Goal: Task Accomplishment & Management: Complete application form

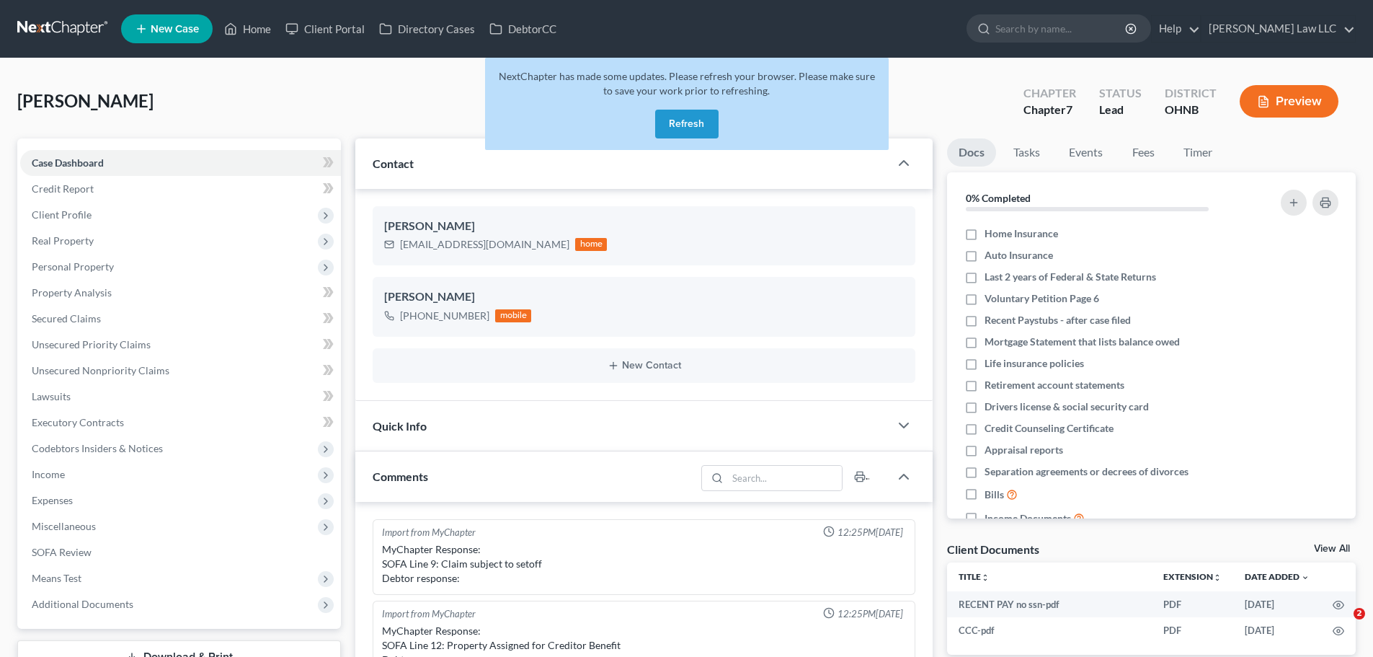
select select "0"
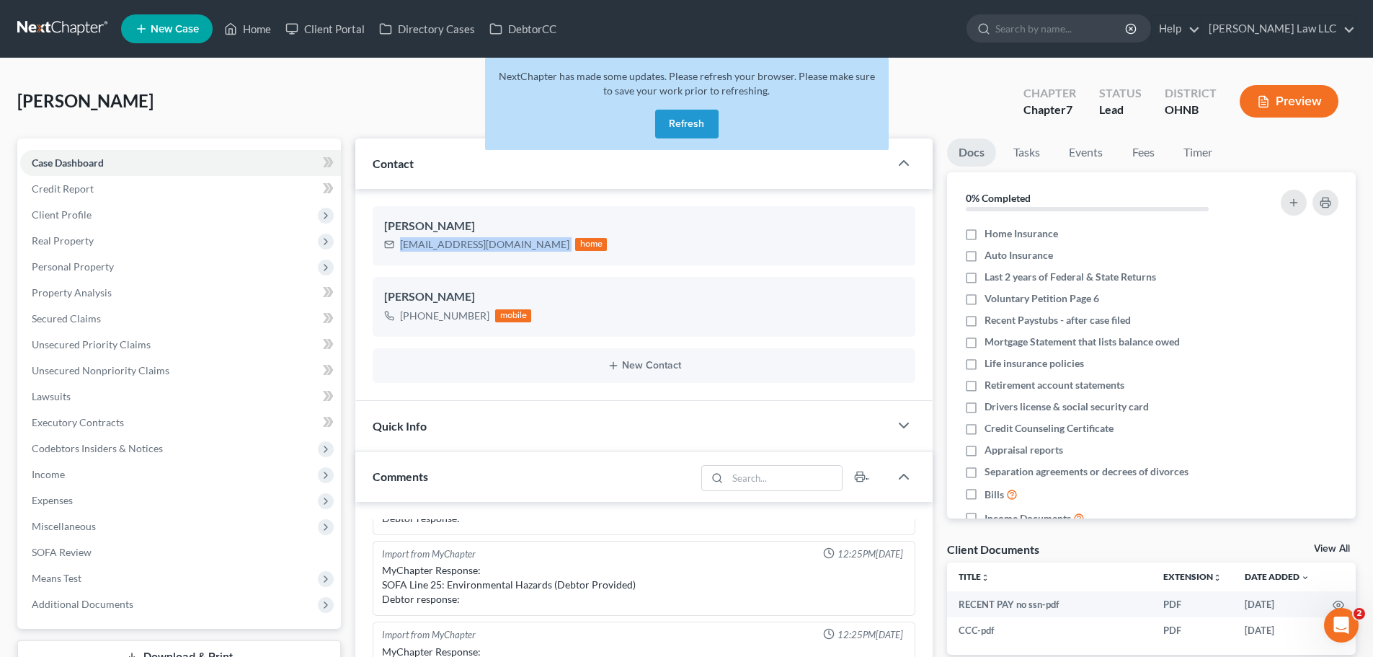
click at [692, 130] on button "Refresh" at bounding box center [686, 124] width 63 height 29
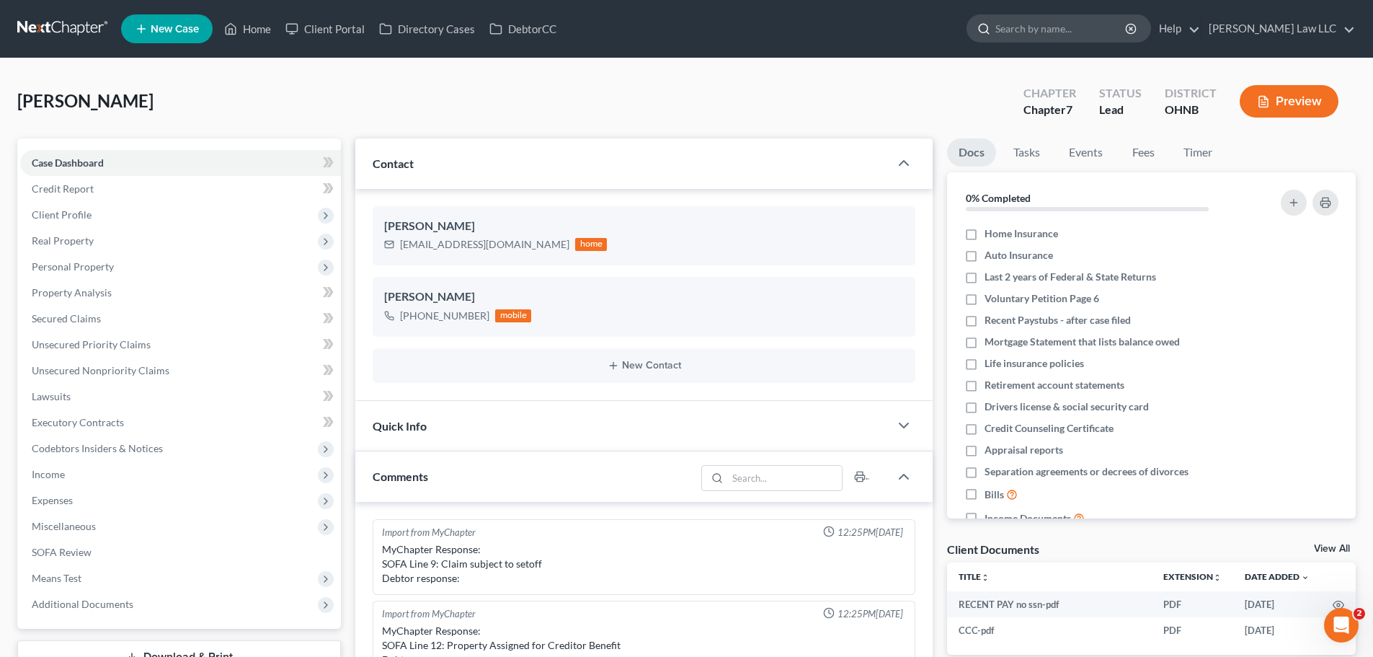
scroll to position [303, 0]
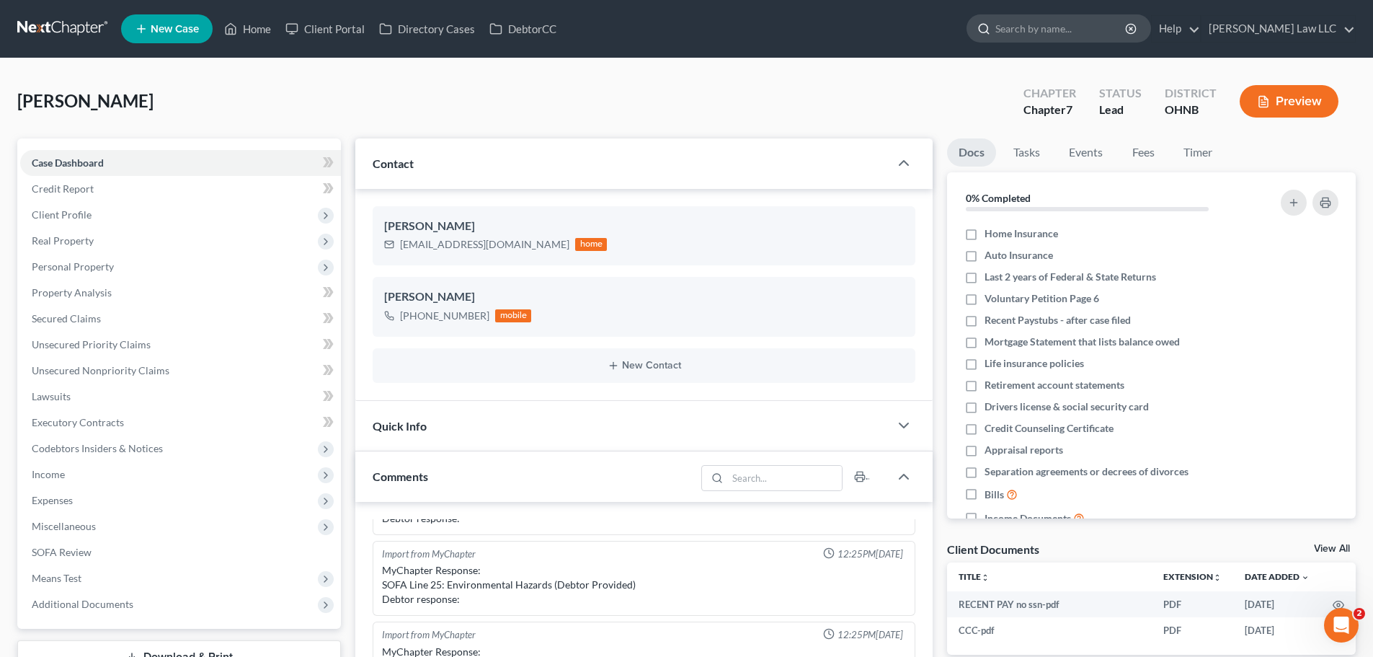
click at [1100, 30] on input "search" at bounding box center [1061, 28] width 132 height 27
type input "[PERSON_NAME]"
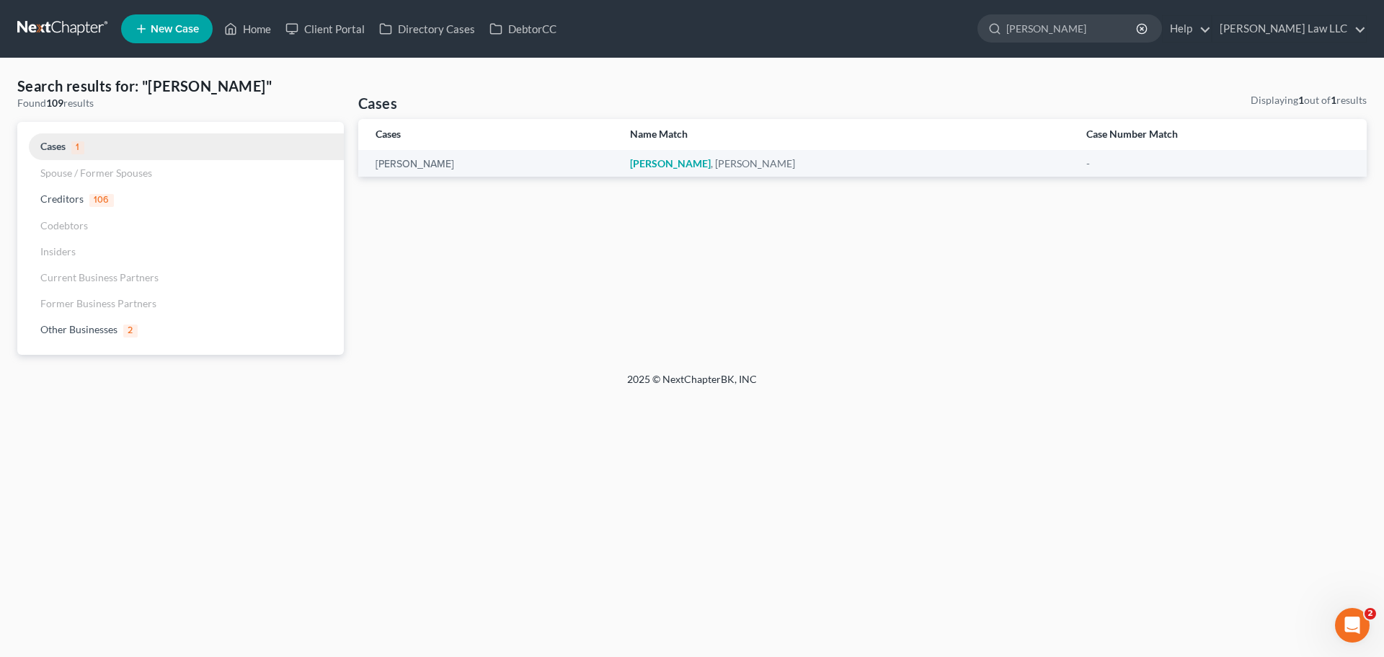
click at [46, 141] on span "Cases" at bounding box center [52, 146] width 25 height 12
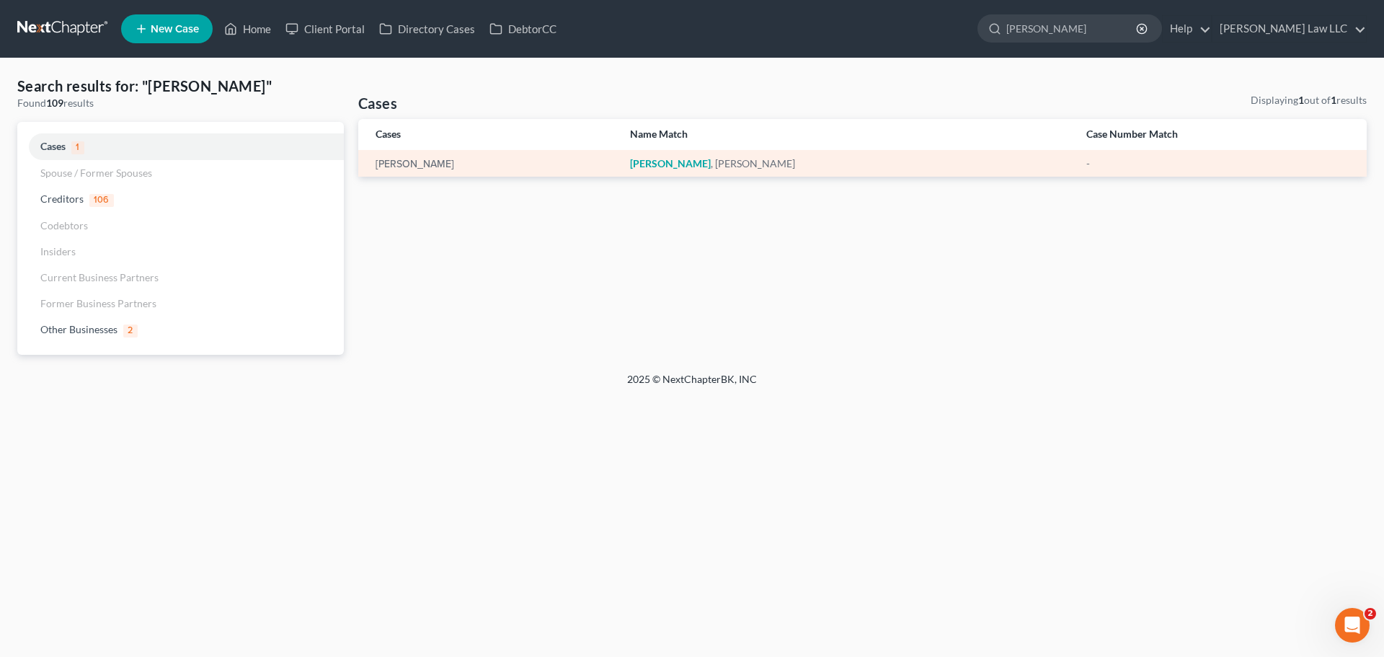
click at [455, 160] on div "[PERSON_NAME]" at bounding box center [490, 163] width 231 height 14
click at [737, 171] on td "[PERSON_NAME]" at bounding box center [846, 163] width 456 height 27
click at [414, 171] on td "[PERSON_NAME]" at bounding box center [488, 163] width 260 height 27
click at [402, 152] on td "[PERSON_NAME]" at bounding box center [488, 163] width 260 height 27
click at [399, 157] on div "[PERSON_NAME]" at bounding box center [490, 163] width 231 height 14
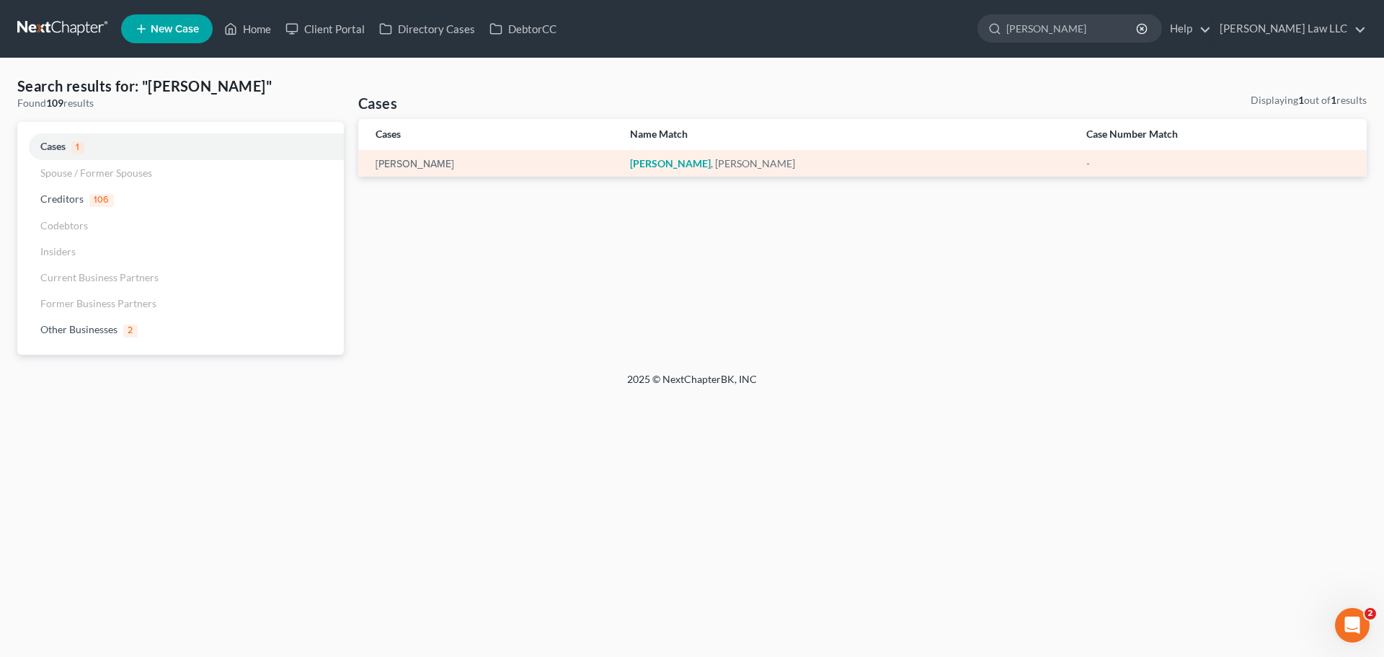
click at [399, 157] on div "[PERSON_NAME]" at bounding box center [490, 163] width 231 height 14
click at [393, 161] on link "[PERSON_NAME]" at bounding box center [414, 164] width 79 height 10
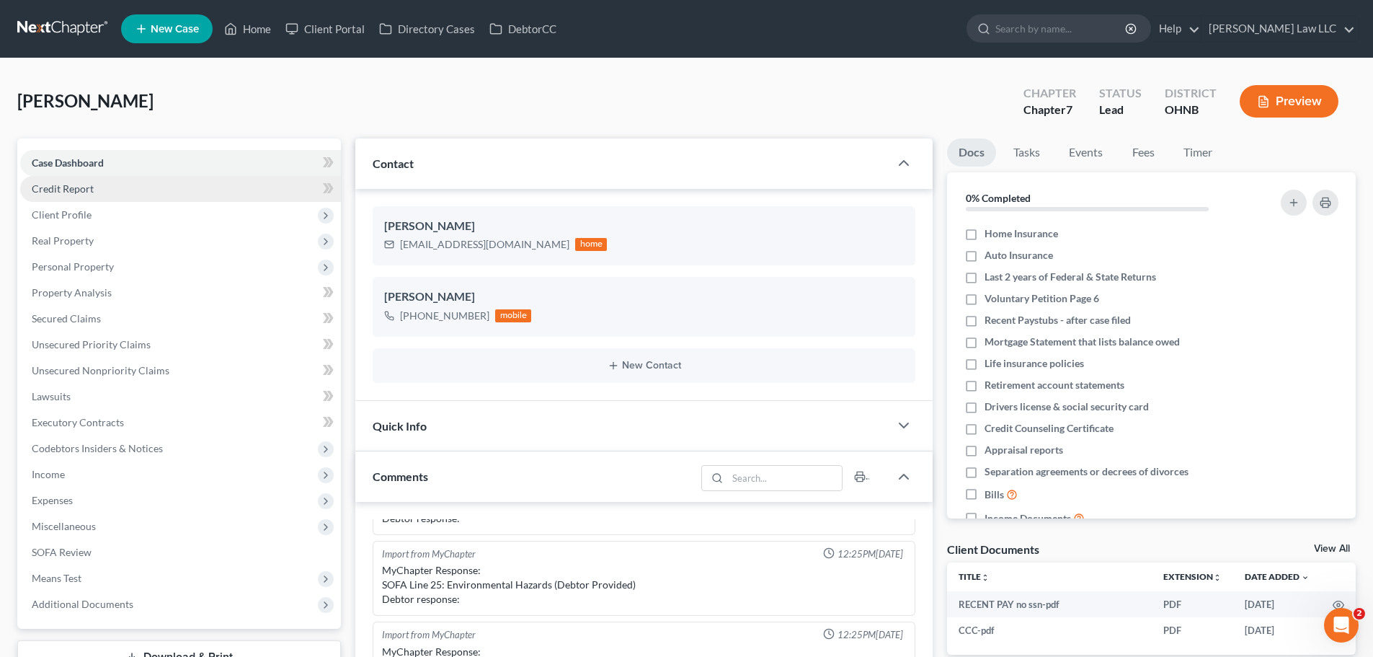
click at [94, 189] on link "Credit Report" at bounding box center [180, 189] width 321 height 26
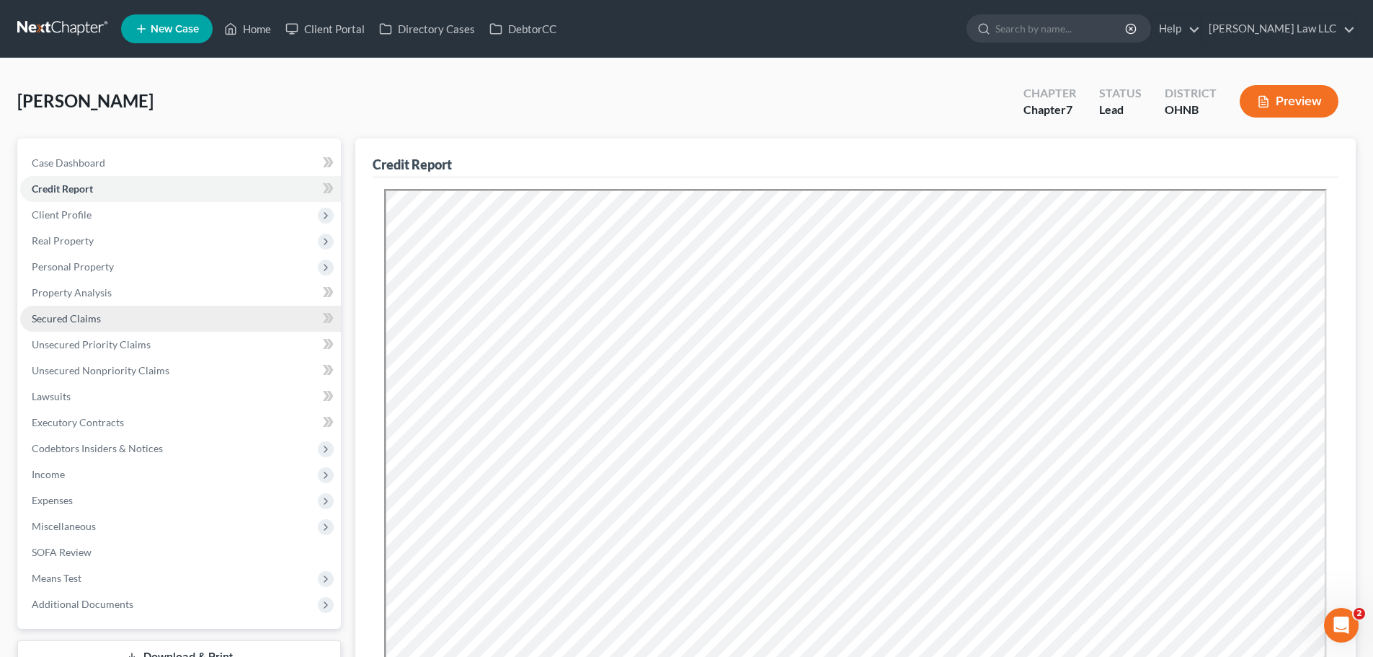
click at [127, 324] on link "Secured Claims" at bounding box center [180, 319] width 321 height 26
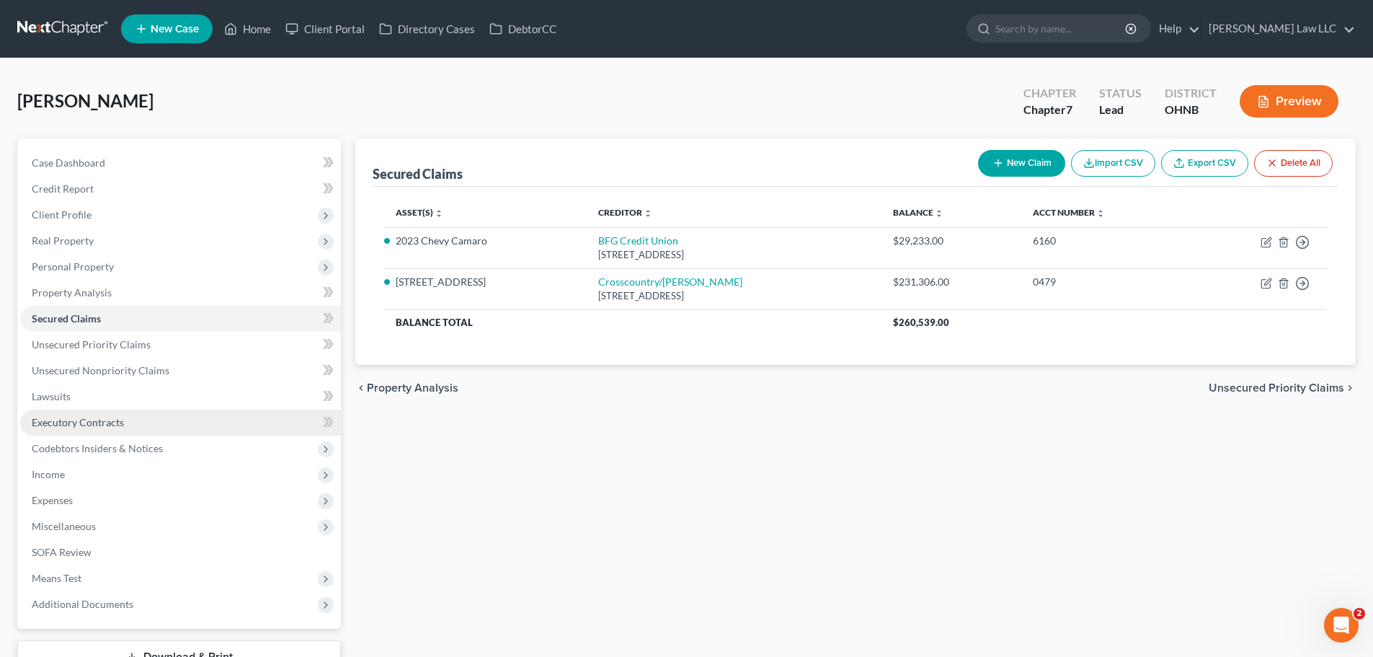
click at [131, 429] on link "Executory Contracts" at bounding box center [180, 422] width 321 height 26
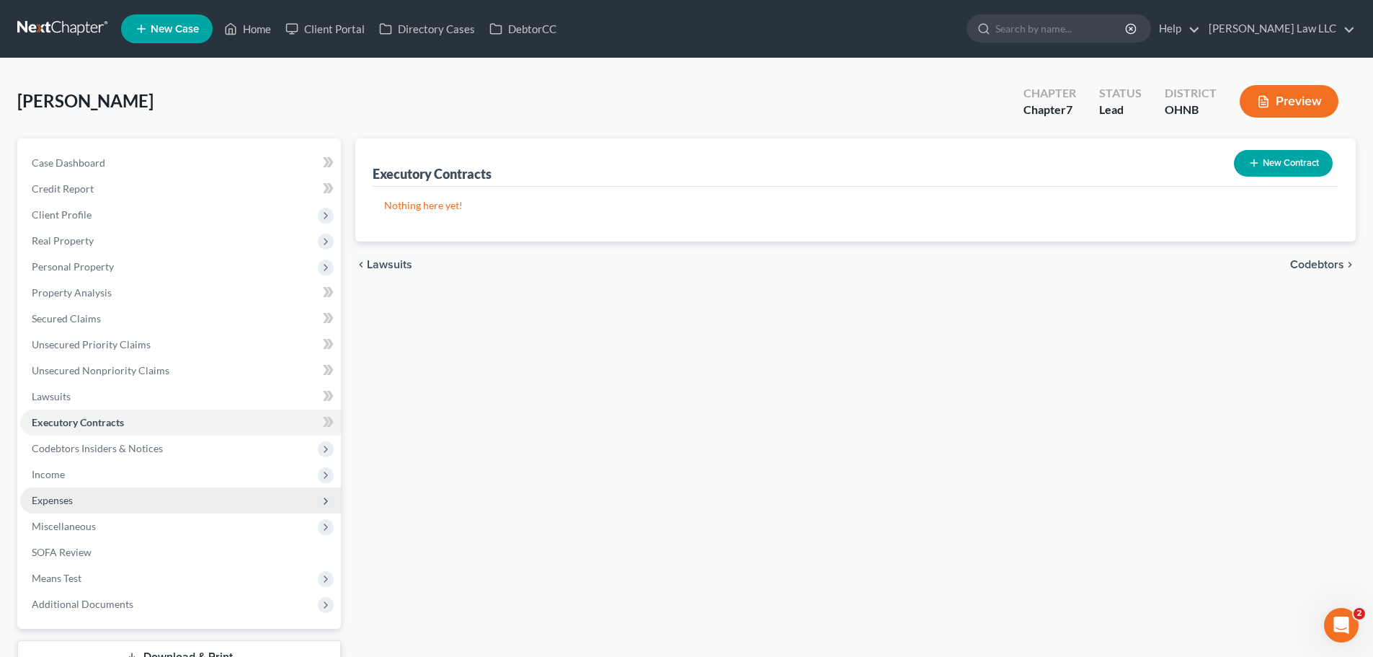
click at [131, 493] on span "Expenses" at bounding box center [180, 500] width 321 height 26
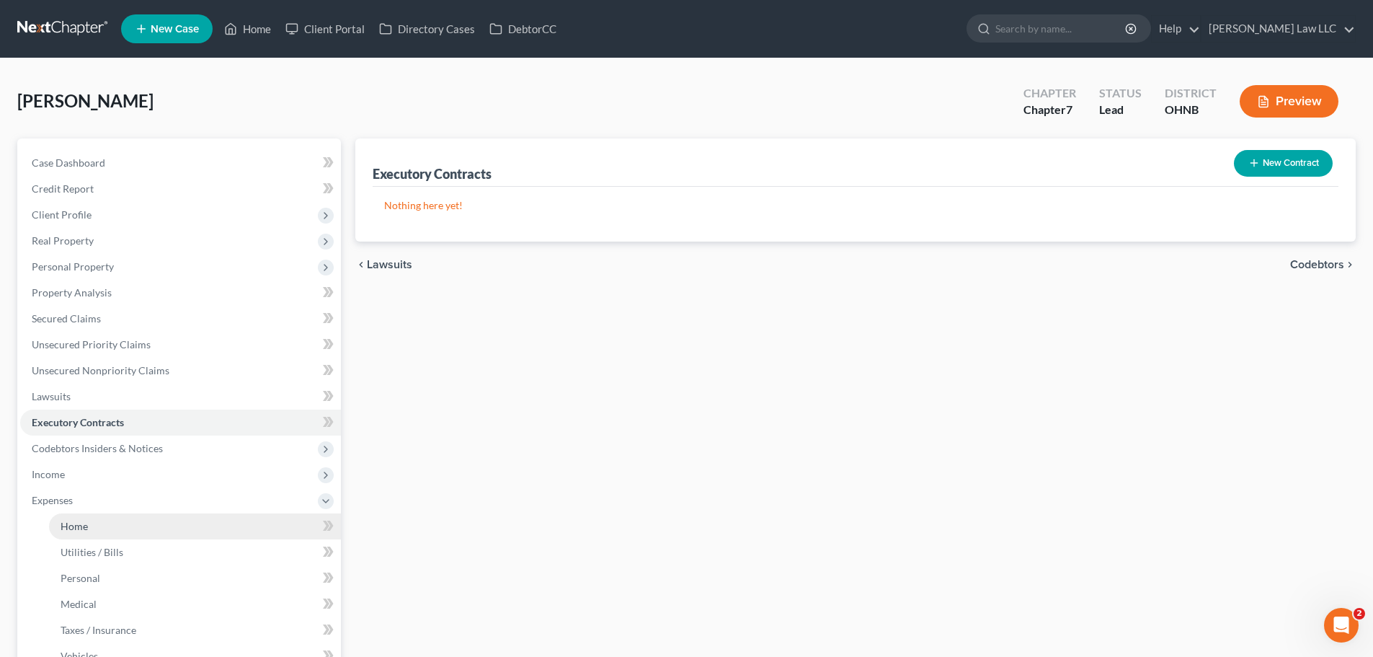
click at [131, 522] on link "Home" at bounding box center [195, 526] width 292 height 26
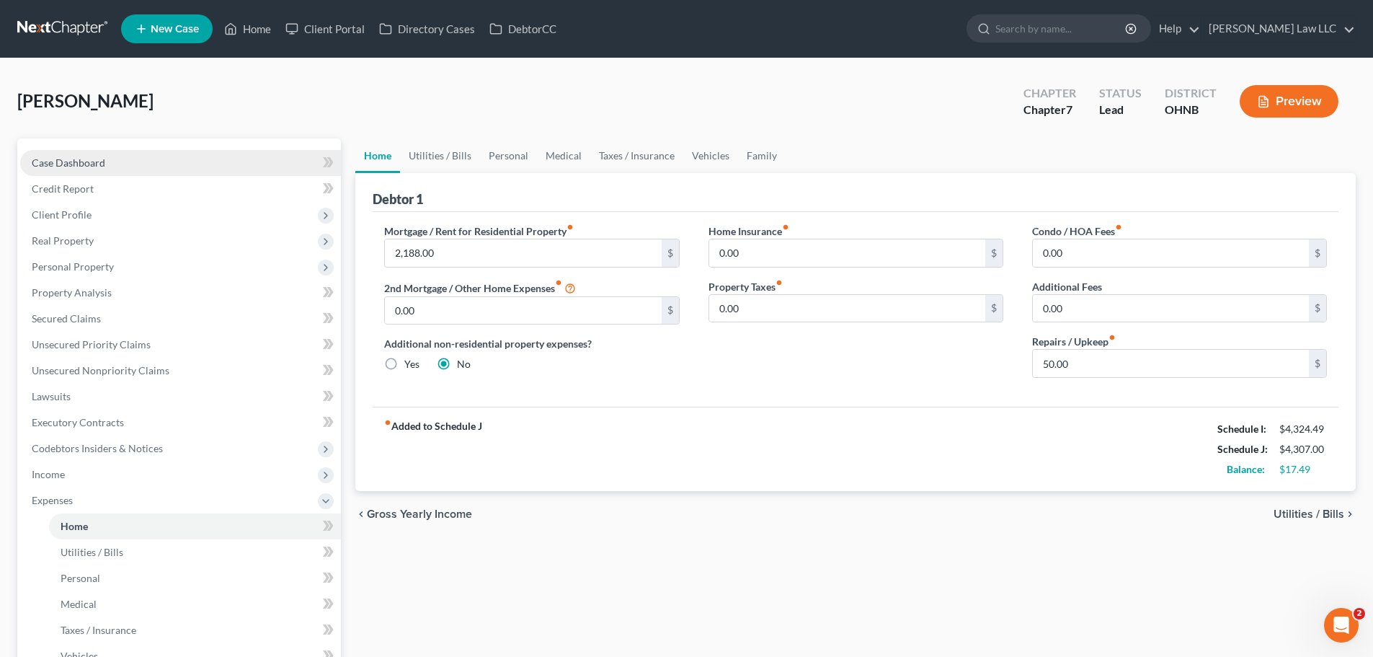
click at [105, 166] on link "Case Dashboard" at bounding box center [180, 163] width 321 height 26
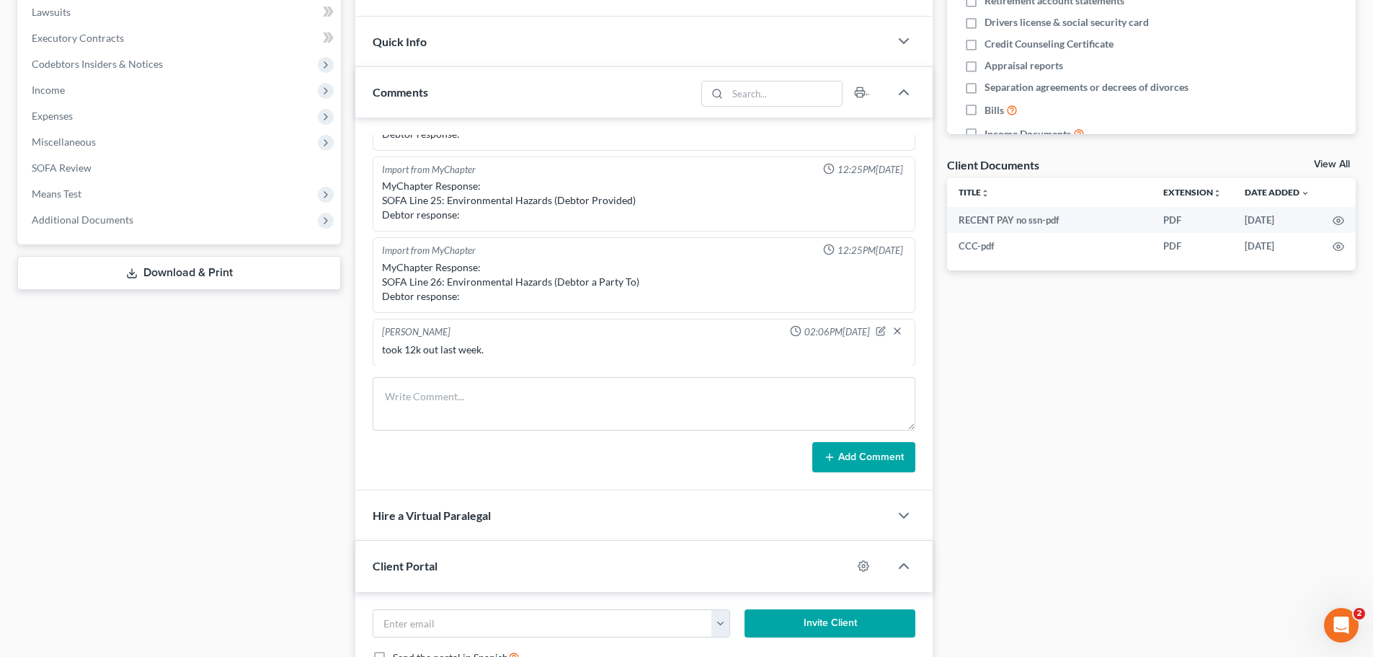
scroll to position [233, 0]
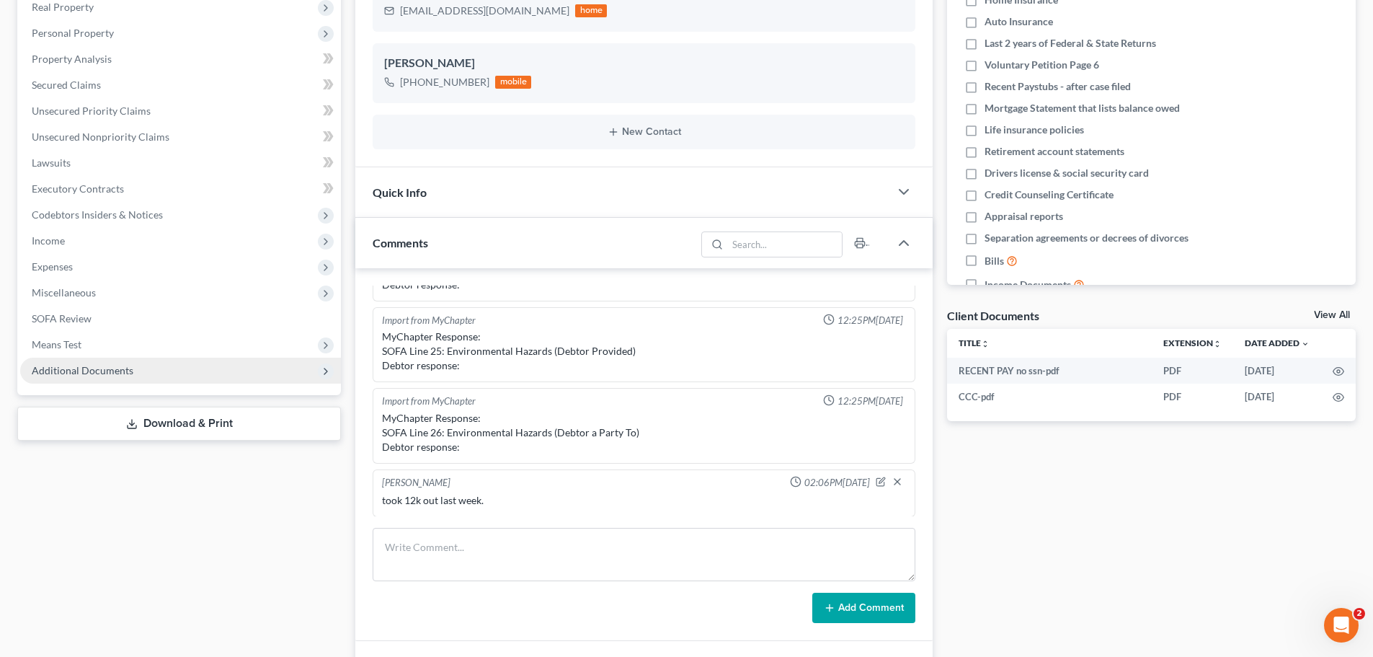
click at [84, 375] on span "Additional Documents" at bounding box center [83, 370] width 102 height 12
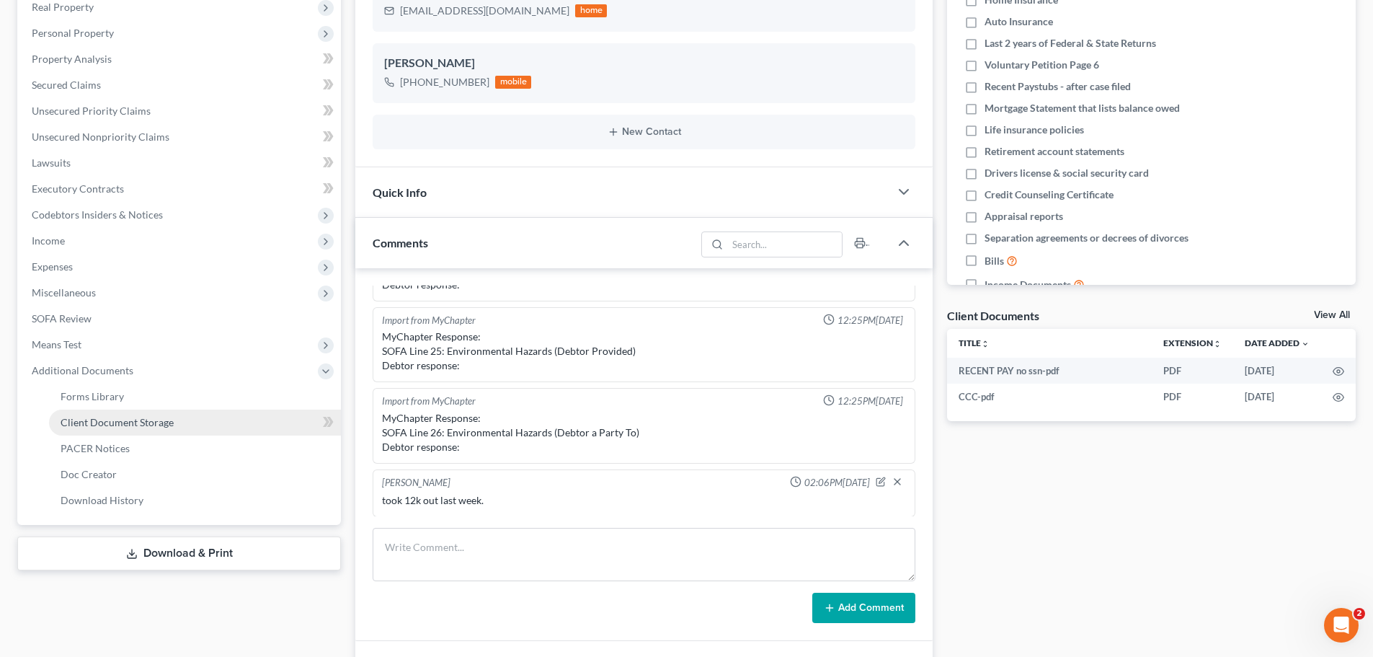
click at [100, 417] on span "Client Document Storage" at bounding box center [117, 422] width 113 height 12
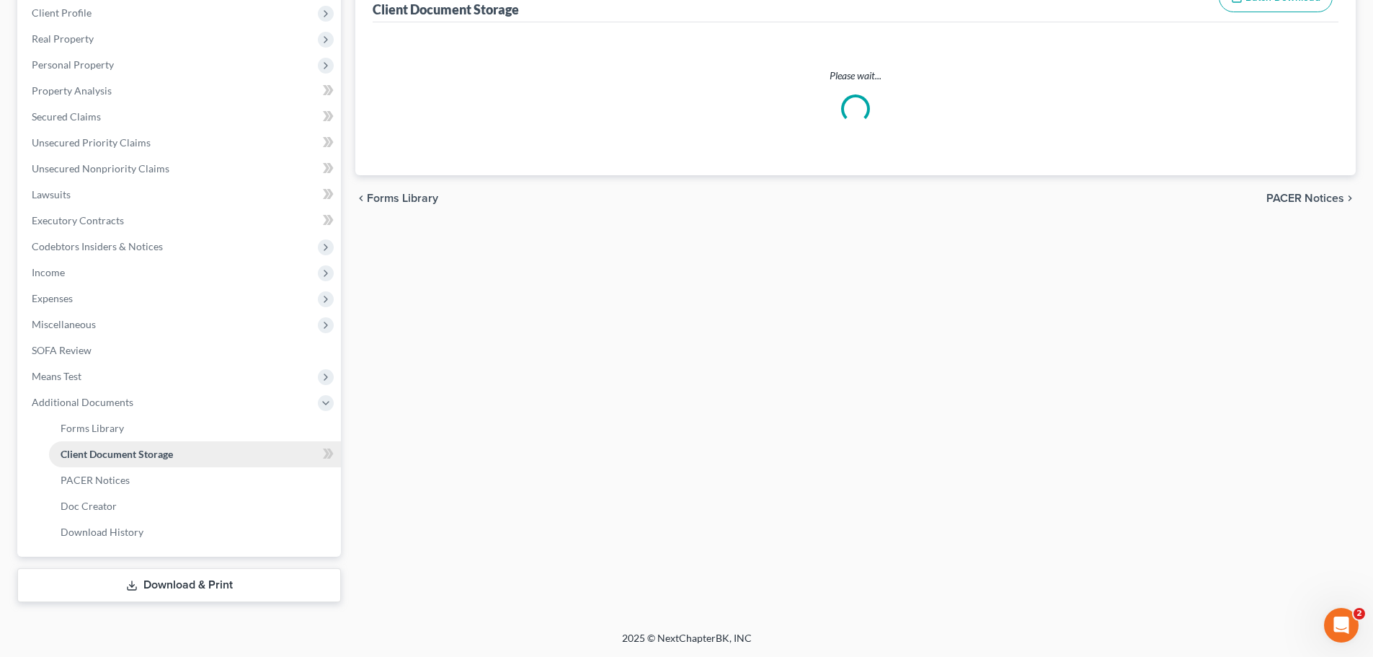
scroll to position [61, 0]
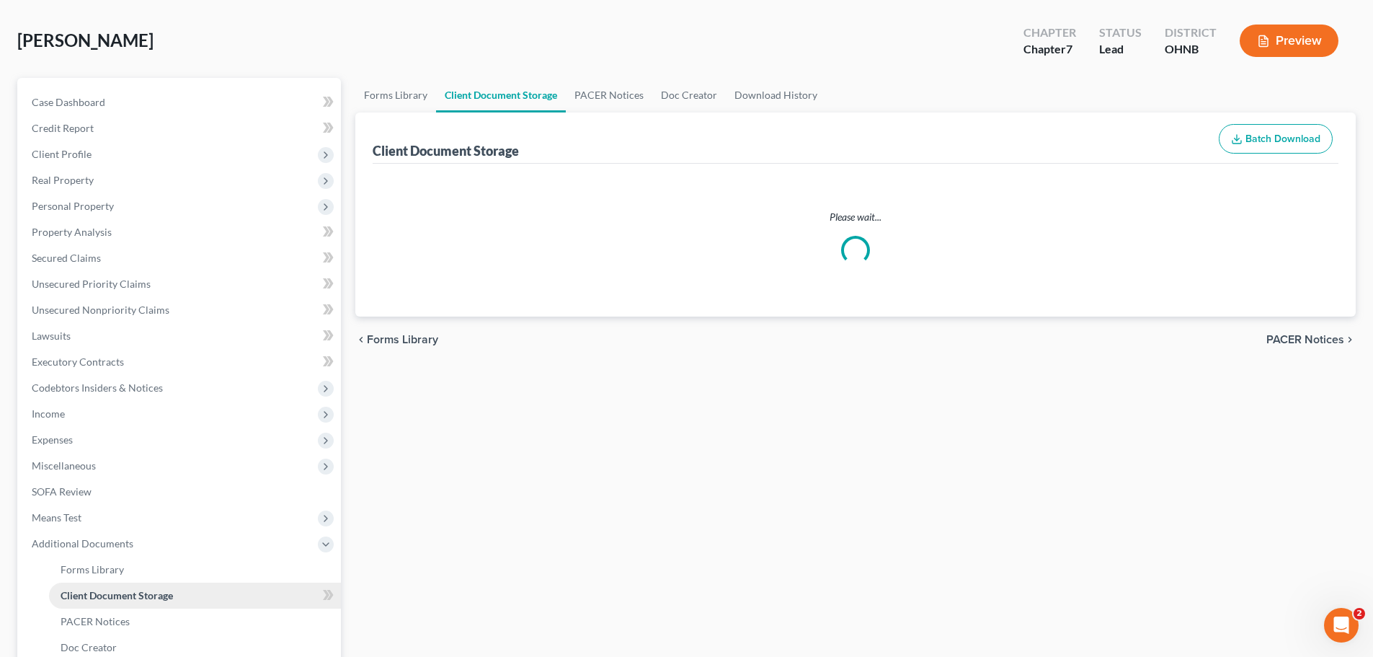
select select "5"
select select "20"
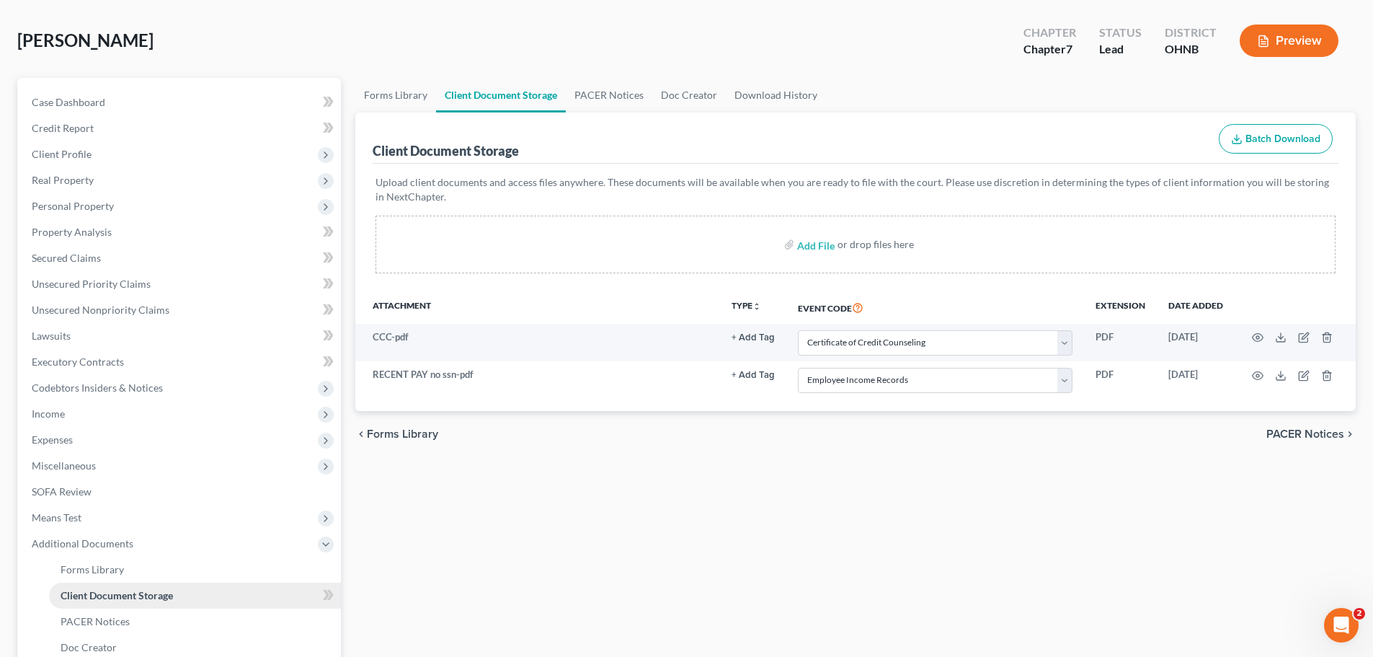
scroll to position [0, 0]
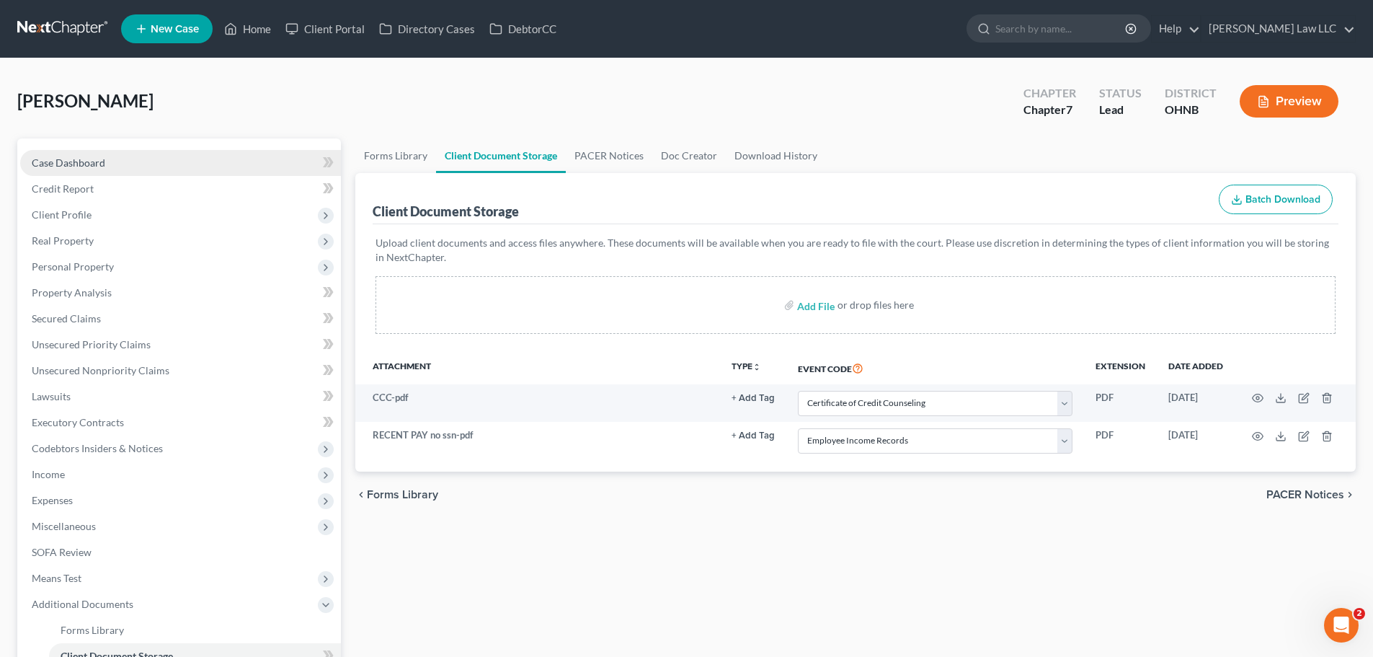
click at [78, 164] on span "Case Dashboard" at bounding box center [69, 162] width 74 height 12
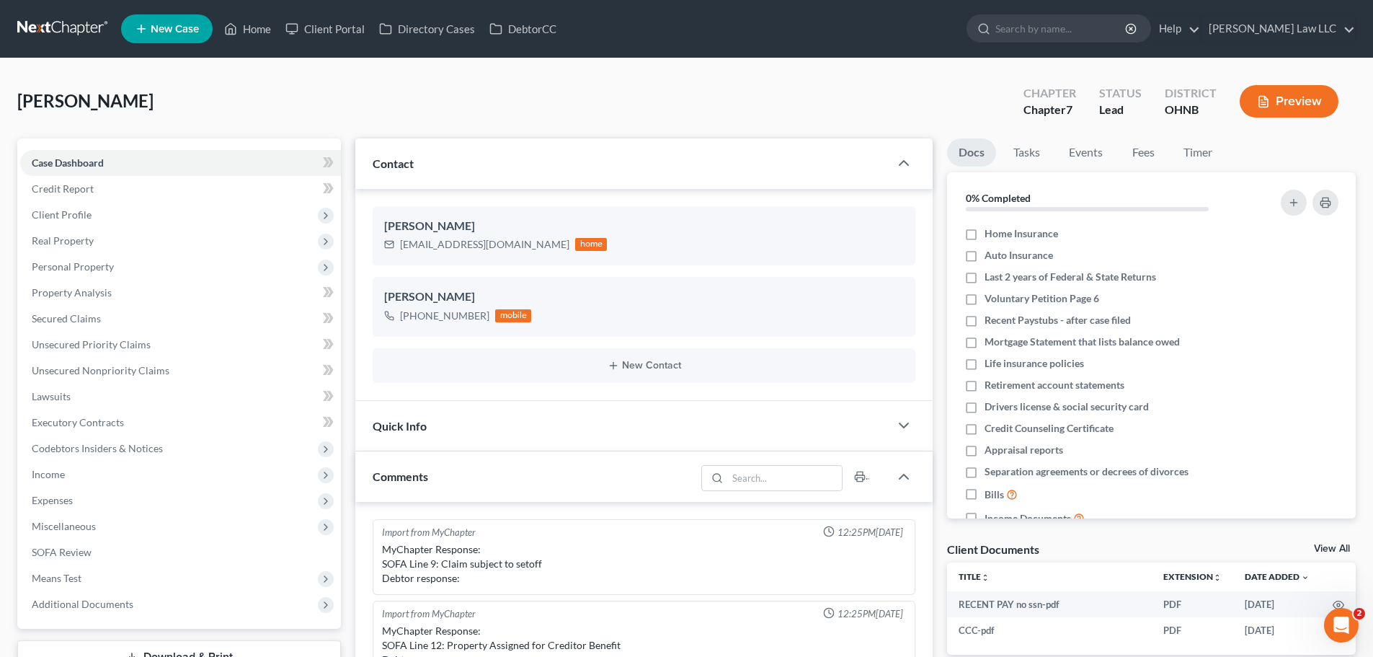
scroll to position [303, 0]
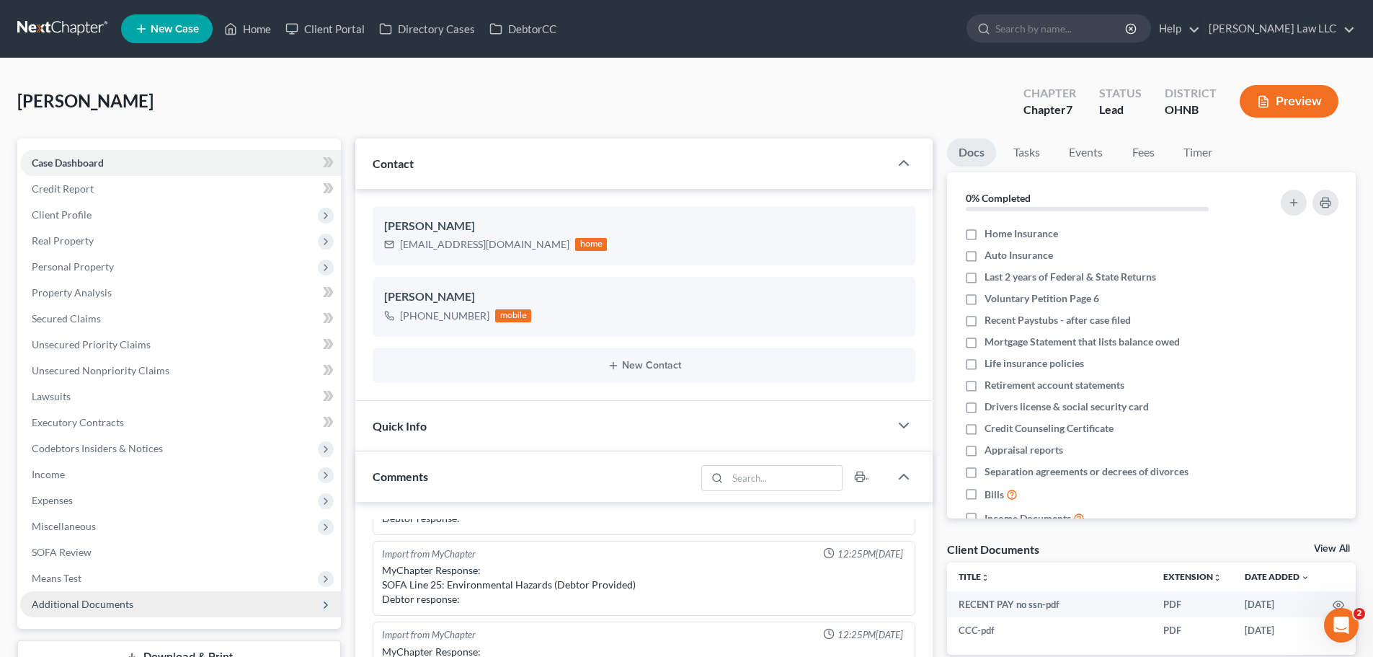
click at [88, 607] on span "Additional Documents" at bounding box center [83, 603] width 102 height 12
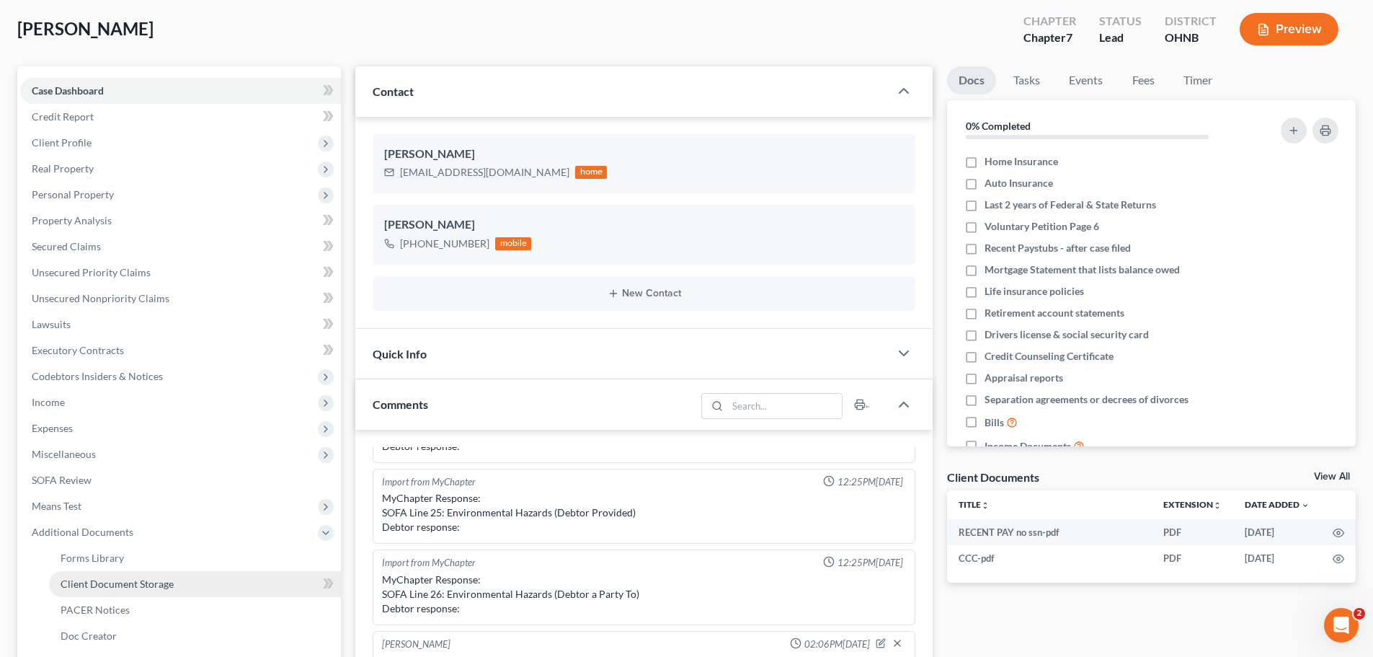
click at [94, 589] on link "Client Document Storage" at bounding box center [195, 584] width 292 height 26
select select "5"
select select "20"
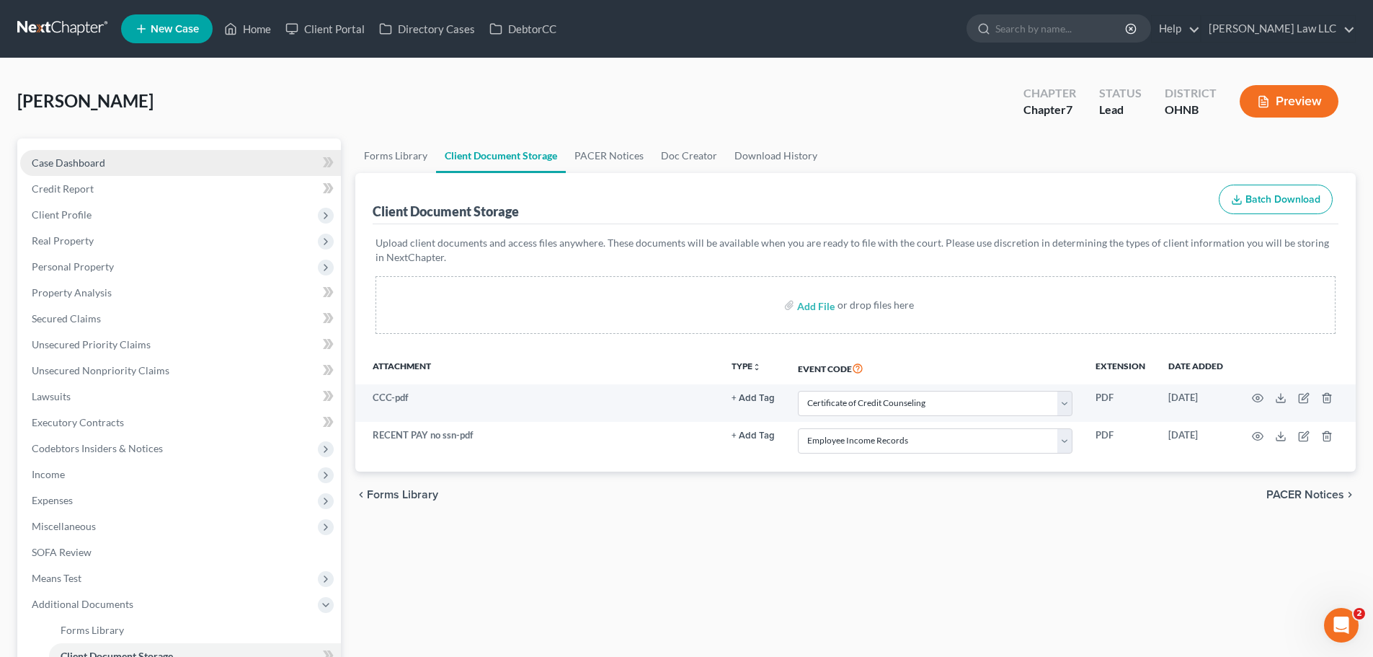
click at [97, 161] on span "Case Dashboard" at bounding box center [69, 162] width 74 height 12
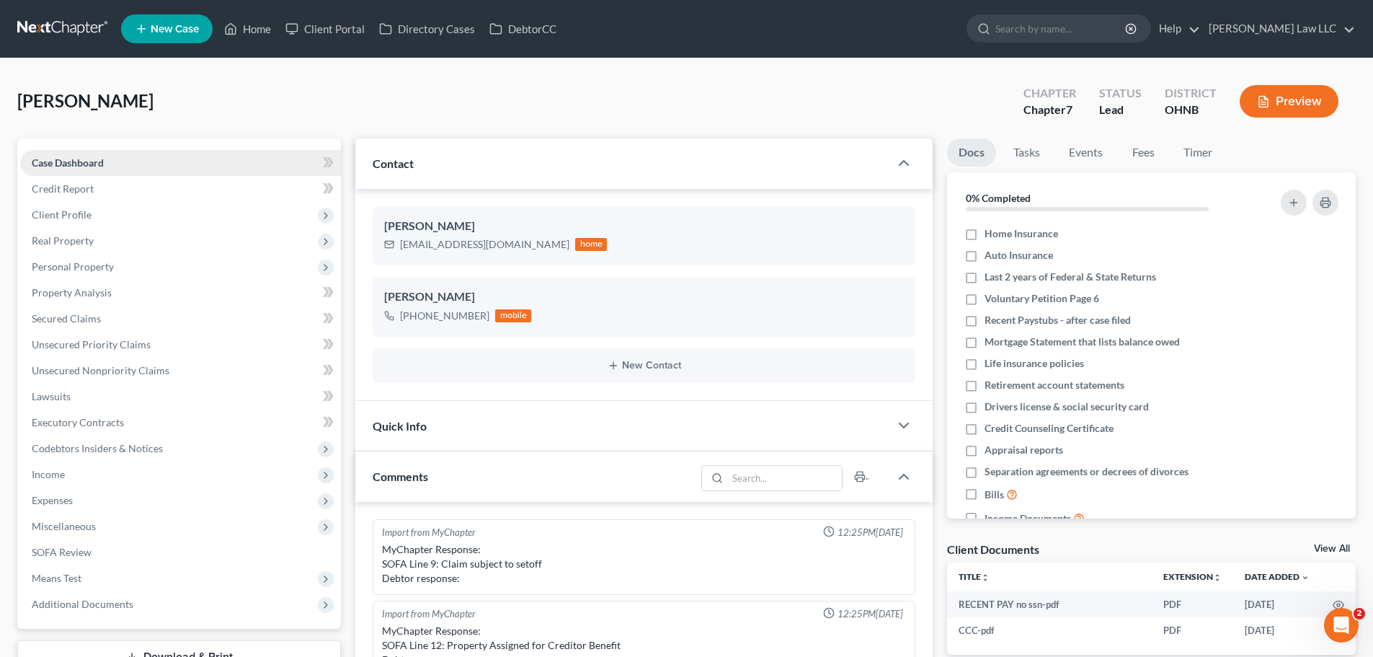
scroll to position [303, 0]
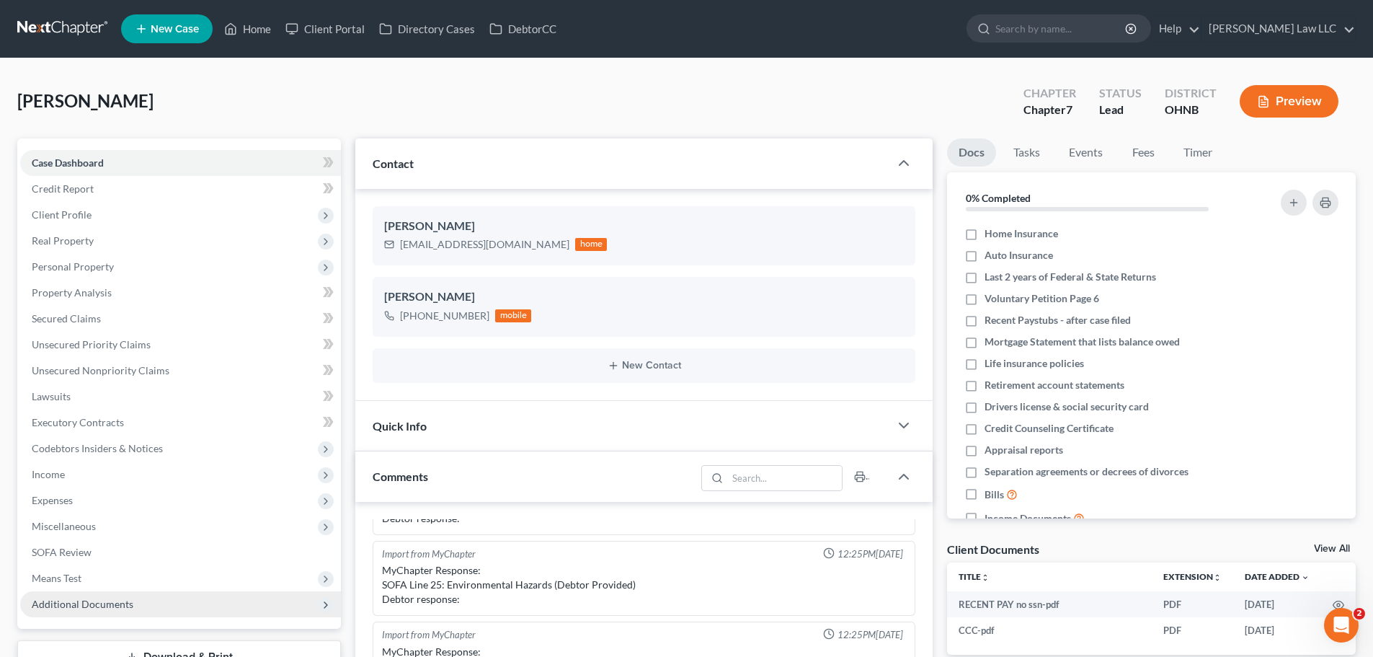
click at [93, 592] on span "Additional Documents" at bounding box center [180, 604] width 321 height 26
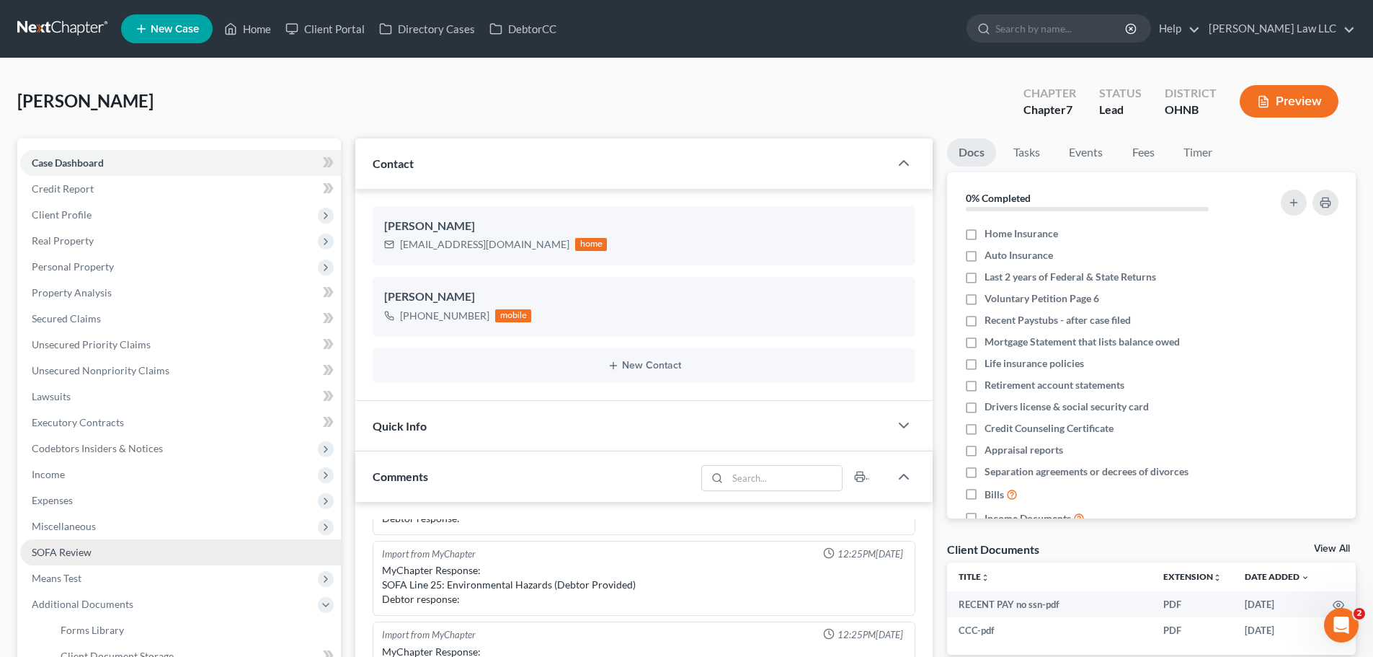
click at [105, 544] on link "SOFA Review" at bounding box center [180, 552] width 321 height 26
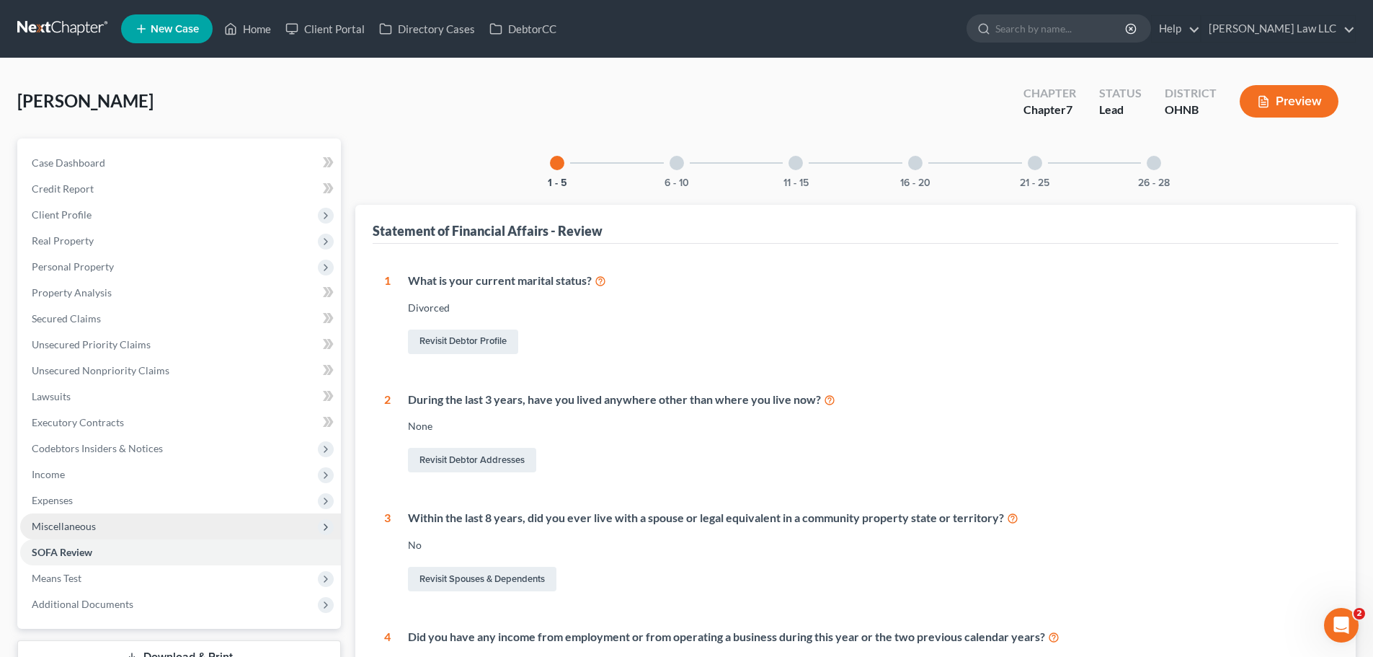
click at [106, 533] on span "Miscellaneous" at bounding box center [180, 526] width 321 height 26
click at [107, 529] on span "Miscellaneous" at bounding box center [180, 526] width 321 height 26
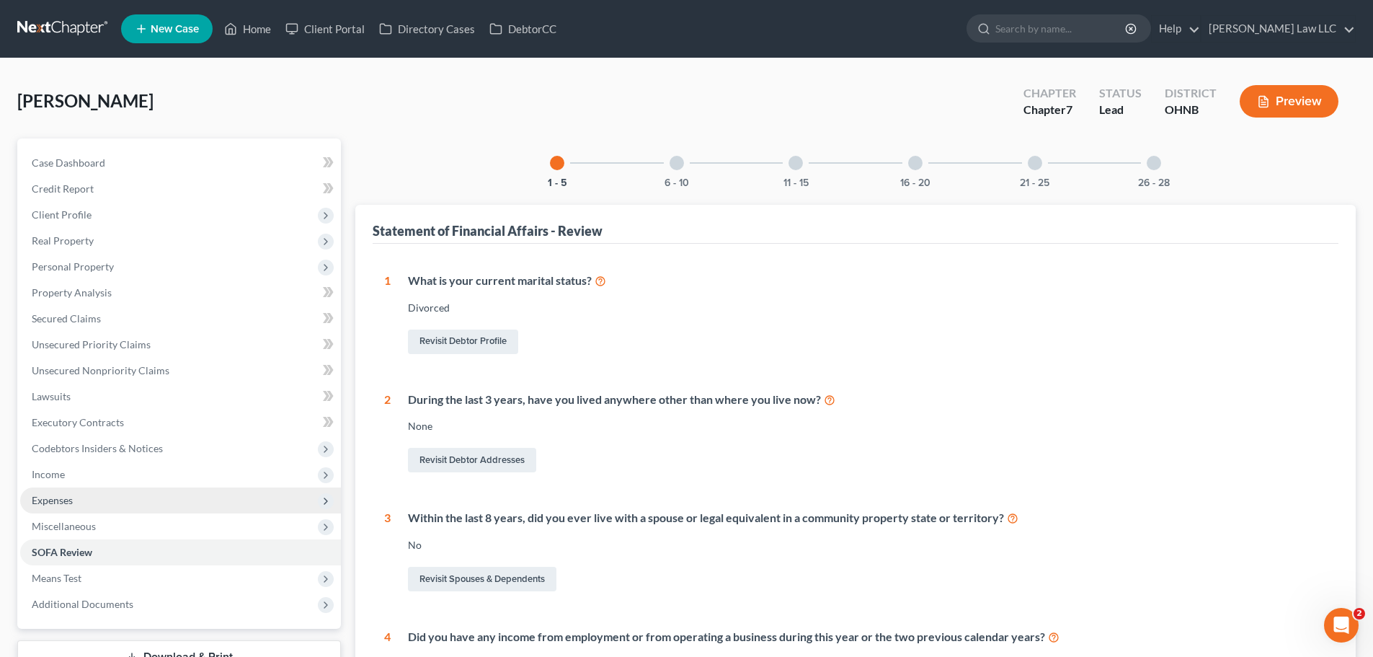
click at [107, 501] on span "Expenses" at bounding box center [180, 500] width 321 height 26
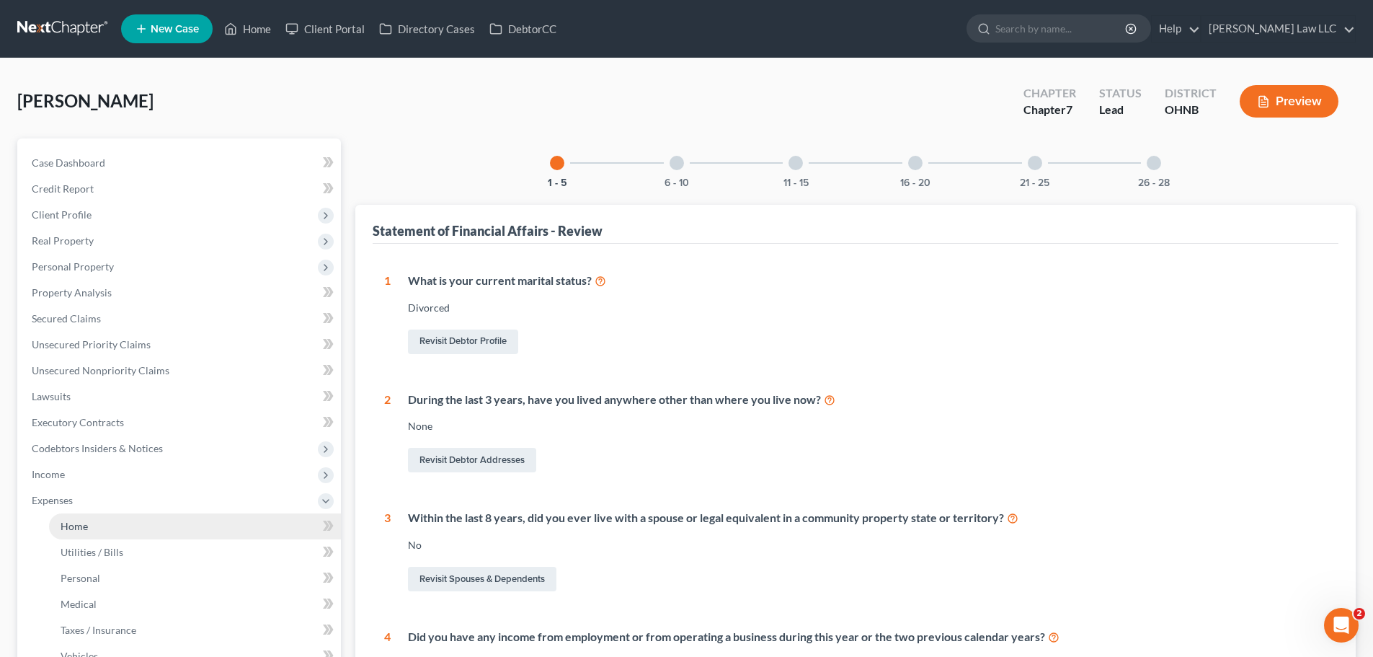
click at [102, 522] on link "Home" at bounding box center [195, 526] width 292 height 26
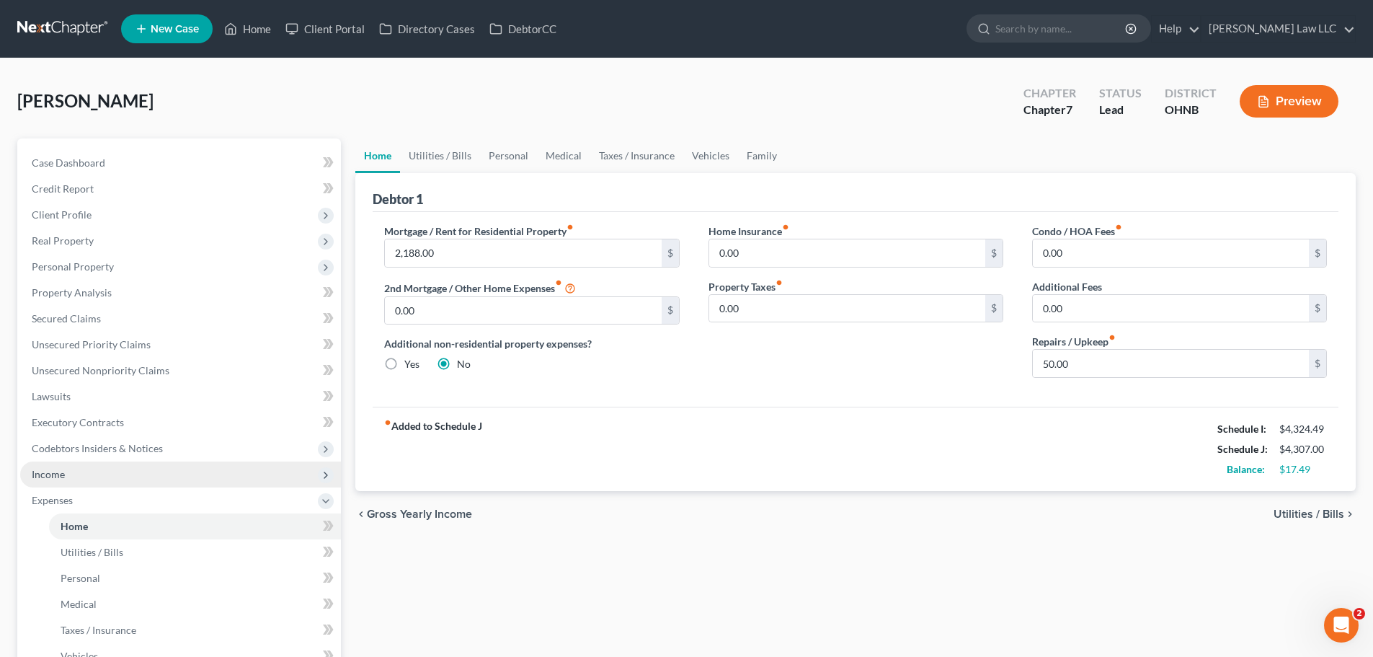
click at [130, 486] on span "Income" at bounding box center [180, 474] width 321 height 26
click at [135, 463] on span "Income" at bounding box center [180, 474] width 321 height 26
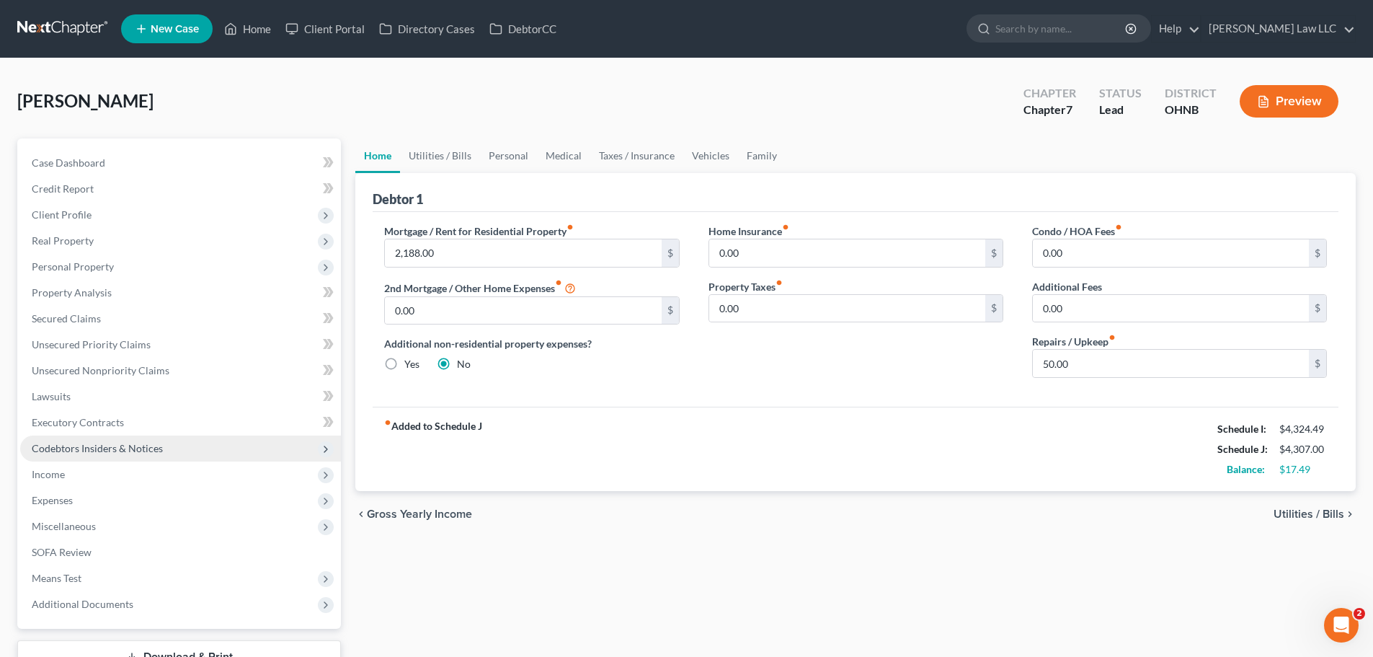
click at [138, 442] on span "Codebtors Insiders & Notices" at bounding box center [97, 448] width 131 height 12
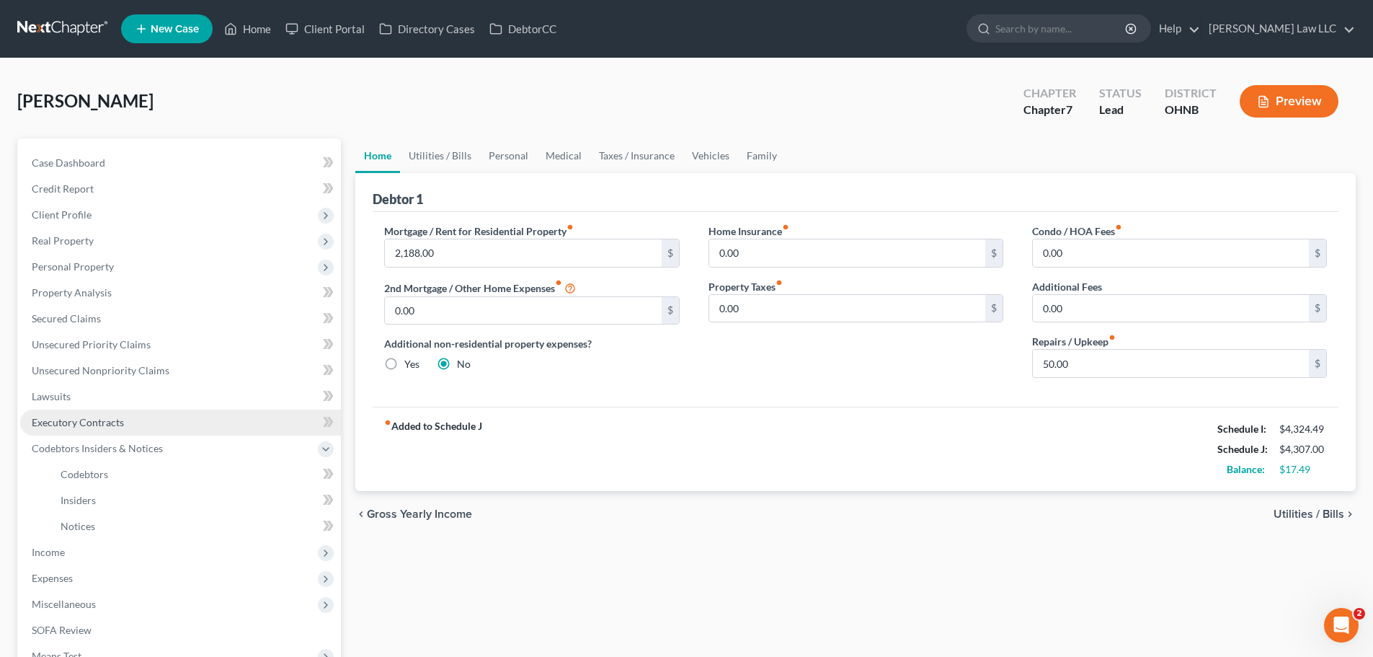
click at [136, 420] on link "Executory Contracts" at bounding box center [180, 422] width 321 height 26
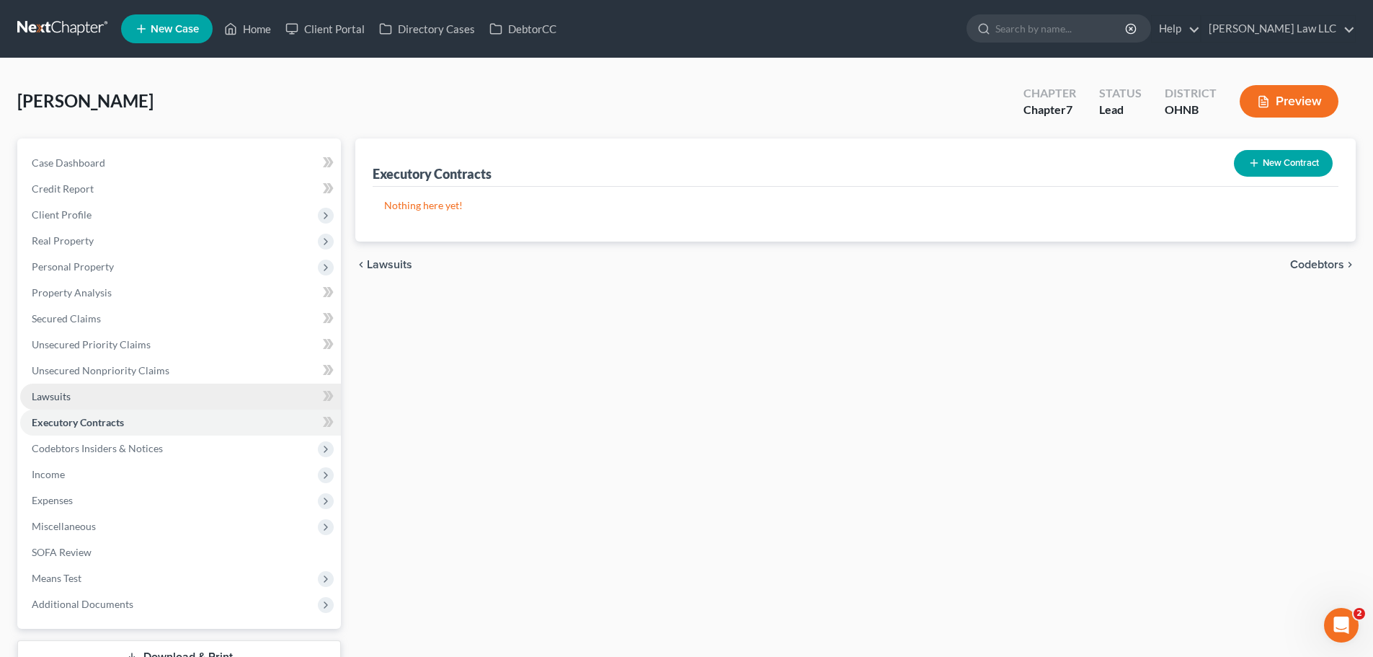
click at [131, 395] on link "Lawsuits" at bounding box center [180, 396] width 321 height 26
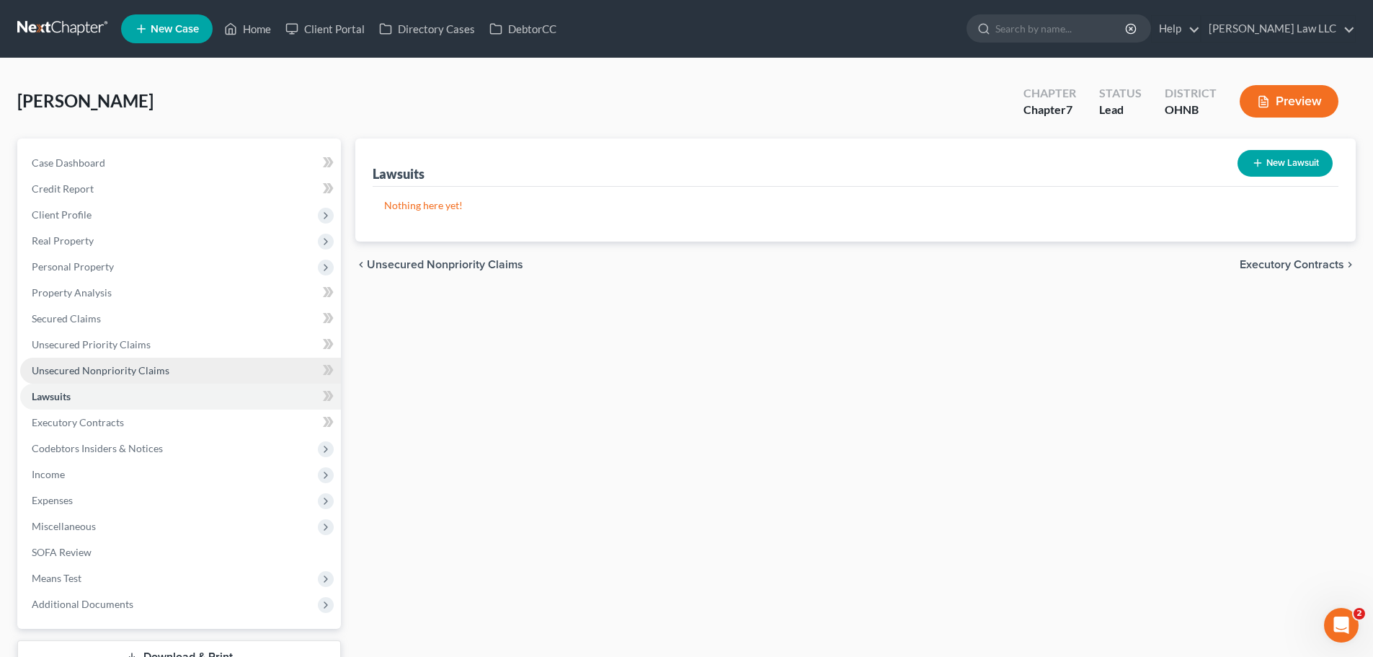
click at [141, 376] on link "Unsecured Nonpriority Claims" at bounding box center [180, 370] width 321 height 26
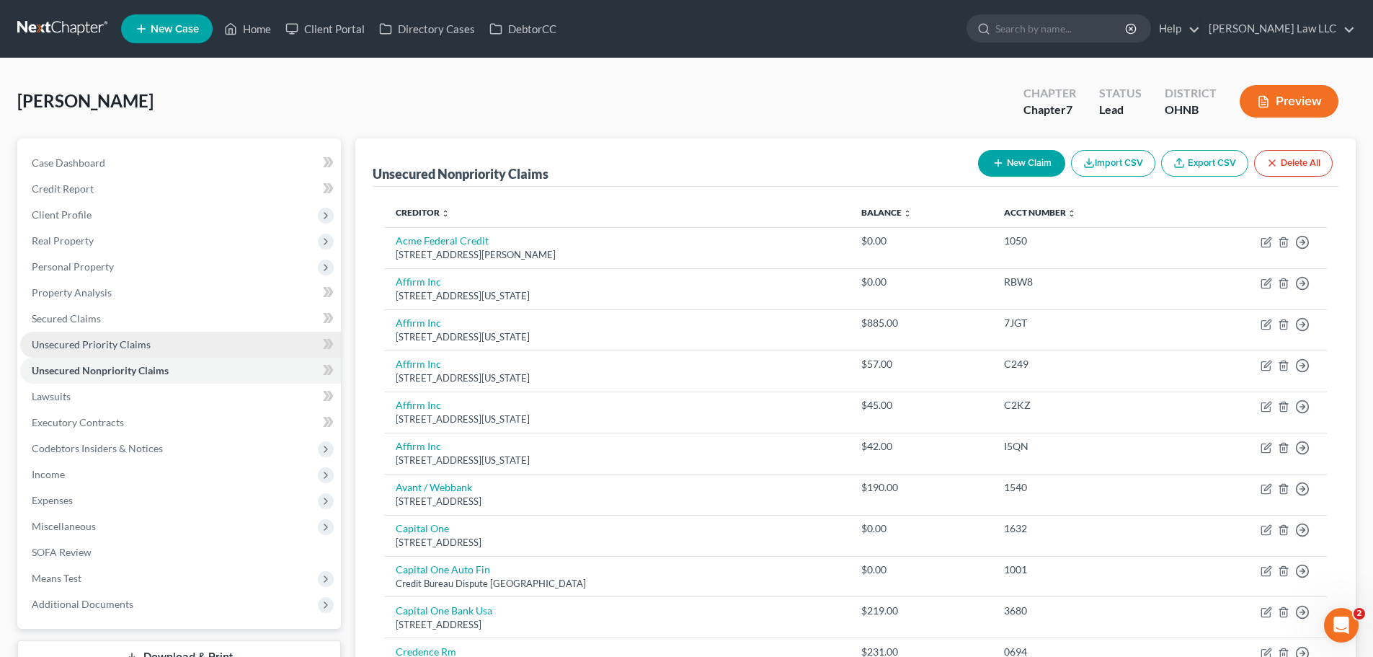
click at [143, 342] on span "Unsecured Priority Claims" at bounding box center [91, 344] width 119 height 12
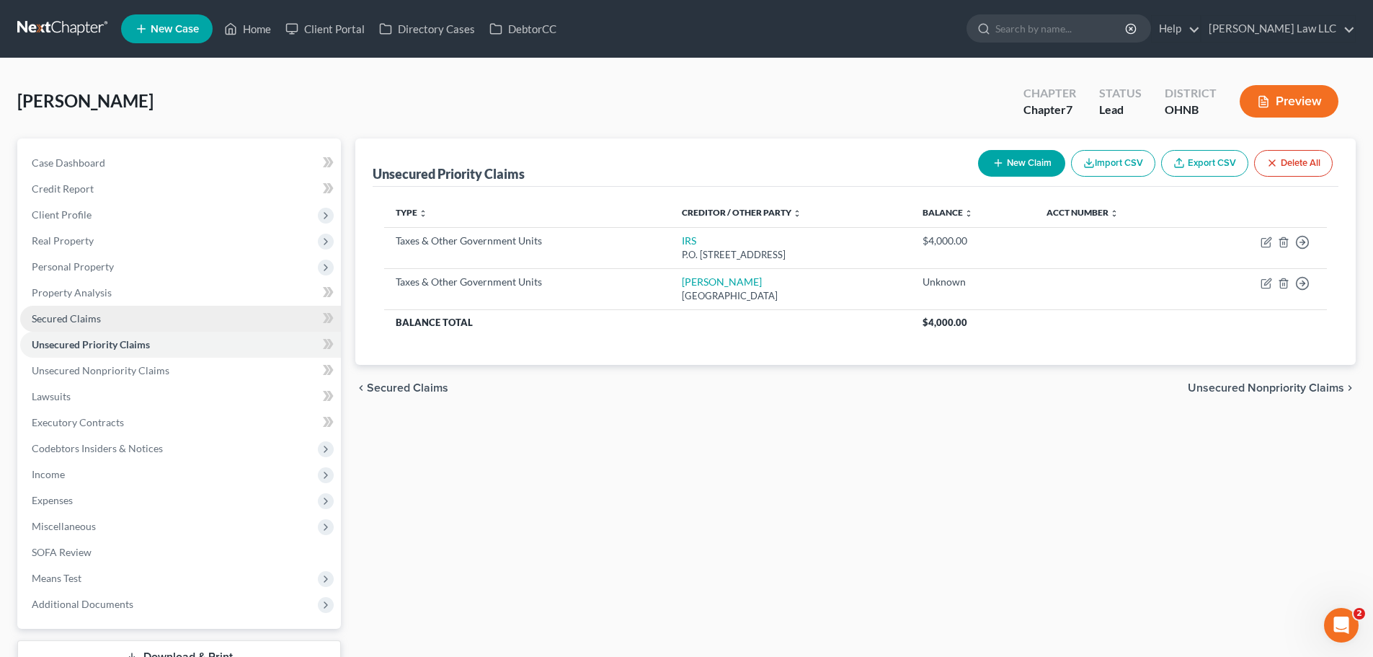
click at [148, 320] on link "Secured Claims" at bounding box center [180, 319] width 321 height 26
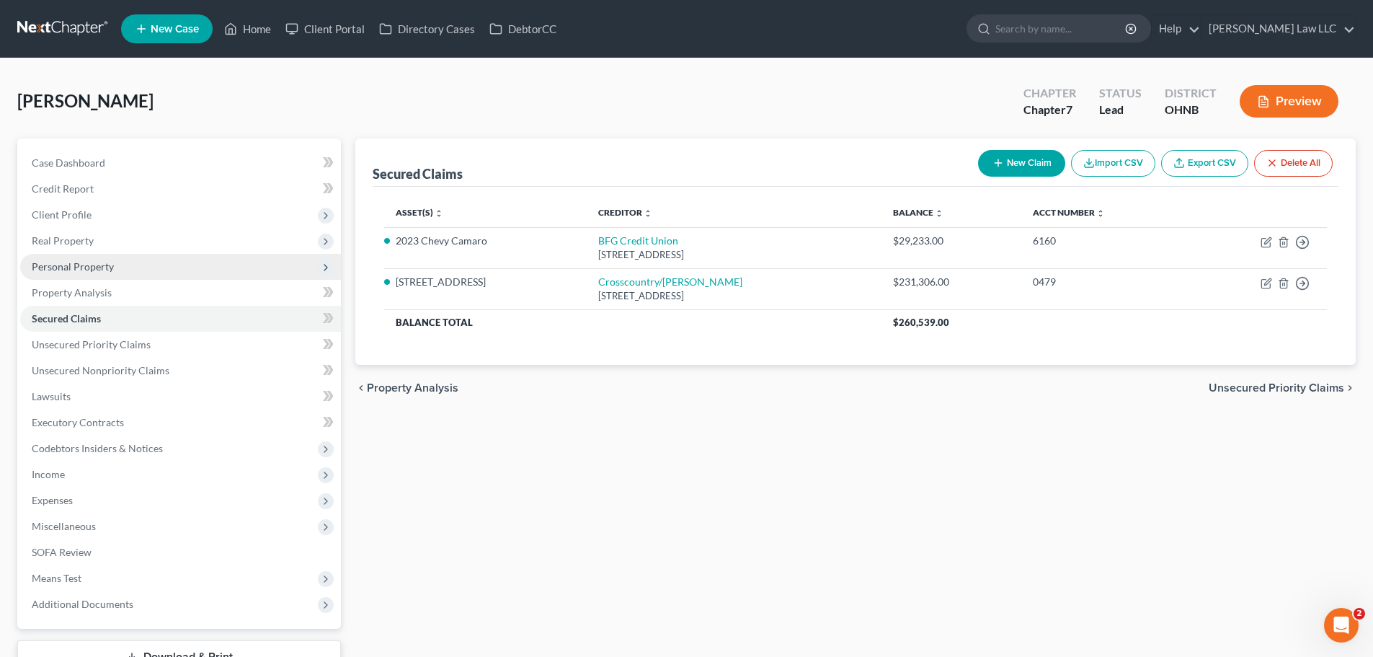
click at [110, 278] on span "Personal Property" at bounding box center [180, 267] width 321 height 26
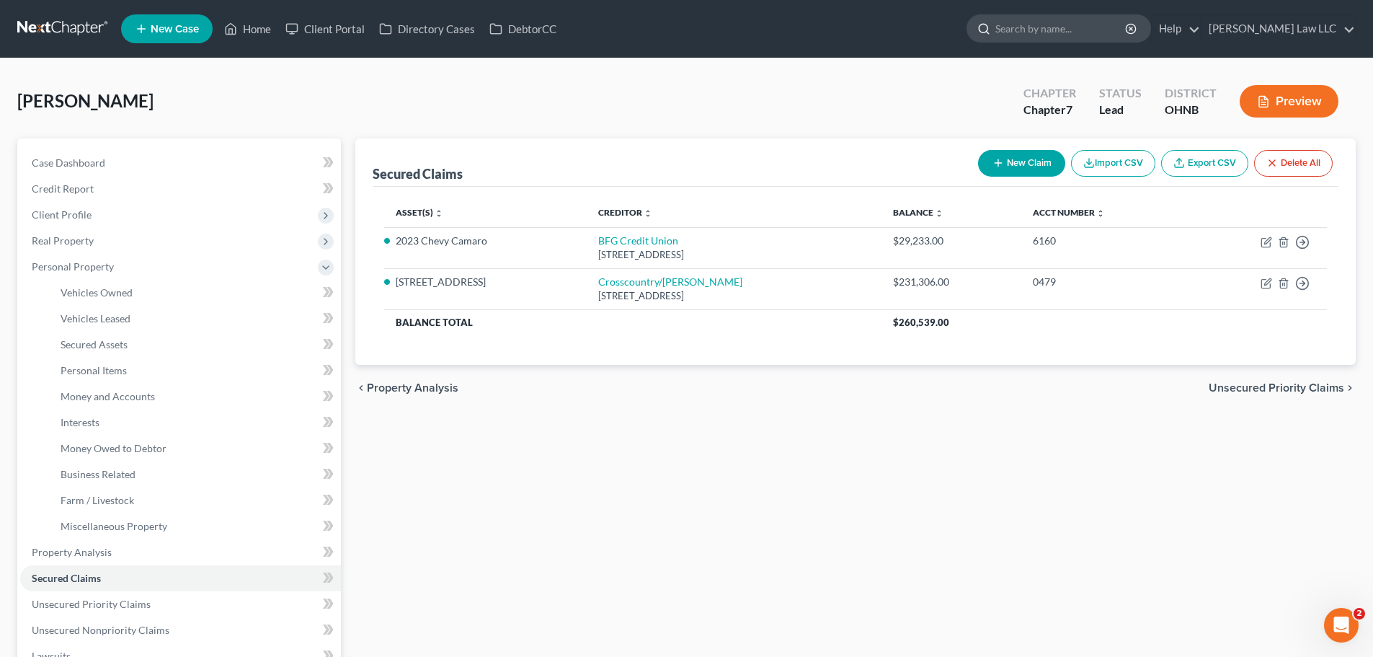
click at [1088, 31] on input "search" at bounding box center [1061, 28] width 132 height 27
type input "g"
click at [120, 160] on link "Case Dashboard" at bounding box center [180, 163] width 321 height 26
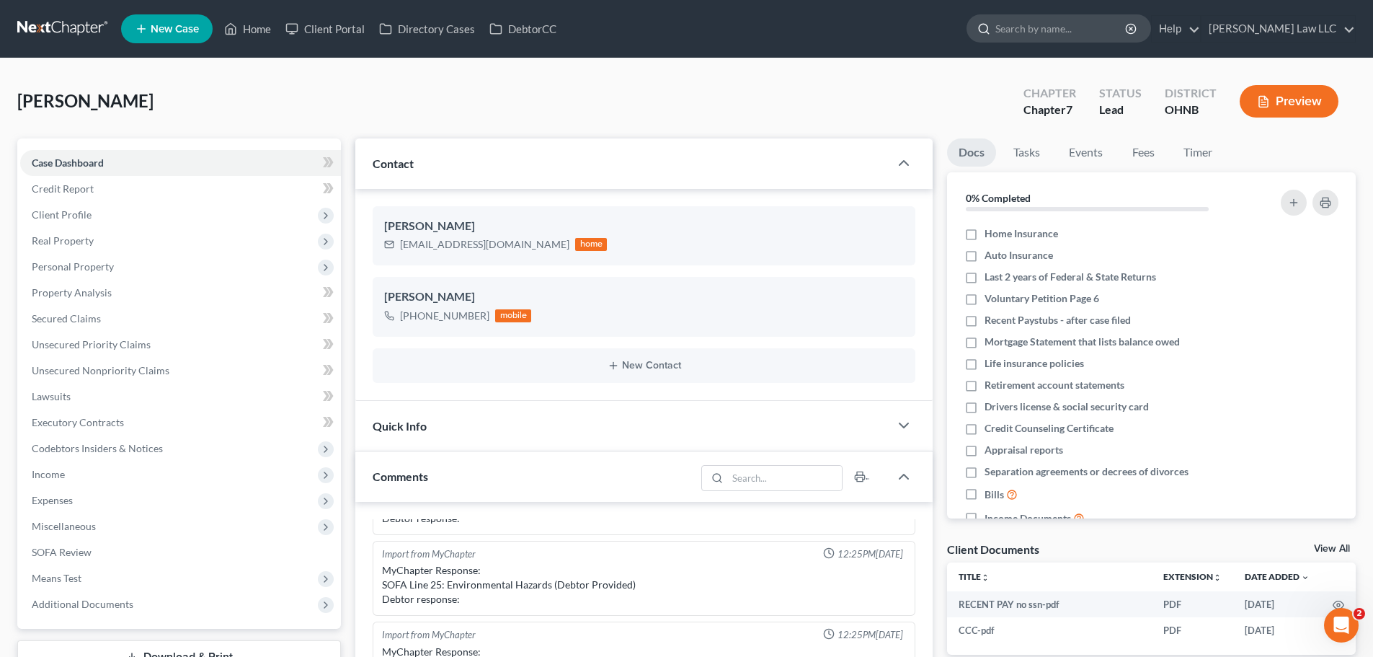
click at [1080, 34] on input "search" at bounding box center [1061, 28] width 132 height 27
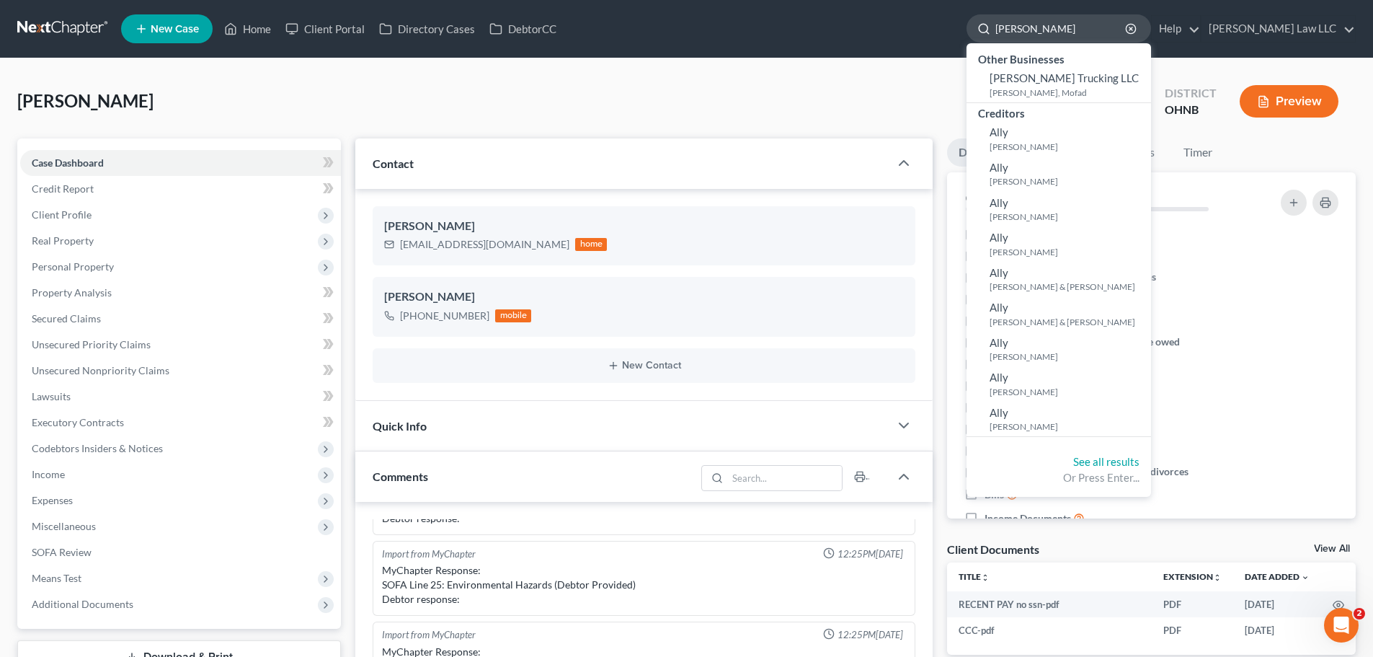
type input "[PERSON_NAME]"
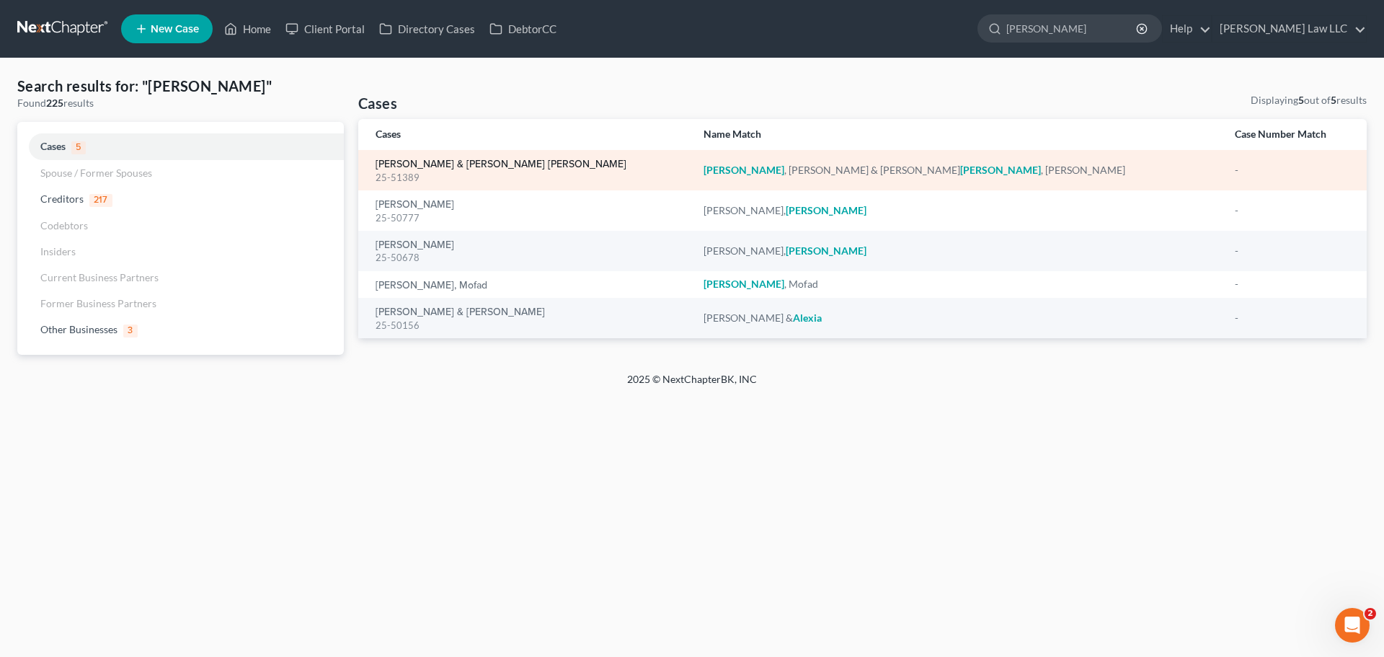
click at [522, 161] on link "[PERSON_NAME] & [PERSON_NAME] [PERSON_NAME]" at bounding box center [500, 164] width 251 height 10
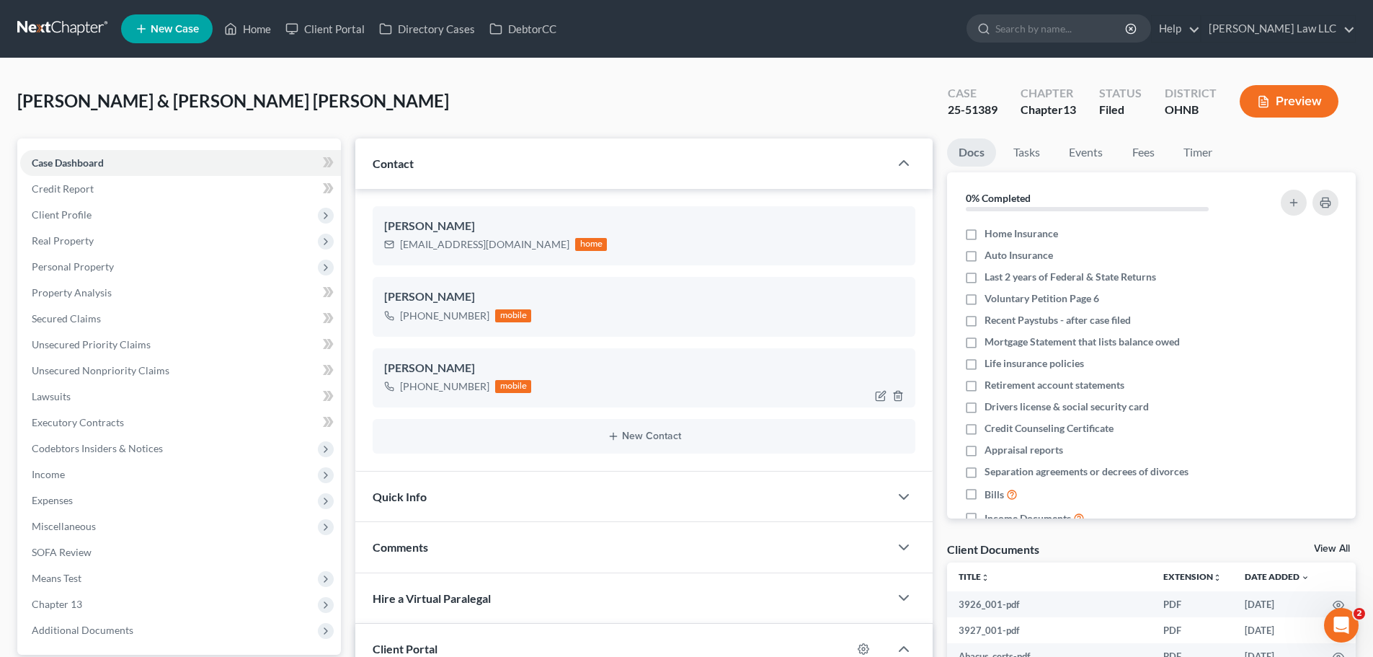
scroll to position [144, 0]
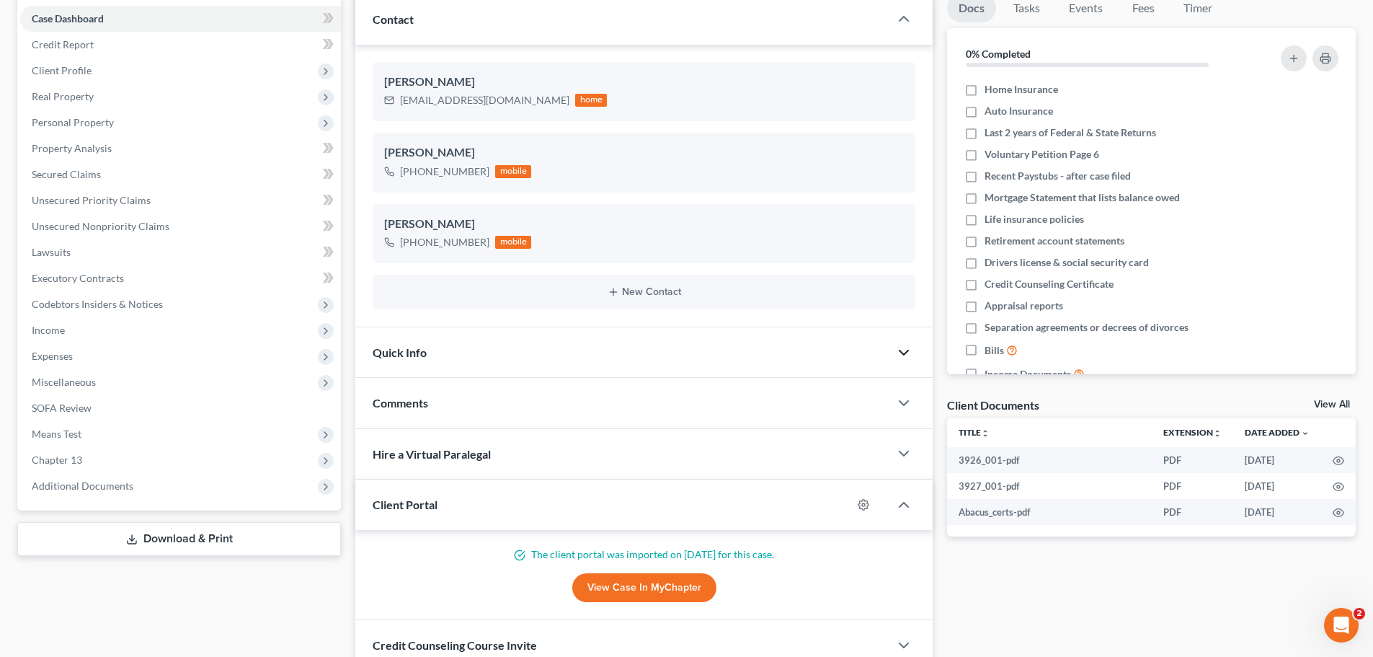
click at [907, 353] on icon "button" at bounding box center [903, 352] width 17 height 17
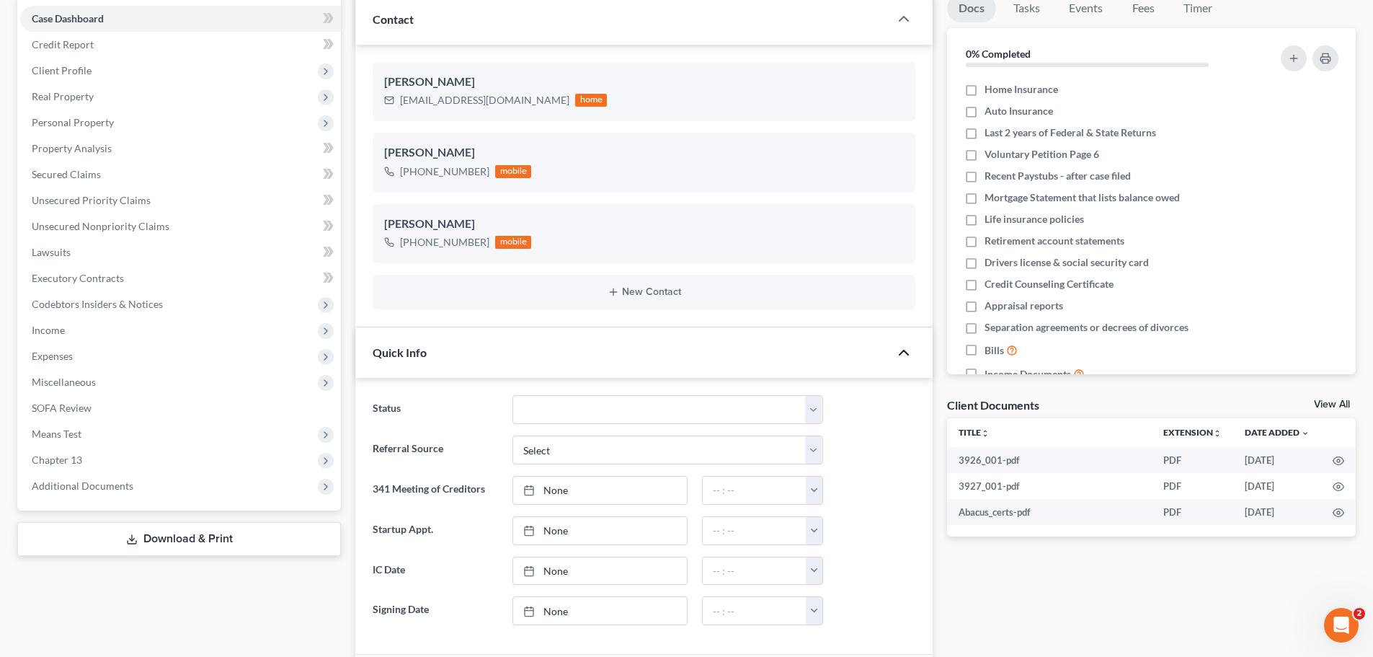
click at [907, 353] on polyline "button" at bounding box center [903, 352] width 9 height 4
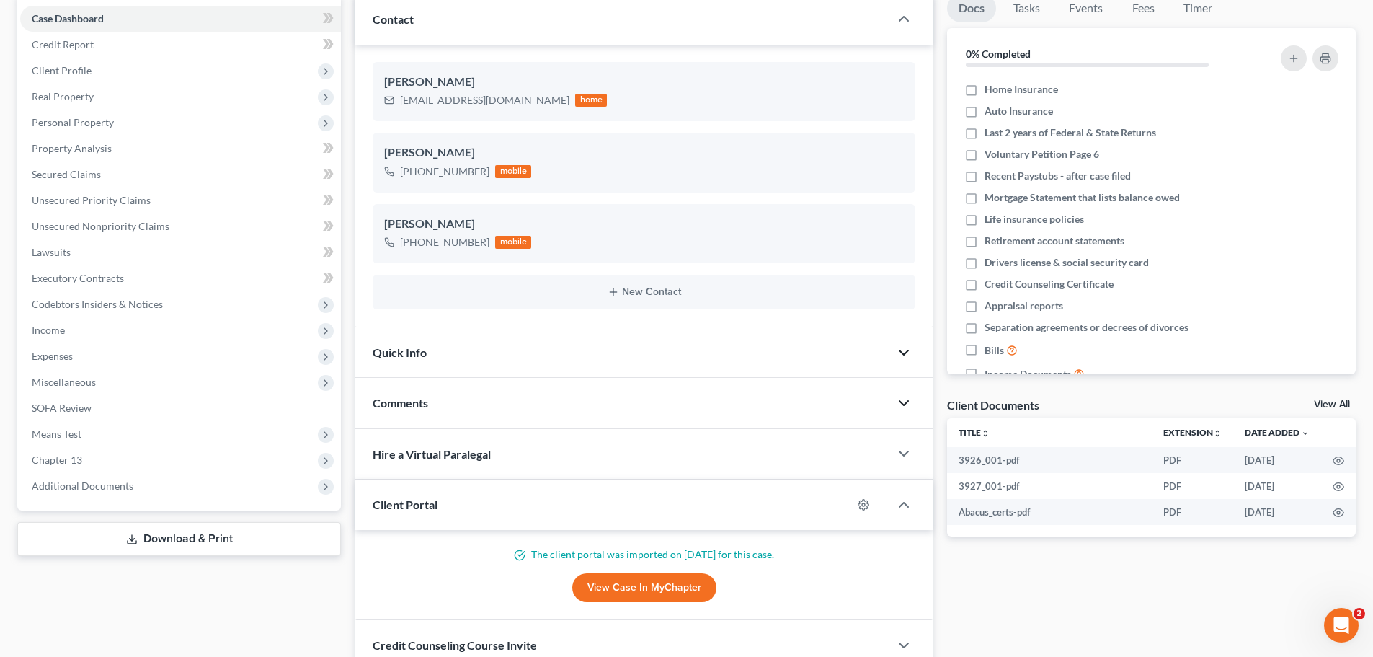
click at [904, 401] on icon "button" at bounding box center [903, 402] width 17 height 17
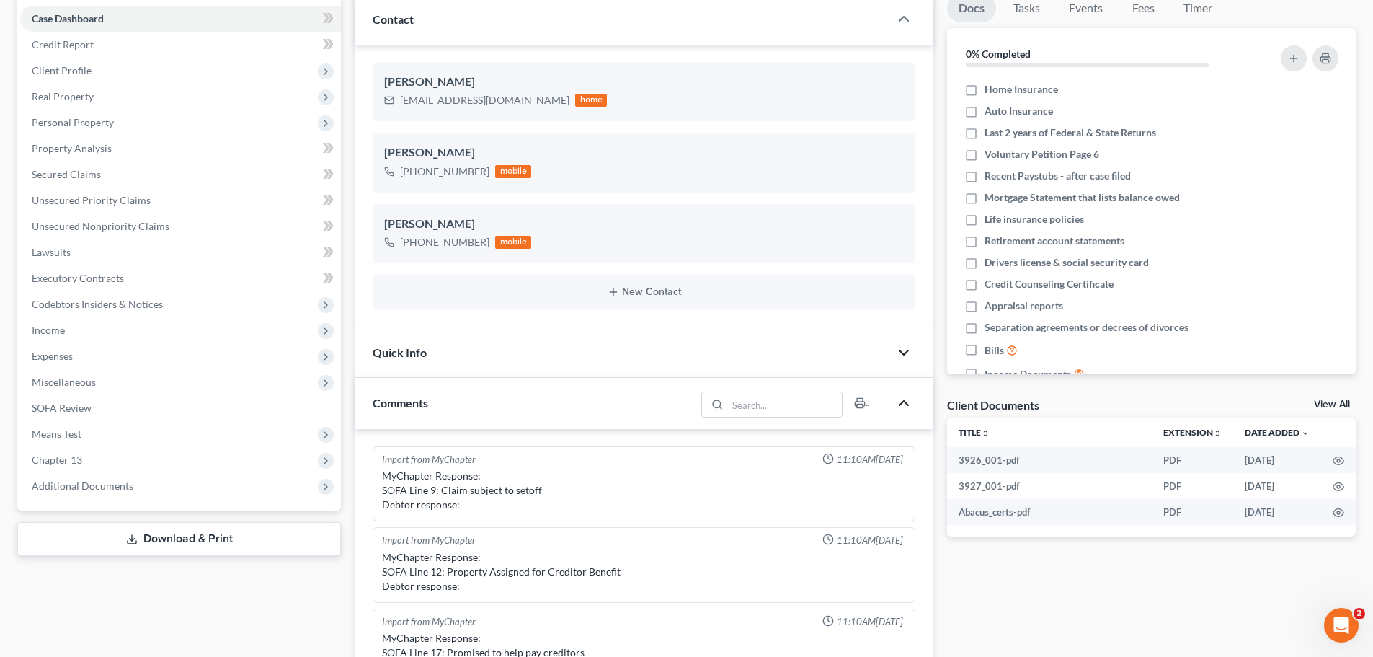
click at [904, 401] on polyline "button" at bounding box center [903, 403] width 9 height 4
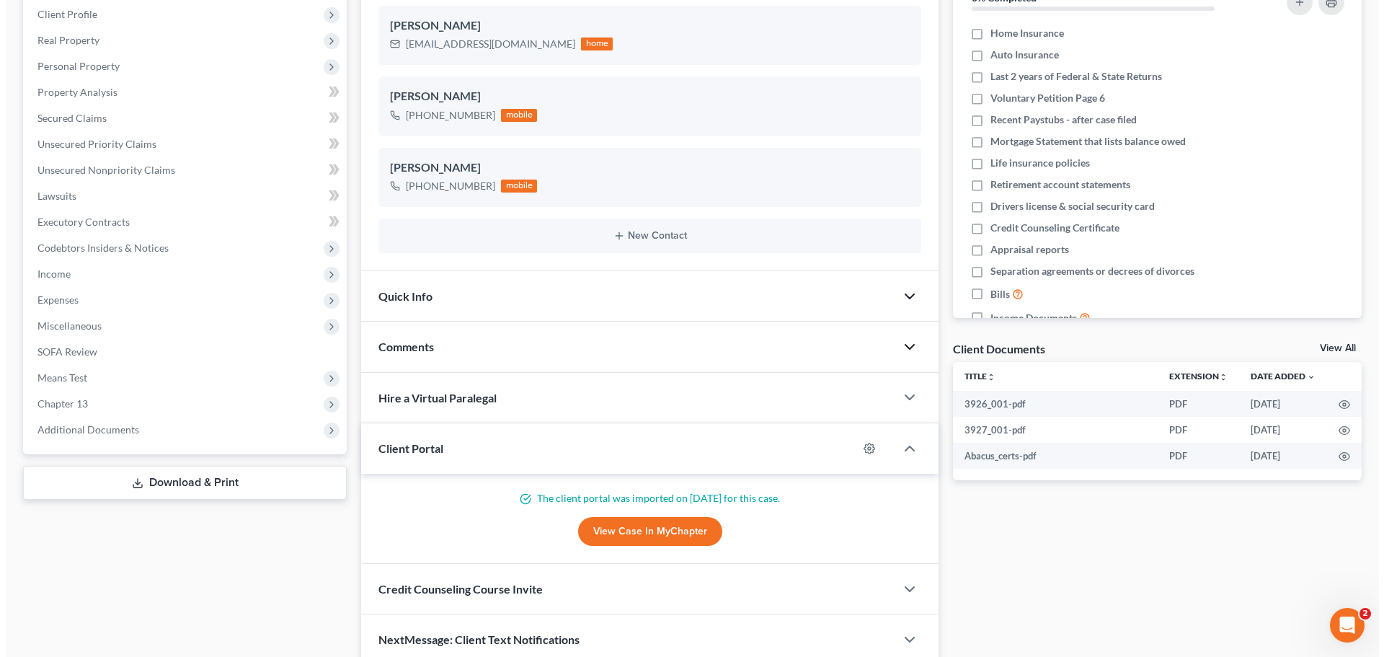
scroll to position [264, 0]
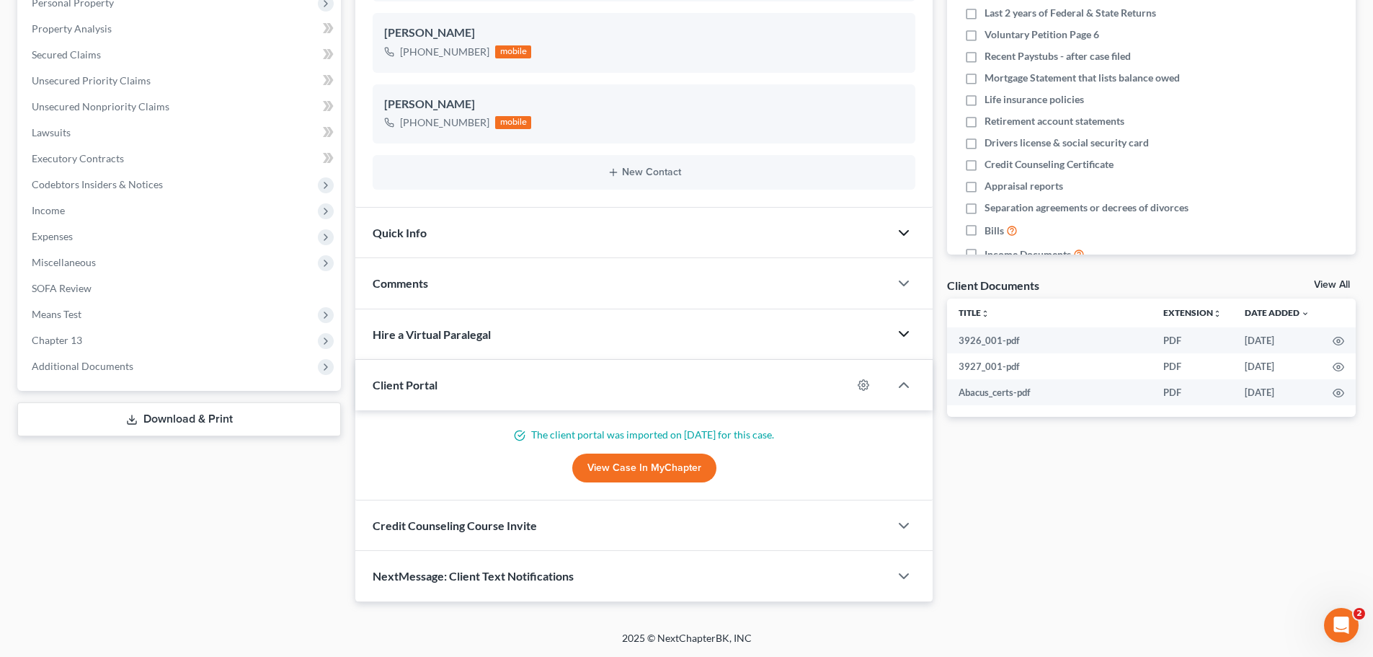
click at [902, 335] on polyline "button" at bounding box center [903, 334] width 9 height 4
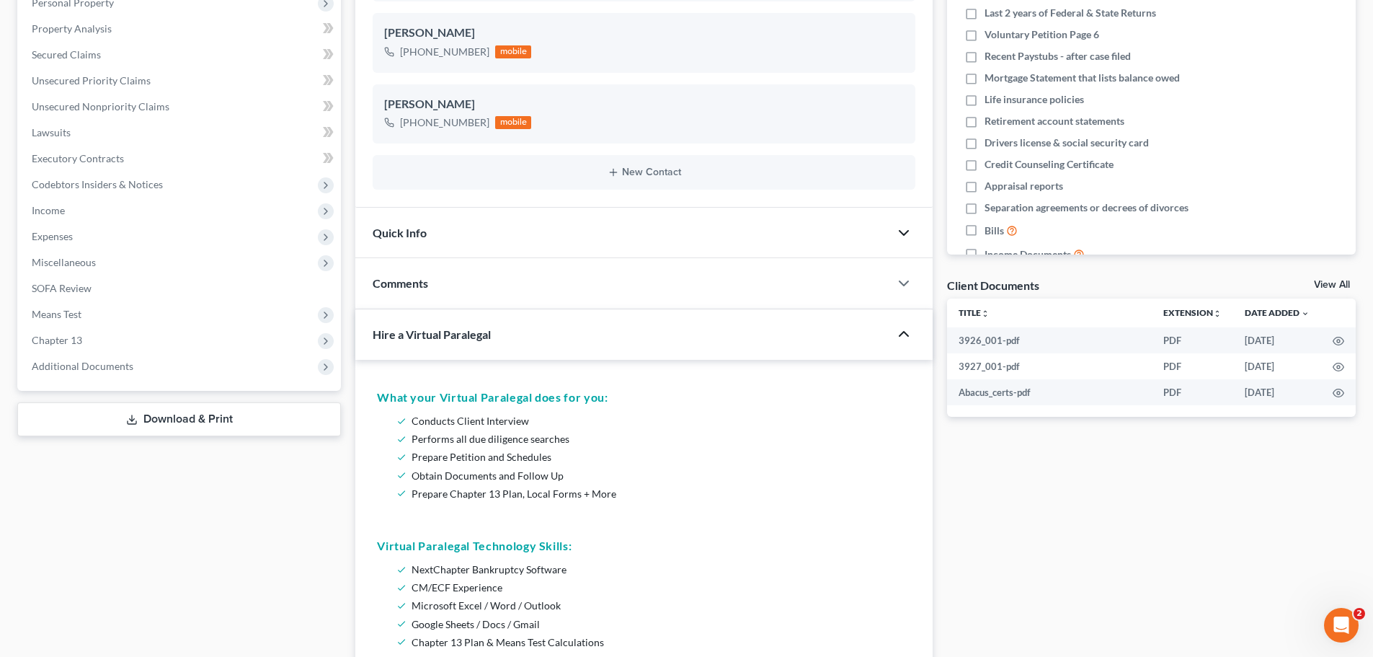
click at [902, 335] on icon "button" at bounding box center [903, 333] width 17 height 17
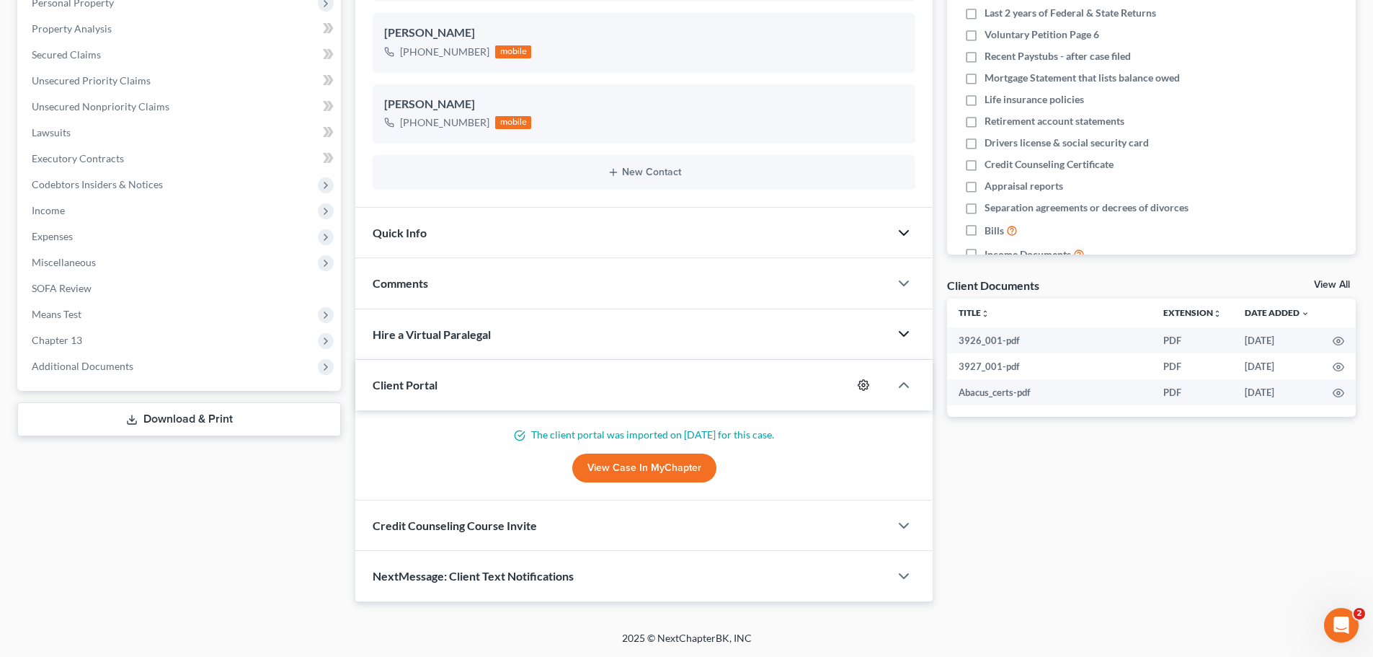
click at [866, 383] on icon "button" at bounding box center [864, 385] width 12 height 12
select select "0"
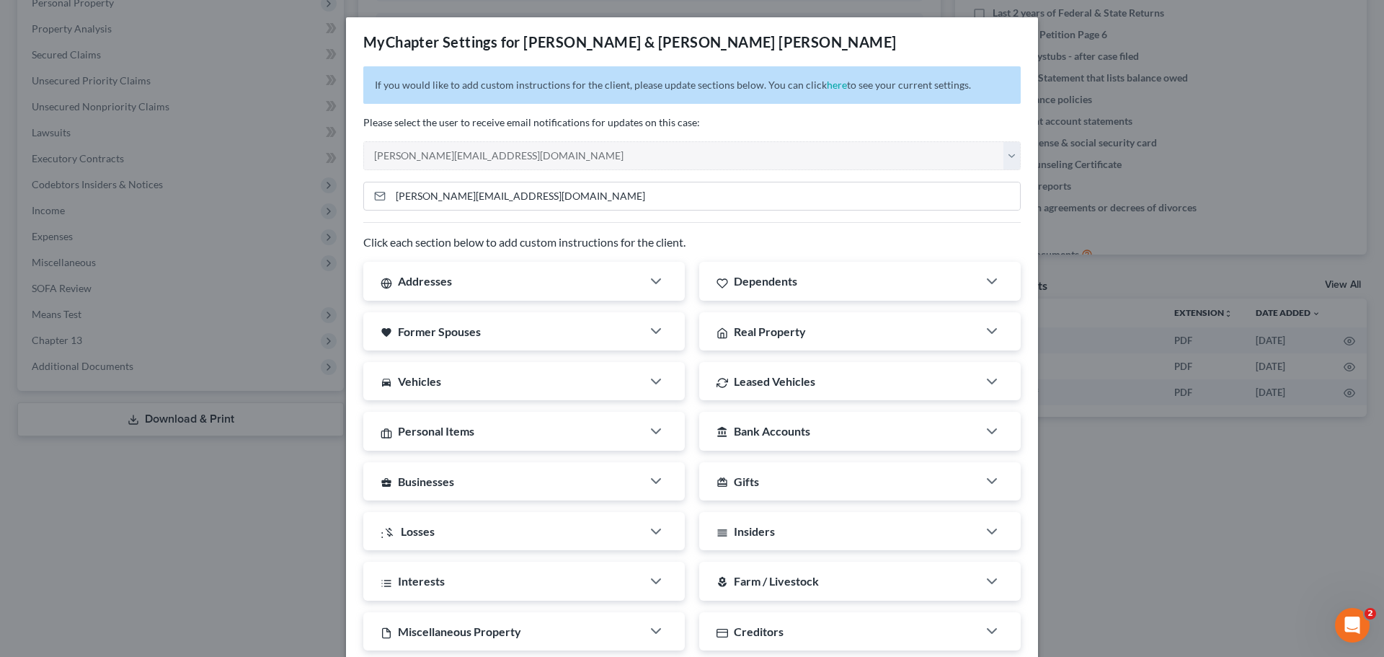
click at [1092, 483] on div "MyChapter Settings for [PERSON_NAME] & [PERSON_NAME] [PERSON_NAME] If you would…" at bounding box center [692, 328] width 1384 height 657
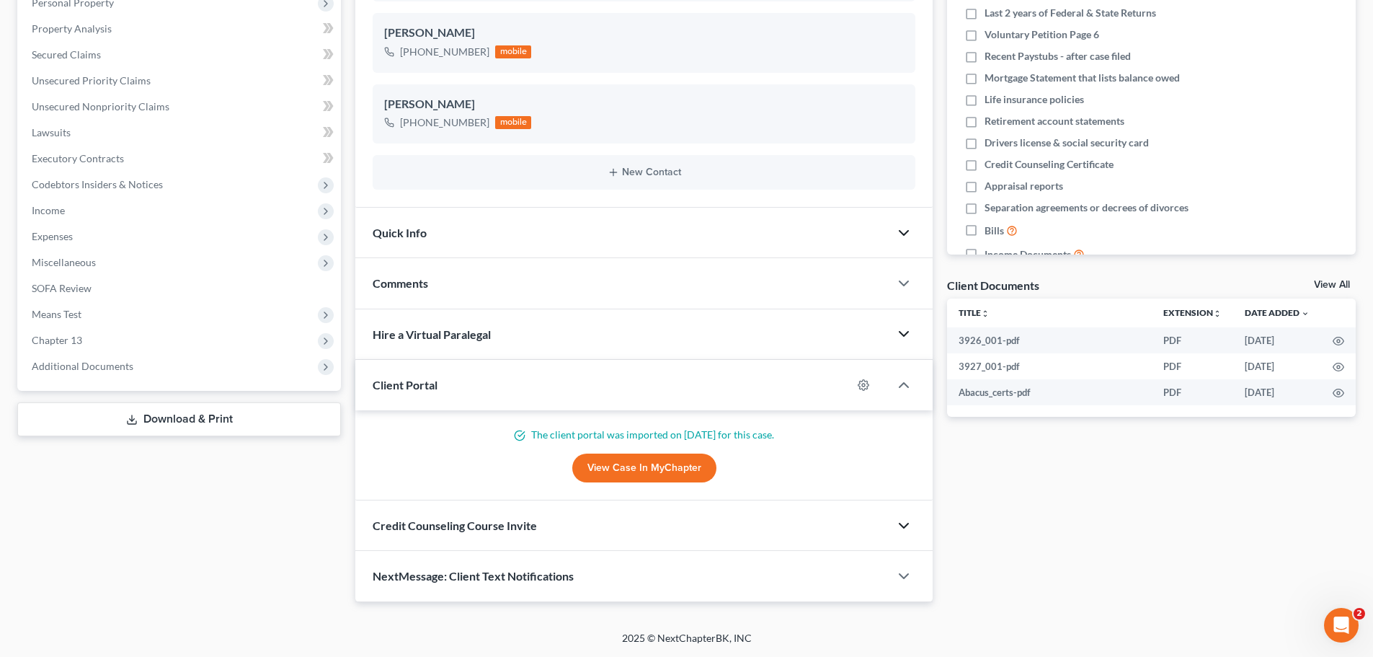
click at [902, 522] on icon "button" at bounding box center [903, 525] width 17 height 17
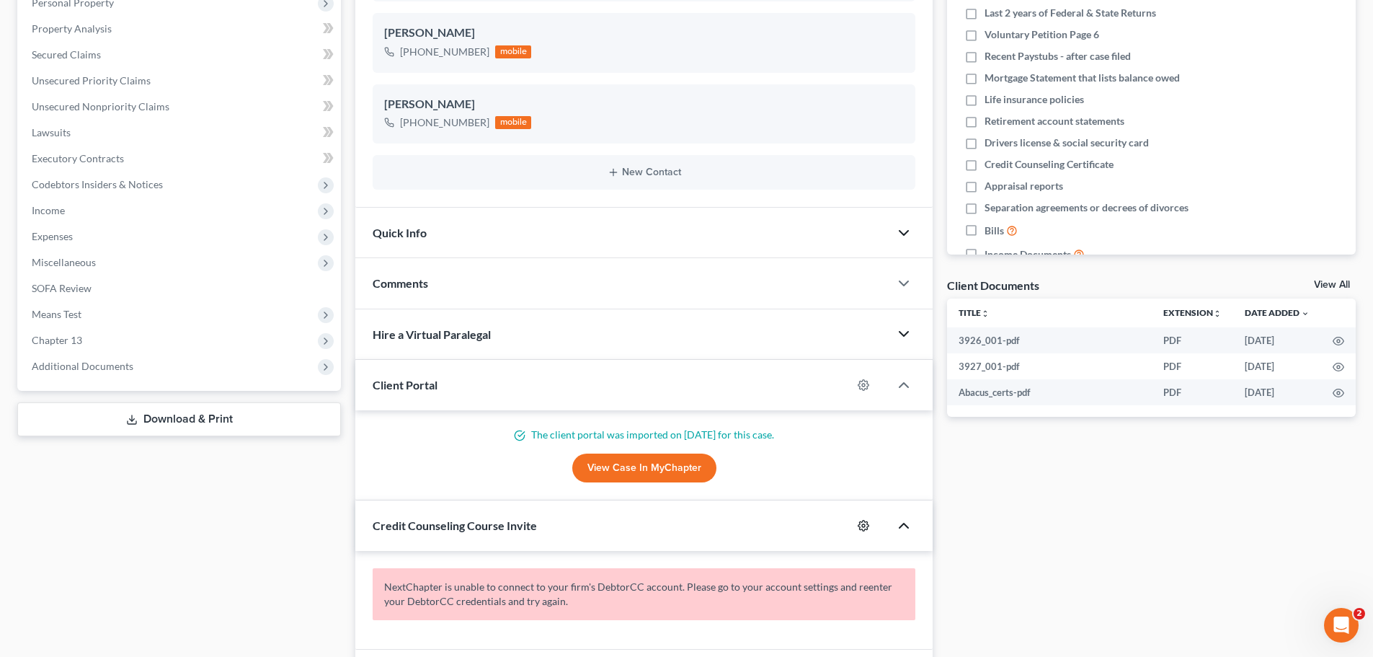
click at [866, 521] on icon "button" at bounding box center [863, 525] width 11 height 11
select select "0"
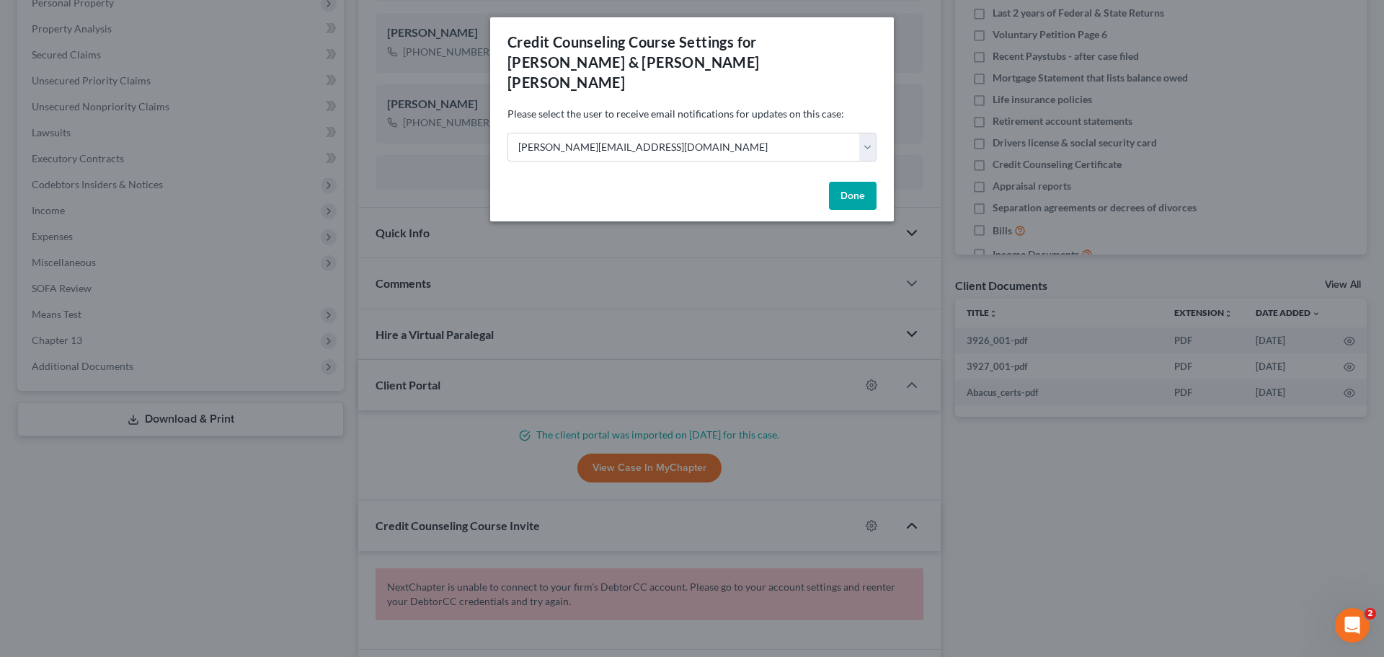
click at [1039, 492] on div "Credit Counseling Course Settings for [PERSON_NAME] & [PERSON_NAME] [PERSON_NAM…" at bounding box center [692, 328] width 1384 height 657
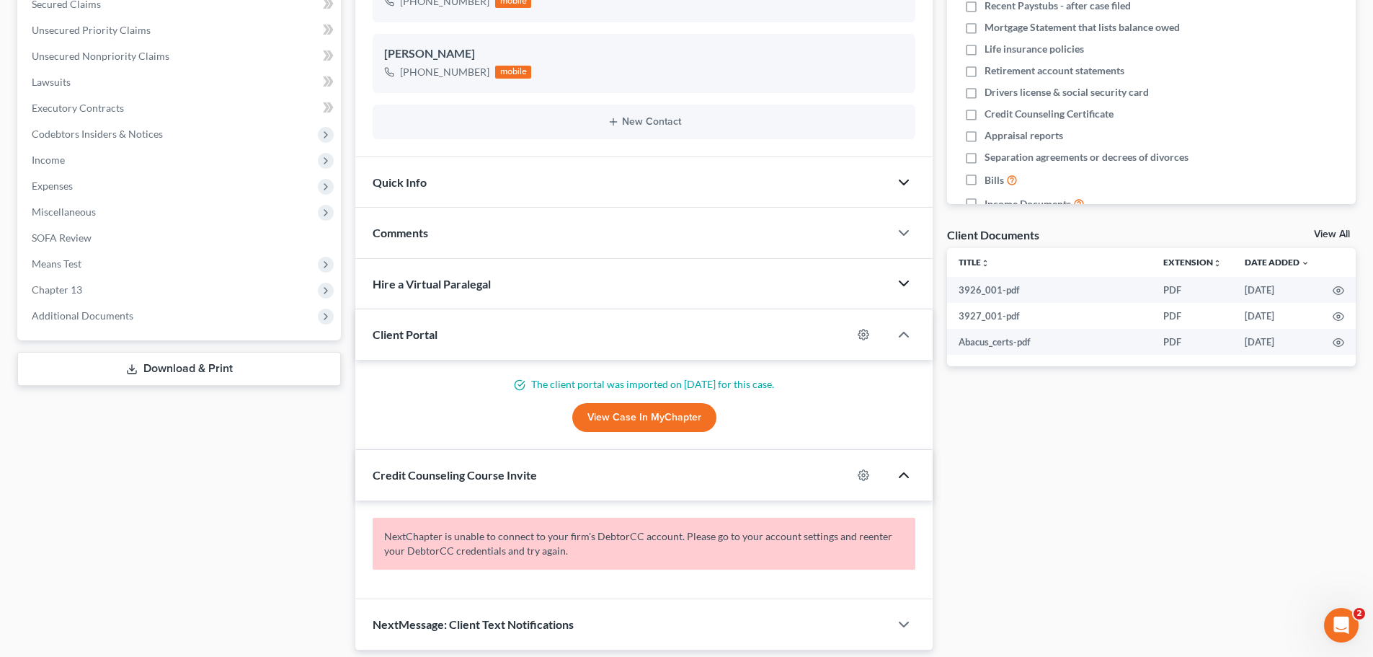
scroll to position [362, 0]
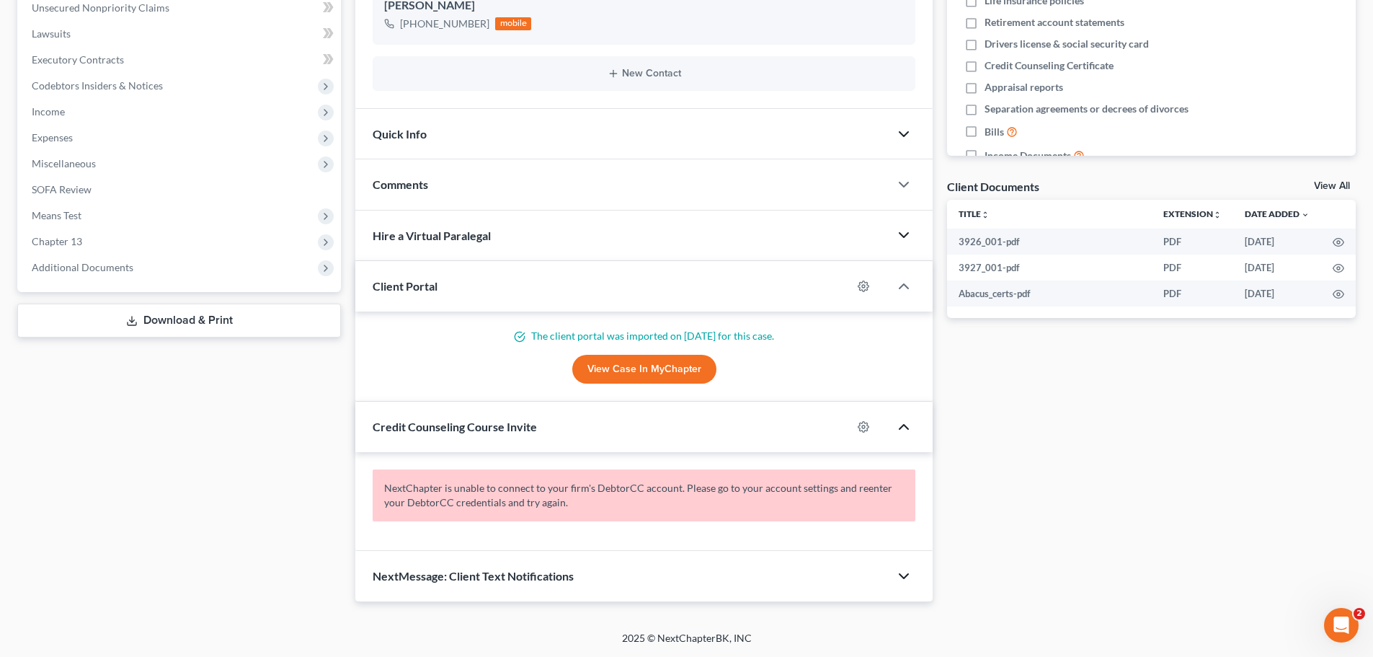
click at [906, 574] on icon "button" at bounding box center [903, 575] width 17 height 17
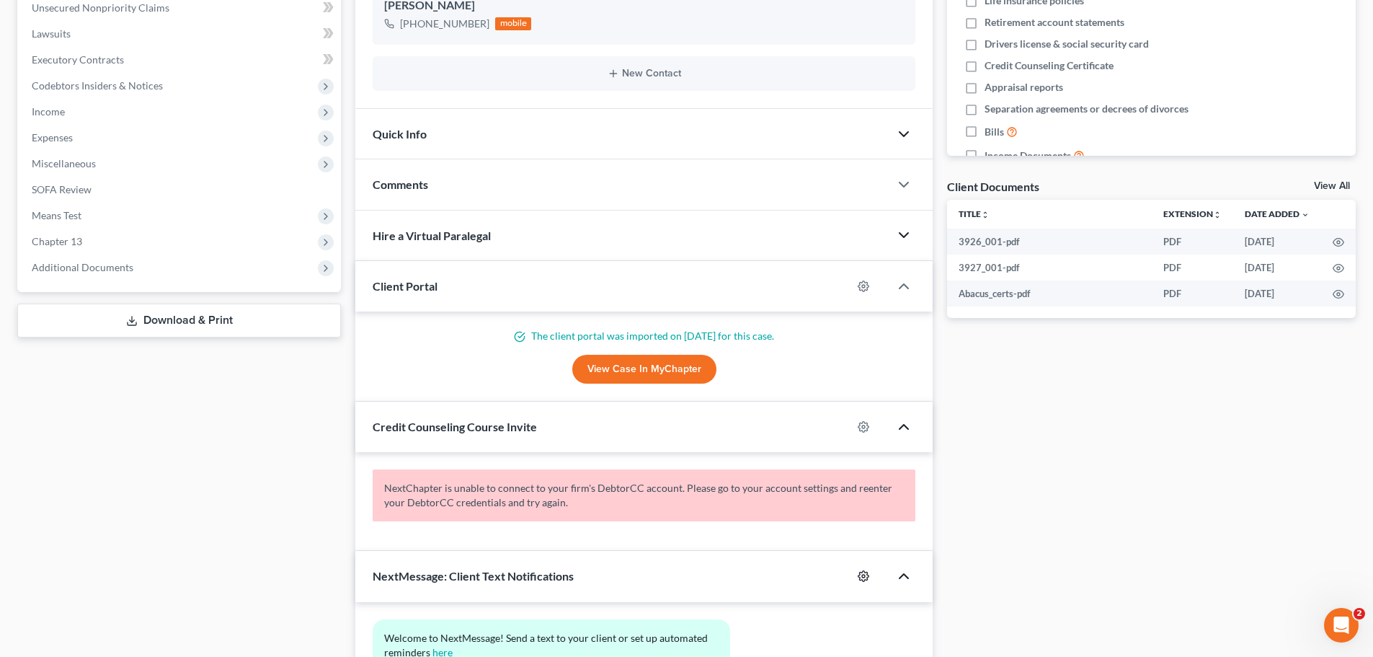
click at [866, 571] on icon "button" at bounding box center [864, 576] width 12 height 12
select select "0"
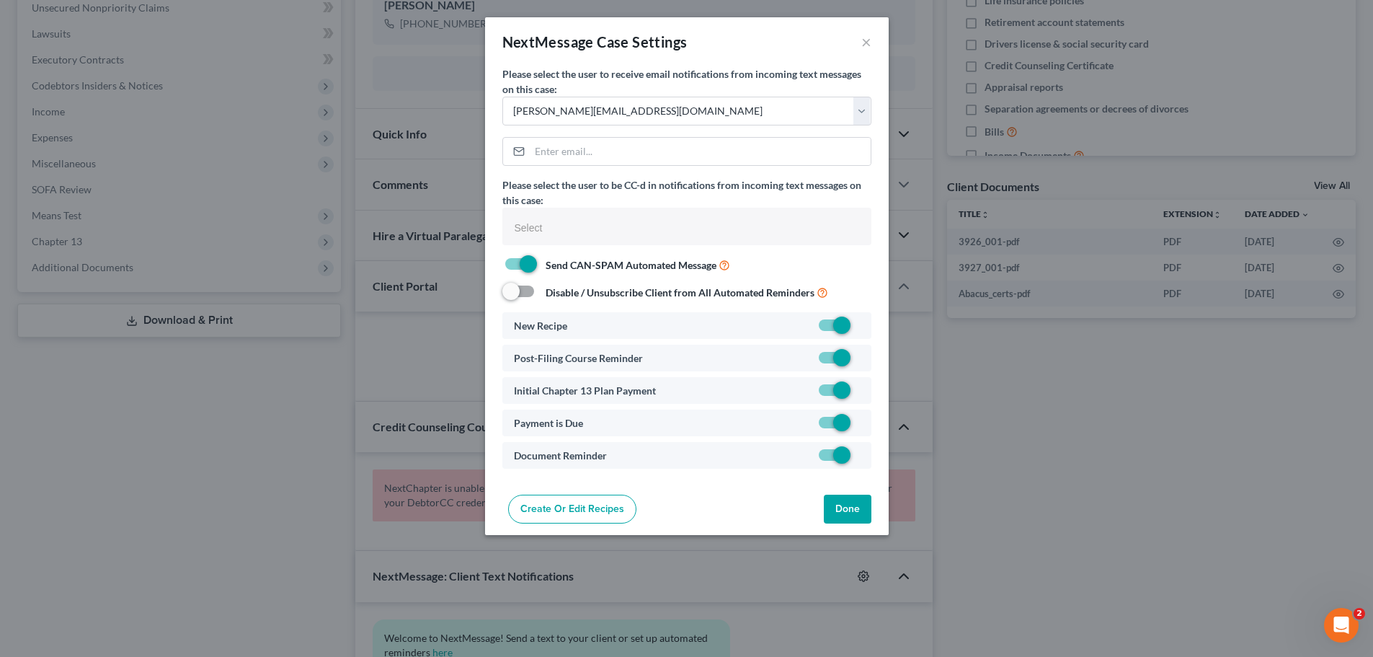
select select
click at [865, 329] on label at bounding box center [865, 329] width 0 height 0
click at [871, 325] on input "checkbox" at bounding box center [875, 322] width 9 height 9
checkbox input "false"
click at [865, 426] on label at bounding box center [865, 426] width 0 height 0
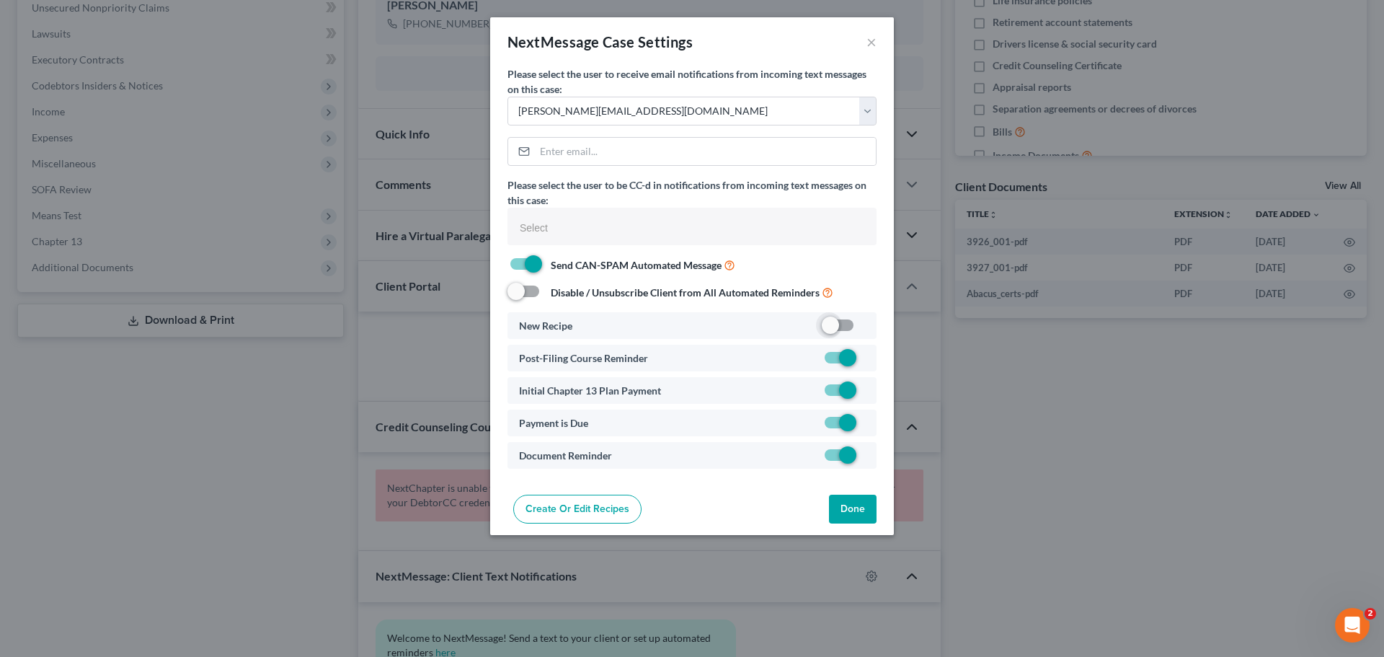
click at [871, 423] on input "checkbox" at bounding box center [875, 419] width 9 height 9
checkbox input "false"
click at [853, 507] on button "Done" at bounding box center [853, 508] width 48 height 29
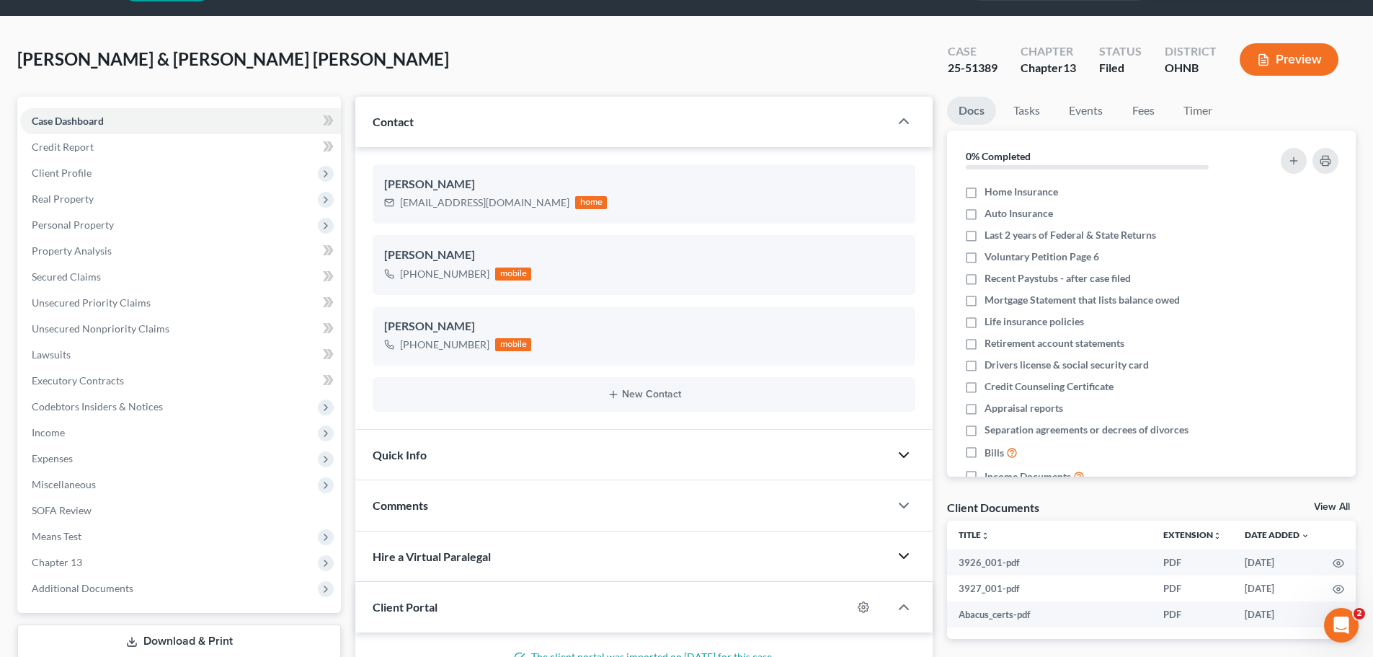
scroll to position [0, 0]
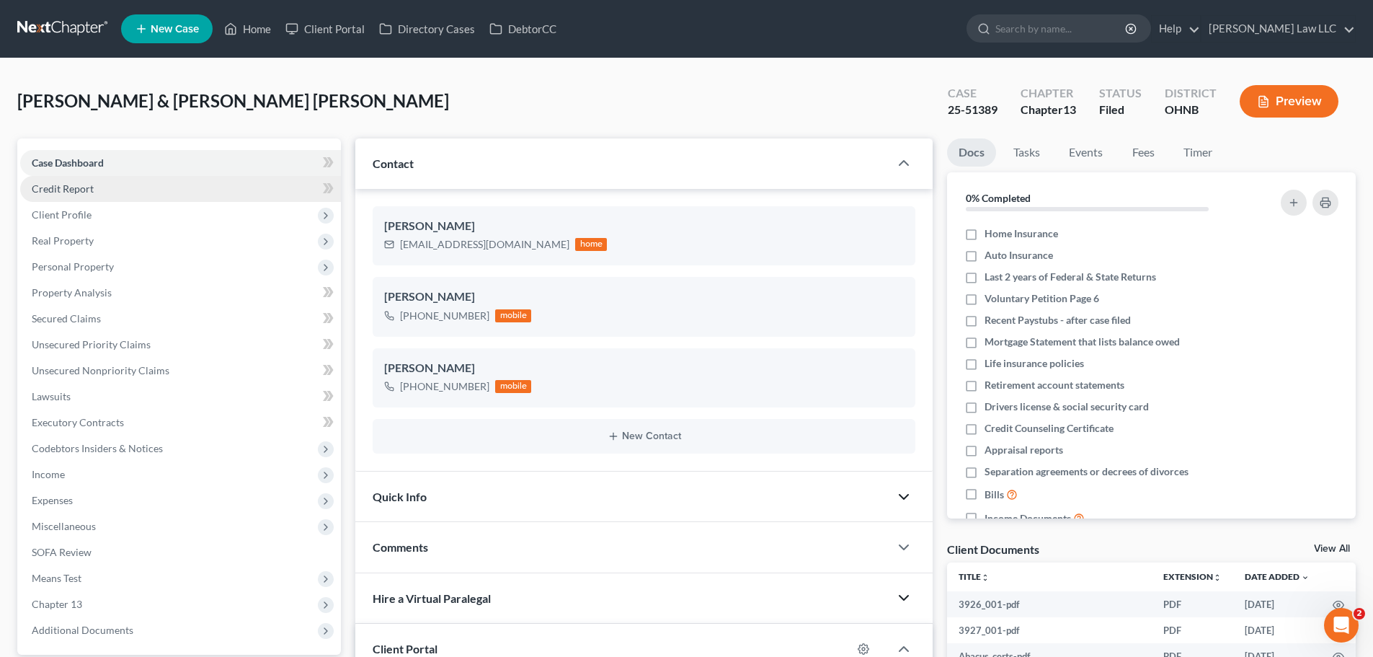
click at [72, 190] on span "Credit Report" at bounding box center [63, 188] width 62 height 12
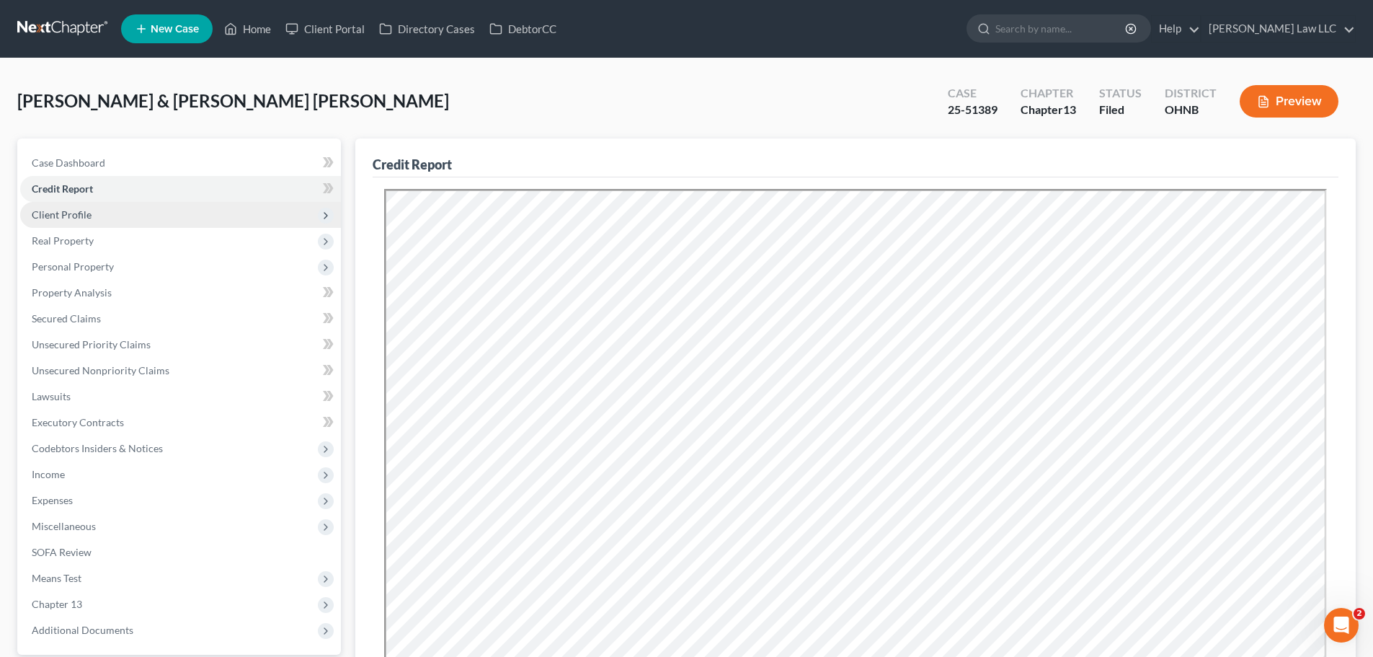
click at [174, 217] on span "Client Profile" at bounding box center [180, 215] width 321 height 26
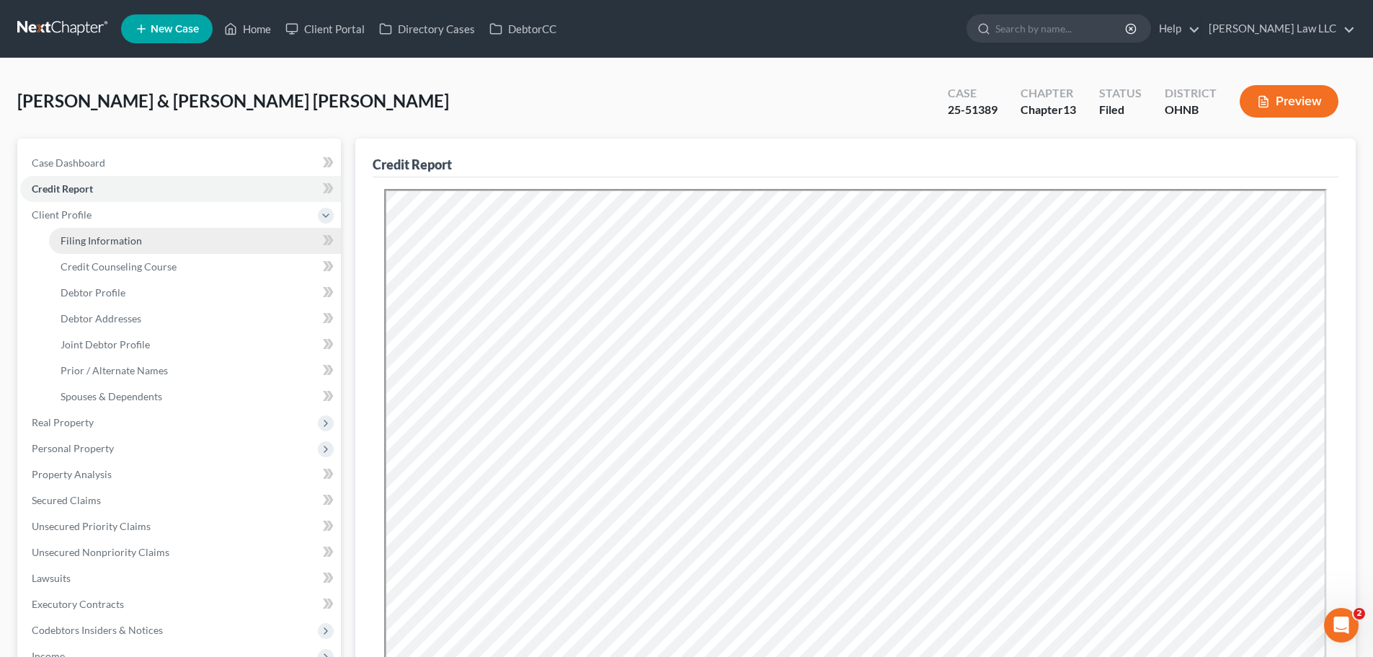
click at [179, 233] on link "Filing Information" at bounding box center [195, 241] width 292 height 26
select select "1"
select select "3"
select select "36"
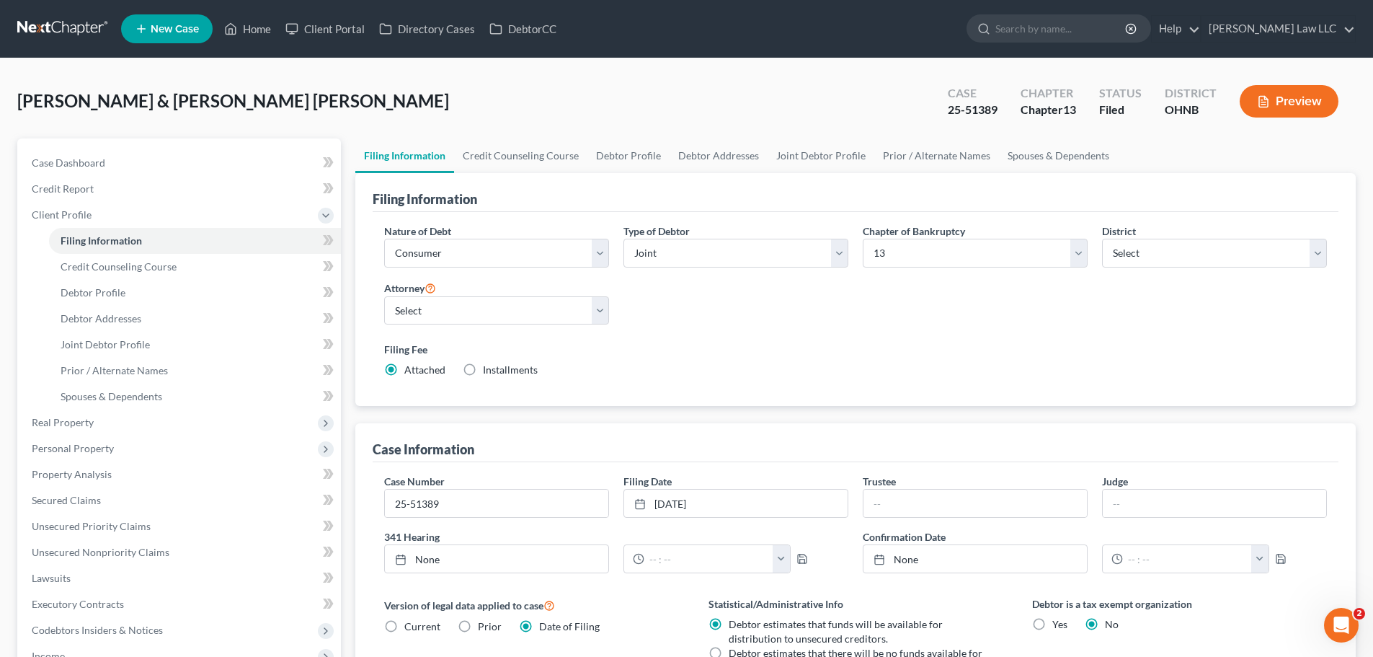
click at [929, 306] on div "Nature of Debt Select Business Consumer Other Nature of Business Select Clearin…" at bounding box center [855, 306] width 957 height 166
click at [522, 148] on link "Credit Counseling Course" at bounding box center [520, 155] width 133 height 35
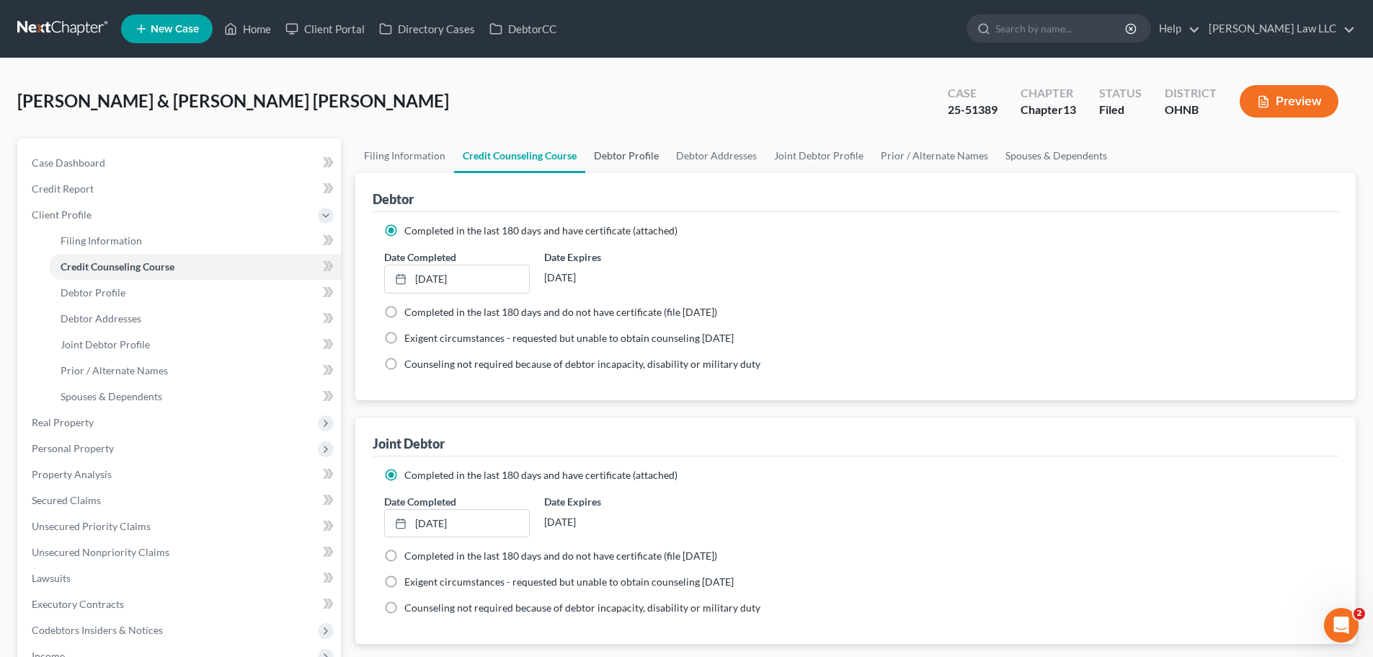
click at [621, 155] on link "Debtor Profile" at bounding box center [626, 155] width 82 height 35
select select "1"
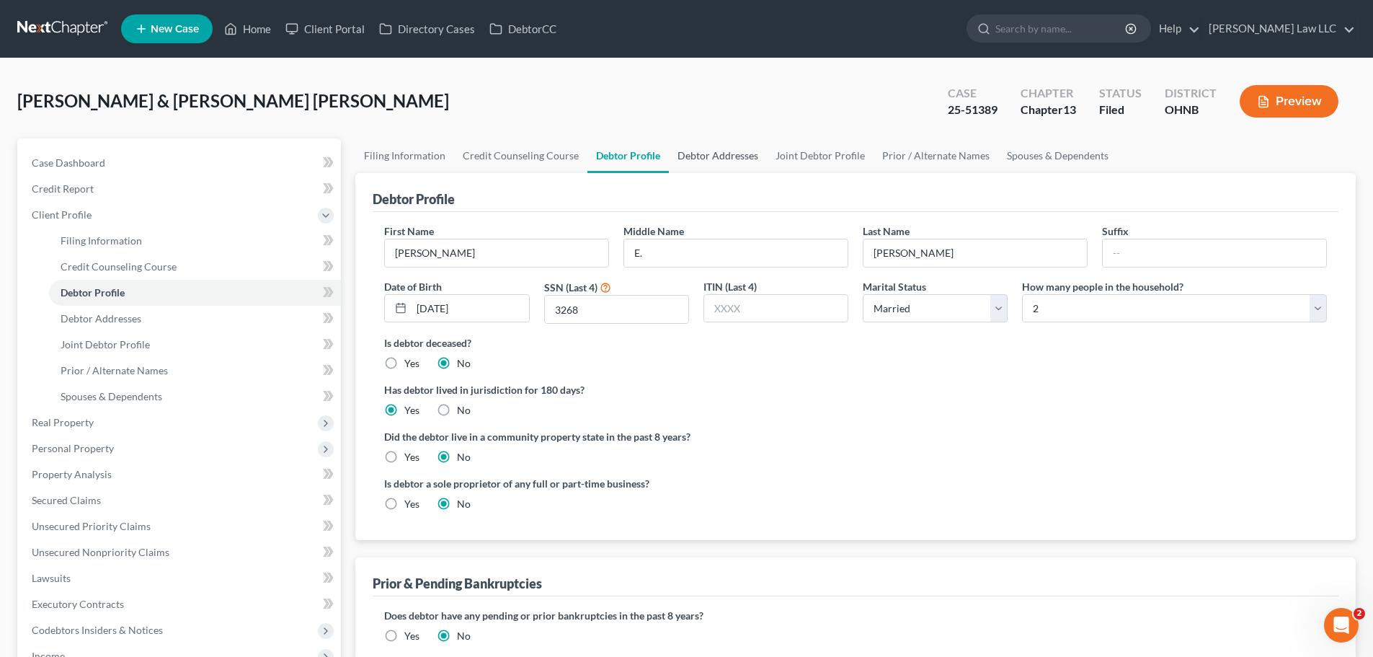
click at [723, 153] on link "Debtor Addresses" at bounding box center [718, 155] width 98 height 35
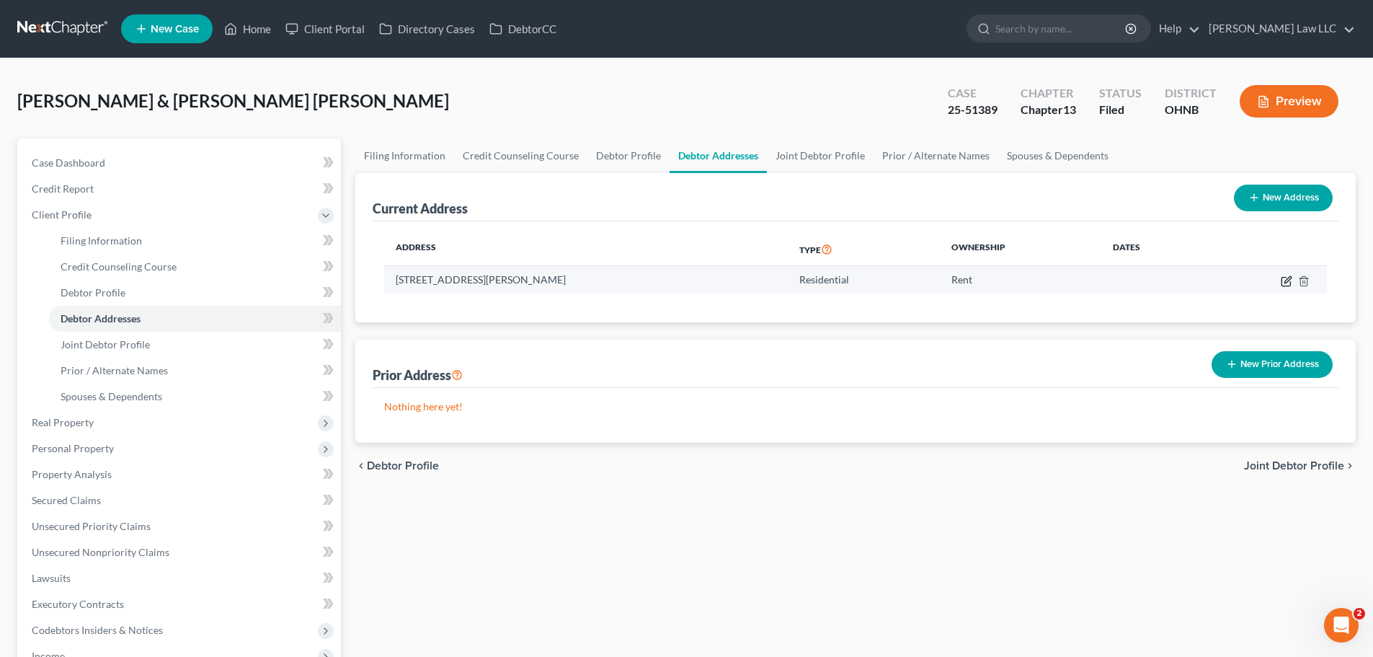
click at [1286, 280] on icon "button" at bounding box center [1287, 279] width 6 height 6
select select "36"
select select "0"
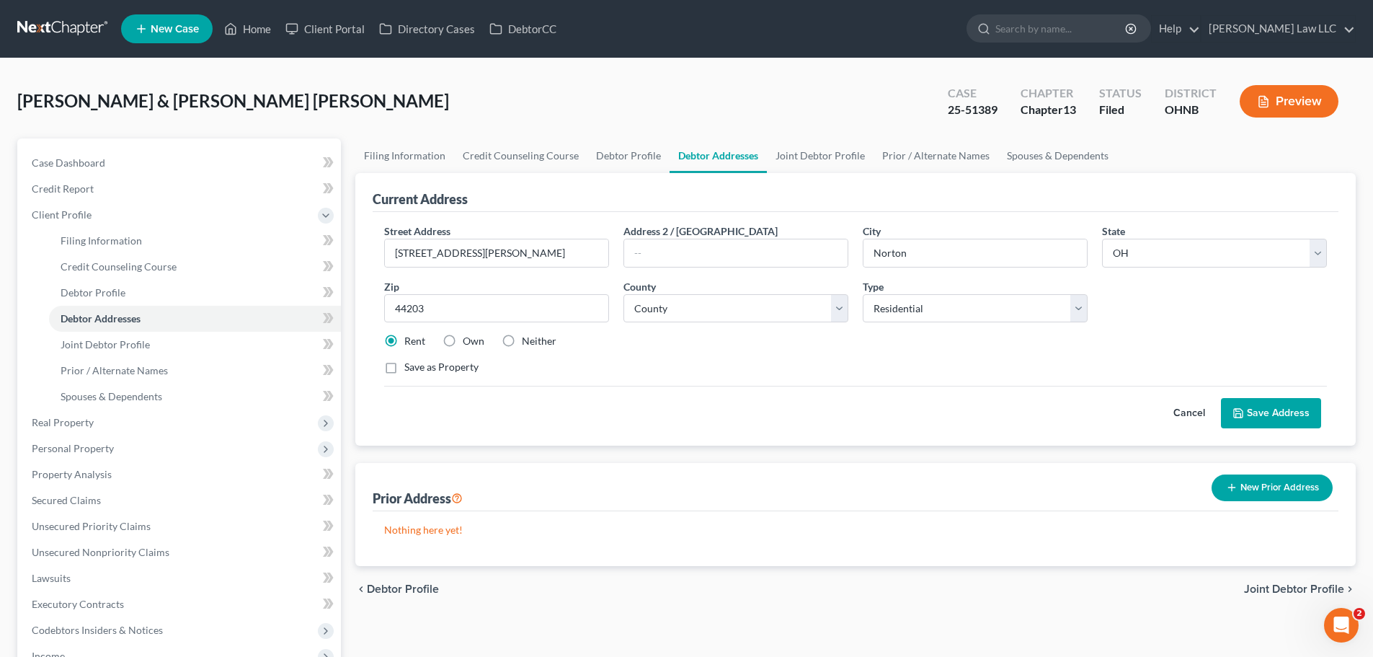
click at [716, 122] on div "[PERSON_NAME] & [PERSON_NAME] [PERSON_NAME] Upgraded Case 25-51389 Chapter Chap…" at bounding box center [686, 107] width 1338 height 63
click at [605, 145] on link "Debtor Profile" at bounding box center [628, 155] width 82 height 35
select select "1"
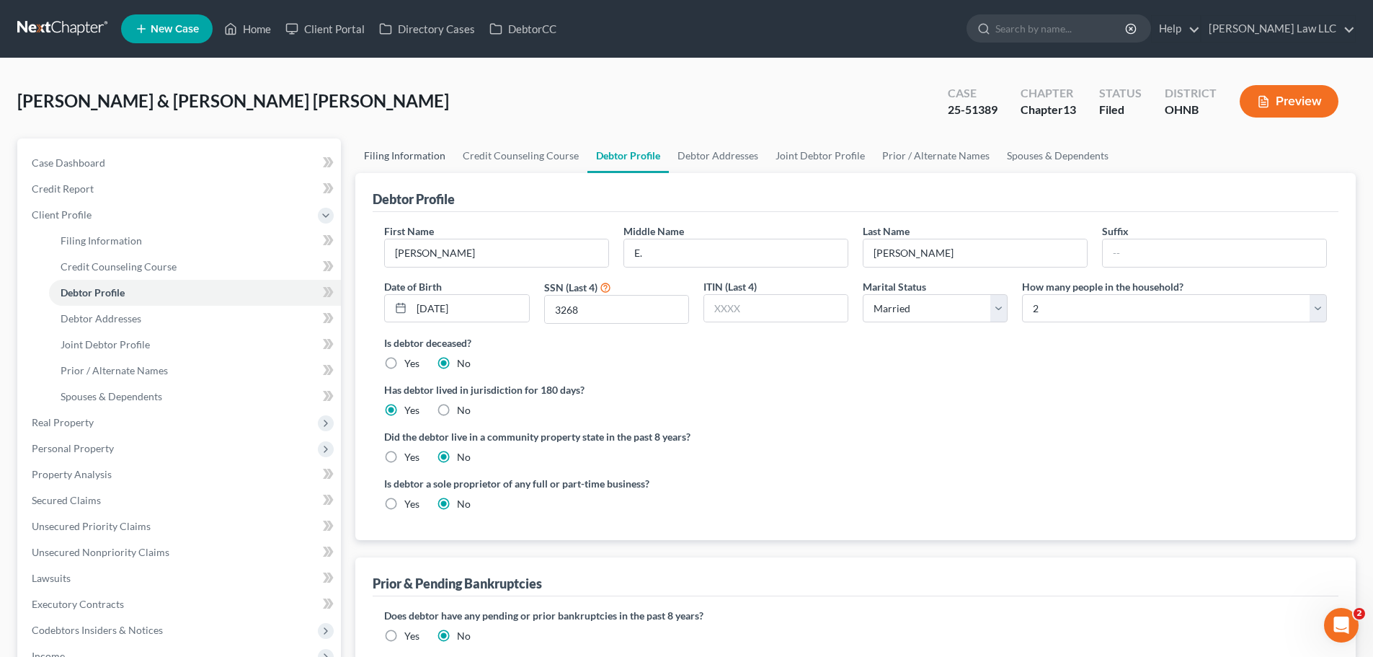
click at [412, 164] on link "Filing Information" at bounding box center [404, 155] width 99 height 35
select select "1"
select select "3"
select select "61"
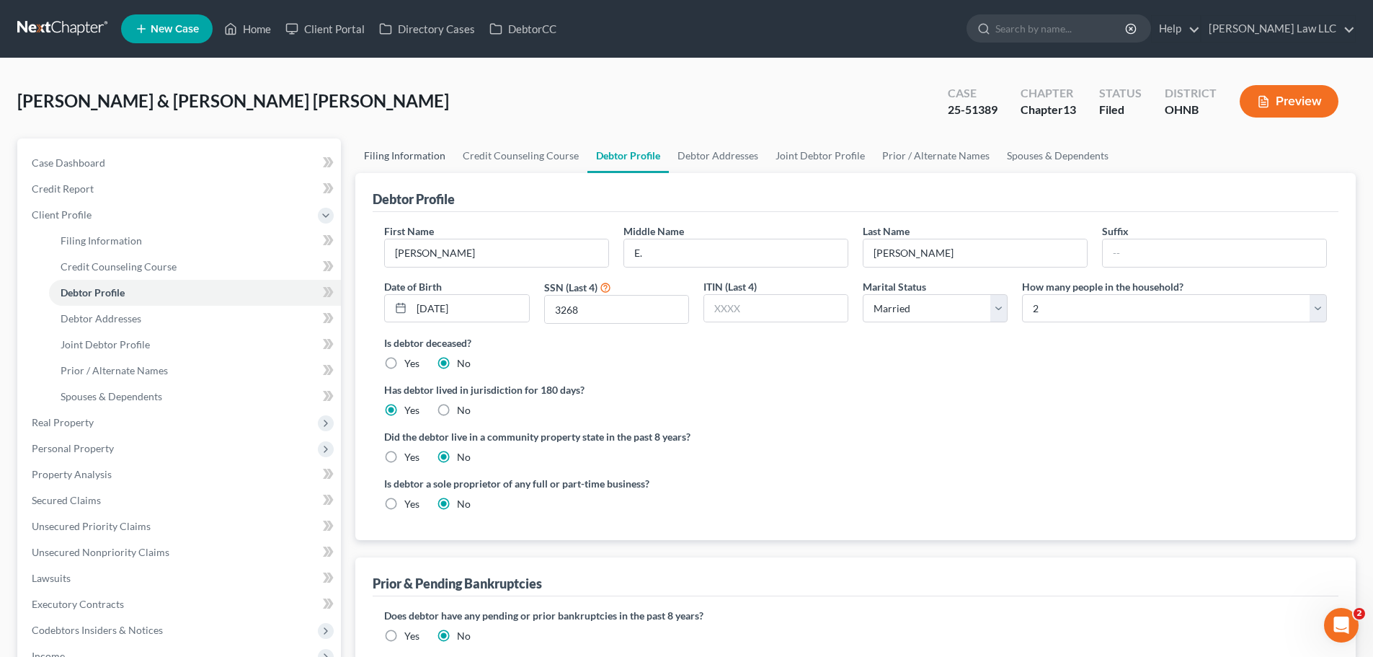
select select "0"
select select "36"
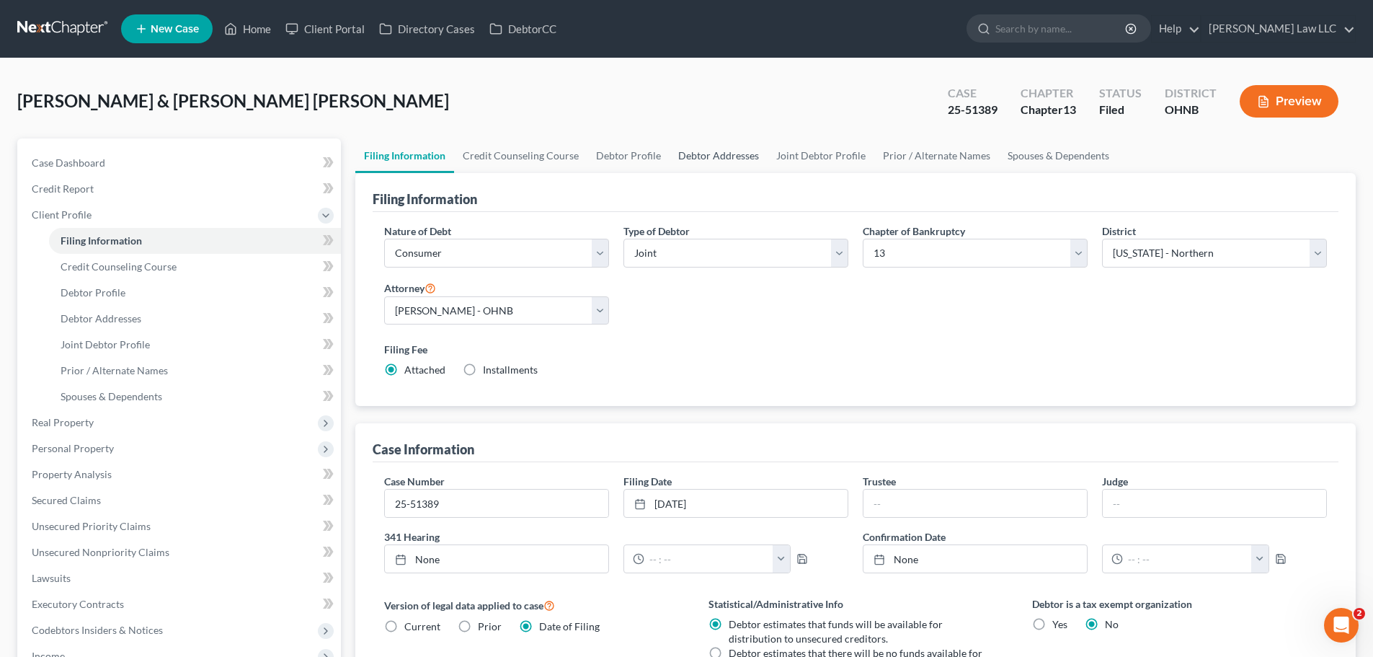
click at [703, 158] on link "Debtor Addresses" at bounding box center [718, 155] width 98 height 35
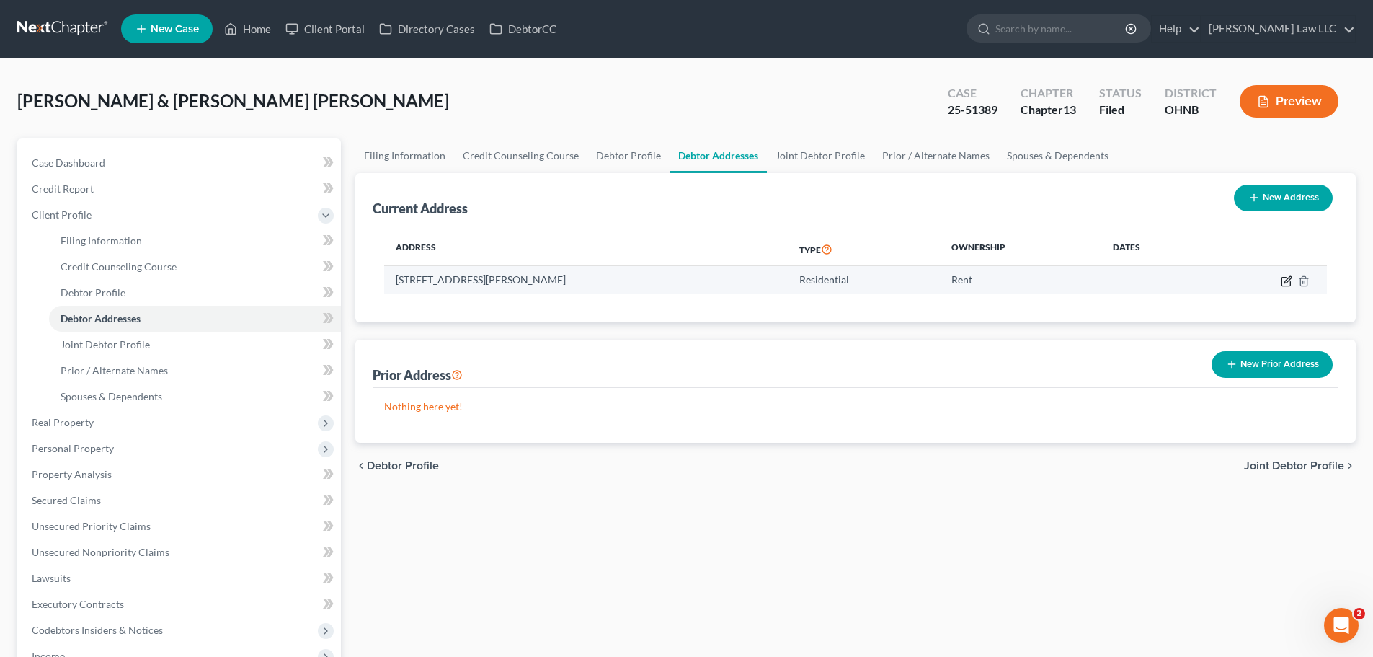
click at [1281, 280] on icon "button" at bounding box center [1285, 281] width 9 height 9
select select "36"
select select "76"
select select "0"
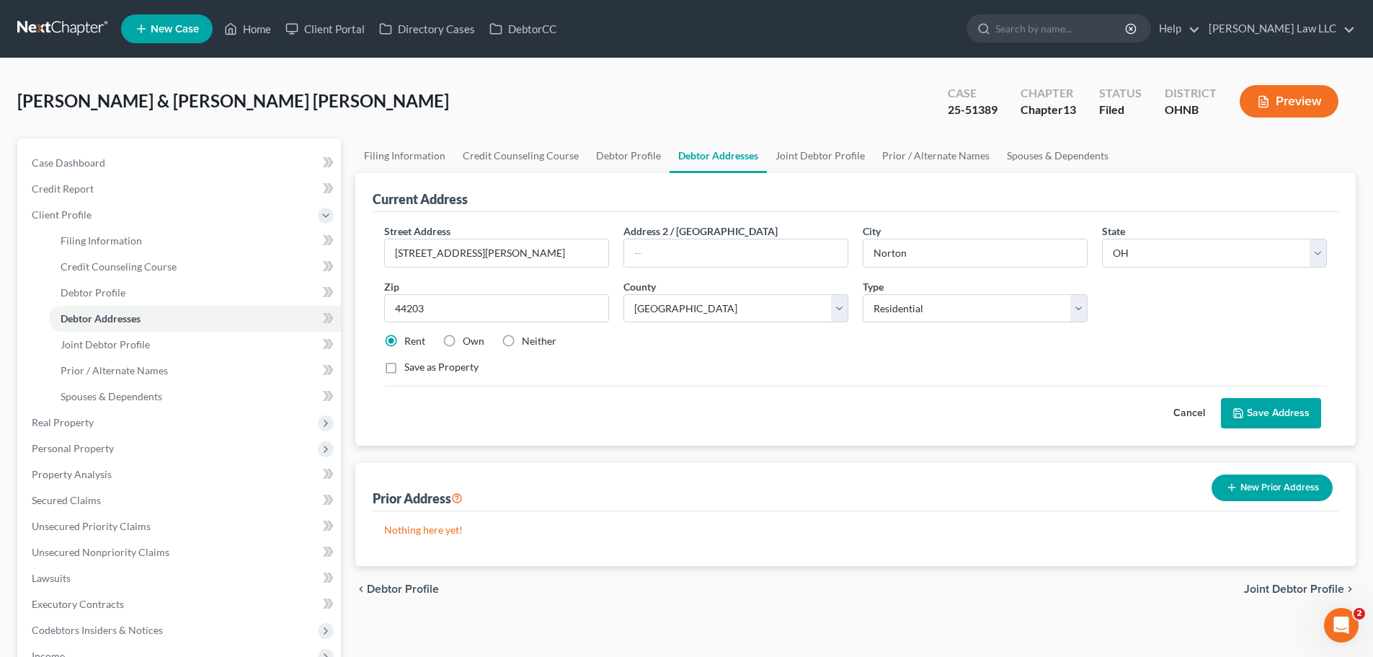
click at [1284, 414] on button "Save Address" at bounding box center [1271, 413] width 100 height 30
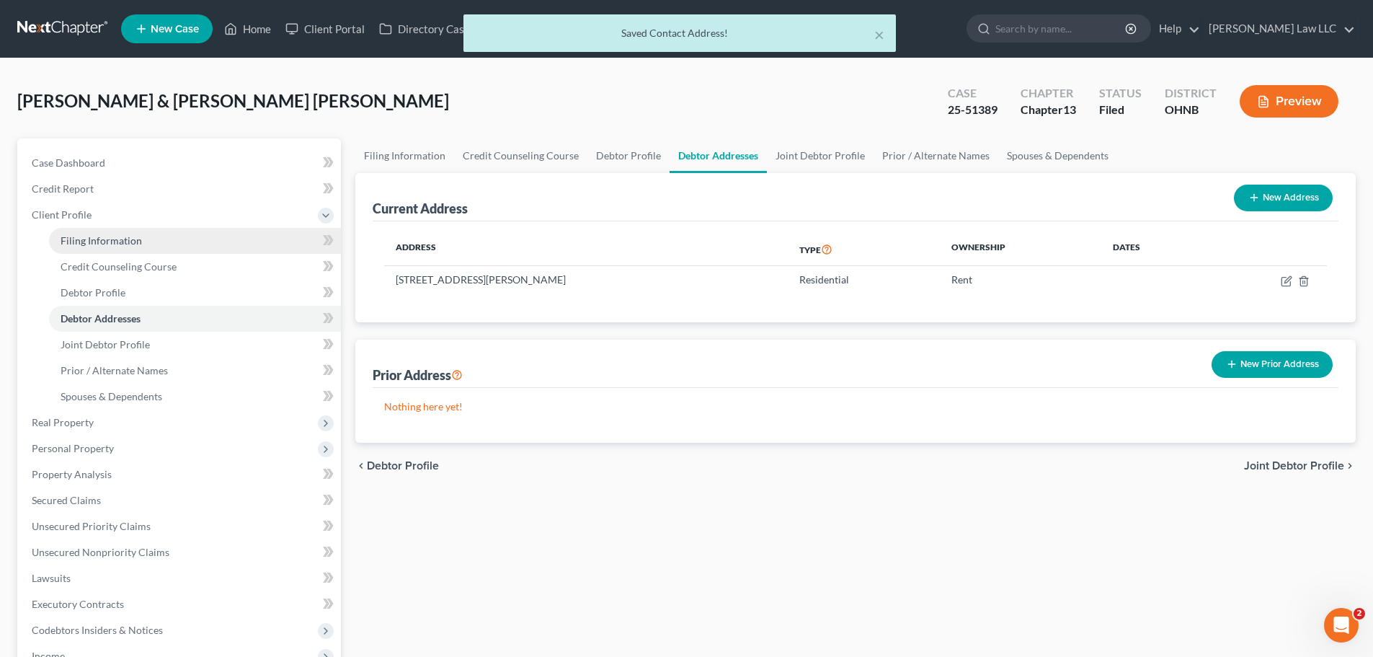
click at [140, 244] on link "Filing Information" at bounding box center [195, 241] width 292 height 26
select select "1"
select select "3"
select select "61"
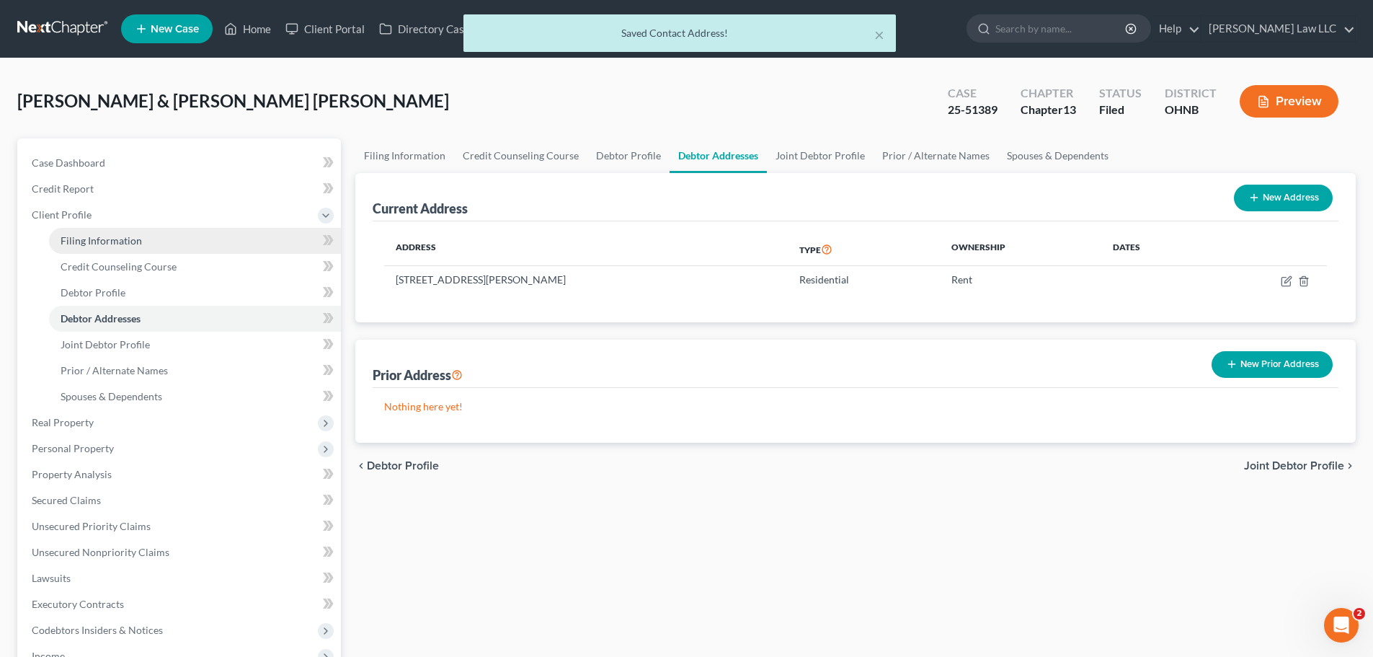
select select "0"
select select "36"
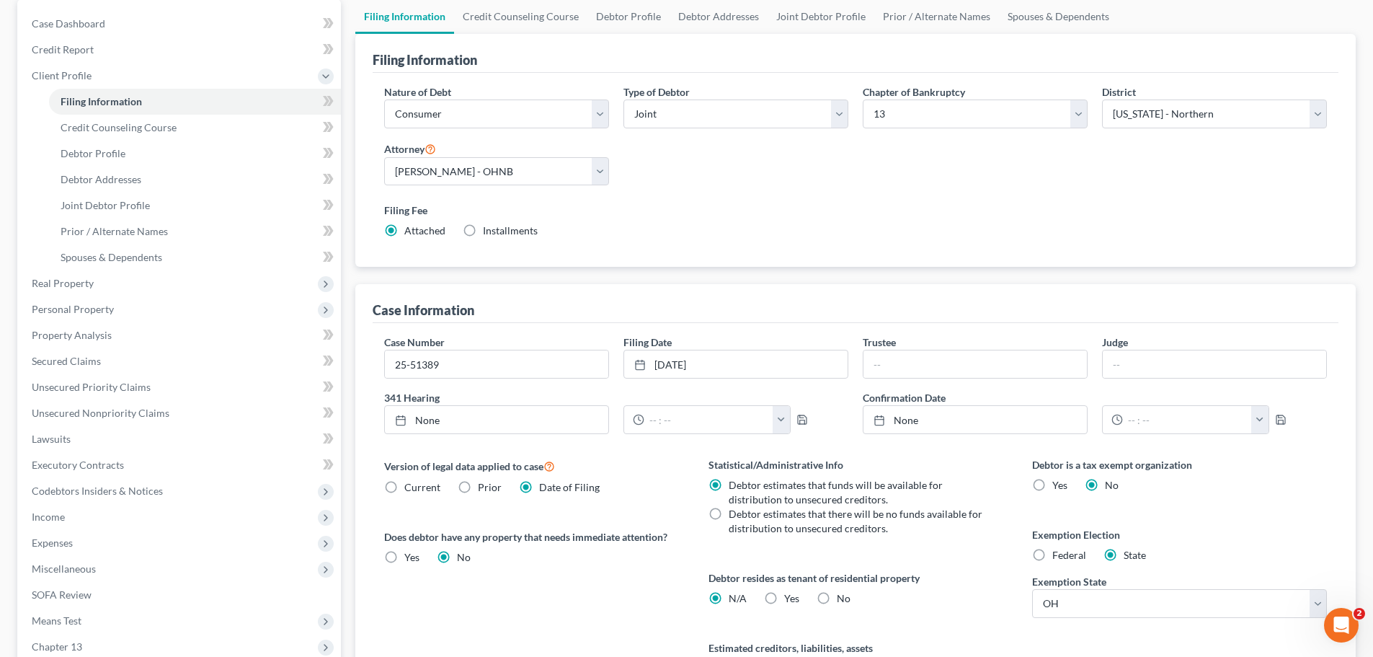
scroll to position [144, 0]
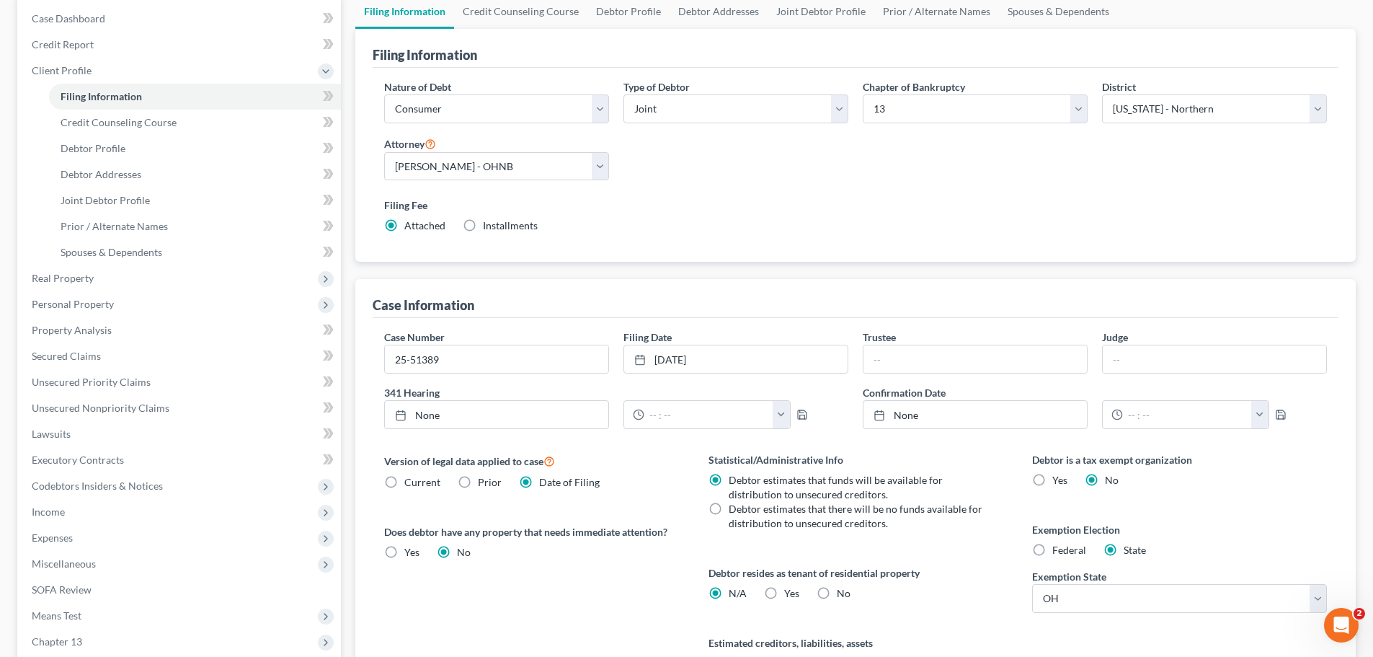
click at [784, 594] on label "Yes Yes" at bounding box center [791, 593] width 15 height 14
click at [790, 594] on input "Yes Yes" at bounding box center [794, 590] width 9 height 9
radio input "true"
radio input "false"
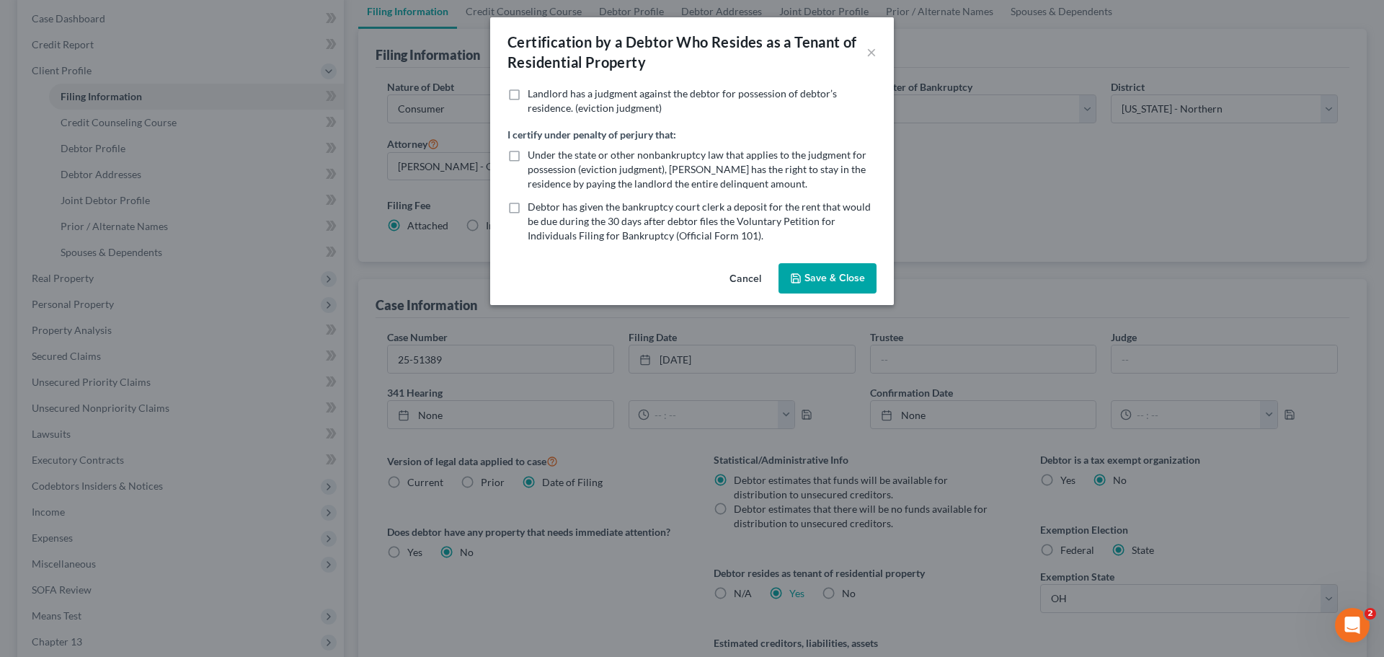
click at [837, 278] on button "Save & Close" at bounding box center [827, 278] width 98 height 30
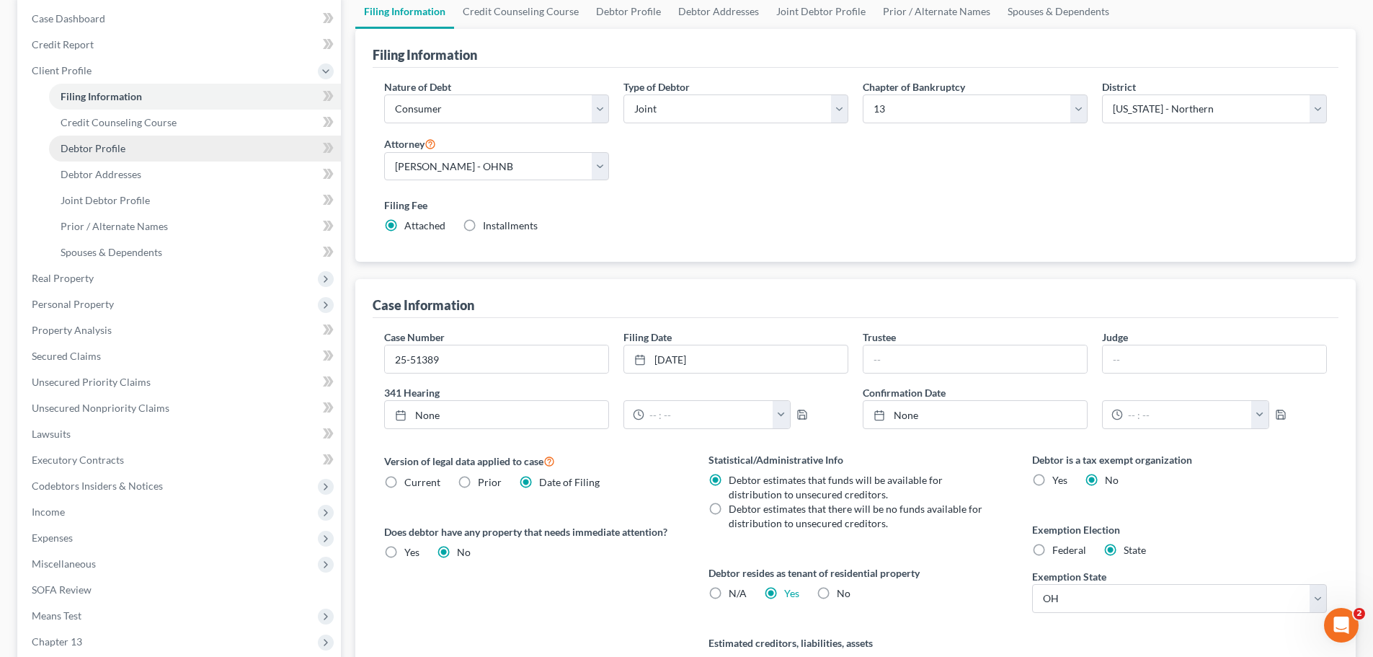
click at [115, 135] on link "Debtor Profile" at bounding box center [195, 148] width 292 height 26
select select "1"
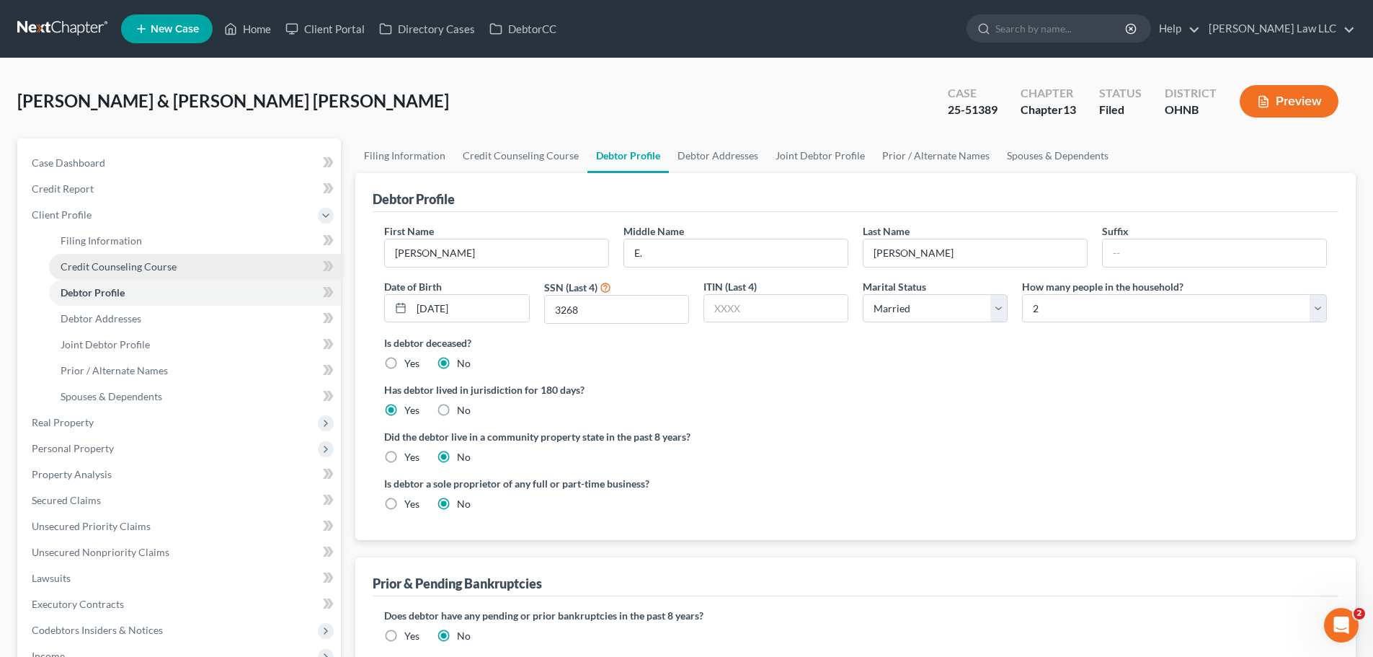
click at [154, 272] on link "Credit Counseling Course" at bounding box center [195, 267] width 292 height 26
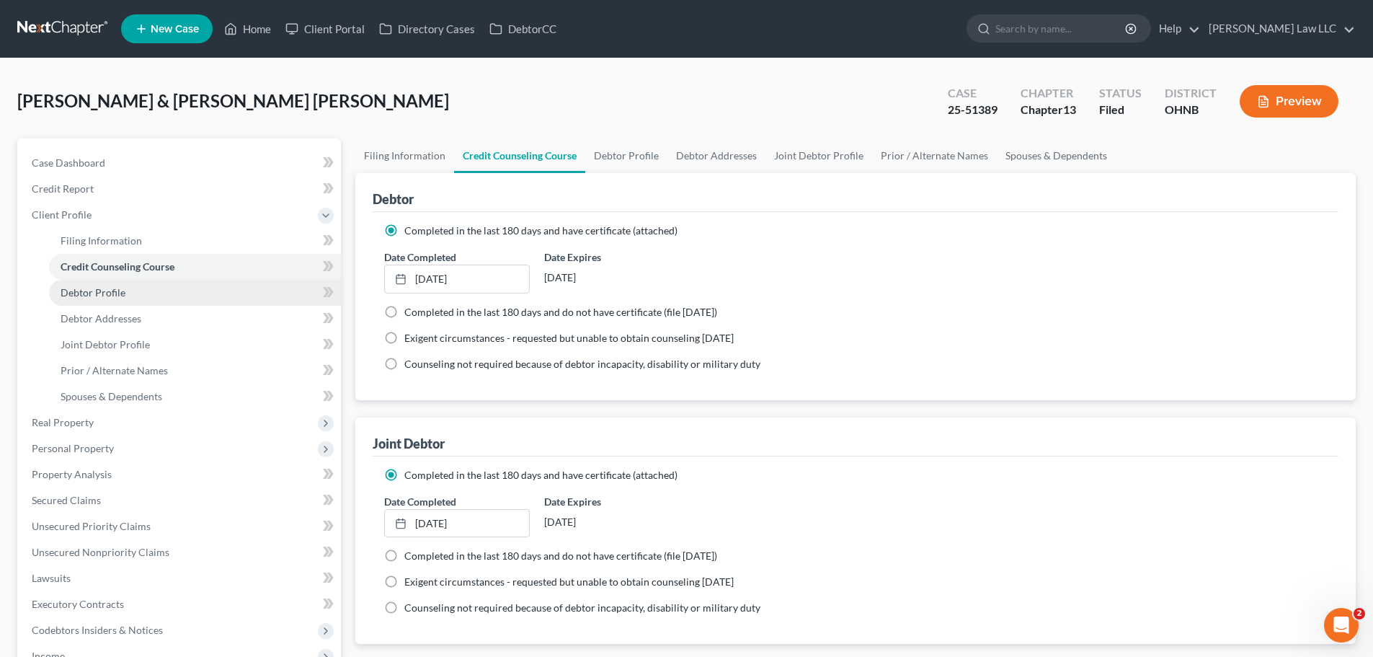
click at [141, 293] on link "Debtor Profile" at bounding box center [195, 293] width 292 height 26
select select "1"
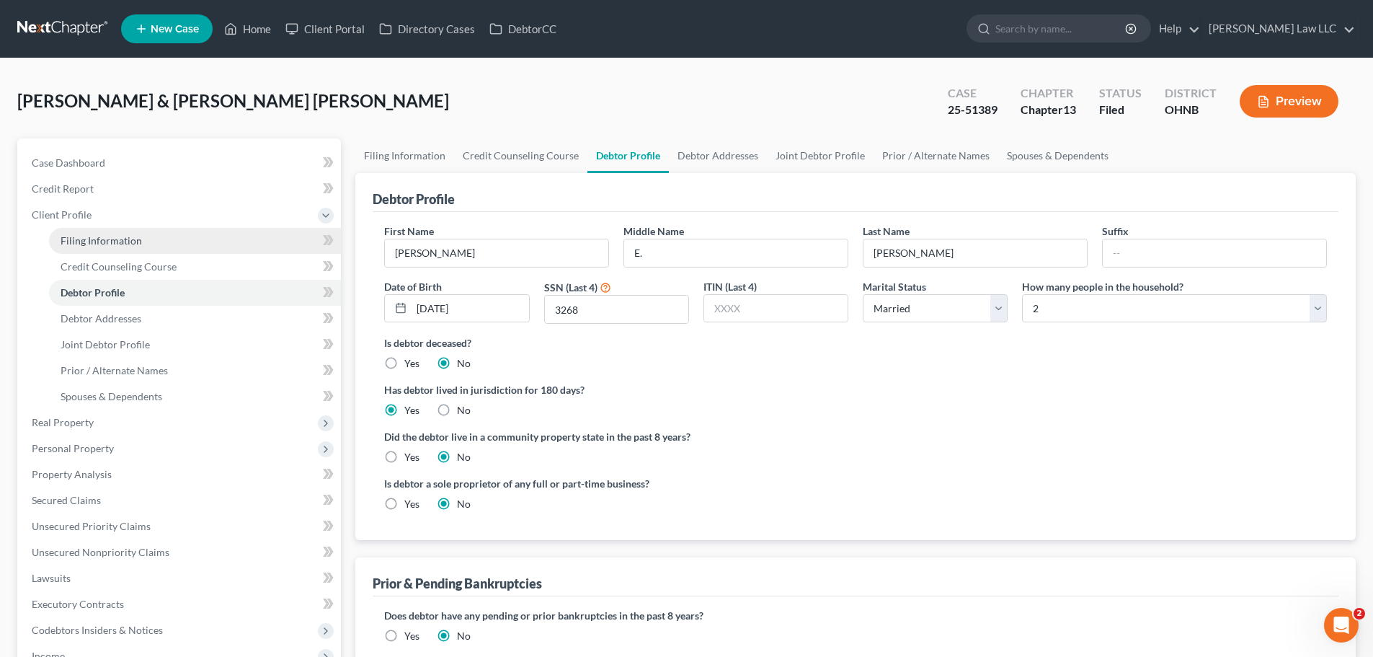
click at [137, 248] on link "Filing Information" at bounding box center [195, 241] width 292 height 26
select select "1"
select select "3"
select select "61"
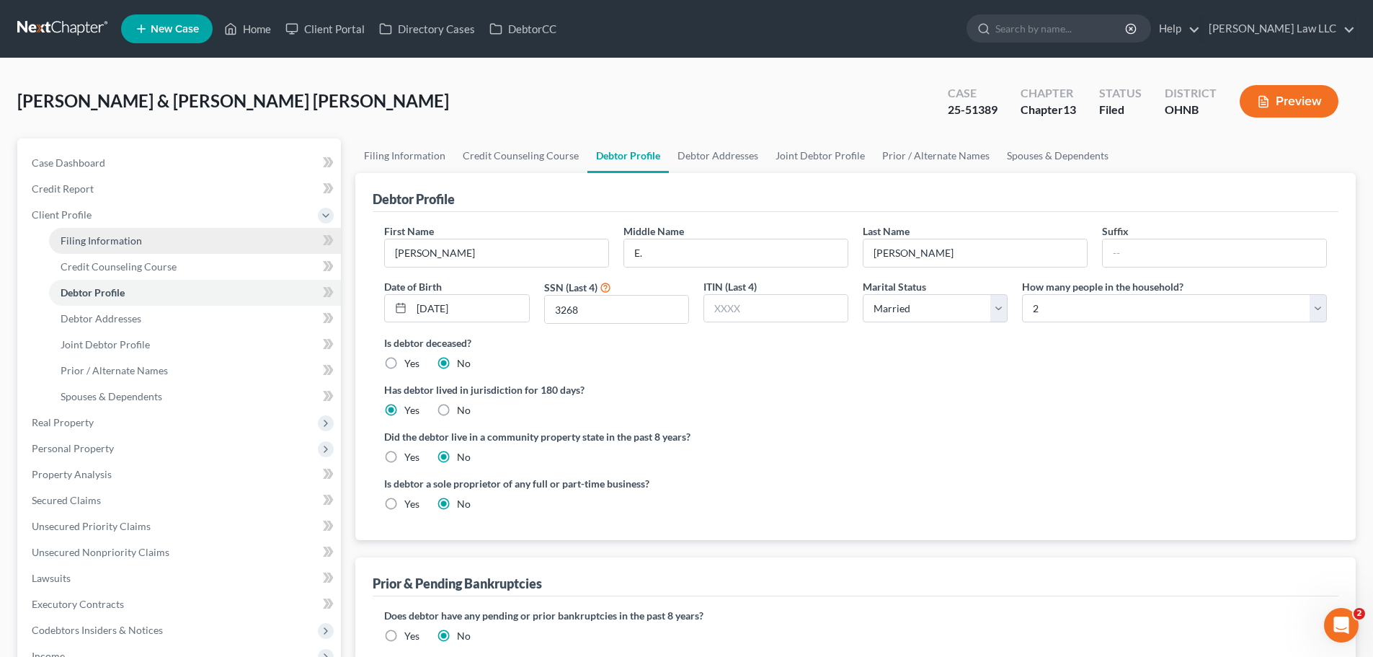
select select "0"
select select "36"
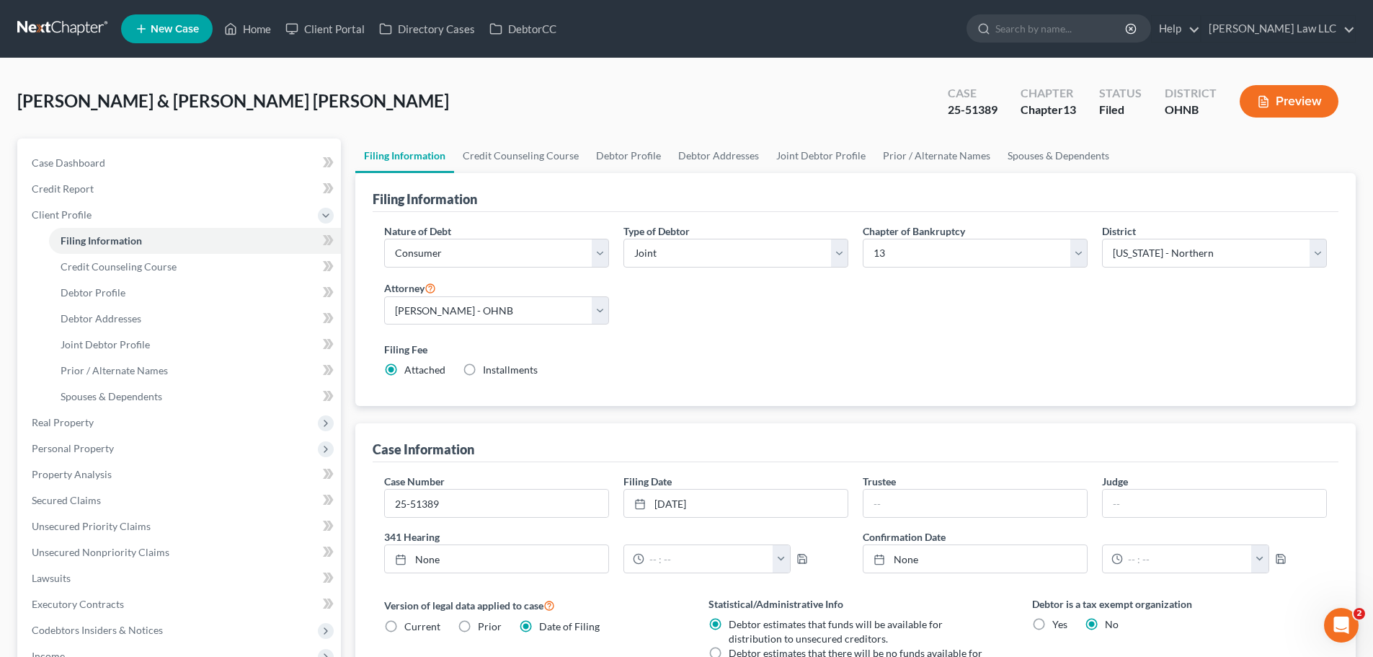
click at [847, 328] on div "Nature of Debt Select Business Consumer Other Nature of Business Select Clearin…" at bounding box center [855, 306] width 957 height 166
click at [530, 148] on link "Credit Counseling Course" at bounding box center [520, 155] width 133 height 35
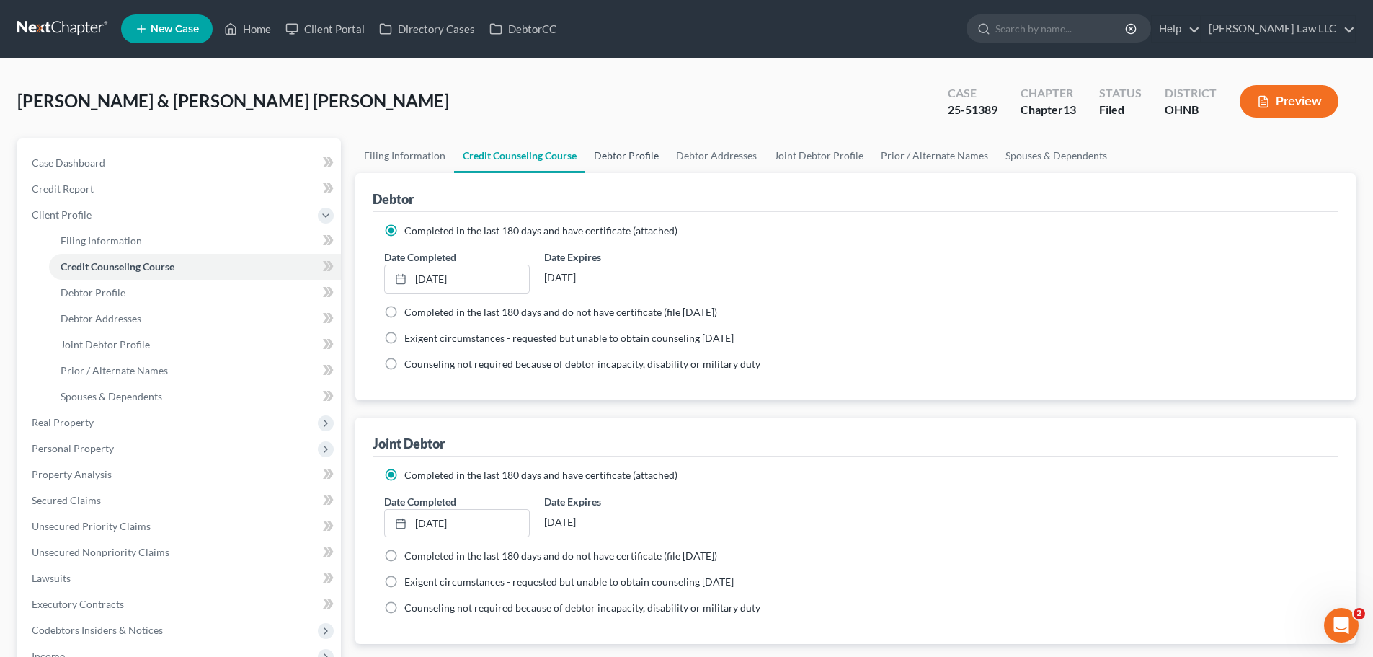
click at [616, 155] on link "Debtor Profile" at bounding box center [626, 155] width 82 height 35
select select "1"
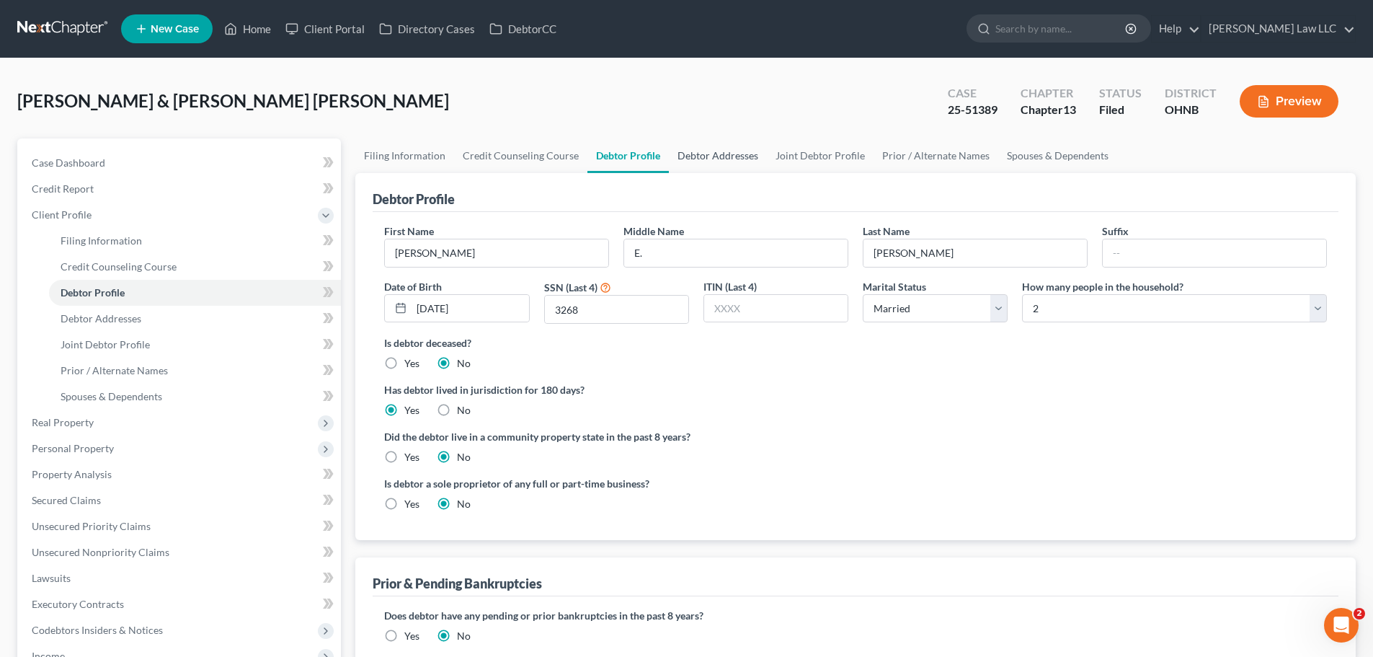
click at [735, 153] on link "Debtor Addresses" at bounding box center [718, 155] width 98 height 35
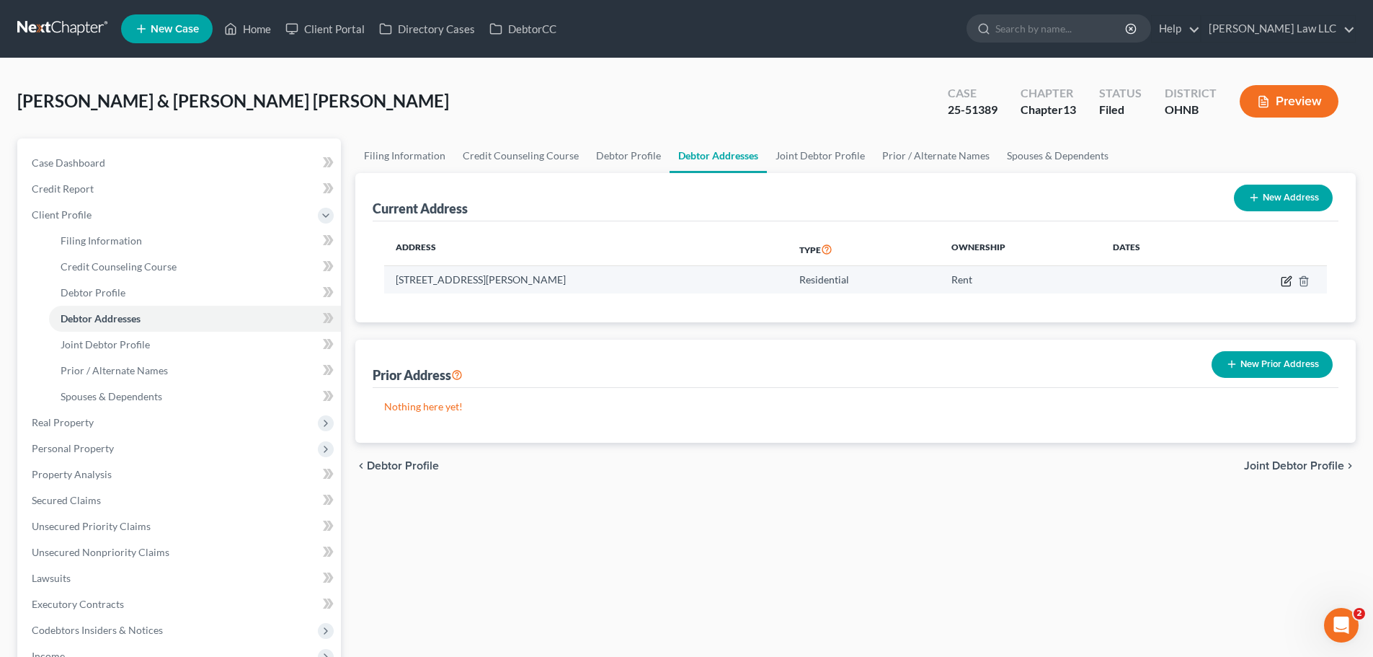
click at [1286, 281] on icon "button" at bounding box center [1287, 281] width 12 height 12
select select "36"
select select "76"
select select "0"
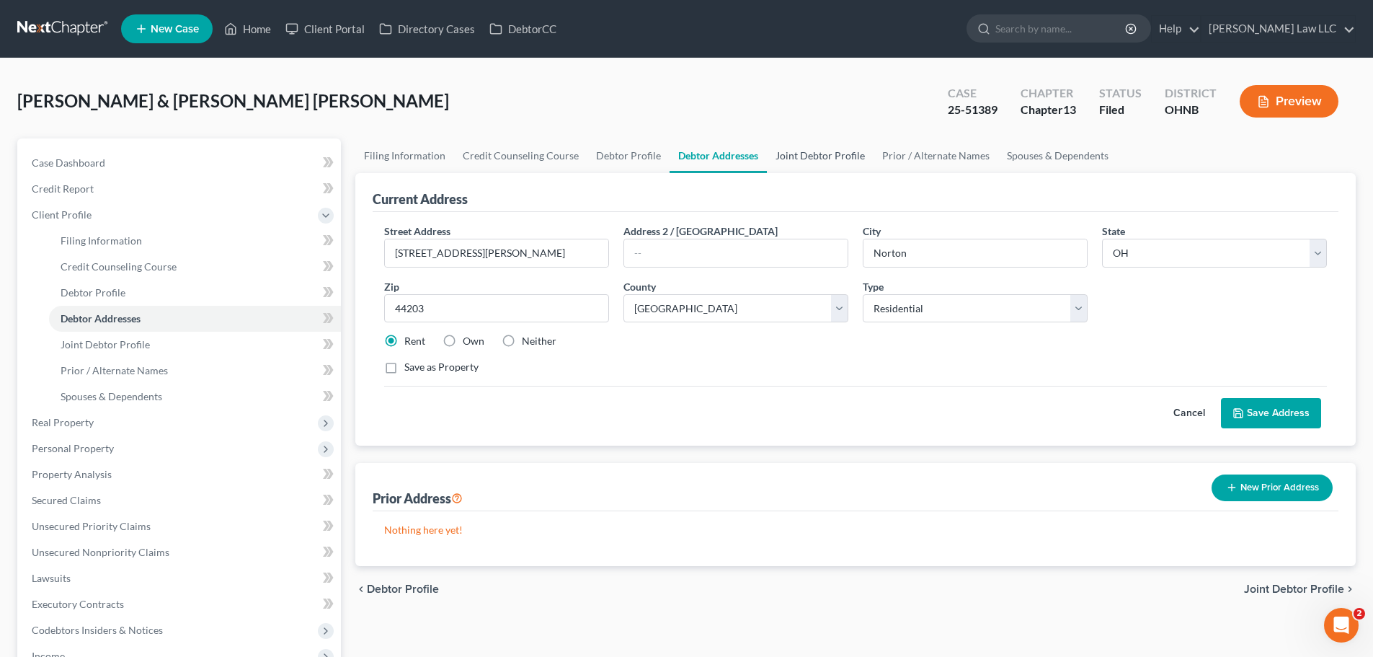
click at [810, 156] on link "Joint Debtor Profile" at bounding box center [820, 155] width 107 height 35
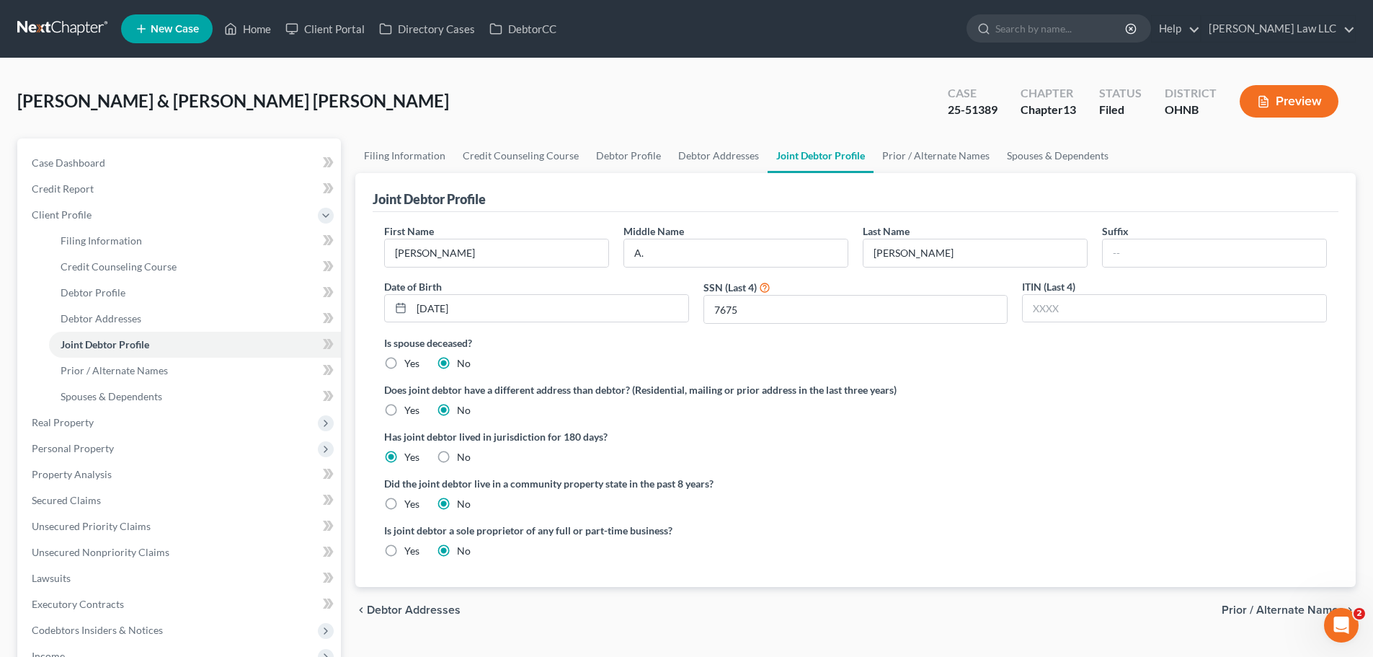
click at [1022, 357] on div "Is spouse deceased? Yes No" at bounding box center [855, 352] width 943 height 35
click at [1010, 355] on div "Is spouse deceased? Yes No" at bounding box center [855, 352] width 943 height 35
click at [902, 150] on link "Prior / Alternate Names" at bounding box center [935, 155] width 125 height 35
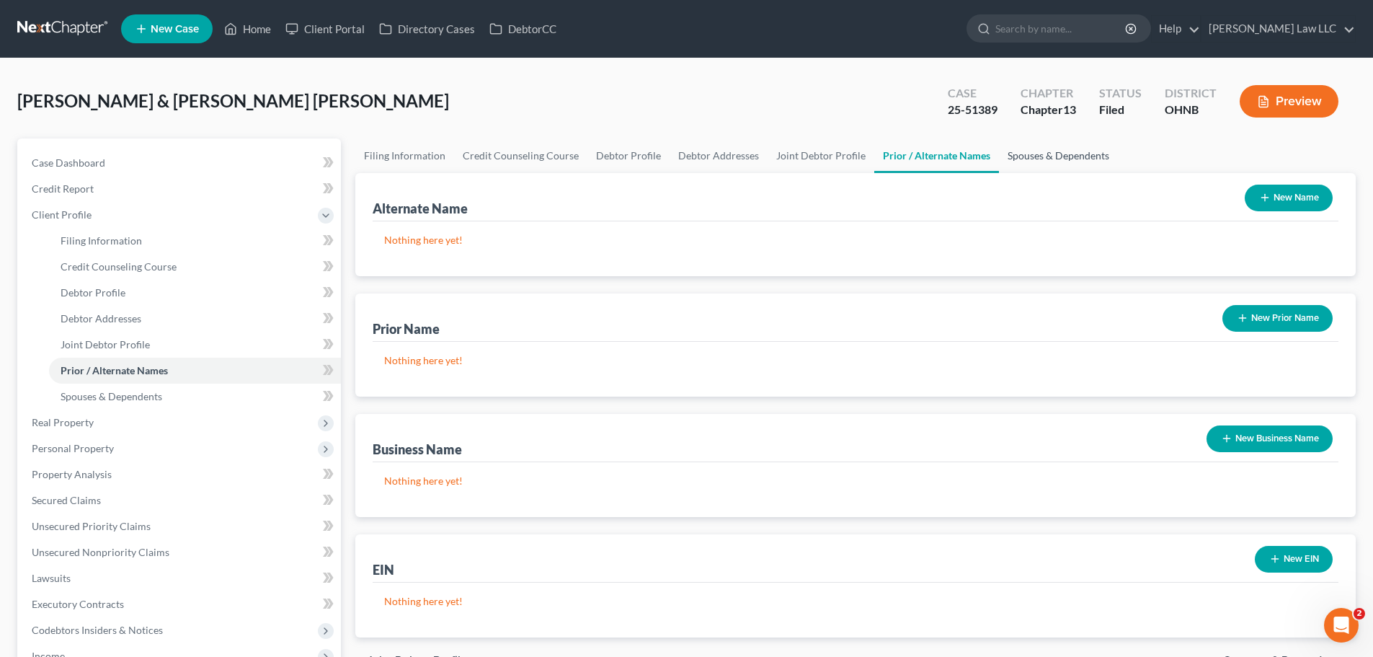
click at [1035, 153] on link "Spouses & Dependents" at bounding box center [1058, 155] width 119 height 35
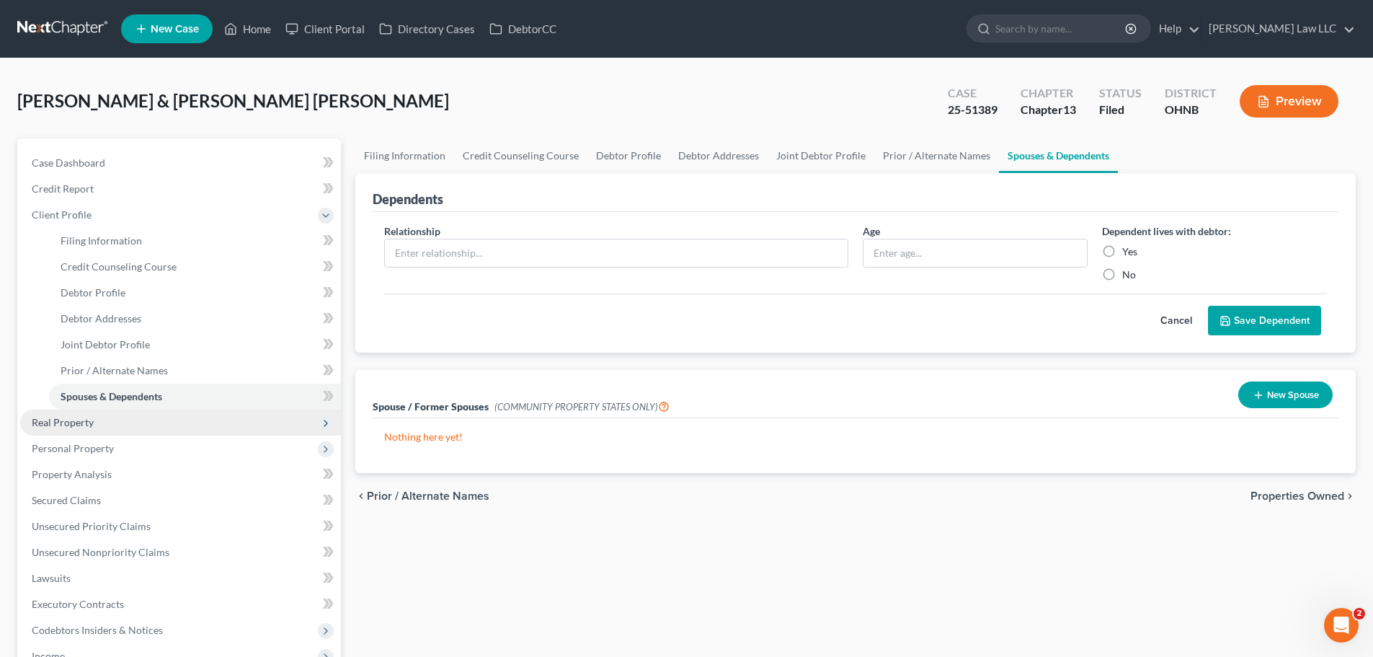
click at [154, 429] on span "Real Property" at bounding box center [180, 422] width 321 height 26
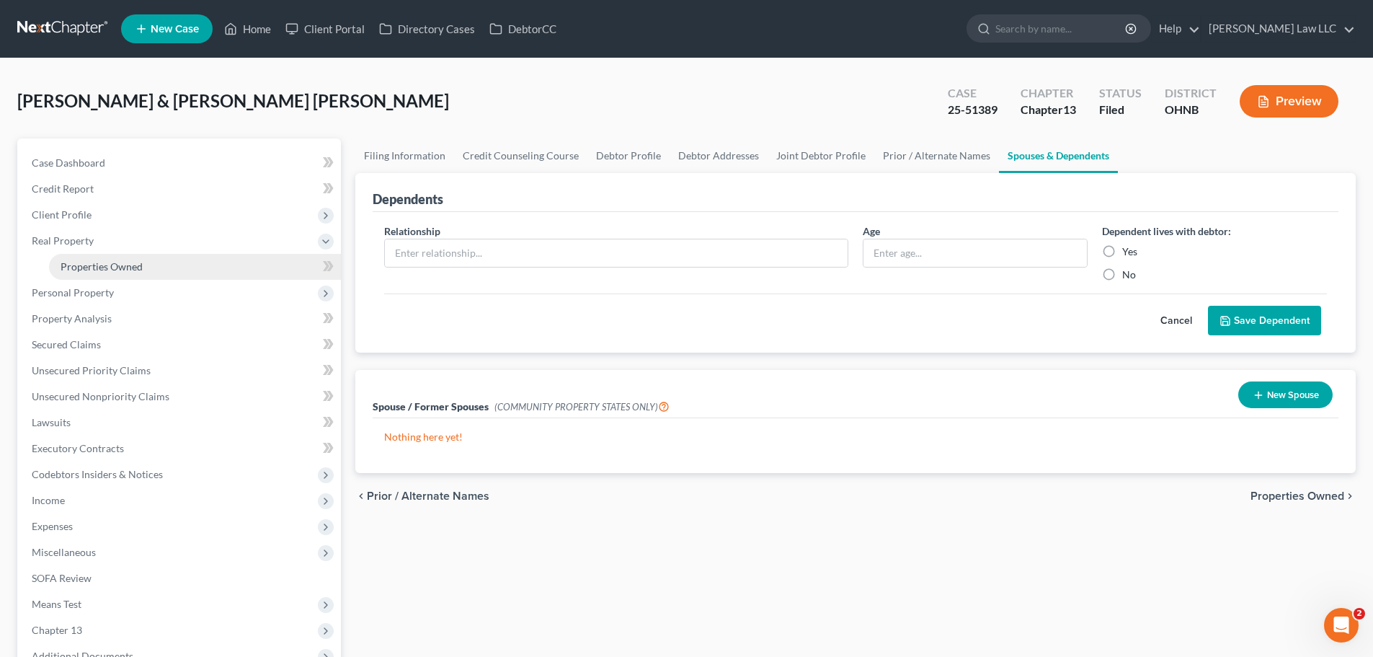
click at [187, 266] on link "Properties Owned" at bounding box center [195, 267] width 292 height 26
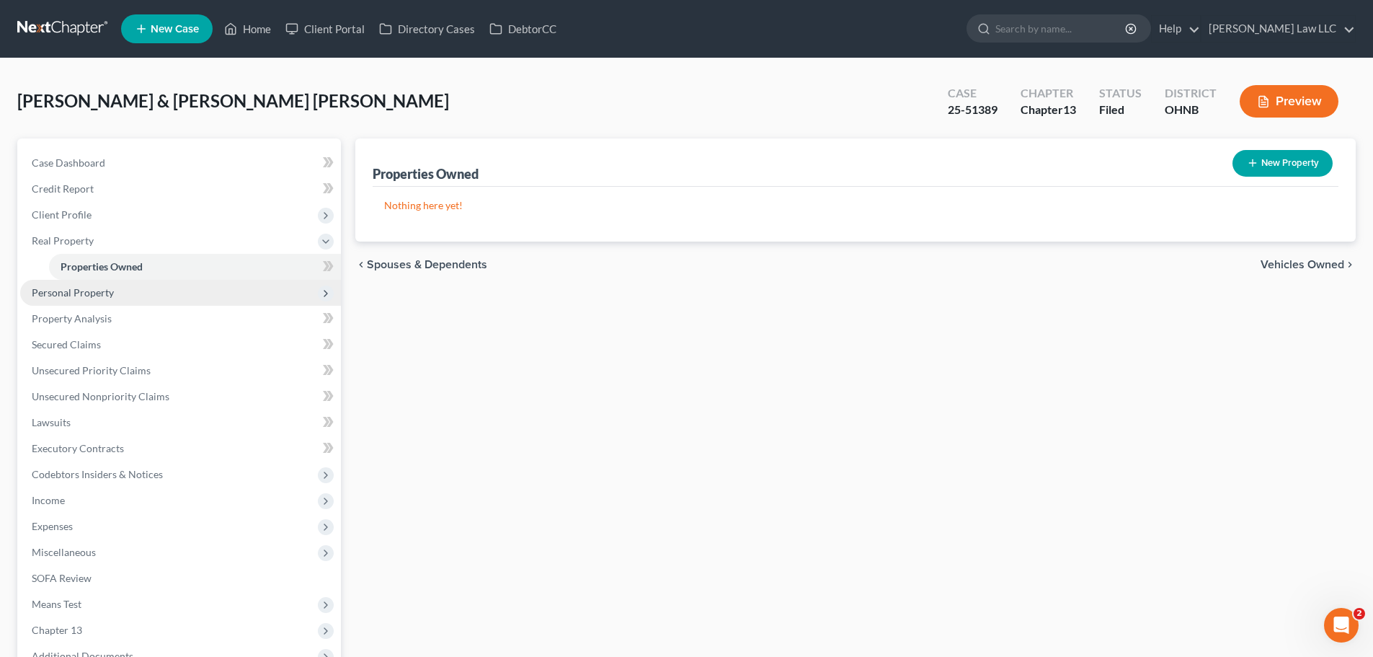
click at [137, 295] on span "Personal Property" at bounding box center [180, 293] width 321 height 26
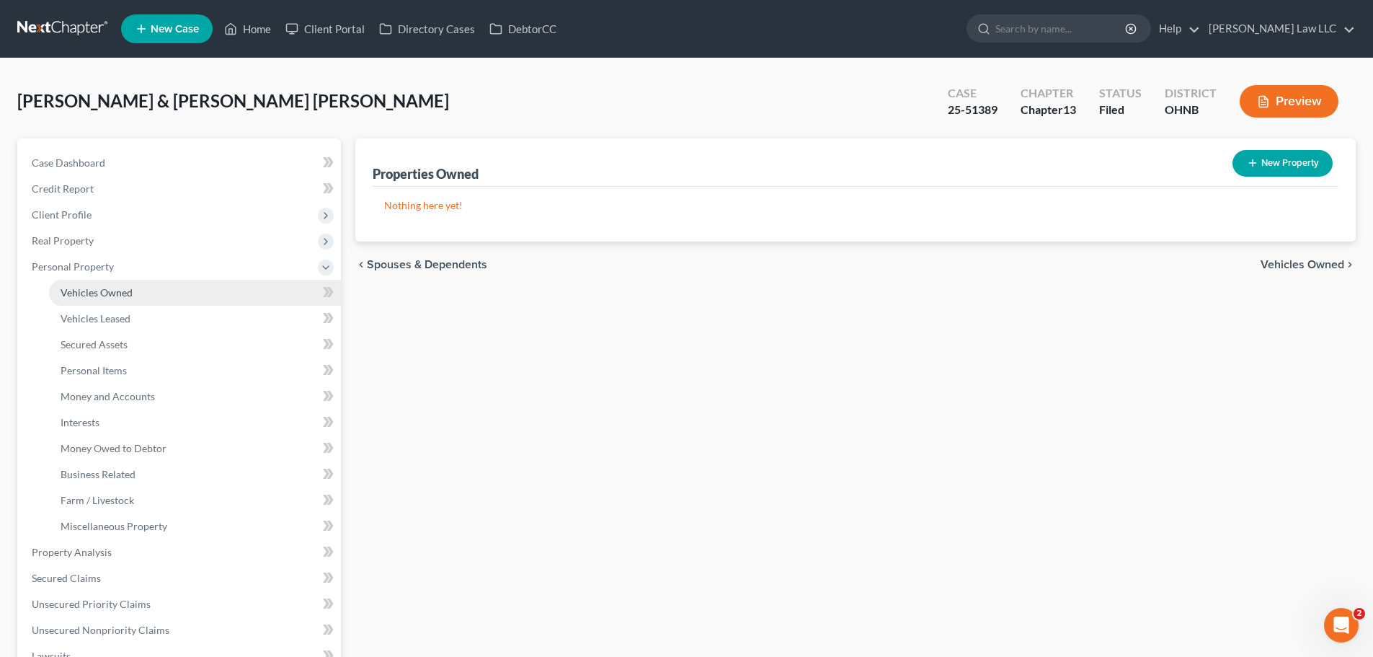
click at [133, 304] on link "Vehicles Owned" at bounding box center [195, 293] width 292 height 26
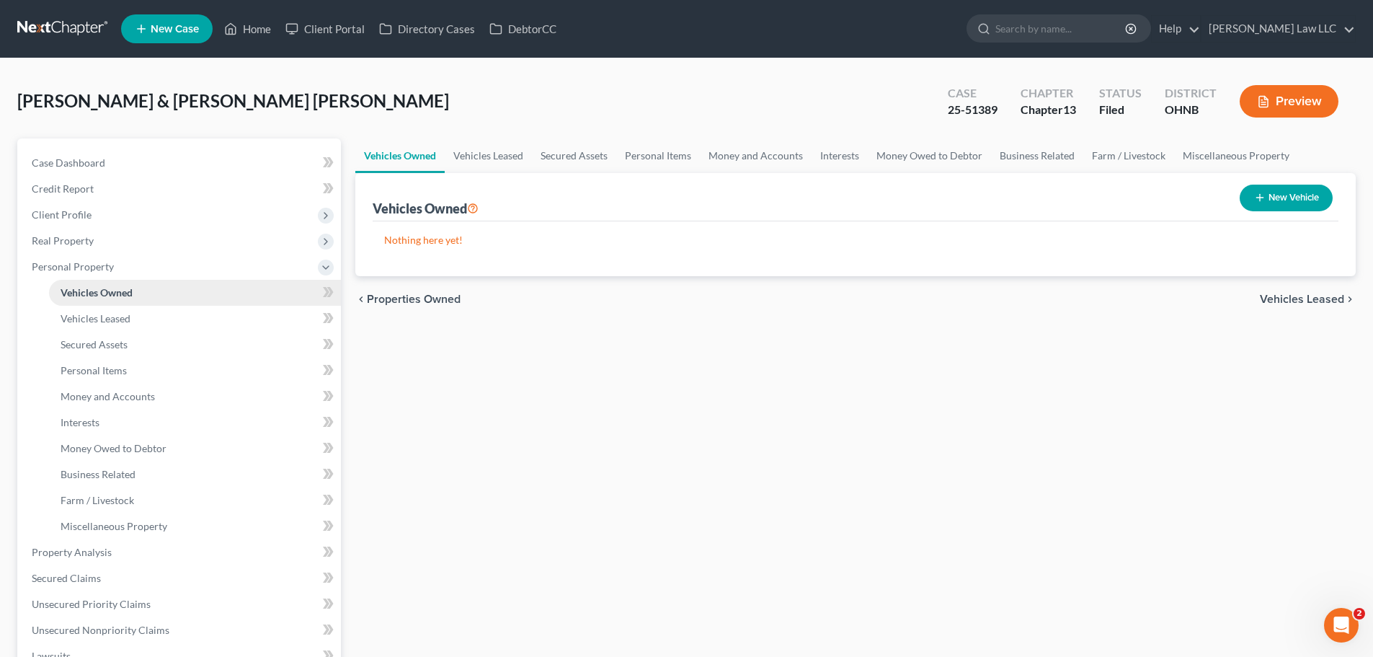
click at [138, 293] on link "Vehicles Owned" at bounding box center [195, 293] width 292 height 26
click at [136, 317] on link "Vehicles Leased" at bounding box center [195, 319] width 292 height 26
click at [150, 291] on link "Vehicles Owned" at bounding box center [195, 293] width 292 height 26
click at [153, 311] on link "Vehicles Leased" at bounding box center [195, 319] width 292 height 26
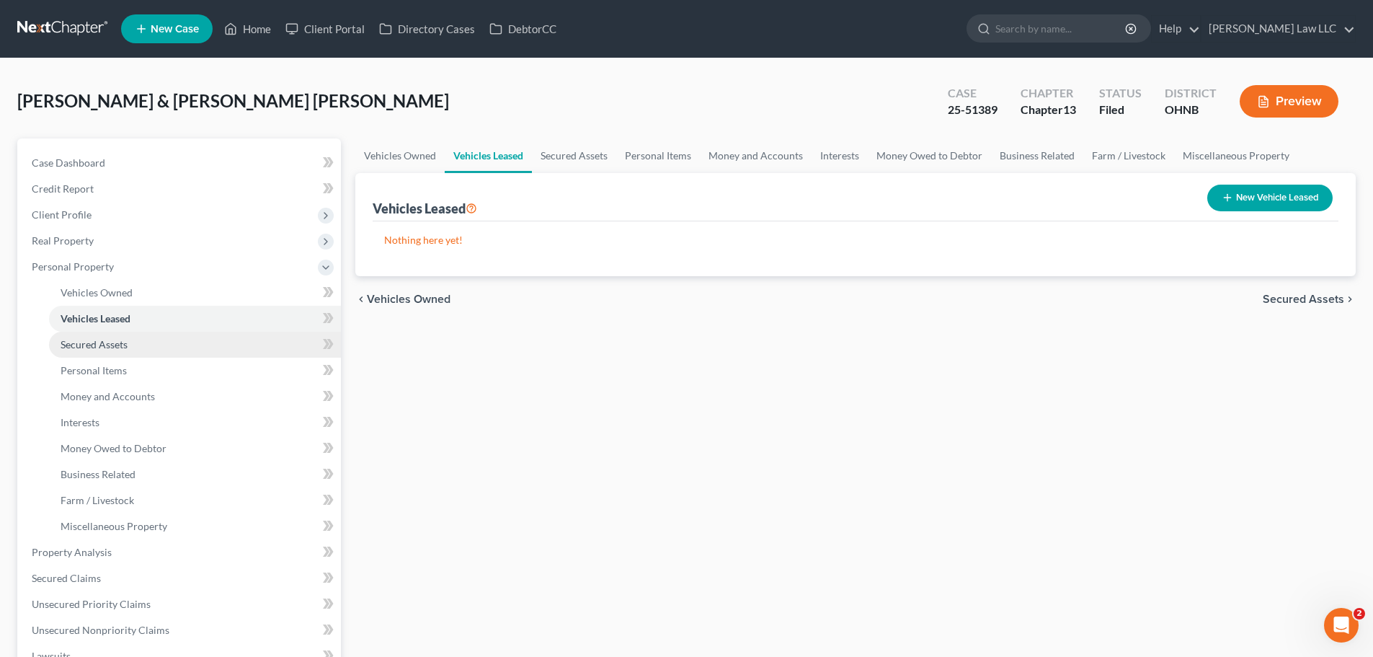
click at [161, 352] on link "Secured Assets" at bounding box center [195, 345] width 292 height 26
click at [671, 148] on link "Personal Items" at bounding box center [659, 155] width 84 height 35
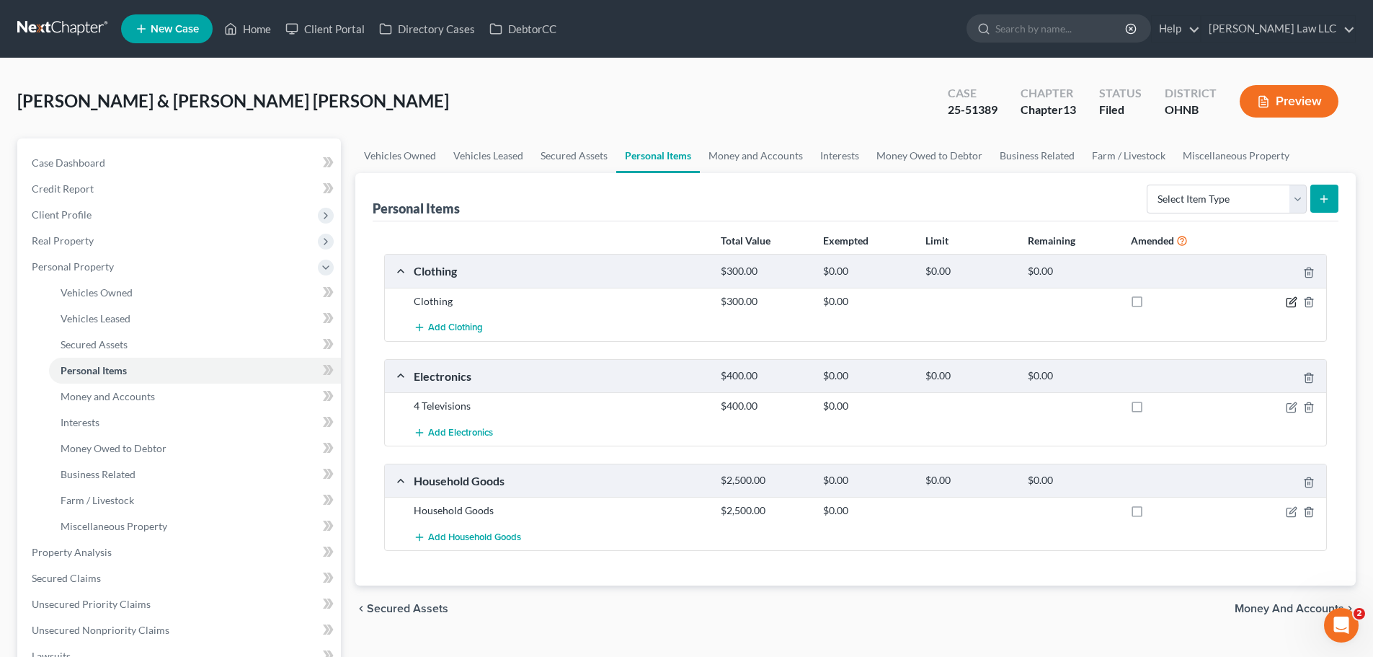
click at [1291, 299] on icon "button" at bounding box center [1292, 302] width 12 height 12
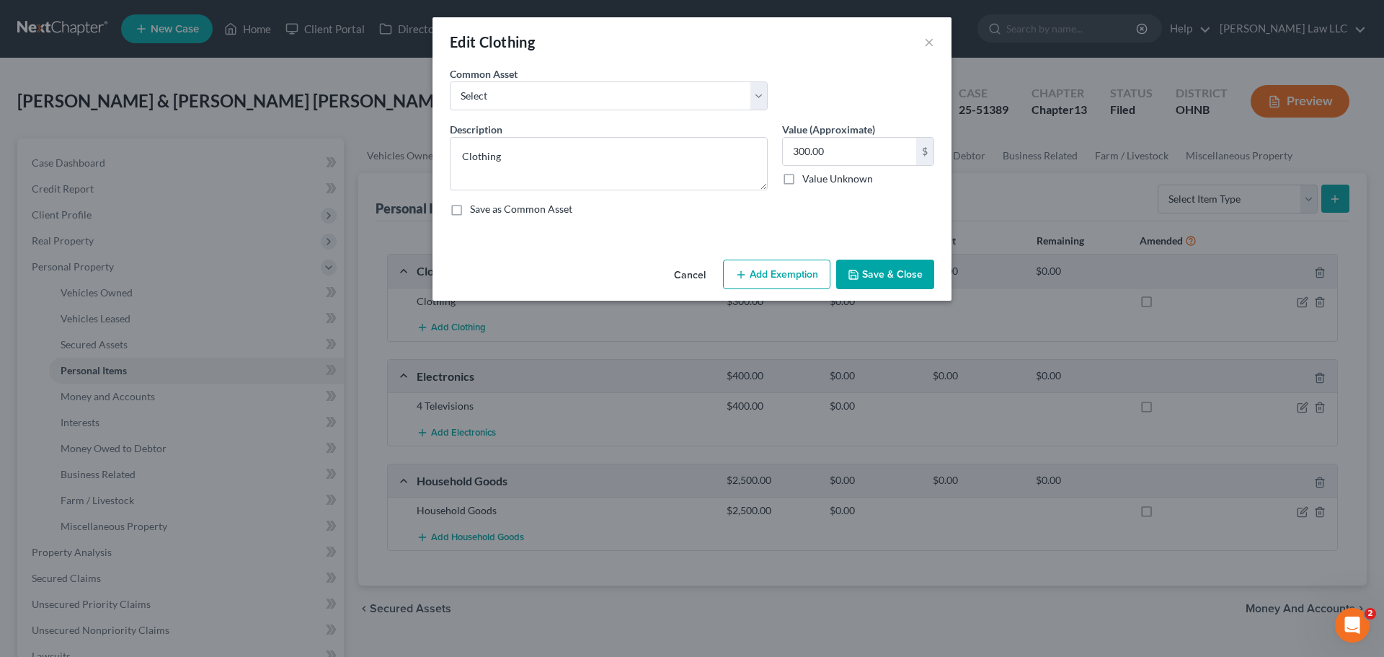
click at [752, 277] on button "Add Exemption" at bounding box center [776, 274] width 107 height 30
select select "2"
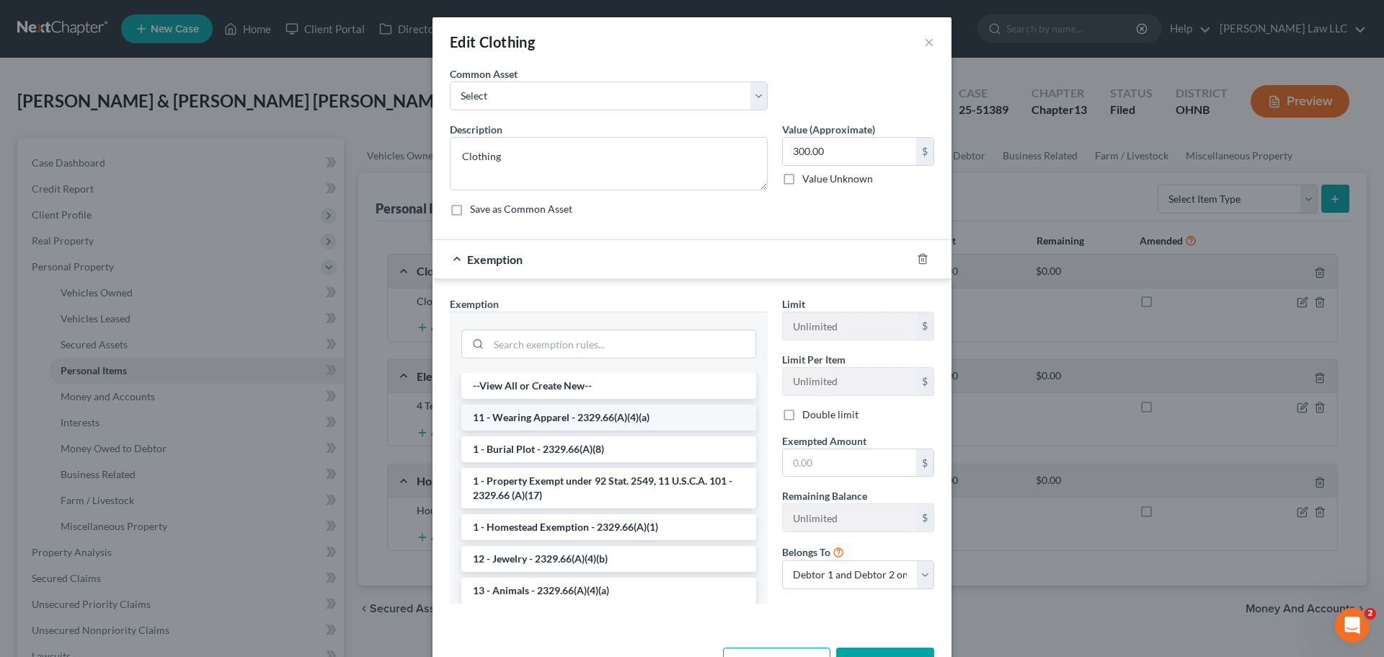
click at [528, 415] on li "11 - Wearing Apparel - 2329.66(A)(4)(a)" at bounding box center [608, 417] width 295 height 26
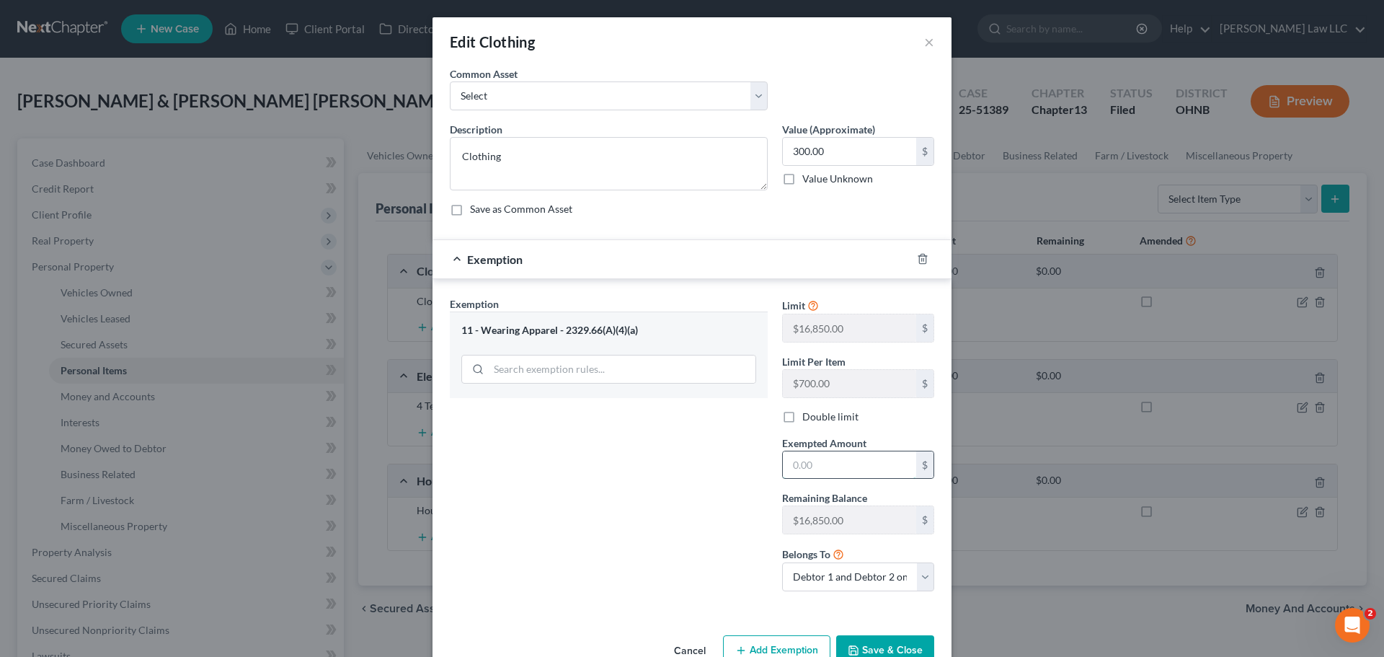
click at [868, 474] on input "text" at bounding box center [849, 464] width 133 height 27
type input "300"
click at [636, 514] on div "Exemption Set must be selected for CA. Exemption * 11 - Wearing Apparel - 2329.…" at bounding box center [608, 449] width 332 height 306
click at [897, 646] on button "Save & Close" at bounding box center [885, 650] width 98 height 30
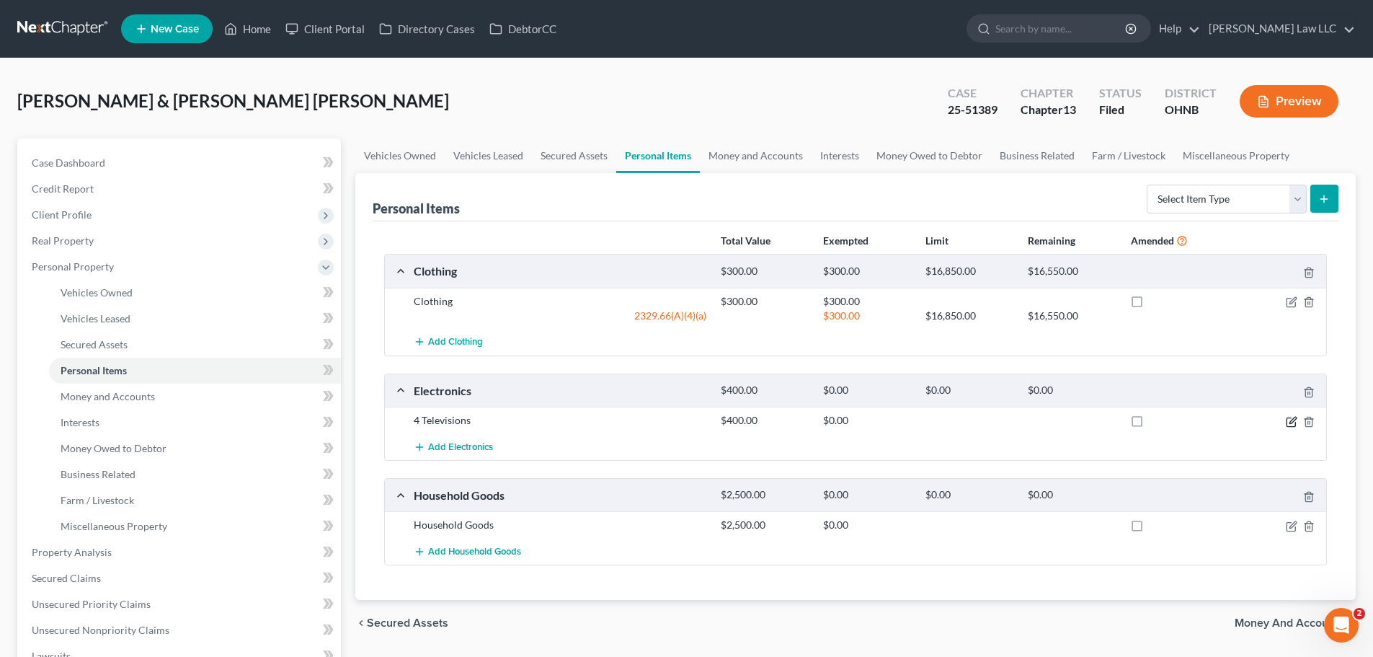
click at [1291, 422] on icon "button" at bounding box center [1292, 422] width 12 height 12
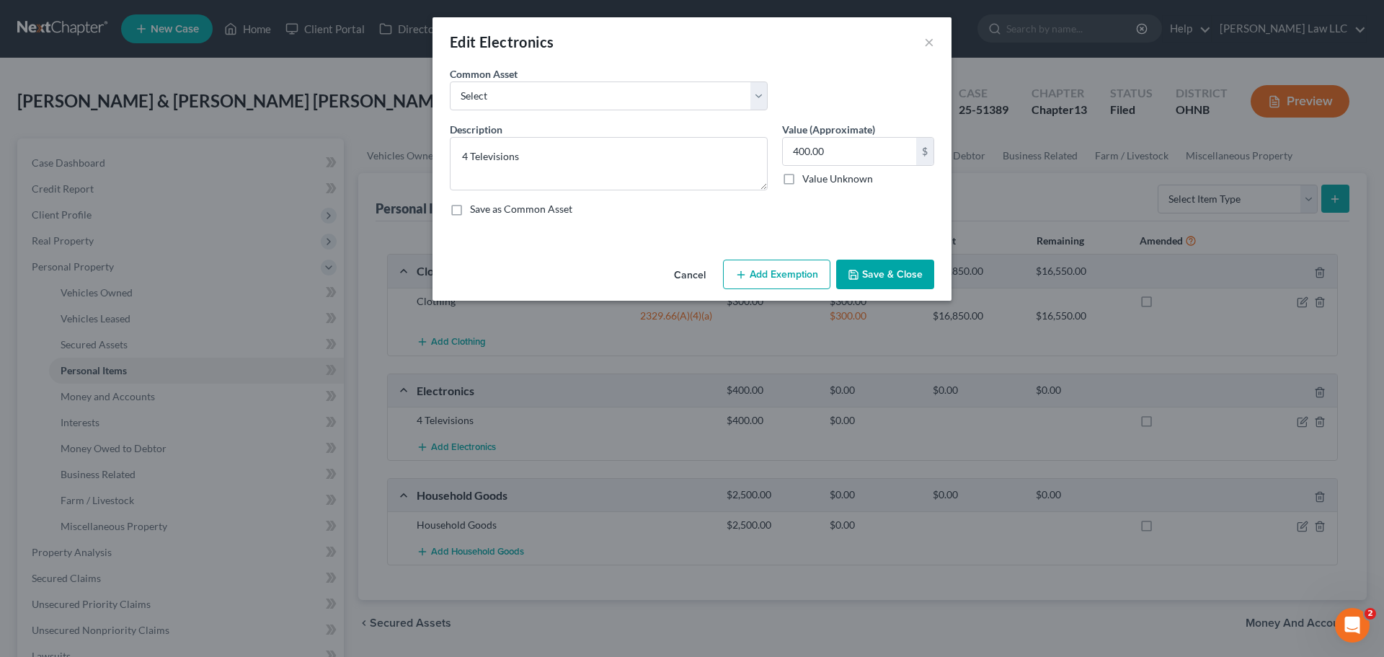
click at [813, 286] on button "Add Exemption" at bounding box center [776, 274] width 107 height 30
select select "2"
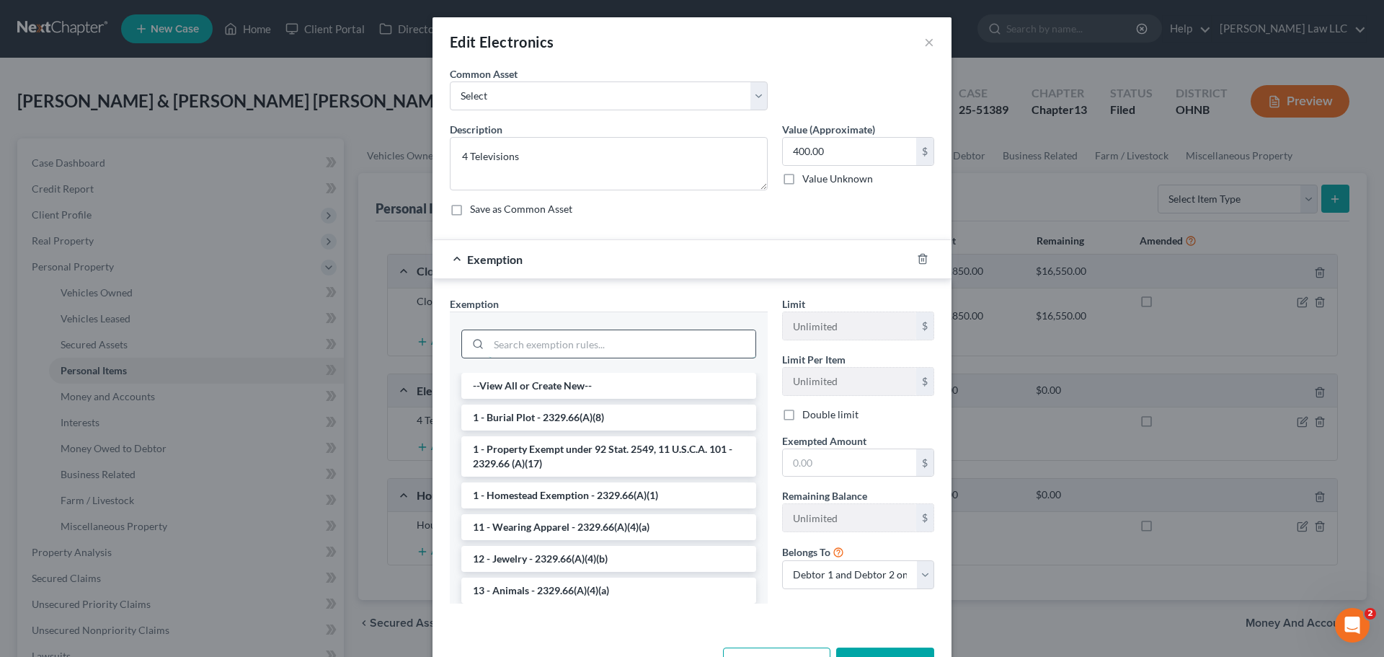
click at [522, 344] on input "search" at bounding box center [622, 343] width 267 height 27
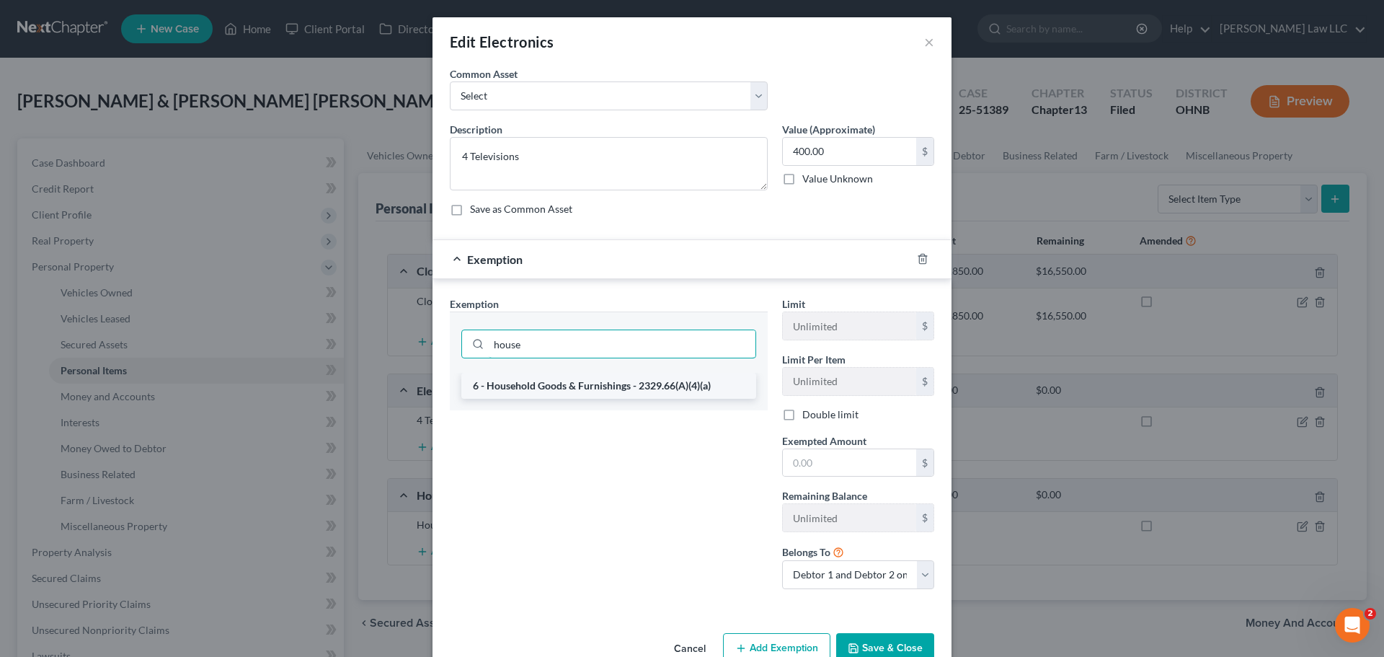
type input "house"
click at [533, 386] on li "6 - Household Goods & Furnishings - 2329.66(A)(4)(a)" at bounding box center [608, 386] width 295 height 26
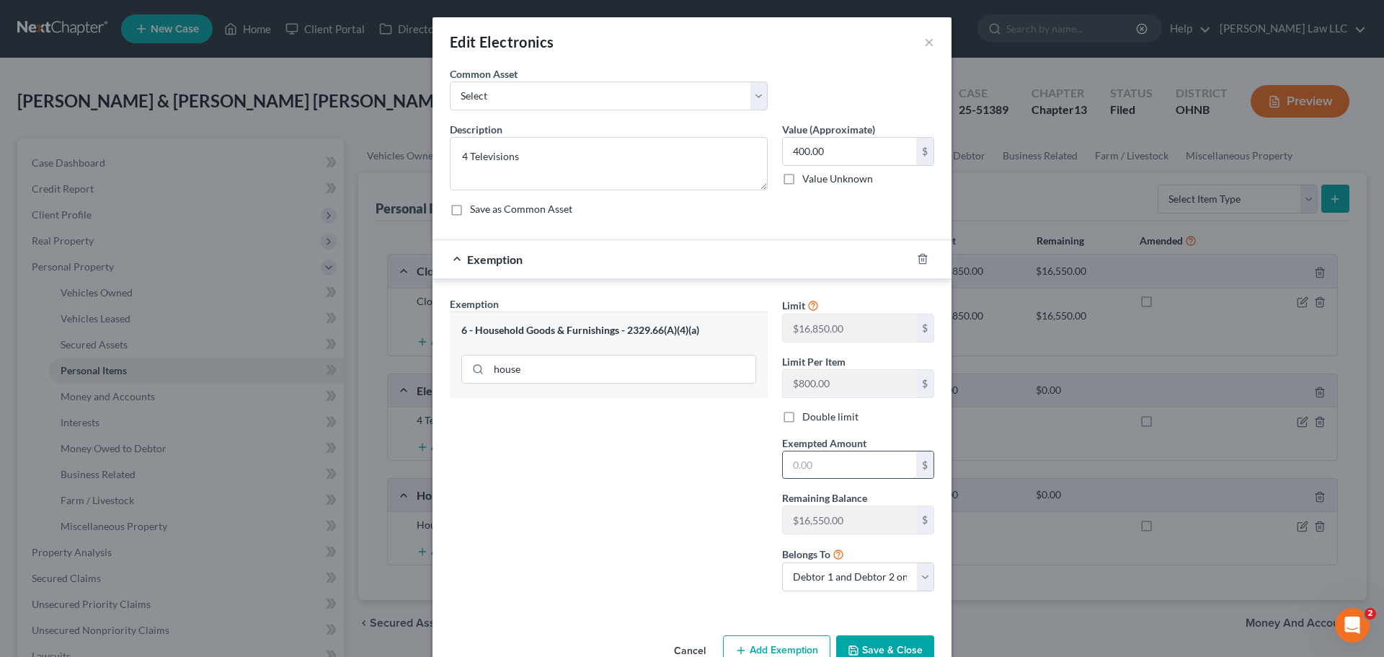
click at [844, 468] on input "text" at bounding box center [849, 464] width 133 height 27
type input "400"
click at [721, 495] on div "Exemption Set must be selected for CA. Exemption * 6 - Household Goods & Furnis…" at bounding box center [608, 449] width 332 height 306
click at [886, 655] on button "Save & Close" at bounding box center [885, 650] width 98 height 30
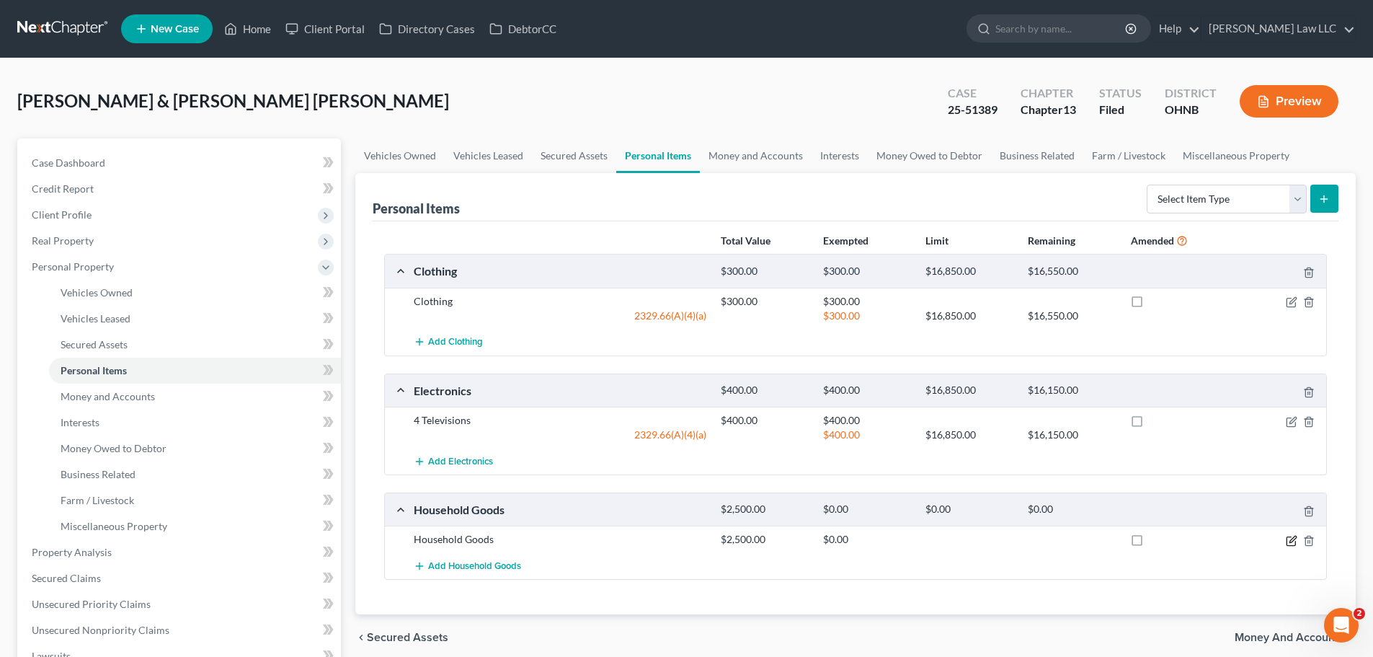
click at [1288, 540] on icon "button" at bounding box center [1292, 541] width 12 height 12
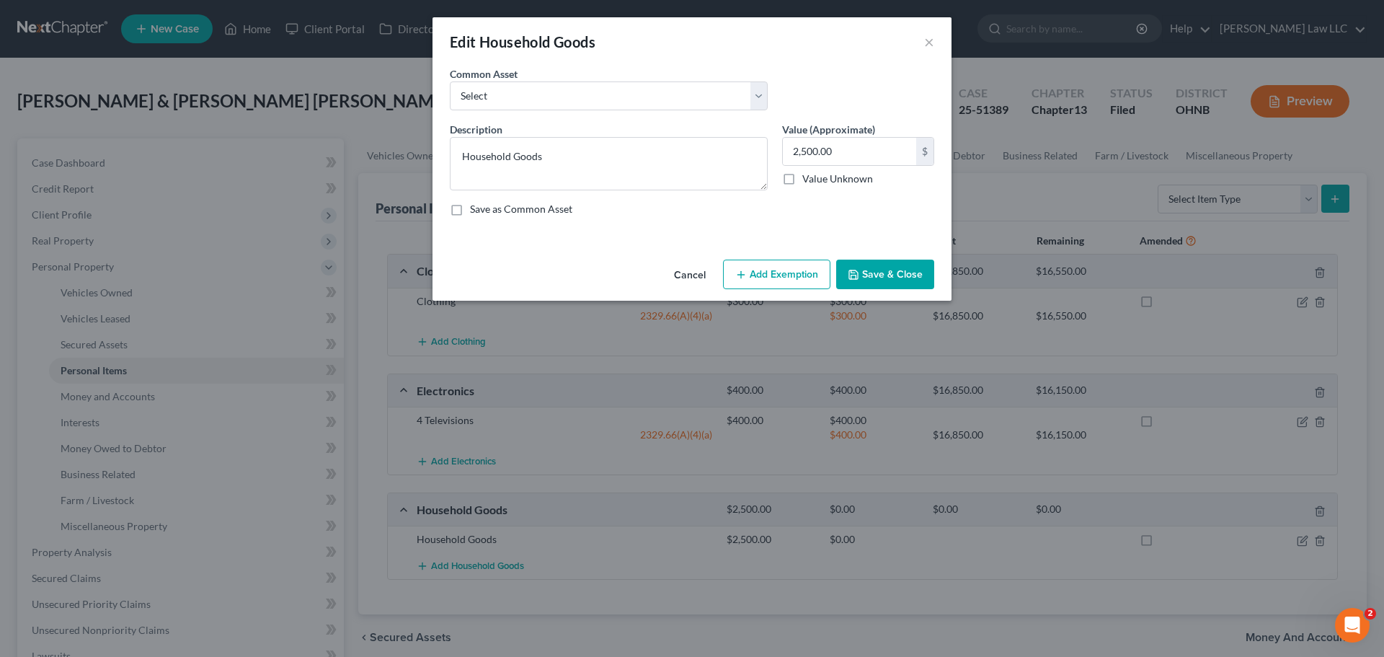
click at [803, 272] on button "Add Exemption" at bounding box center [776, 274] width 107 height 30
select select "2"
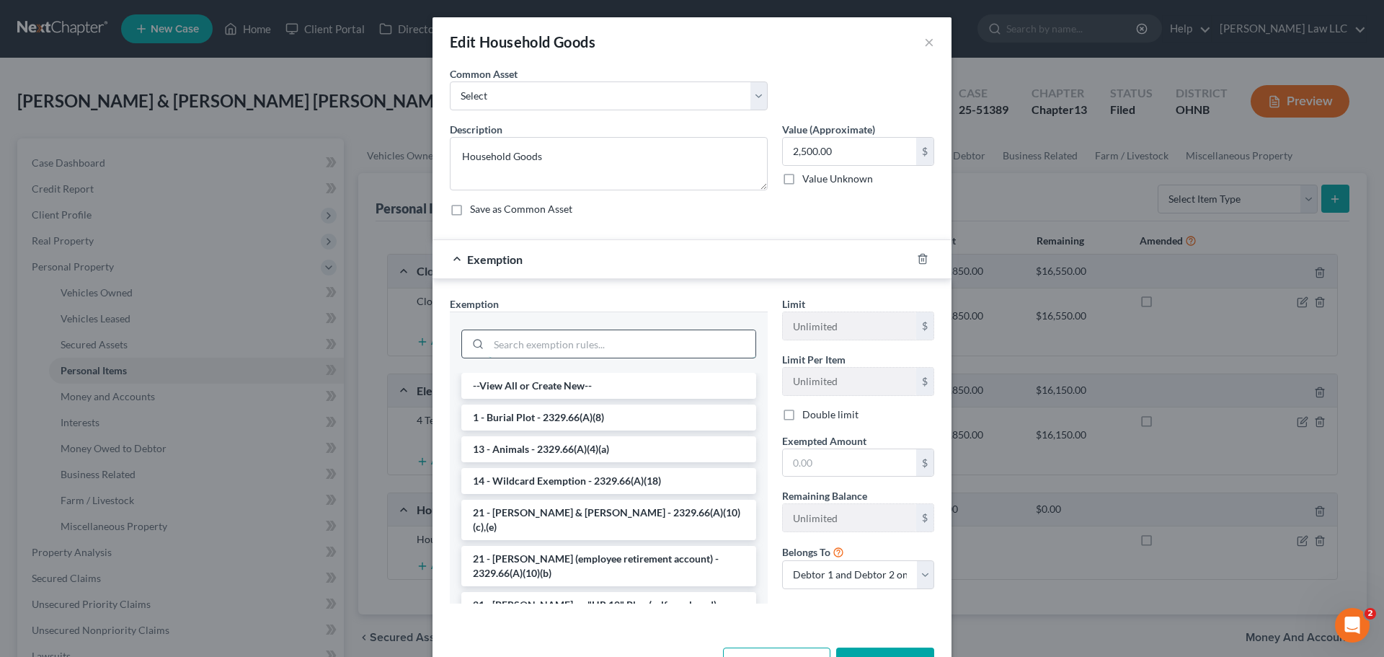
click at [551, 339] on input "search" at bounding box center [622, 343] width 267 height 27
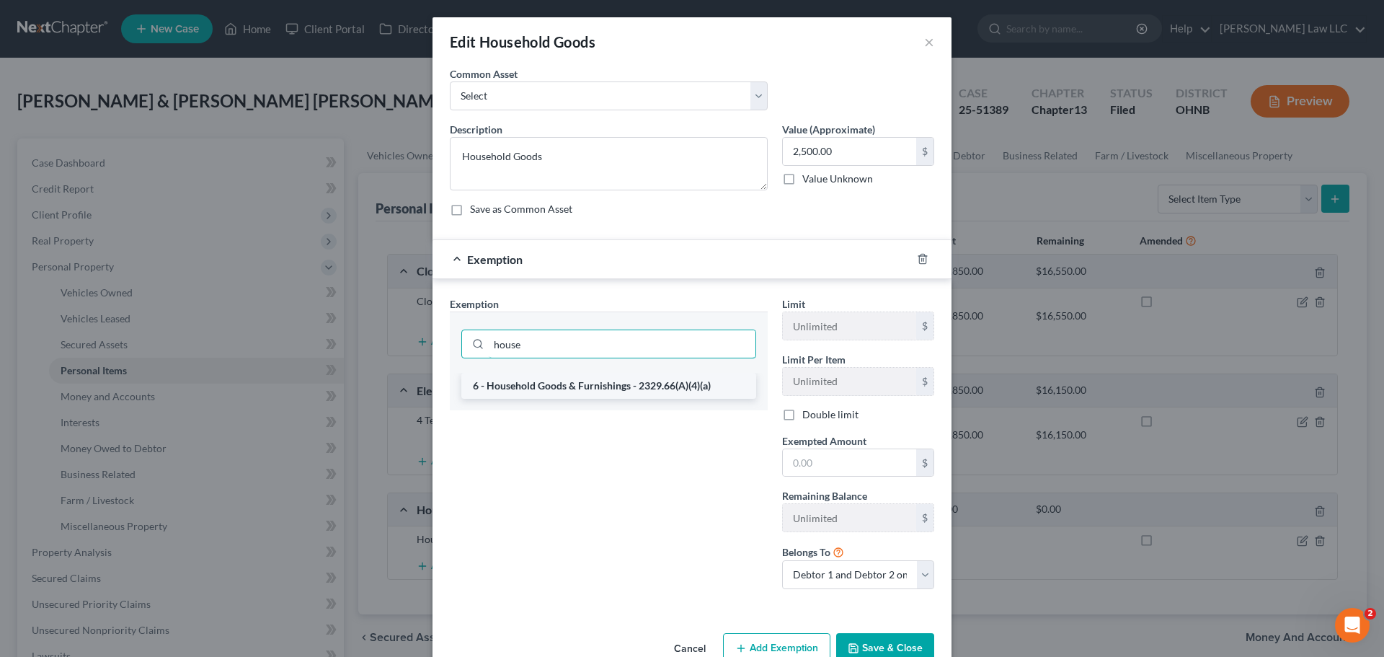
type input "house"
click at [595, 386] on li "6 - Household Goods & Furnishings - 2329.66(A)(4)(a)" at bounding box center [608, 386] width 295 height 26
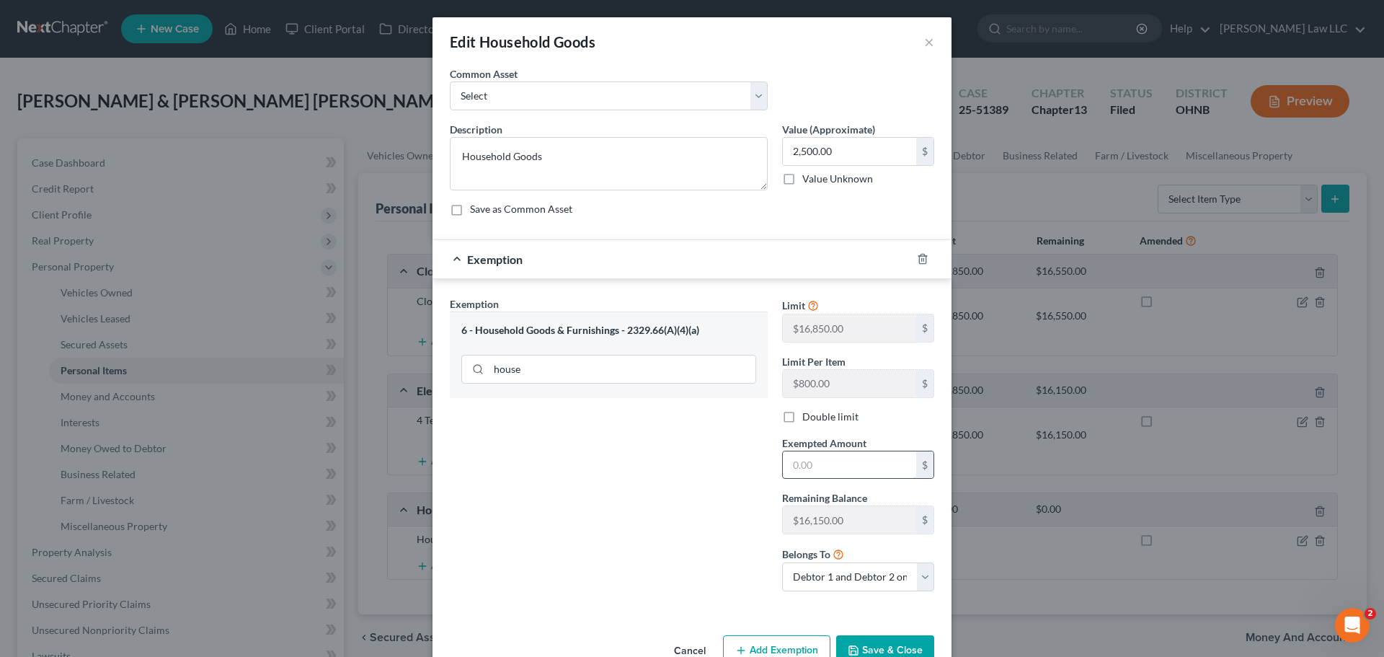
click at [821, 468] on input "text" at bounding box center [849, 464] width 133 height 27
type input "2,500"
click at [636, 494] on div "Exemption Set must be selected for CA. Exemption * 6 - Household Goods & Furnis…" at bounding box center [608, 449] width 332 height 306
click at [881, 646] on button "Save & Close" at bounding box center [885, 650] width 98 height 30
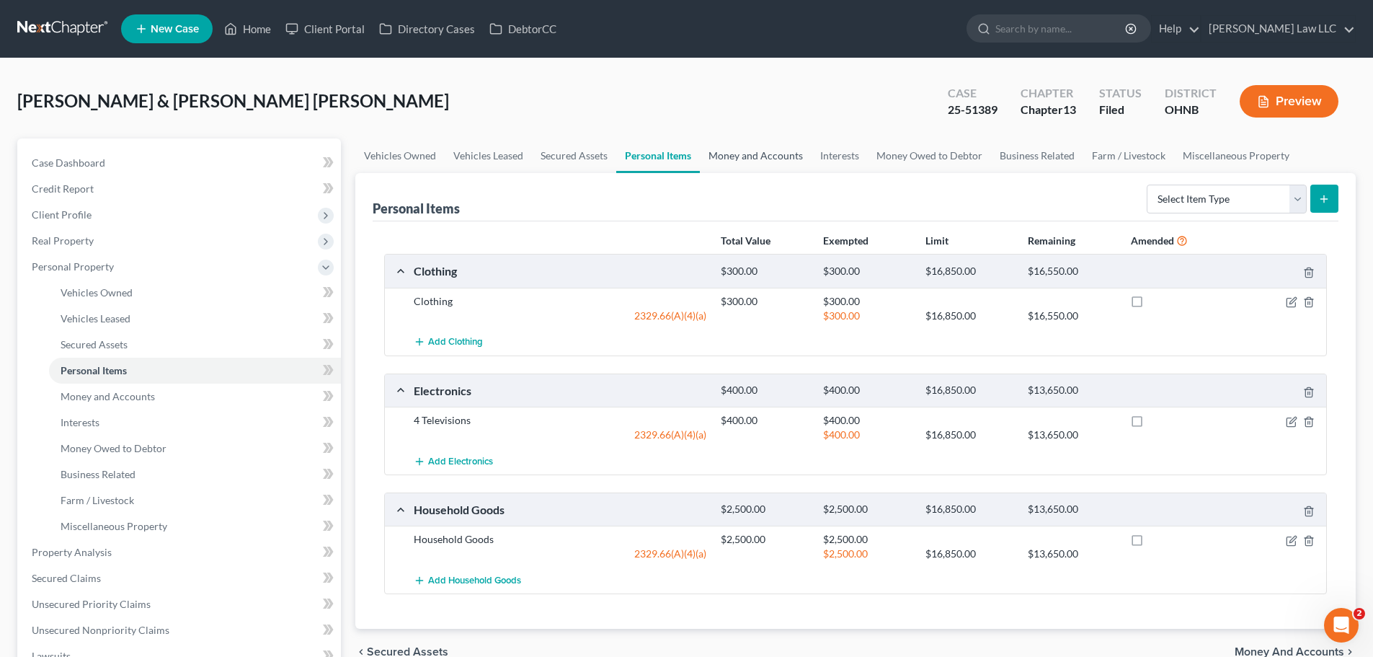
click at [749, 151] on link "Money and Accounts" at bounding box center [756, 155] width 112 height 35
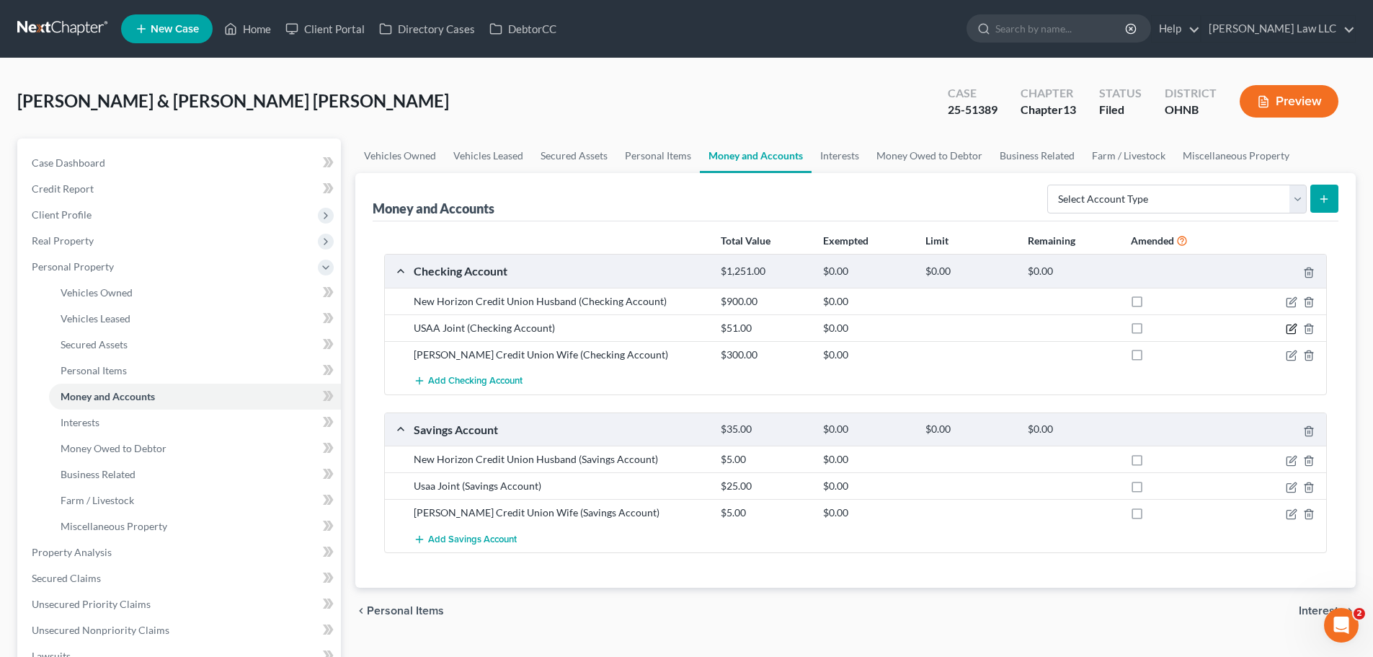
drag, startPoint x: 1294, startPoint y: 328, endPoint x: 1265, endPoint y: 328, distance: 28.8
click at [1294, 328] on icon "button" at bounding box center [1292, 327] width 6 height 6
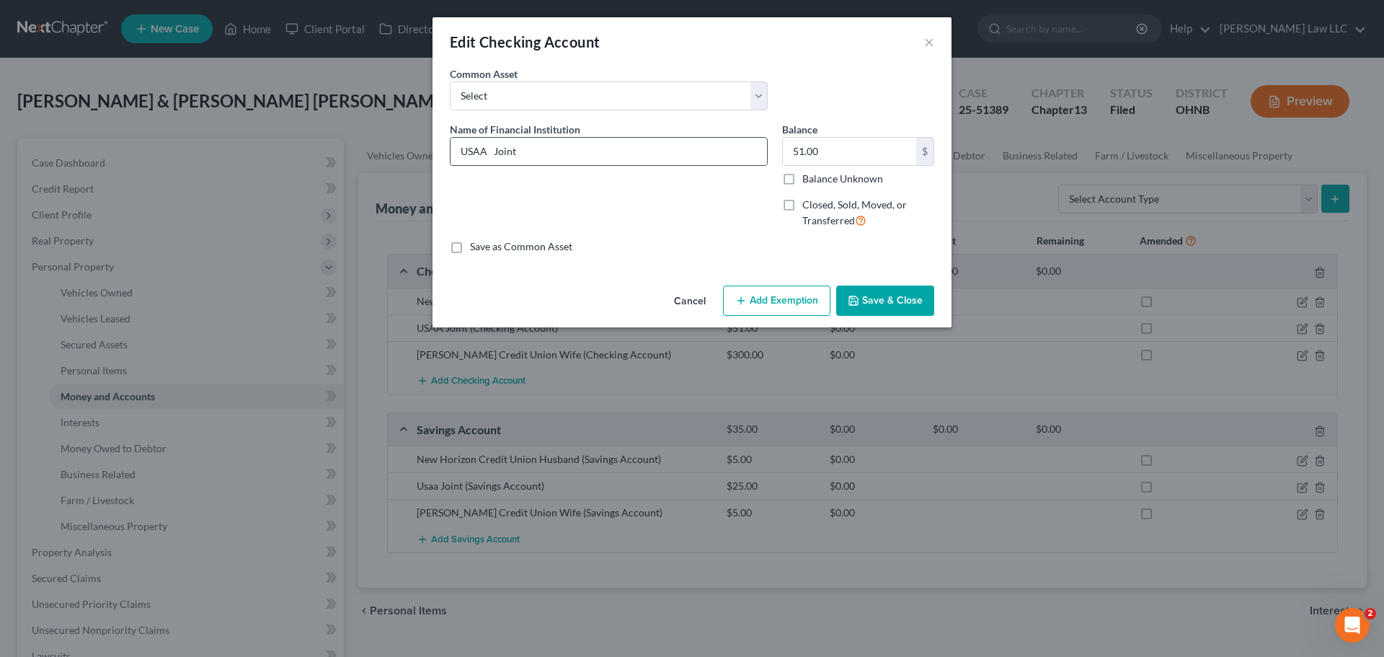
click at [575, 137] on div "USAA Joint" at bounding box center [609, 151] width 318 height 29
click at [575, 144] on input "USAA Joint" at bounding box center [608, 151] width 316 height 27
type input "USAA Joint 4129"
click at [915, 305] on button "Save & Close" at bounding box center [885, 300] width 98 height 30
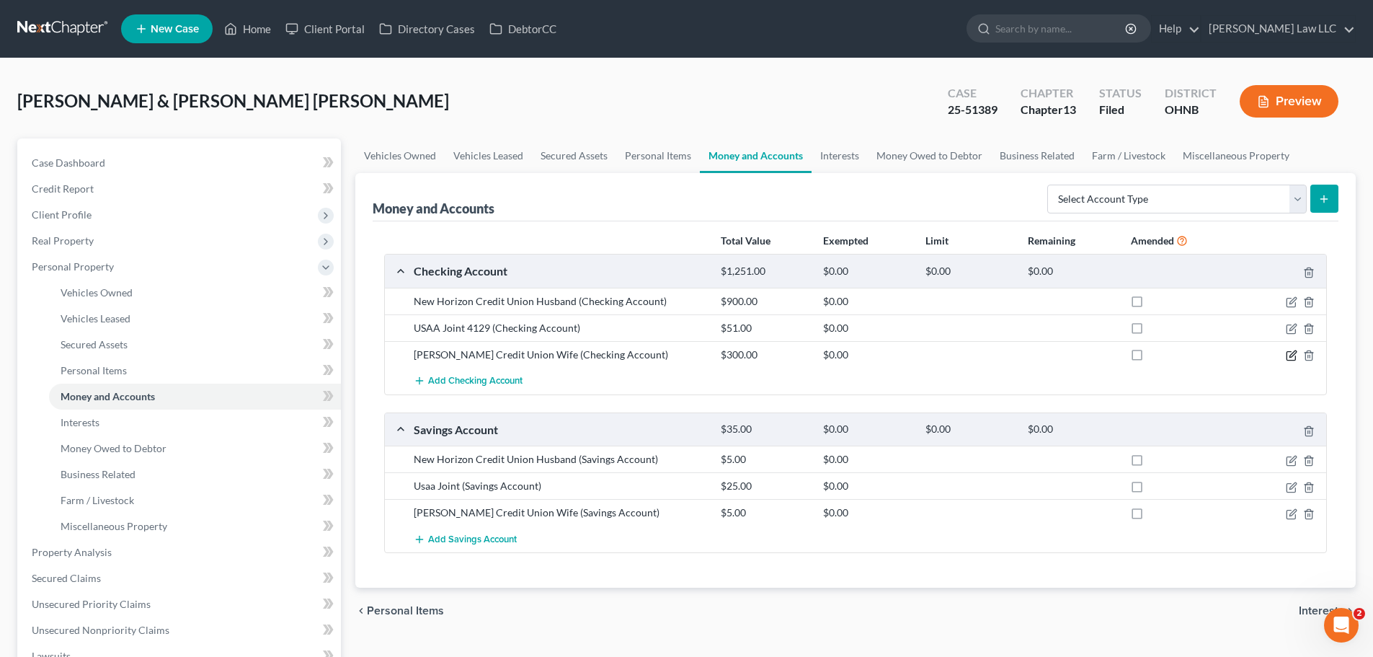
click at [1289, 355] on icon "button" at bounding box center [1292, 356] width 12 height 12
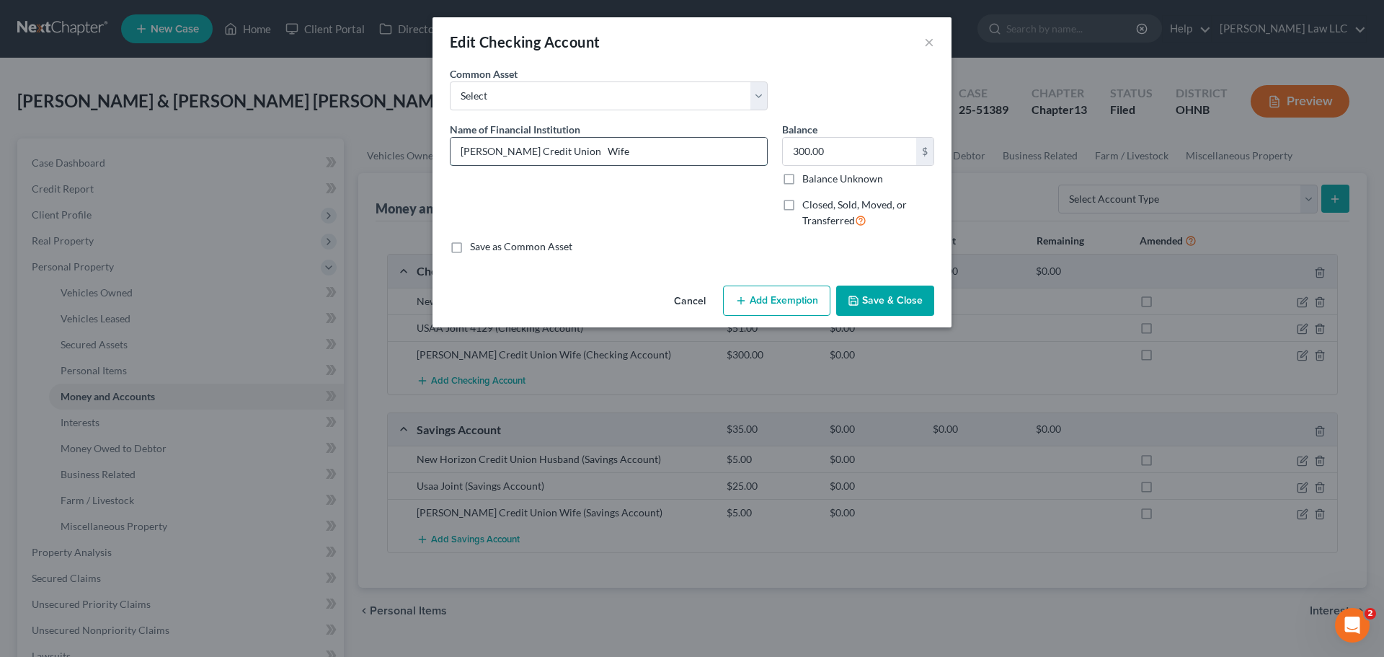
click at [628, 157] on input "[PERSON_NAME] Credit Union Wife" at bounding box center [608, 151] width 316 height 27
type input "[PERSON_NAME] Credit Union Wife 0917"
click at [889, 300] on button "Save & Close" at bounding box center [885, 300] width 98 height 30
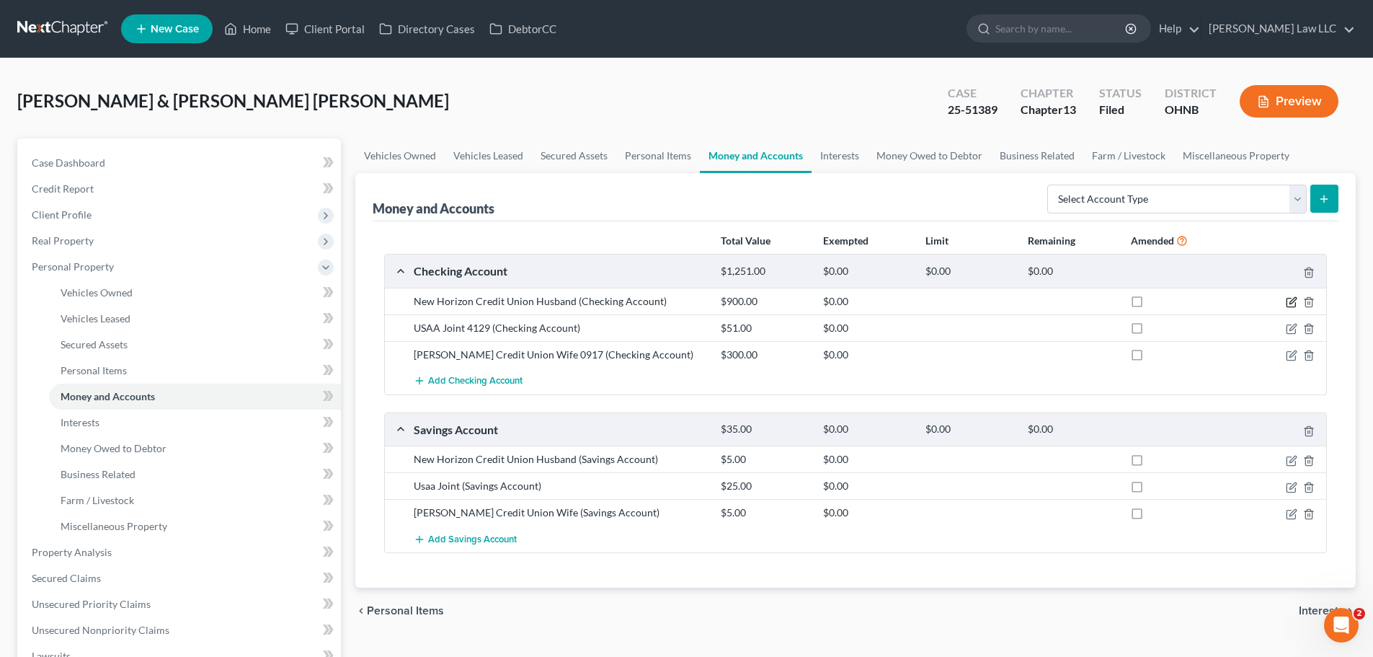
click at [1292, 301] on icon "button" at bounding box center [1292, 300] width 6 height 6
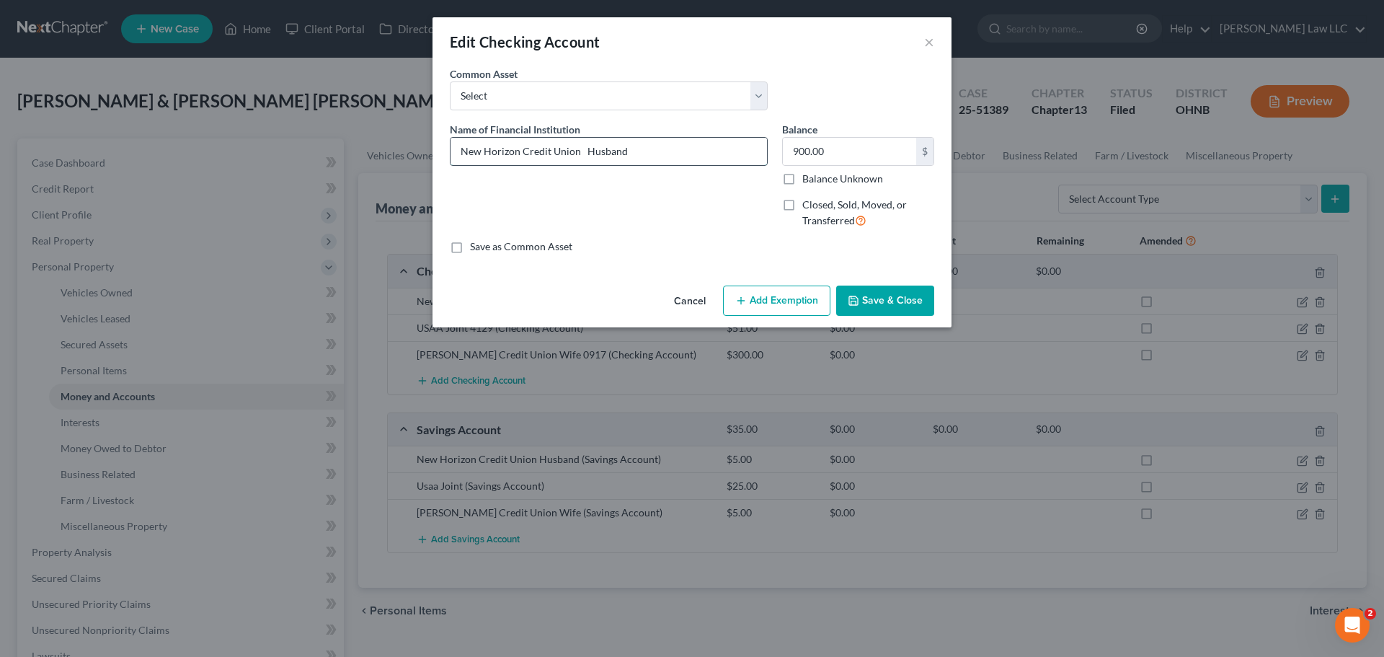
click at [678, 155] on input "New Horizon Credit Union Husband" at bounding box center [608, 151] width 316 height 27
type input "New Horizon Credit Union Husband 801"
click at [902, 304] on button "Save & Close" at bounding box center [885, 300] width 98 height 30
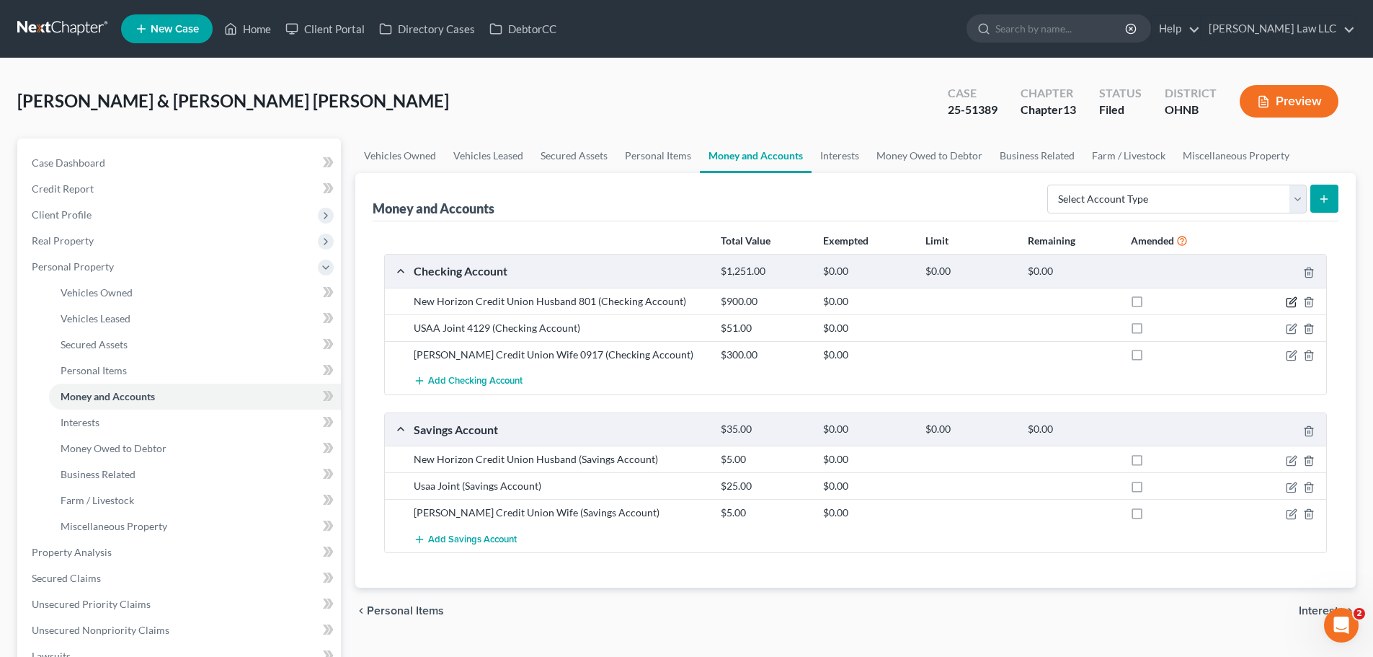
click at [1293, 297] on icon "button" at bounding box center [1292, 302] width 12 height 12
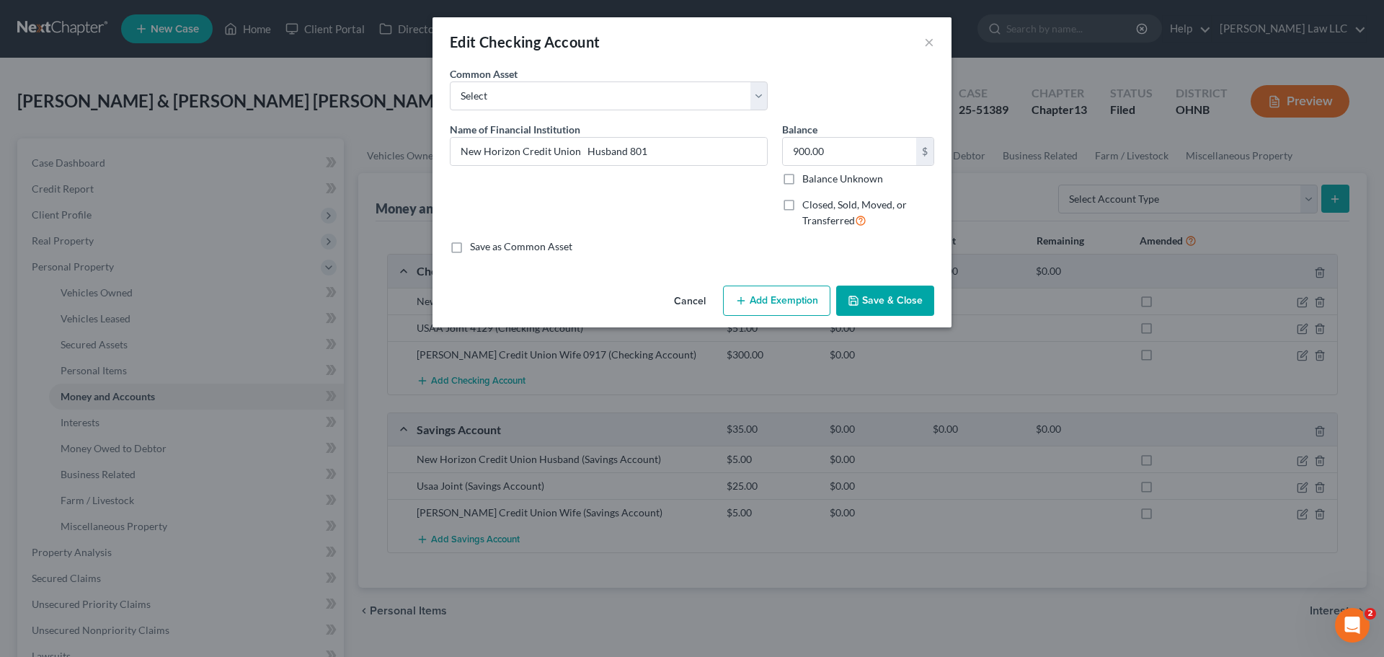
click at [799, 293] on button "Add Exemption" at bounding box center [776, 300] width 107 height 30
select select "2"
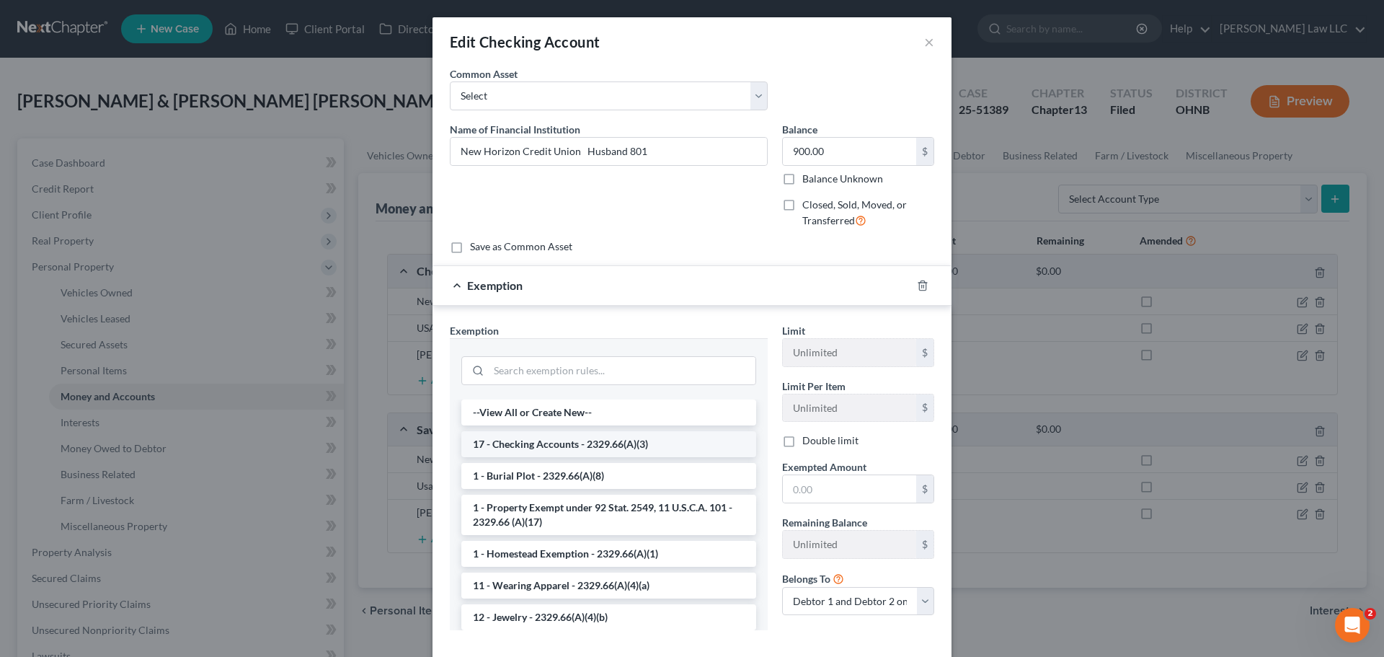
click at [585, 443] on li "17 - Checking Accounts - 2329.66(A)(3)" at bounding box center [608, 444] width 295 height 26
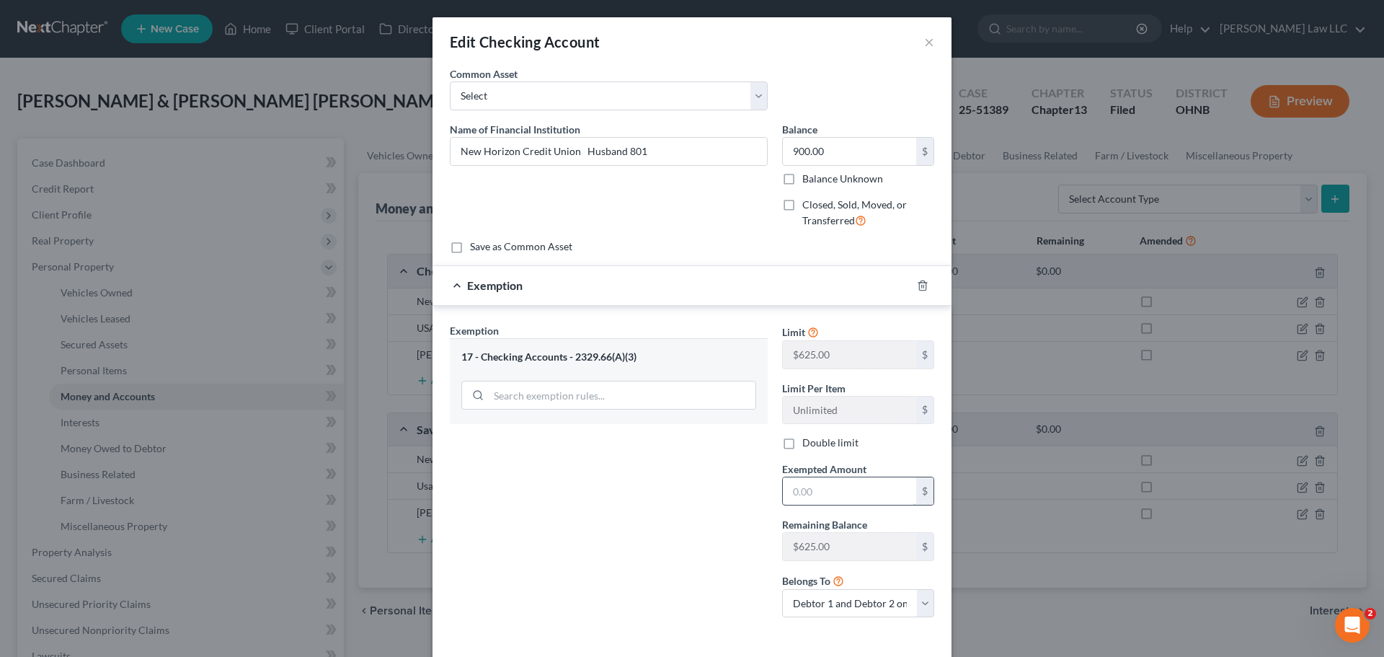
click at [848, 496] on input "text" at bounding box center [849, 490] width 133 height 27
type input "625"
click at [708, 491] on div "Exemption Set must be selected for CA. Exemption * 17 - Checking Accounts - 232…" at bounding box center [608, 476] width 332 height 306
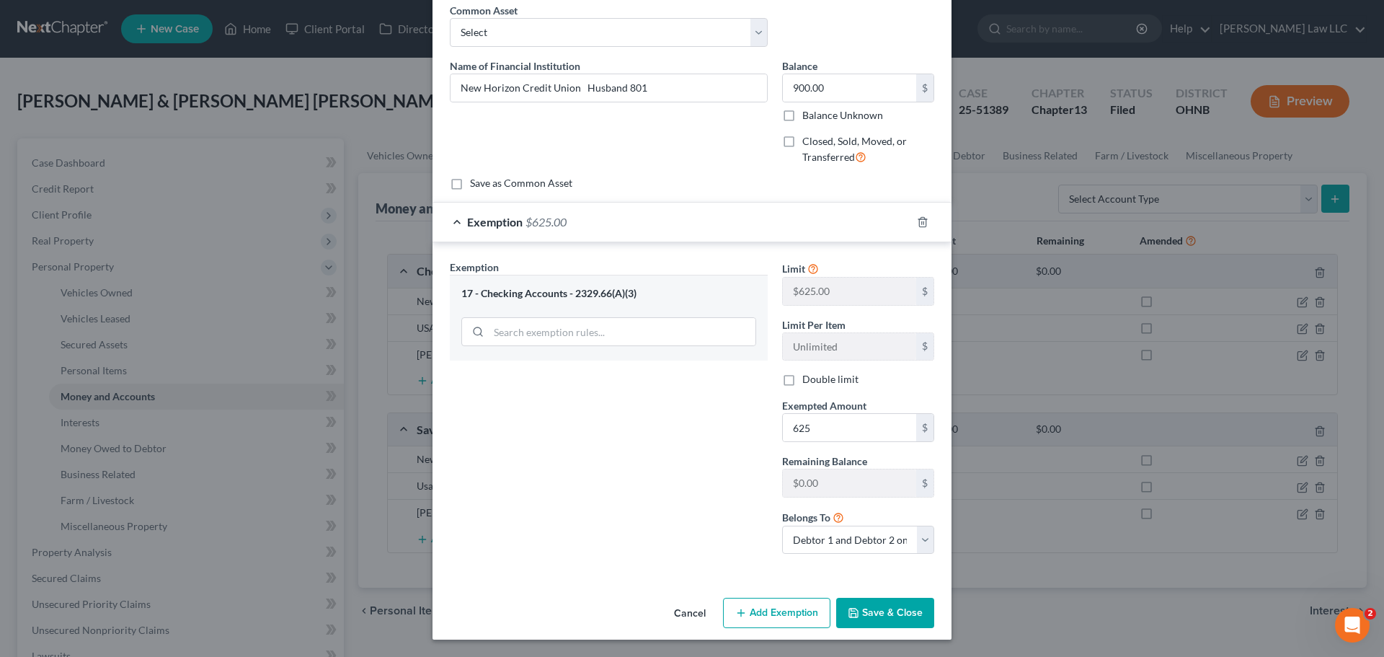
click at [889, 604] on button "Save & Close" at bounding box center [885, 612] width 98 height 30
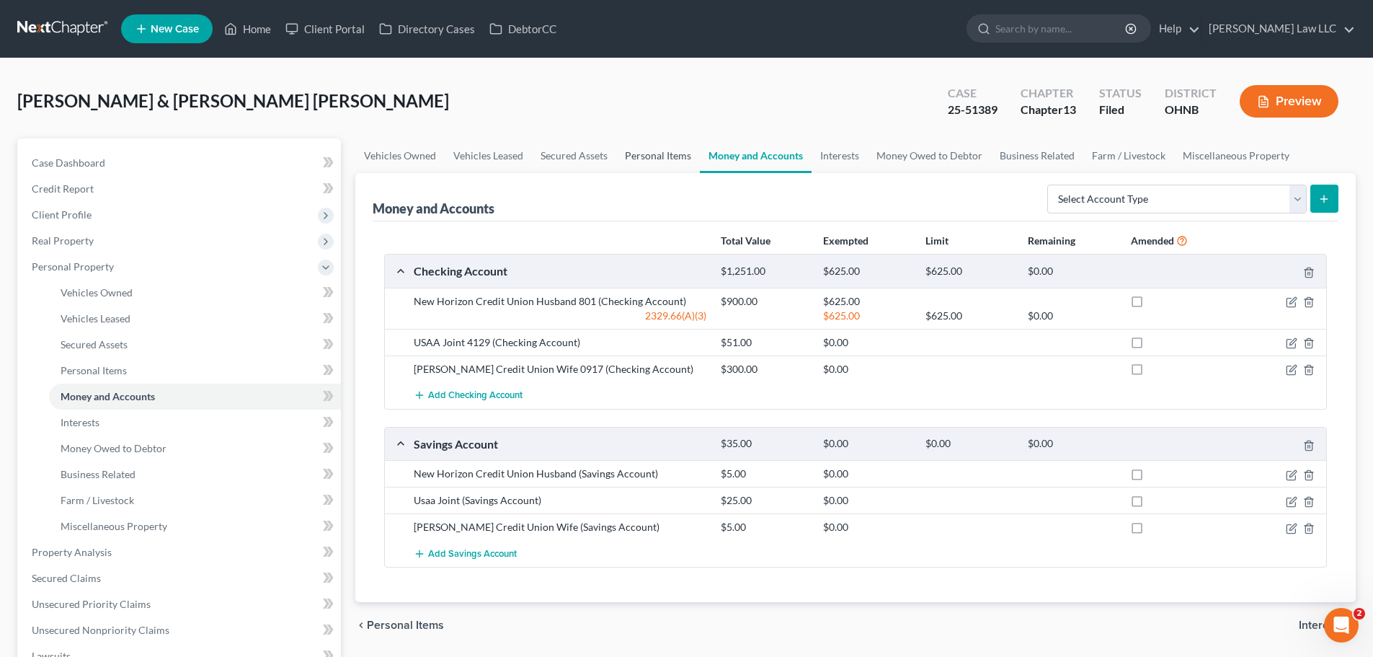
drag, startPoint x: 657, startPoint y: 156, endPoint x: 670, endPoint y: 157, distance: 13.7
click at [657, 156] on link "Personal Items" at bounding box center [658, 155] width 84 height 35
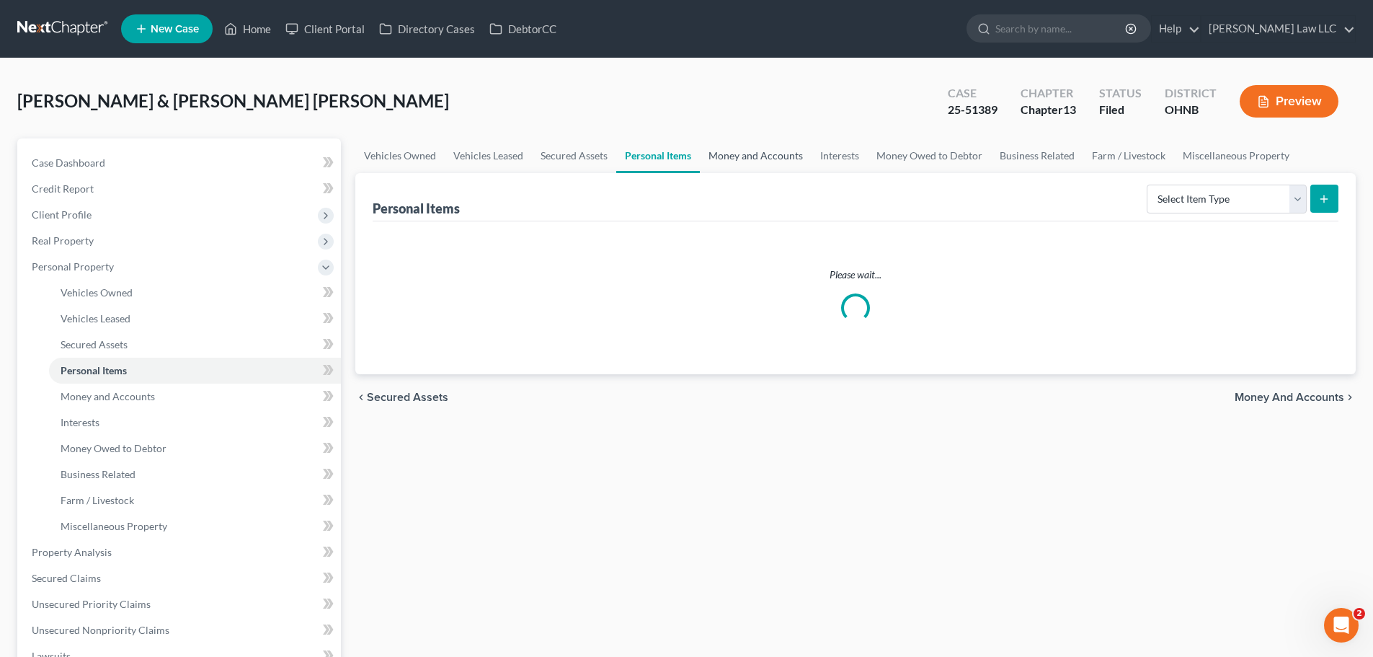
click at [744, 159] on link "Money and Accounts" at bounding box center [756, 155] width 112 height 35
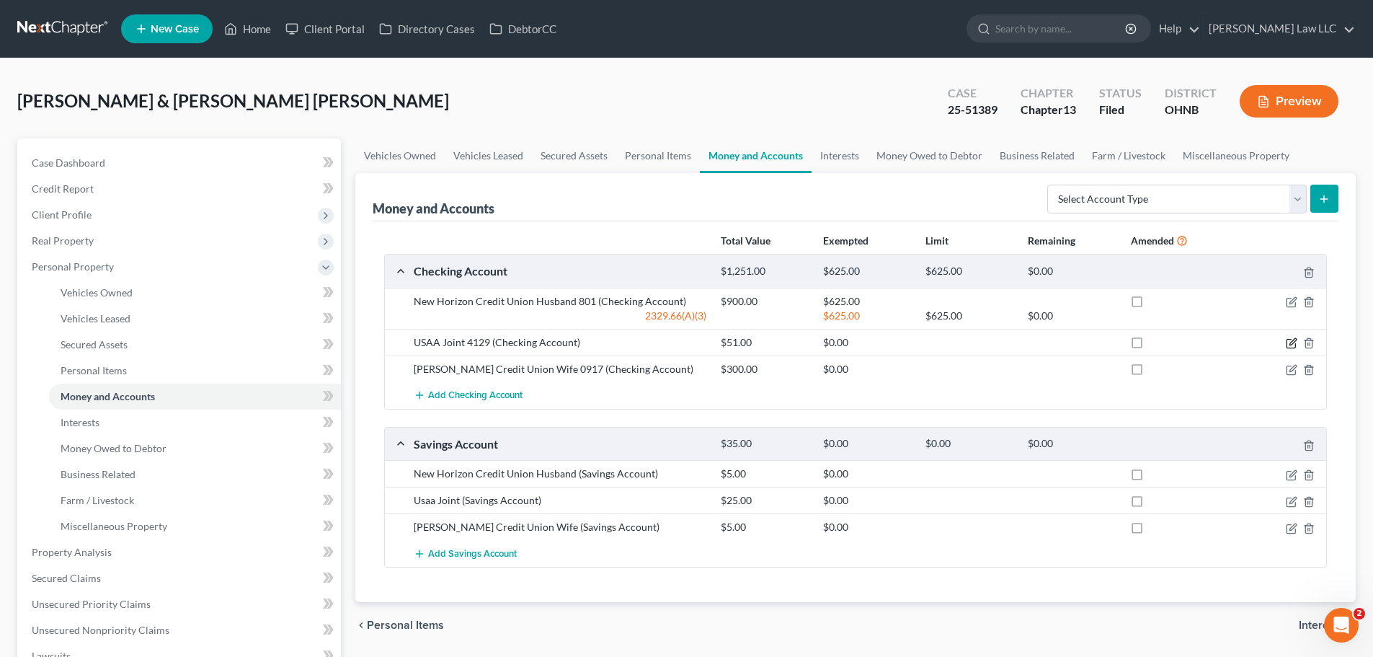
click at [1290, 343] on icon "button" at bounding box center [1292, 341] width 6 height 6
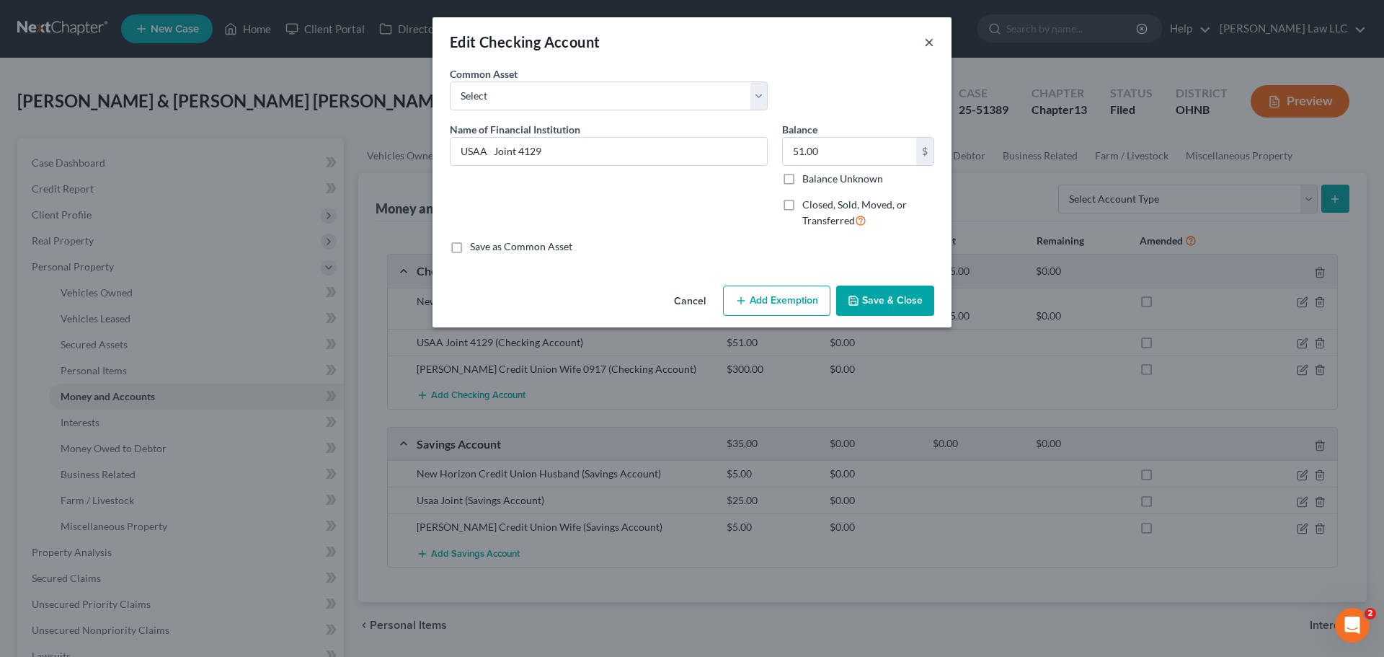
click at [930, 40] on button "×" at bounding box center [929, 41] width 10 height 17
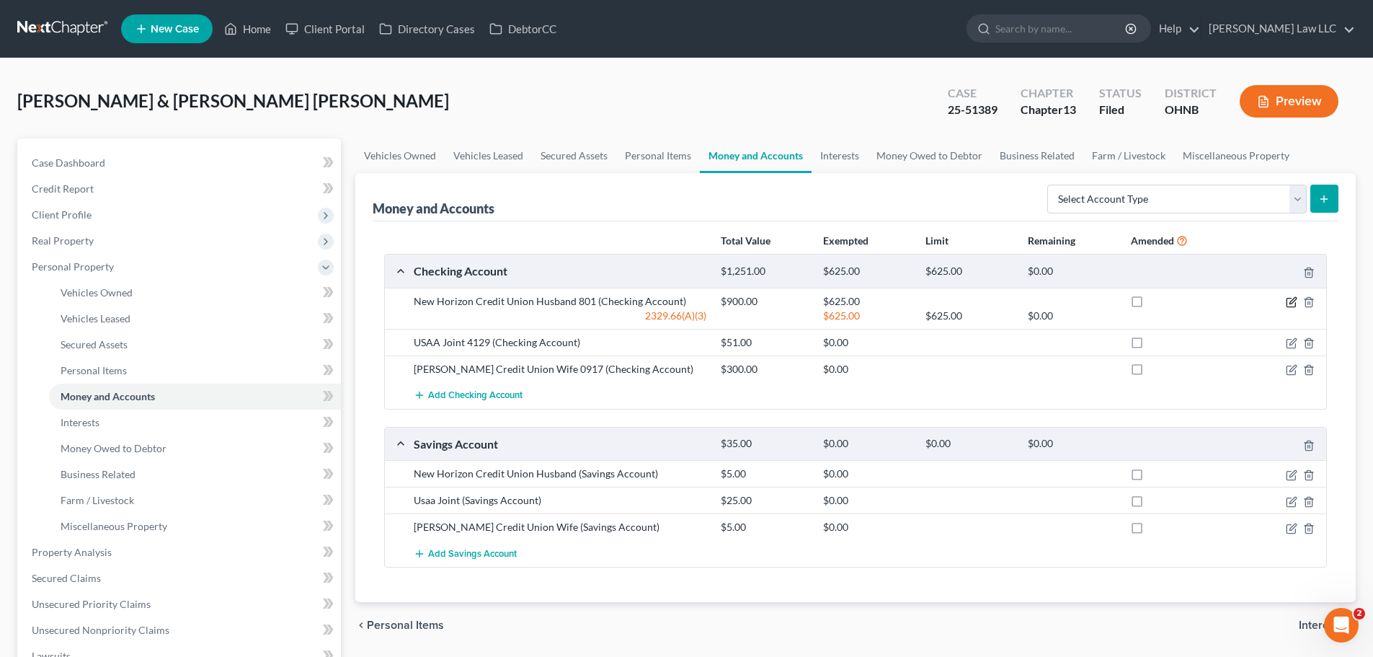
click at [1296, 305] on icon "button" at bounding box center [1292, 302] width 12 height 12
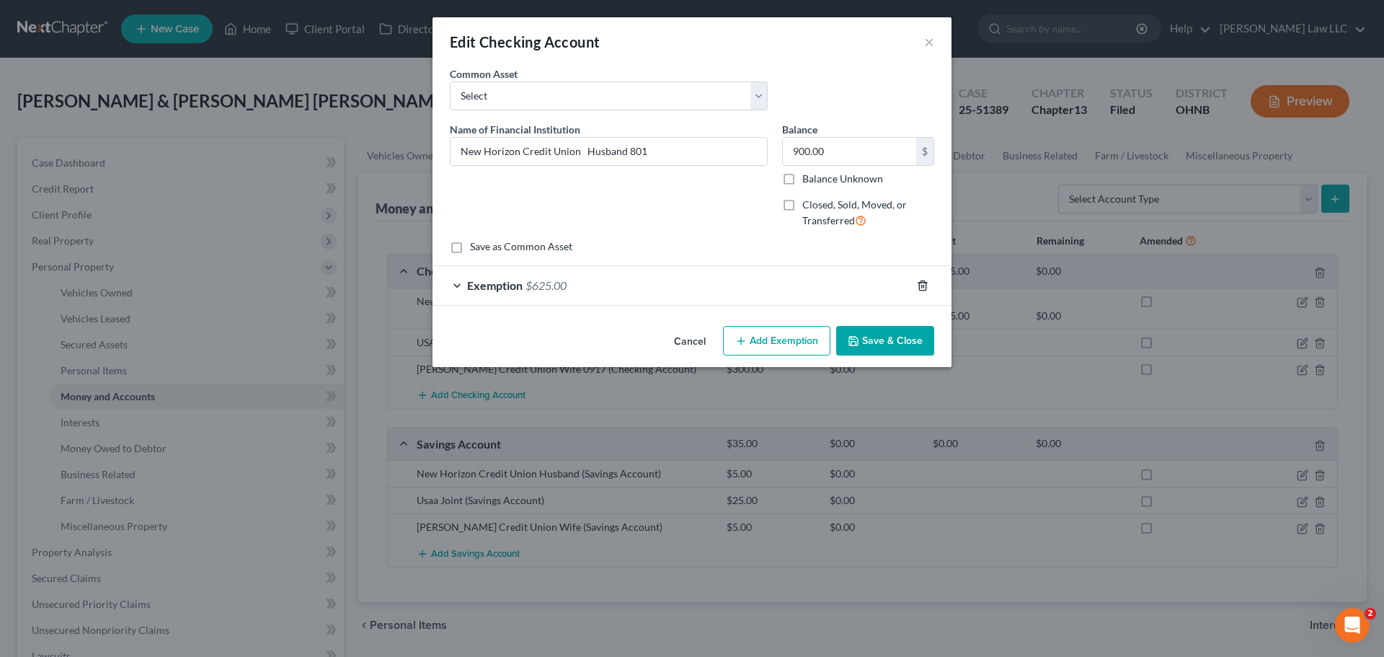
click at [927, 284] on icon "button" at bounding box center [923, 286] width 12 height 12
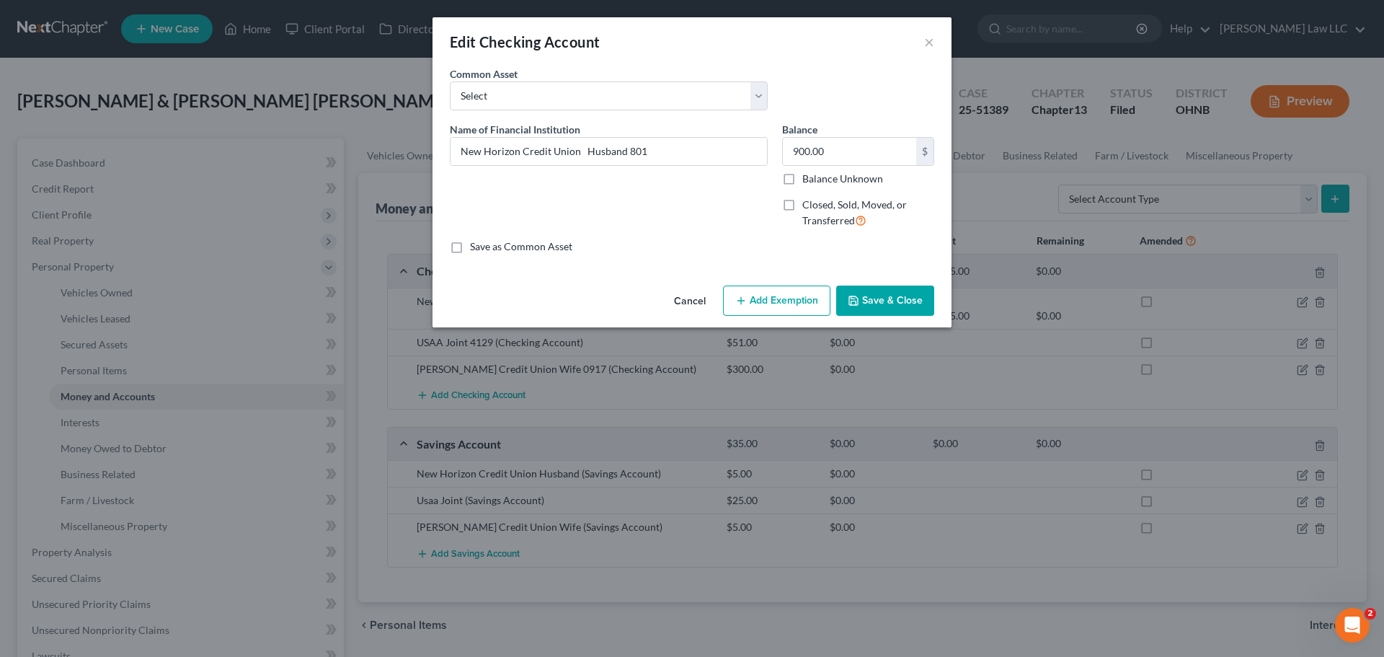
click at [920, 298] on button "Save & Close" at bounding box center [885, 300] width 98 height 30
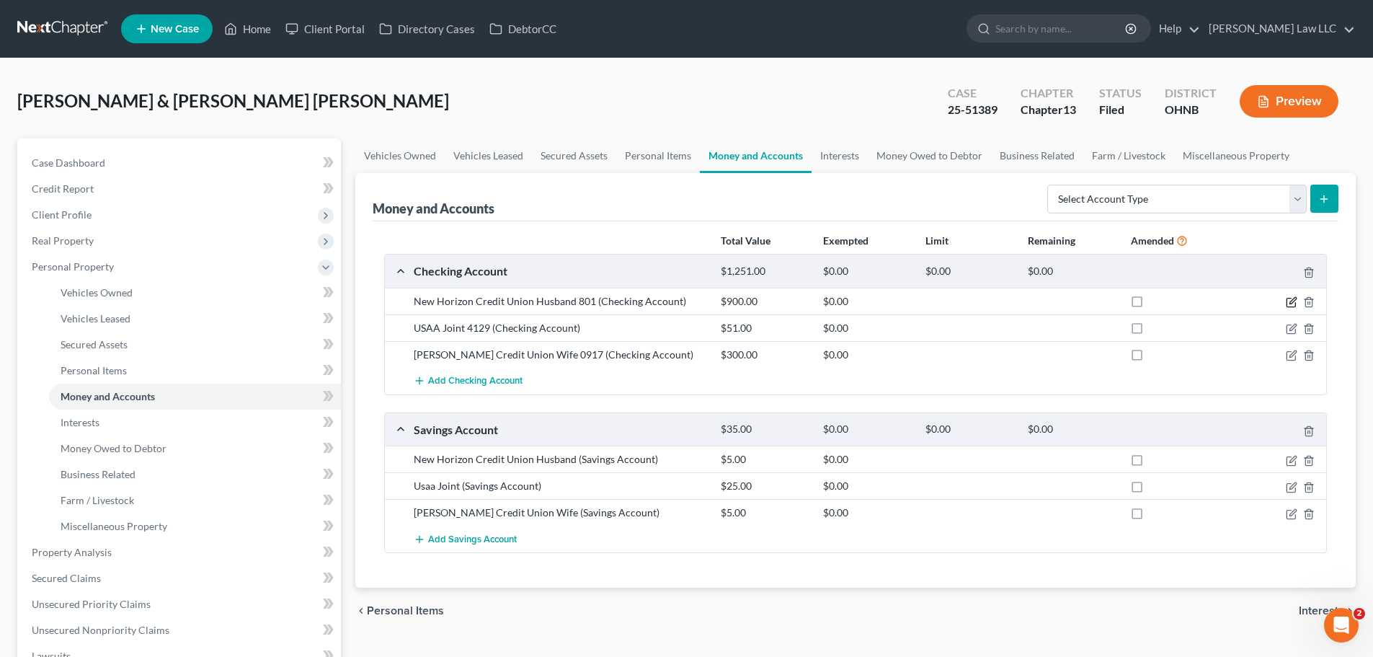
click at [1292, 302] on icon "button" at bounding box center [1292, 302] width 12 height 12
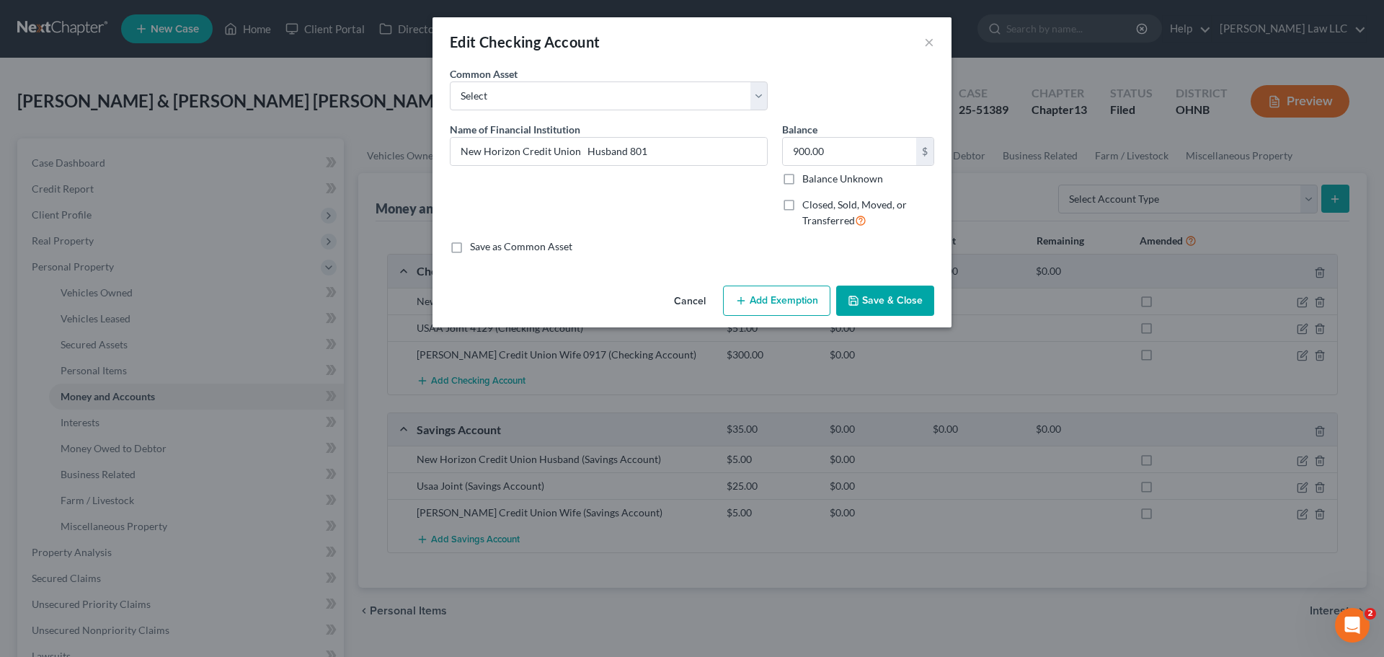
click at [780, 298] on button "Add Exemption" at bounding box center [776, 300] width 107 height 30
select select "2"
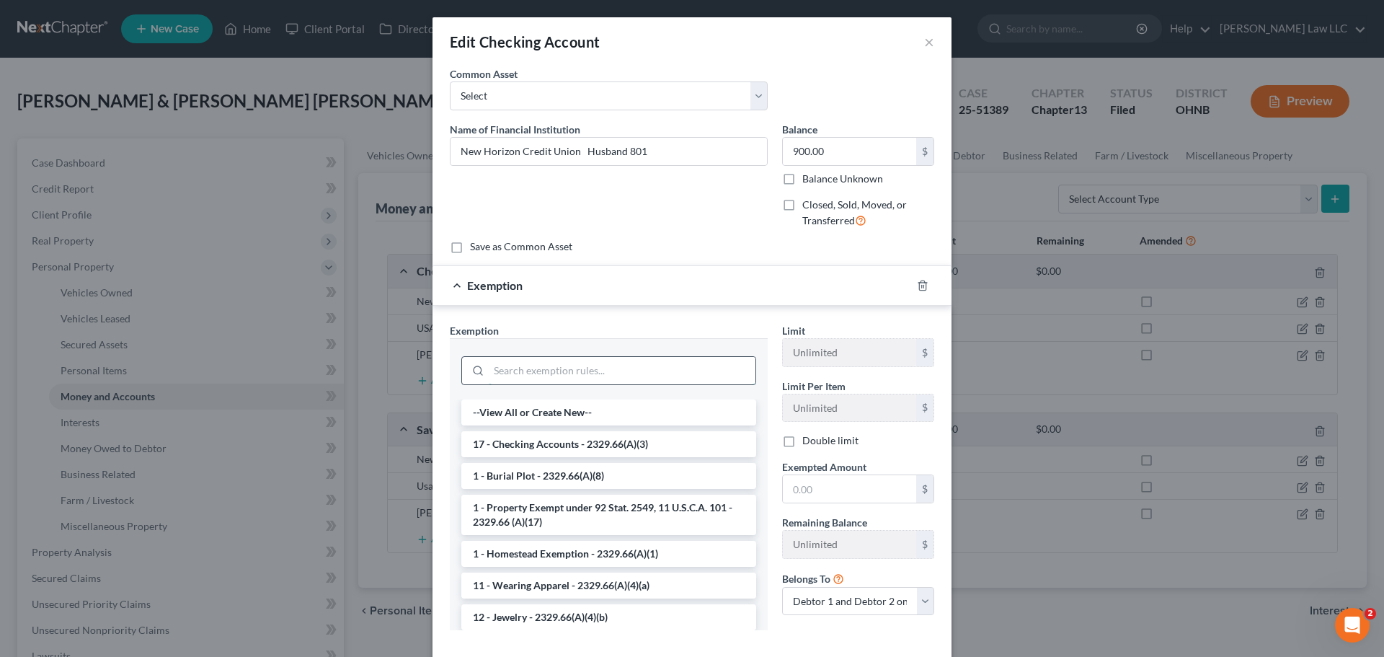
click at [546, 364] on input "search" at bounding box center [622, 370] width 267 height 27
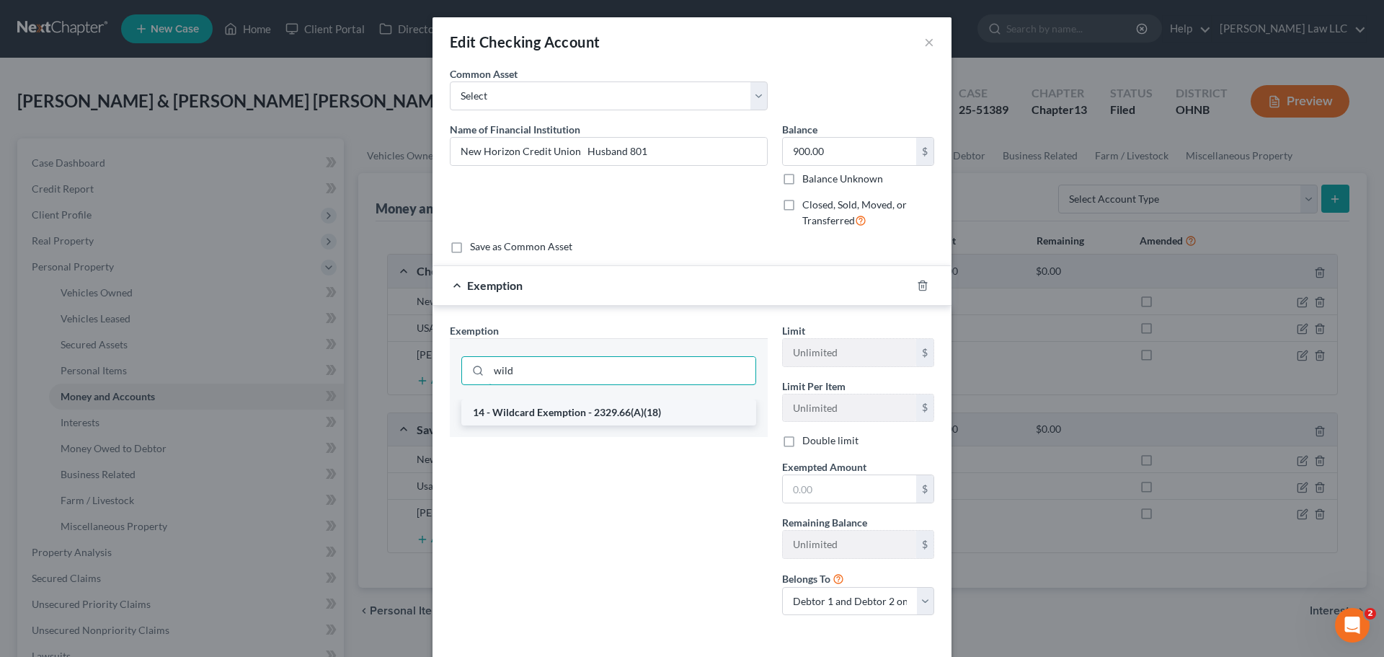
type input "wild"
click at [592, 414] on li "14 - Wildcard Exemption - 2329.66(A)(18)" at bounding box center [608, 412] width 295 height 26
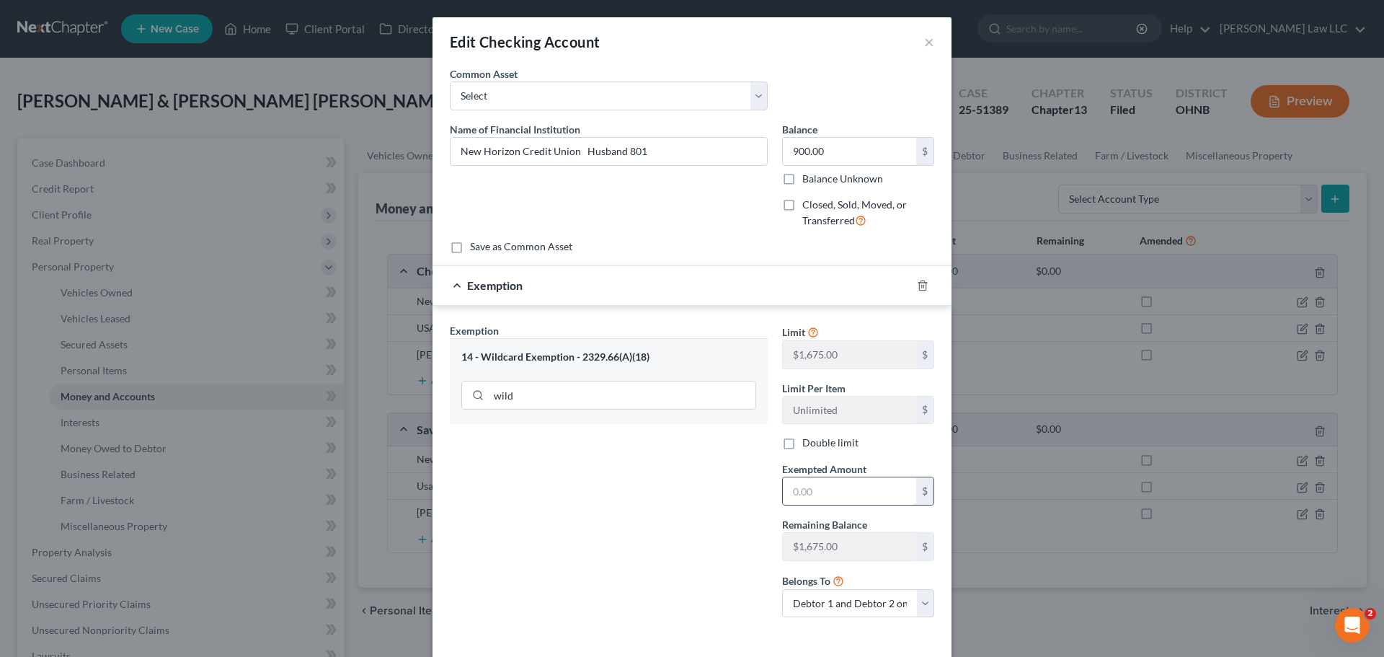
click at [864, 491] on input "text" at bounding box center [849, 490] width 133 height 27
type input "900"
click at [670, 546] on div "Exemption Set must be selected for CA. Exemption * 14 - Wildcard Exemption - 23…" at bounding box center [608, 476] width 332 height 306
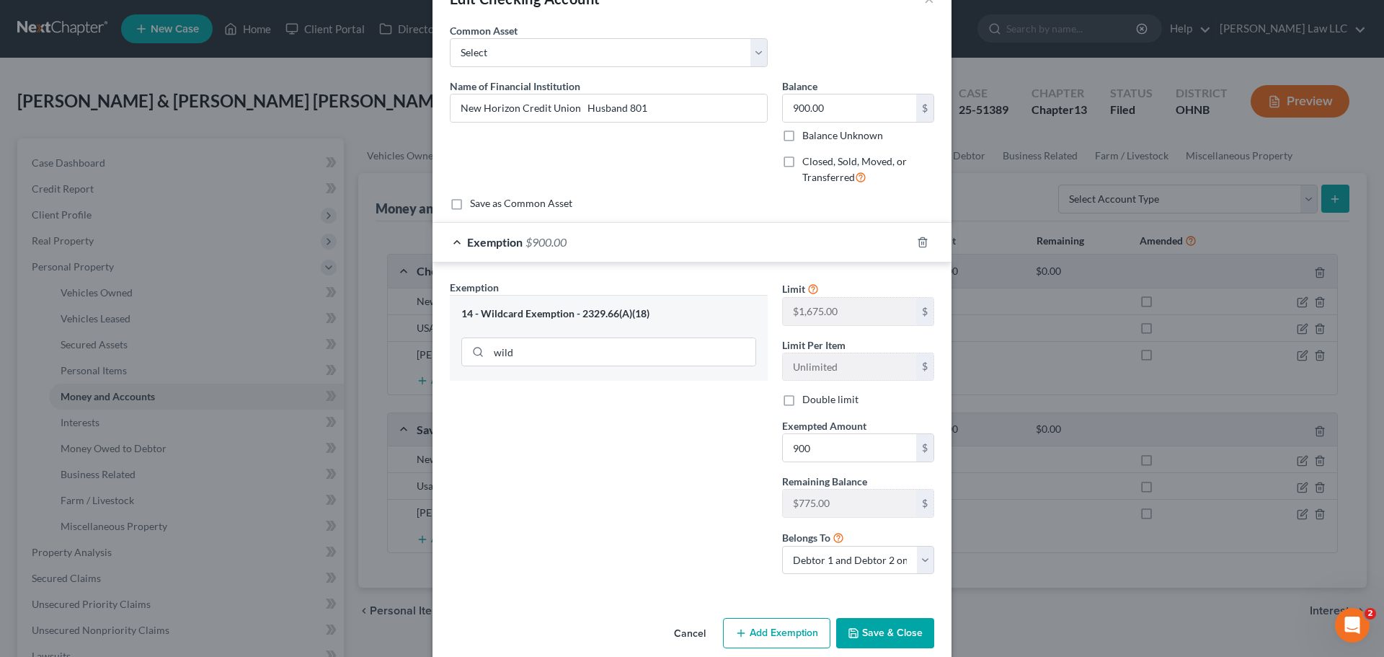
scroll to position [63, 0]
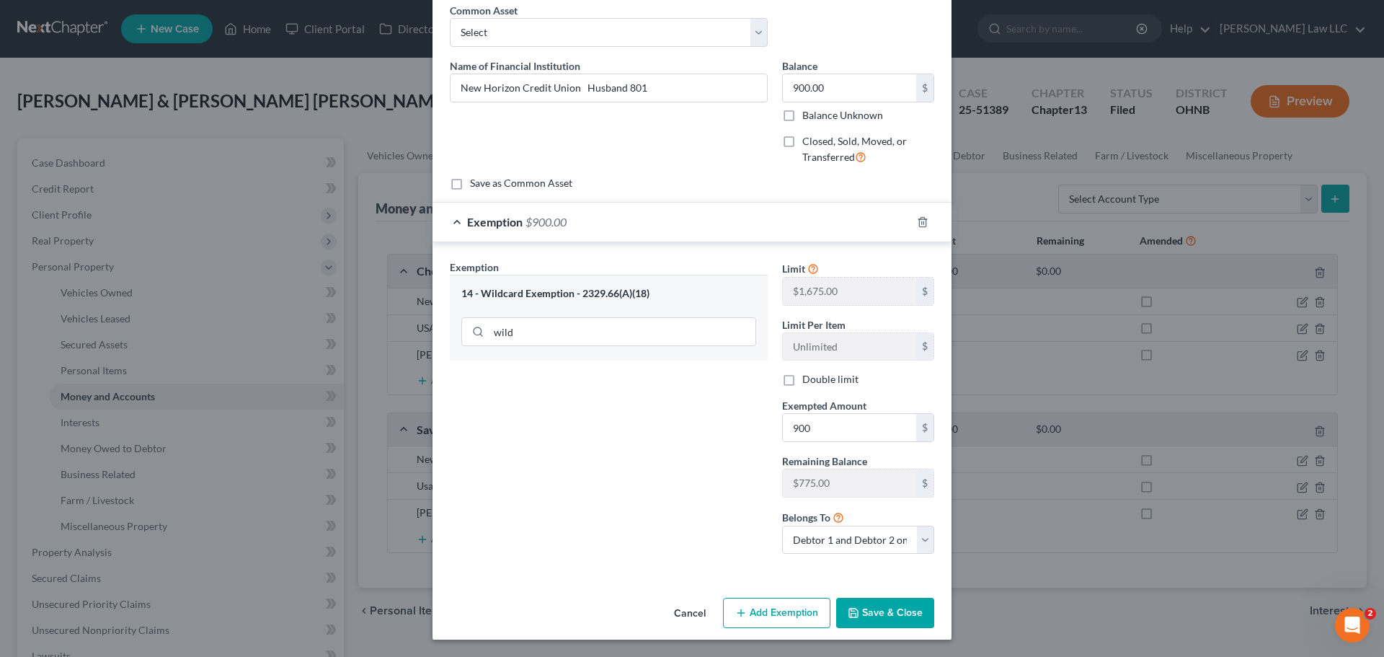
click at [892, 615] on button "Save & Close" at bounding box center [885, 612] width 98 height 30
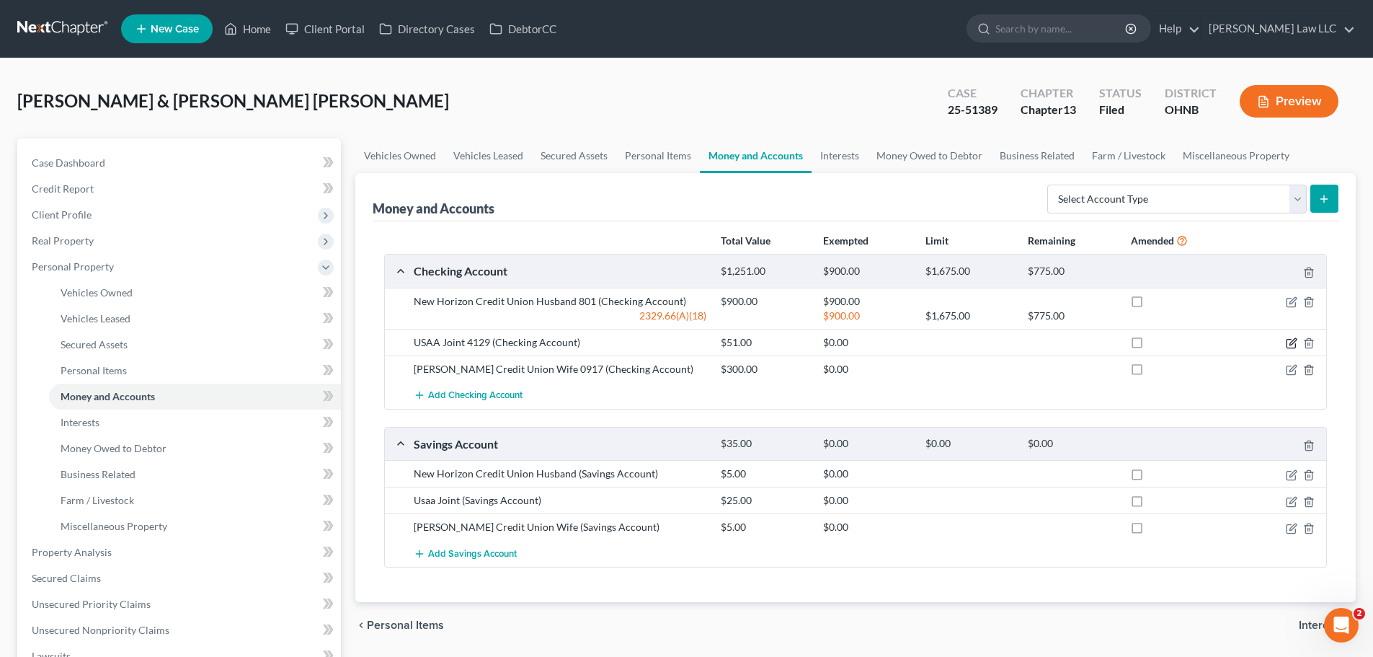
click at [1290, 342] on icon "button" at bounding box center [1292, 343] width 12 height 12
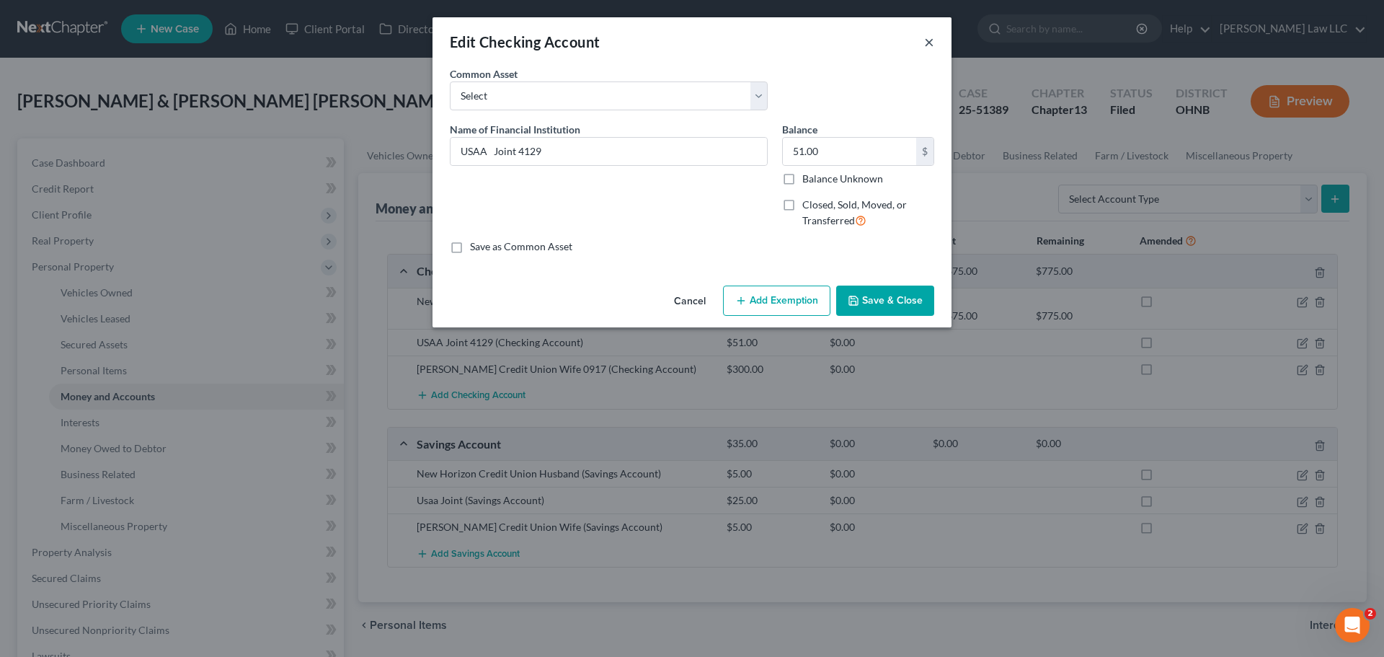
click at [928, 43] on button "×" at bounding box center [929, 41] width 10 height 17
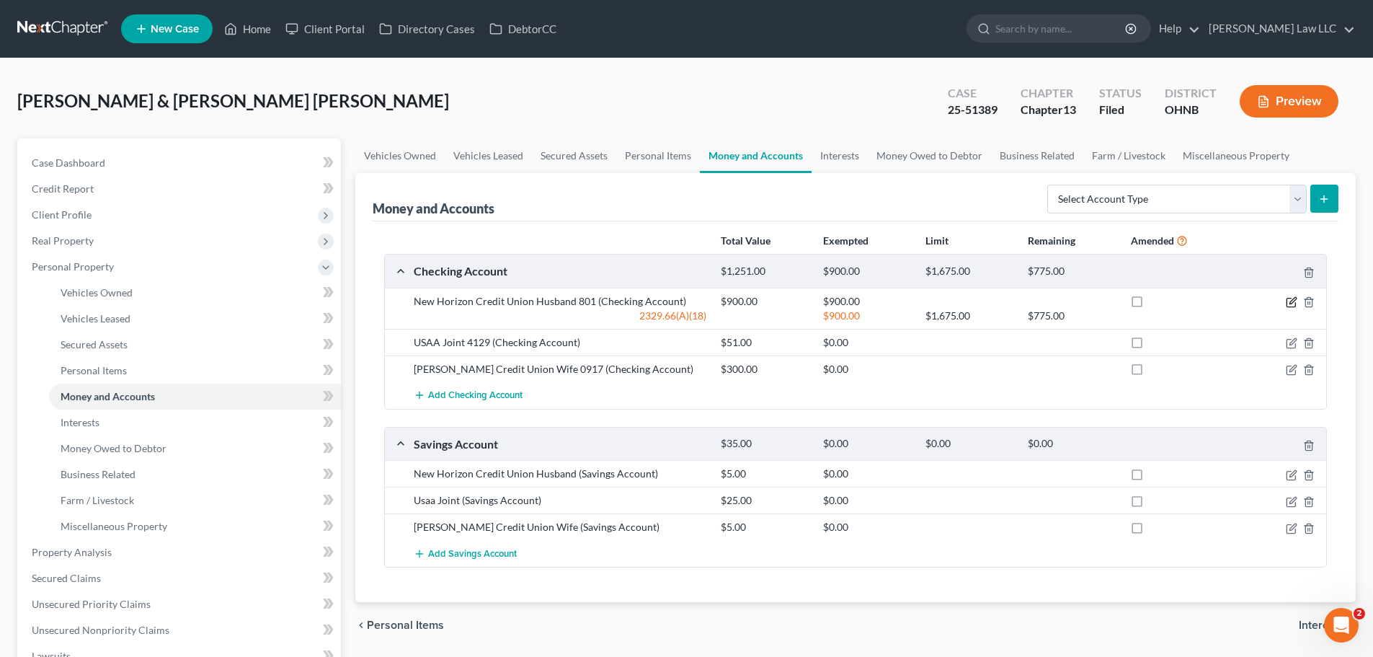
click at [1290, 299] on icon "button" at bounding box center [1292, 302] width 12 height 12
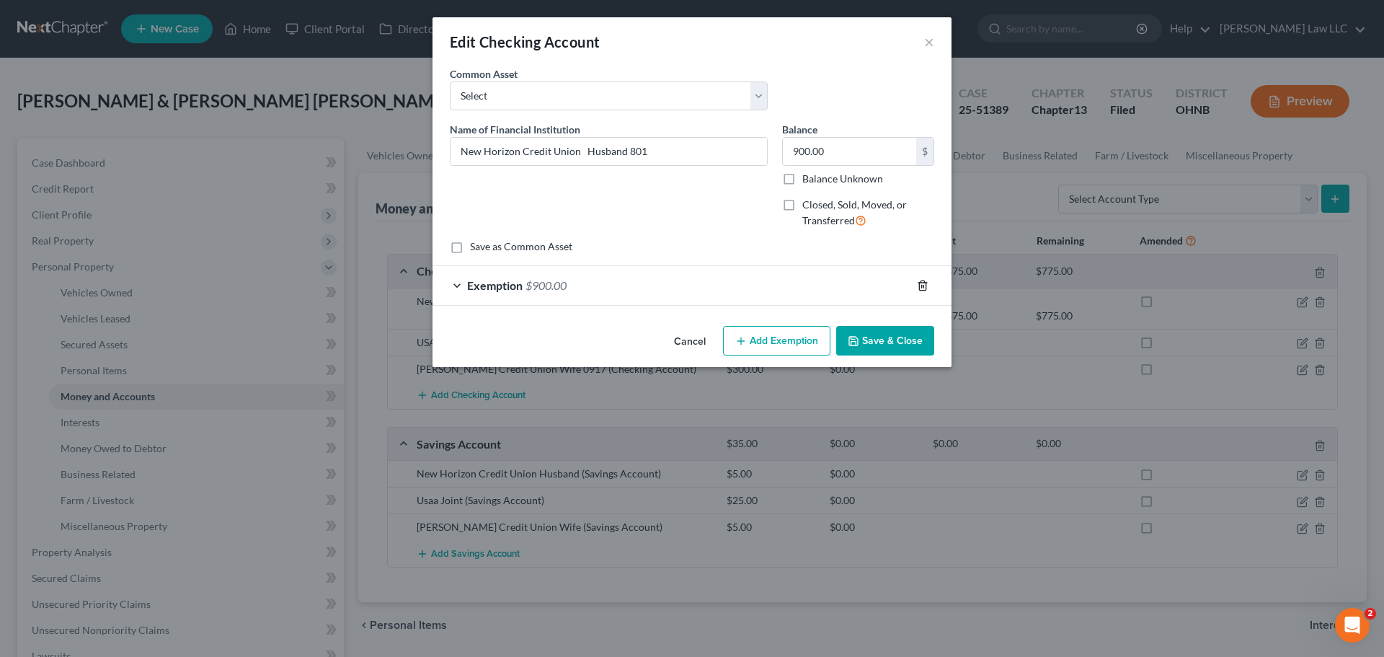
click at [921, 280] on icon "button" at bounding box center [922, 284] width 6 height 9
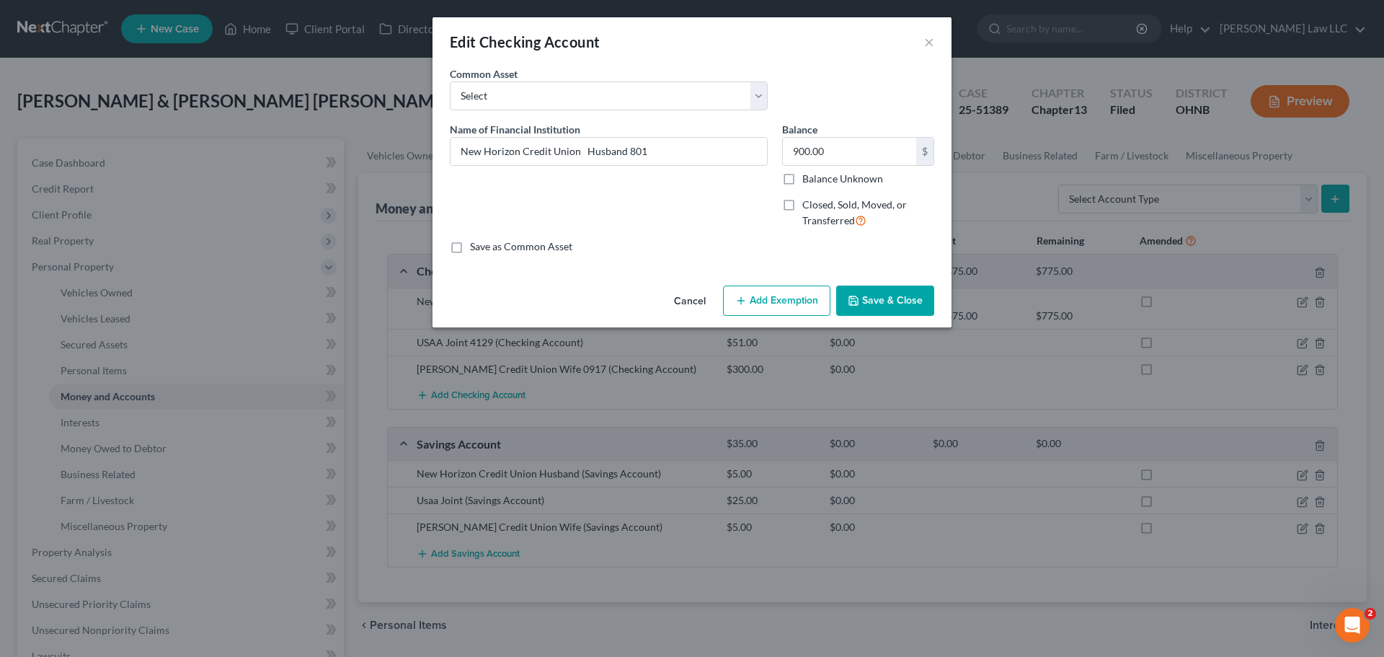
click at [897, 298] on button "Save & Close" at bounding box center [885, 300] width 98 height 30
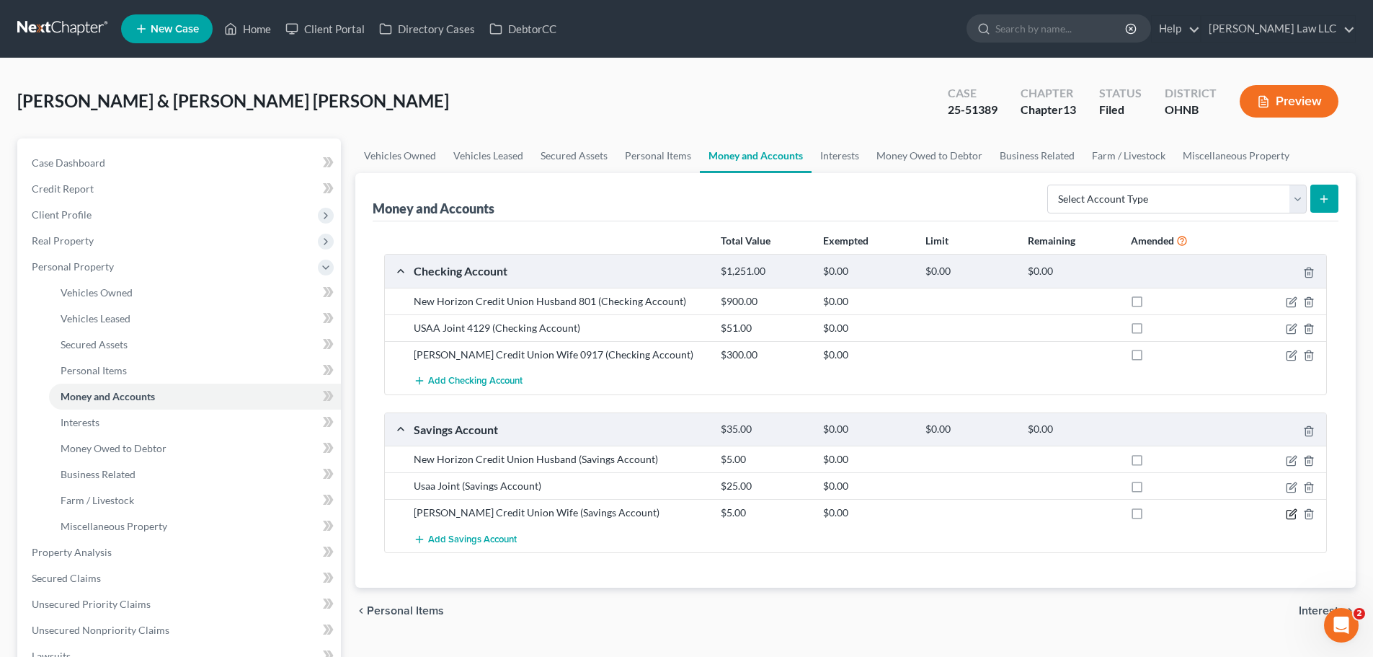
click at [1293, 515] on icon "button" at bounding box center [1292, 514] width 12 height 12
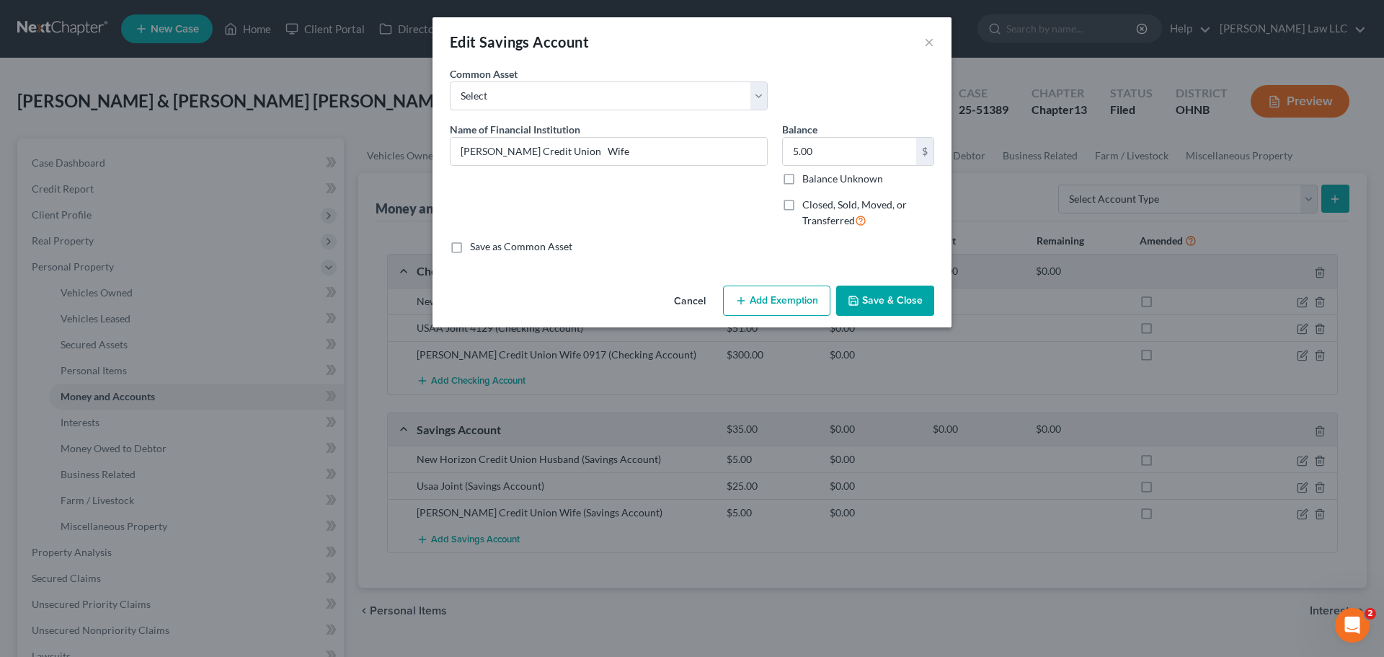
click at [781, 306] on button "Add Exemption" at bounding box center [776, 300] width 107 height 30
select select "2"
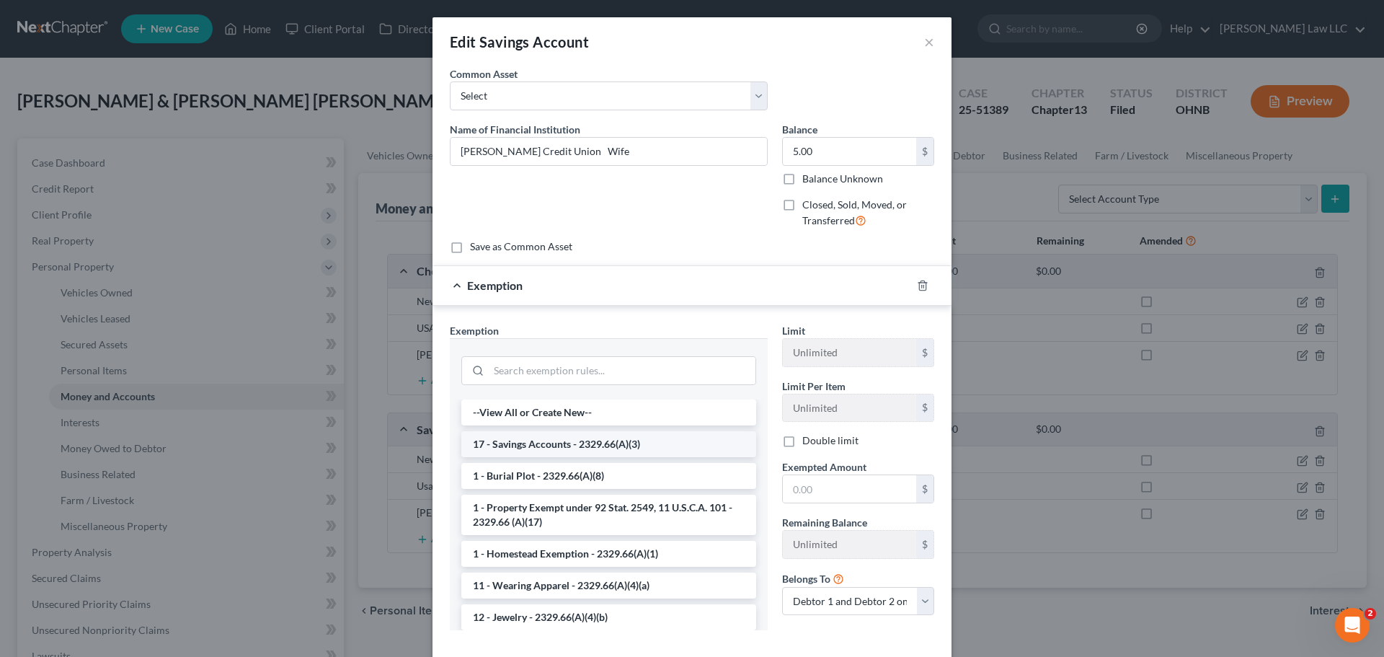
click at [517, 444] on li "17 - Savings Accounts - 2329.66(A)(3)" at bounding box center [608, 444] width 295 height 26
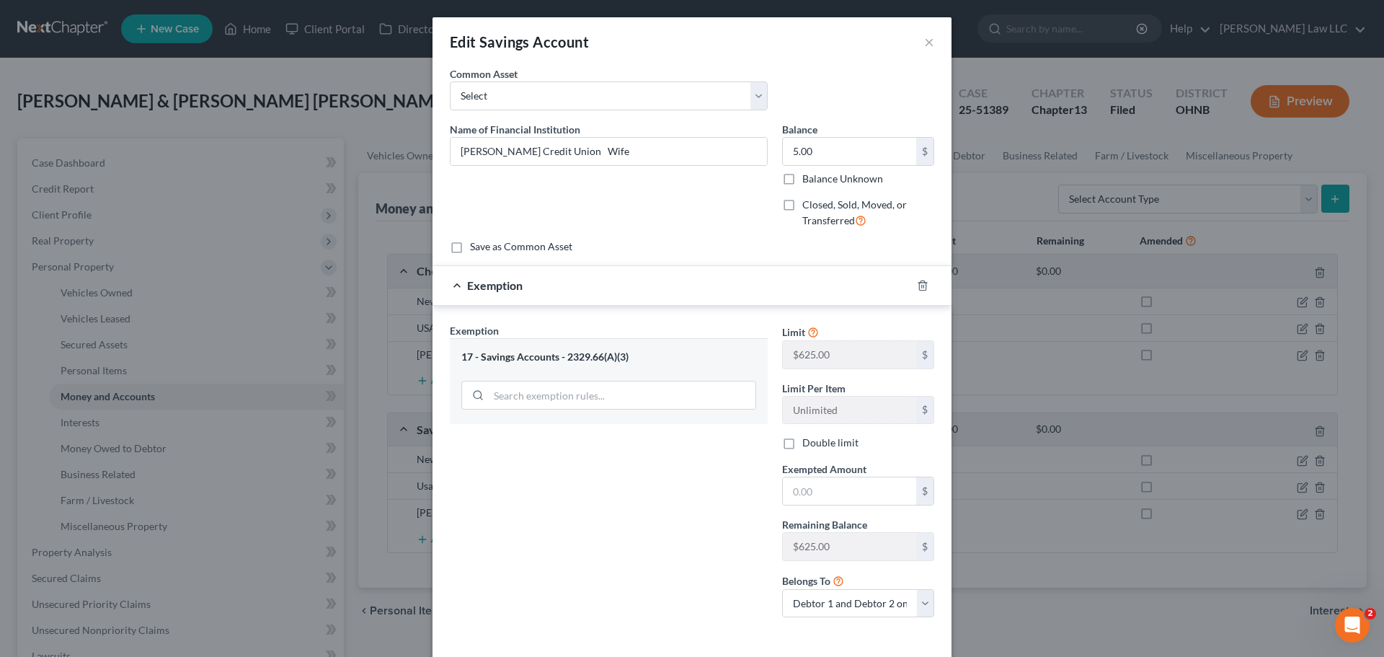
click at [620, 493] on div "Exemption Set must be selected for CA. Exemption * 17 - Savings Accounts - 2329…" at bounding box center [608, 476] width 332 height 306
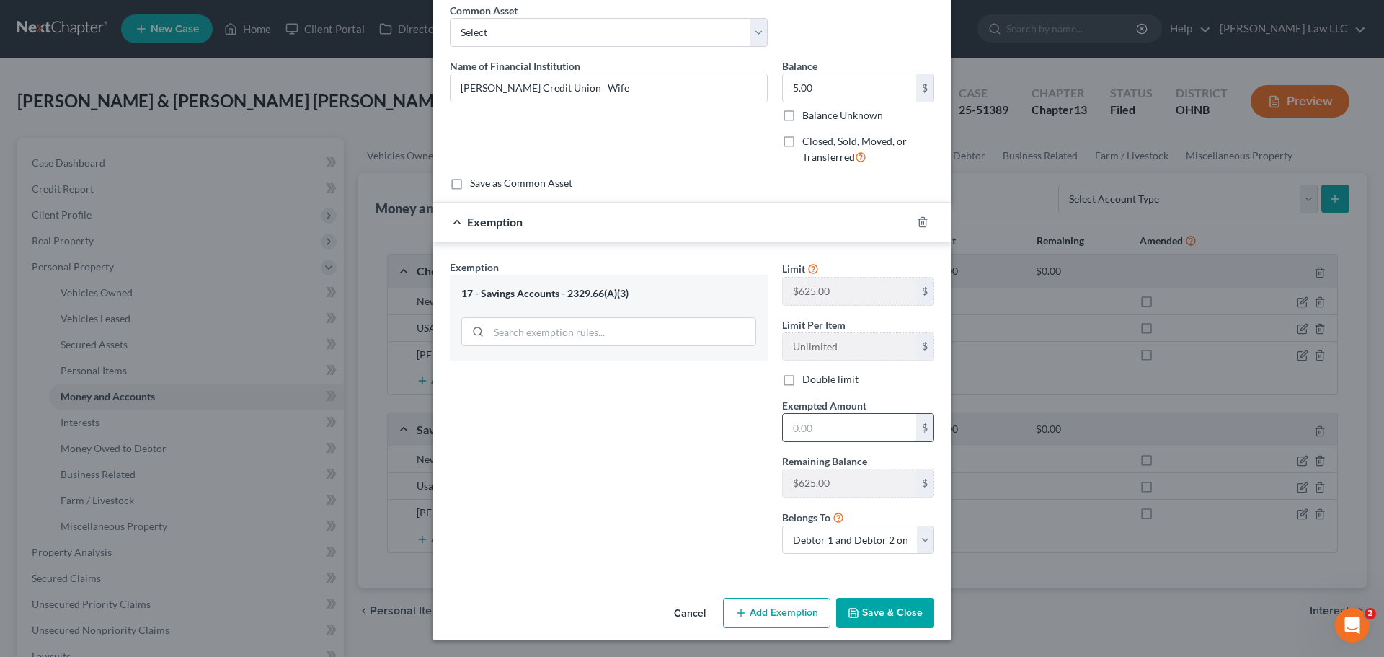
click at [813, 427] on input "text" at bounding box center [849, 427] width 133 height 27
type input "5"
click at [676, 463] on div "Exemption Set must be selected for CA. Exemption * 17 - Savings Accounts - 2329…" at bounding box center [608, 412] width 332 height 306
click at [886, 608] on button "Save & Close" at bounding box center [885, 612] width 98 height 30
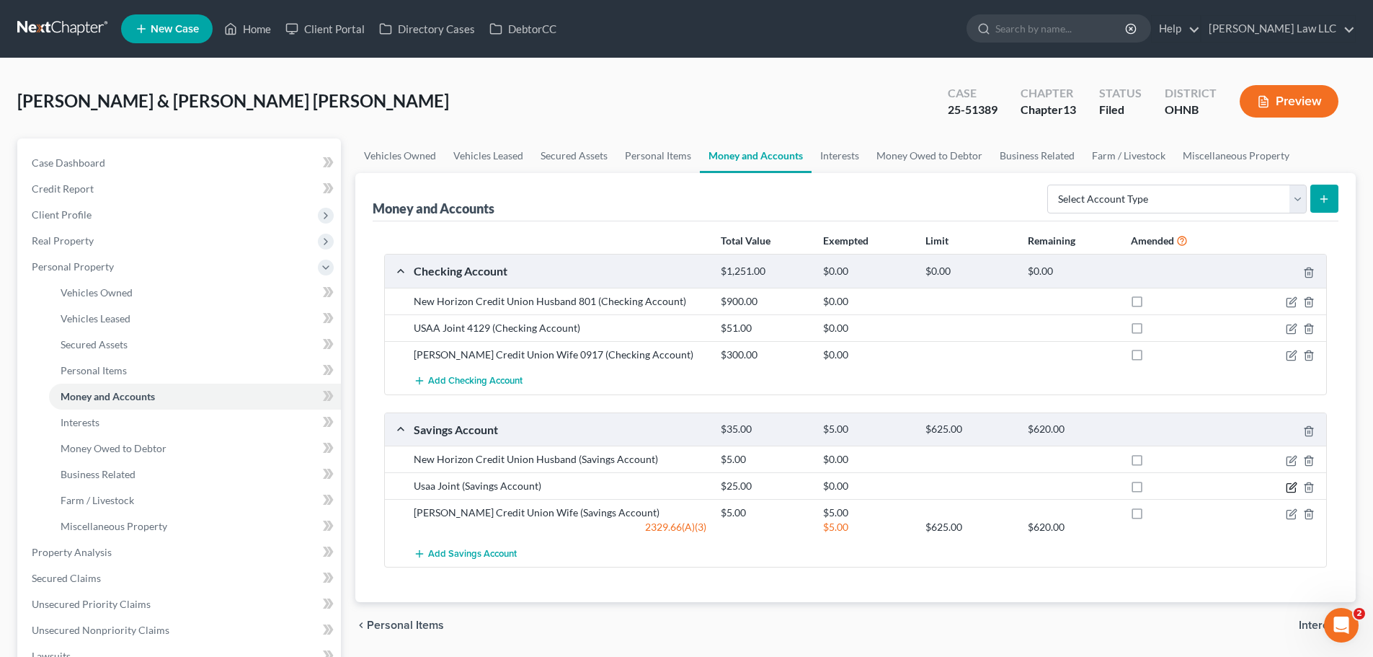
click at [1291, 486] on icon "button" at bounding box center [1292, 485] width 6 height 6
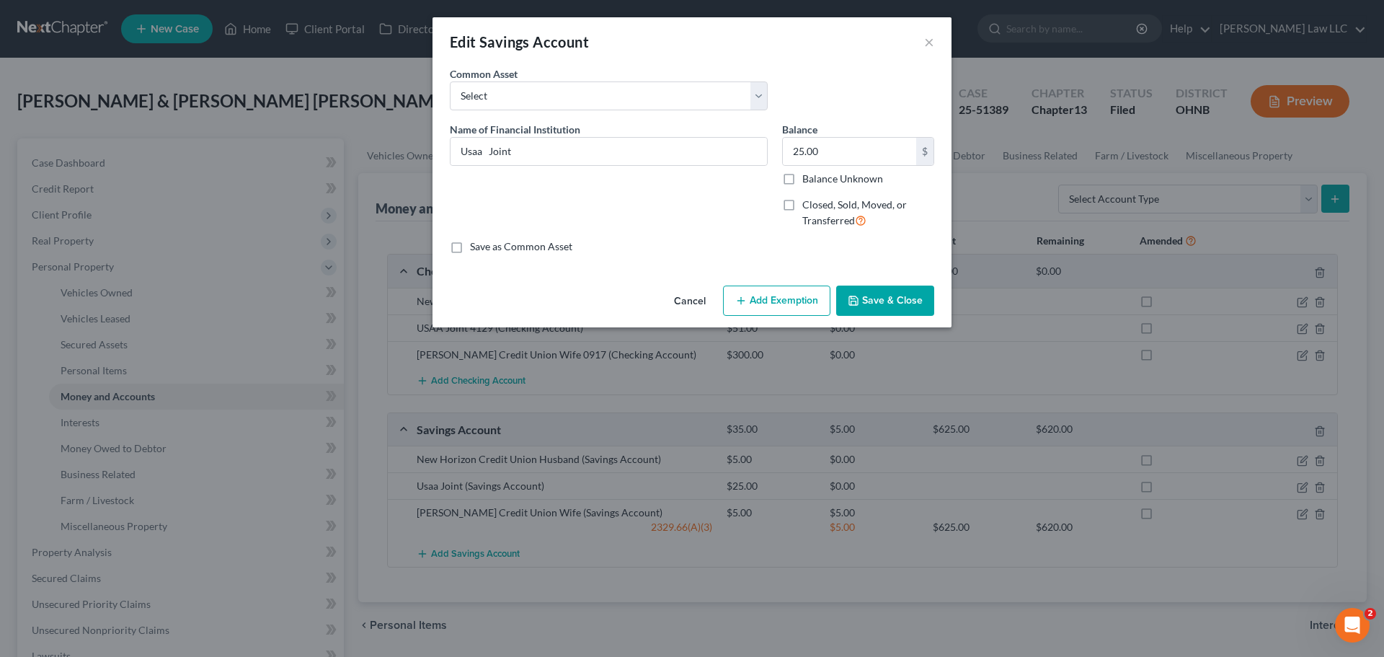
click at [789, 298] on button "Add Exemption" at bounding box center [776, 300] width 107 height 30
select select "2"
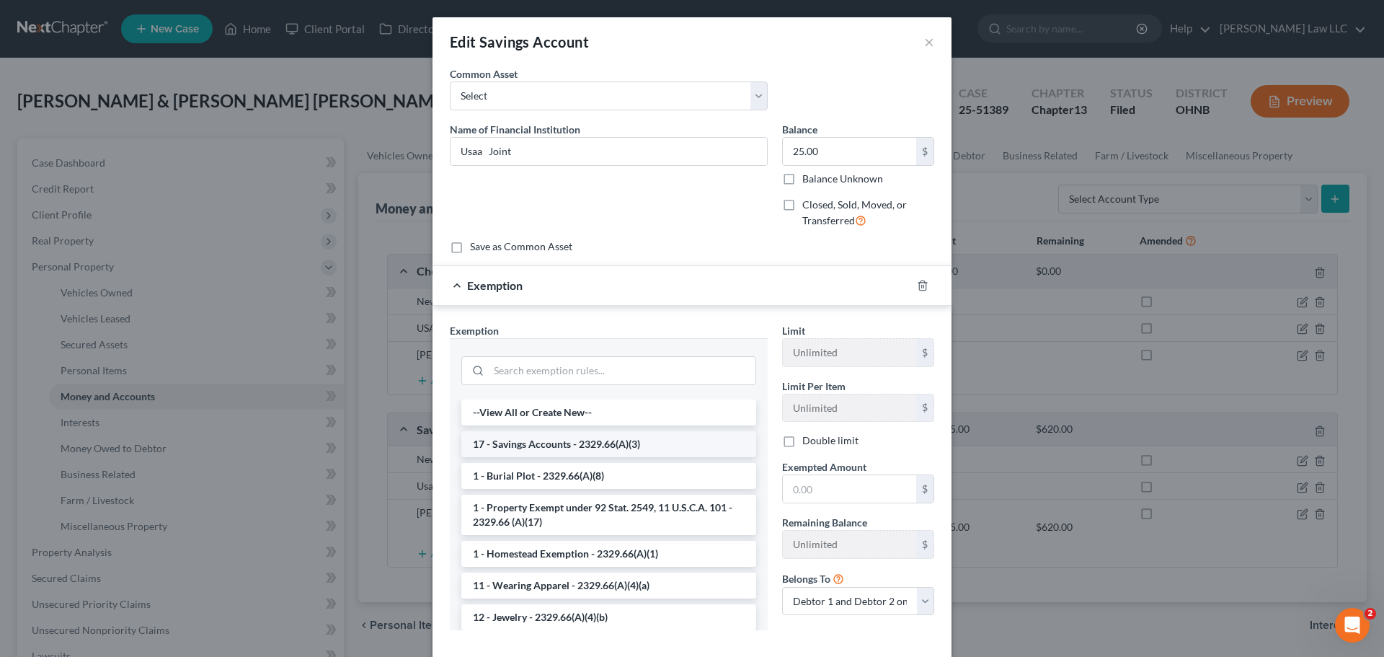
click at [546, 440] on li "17 - Savings Accounts - 2329.66(A)(3)" at bounding box center [608, 444] width 295 height 26
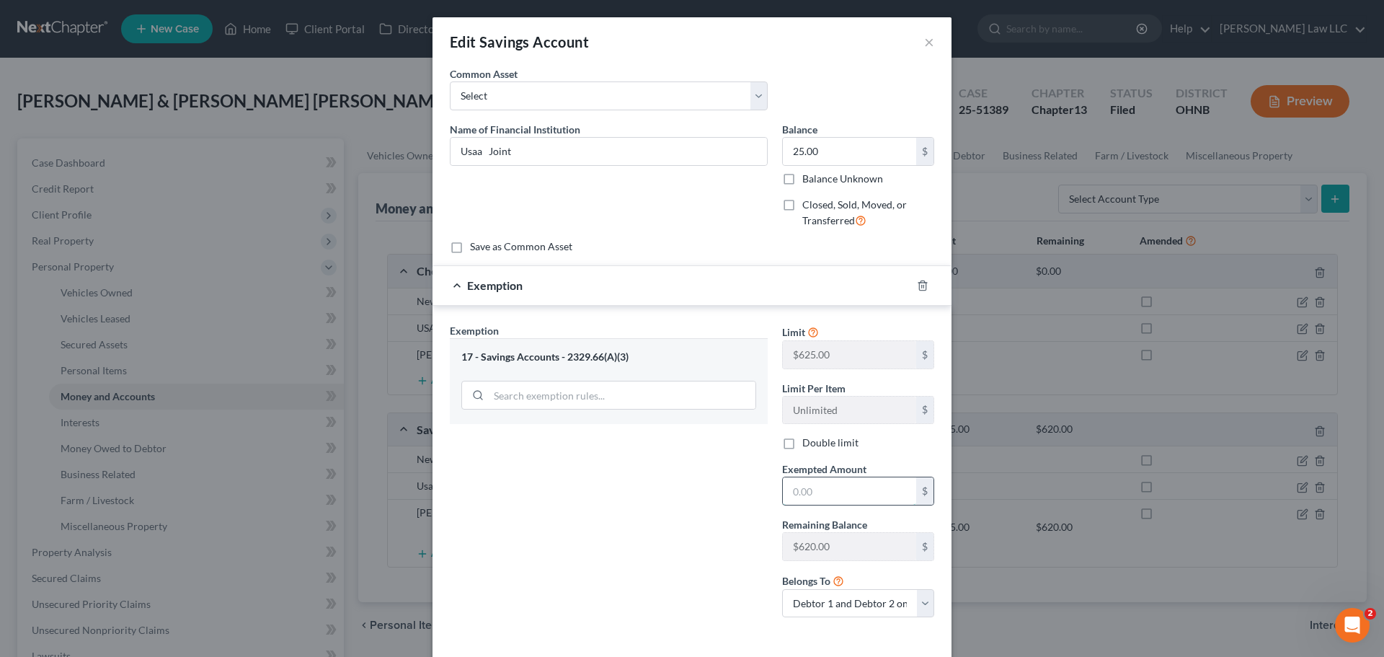
click at [814, 497] on input "text" at bounding box center [849, 490] width 133 height 27
type input "25"
click at [692, 499] on div "Exemption Set must be selected for CA. Exemption * 17 - Savings Accounts - 2329…" at bounding box center [608, 476] width 332 height 306
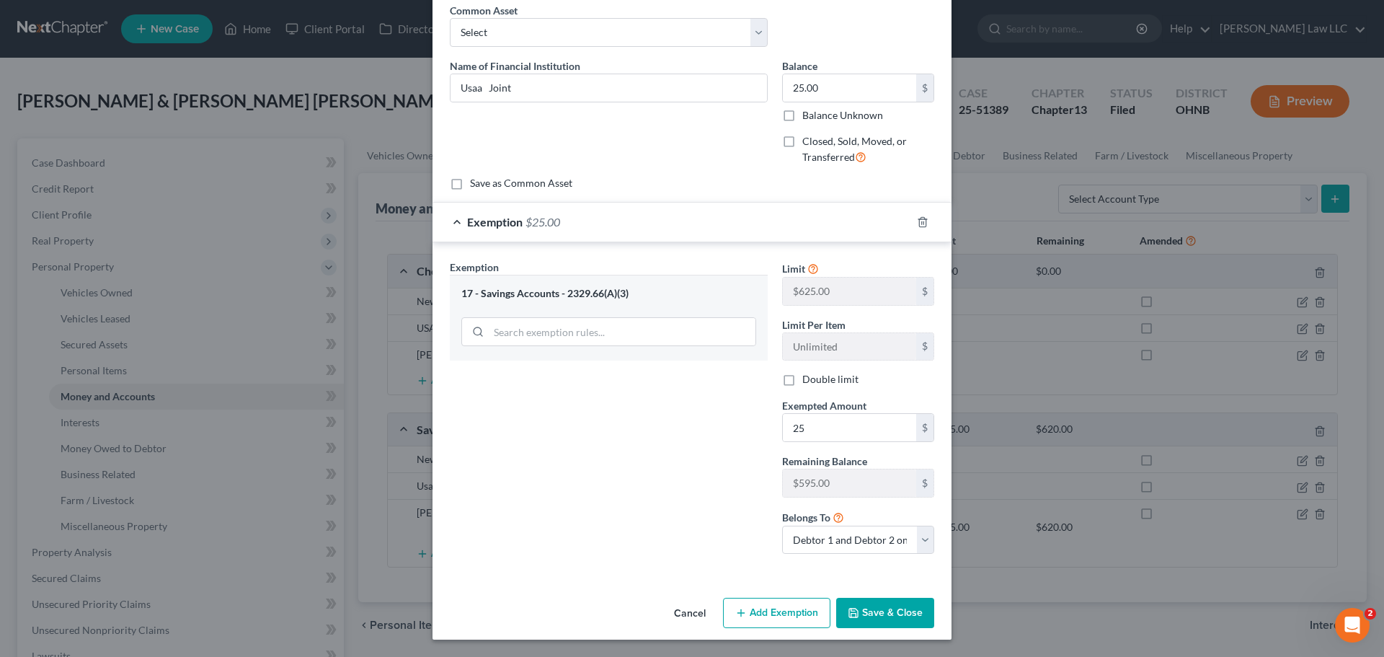
click at [870, 609] on button "Save & Close" at bounding box center [885, 612] width 98 height 30
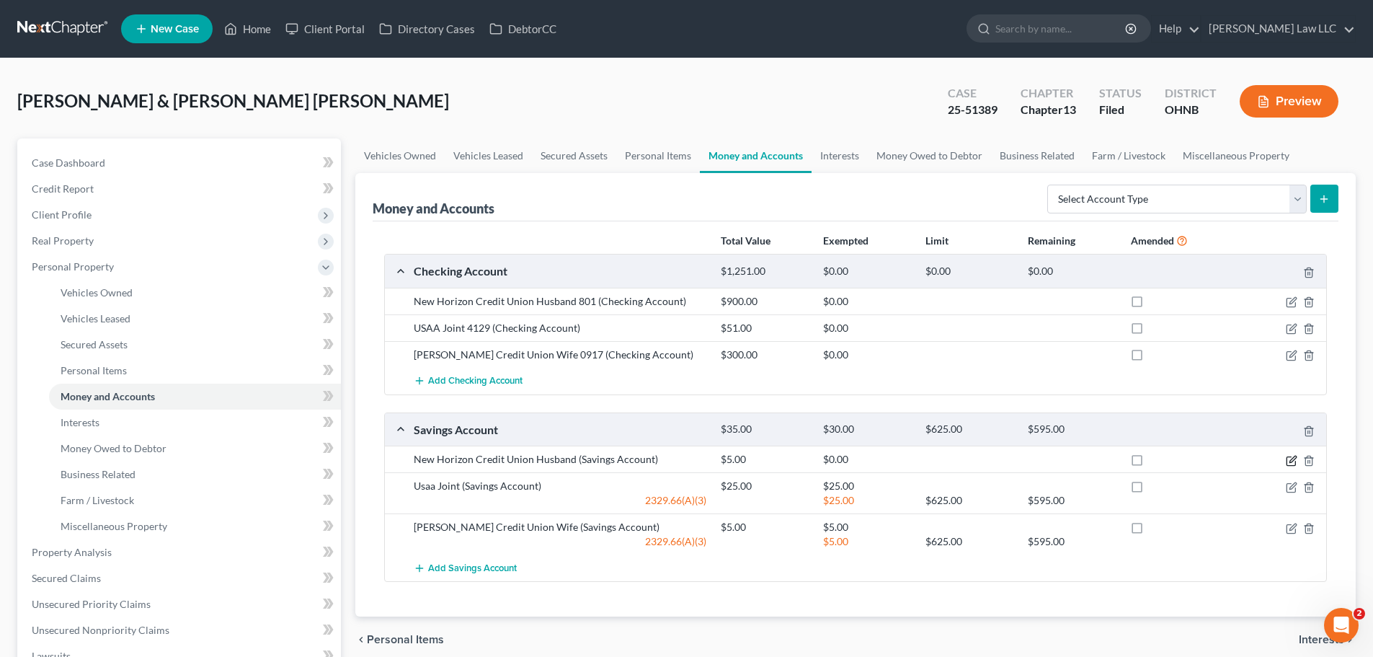
click at [1291, 464] on icon "button" at bounding box center [1292, 461] width 12 height 12
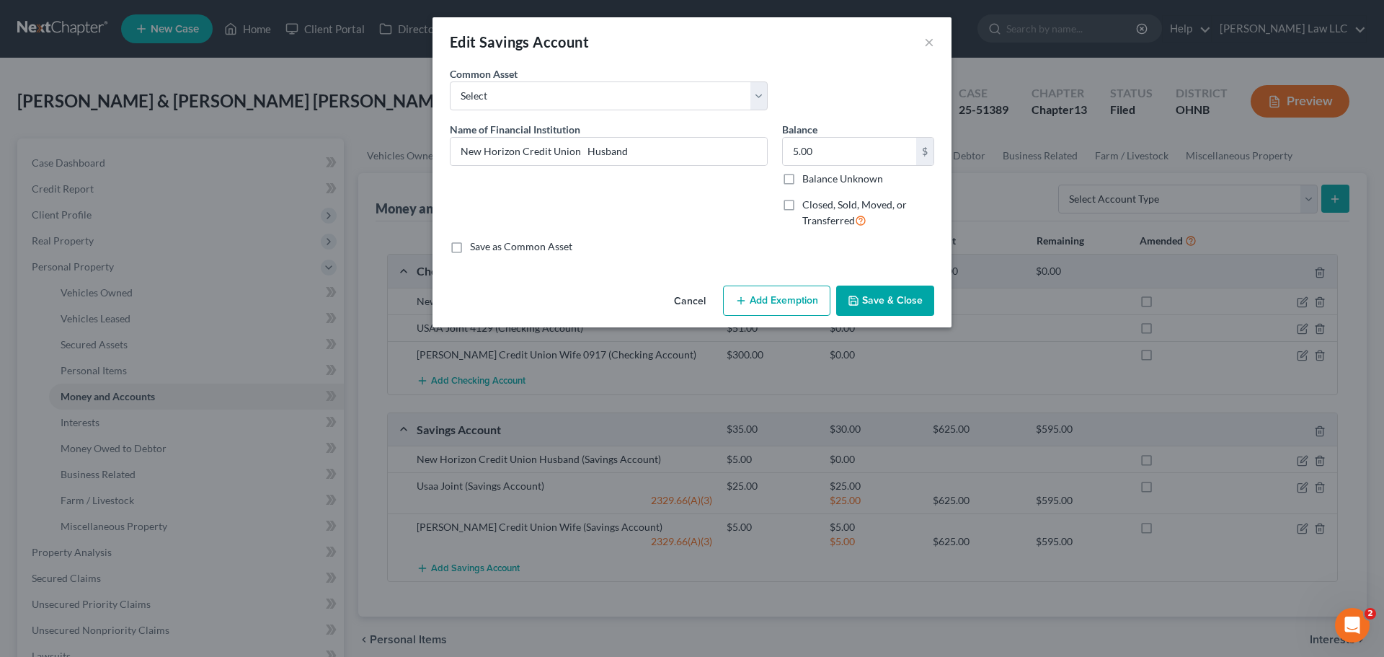
click at [785, 293] on button "Add Exemption" at bounding box center [776, 300] width 107 height 30
select select "2"
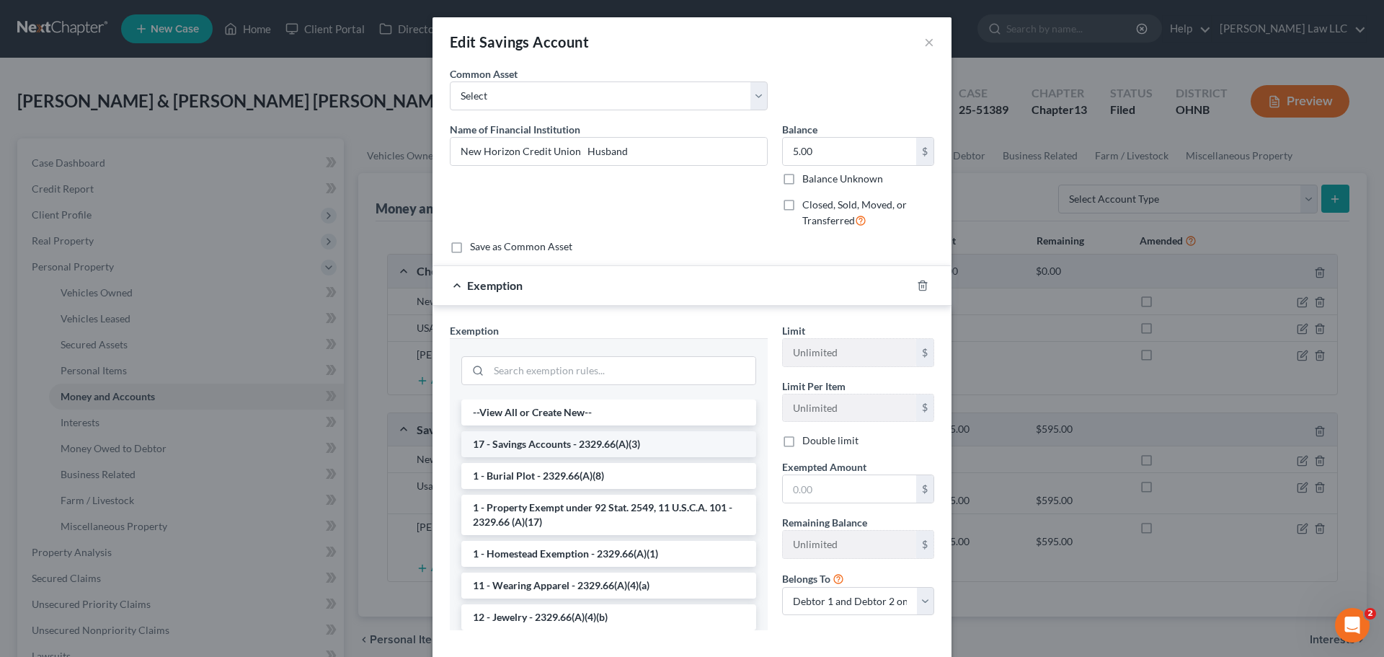
click at [553, 444] on li "17 - Savings Accounts - 2329.66(A)(3)" at bounding box center [608, 444] width 295 height 26
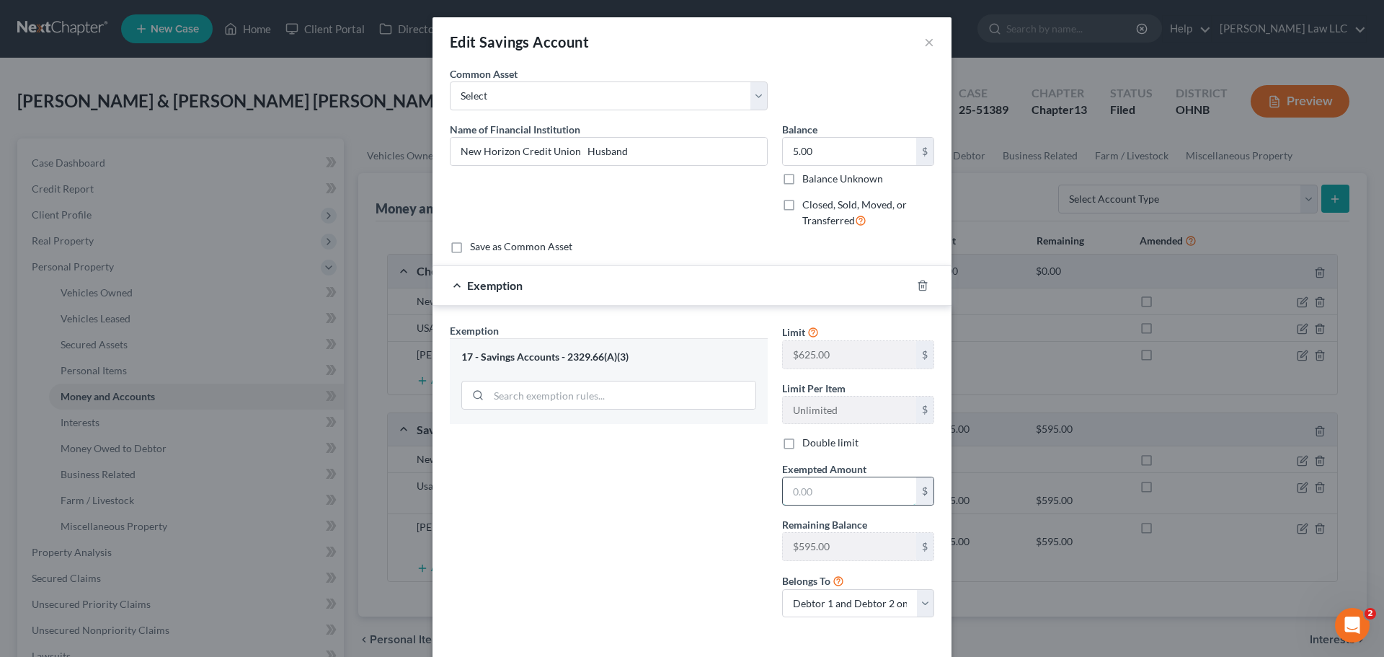
click at [815, 504] on input "text" at bounding box center [849, 490] width 133 height 27
type input "5"
click at [677, 510] on div "Exemption Set must be selected for CA. Exemption * 17 - Savings Accounts - 2329…" at bounding box center [608, 476] width 332 height 306
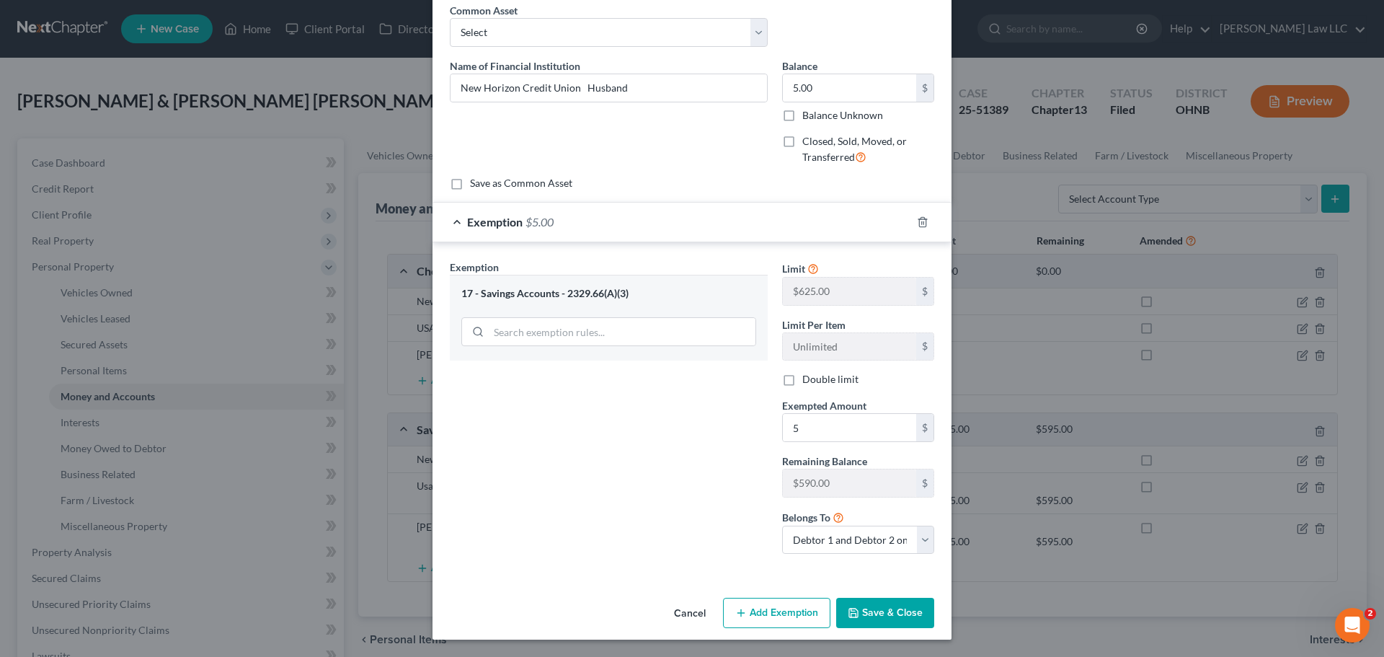
click at [874, 605] on button "Save & Close" at bounding box center [885, 612] width 98 height 30
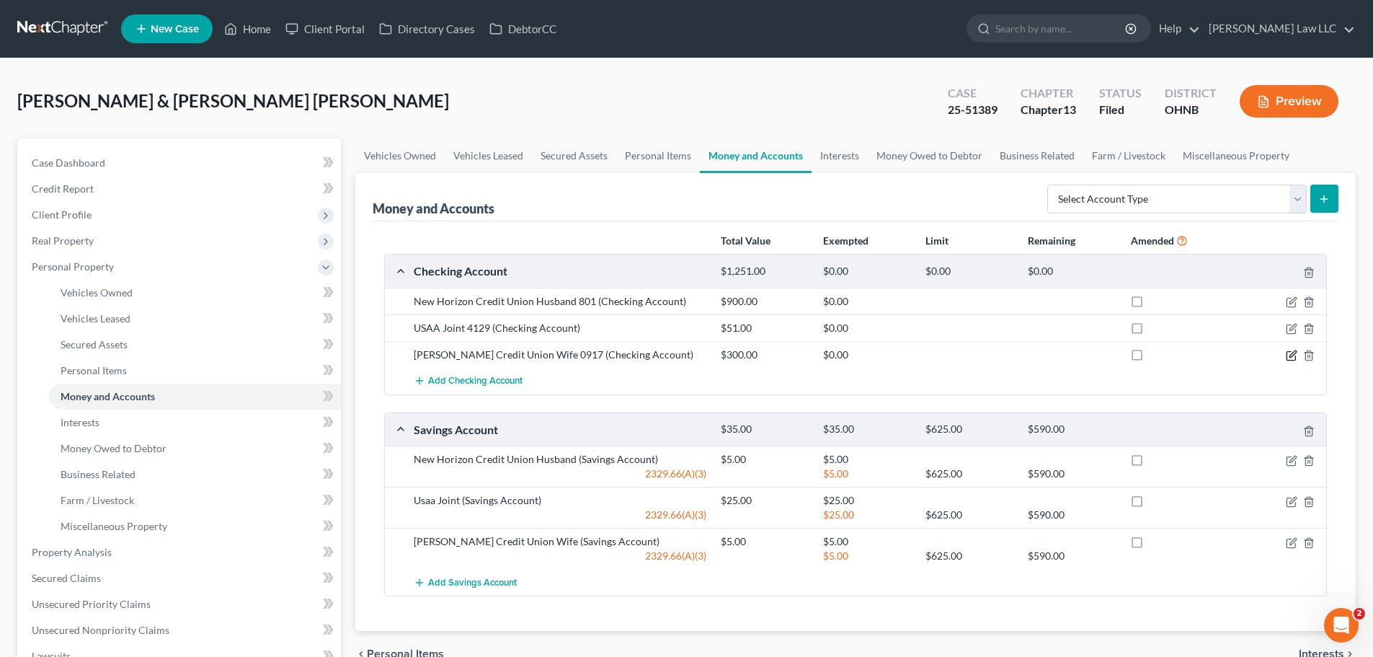
click at [1293, 354] on icon "button" at bounding box center [1292, 356] width 12 height 12
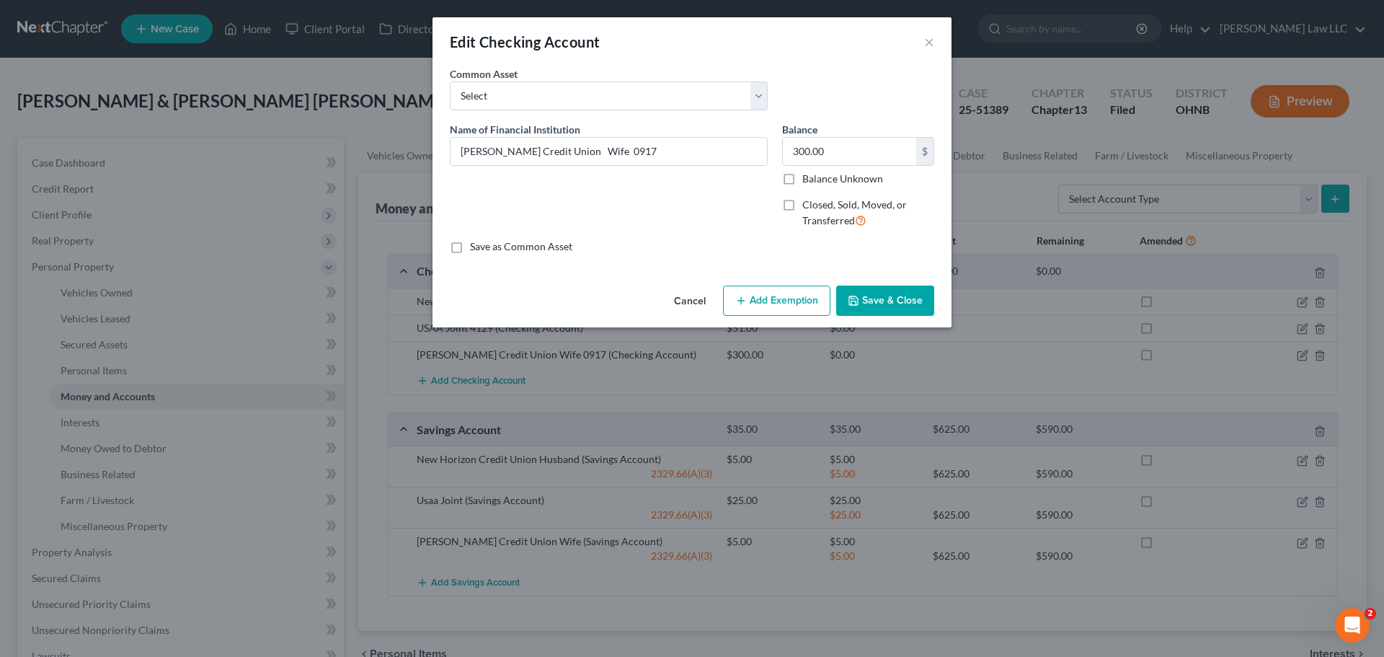
click at [767, 300] on button "Add Exemption" at bounding box center [776, 300] width 107 height 30
select select "2"
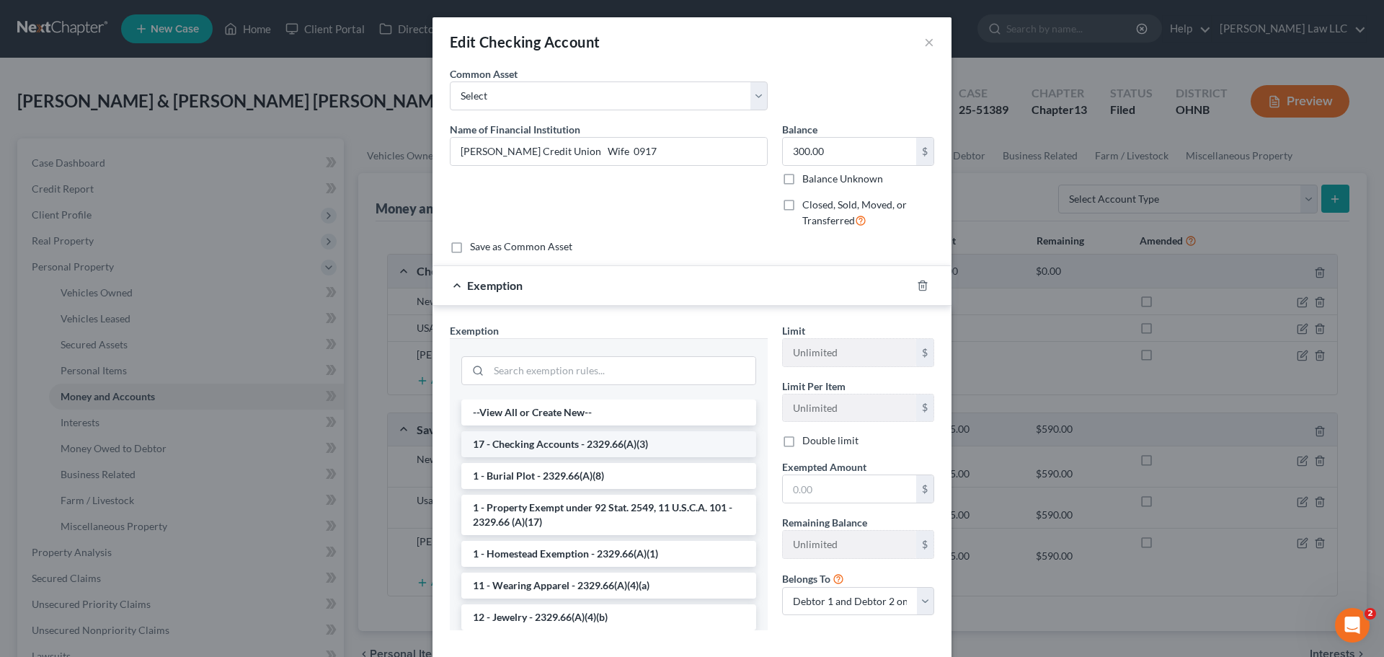
click at [544, 440] on li "17 - Checking Accounts - 2329.66(A)(3)" at bounding box center [608, 444] width 295 height 26
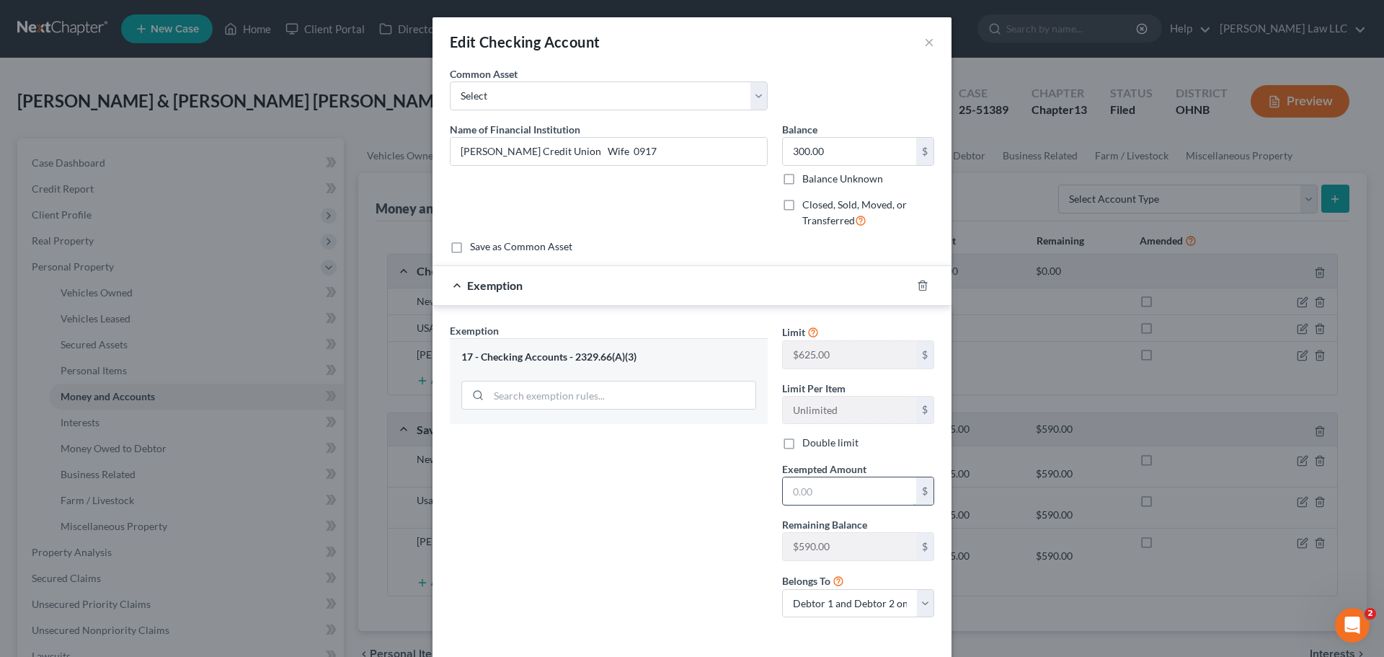
click at [860, 489] on input "text" at bounding box center [849, 490] width 133 height 27
type input "300"
click at [693, 542] on div "Exemption Set must be selected for CA. Exemption * 17 - Checking Accounts - 232…" at bounding box center [608, 476] width 332 height 306
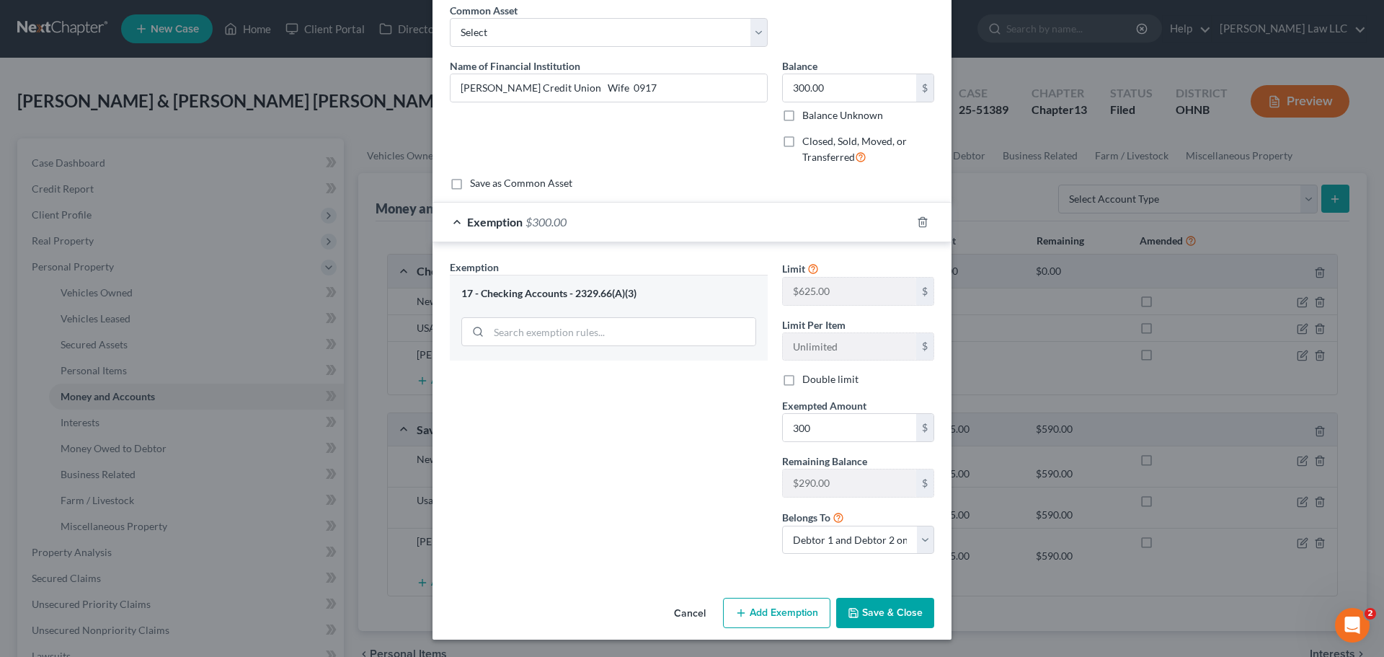
click at [912, 609] on button "Save & Close" at bounding box center [885, 612] width 98 height 30
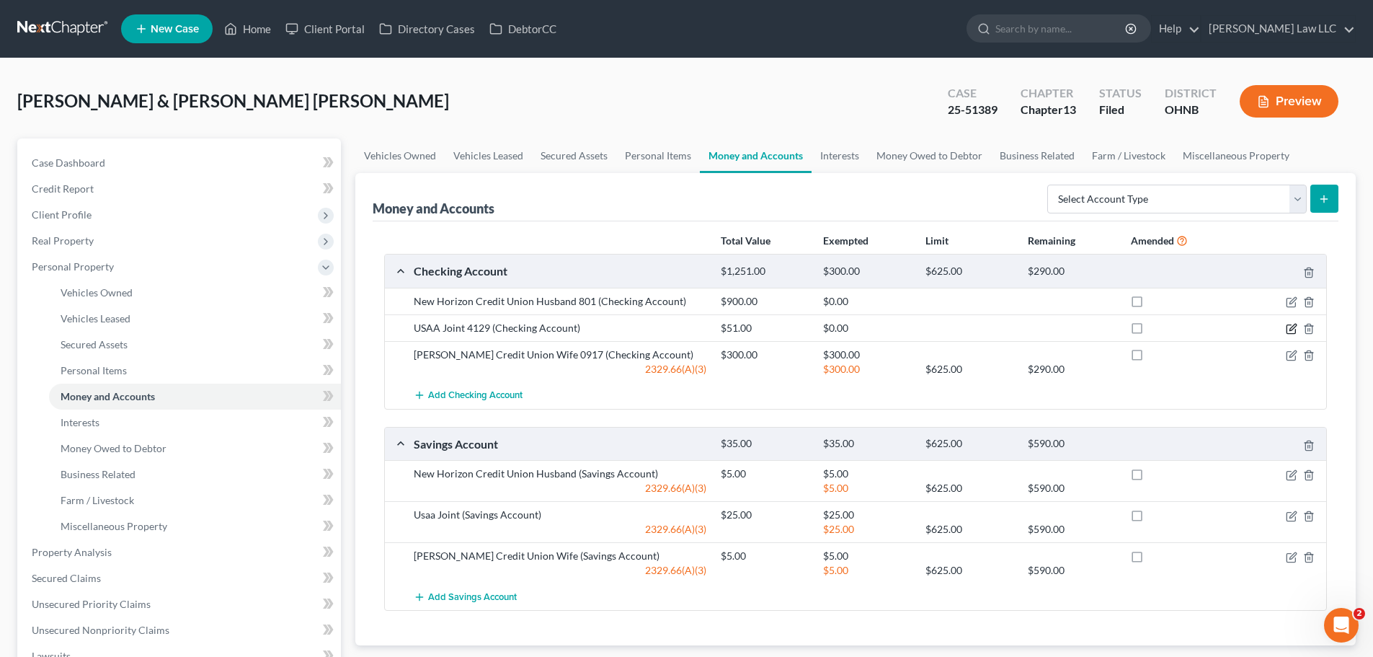
click at [1291, 327] on icon "button" at bounding box center [1292, 329] width 12 height 12
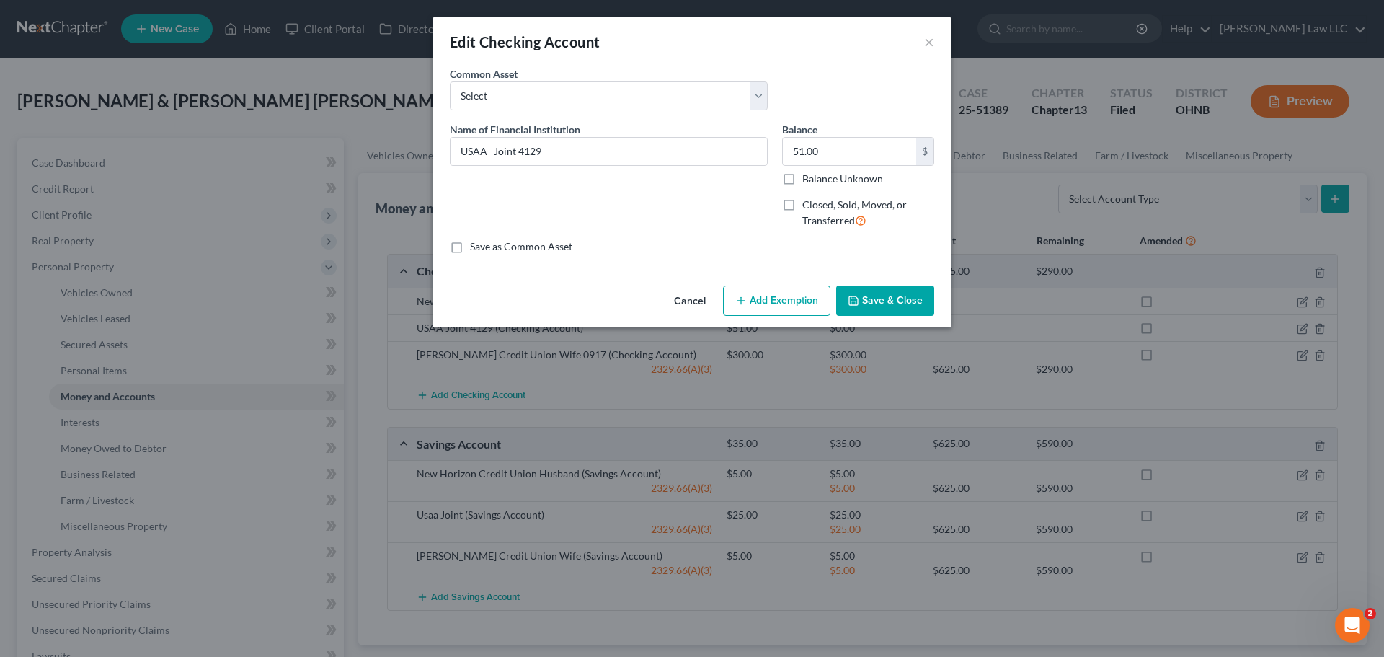
click at [792, 299] on button "Add Exemption" at bounding box center [776, 300] width 107 height 30
select select "2"
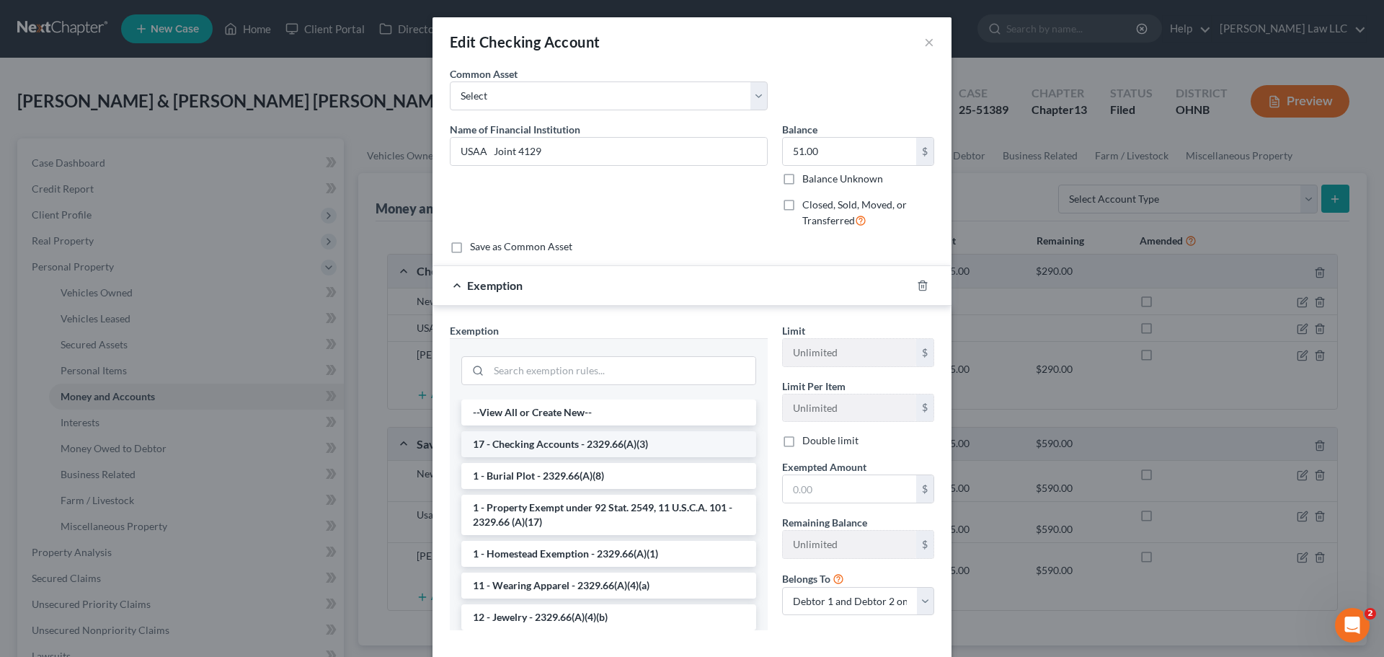
click at [604, 446] on li "17 - Checking Accounts - 2329.66(A)(3)" at bounding box center [608, 444] width 295 height 26
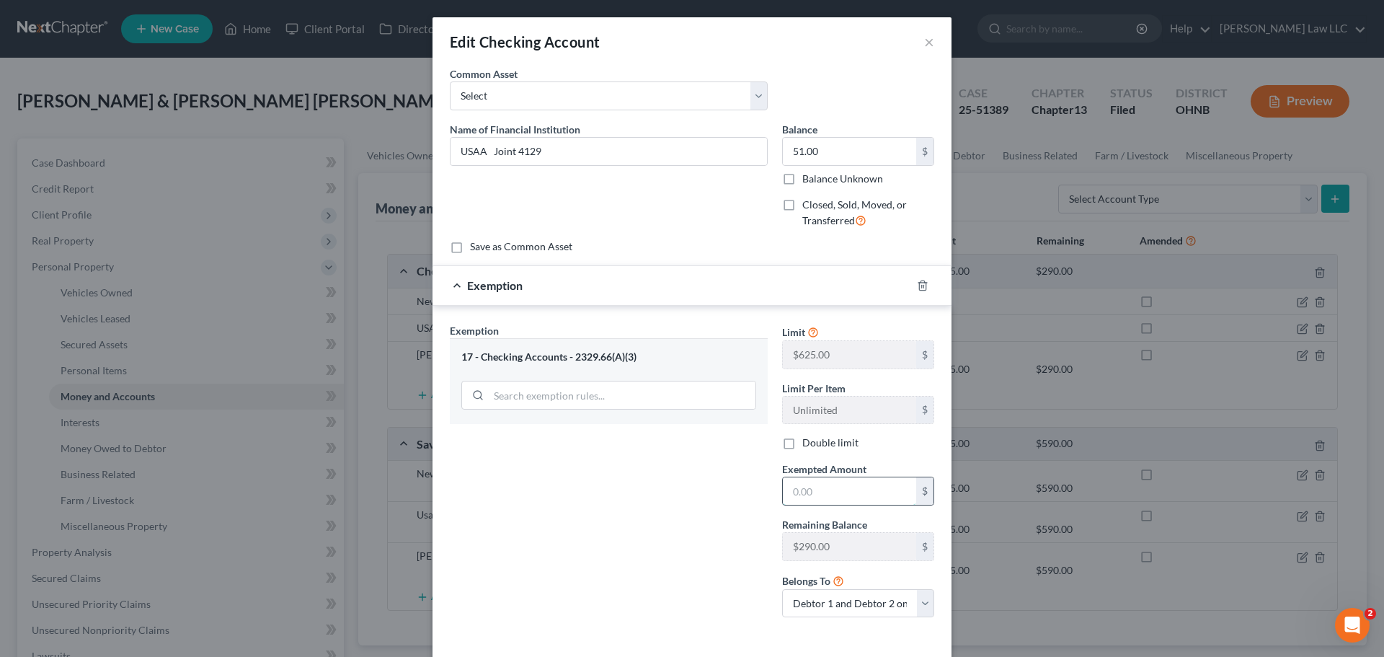
click at [870, 498] on input "text" at bounding box center [849, 490] width 133 height 27
type input "51"
click at [613, 520] on div "Exemption Set must be selected for CA. Exemption * 17 - Checking Accounts - 232…" at bounding box center [608, 476] width 332 height 306
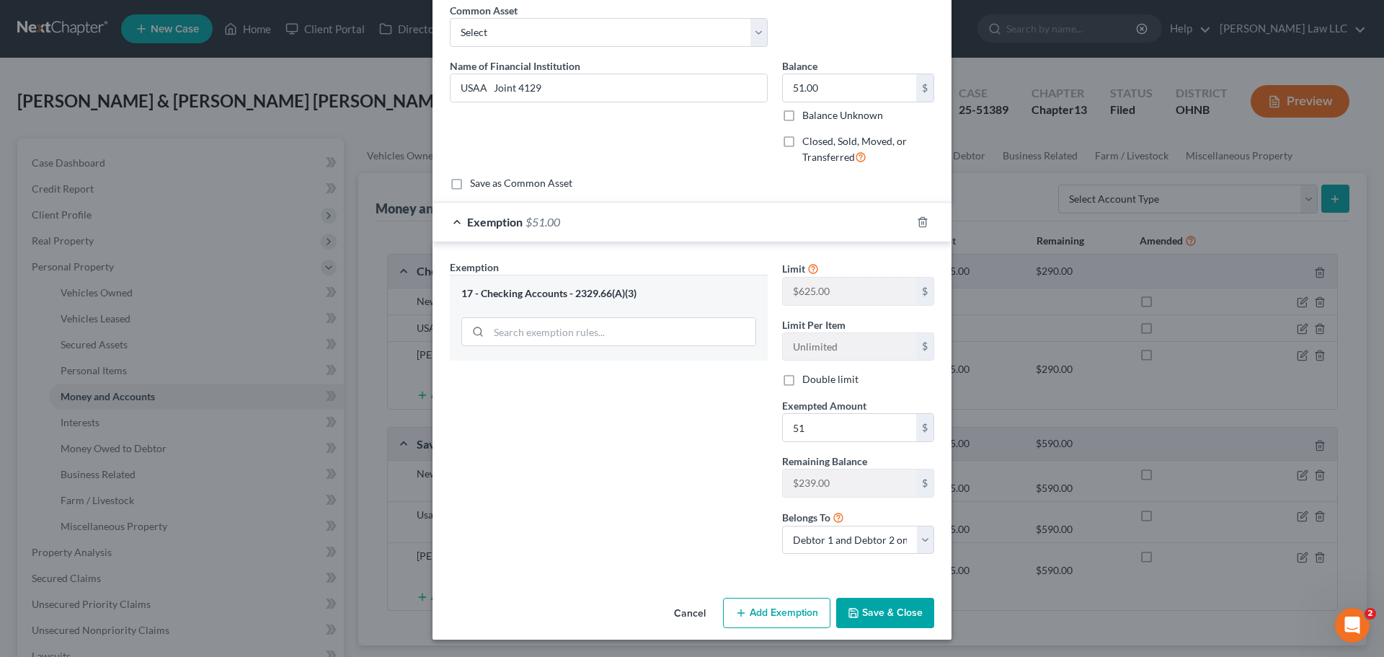
click at [893, 615] on button "Save & Close" at bounding box center [885, 612] width 98 height 30
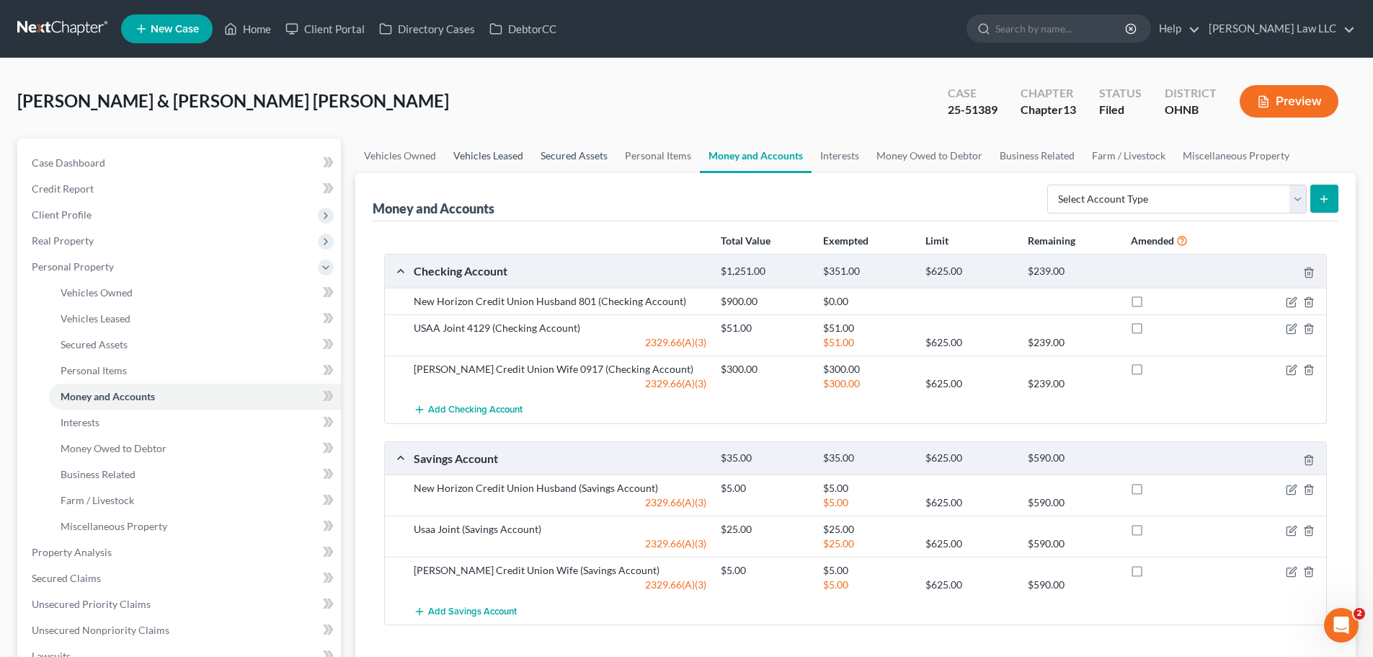
drag, startPoint x: 496, startPoint y: 148, endPoint x: 611, endPoint y: 161, distance: 116.0
click at [496, 148] on link "Vehicles Leased" at bounding box center [488, 155] width 87 height 35
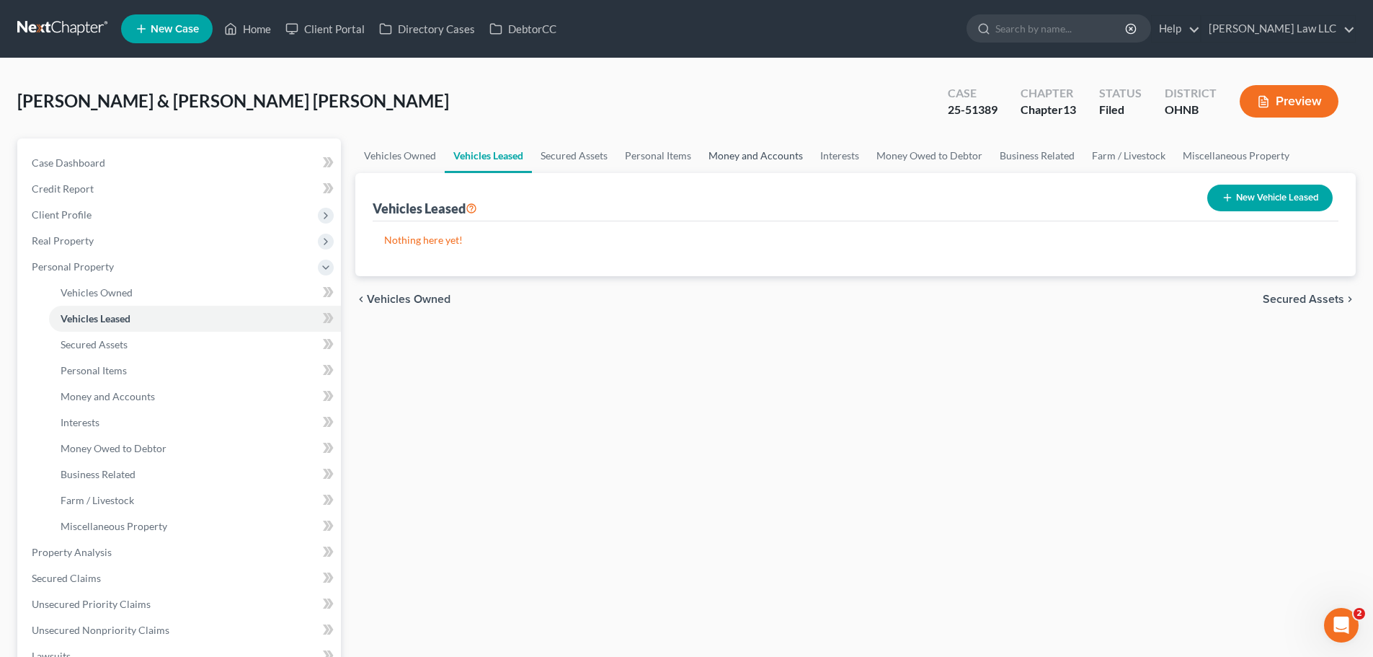
click at [734, 156] on link "Money and Accounts" at bounding box center [756, 155] width 112 height 35
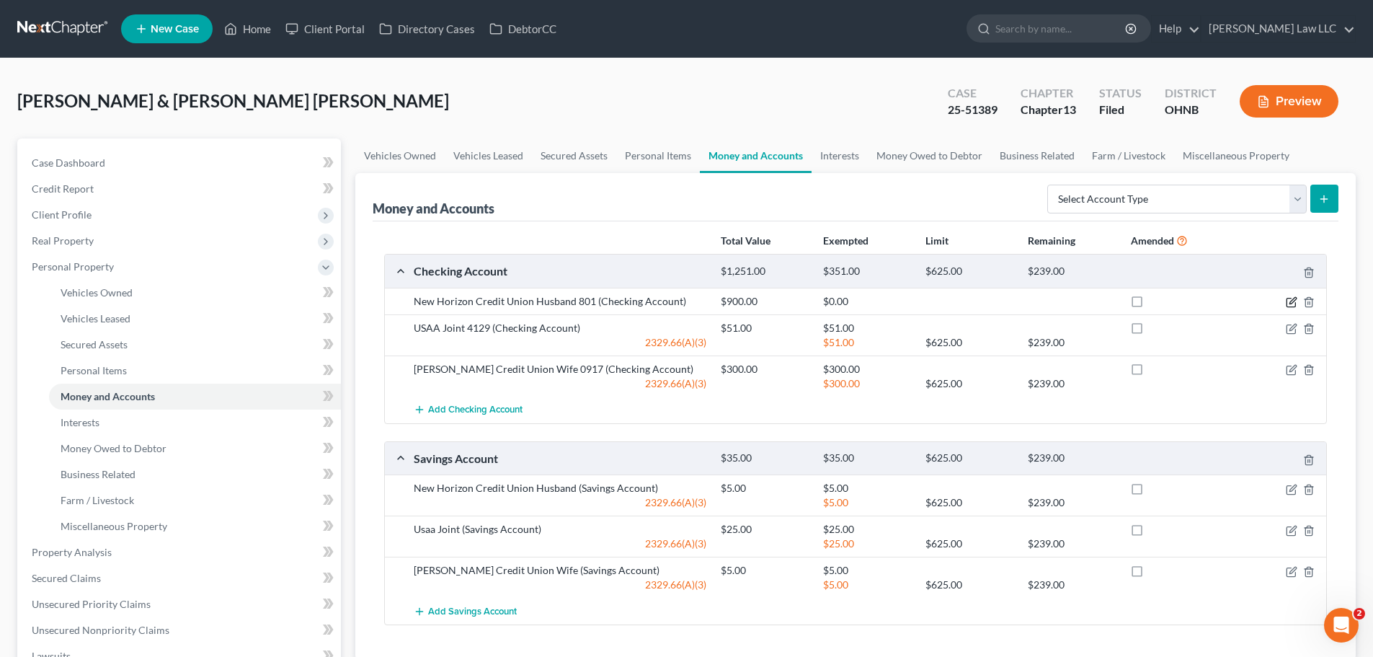
click at [1289, 299] on icon "button" at bounding box center [1292, 302] width 12 height 12
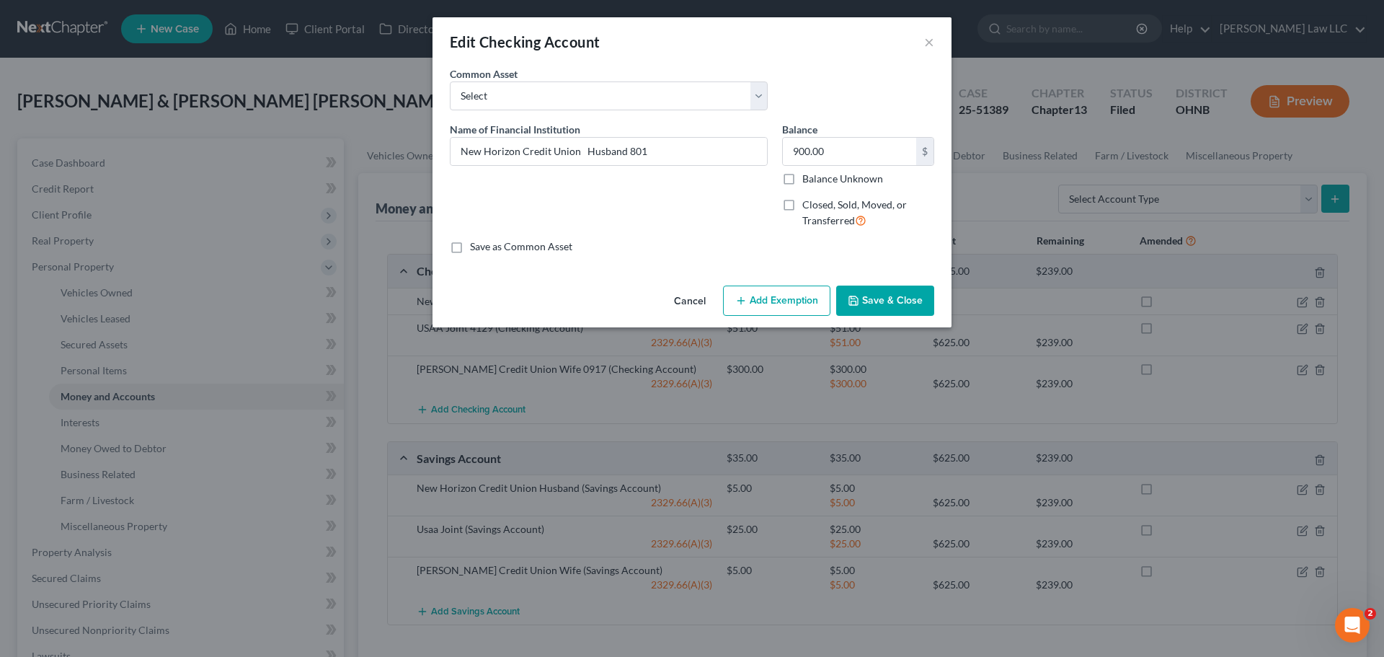
click at [789, 303] on button "Add Exemption" at bounding box center [776, 300] width 107 height 30
select select "2"
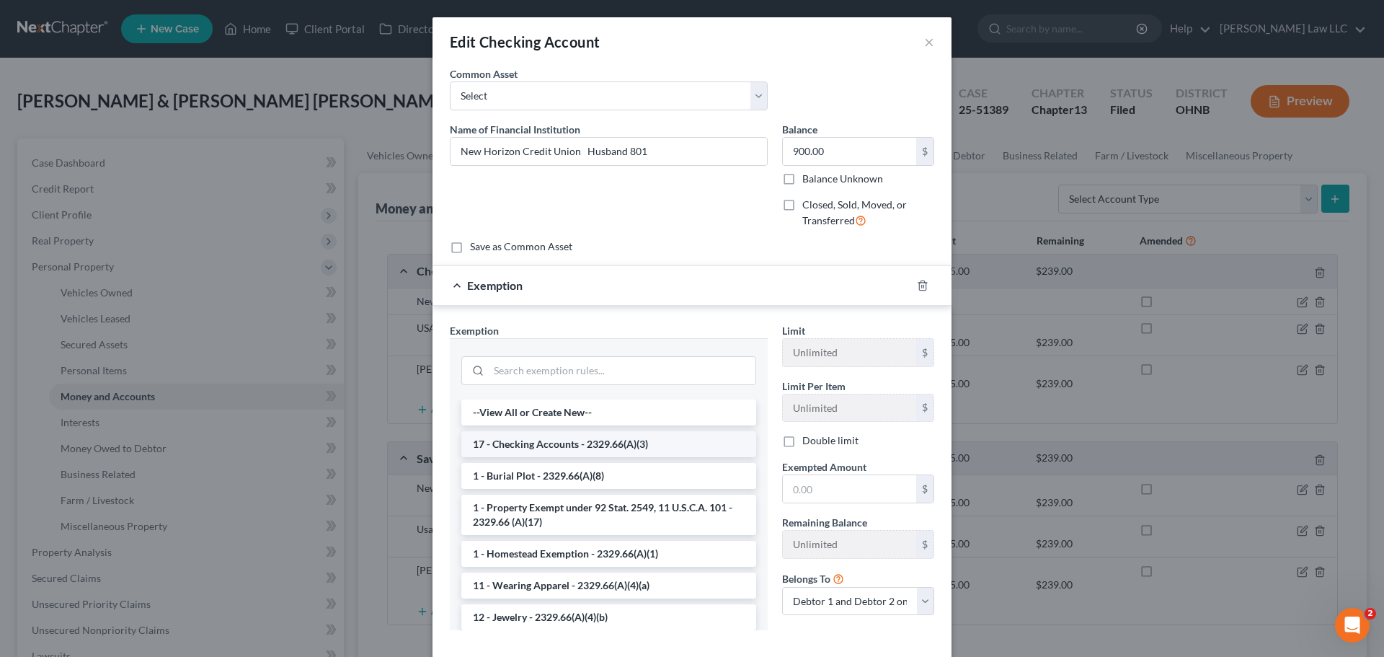
click at [558, 445] on li "17 - Checking Accounts - 2329.66(A)(3)" at bounding box center [608, 444] width 295 height 26
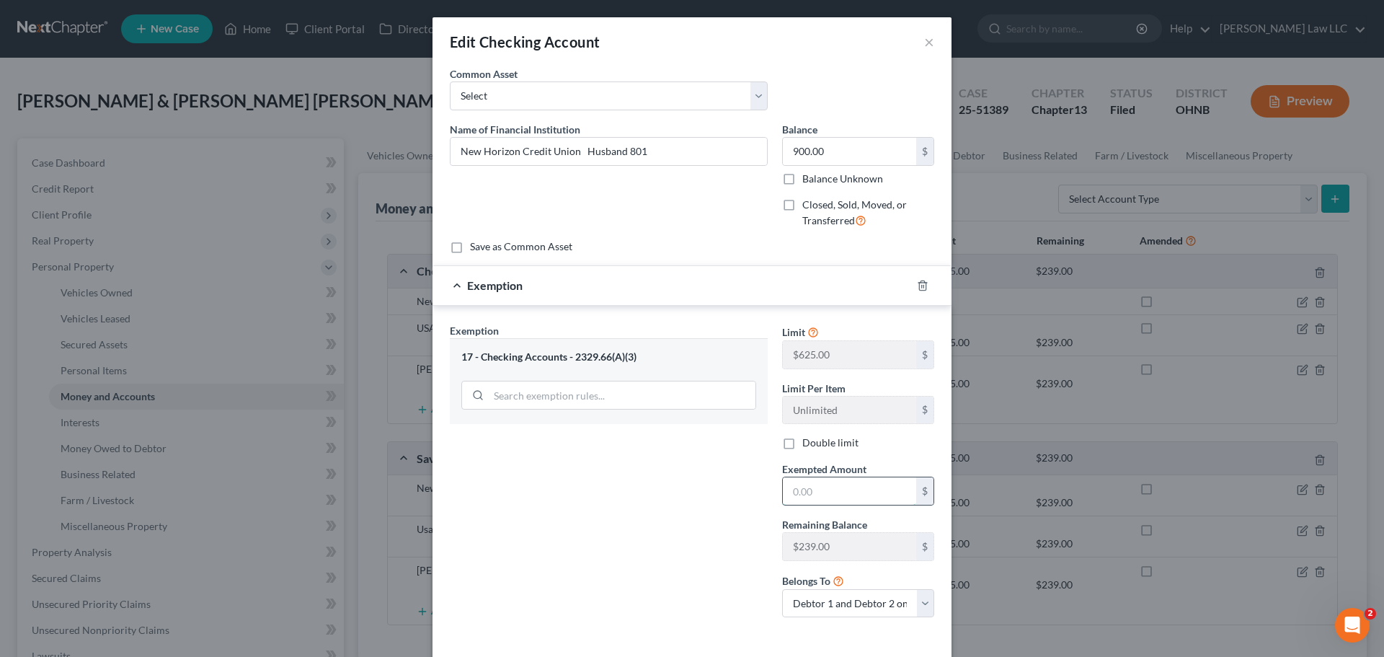
click at [849, 496] on input "text" at bounding box center [849, 490] width 133 height 27
type input "239"
click at [655, 523] on div "Exemption Set must be selected for CA. Exemption * 17 - Checking Accounts - 232…" at bounding box center [608, 476] width 332 height 306
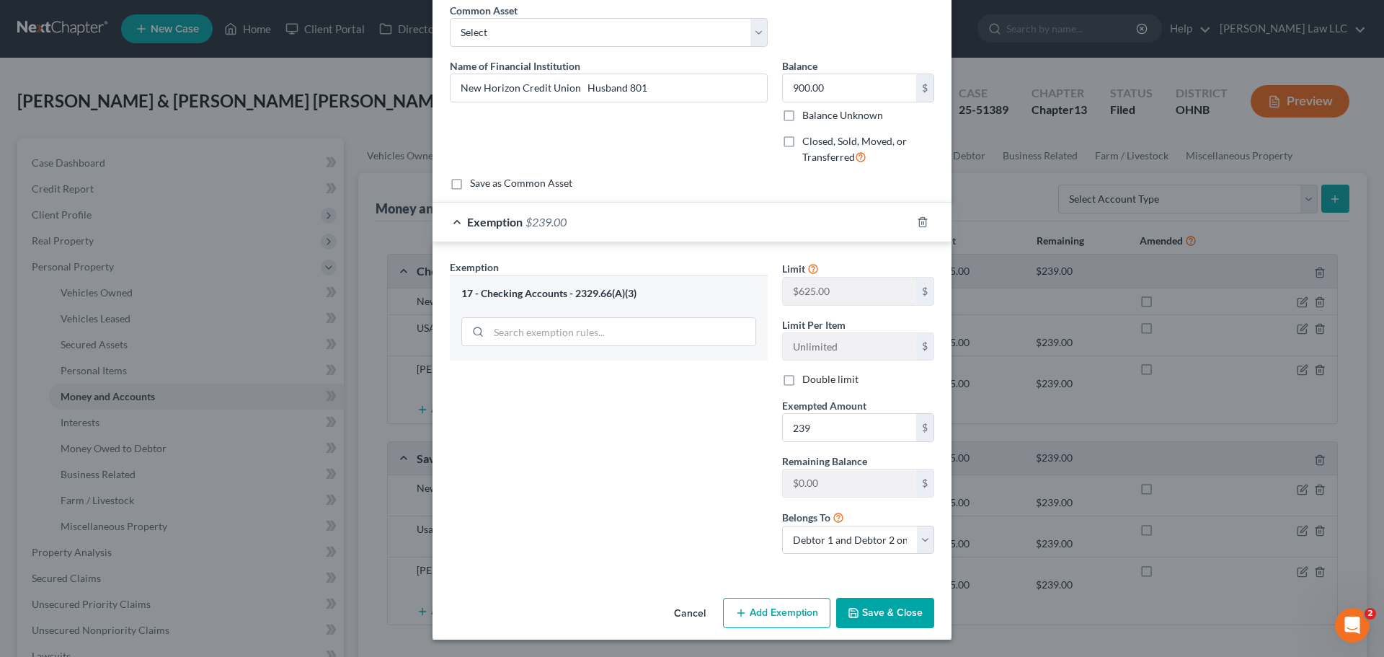
click at [889, 601] on button "Save & Close" at bounding box center [885, 612] width 98 height 30
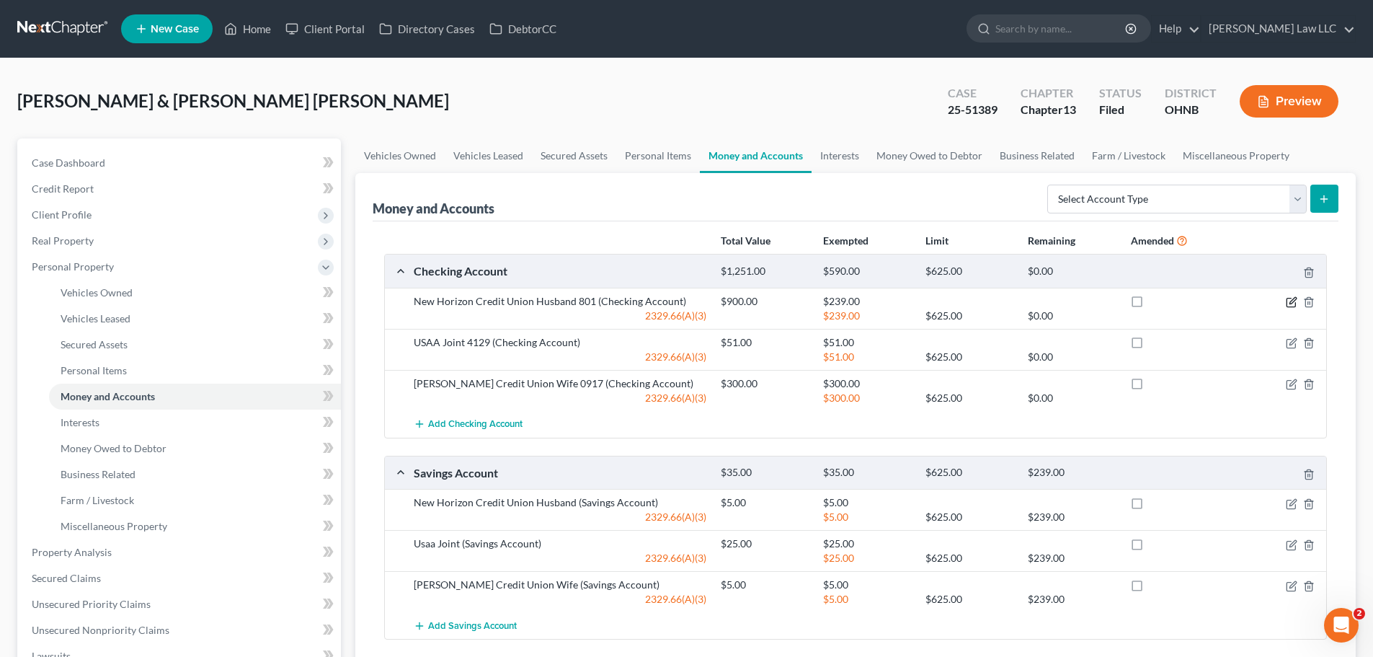
click at [1291, 298] on icon "button" at bounding box center [1292, 302] width 12 height 12
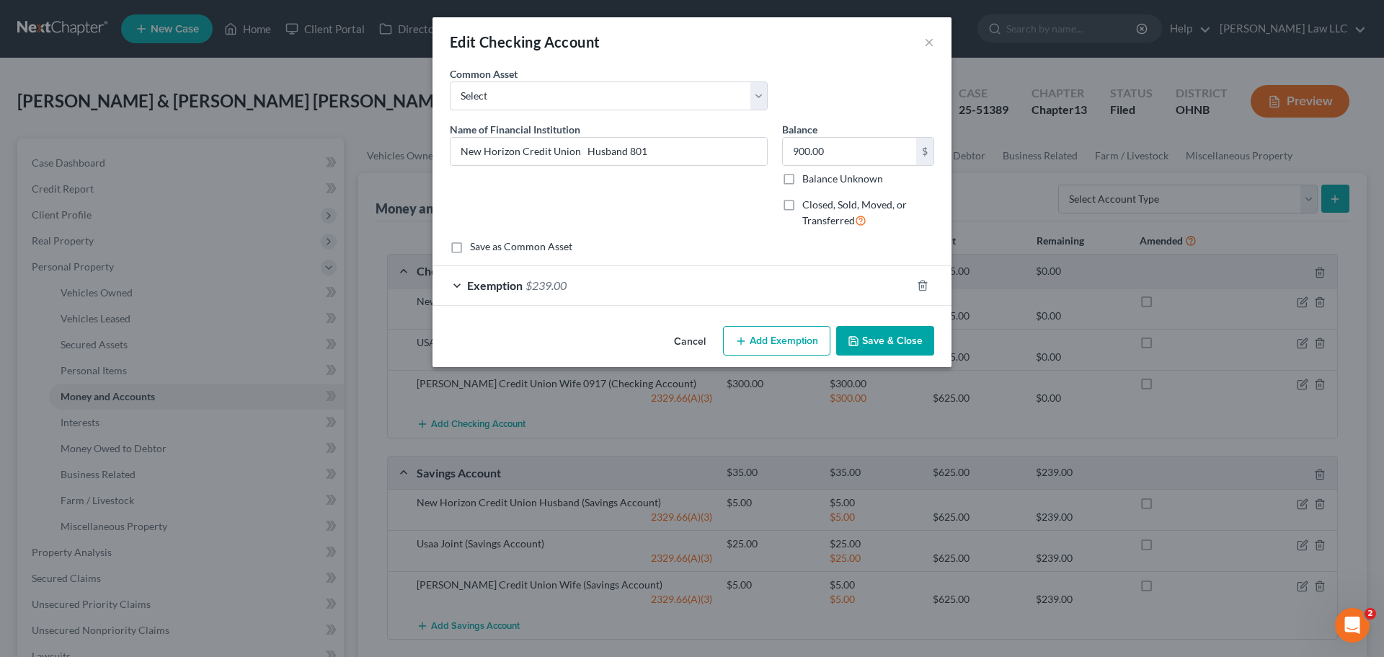
click at [783, 339] on button "Add Exemption" at bounding box center [776, 341] width 107 height 30
select select "2"
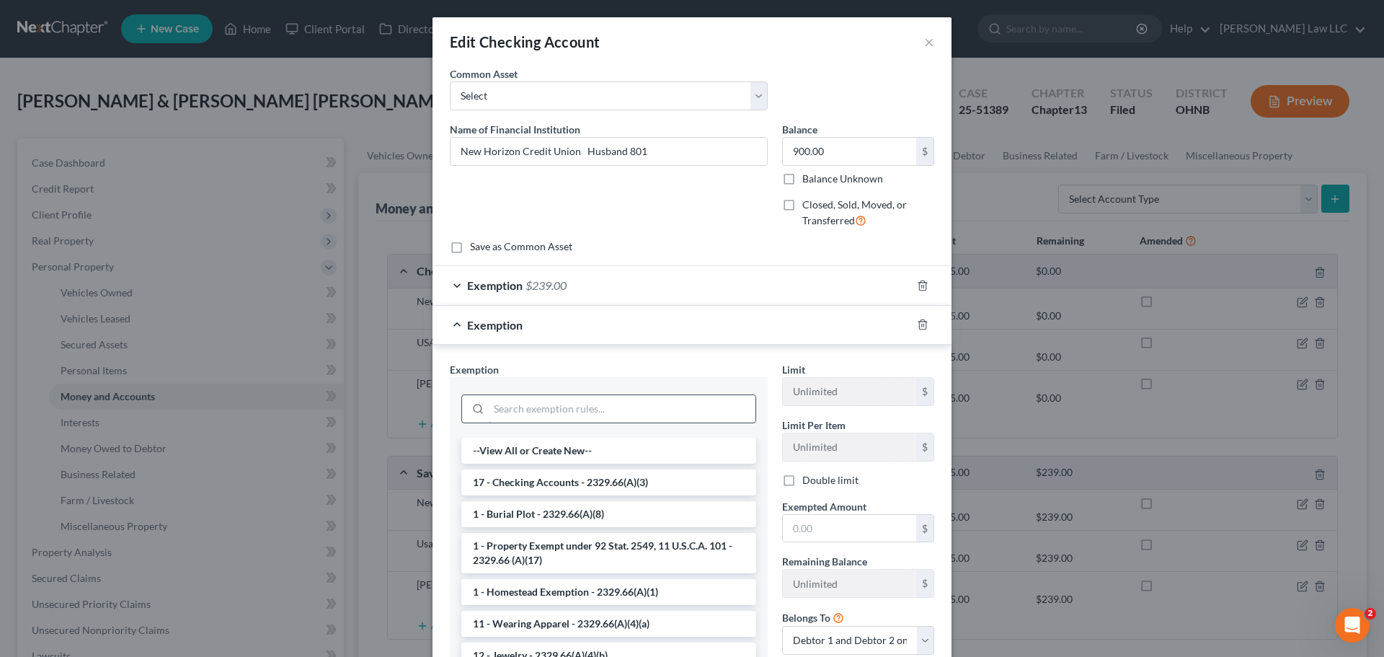
click at [517, 408] on input "search" at bounding box center [622, 408] width 267 height 27
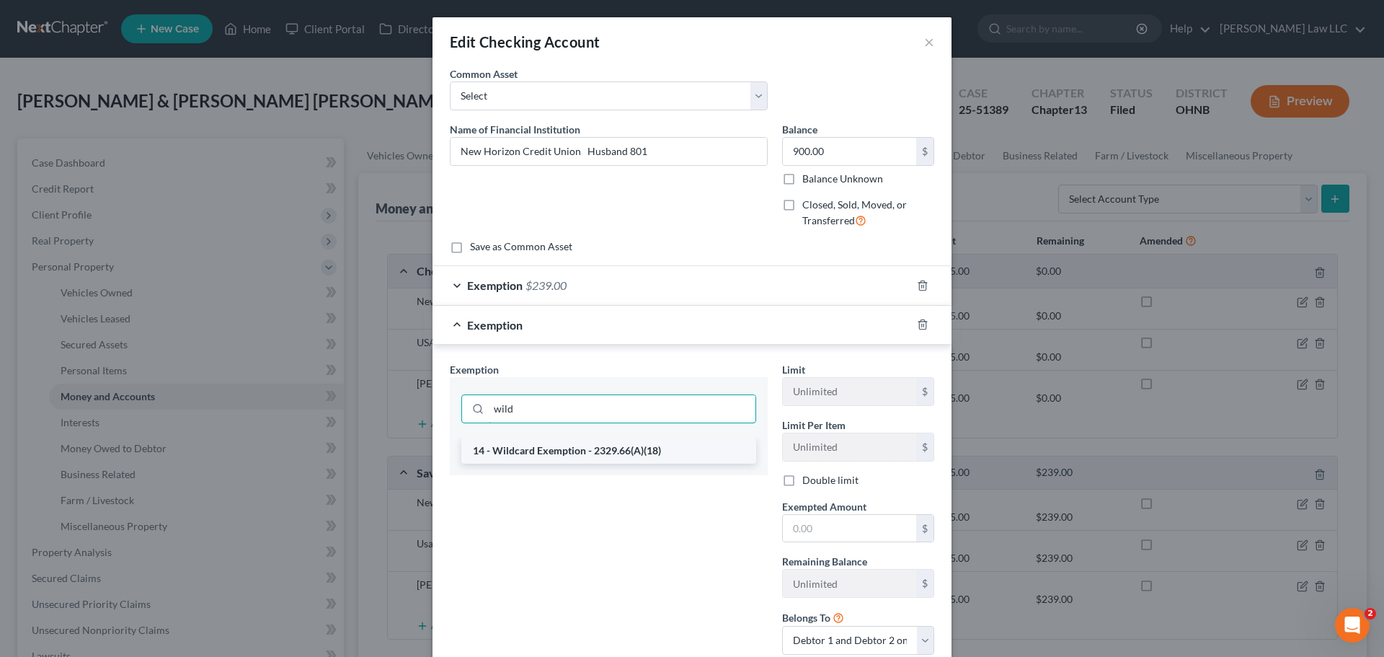
type input "wild"
click at [561, 454] on li "14 - Wildcard Exemption - 2329.66(A)(18)" at bounding box center [608, 450] width 295 height 26
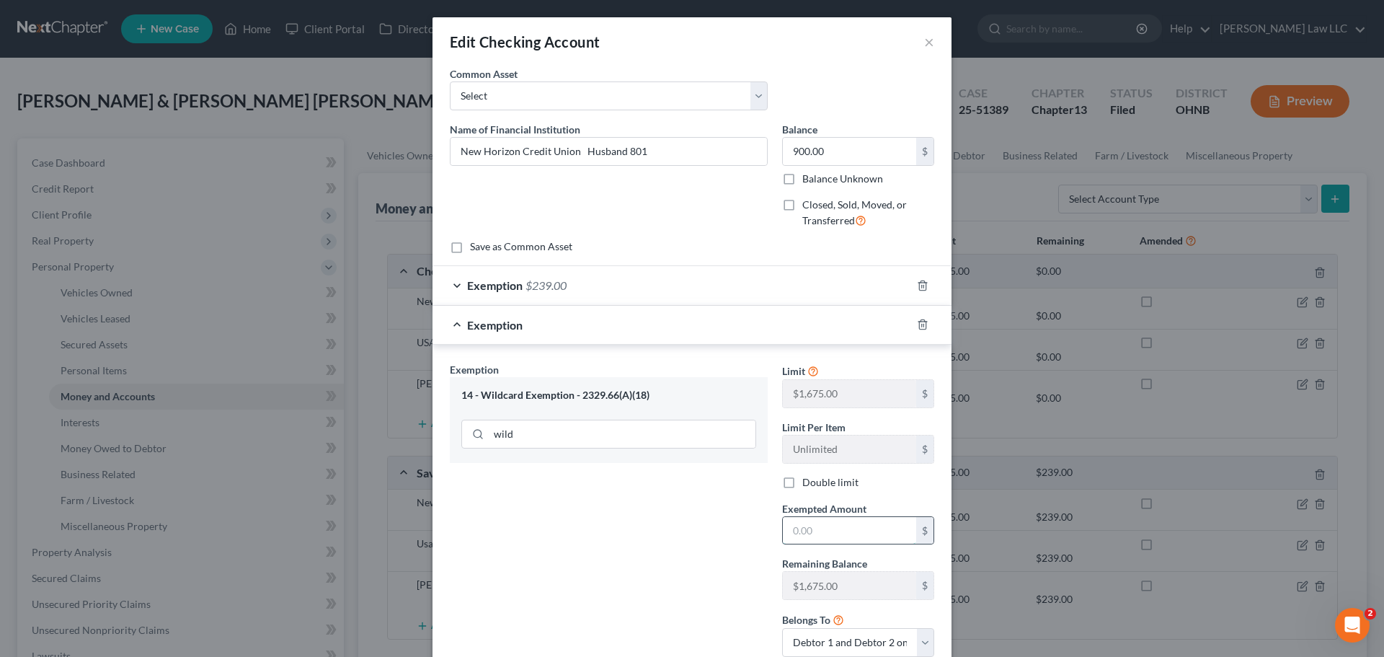
click at [884, 542] on input "text" at bounding box center [849, 530] width 133 height 27
type input "661"
click at [711, 525] on div "Exemption Set must be selected for CA. Exemption * 14 - Wildcard Exemption - 23…" at bounding box center [608, 515] width 332 height 306
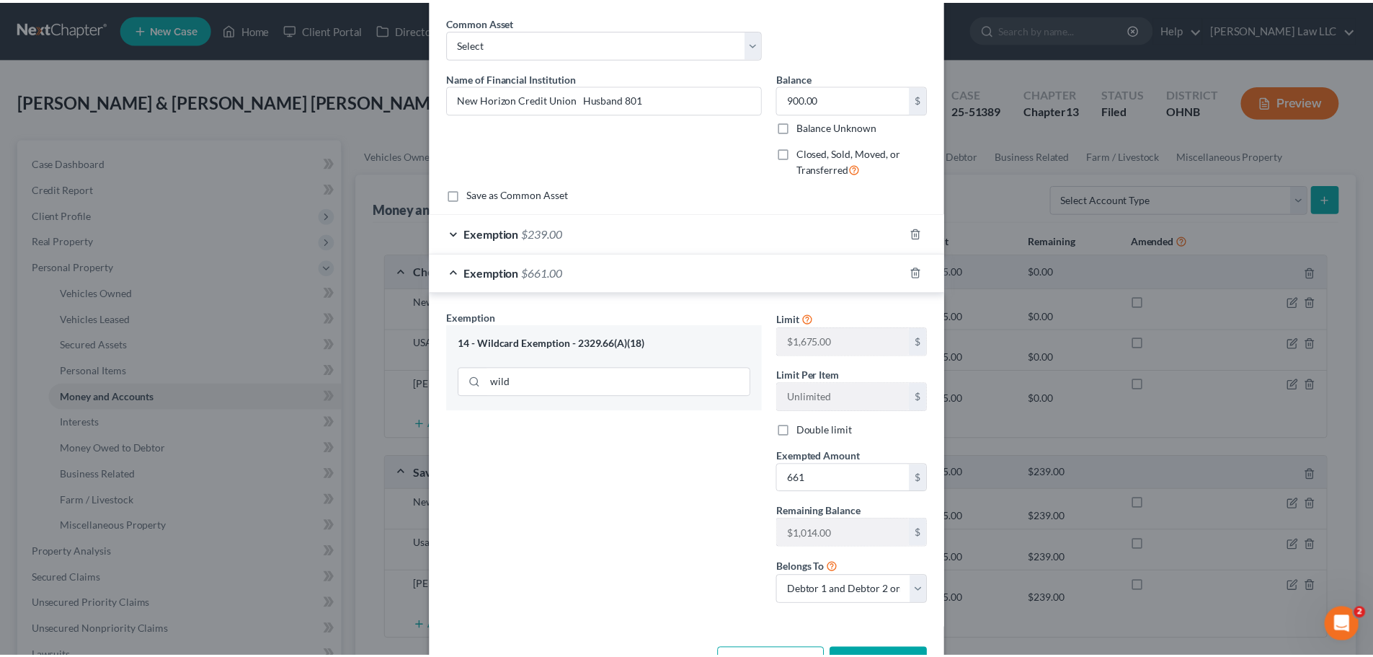
scroll to position [102, 0]
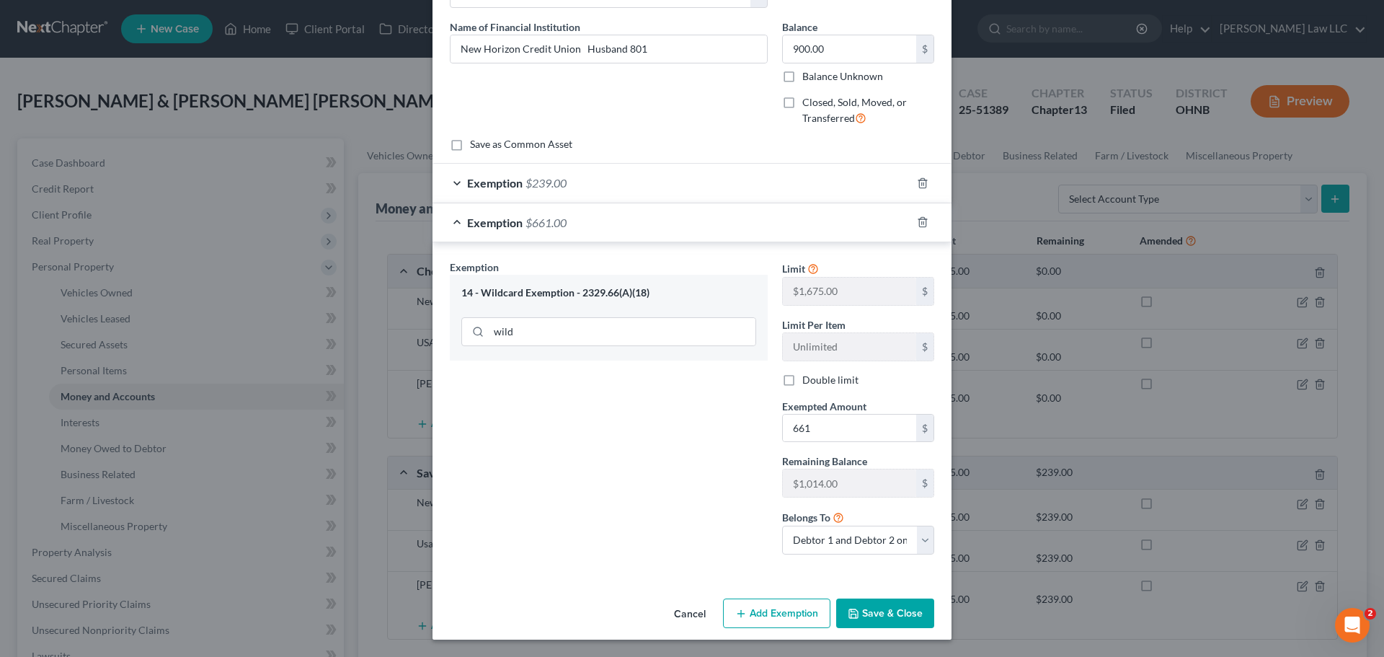
click at [898, 609] on button "Save & Close" at bounding box center [885, 613] width 98 height 30
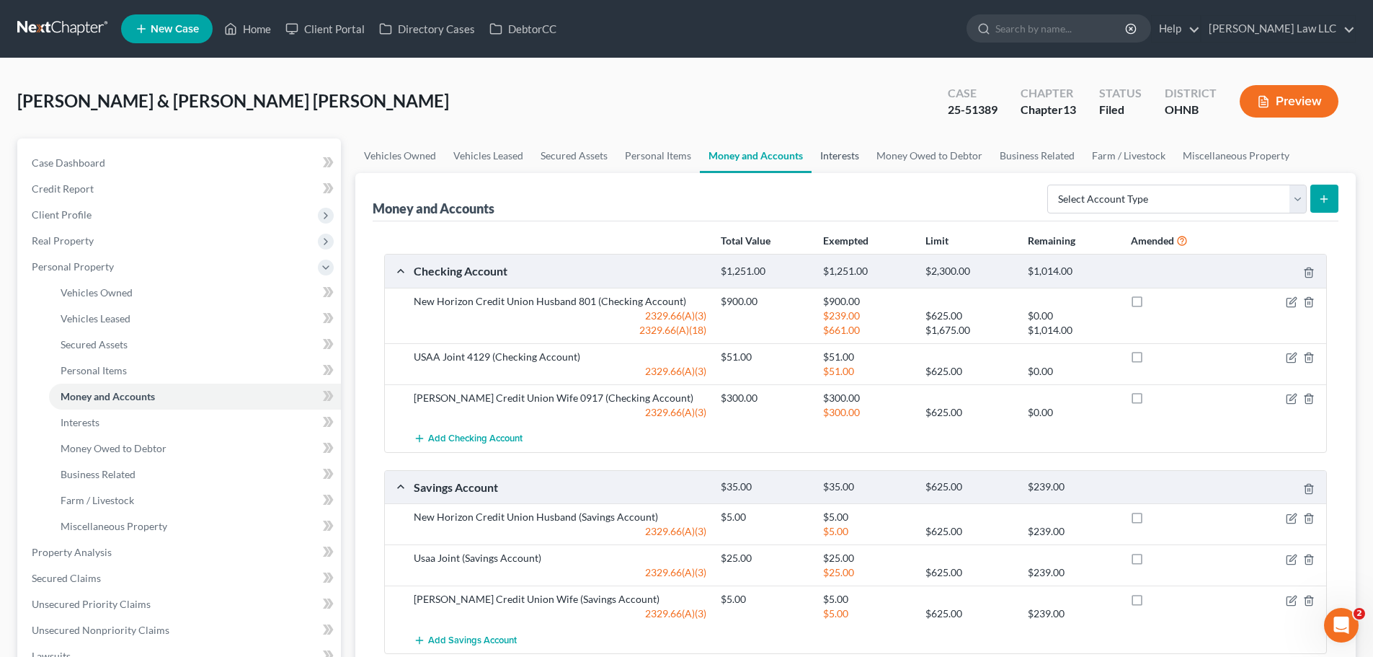
click at [841, 158] on link "Interests" at bounding box center [839, 155] width 56 height 35
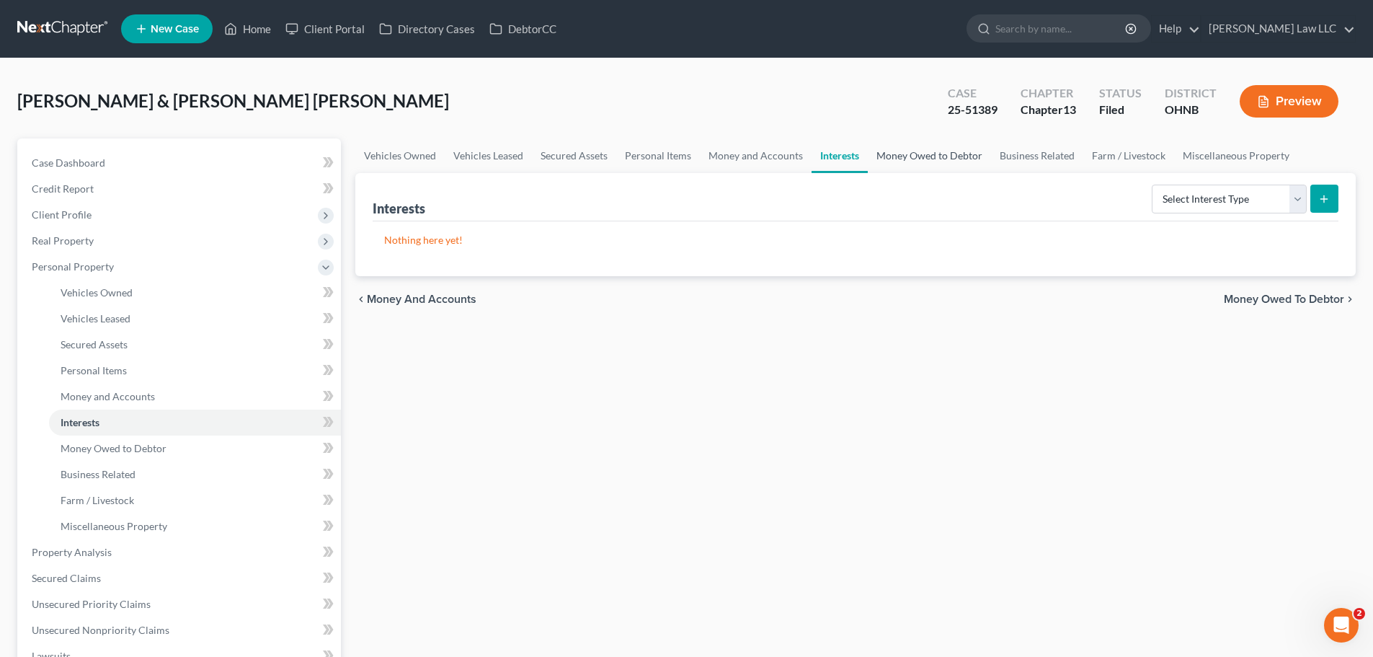
click at [926, 149] on link "Money Owed to Debtor" at bounding box center [929, 155] width 123 height 35
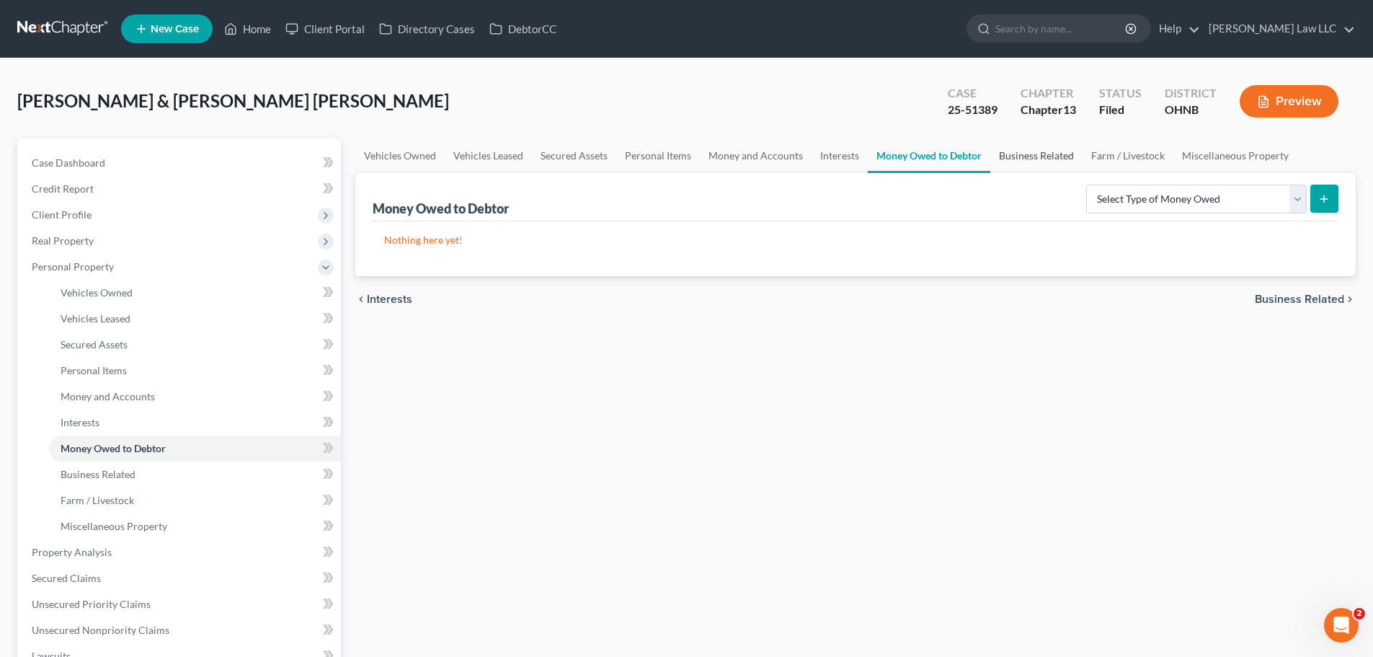
click at [1041, 156] on link "Business Related" at bounding box center [1036, 155] width 92 height 35
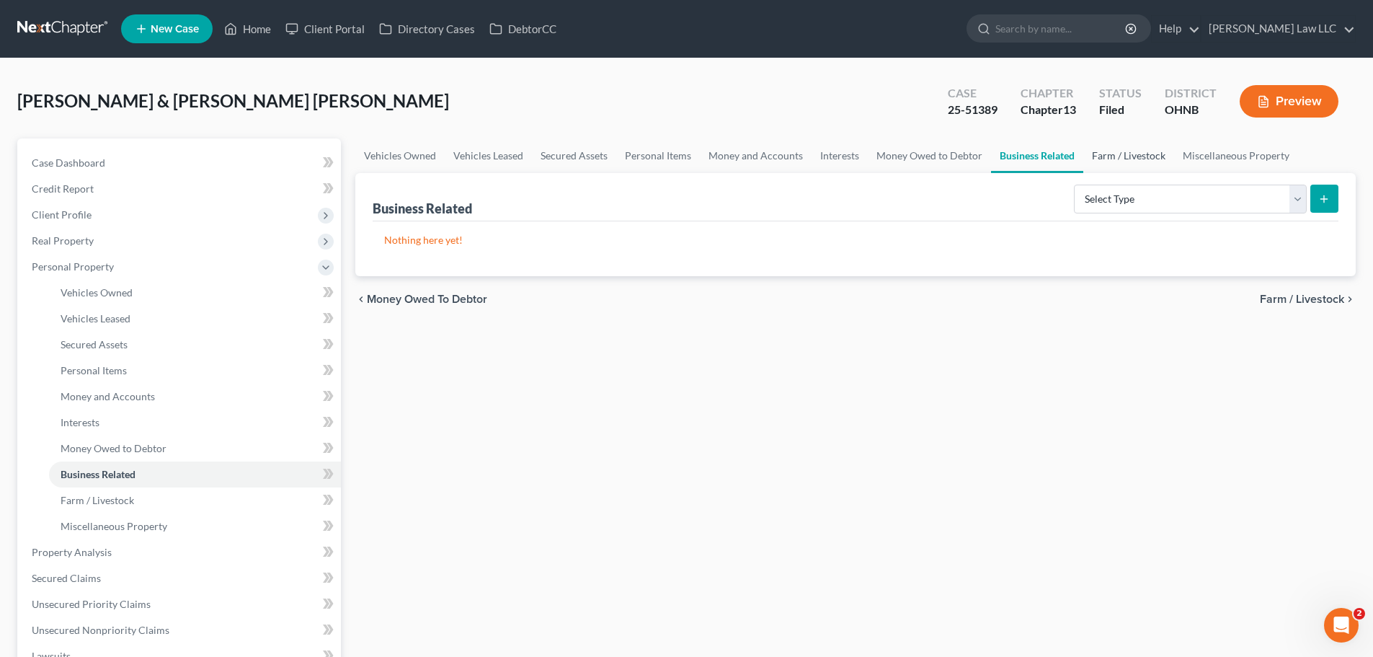
click at [1132, 156] on link "Farm / Livestock" at bounding box center [1128, 155] width 91 height 35
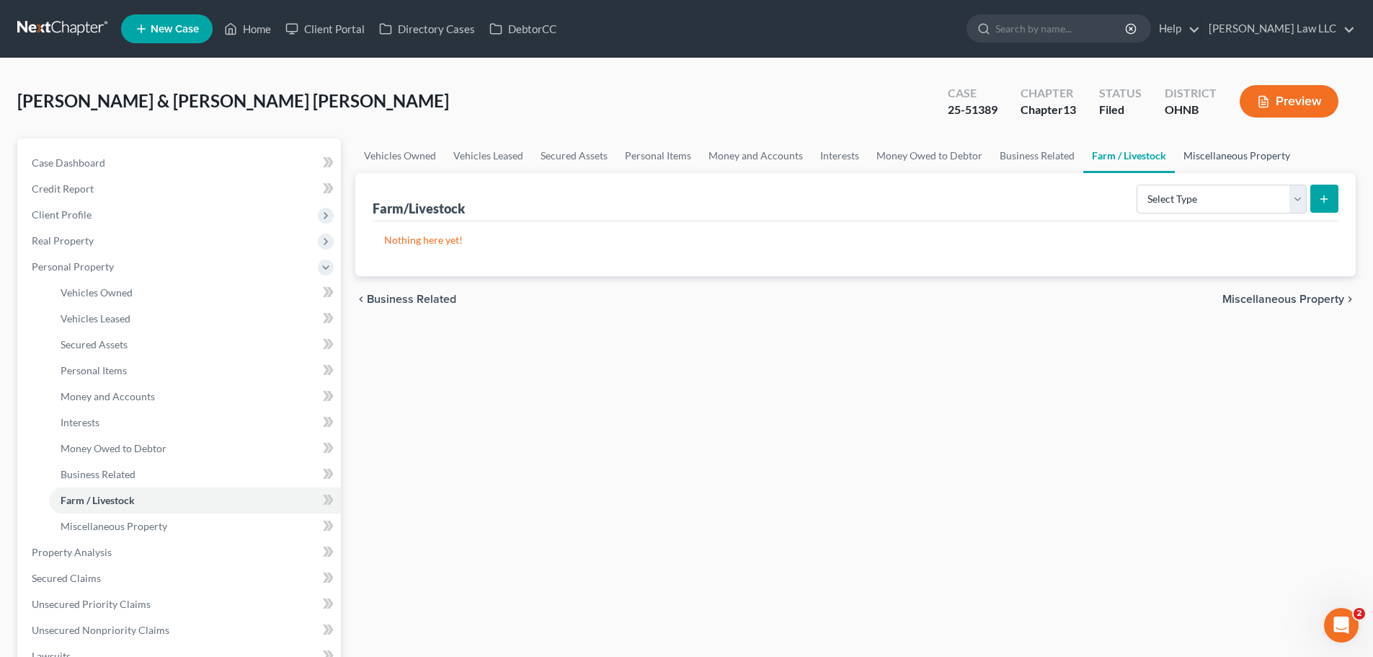
click at [1247, 158] on link "Miscellaneous Property" at bounding box center [1237, 155] width 124 height 35
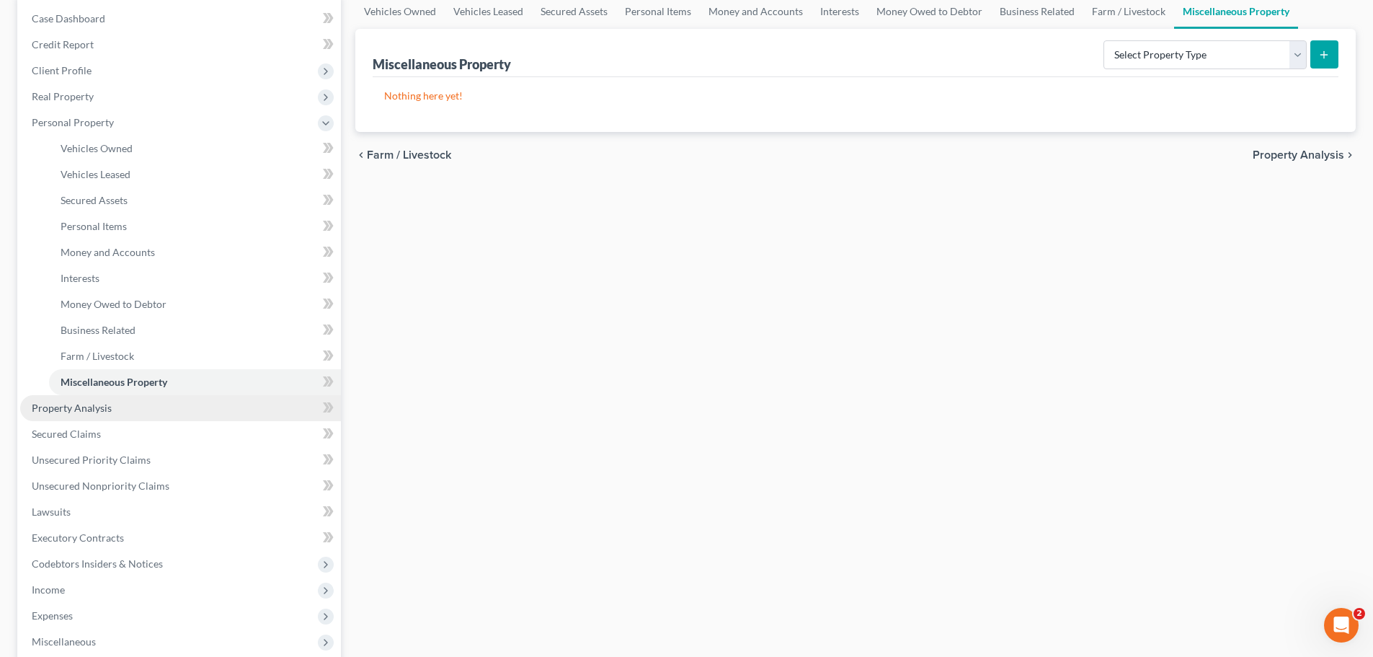
click at [81, 405] on span "Property Analysis" at bounding box center [72, 407] width 80 height 12
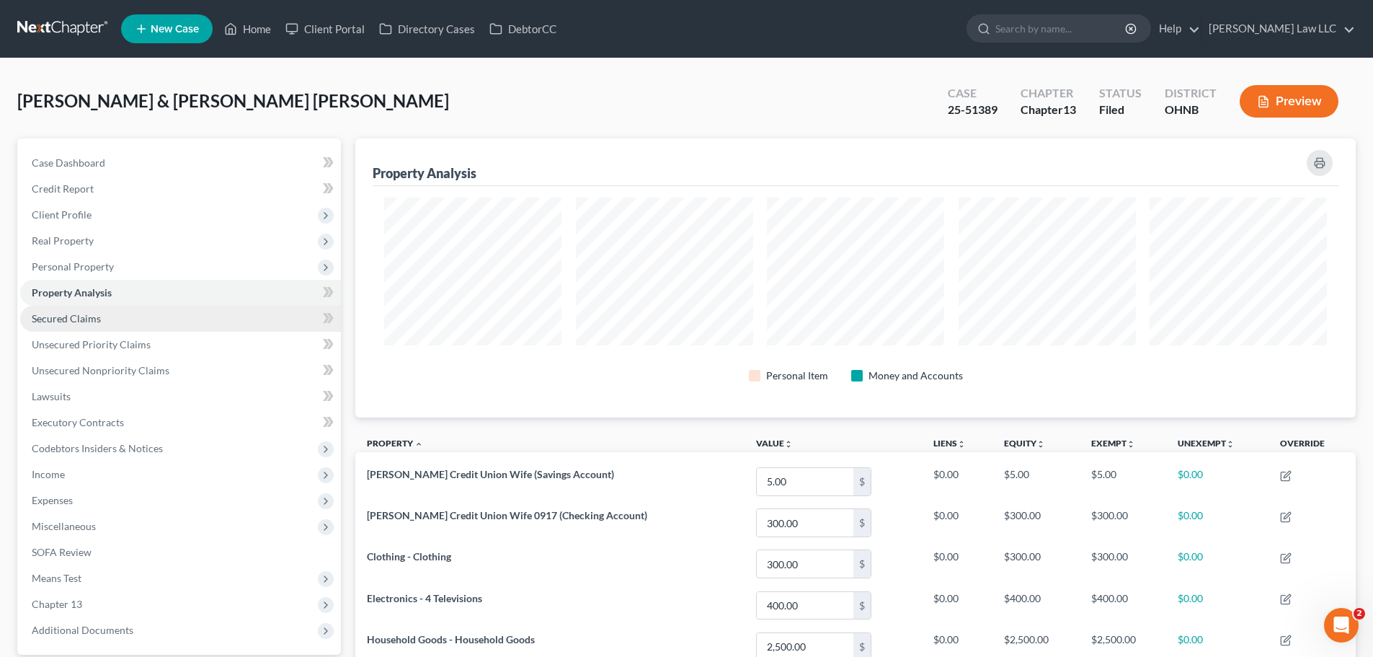
click at [76, 318] on span "Secured Claims" at bounding box center [66, 318] width 69 height 12
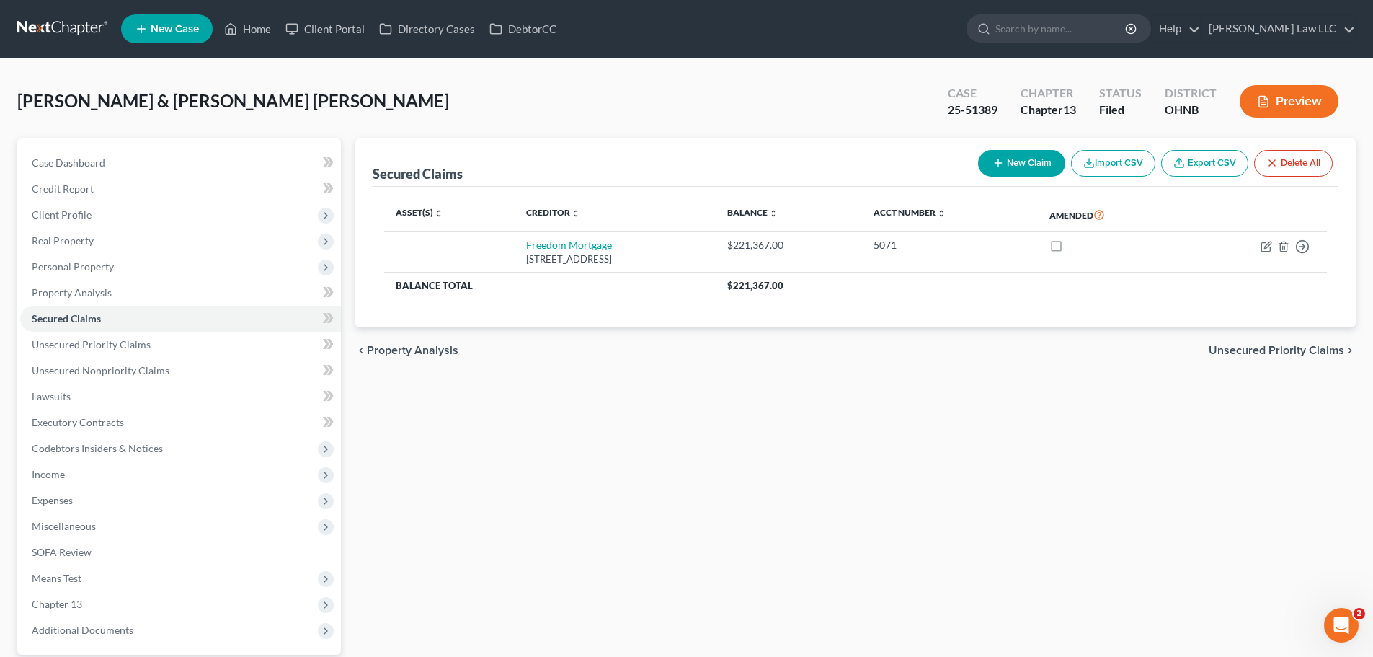
click at [820, 445] on div "Secured Claims New Claim Import CSV Export CSV Delete All Asset(s) expand_more …" at bounding box center [855, 418] width 1015 height 561
click at [89, 210] on span "Client Profile" at bounding box center [62, 214] width 60 height 12
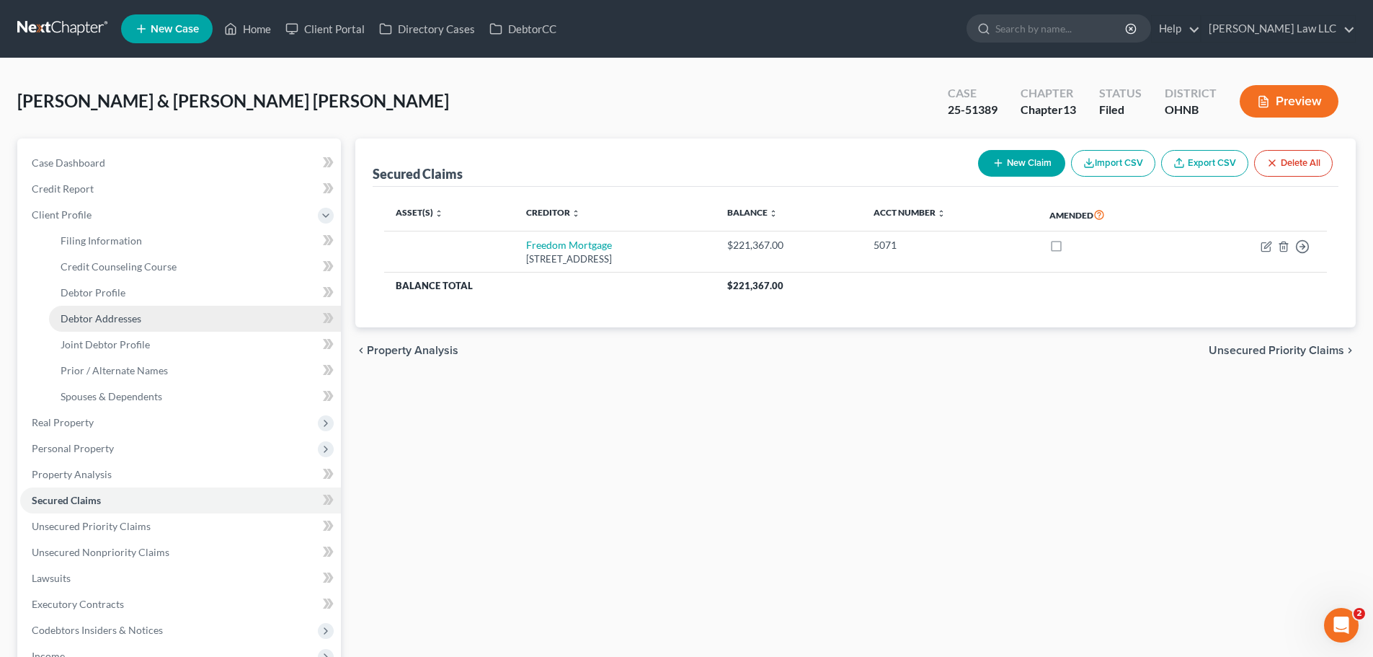
click at [125, 316] on span "Debtor Addresses" at bounding box center [101, 318] width 81 height 12
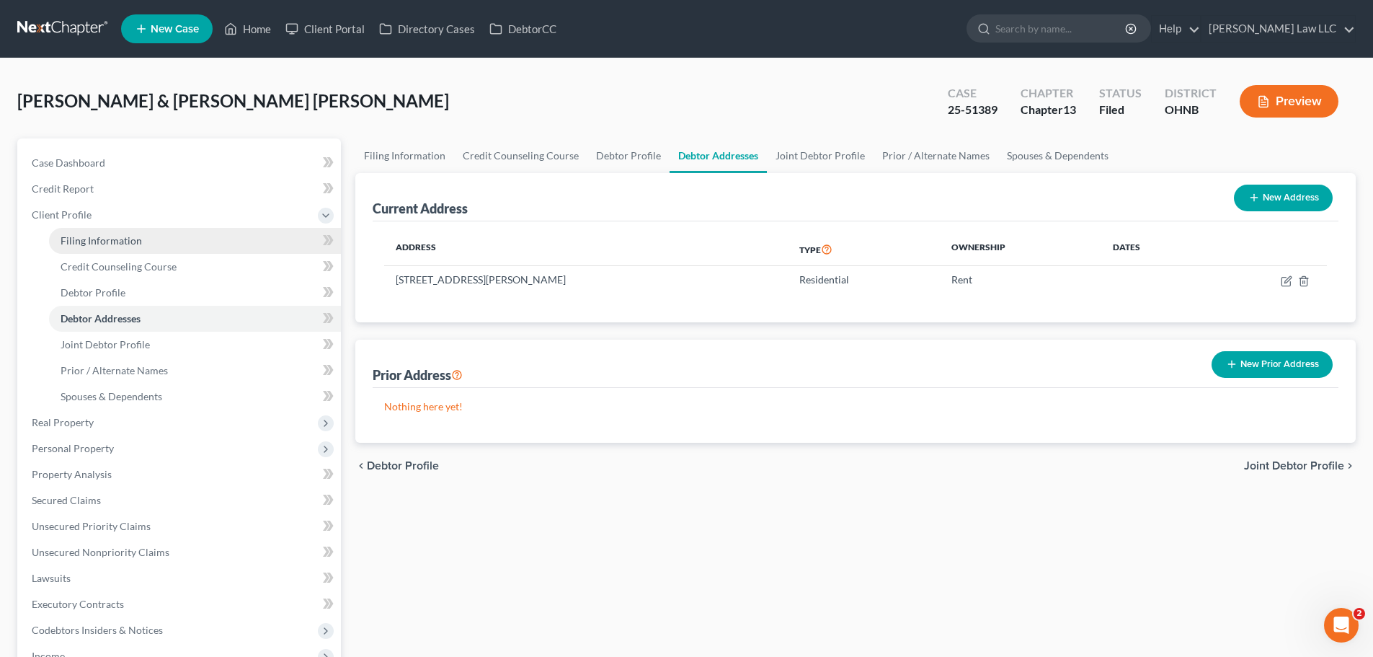
click at [147, 241] on link "Filing Information" at bounding box center [195, 241] width 292 height 26
select select "1"
select select "3"
select select "61"
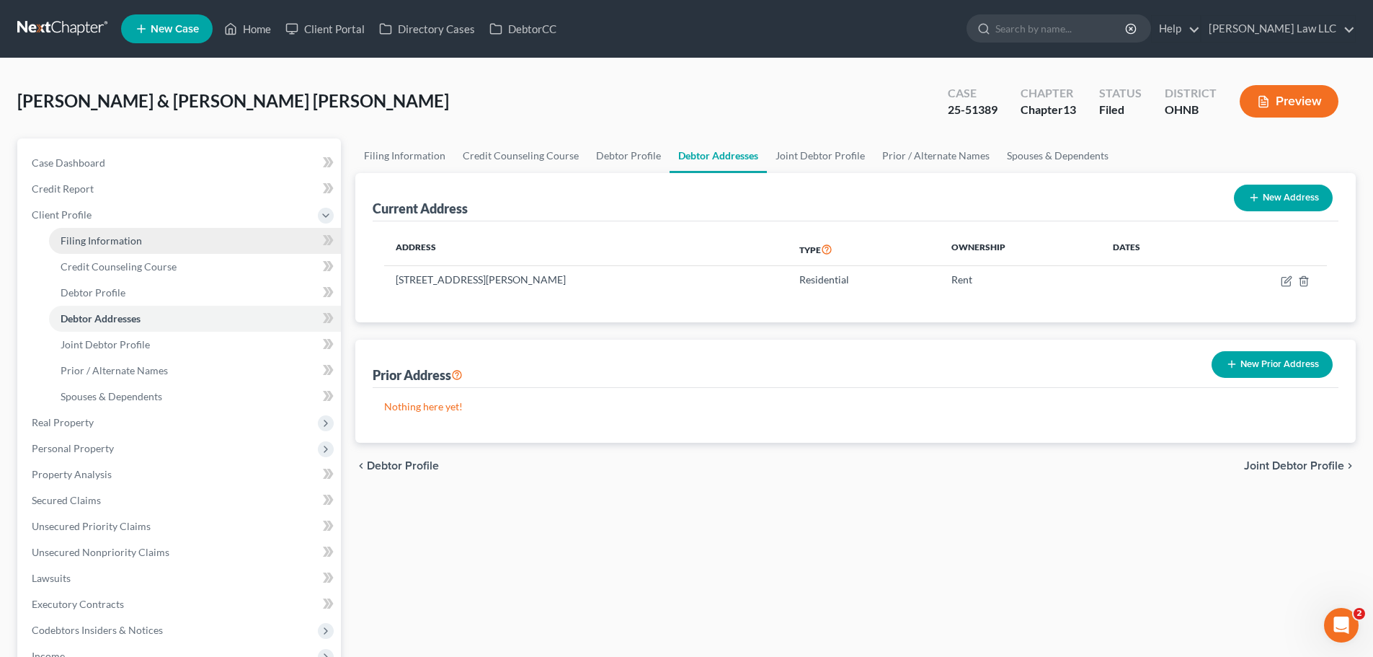
select select "0"
select select "36"
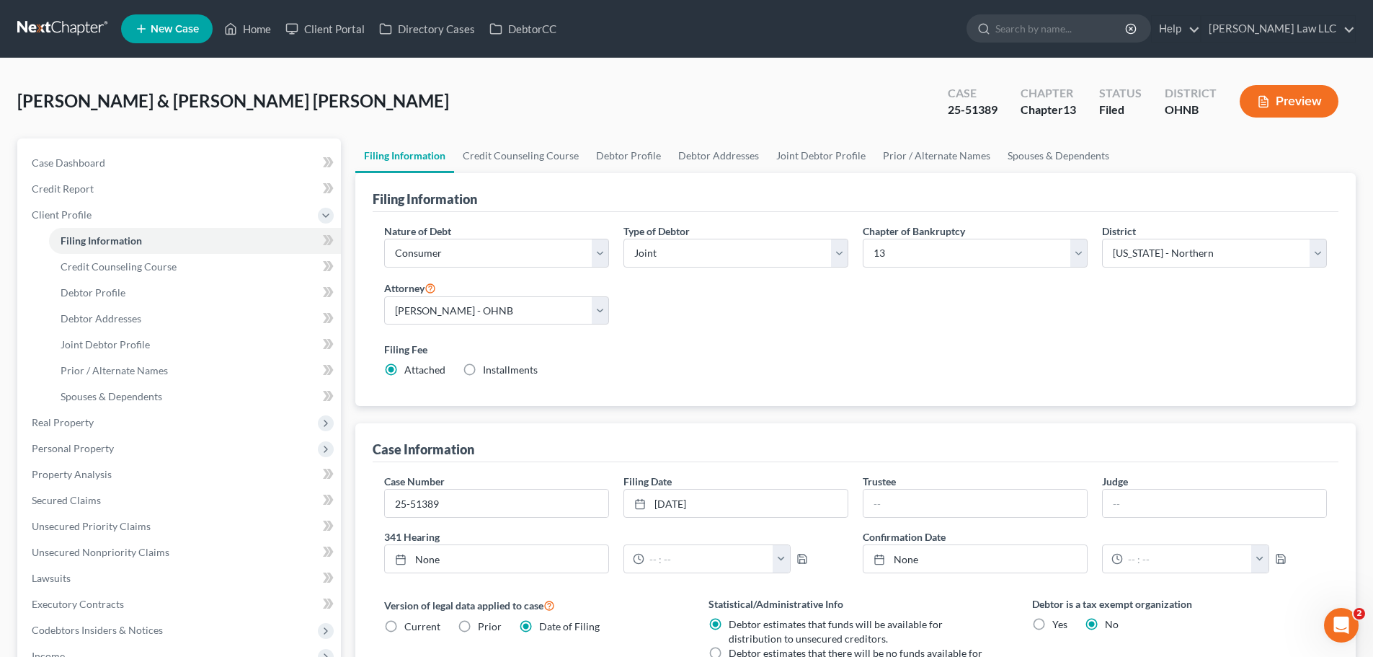
scroll to position [293, 0]
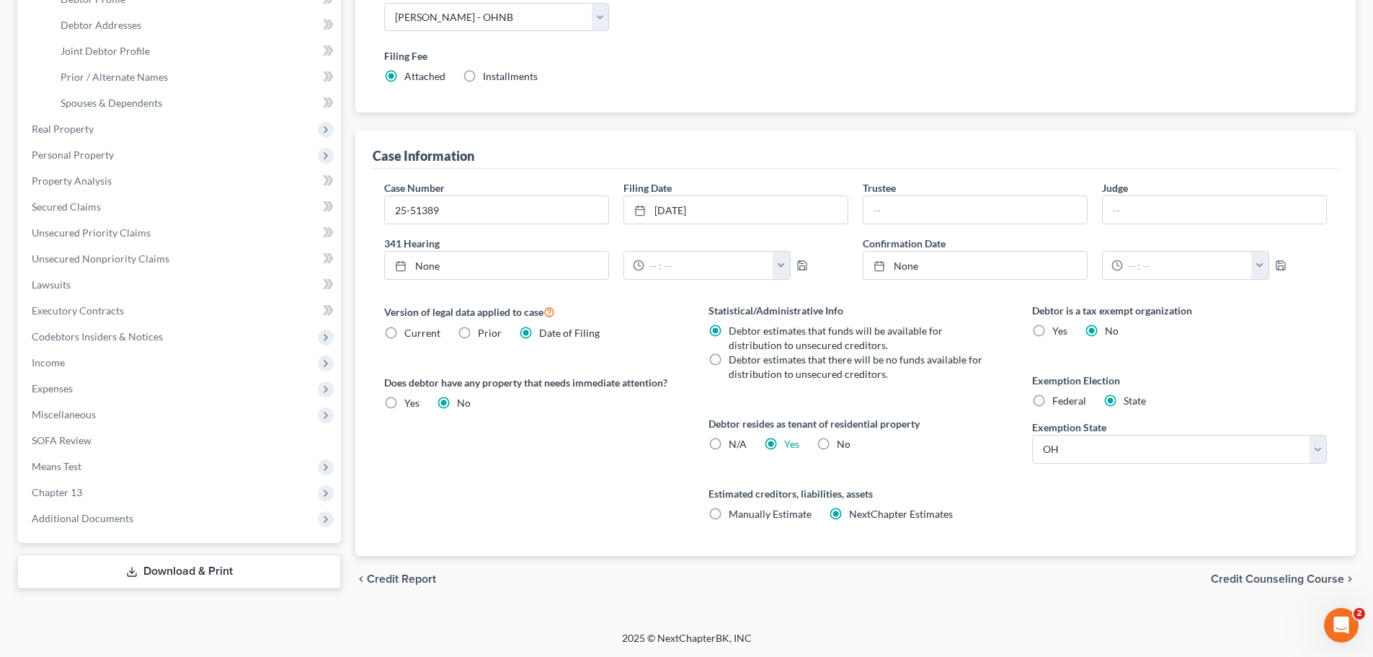
click at [729, 440] on label "N/A" at bounding box center [738, 444] width 18 height 14
click at [734, 440] on input "N/A" at bounding box center [738, 441] width 9 height 9
radio input "true"
radio input "false"
click at [561, 467] on div "Version of legal data applied to case Current Prior Date of Filing Legal data v…" at bounding box center [532, 429] width 324 height 253
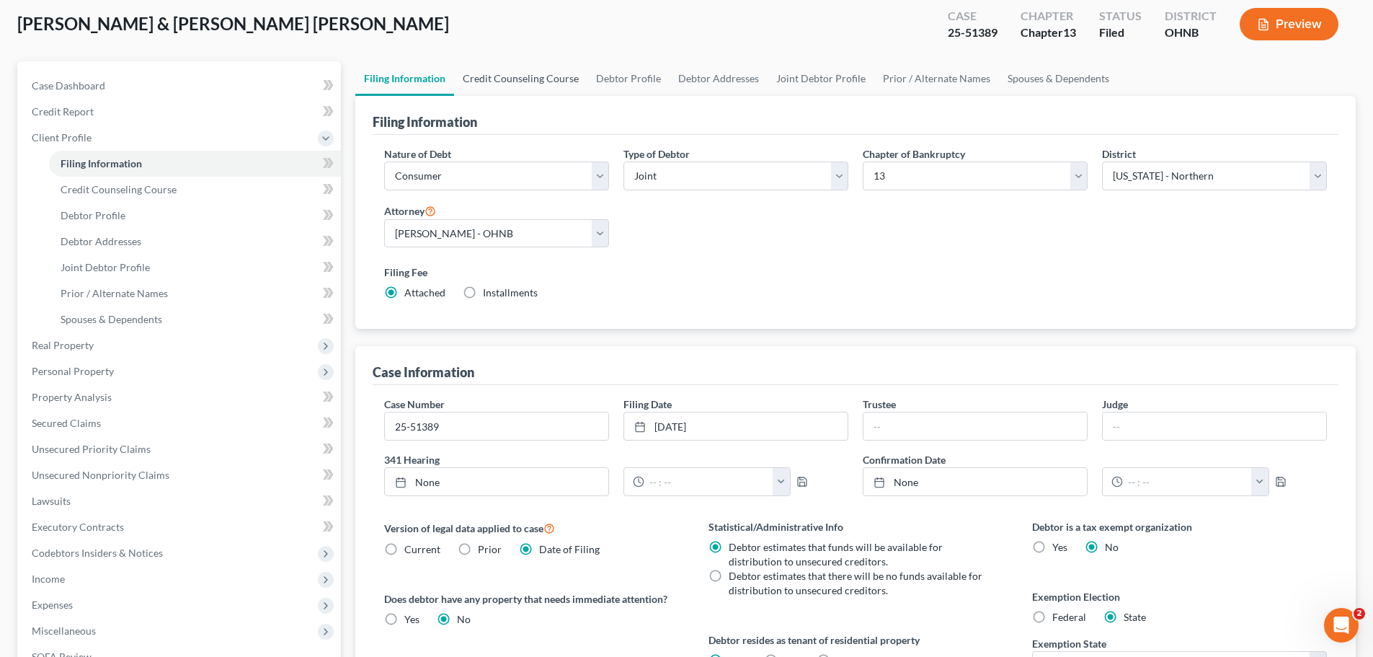
click at [525, 76] on link "Credit Counseling Course" at bounding box center [520, 78] width 133 height 35
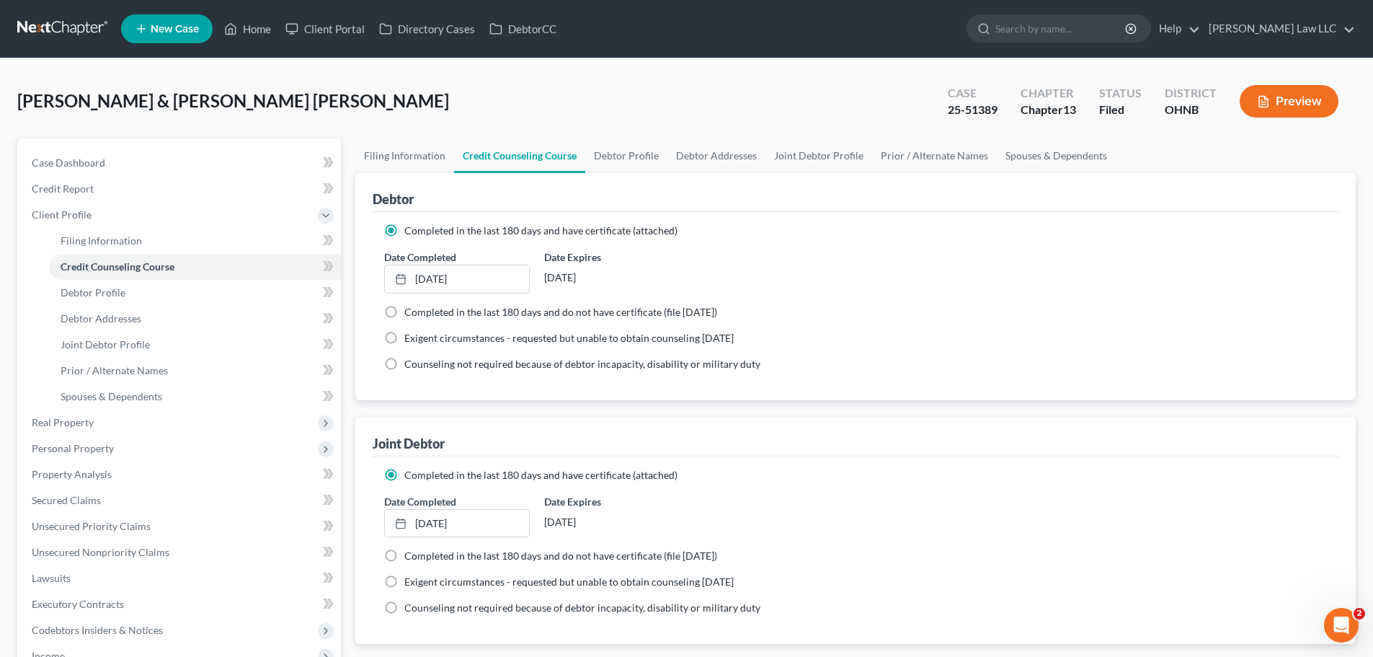
click at [424, 80] on div "[PERSON_NAME] & [PERSON_NAME] [PERSON_NAME] Upgraded Case 25-51389 Chapter Chap…" at bounding box center [686, 107] width 1338 height 63
click at [422, 154] on link "Filing Information" at bounding box center [404, 155] width 99 height 35
select select "1"
select select "3"
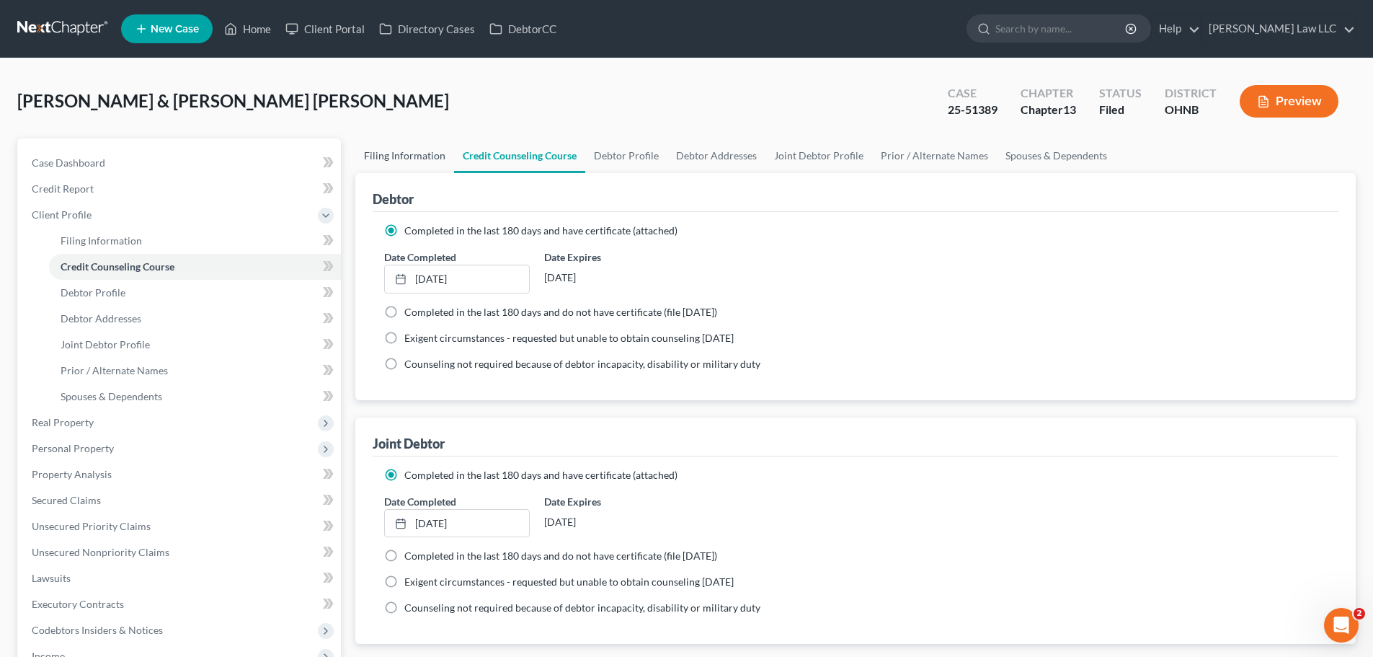
select select "61"
select select "0"
select select "36"
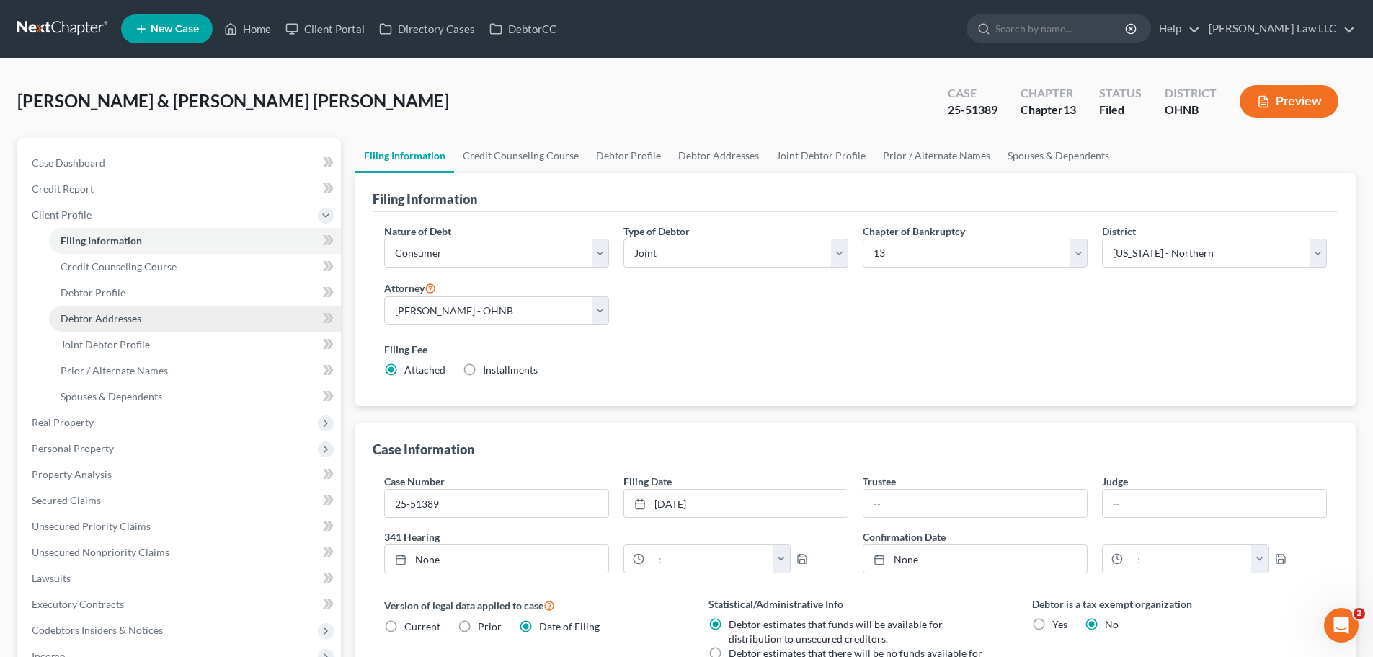
click at [143, 310] on link "Debtor Addresses" at bounding box center [195, 319] width 292 height 26
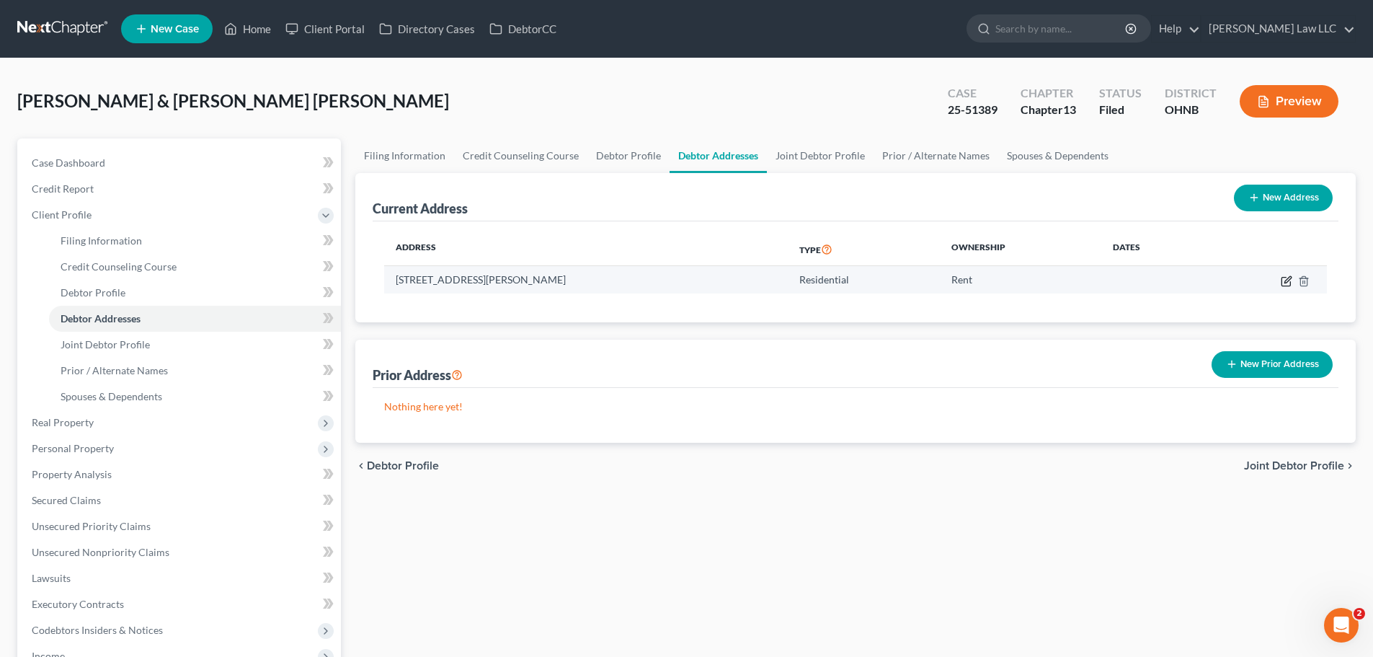
click at [1287, 281] on icon "button" at bounding box center [1287, 279] width 6 height 6
select select "36"
select select "76"
select select "0"
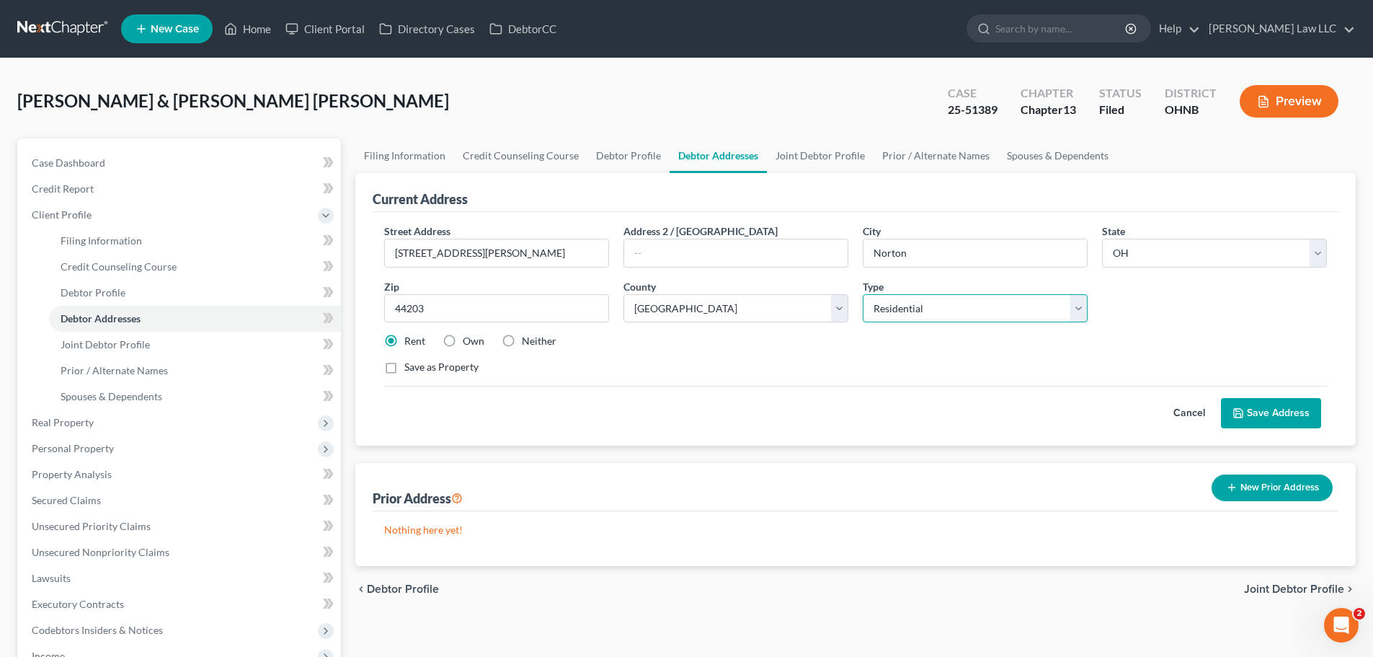
click at [896, 311] on select "Select Residential Mailing Rental Business" at bounding box center [975, 308] width 225 height 29
click at [863, 294] on select "Select Residential Mailing Rental Business" at bounding box center [975, 308] width 225 height 29
click at [837, 359] on div "Street Address * [STREET_ADDRESS][PERSON_NAME] * [GEOGRAPHIC_DATA] * State [US_…" at bounding box center [855, 304] width 957 height 163
click at [465, 339] on label "Own" at bounding box center [474, 341] width 22 height 14
click at [468, 339] on input "Own" at bounding box center [472, 338] width 9 height 9
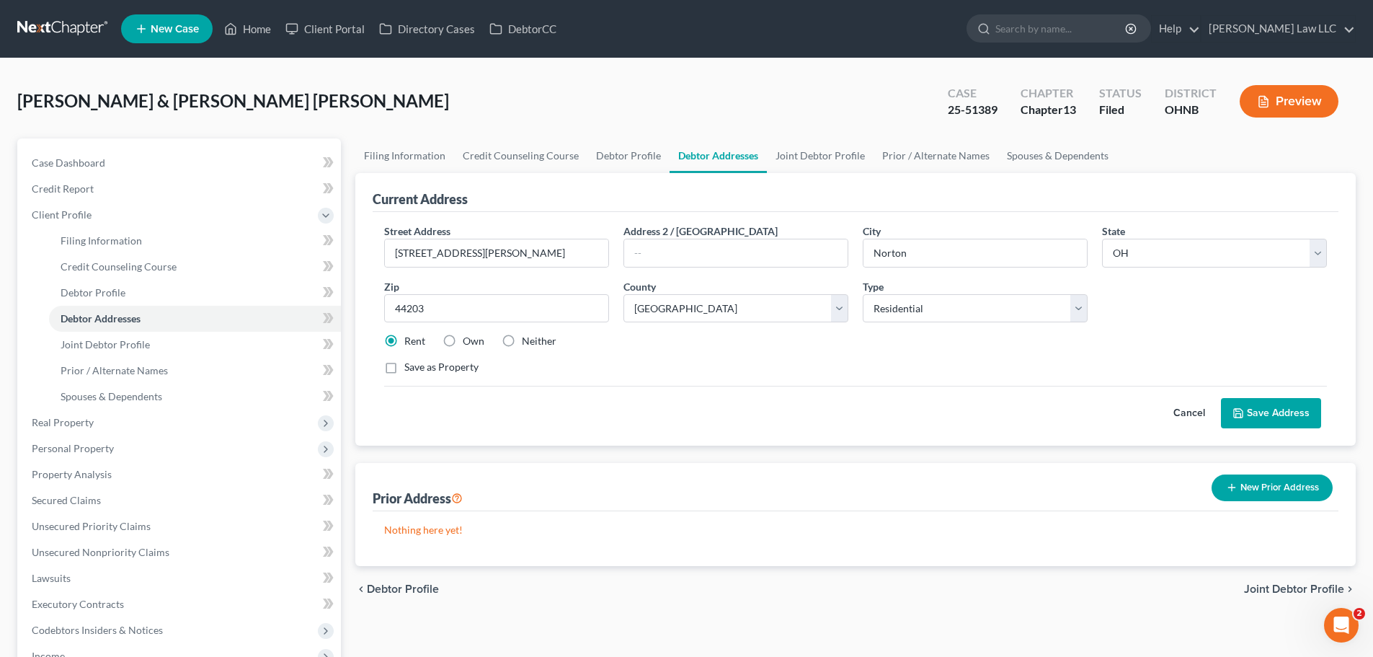
radio input "true"
click at [723, 369] on div "Save as Property" at bounding box center [855, 367] width 943 height 14
click at [430, 368] on label "Save as Property" at bounding box center [441, 367] width 74 height 14
click at [419, 368] on input "Save as Property" at bounding box center [414, 364] width 9 height 9
checkbox input "true"
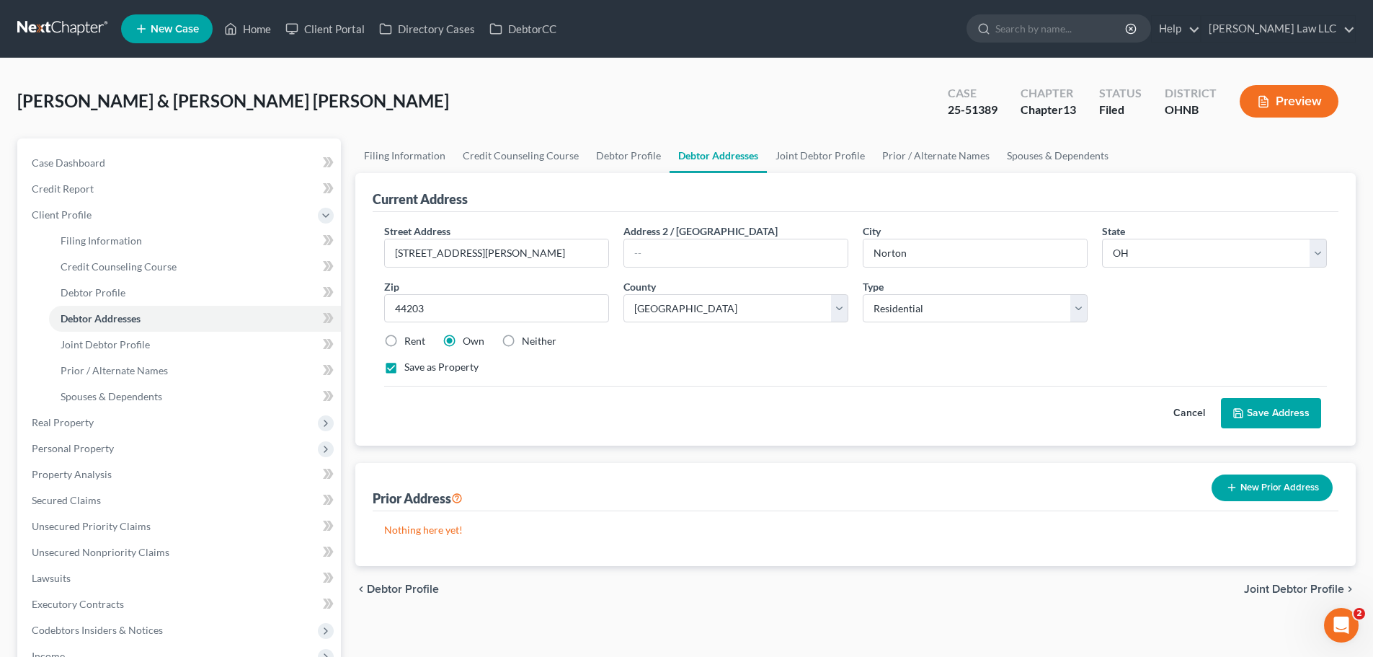
click at [1276, 410] on button "Save Address" at bounding box center [1271, 413] width 100 height 30
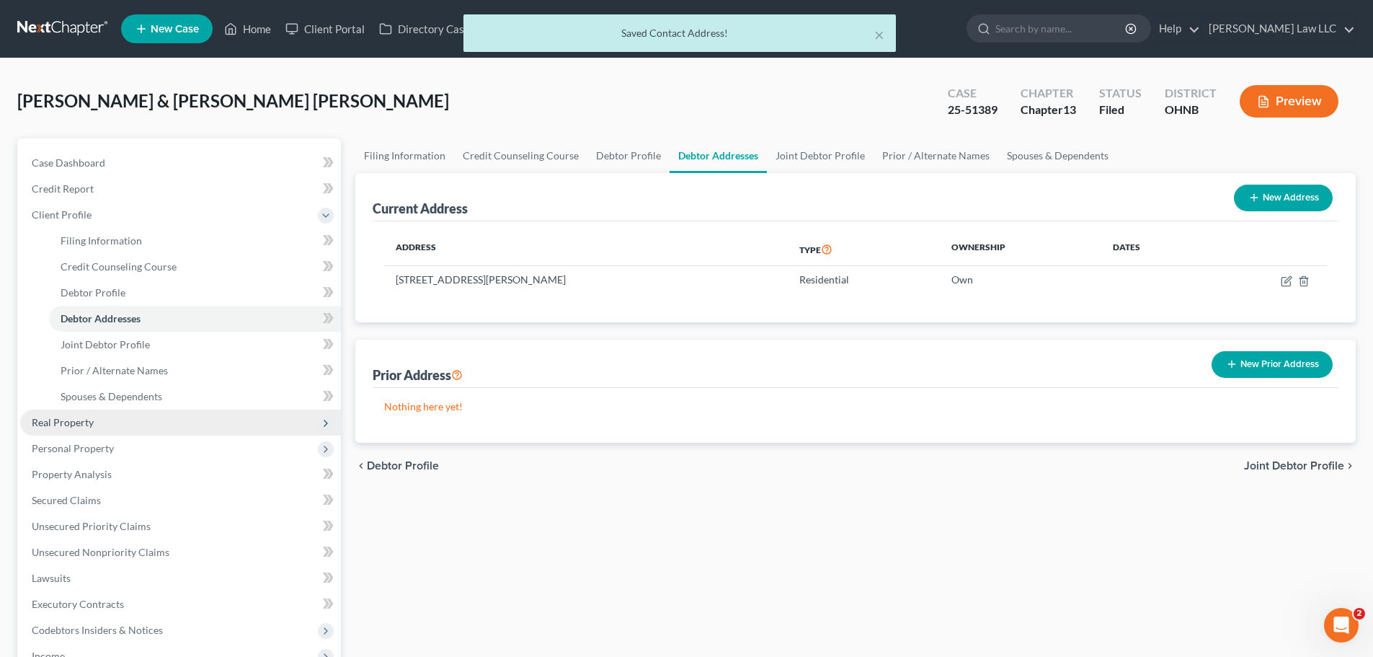
click at [149, 423] on span "Real Property" at bounding box center [180, 422] width 321 height 26
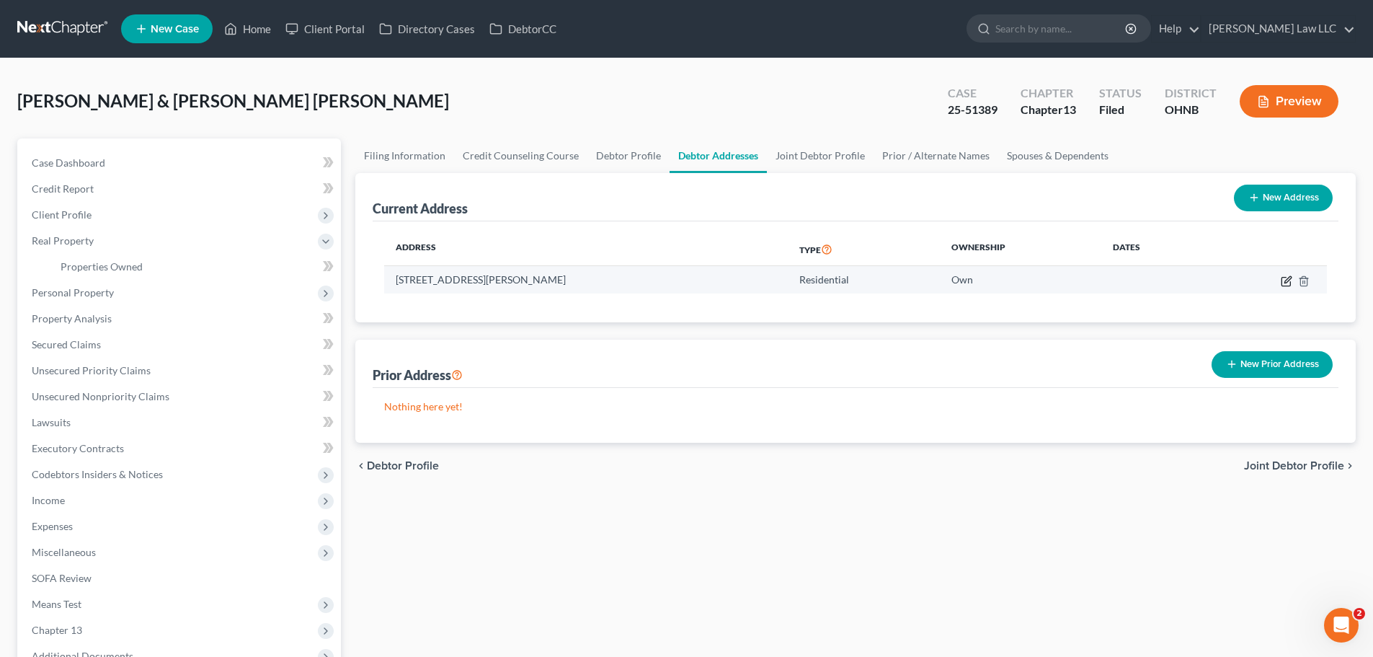
click at [1283, 280] on icon "button" at bounding box center [1287, 281] width 12 height 12
select select "36"
select select "76"
select select "0"
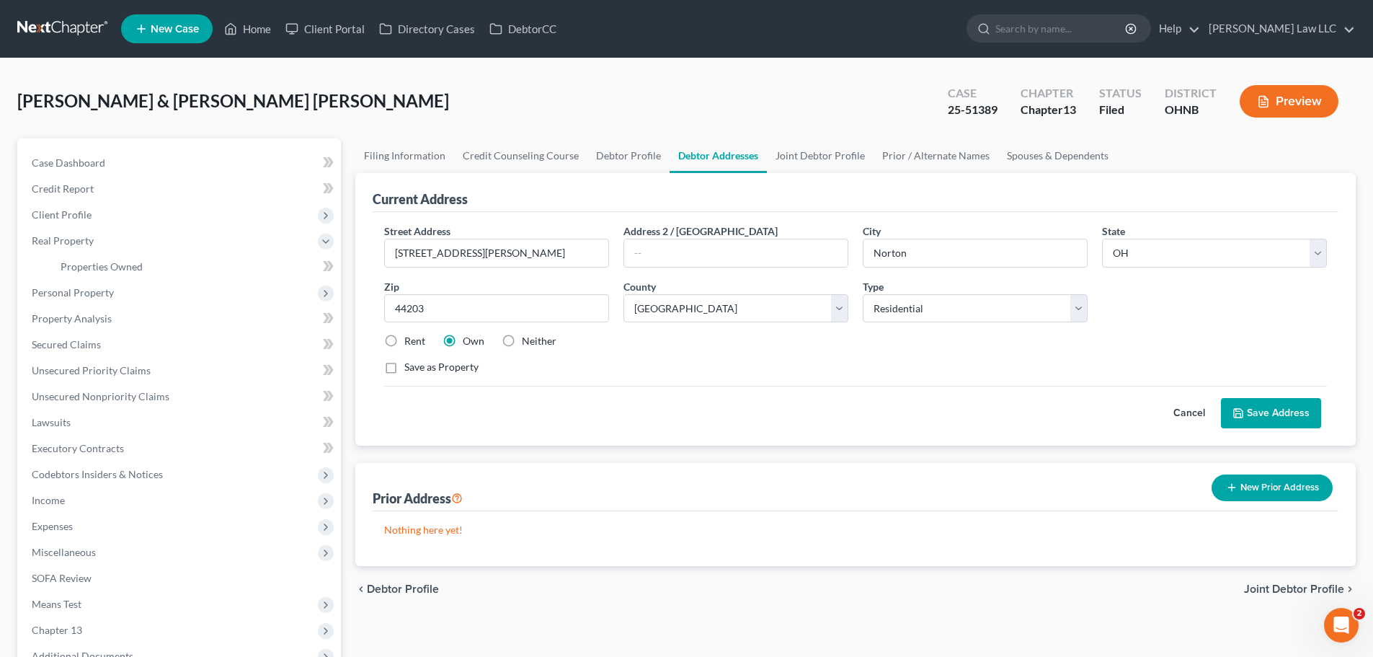
click at [1296, 415] on button "Save Address" at bounding box center [1271, 413] width 100 height 30
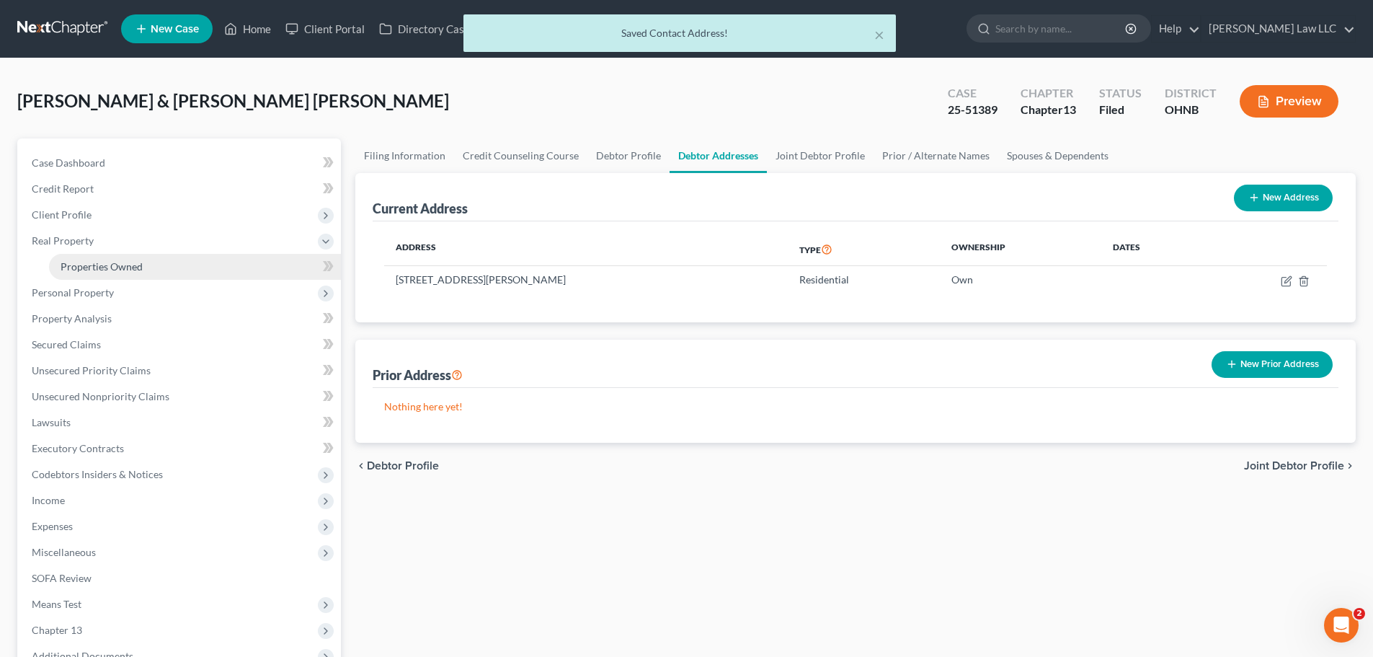
click at [117, 275] on link "Properties Owned" at bounding box center [195, 267] width 292 height 26
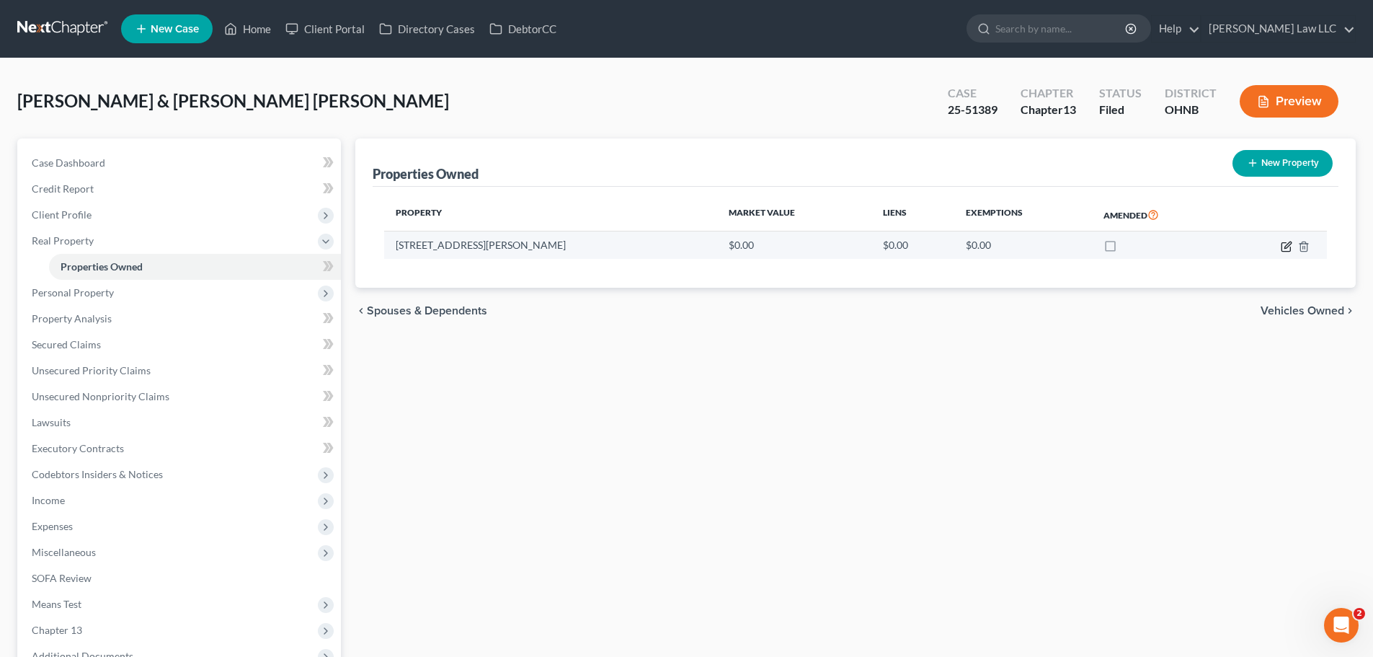
click at [1289, 246] on icon "button" at bounding box center [1287, 247] width 12 height 12
select select "36"
select select "76"
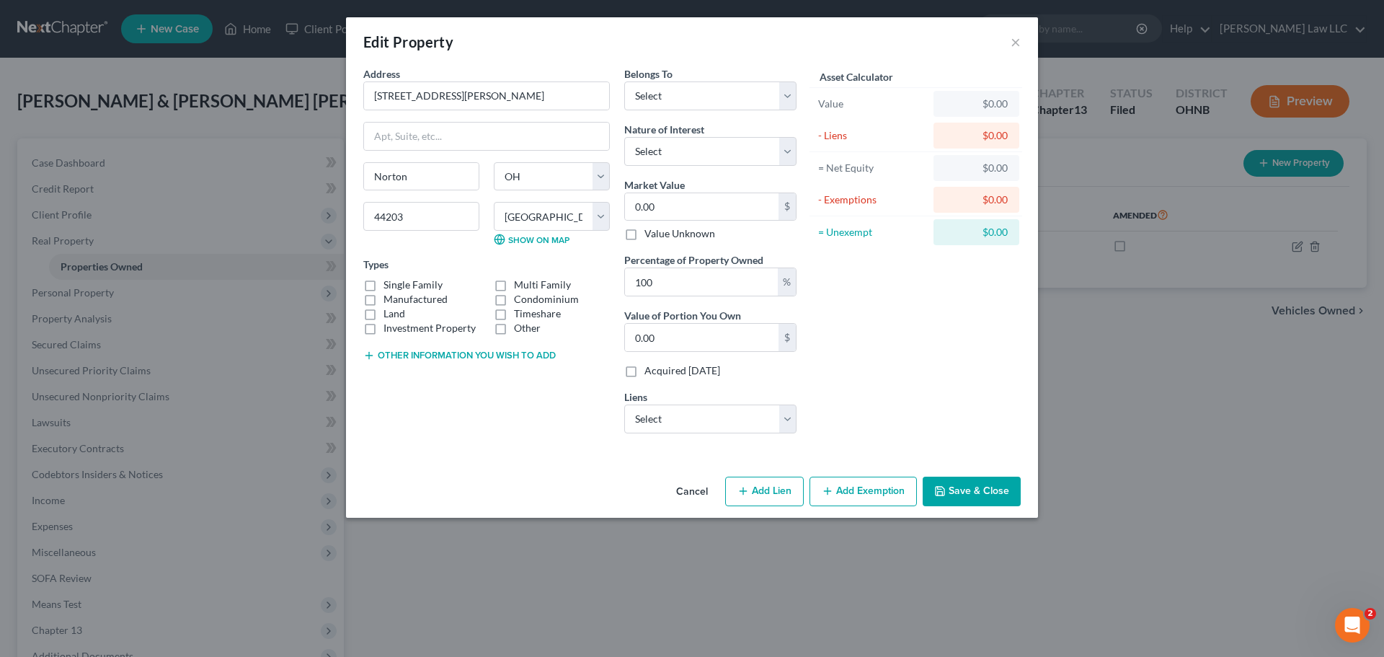
click at [420, 282] on label "Single Family" at bounding box center [412, 284] width 59 height 14
click at [399, 282] on input "Single Family" at bounding box center [393, 281] width 9 height 9
checkbox input "true"
click at [672, 208] on input "0.00" at bounding box center [701, 206] width 153 height 27
paste input "$186,63"
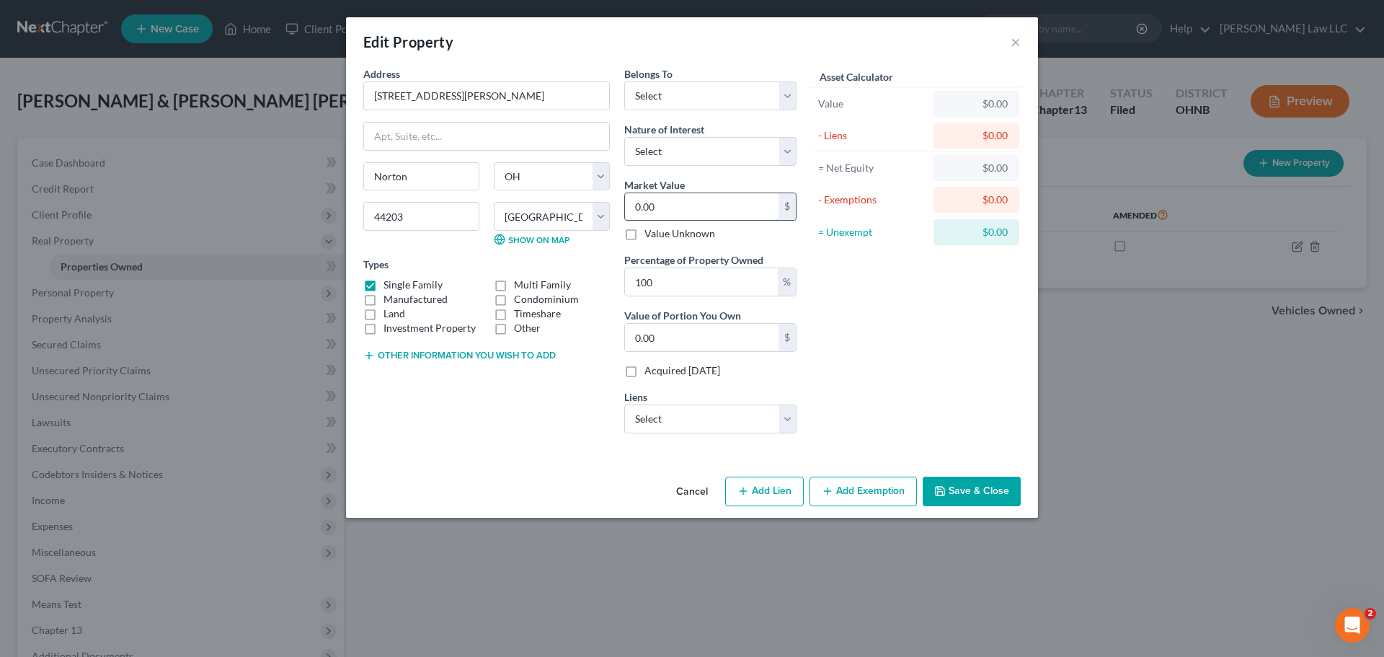
type input "$186,630"
type input "186,630.00"
type input "186,630"
click at [898, 300] on div "Asset Calculator Value $186,630.00 - Liens $0.00 = Net Equity $0.00 - Exemption…" at bounding box center [916, 255] width 224 height 378
click at [726, 420] on select "Select Freedom Mortgage - $221,367.00" at bounding box center [710, 418] width 172 height 29
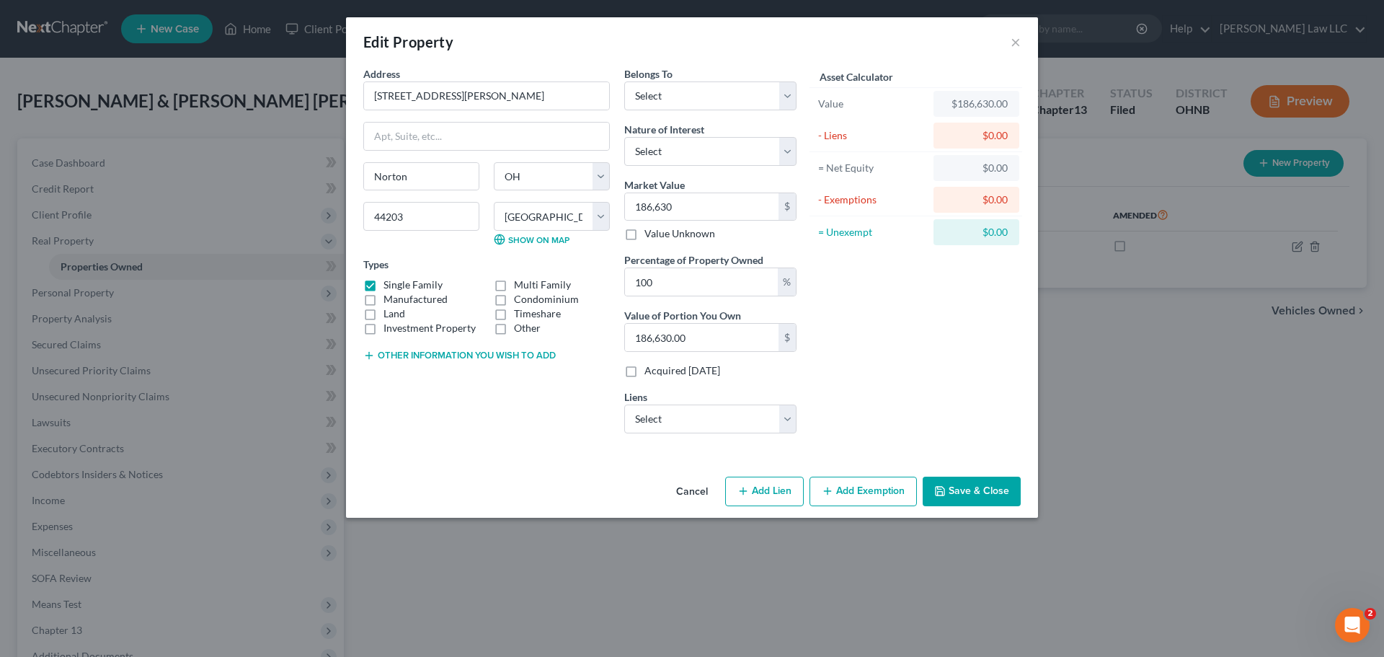
click at [938, 348] on div "Asset Calculator Value $186,630.00 - Liens $0.00 = Net Equity $0.00 - Exemption…" at bounding box center [916, 255] width 224 height 378
click at [708, 96] on select "Select Debtor 1 Only Debtor 2 Only Debtor 1 And Debtor 2 Only At Least One Of T…" at bounding box center [710, 95] width 172 height 29
select select "2"
click at [624, 81] on select "Select Debtor 1 Only Debtor 2 Only Debtor 1 And Debtor 2 Only At Least One Of T…" at bounding box center [710, 95] width 172 height 29
click at [871, 291] on div "Asset Calculator Value $186,630.00 - Liens $0.00 = Net Equity $0.00 - Exemption…" at bounding box center [916, 255] width 224 height 378
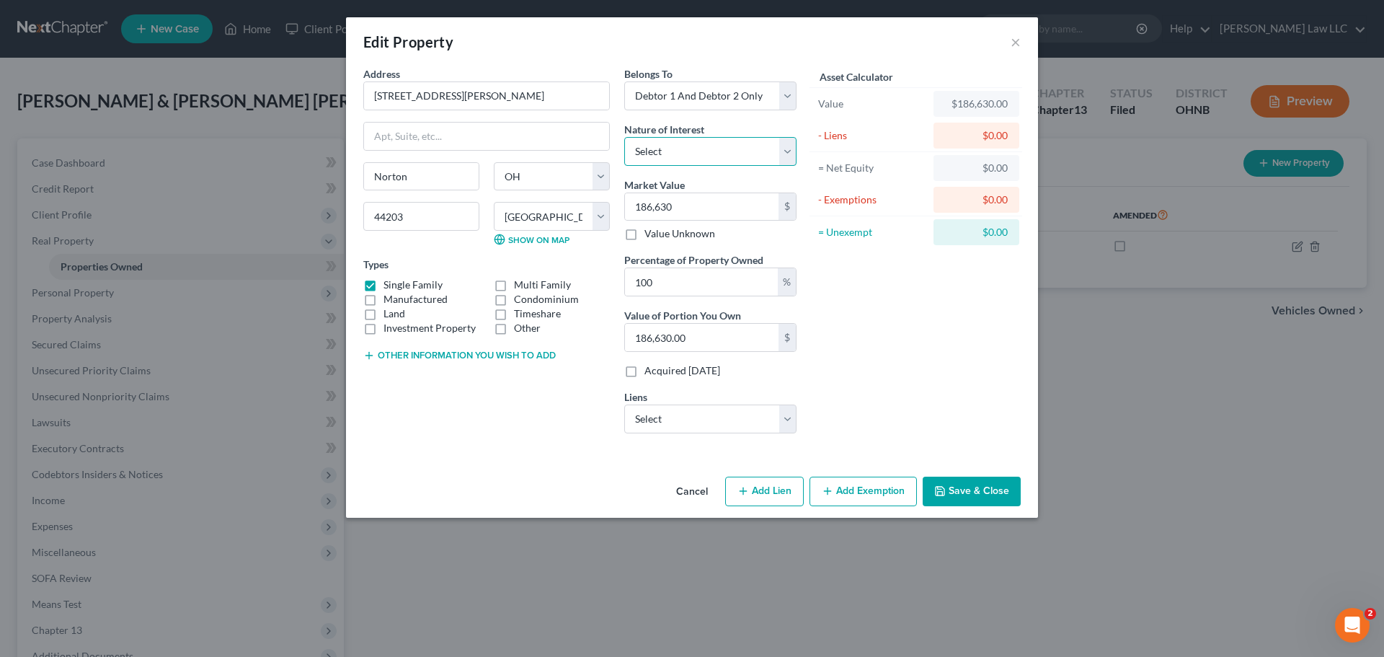
click at [698, 159] on select "Select Fee Simple Joint Tenant Life Estate Equitable Interest Future Interest T…" at bounding box center [710, 151] width 172 height 29
select select "0"
click at [624, 137] on select "Select Fee Simple Joint Tenant Life Estate Equitable Interest Future Interest T…" at bounding box center [710, 151] width 172 height 29
click at [920, 331] on div "Asset Calculator Value $186,630.00 - Liens $0.00 = Net Equity $0.00 - Exemption…" at bounding box center [916, 255] width 224 height 378
click at [755, 429] on select "Select Freedom Mortgage - $221,367.00" at bounding box center [710, 418] width 172 height 29
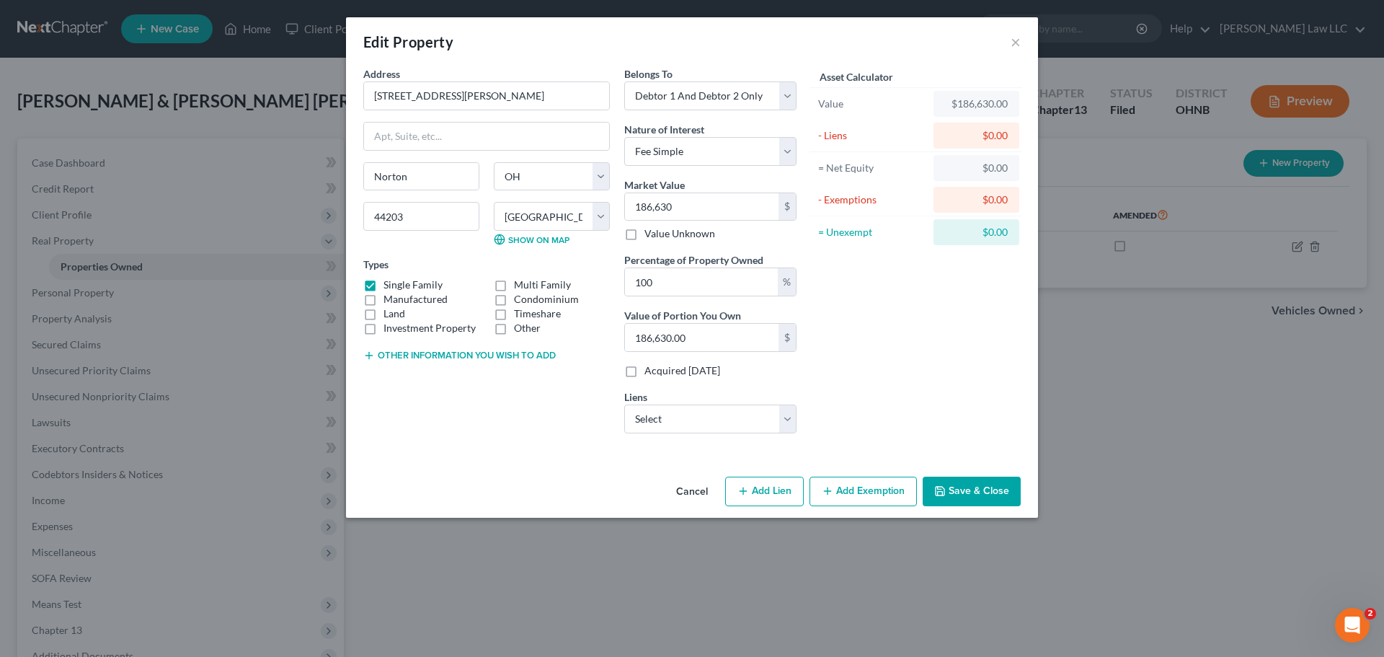
select select "15"
select select "1"
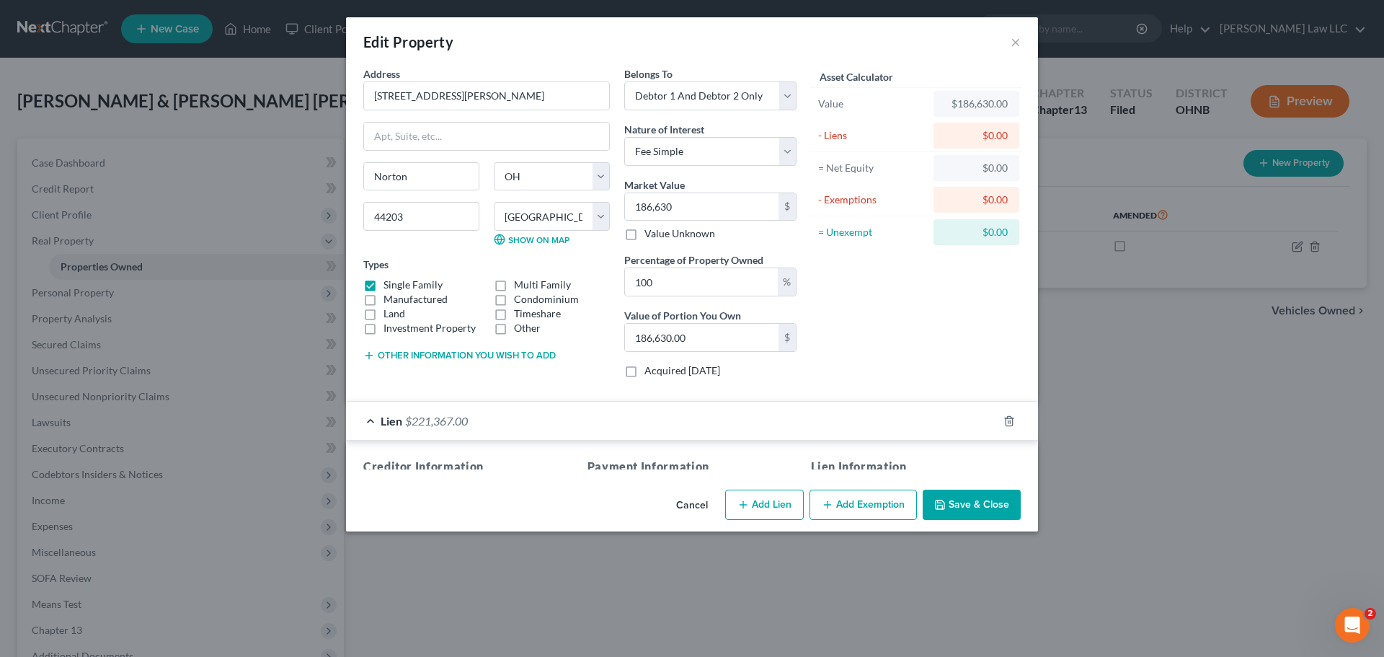
click at [898, 415] on div "Lien $221,367.00" at bounding box center [671, 420] width 651 height 38
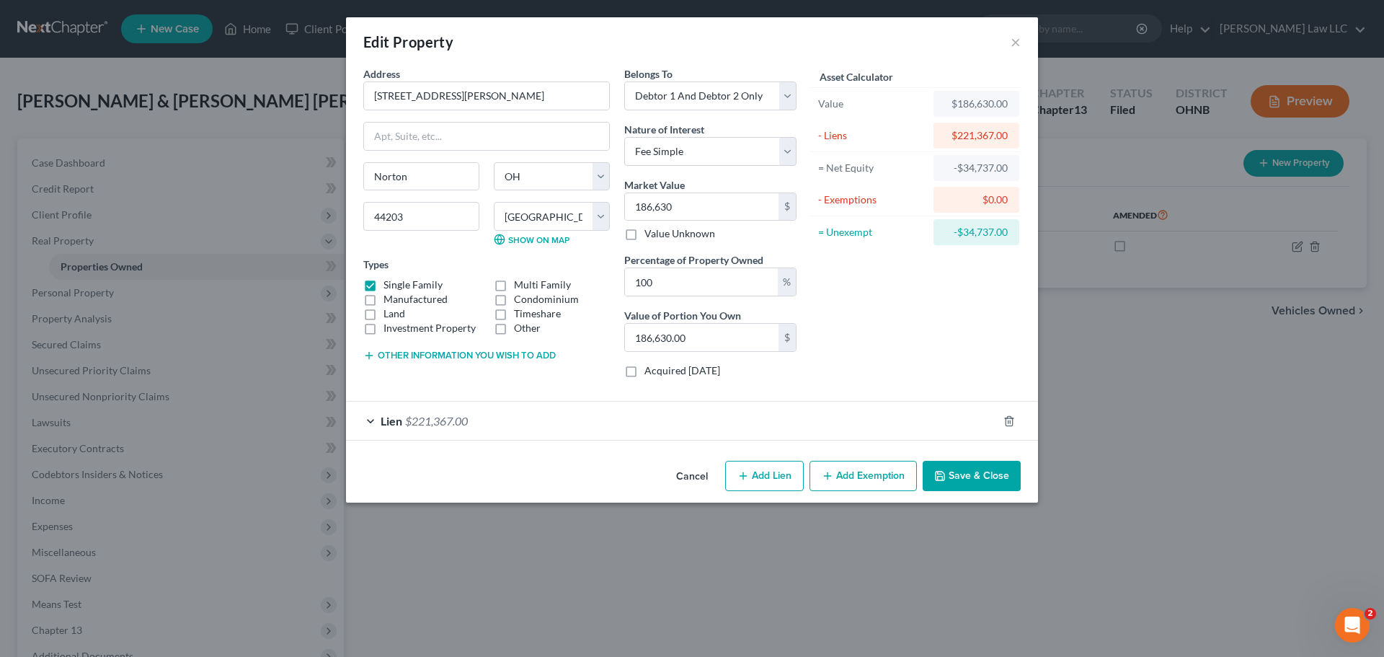
click at [424, 357] on button "Other information you wish to add" at bounding box center [459, 356] width 192 height 12
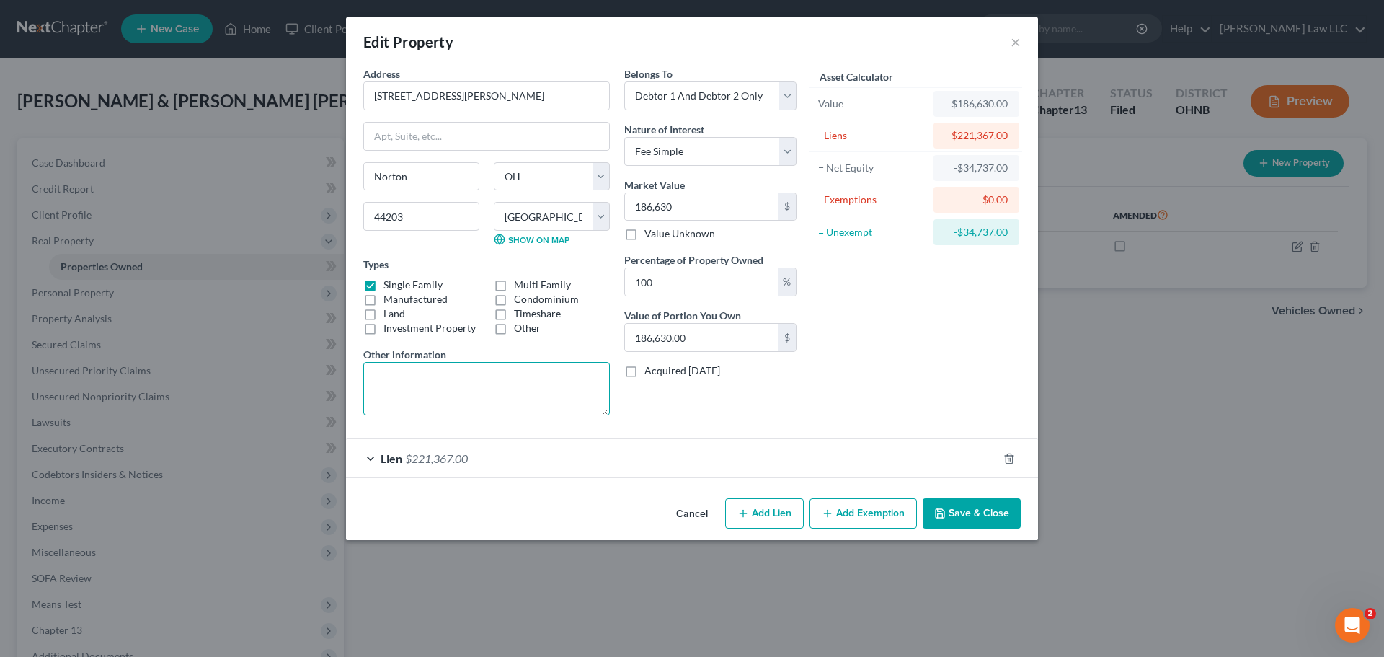
click at [440, 378] on textarea at bounding box center [486, 388] width 246 height 53
paste textarea "PARID: 4606234"
type textarea "PARID: 4606234"
click at [712, 441] on div "Lien $221,367.00" at bounding box center [671, 458] width 651 height 38
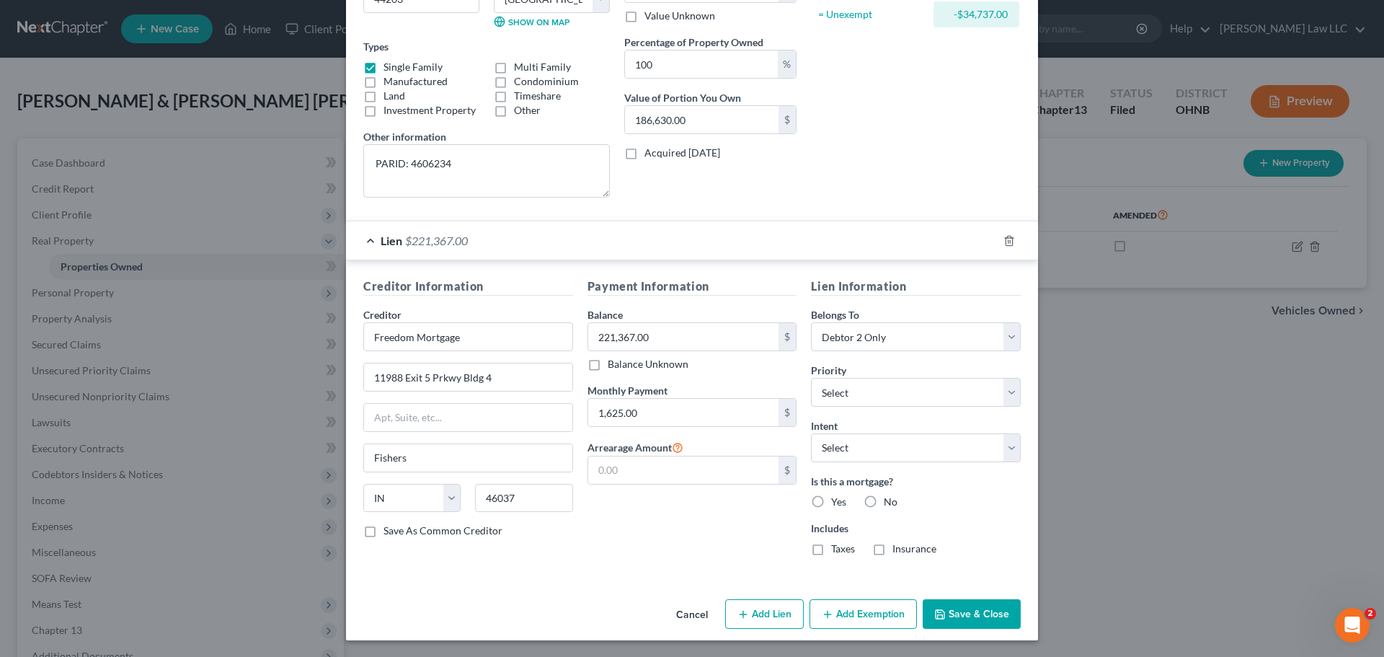
scroll to position [218, 0]
click at [628, 555] on div "Payment Information Balance 221,367.00 $ Balance Unknown Balance Undetermined 2…" at bounding box center [692, 421] width 224 height 289
click at [871, 389] on select "Select 1st 2nd 3rd 4th 5th 6th 7th 8th 9th 10th 11th 12th 13th 14th 15th 16th 1…" at bounding box center [916, 391] width 210 height 29
select select "0"
click at [811, 377] on select "Select 1st 2nd 3rd 4th 5th 6th 7th 8th 9th 10th 11th 12th 13th 14th 15th 16th 1…" at bounding box center [916, 391] width 210 height 29
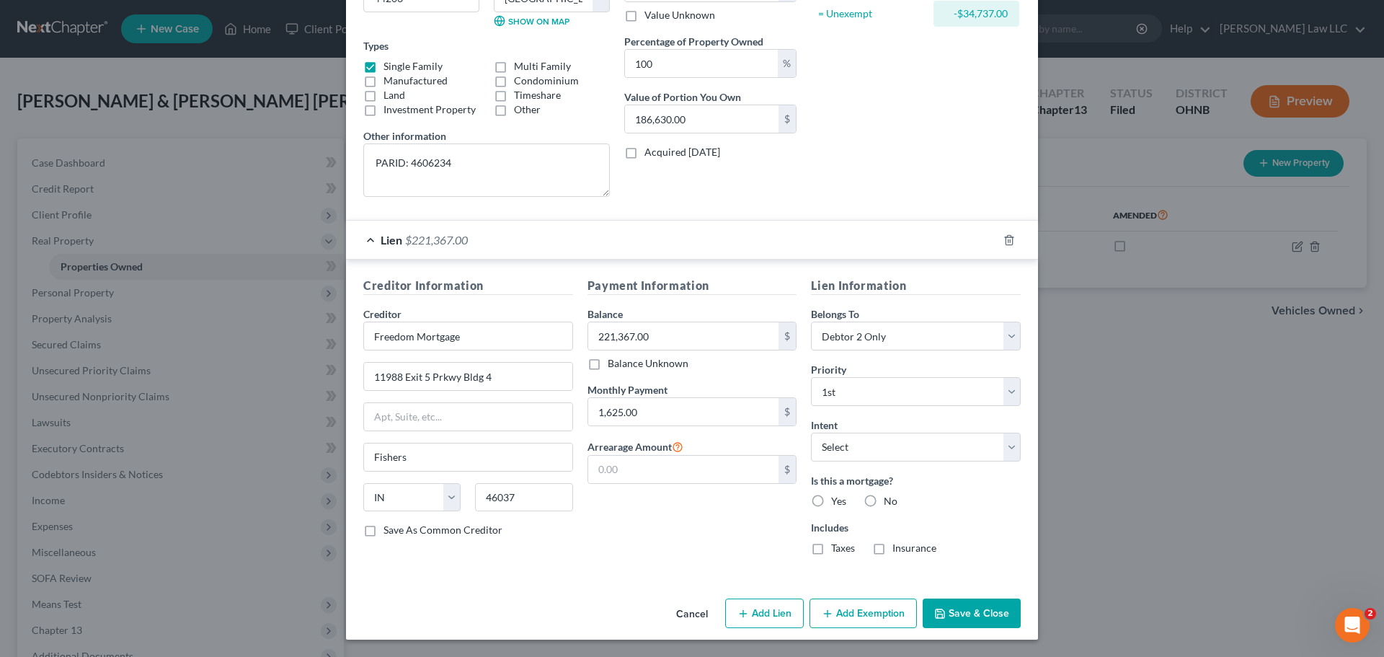
click at [870, 430] on div "Intent Select Surrender Redeem Reaffirm Avoid Other" at bounding box center [916, 439] width 210 height 44
click at [867, 442] on select "Select Surrender Redeem Reaffirm Avoid Other" at bounding box center [916, 446] width 210 height 29
select select "4"
click at [811, 432] on select "Select Surrender Redeem Reaffirm Avoid Other" at bounding box center [916, 446] width 210 height 29
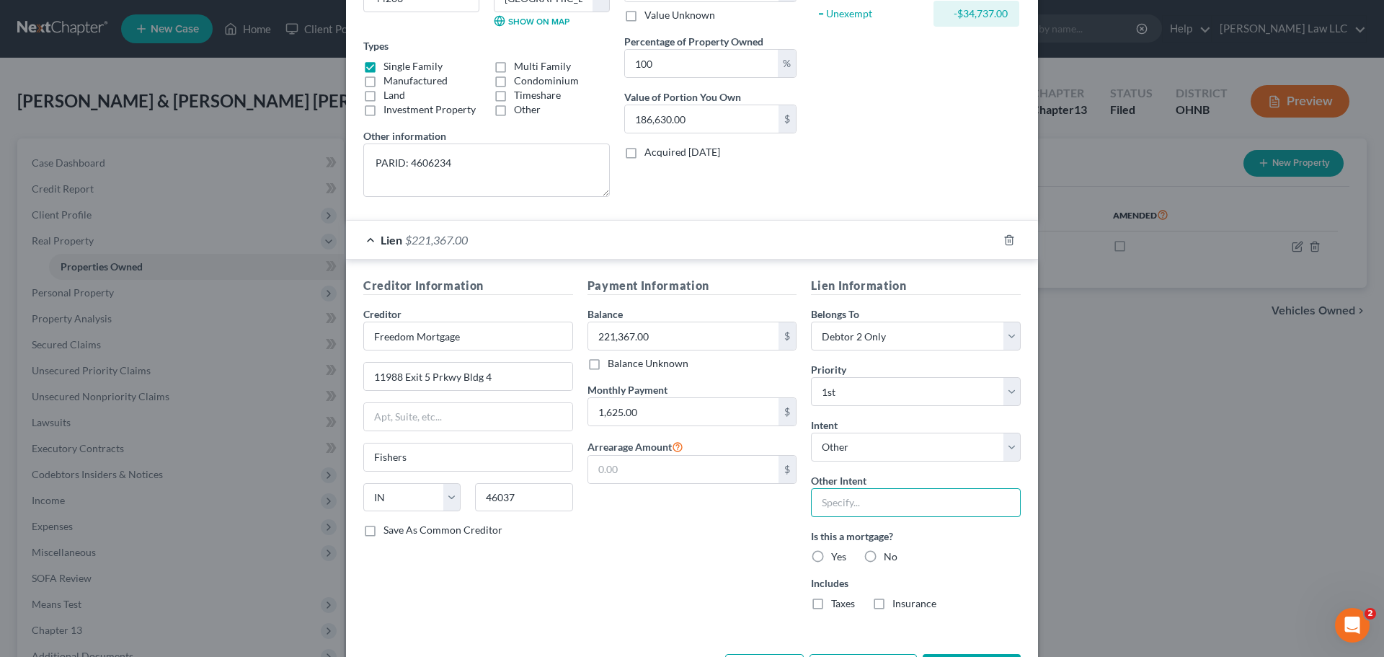
click at [840, 501] on input "text" at bounding box center [916, 502] width 210 height 29
type input "Debtor intends to make monthly payments and remain in the home"
click at [958, 504] on input "Debtor intends to make monthly payments and remain in the home" at bounding box center [916, 502] width 210 height 29
drag, startPoint x: 938, startPoint y: 445, endPoint x: 931, endPoint y: 450, distance: 9.2
click at [938, 445] on select "Select Surrender Redeem Reaffirm Avoid Other" at bounding box center [916, 446] width 210 height 29
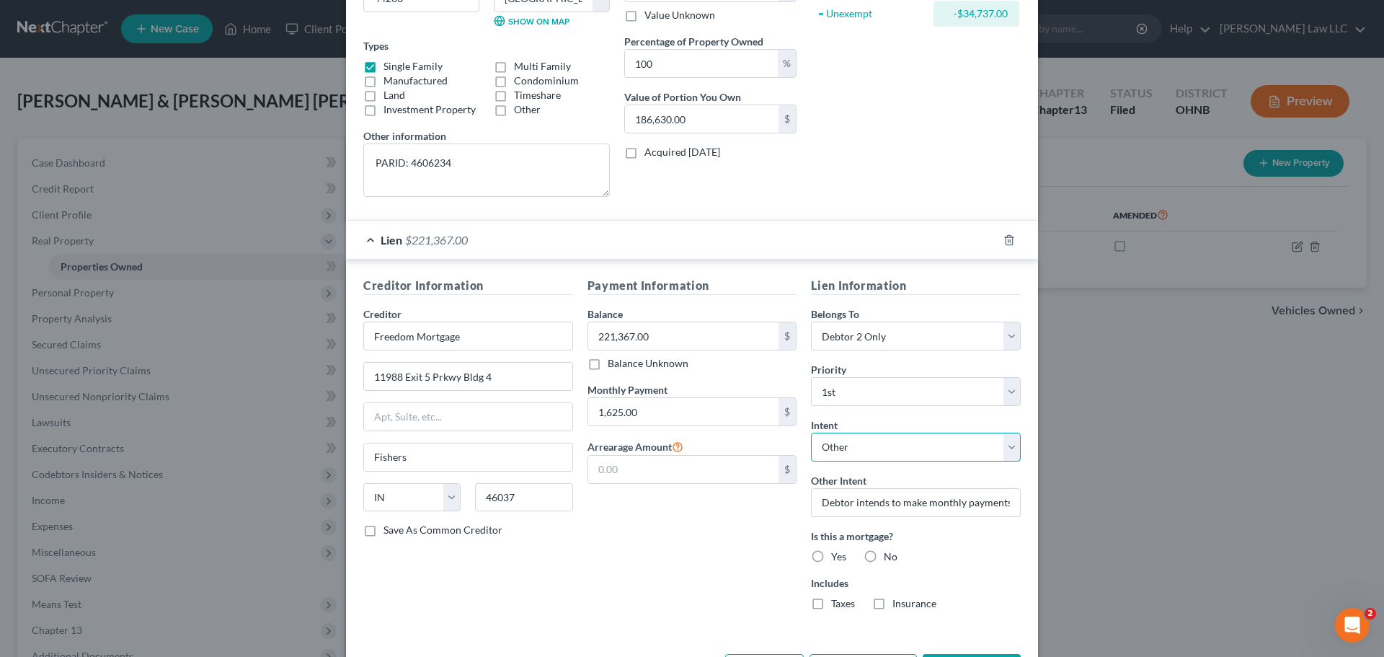
select select "2"
click at [811, 432] on select "Select Surrender Redeem Reaffirm Avoid Other" at bounding box center [916, 446] width 210 height 29
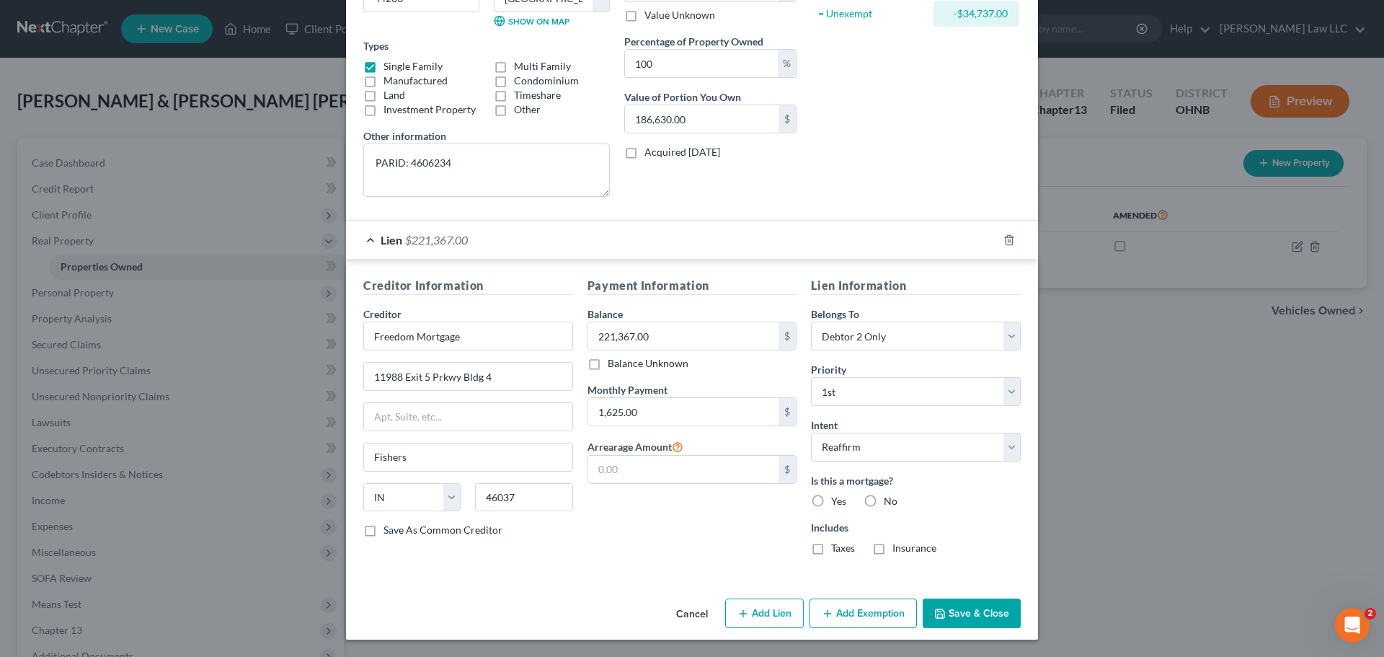
click at [765, 536] on div "Payment Information Balance 221,367.00 $ Balance Unknown Balance Undetermined 2…" at bounding box center [692, 421] width 224 height 289
click at [831, 500] on label "Yes" at bounding box center [838, 501] width 15 height 14
click at [837, 500] on input "Yes" at bounding box center [841, 498] width 9 height 9
radio input "true"
click at [831, 550] on label "Taxes" at bounding box center [843, 547] width 24 height 14
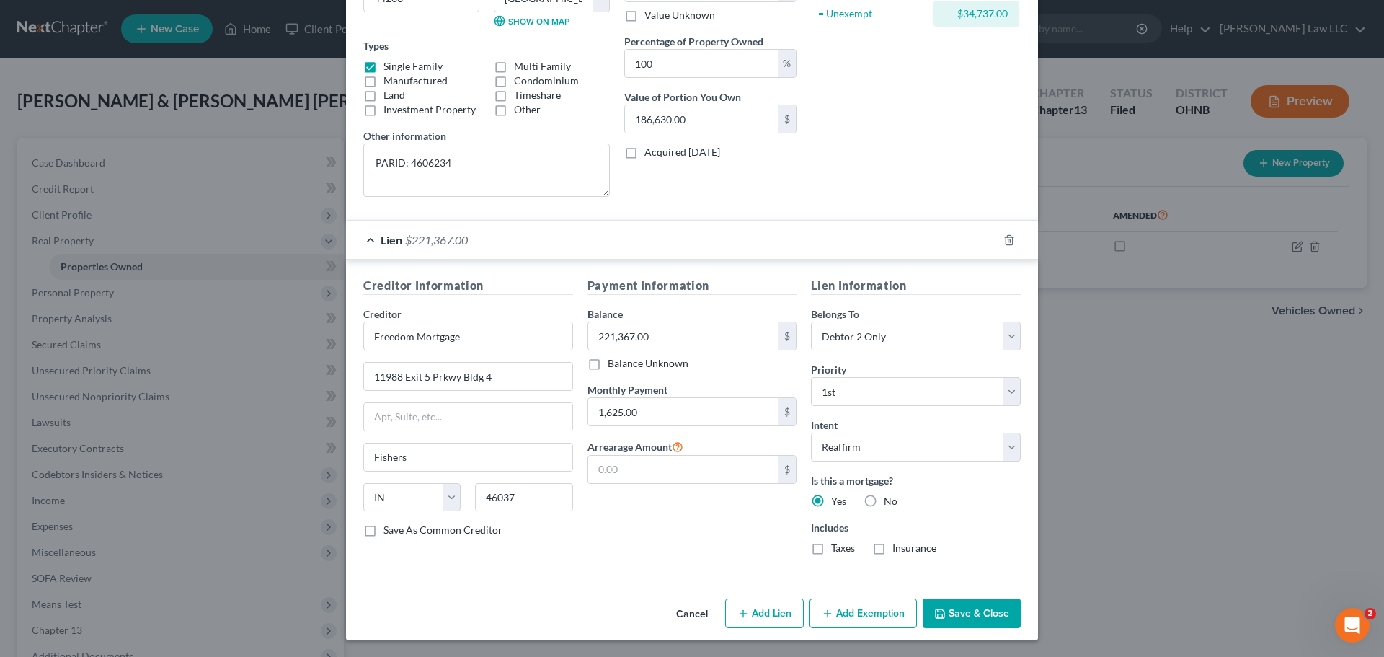
click at [837, 550] on input "Taxes" at bounding box center [841, 544] width 9 height 9
checkbox input "true"
click at [892, 547] on label "Insurance" at bounding box center [914, 547] width 44 height 14
click at [898, 547] on input "Insurance" at bounding box center [902, 544] width 9 height 9
checkbox input "true"
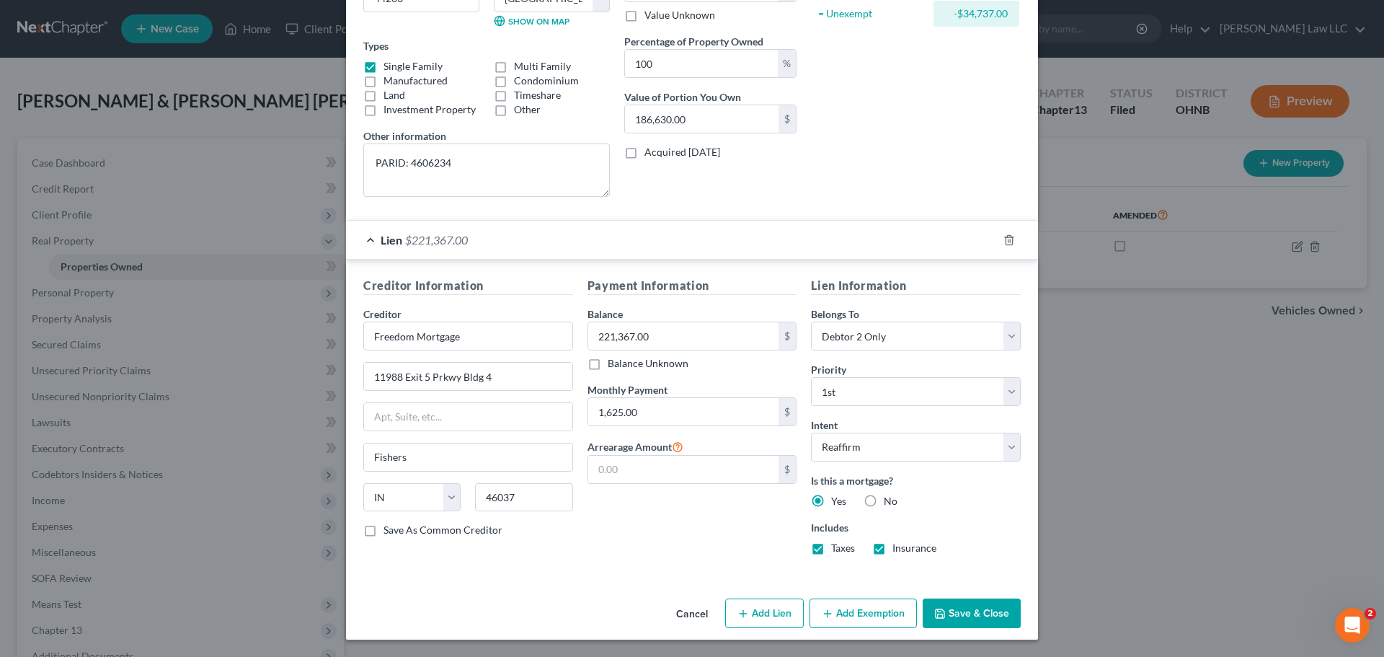
click at [711, 534] on div "Payment Information Balance 221,367.00 $ Balance Unknown Balance Undetermined 2…" at bounding box center [692, 421] width 224 height 289
click at [880, 337] on select "Select Debtor 1 Only Debtor 2 Only Debtor 1 And Debtor 2 Only At Least One Of T…" at bounding box center [916, 335] width 210 height 29
select select "2"
click at [811, 321] on select "Select Debtor 1 Only Debtor 2 Only Debtor 1 And Debtor 2 Only At Least One Of T…" at bounding box center [916, 335] width 210 height 29
click at [772, 524] on div "Payment Information Balance 221,367.00 $ Balance Unknown Balance Undetermined 2…" at bounding box center [692, 421] width 224 height 289
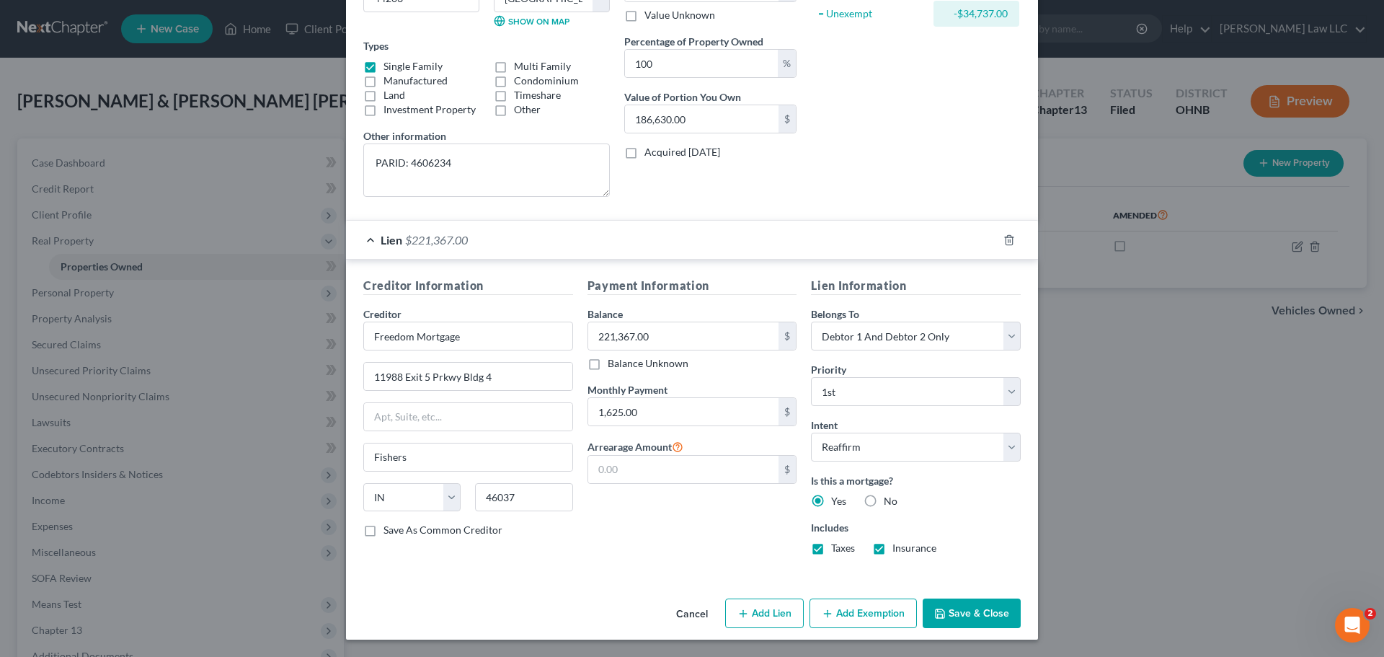
scroll to position [0, 0]
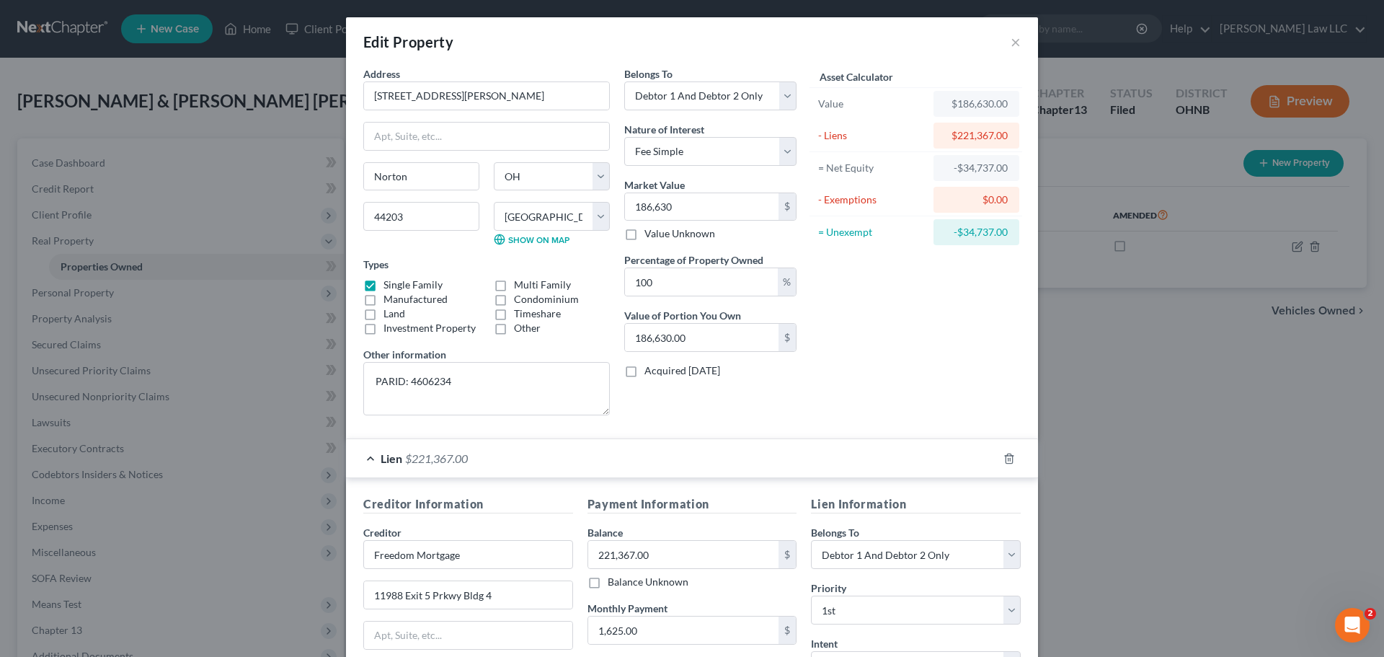
click at [856, 351] on div "Asset Calculator Value $186,630.00 - Liens $221,367.00 = Net Equity -$34,737.00…" at bounding box center [916, 246] width 224 height 360
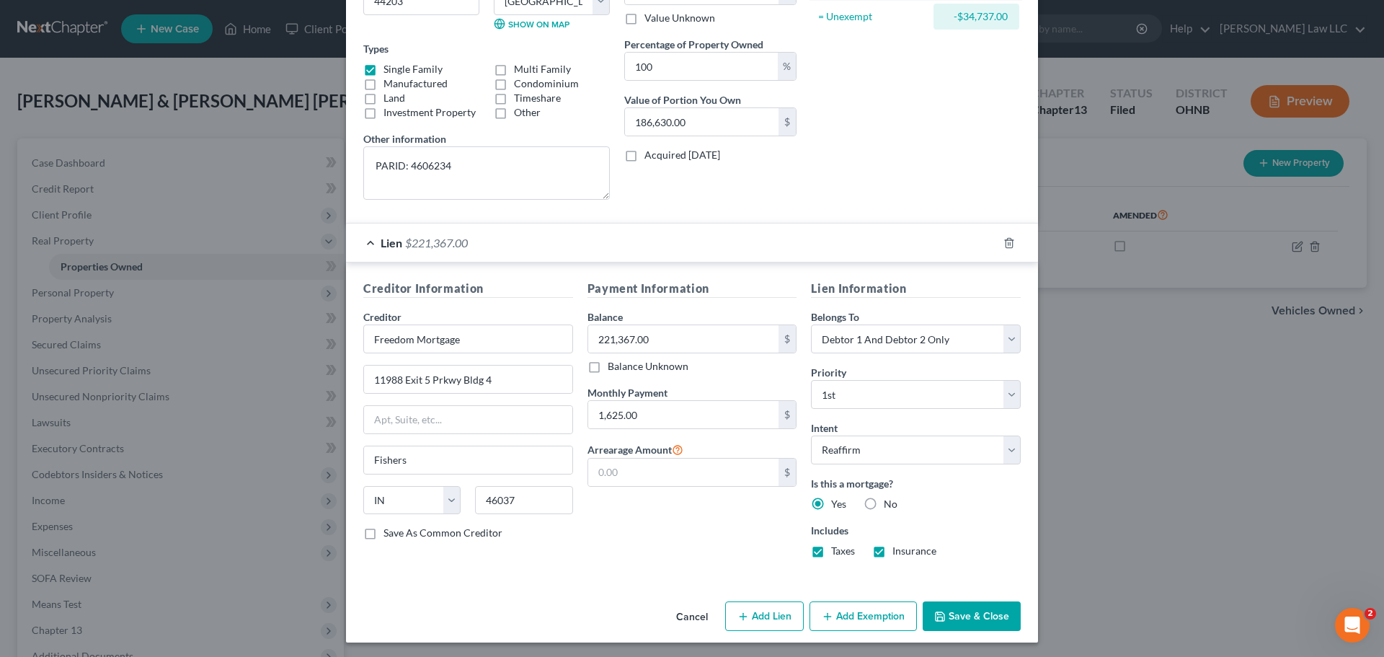
scroll to position [216, 0]
click at [675, 529] on div "Payment Information Balance 221,367.00 $ Balance Unknown Balance Undetermined 2…" at bounding box center [692, 423] width 224 height 289
click at [708, 553] on div "Payment Information Balance 221,367.00 $ Balance Unknown Balance Undetermined 2…" at bounding box center [692, 423] width 224 height 289
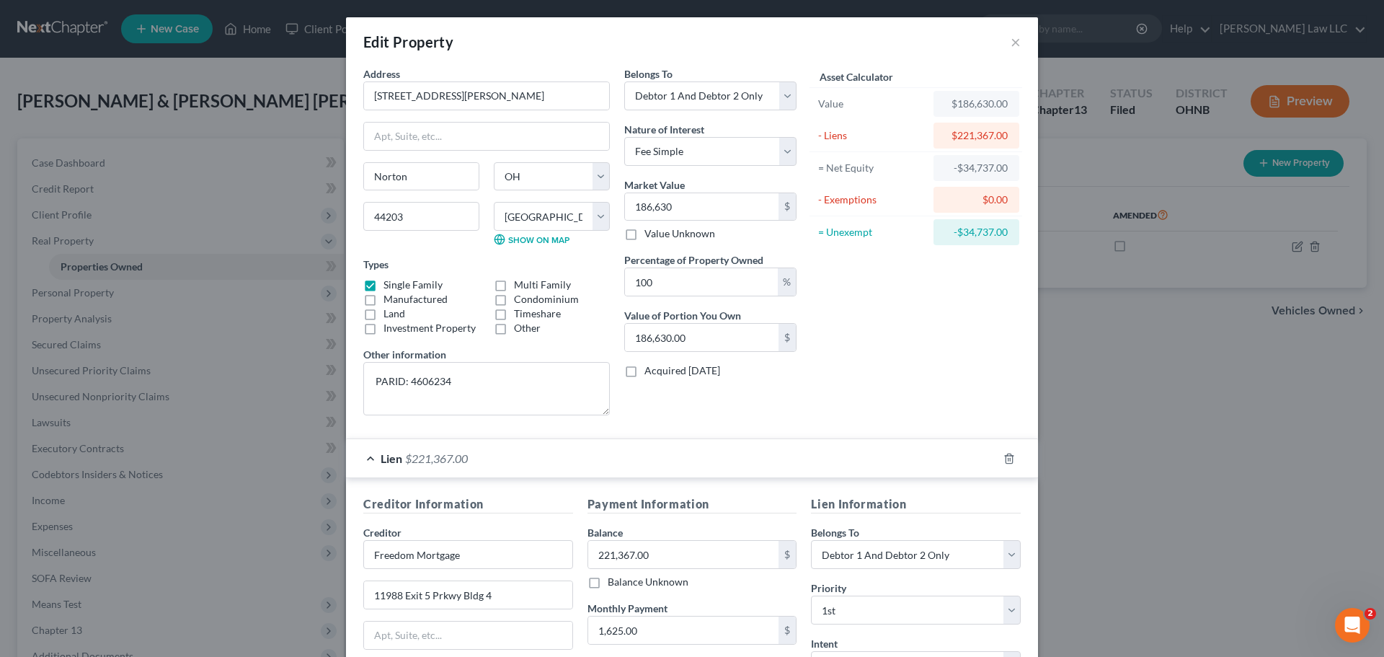
click at [868, 367] on div "Asset Calculator Value $186,630.00 - Liens $221,367.00 = Net Equity -$34,737.00…" at bounding box center [916, 246] width 224 height 360
click at [914, 335] on div "Asset Calculator Value $186,630.00 - Liens $221,367.00 = Net Equity -$34,737.00…" at bounding box center [916, 246] width 224 height 360
click at [932, 326] on div "Asset Calculator Value $186,630.00 - Liens $221,367.00 = Net Equity -$34,737.00…" at bounding box center [916, 246] width 224 height 360
click at [902, 382] on div "Asset Calculator Value $186,630.00 - Liens $221,367.00 = Net Equity -$34,737.00…" at bounding box center [916, 246] width 224 height 360
click at [903, 337] on div "Asset Calculator Value $186,630.00 - Liens $221,367.00 = Net Equity -$34,737.00…" at bounding box center [916, 246] width 224 height 360
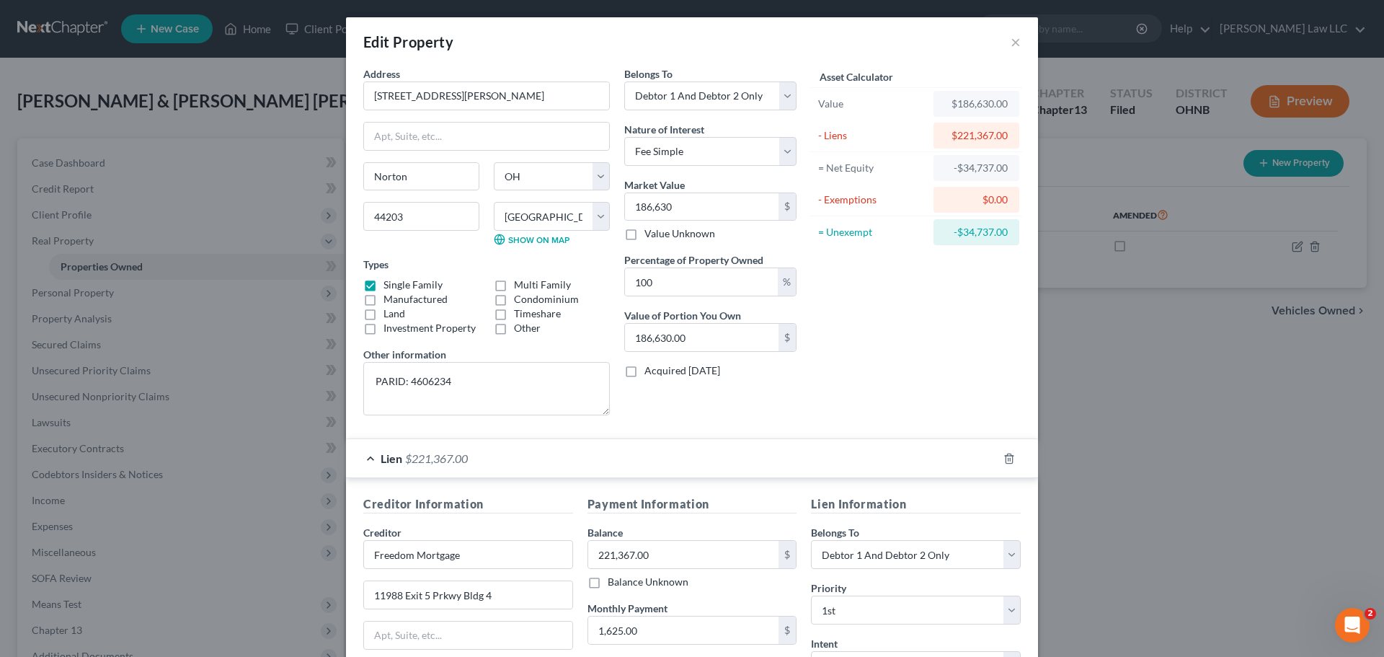
click at [564, 58] on div "Edit Property ×" at bounding box center [692, 41] width 692 height 49
click at [859, 310] on div "Asset Calculator Value $186,630.00 - Liens $221,367.00 = Net Equity -$34,737.00…" at bounding box center [916, 246] width 224 height 360
click at [907, 381] on div "Asset Calculator Value $186,630.00 - Liens $221,367.00 = Net Equity -$34,737.00…" at bounding box center [916, 246] width 224 height 360
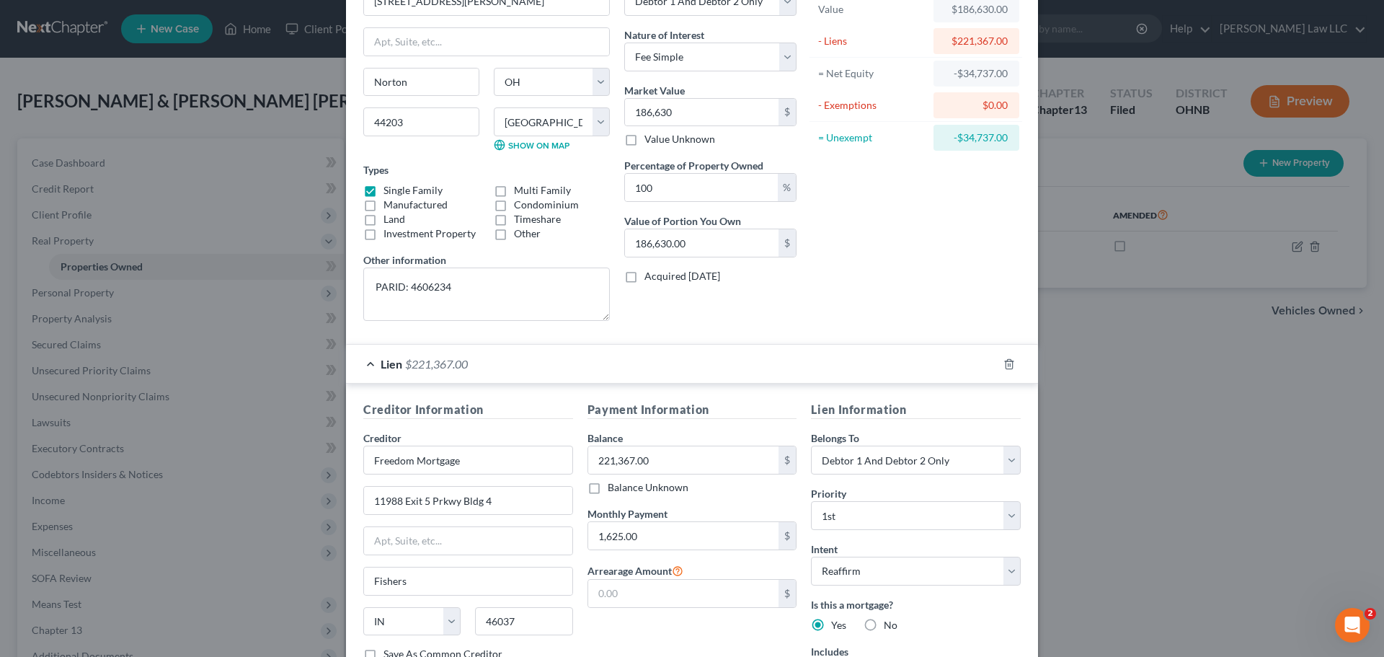
scroll to position [216, 0]
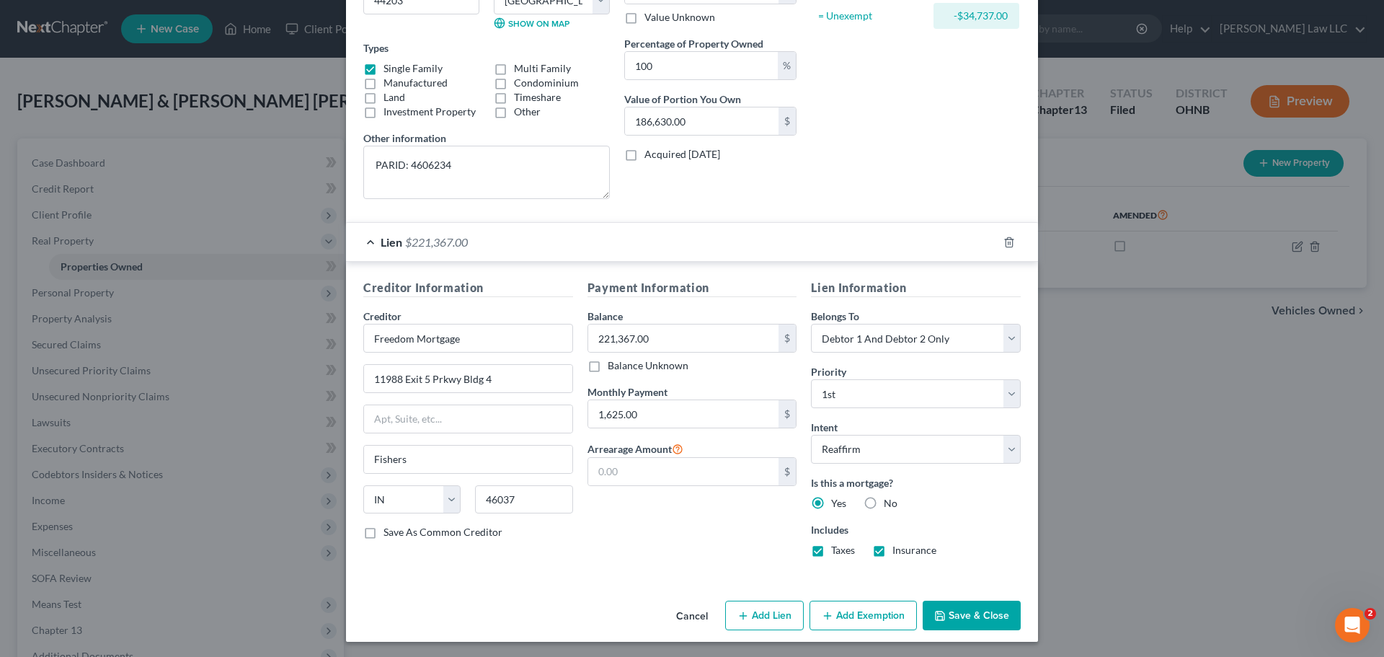
click at [873, 610] on button "Add Exemption" at bounding box center [862, 615] width 107 height 30
select select "2"
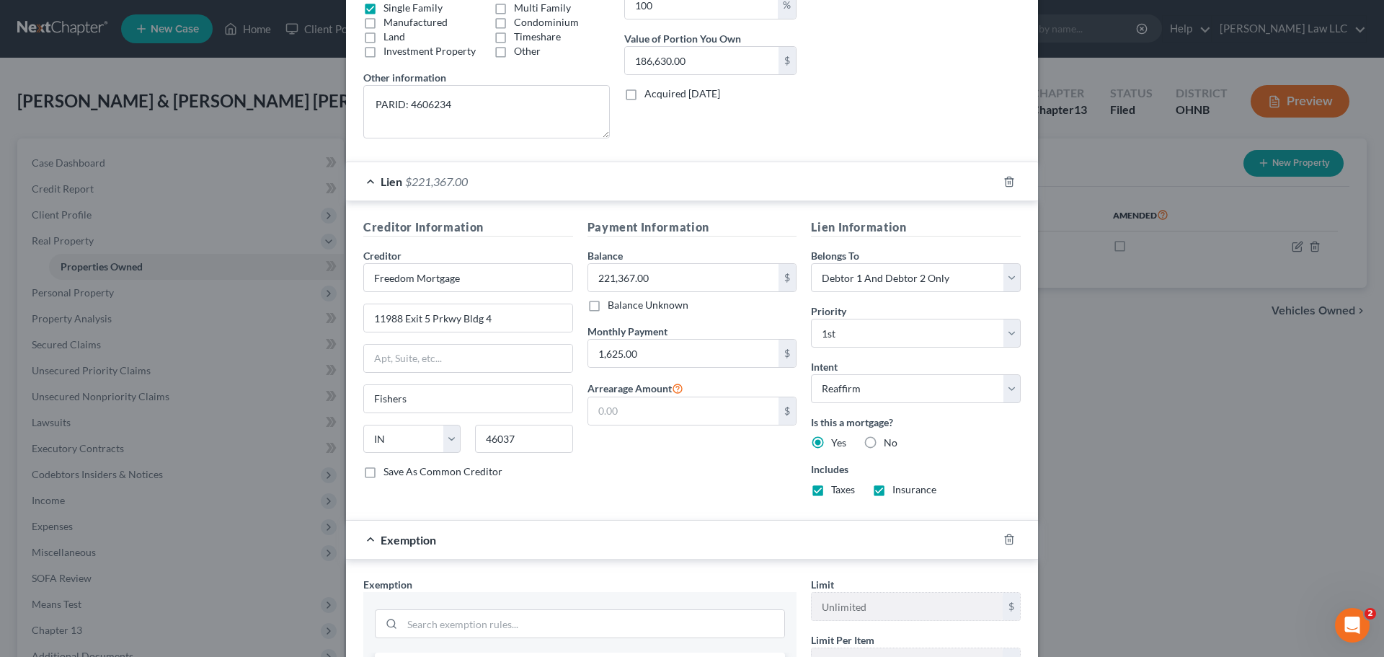
scroll to position [360, 0]
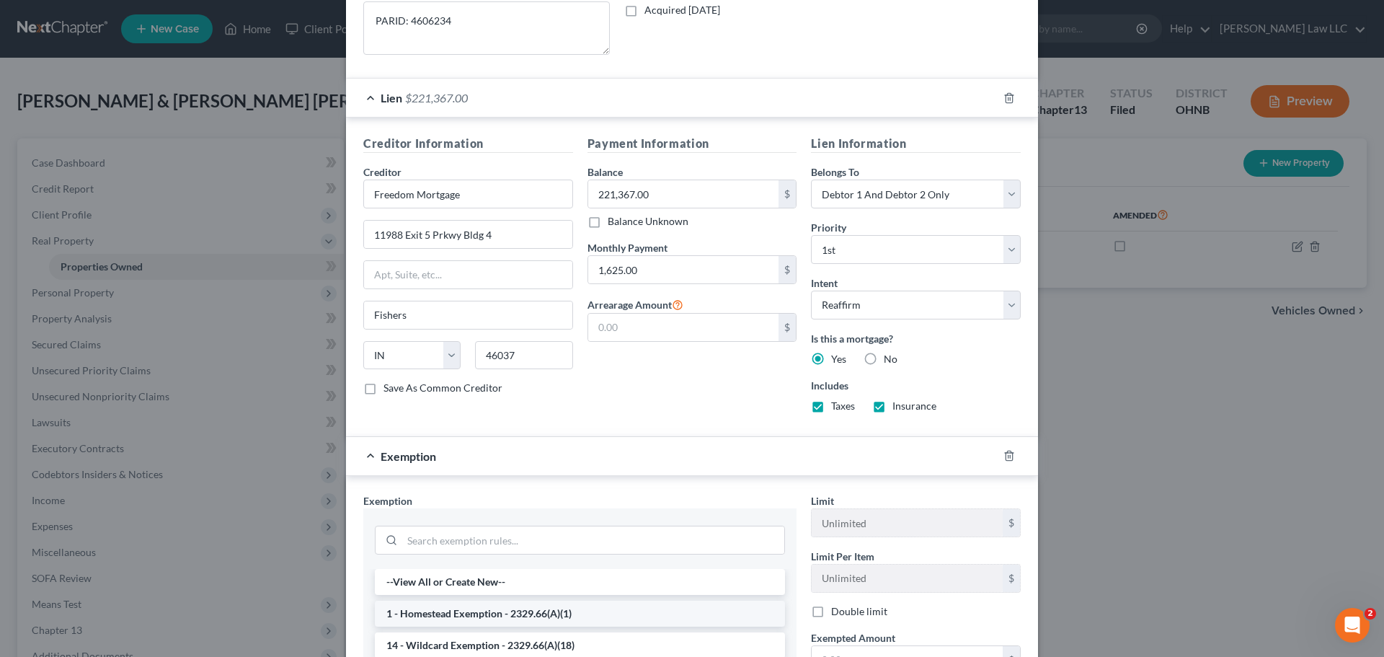
click at [489, 610] on li "1 - Homestead Exemption - 2329.66(A)(1)" at bounding box center [580, 613] width 410 height 26
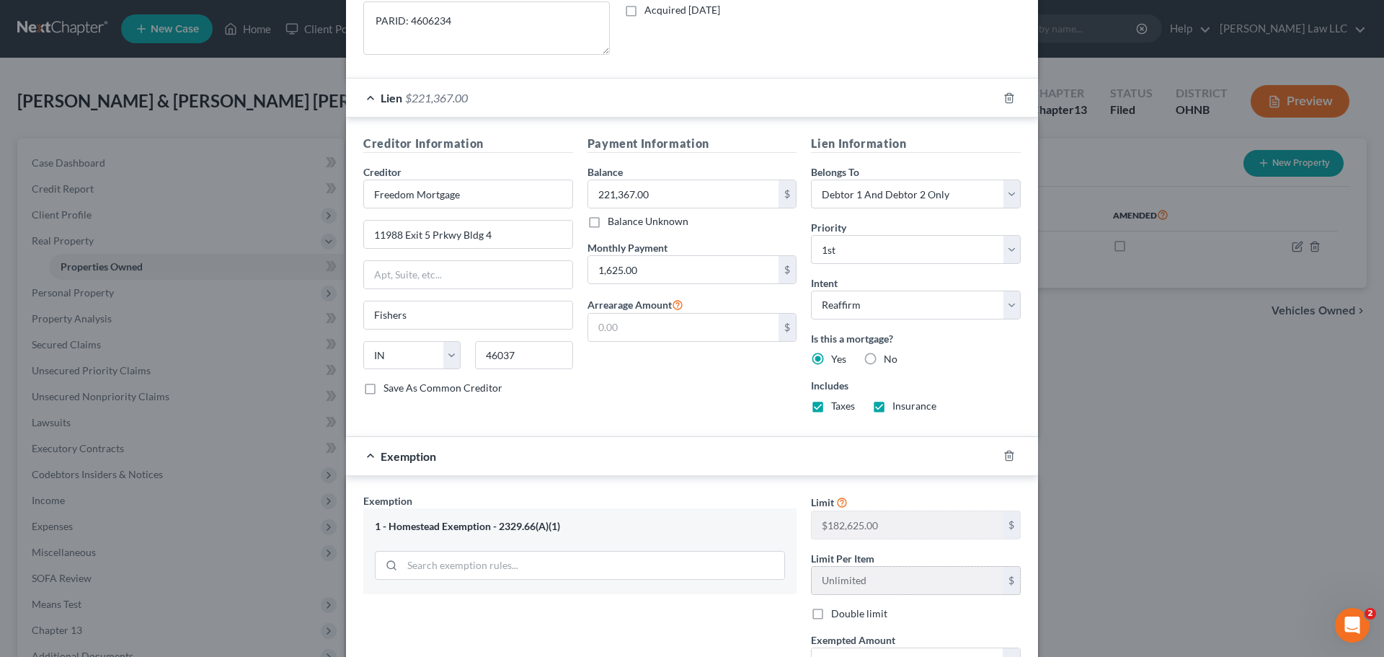
scroll to position [577, 0]
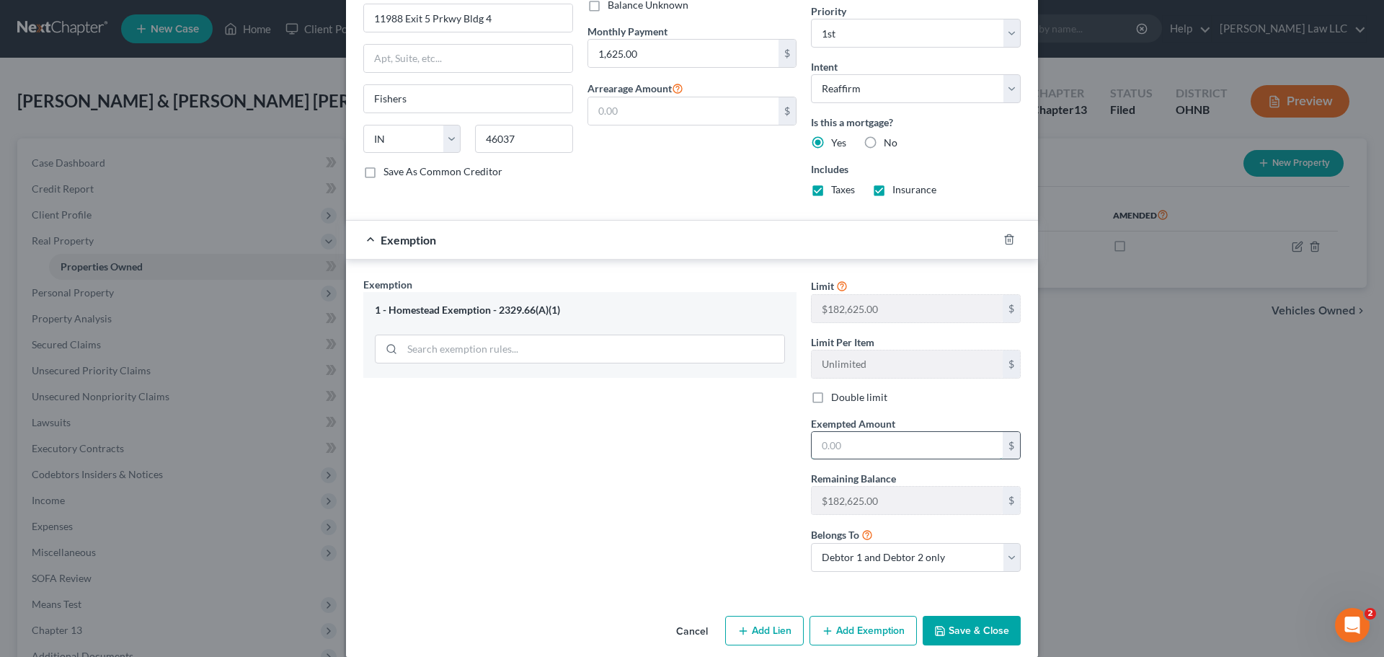
click at [857, 447] on input "text" at bounding box center [906, 445] width 191 height 27
type input "182,625"
click at [644, 468] on div "Exemption Set must be selected for CA. Exemption * 1 - Homestead Exemption - 23…" at bounding box center [580, 430] width 448 height 306
click at [976, 633] on button "Save & Close" at bounding box center [971, 630] width 98 height 30
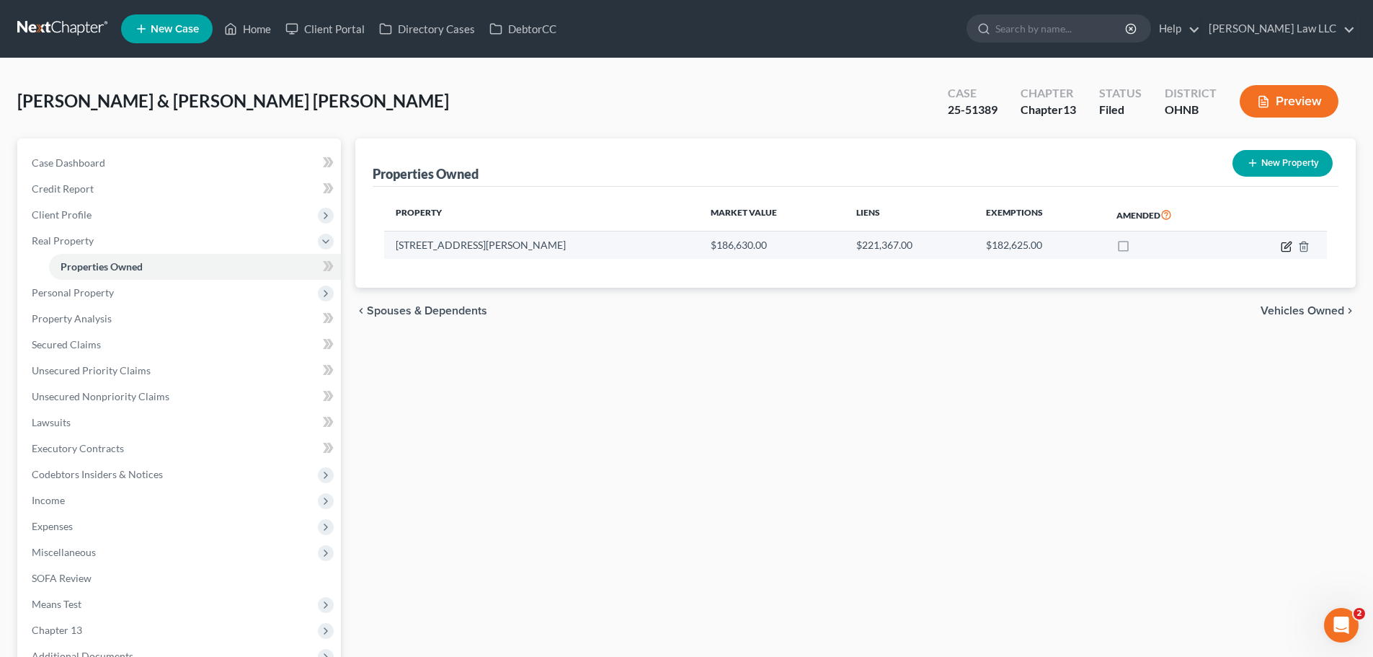
click at [1283, 243] on icon "button" at bounding box center [1287, 247] width 12 height 12
select select "36"
select select "76"
select select "2"
select select "0"
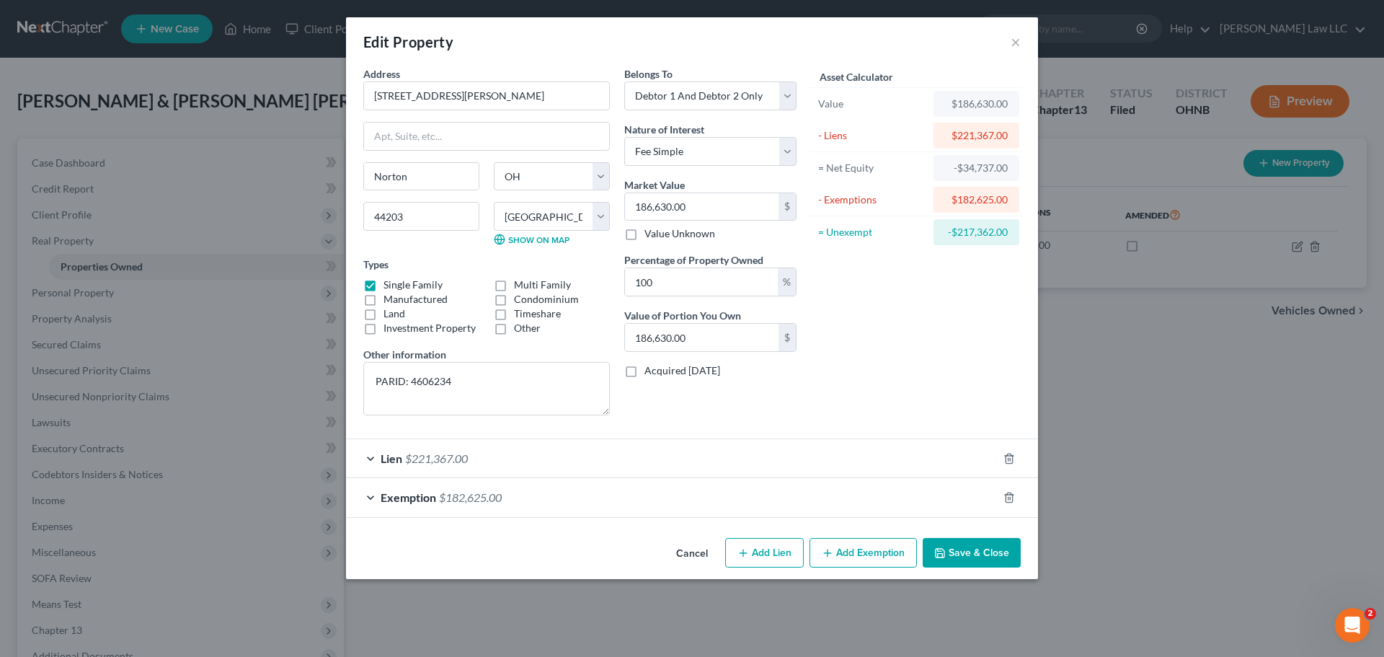
click at [667, 406] on div "Belongs To * Select Debtor 1 Only Debtor 2 Only Debtor 1 And Debtor 2 Only At L…" at bounding box center [710, 246] width 187 height 360
click at [661, 411] on div "Belongs To * Select Debtor 1 Only Debtor 2 Only Debtor 1 And Debtor 2 Only At L…" at bounding box center [710, 246] width 187 height 360
click at [894, 285] on div "Asset Calculator Value $186,630.00 - Liens $221,367.00 = Net Equity -$34,737.00…" at bounding box center [916, 246] width 224 height 360
click at [524, 457] on div "Lien $221,367.00" at bounding box center [671, 458] width 651 height 38
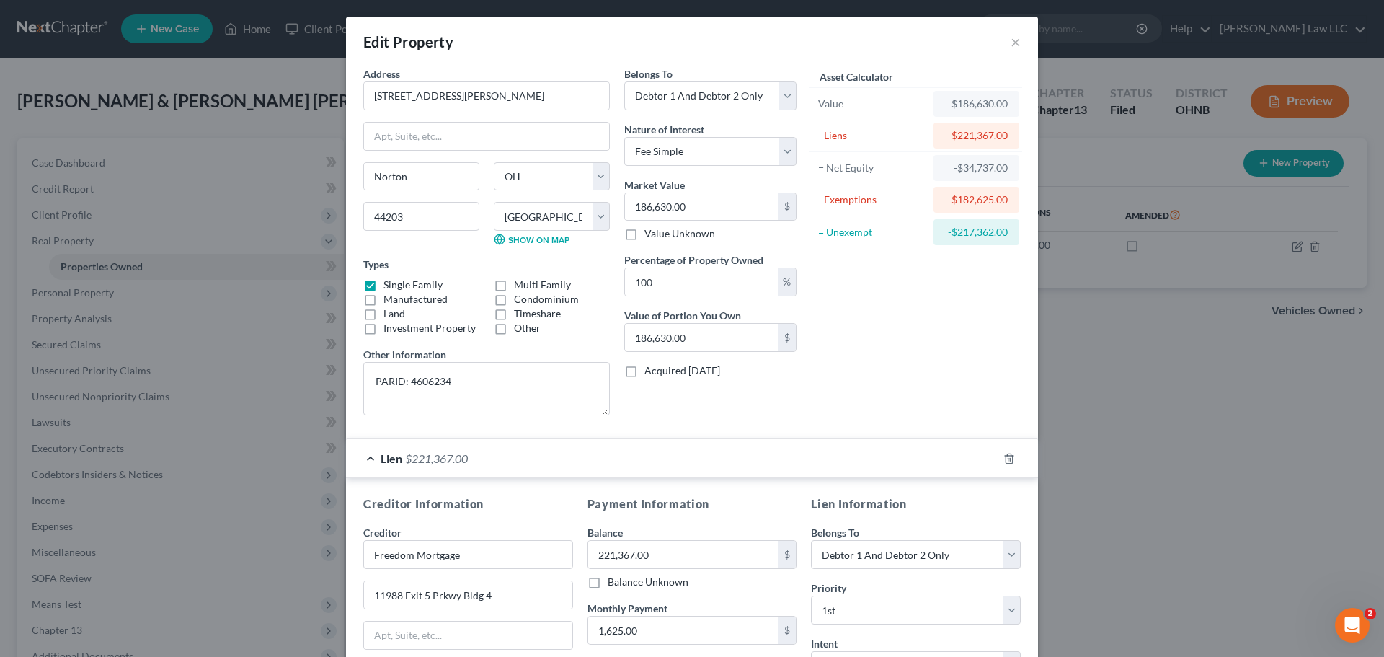
scroll to position [216, 0]
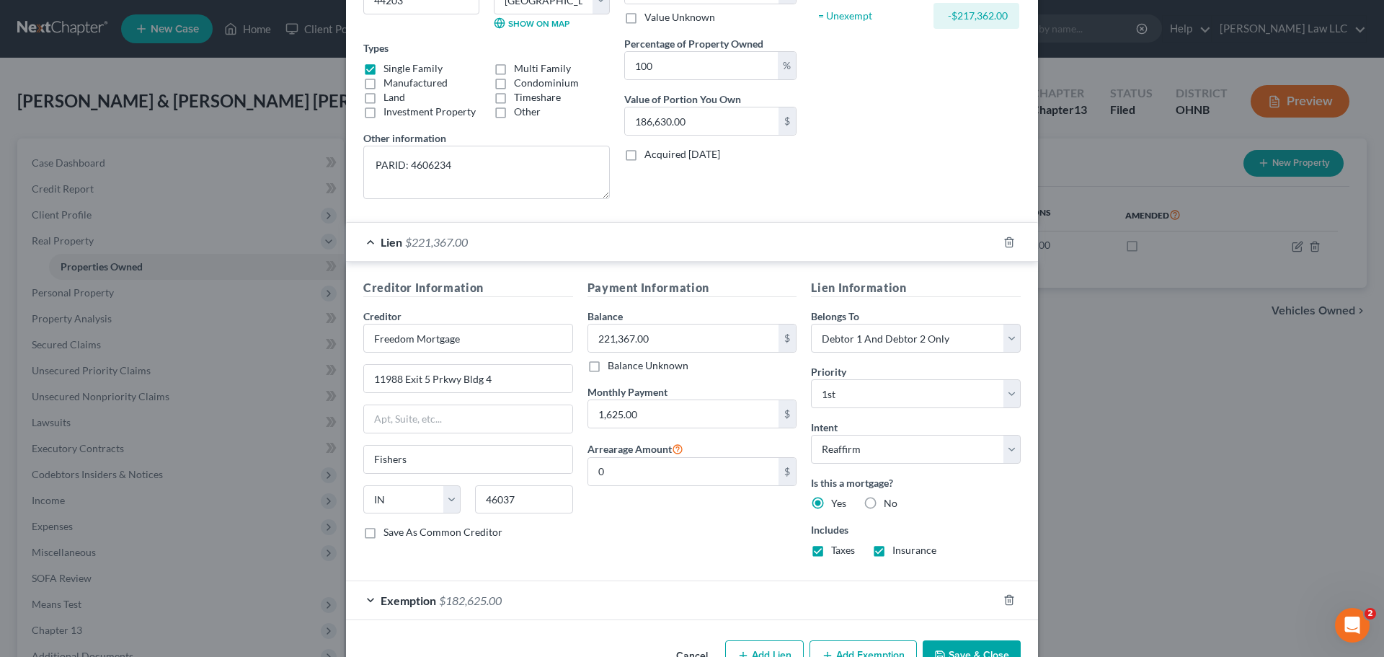
click at [693, 543] on div "Payment Information Balance 221,367.00 $ Balance Unknown Balance Undetermined 2…" at bounding box center [692, 423] width 224 height 289
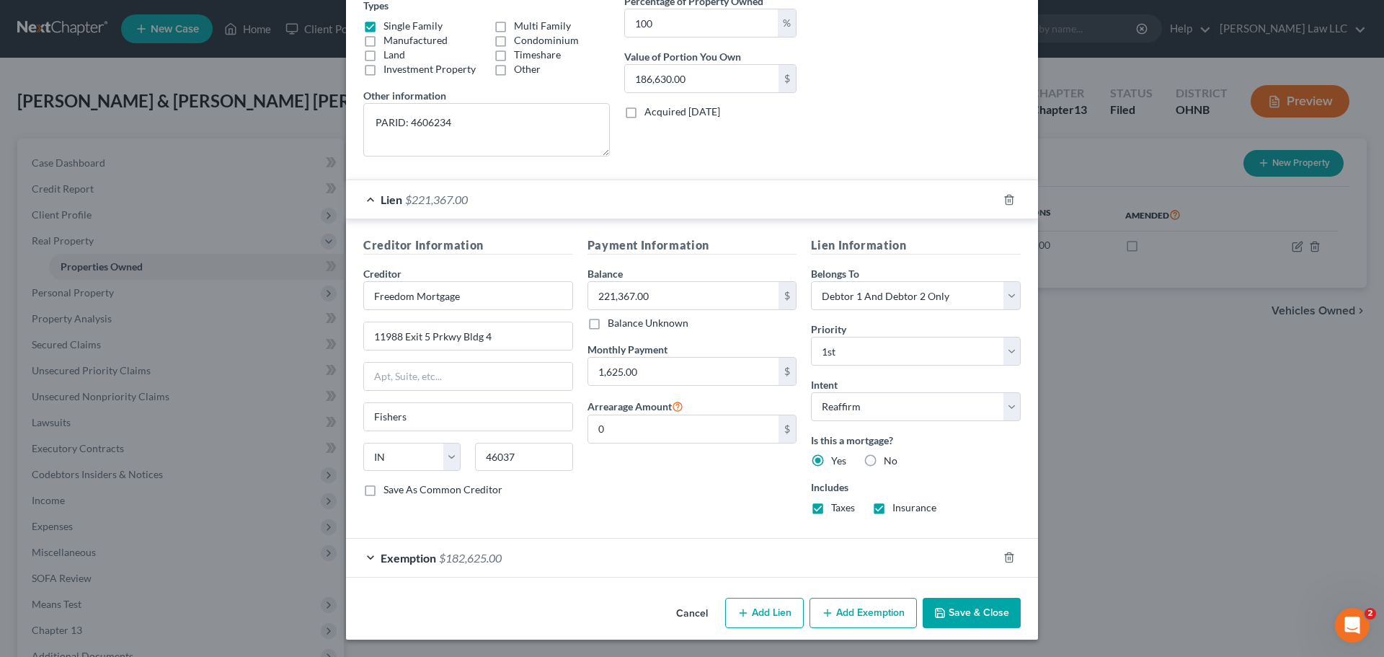
click at [534, 559] on div "Exemption $182,625.00" at bounding box center [671, 557] width 651 height 38
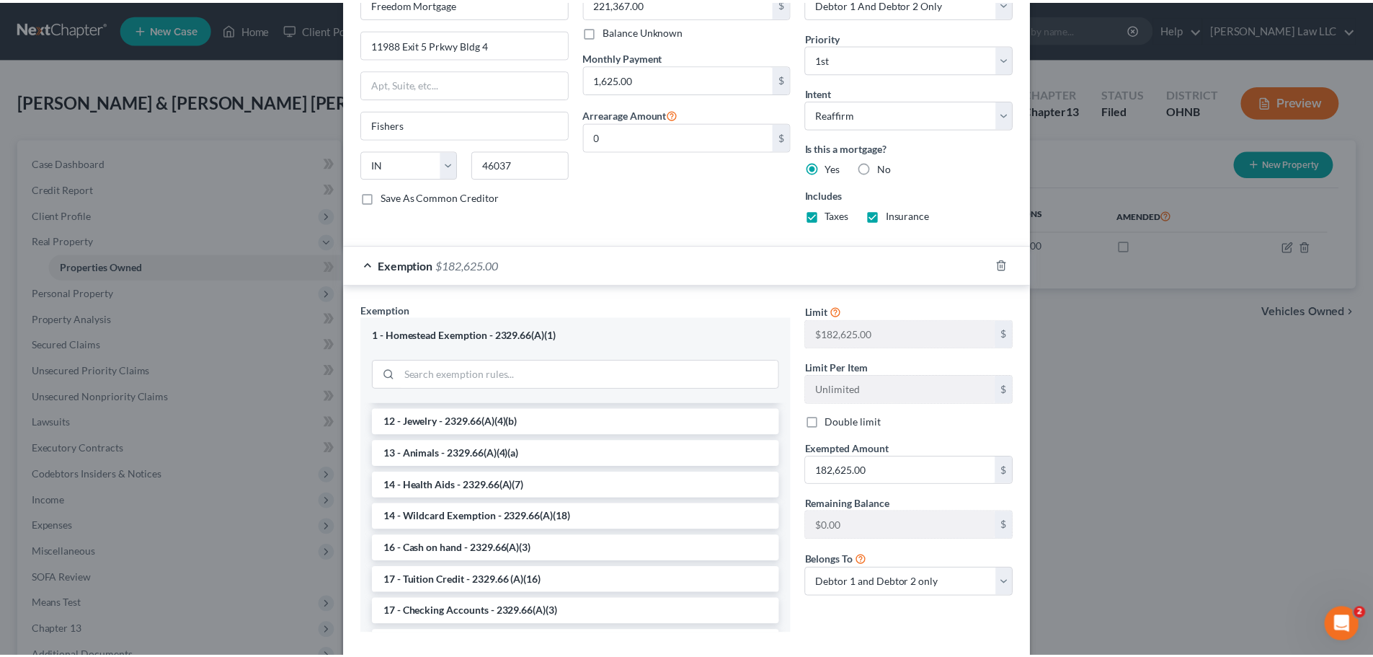
scroll to position [631, 0]
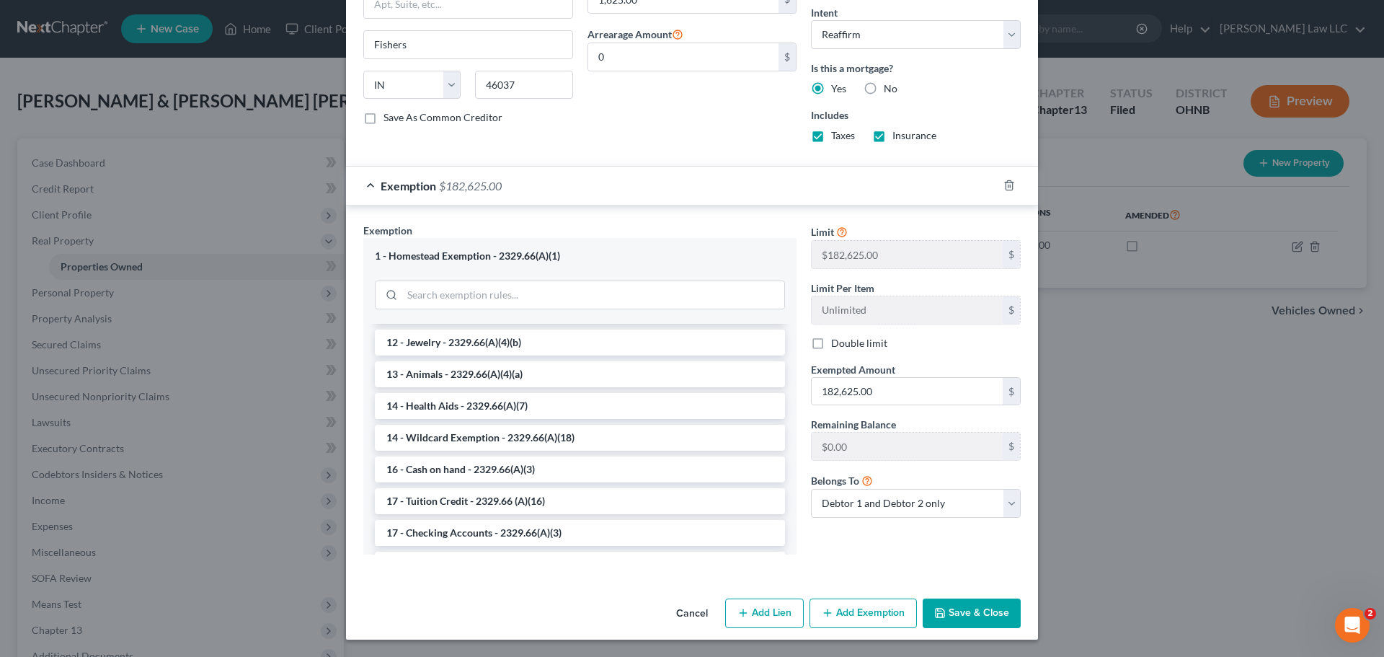
click at [982, 611] on button "Save & Close" at bounding box center [971, 613] width 98 height 30
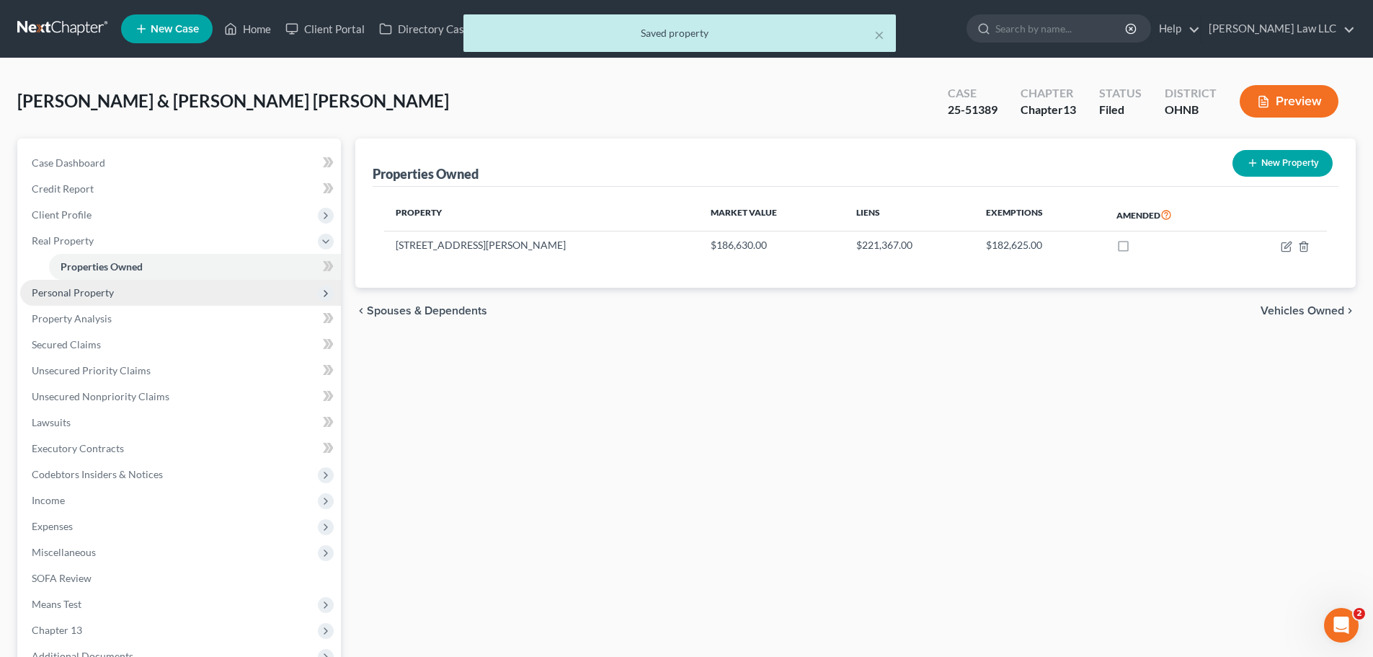
click at [120, 291] on span "Personal Property" at bounding box center [180, 293] width 321 height 26
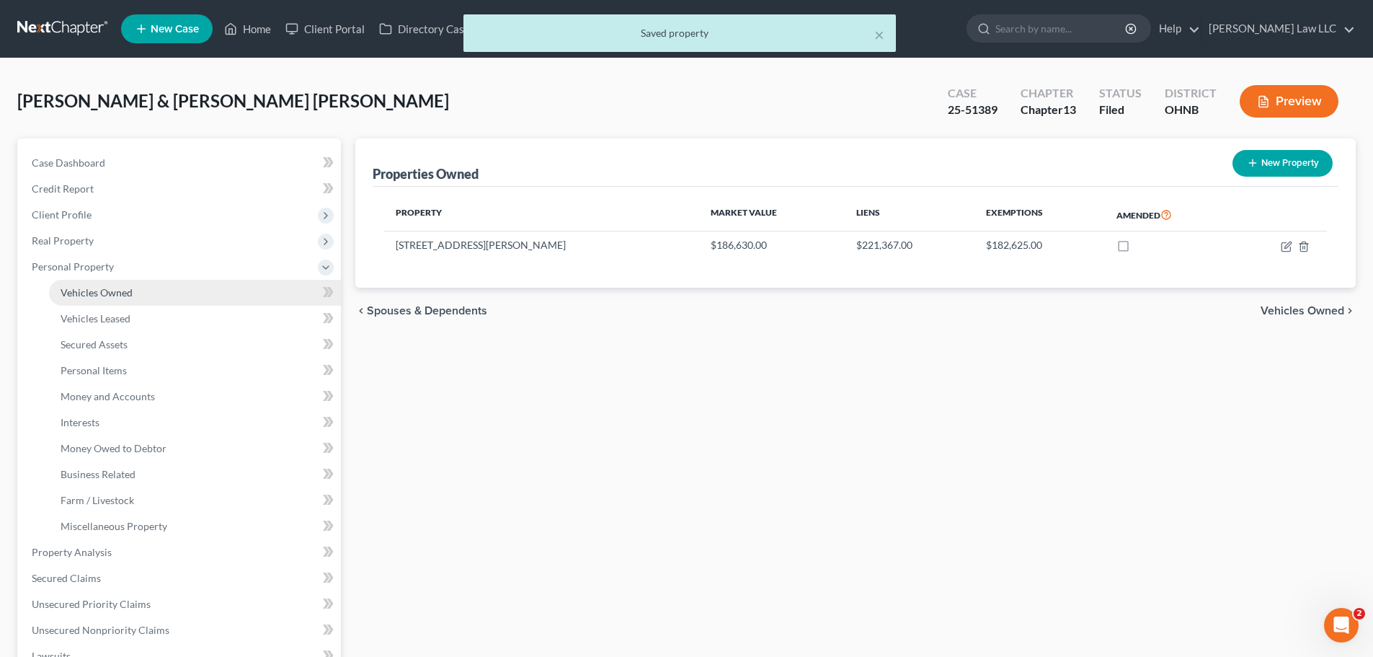
click at [133, 292] on link "Vehicles Owned" at bounding box center [195, 293] width 292 height 26
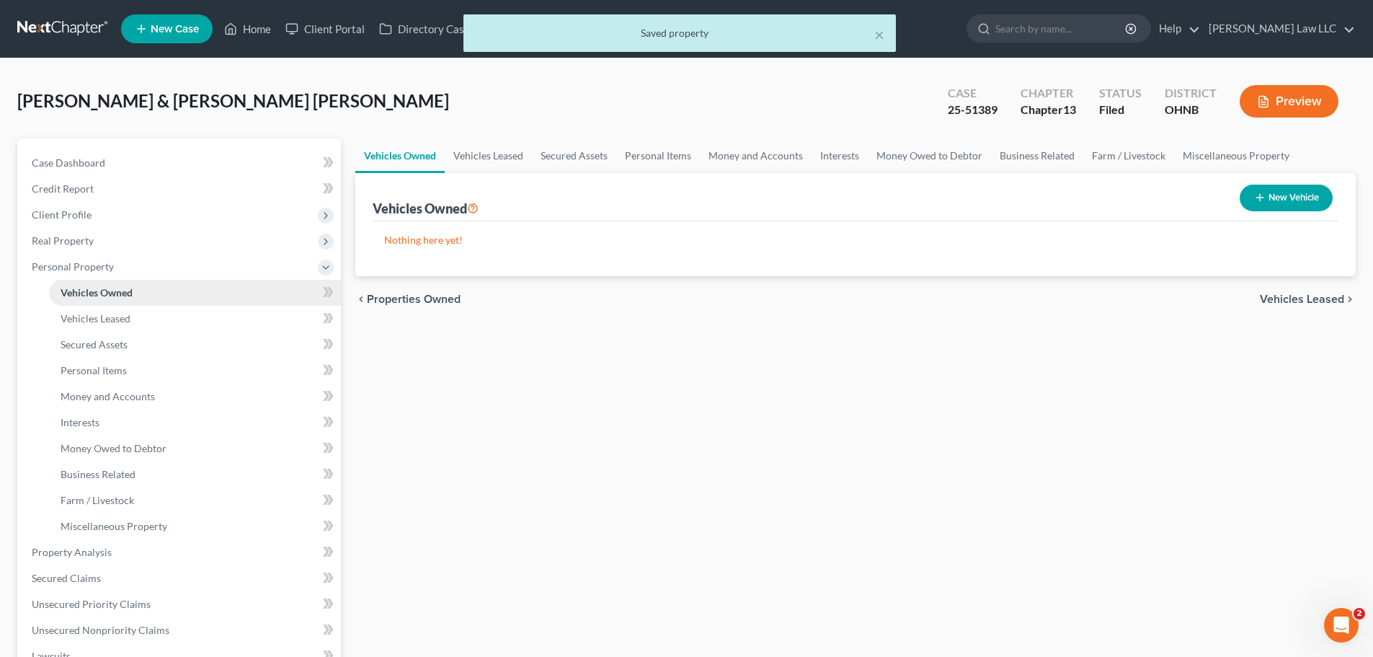
scroll to position [144, 0]
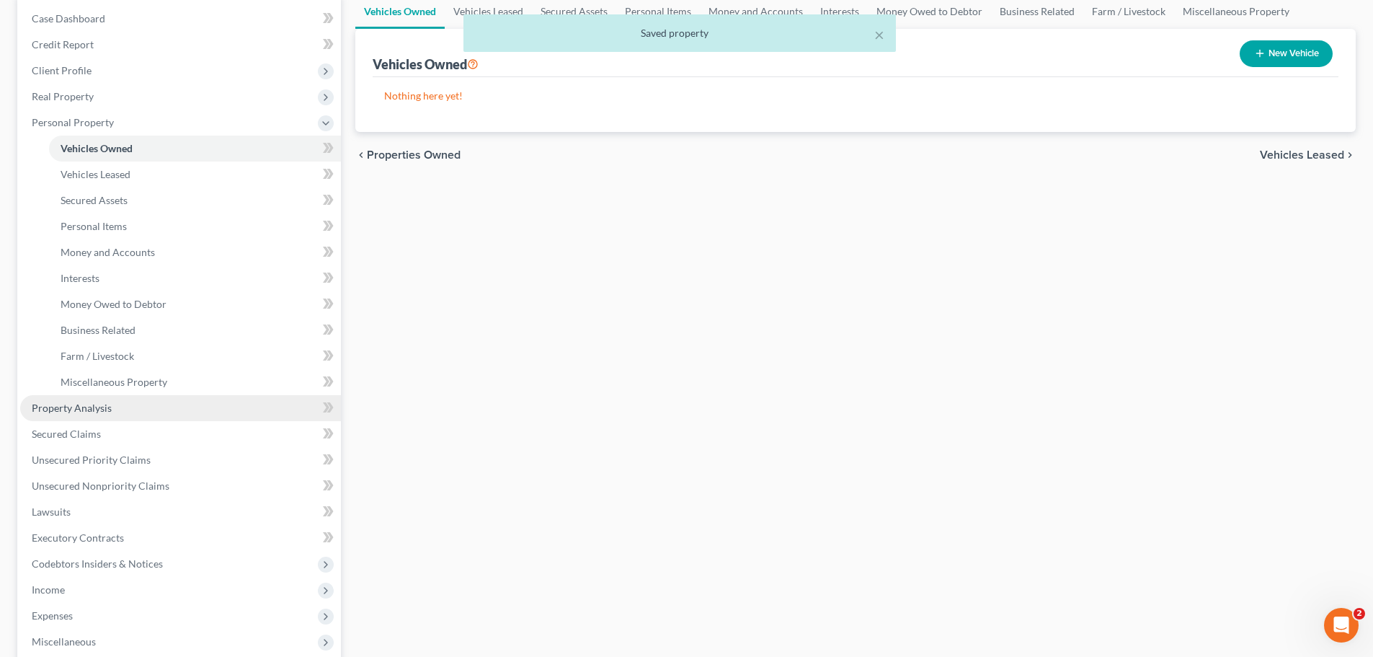
click at [112, 406] on link "Property Analysis" at bounding box center [180, 408] width 321 height 26
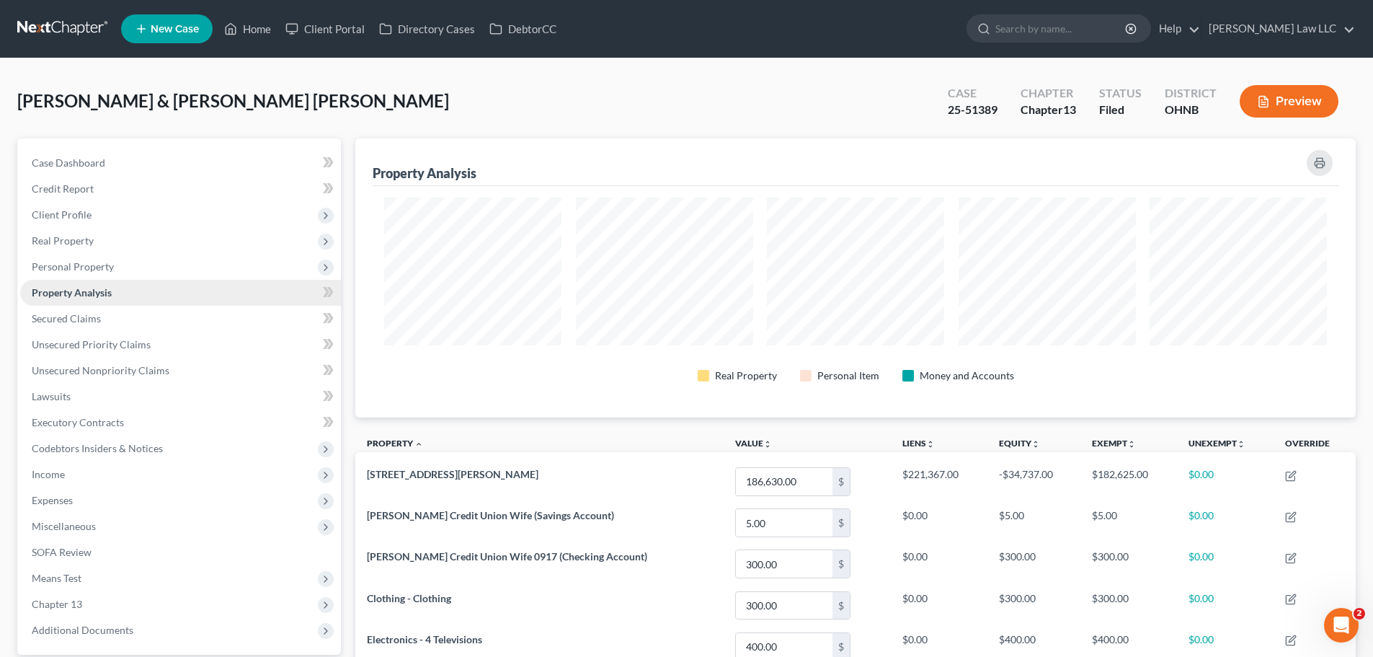
scroll to position [720378, 719657]
click at [125, 401] on link "Lawsuits" at bounding box center [180, 396] width 321 height 26
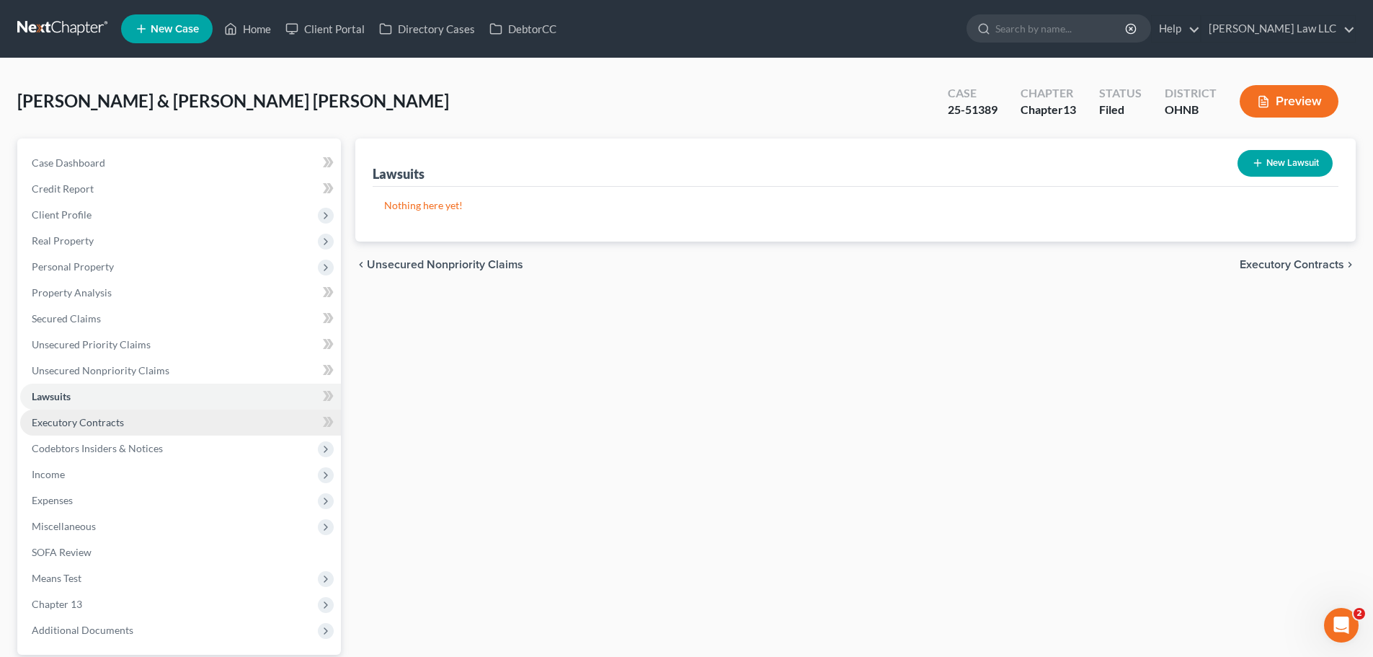
click at [128, 417] on link "Executory Contracts" at bounding box center [180, 422] width 321 height 26
click at [120, 400] on link "Lawsuits" at bounding box center [180, 396] width 321 height 26
click at [133, 417] on link "Executory Contracts" at bounding box center [180, 422] width 321 height 26
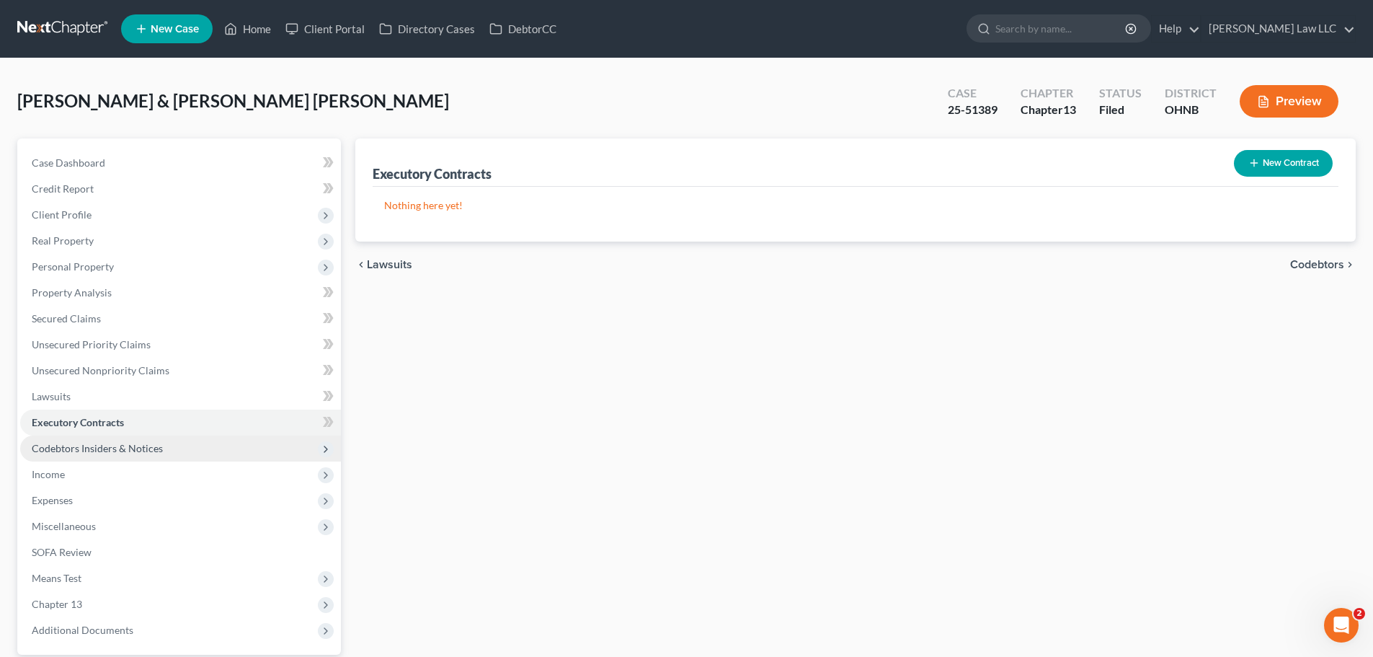
click at [172, 441] on span "Codebtors Insiders & Notices" at bounding box center [180, 448] width 321 height 26
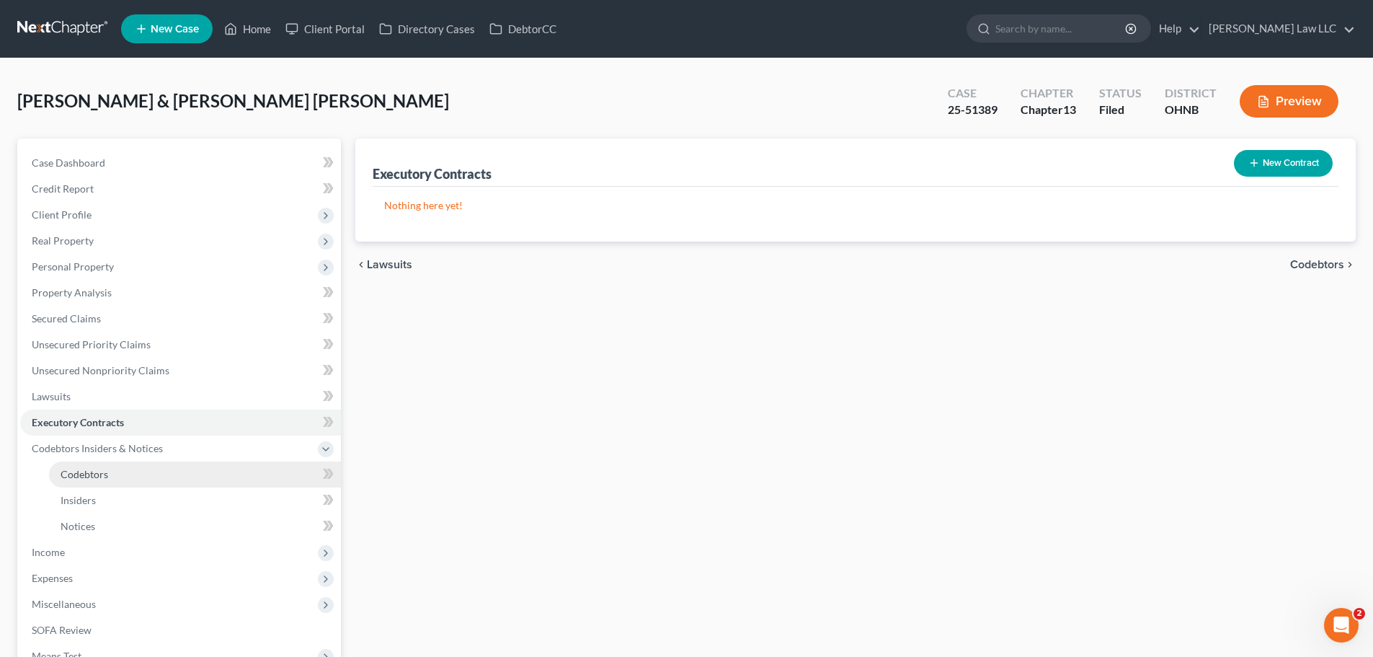
click at [125, 472] on link "Codebtors" at bounding box center [195, 474] width 292 height 26
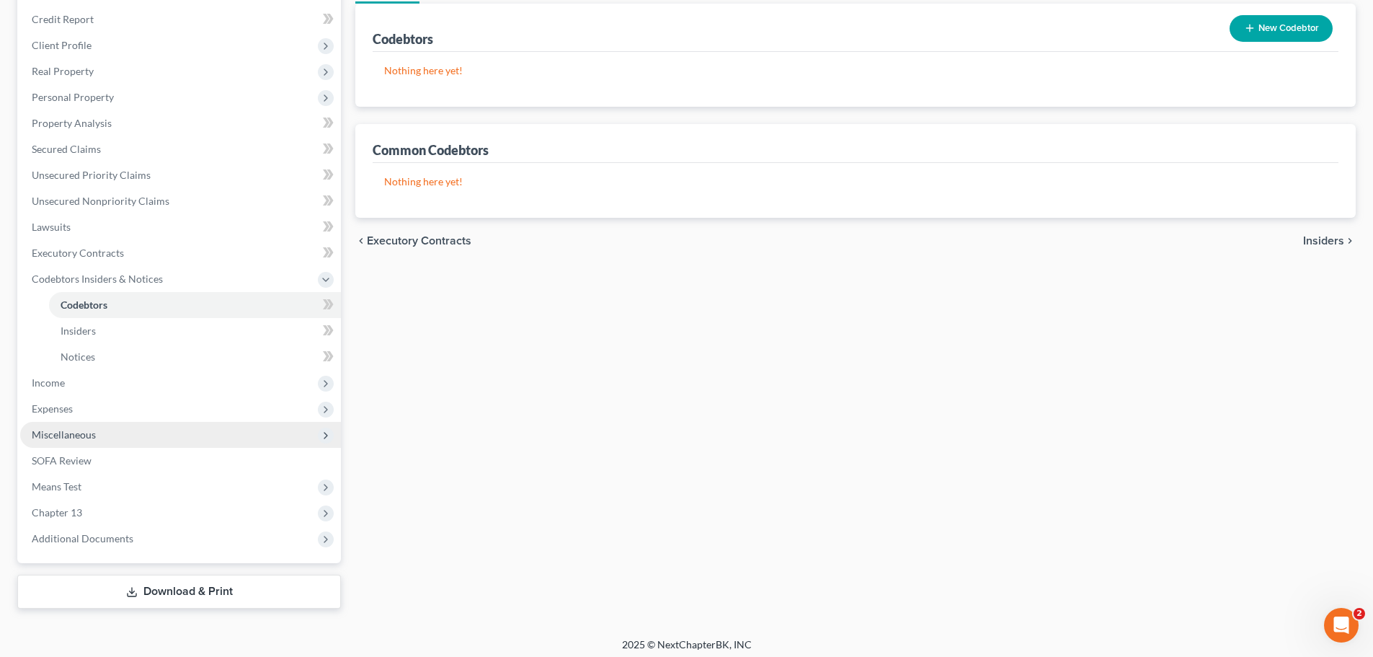
scroll to position [176, 0]
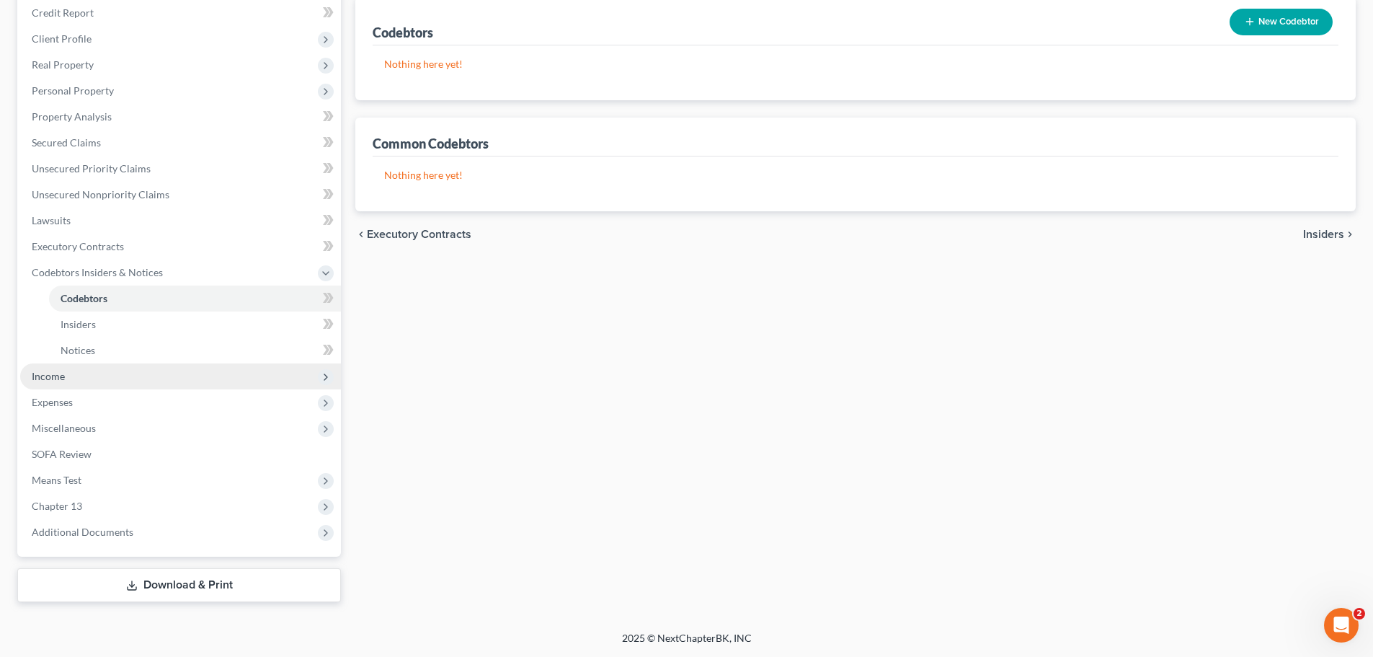
click at [59, 375] on span "Income" at bounding box center [48, 376] width 33 height 12
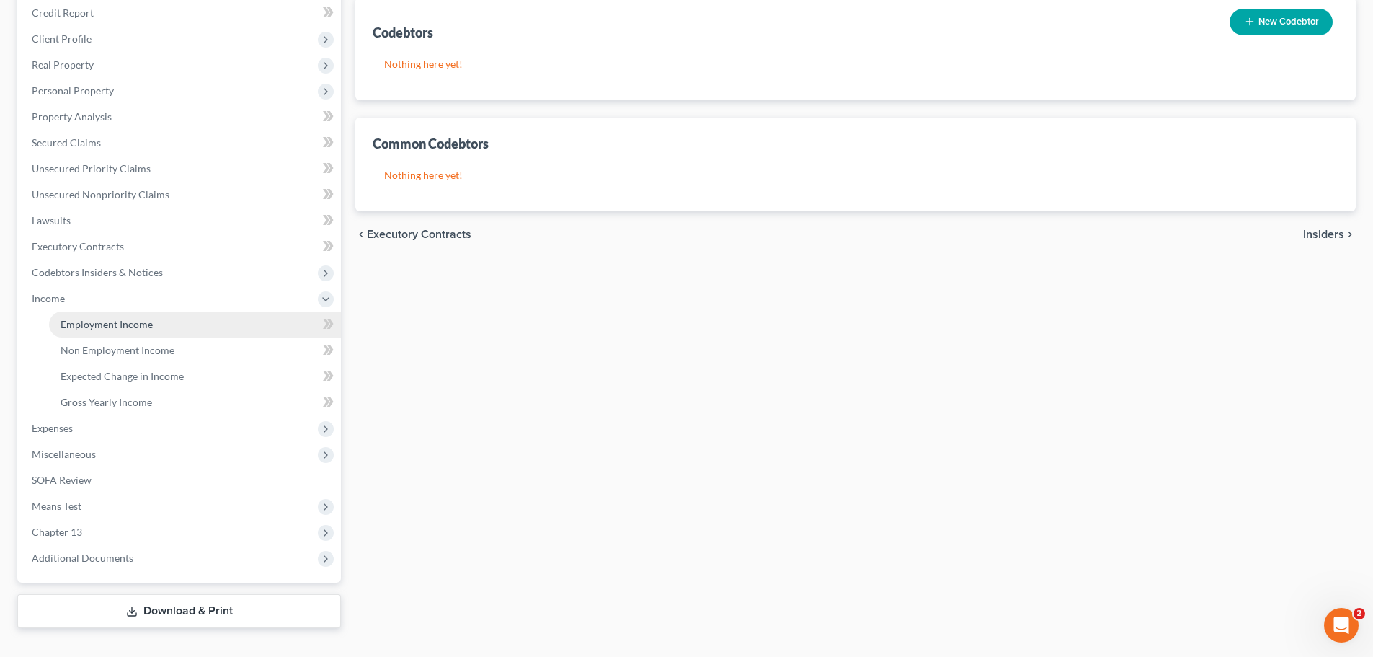
click at [135, 329] on span "Employment Income" at bounding box center [107, 324] width 92 height 12
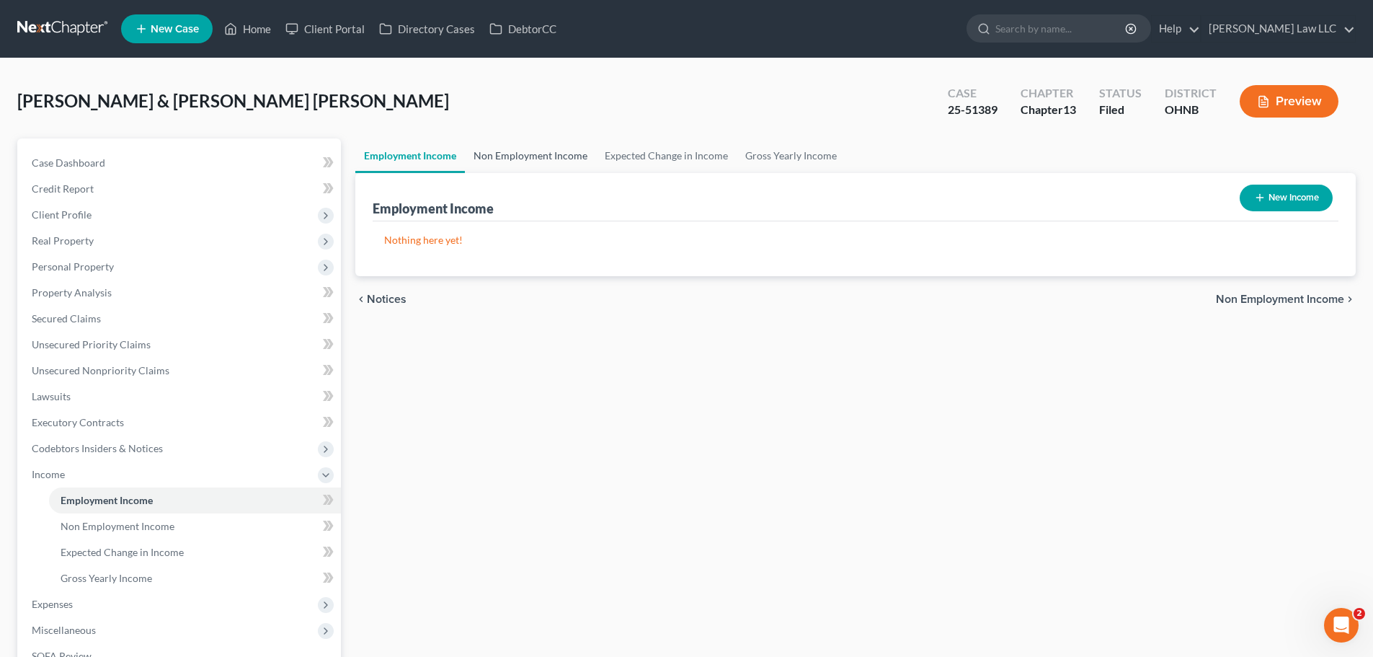
click at [524, 152] on link "Non Employment Income" at bounding box center [530, 155] width 131 height 35
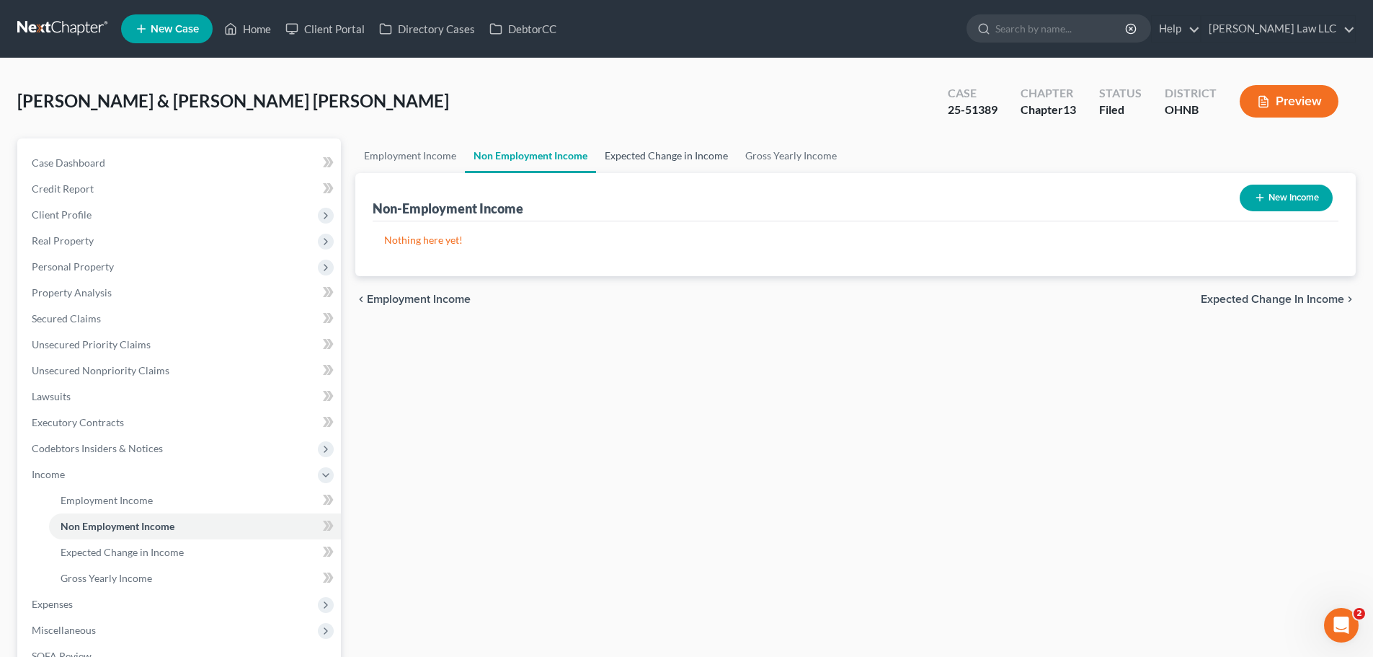
click at [665, 156] on link "Expected Change in Income" at bounding box center [666, 155] width 141 height 35
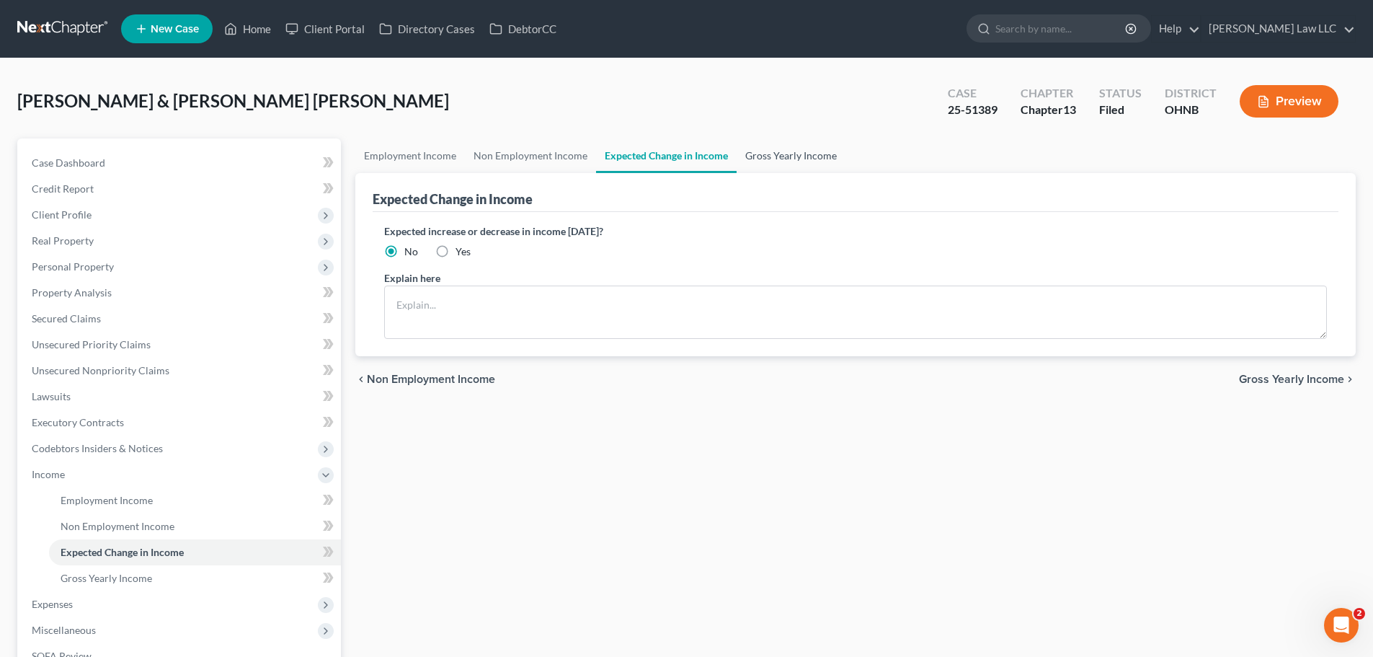
click at [775, 153] on link "Gross Yearly Income" at bounding box center [791, 155] width 109 height 35
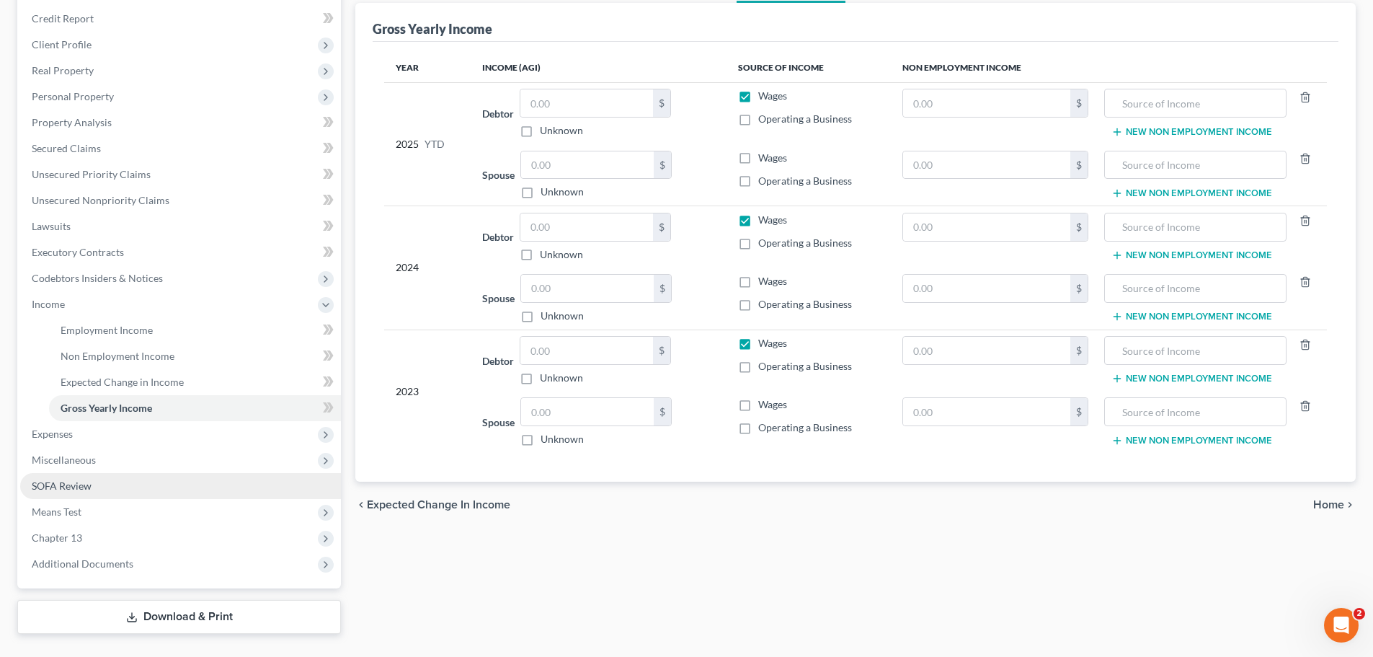
scroll to position [202, 0]
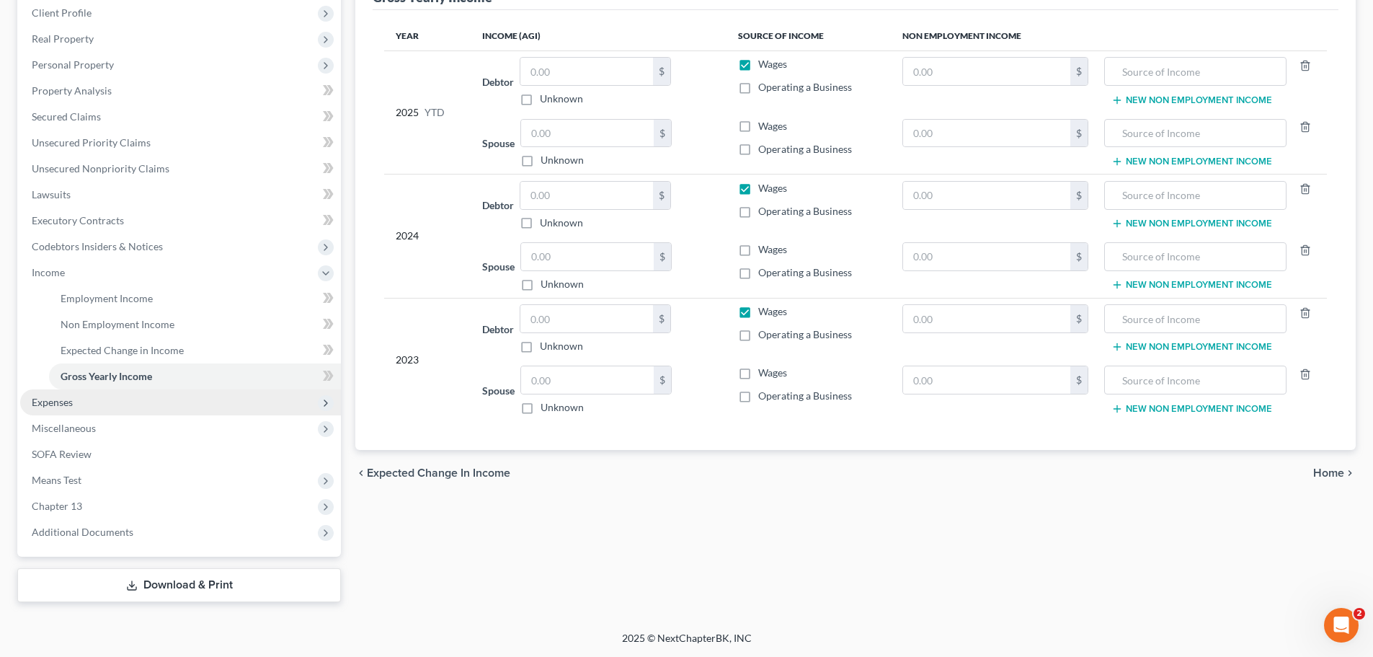
click at [120, 403] on span "Expenses" at bounding box center [180, 402] width 321 height 26
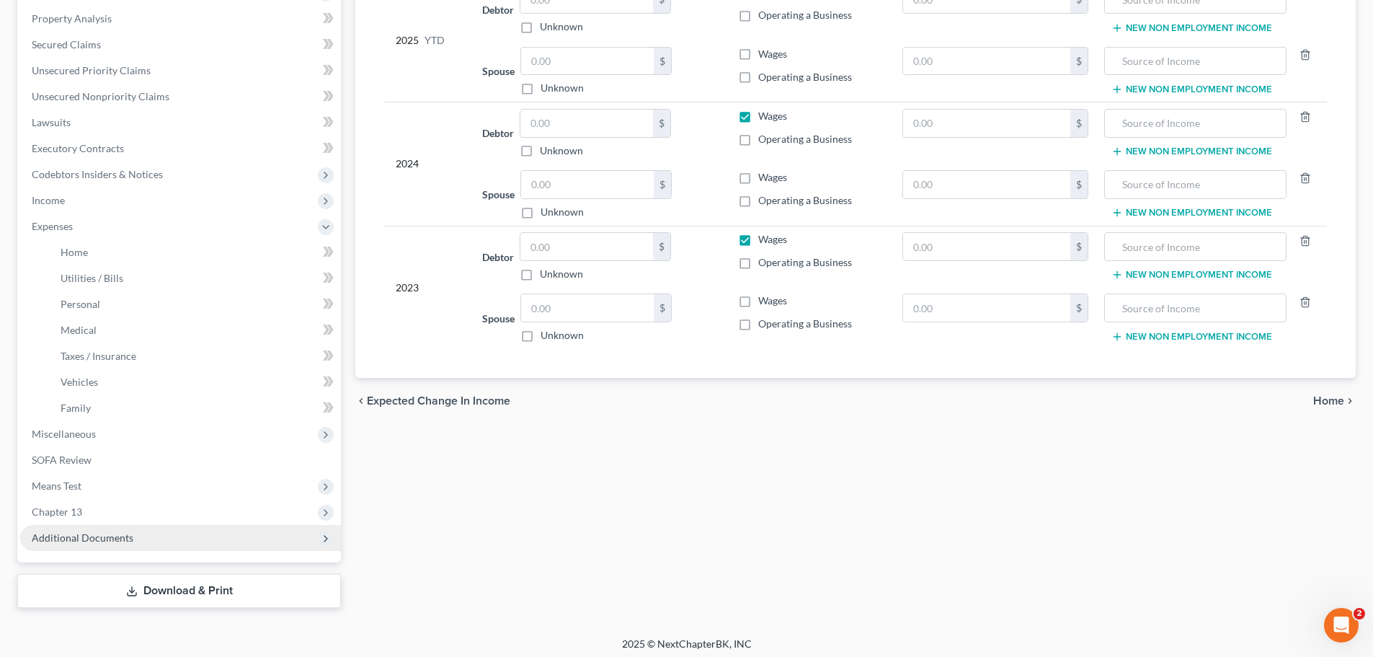
click at [126, 536] on span "Additional Documents" at bounding box center [83, 537] width 102 height 12
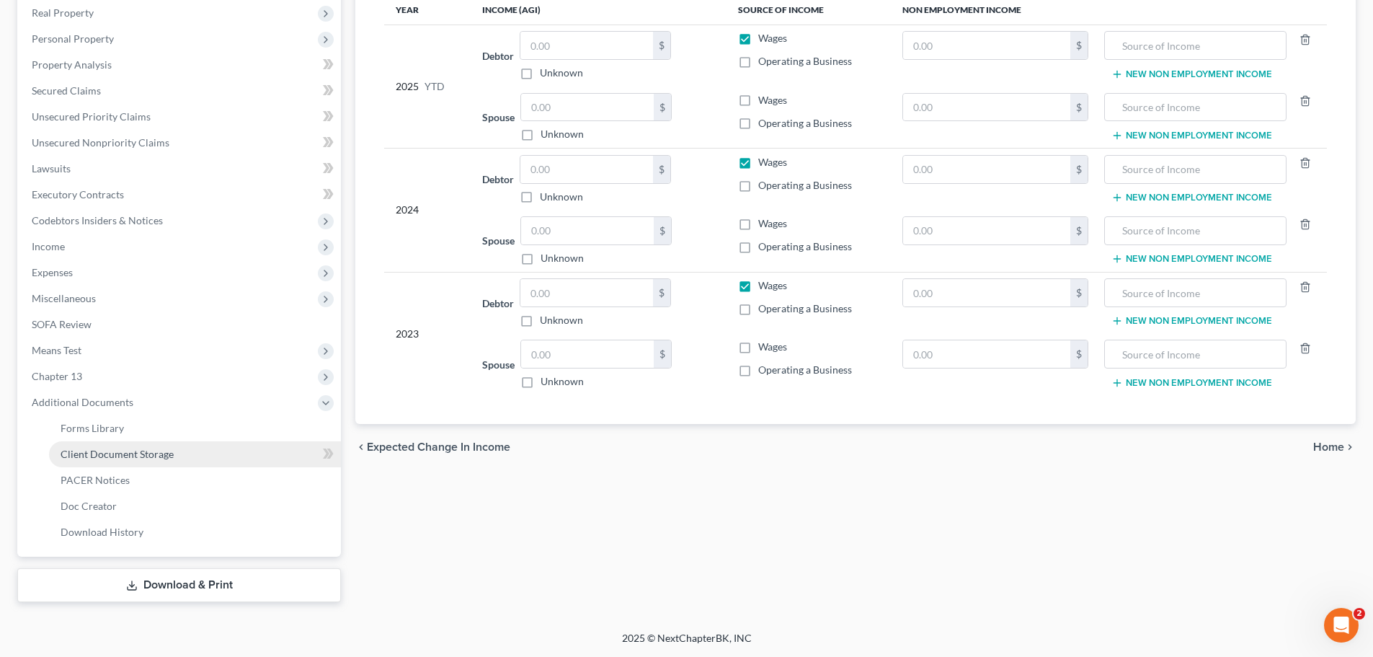
click at [162, 462] on link "Client Document Storage" at bounding box center [195, 454] width 292 height 26
select select "5"
select select "20"
select select "16"
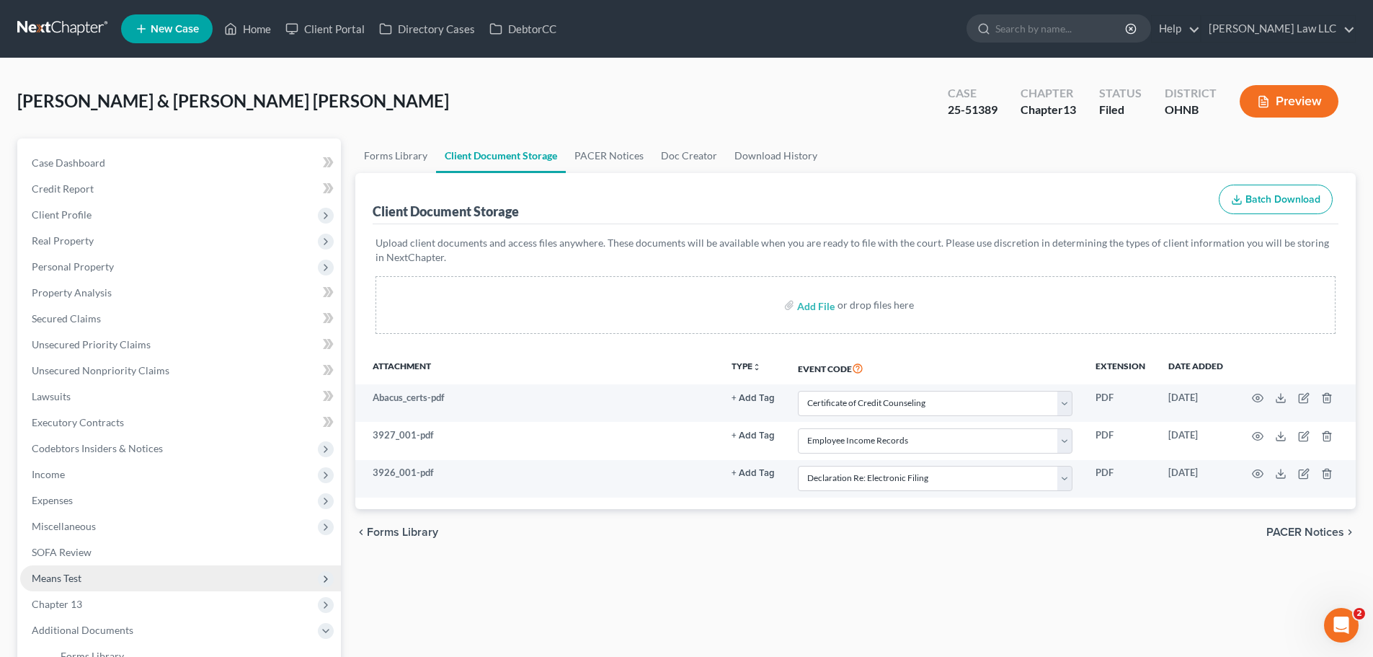
scroll to position [216, 0]
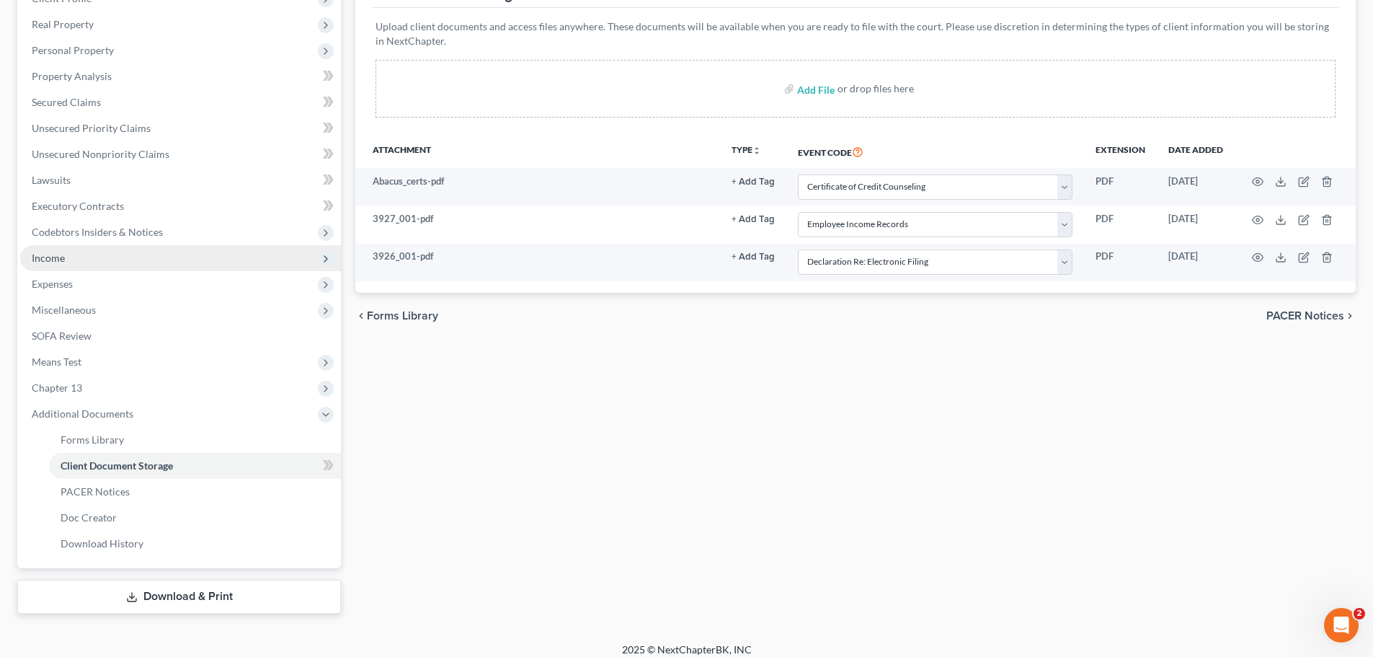
click at [87, 257] on span "Income" at bounding box center [180, 258] width 321 height 26
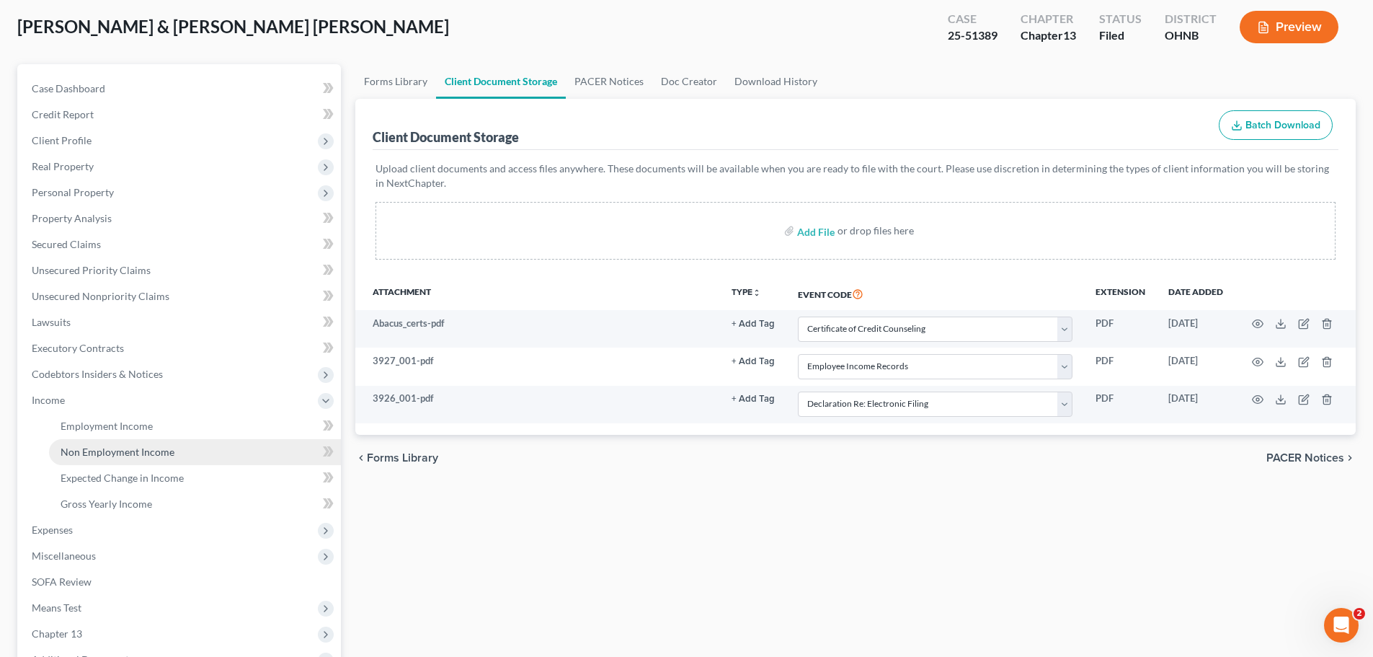
scroll to position [0, 0]
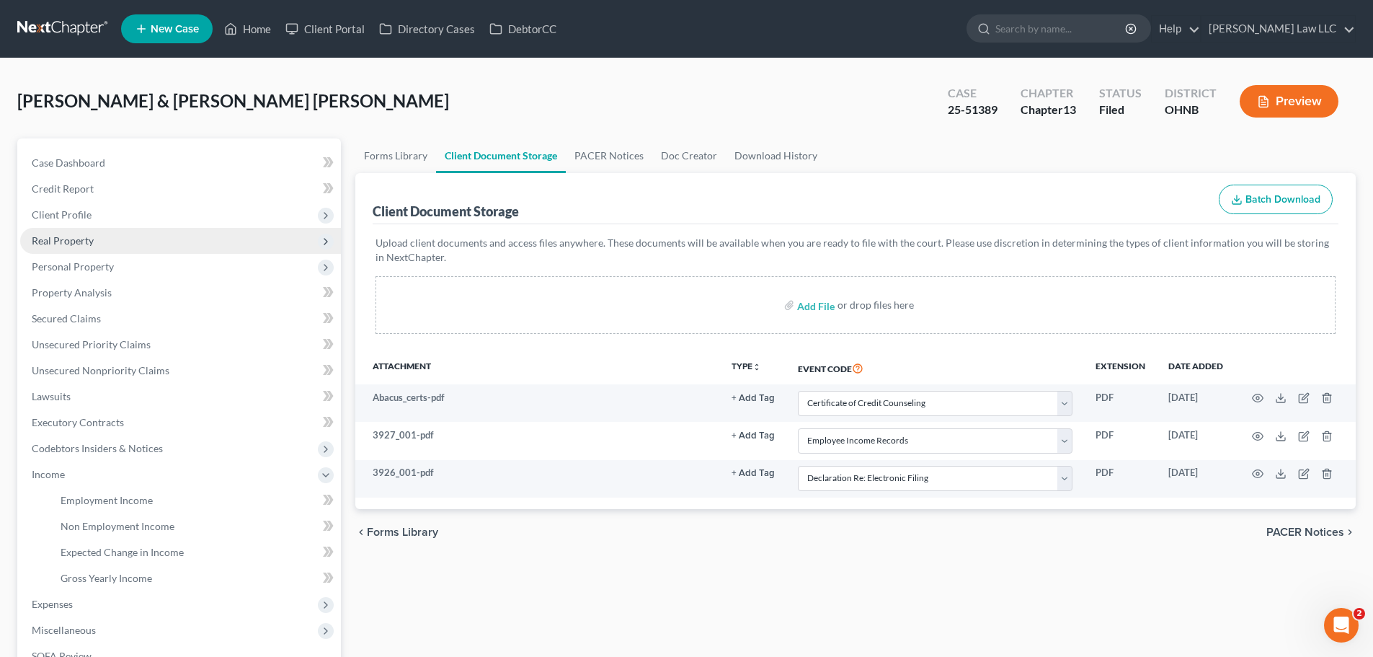
click at [89, 249] on span "Real Property" at bounding box center [180, 241] width 321 height 26
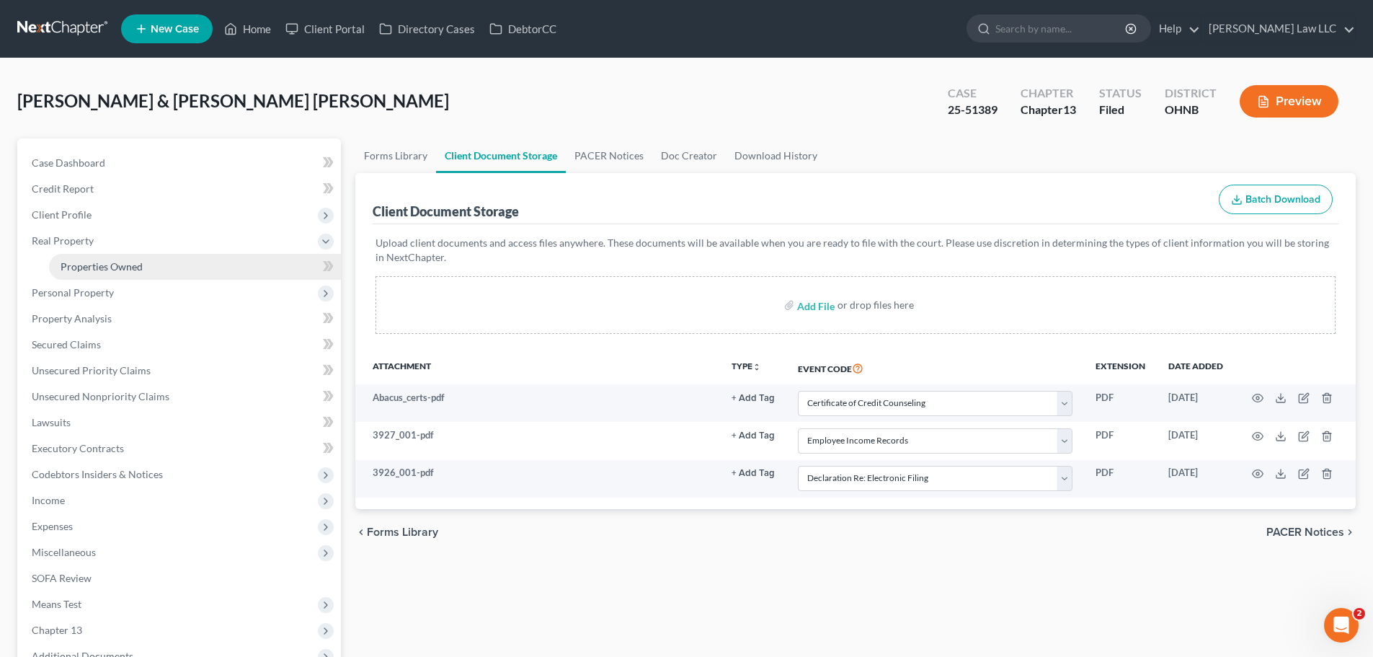
click at [126, 268] on span "Properties Owned" at bounding box center [102, 266] width 82 height 12
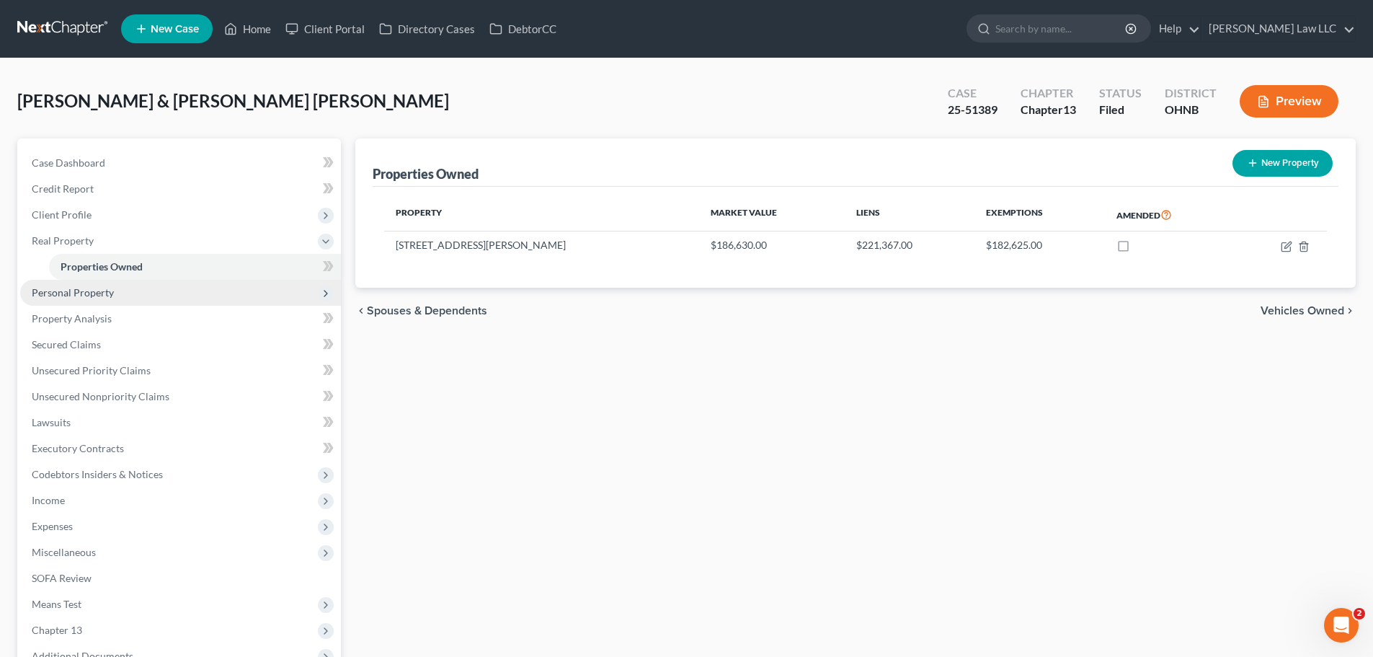
click at [110, 294] on span "Personal Property" at bounding box center [73, 292] width 82 height 12
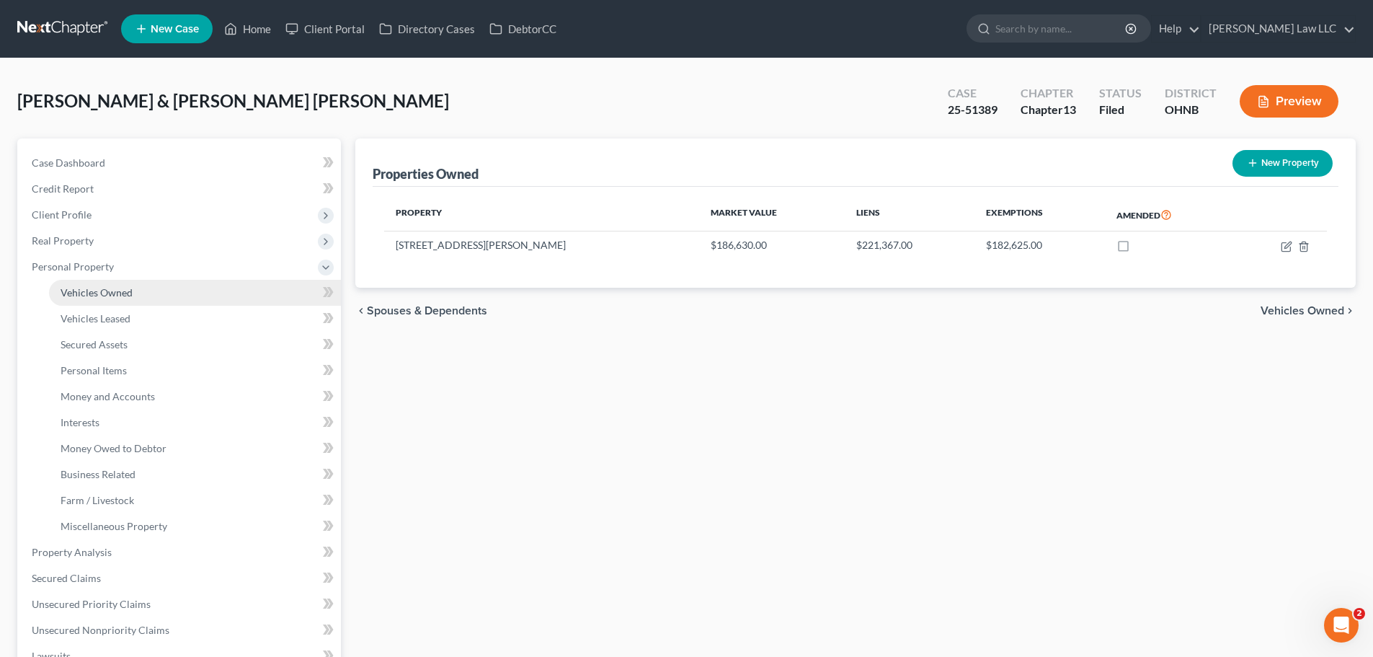
click at [112, 295] on span "Vehicles Owned" at bounding box center [97, 292] width 72 height 12
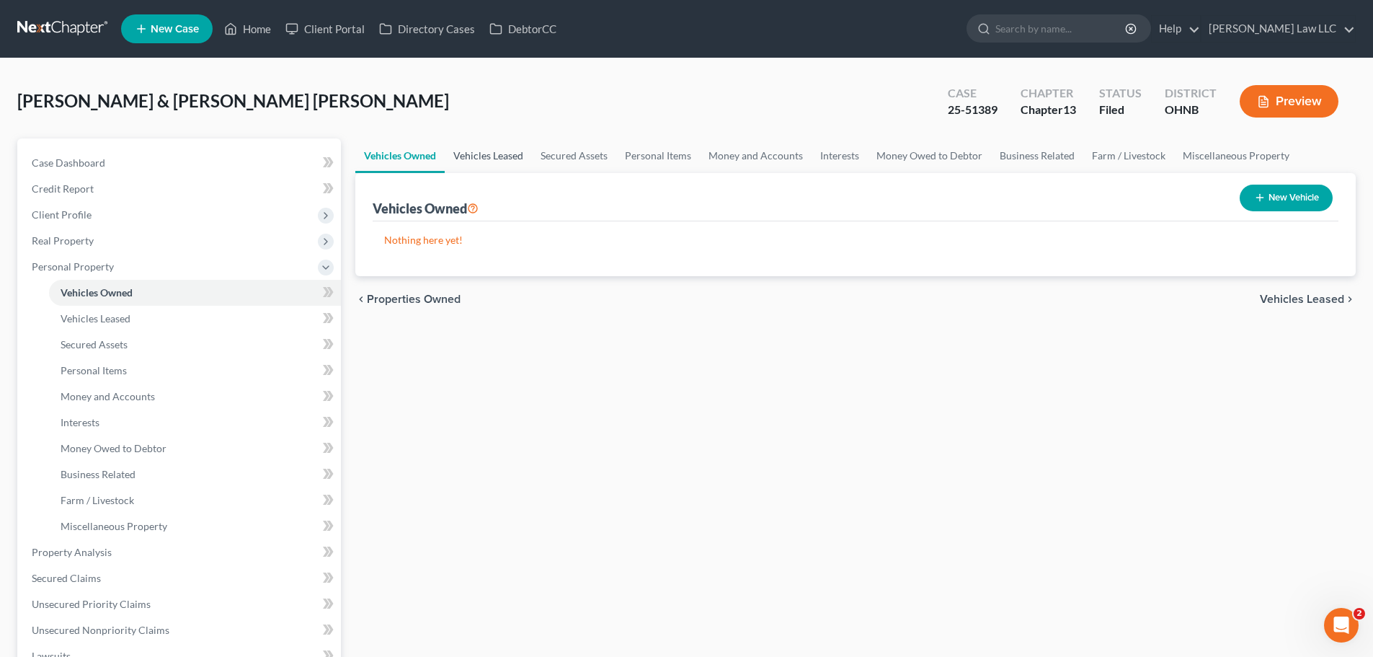
click at [471, 156] on link "Vehicles Leased" at bounding box center [488, 155] width 87 height 35
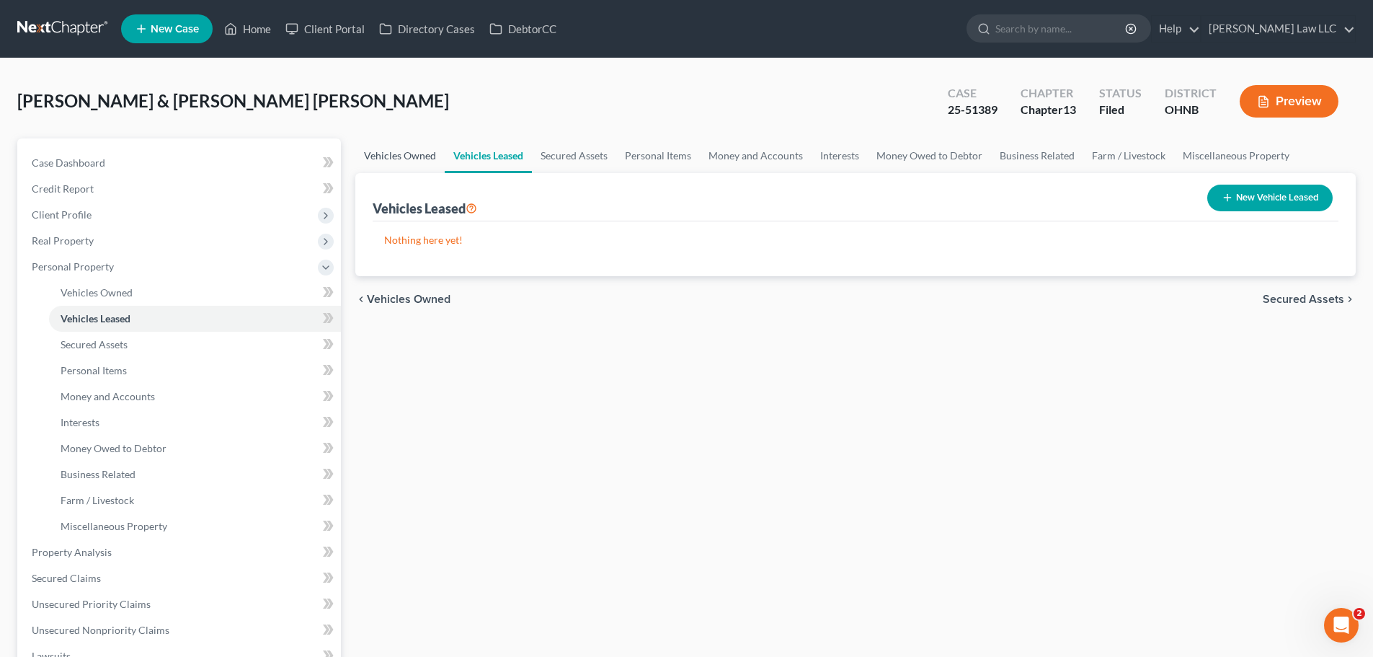
click at [423, 151] on link "Vehicles Owned" at bounding box center [399, 155] width 89 height 35
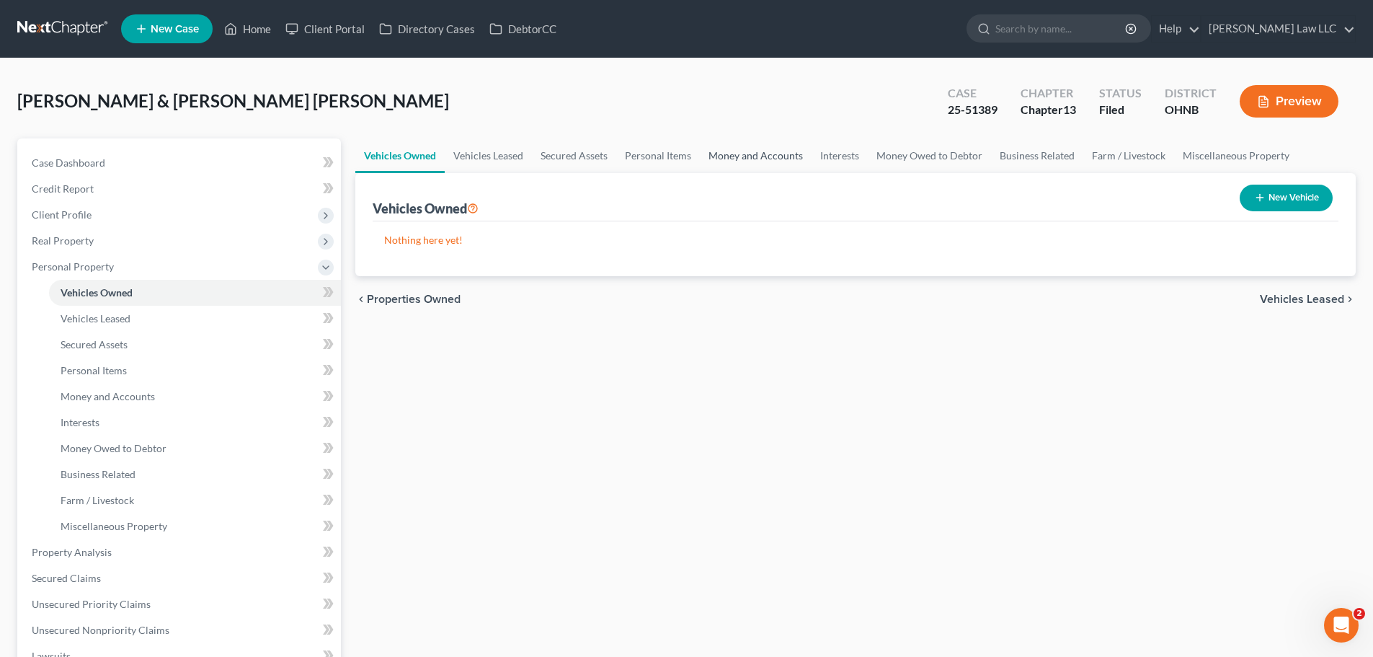
click at [744, 154] on link "Money and Accounts" at bounding box center [756, 155] width 112 height 35
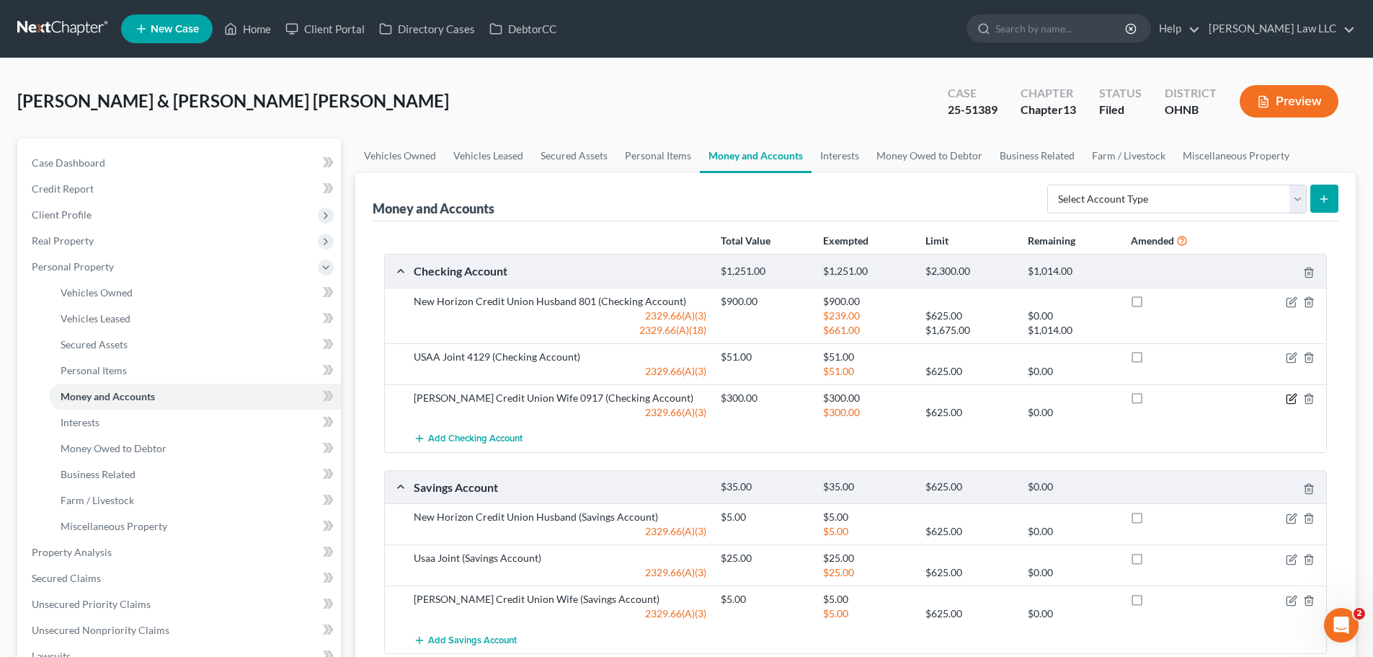
click at [1290, 399] on icon "button" at bounding box center [1292, 396] width 6 height 6
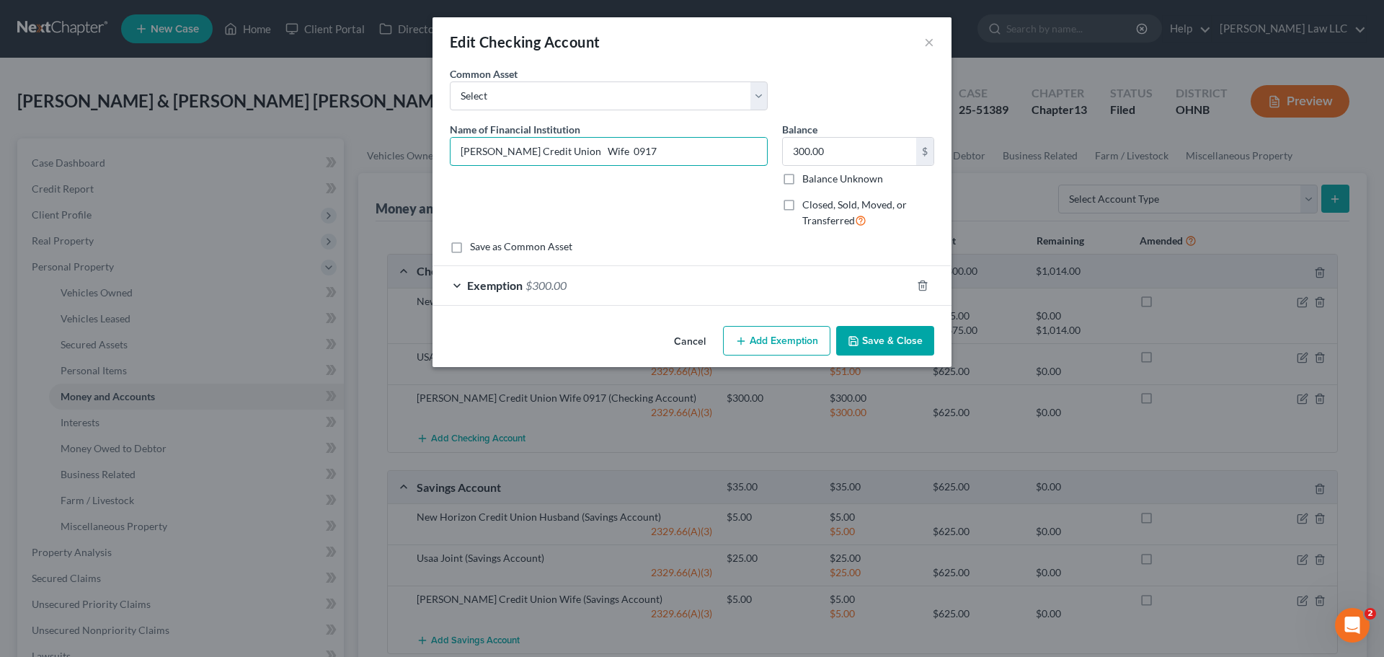
drag, startPoint x: 488, startPoint y: 150, endPoint x: 413, endPoint y: 150, distance: 74.9
click at [414, 150] on div "Edit Checking Account × An exemption set must first be selected from the Filing…" at bounding box center [692, 328] width 1384 height 657
type input "Adelfi Credit Union Wife 0917"
click at [891, 345] on button "Save & Close" at bounding box center [885, 341] width 98 height 30
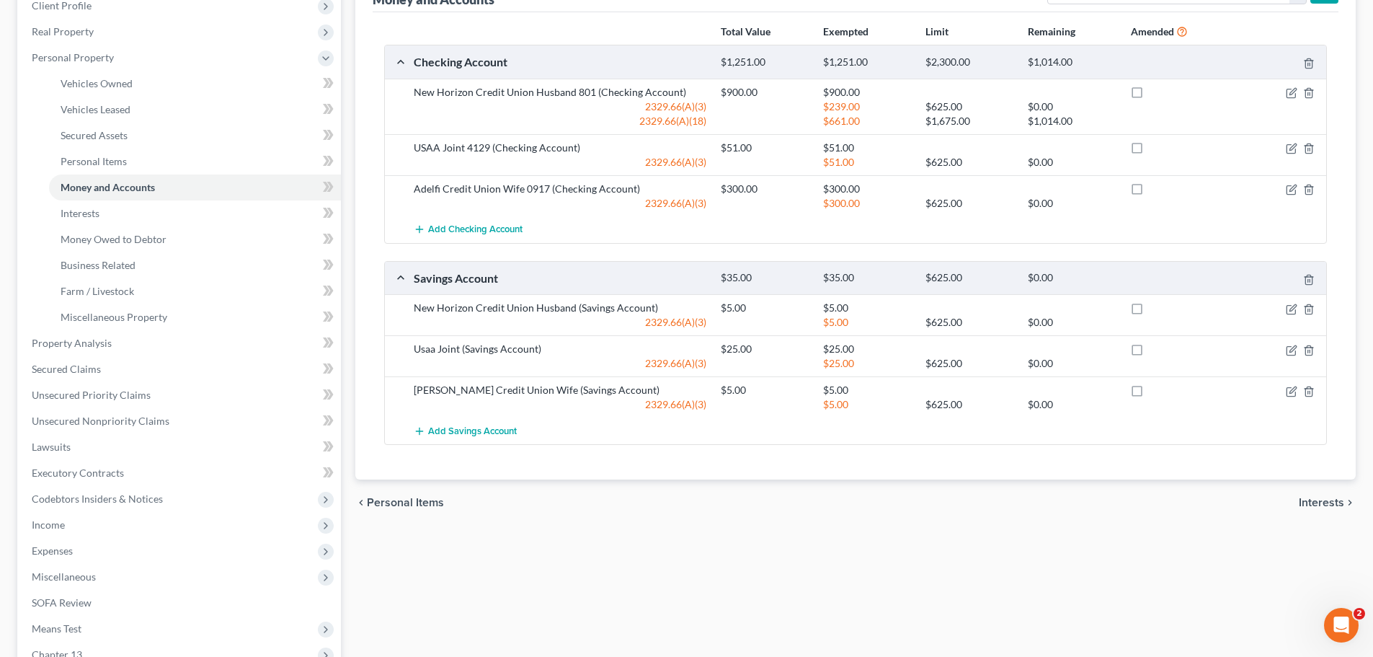
scroll to position [216, 0]
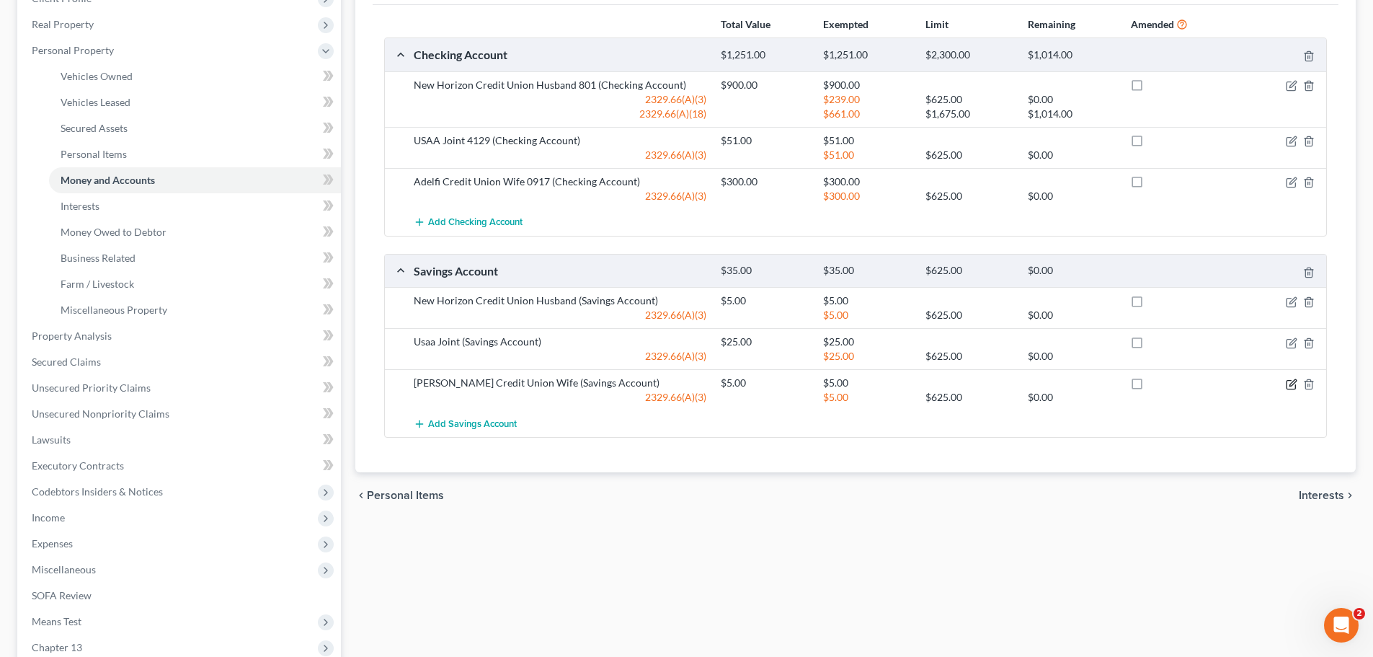
click at [1289, 383] on icon "button" at bounding box center [1292, 384] width 12 height 12
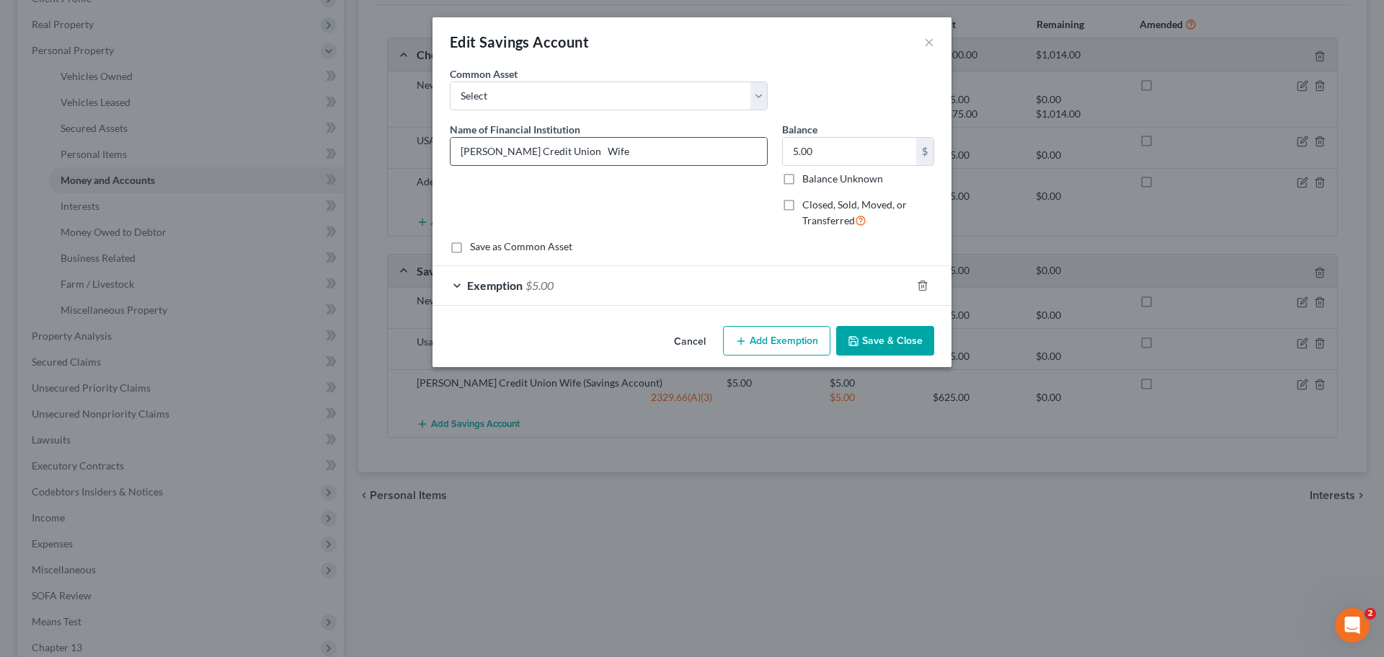
drag, startPoint x: 488, startPoint y: 148, endPoint x: 453, endPoint y: 155, distance: 35.9
click at [453, 155] on input "[PERSON_NAME] Credit Union Wife" at bounding box center [608, 151] width 316 height 27
type input "Adelfi Credit Union Wife"
click at [914, 339] on button "Save & Close" at bounding box center [885, 341] width 98 height 30
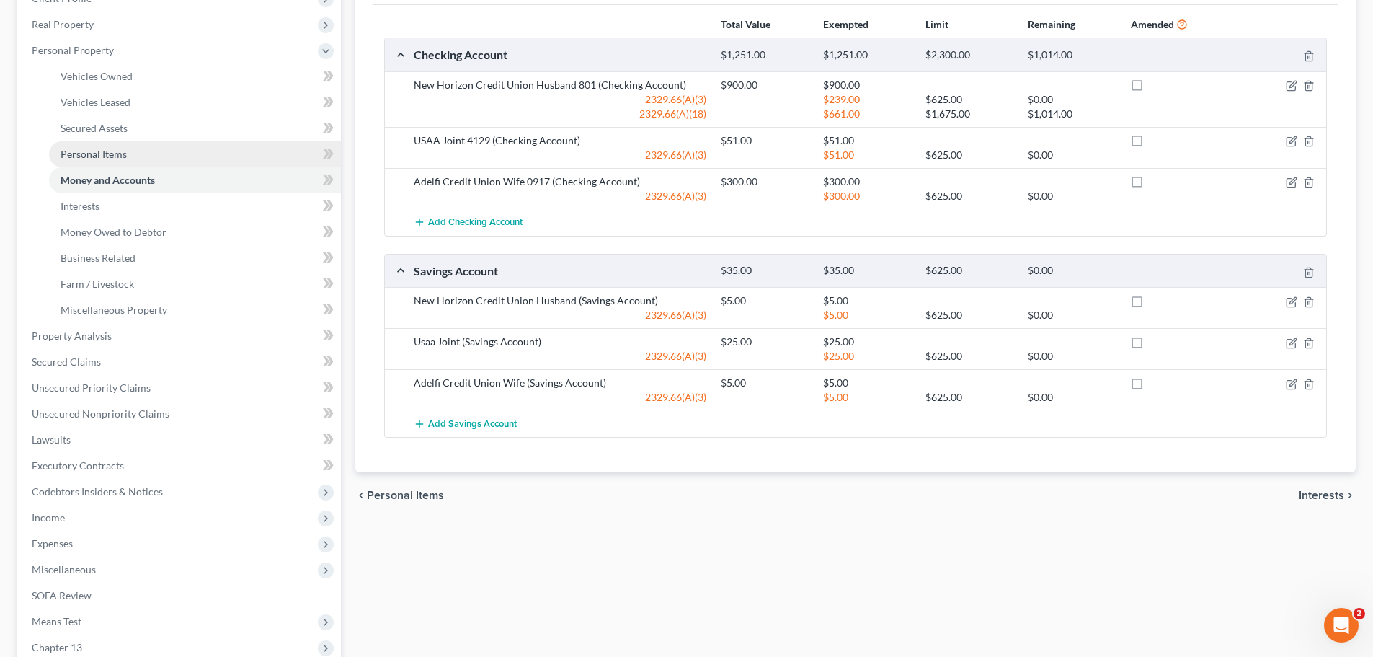
click at [112, 148] on span "Personal Items" at bounding box center [94, 154] width 66 height 12
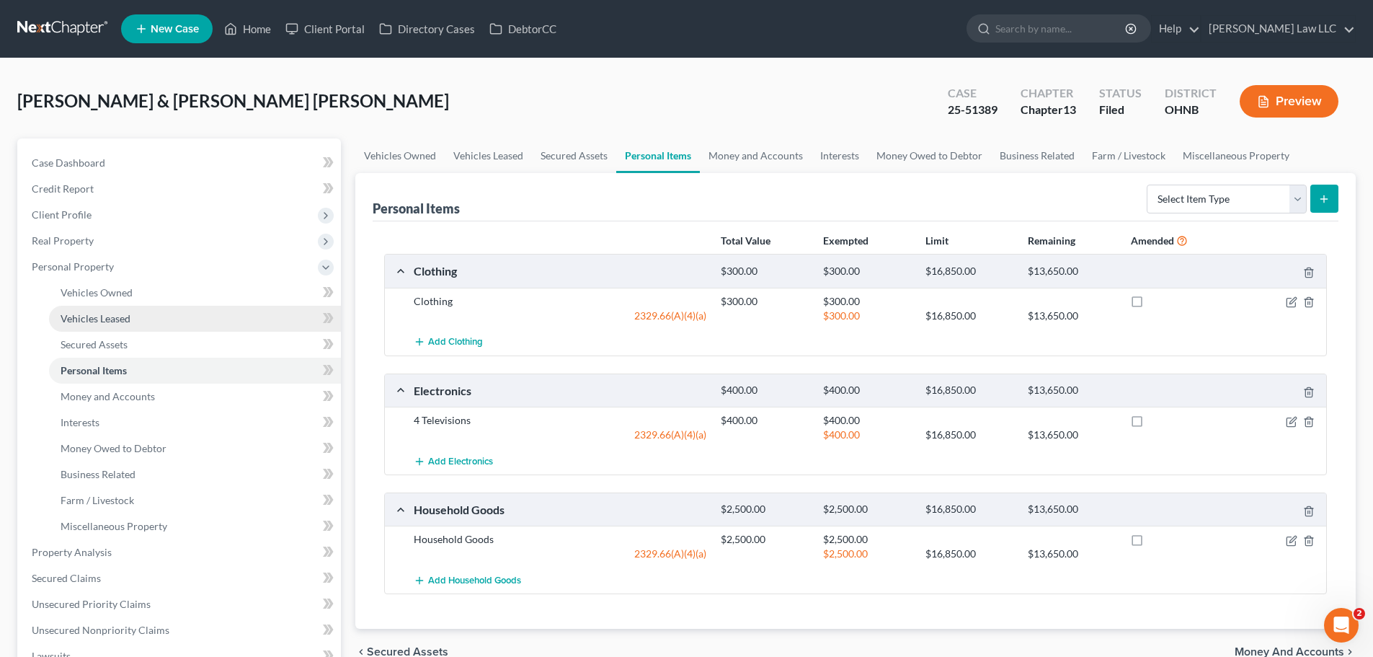
click at [115, 316] on span "Vehicles Leased" at bounding box center [96, 318] width 70 height 12
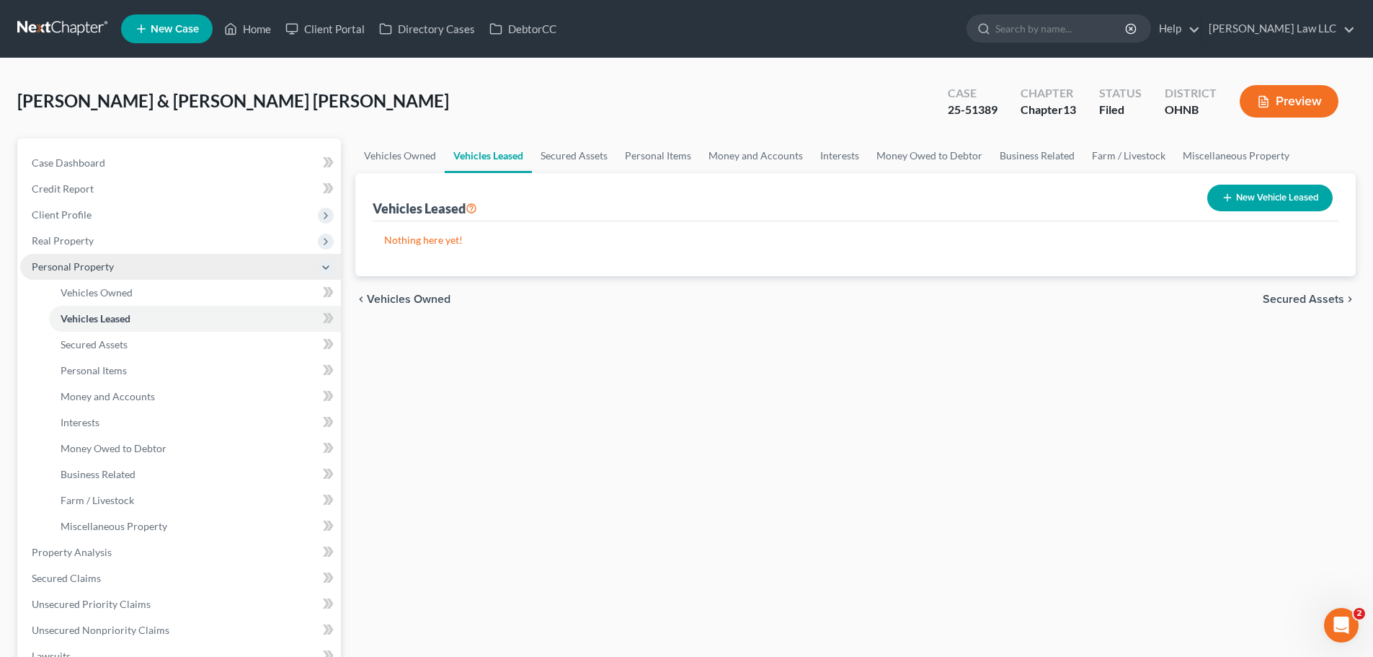
click at [143, 270] on span "Personal Property" at bounding box center [180, 267] width 321 height 26
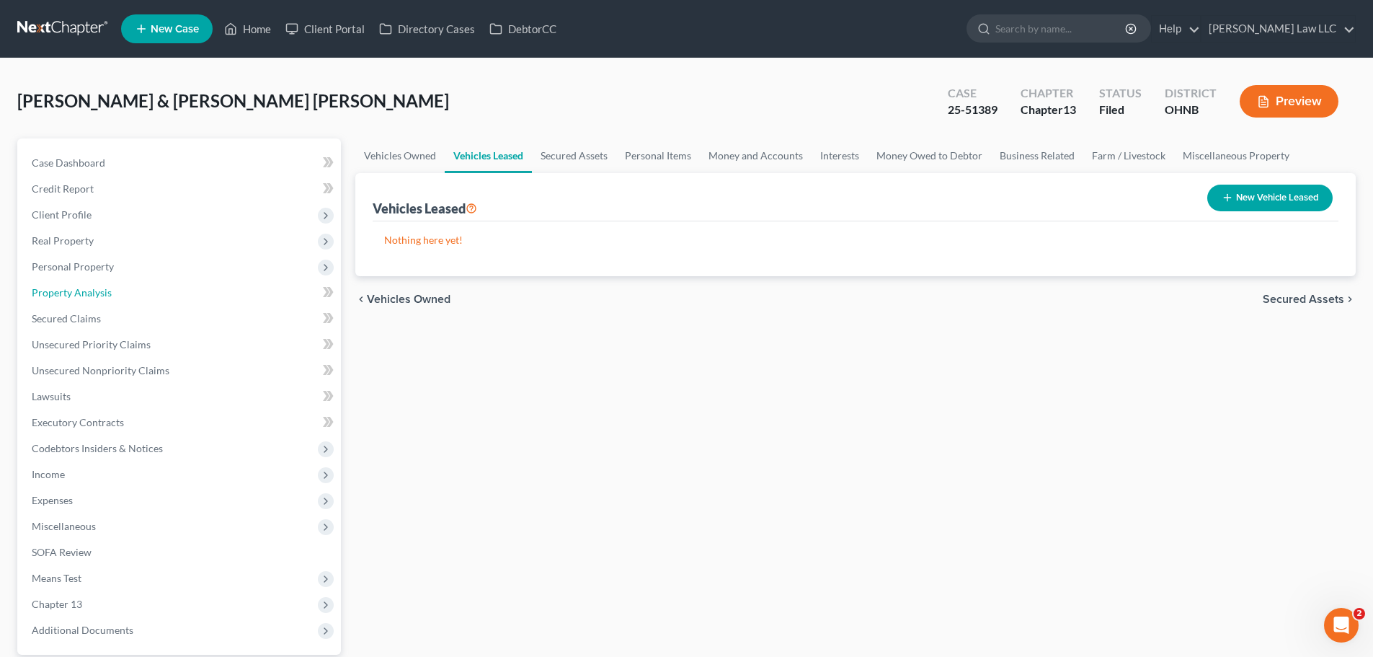
click at [140, 297] on link "Property Analysis" at bounding box center [180, 293] width 321 height 26
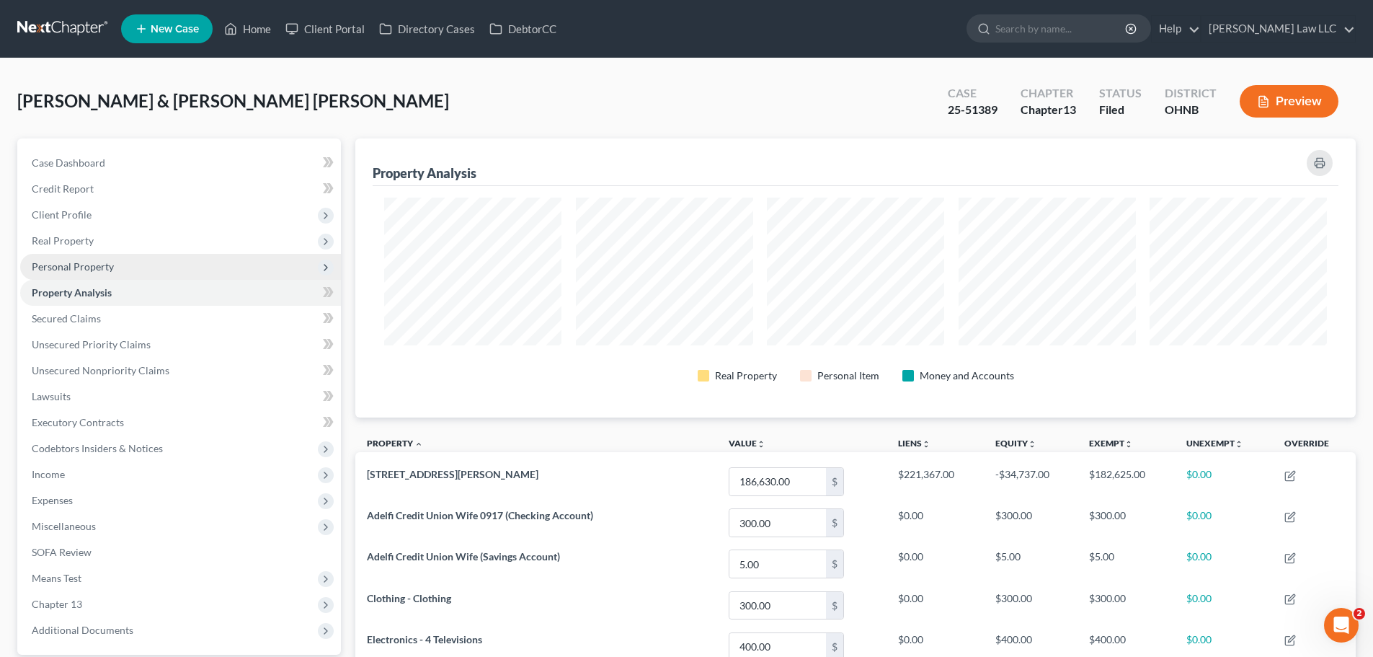
click at [114, 254] on span "Personal Property" at bounding box center [180, 267] width 321 height 26
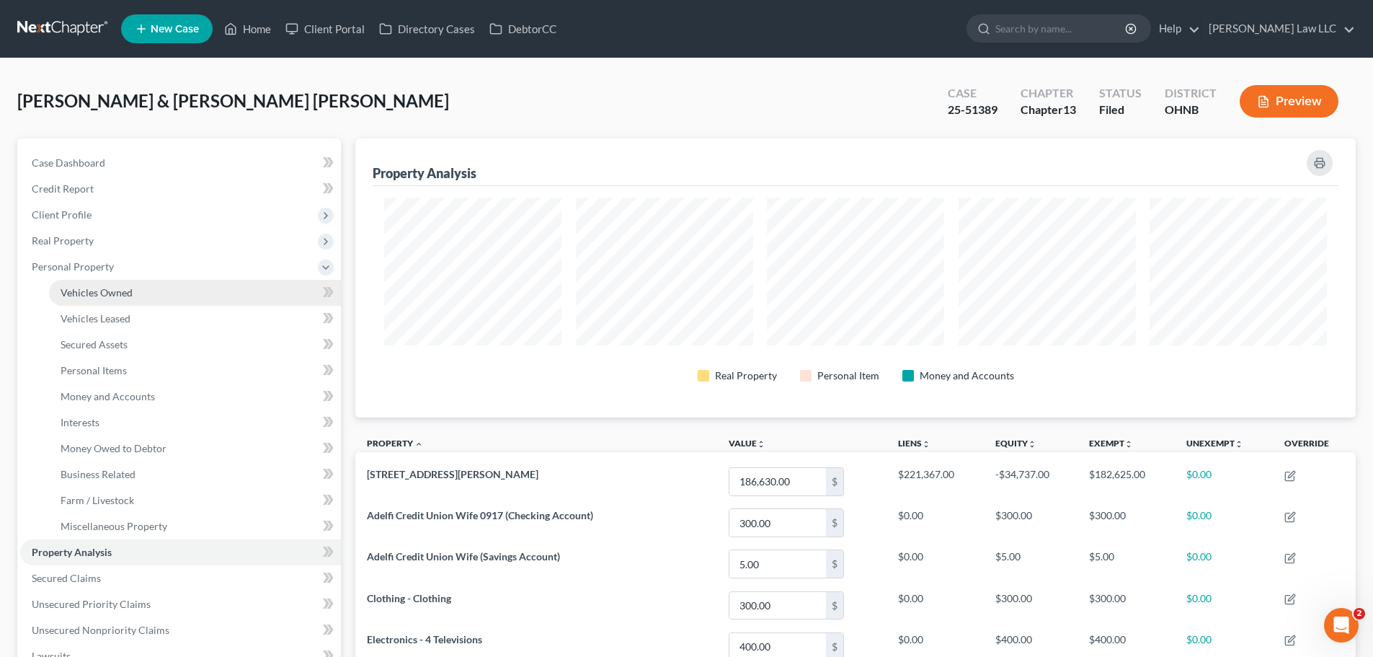
click at [122, 284] on link "Vehicles Owned" at bounding box center [195, 293] width 292 height 26
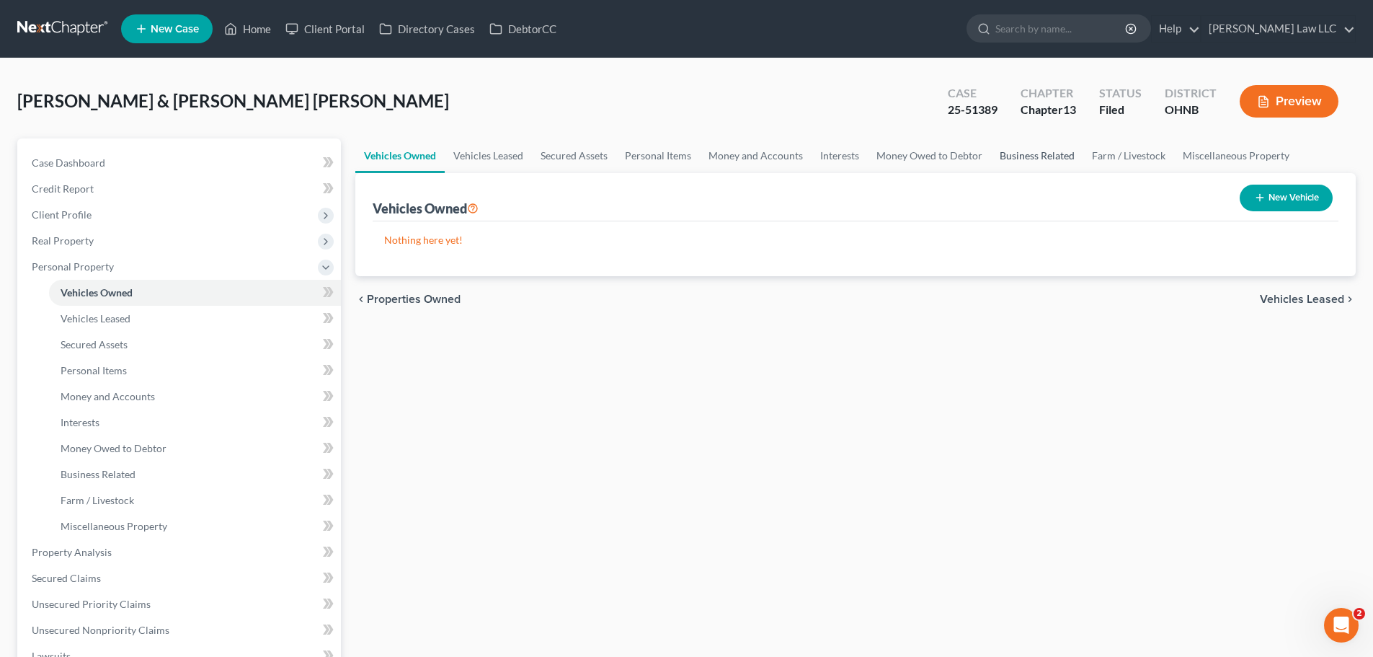
click at [1025, 153] on link "Business Related" at bounding box center [1037, 155] width 92 height 35
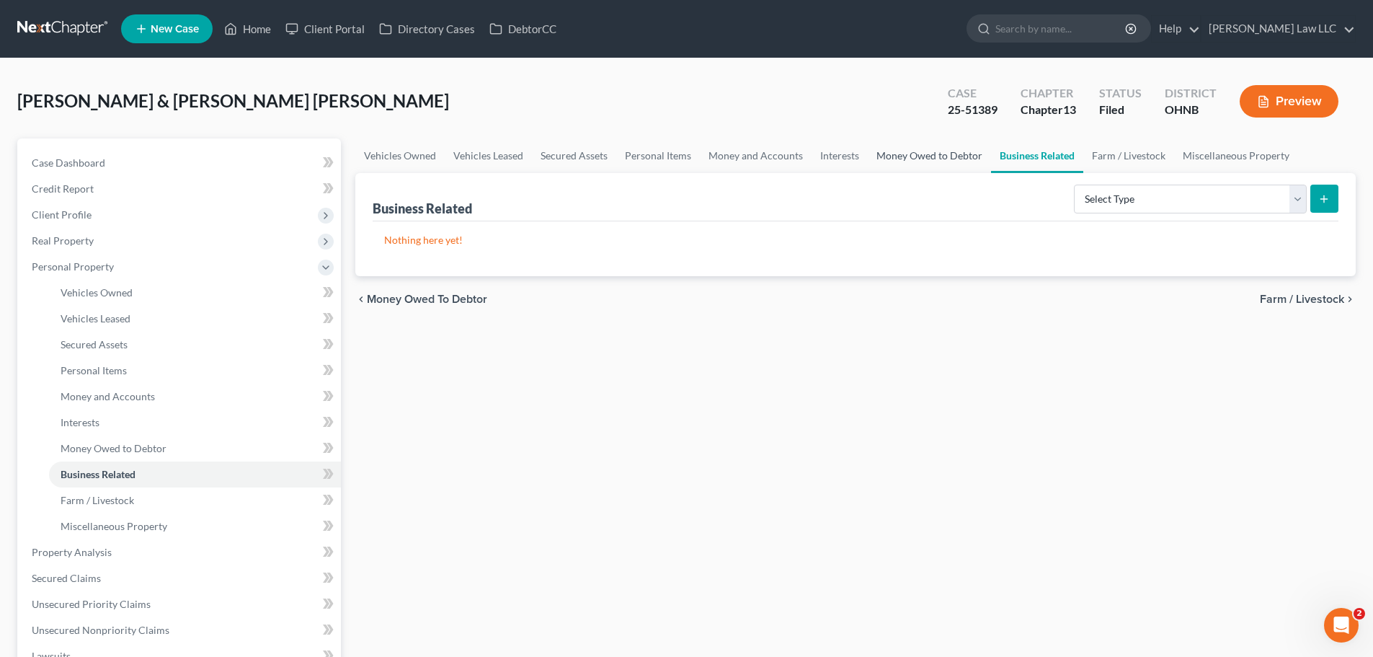
click at [922, 151] on link "Money Owed to Debtor" at bounding box center [929, 155] width 123 height 35
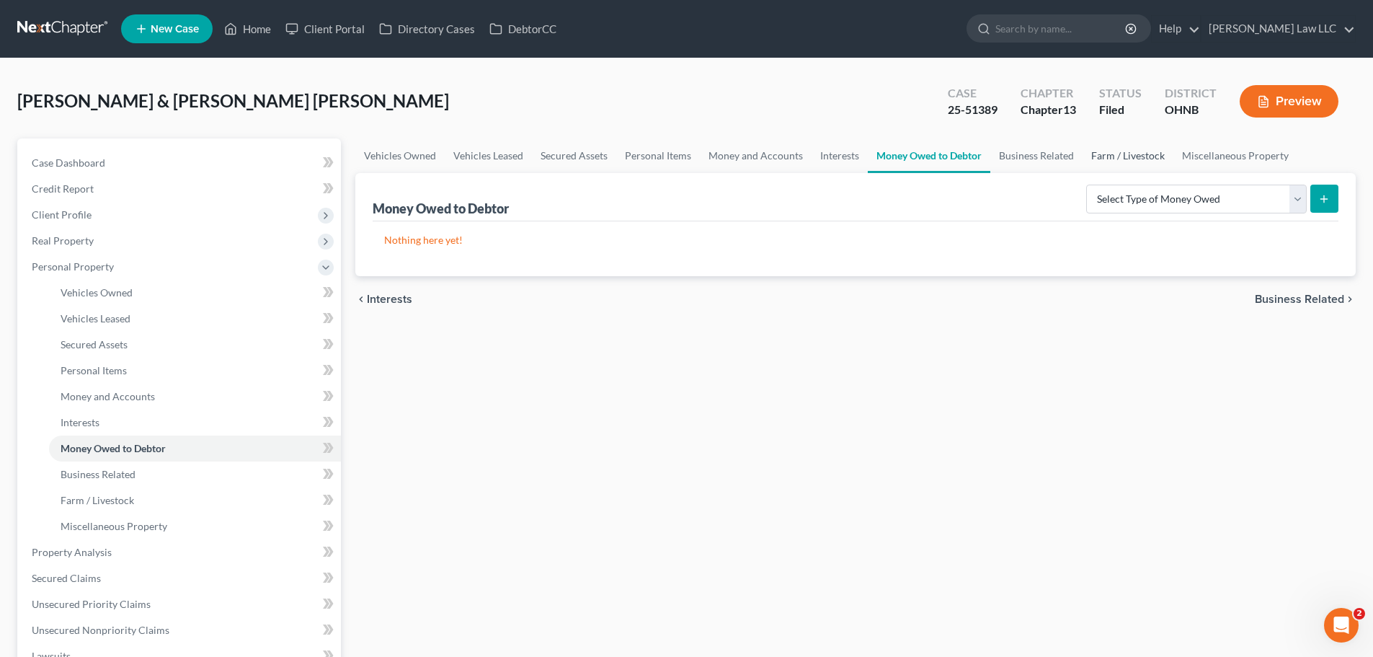
click at [1131, 156] on link "Farm / Livestock" at bounding box center [1127, 155] width 91 height 35
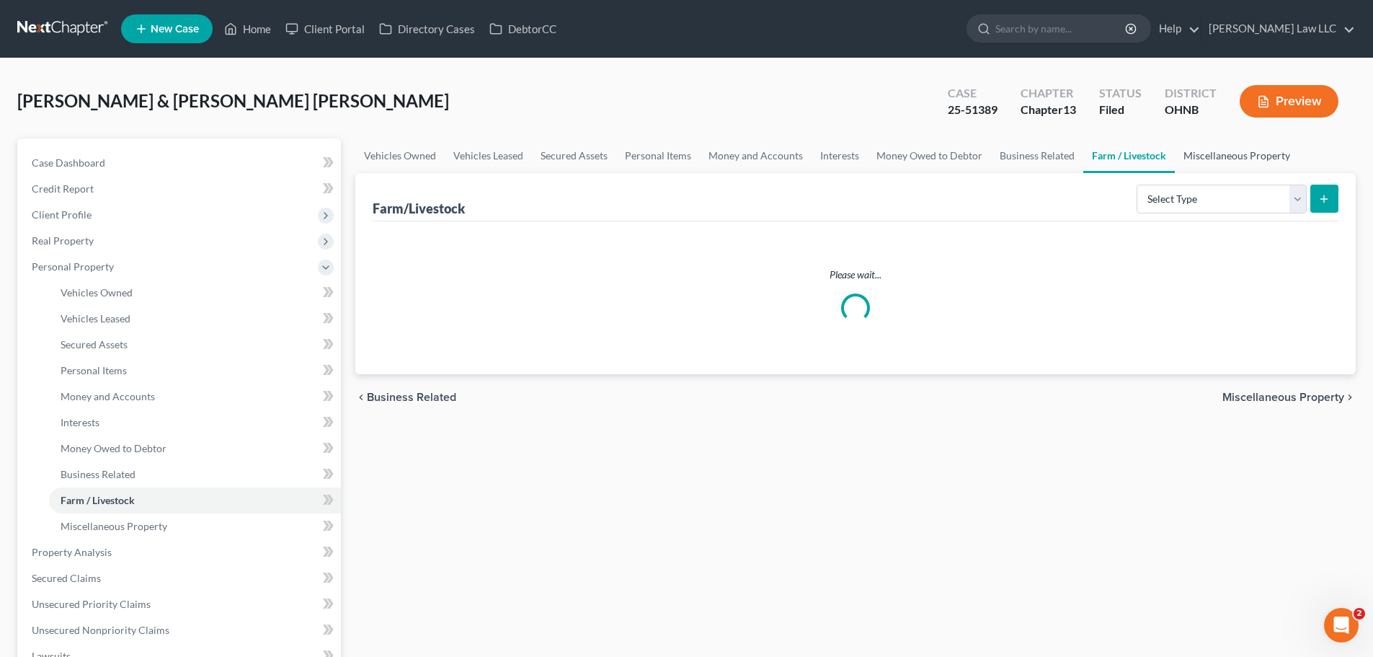
click at [1218, 155] on link "Miscellaneous Property" at bounding box center [1237, 155] width 124 height 35
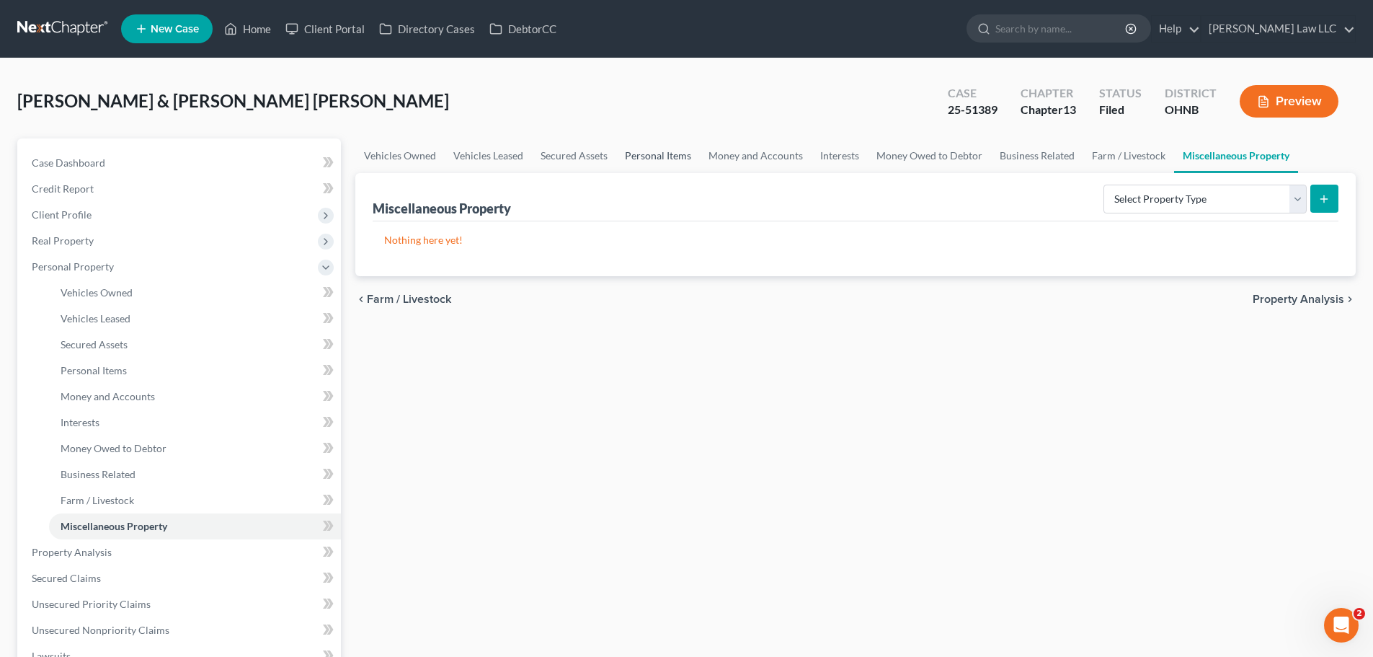
click at [641, 141] on link "Personal Items" at bounding box center [658, 155] width 84 height 35
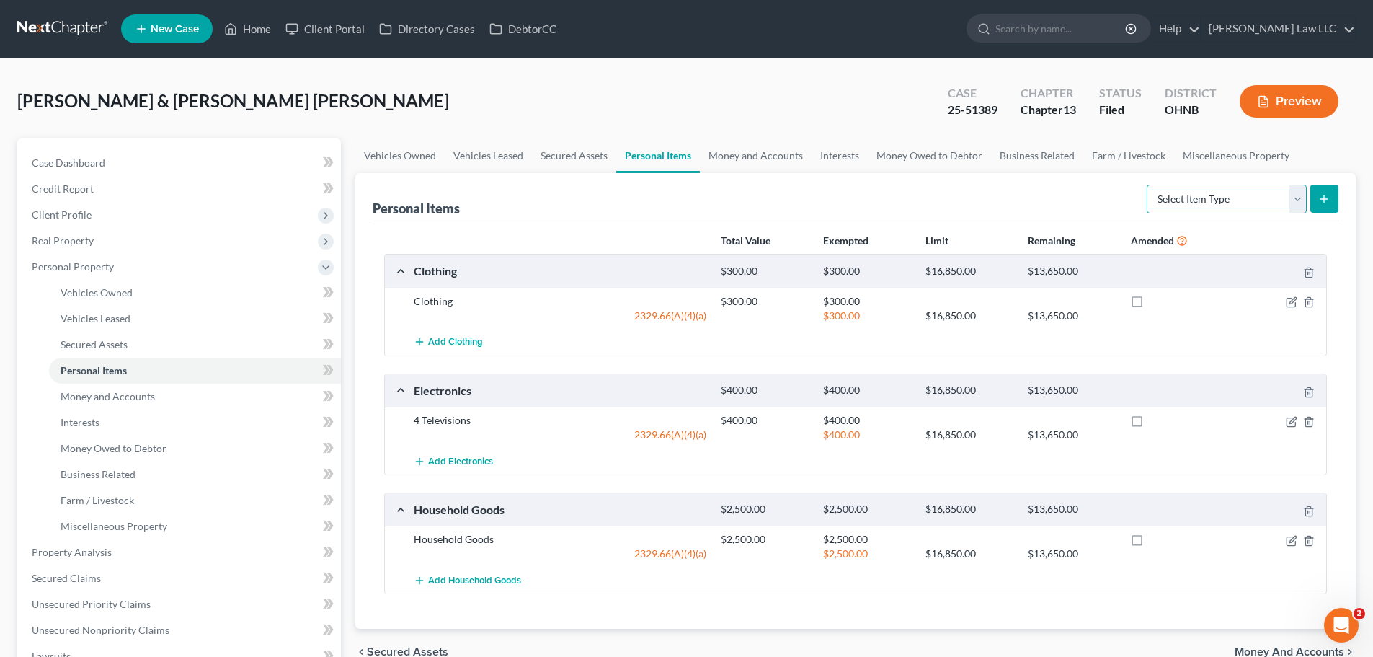
click at [1185, 194] on select "Select Item Type Clothing Collectibles Of Value Electronics Firearms Household …" at bounding box center [1227, 198] width 160 height 29
click at [1094, 194] on div "Personal Items Select Item Type Clothing Collectibles Of Value Electronics Fire…" at bounding box center [856, 197] width 966 height 48
click at [1172, 195] on select "Select Item Type Clothing Collectibles Of Value Electronics Firearms Household …" at bounding box center [1227, 198] width 160 height 29
click at [960, 185] on div "Personal Items Select Item Type Clothing Collectibles Of Value Electronics Fire…" at bounding box center [856, 197] width 966 height 48
click at [1214, 152] on link "Miscellaneous Property" at bounding box center [1236, 155] width 124 height 35
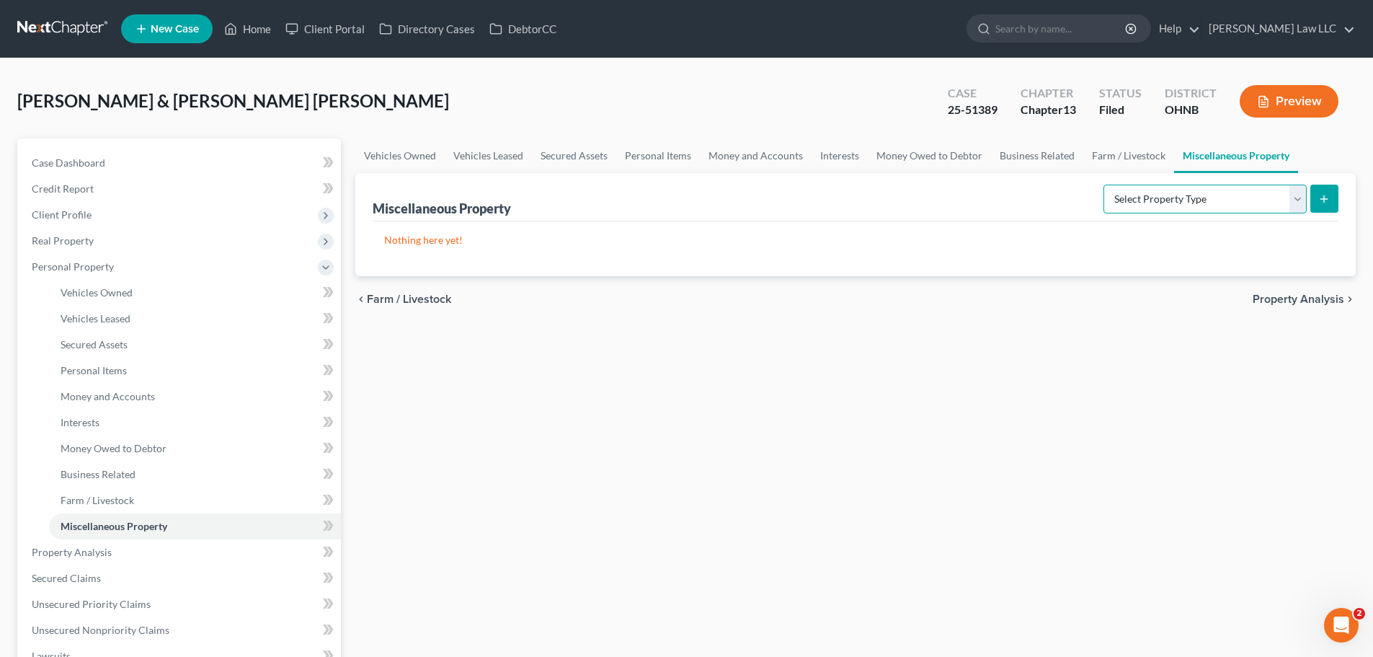
click at [1152, 194] on select "Select Property Type Assigned for Creditor Benefit [DATE] Holding for Another N…" at bounding box center [1204, 198] width 203 height 29
drag, startPoint x: 743, startPoint y: 153, endPoint x: 695, endPoint y: 153, distance: 47.6
click at [743, 153] on link "Money and Accounts" at bounding box center [756, 155] width 112 height 35
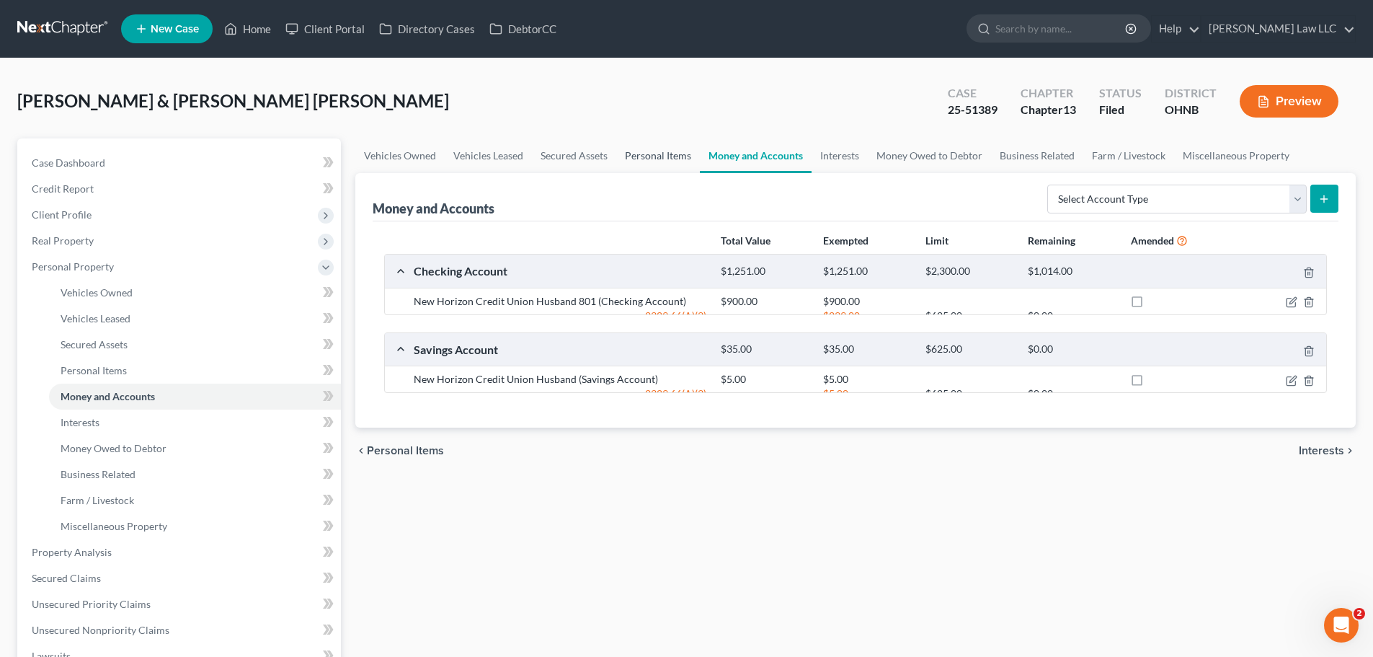
click at [656, 155] on link "Personal Items" at bounding box center [658, 155] width 84 height 35
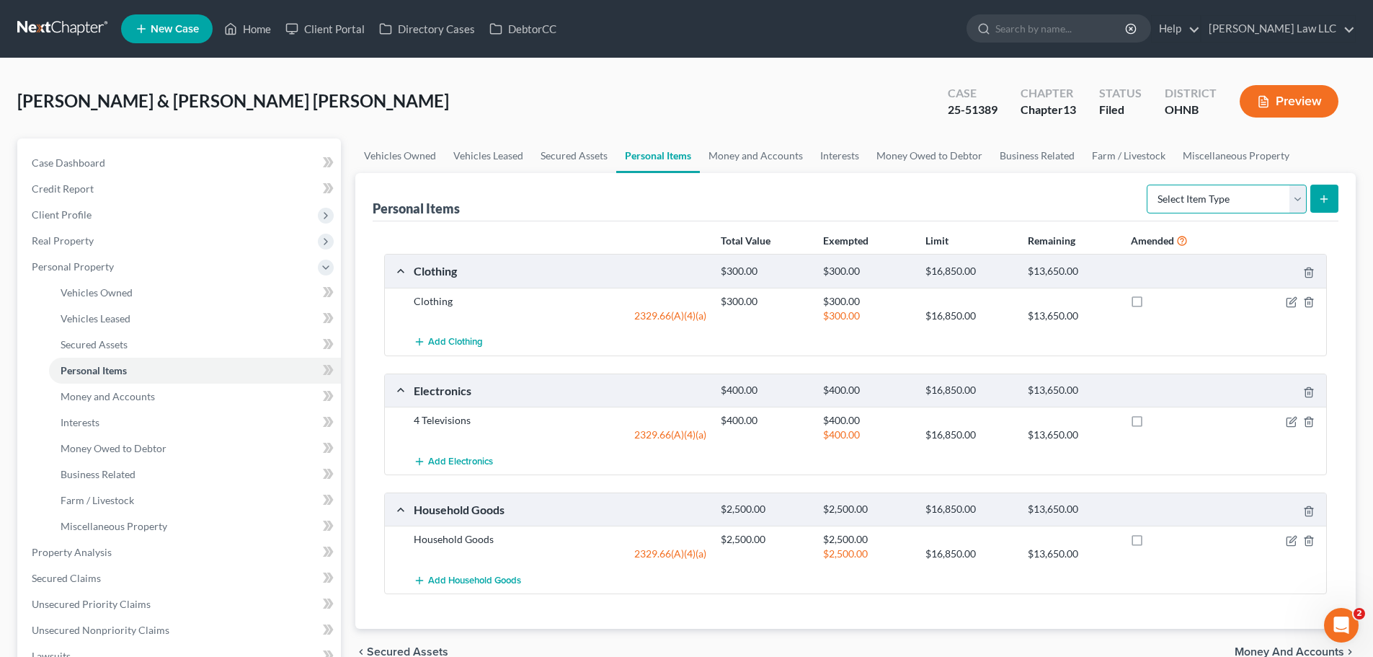
click at [1196, 201] on select "Select Item Type Clothing Collectibles Of Value Electronics Firearms Household …" at bounding box center [1227, 198] width 160 height 29
select select "other"
click at [1148, 184] on select "Select Item Type Clothing Collectibles Of Value Electronics Firearms Household …" at bounding box center [1227, 198] width 160 height 29
click at [1330, 201] on button "submit" at bounding box center [1324, 198] width 28 height 28
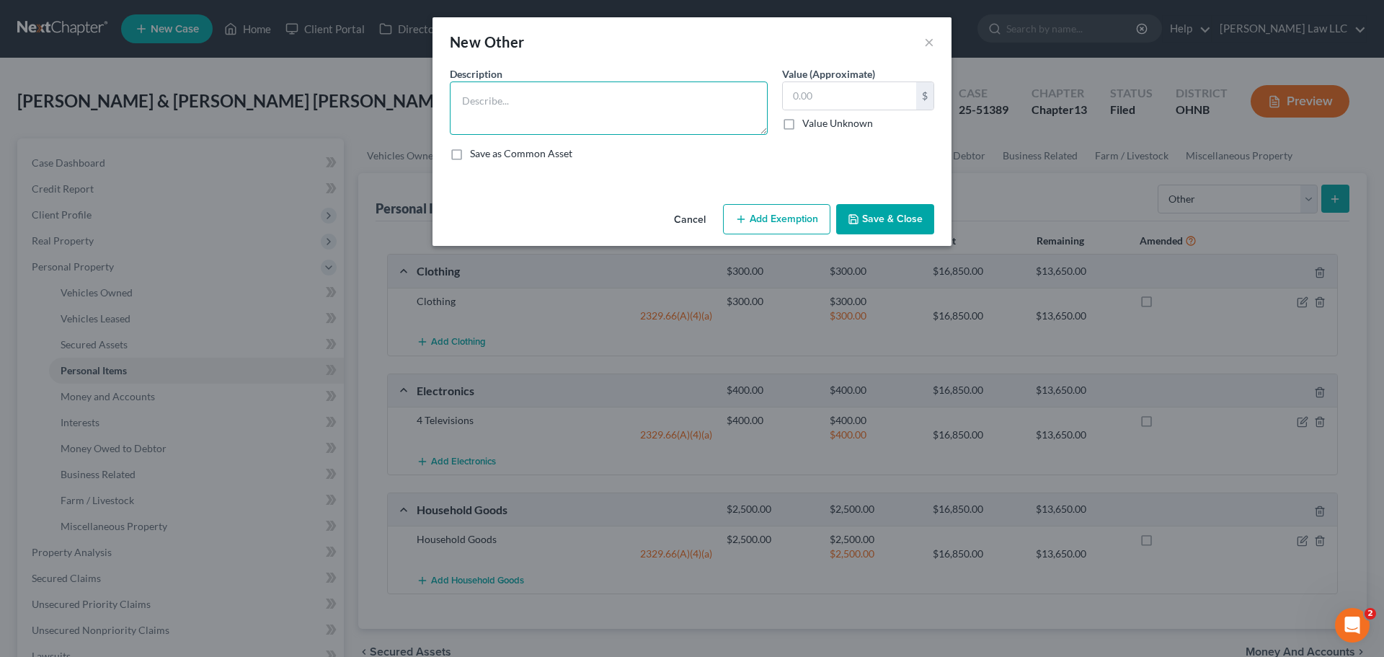
click at [520, 108] on textarea at bounding box center [609, 107] width 318 height 53
type textarea "Car Parts"
click at [886, 95] on input "text" at bounding box center [849, 95] width 133 height 27
type input "2,000"
click at [794, 223] on button "Add Exemption" at bounding box center [776, 219] width 107 height 30
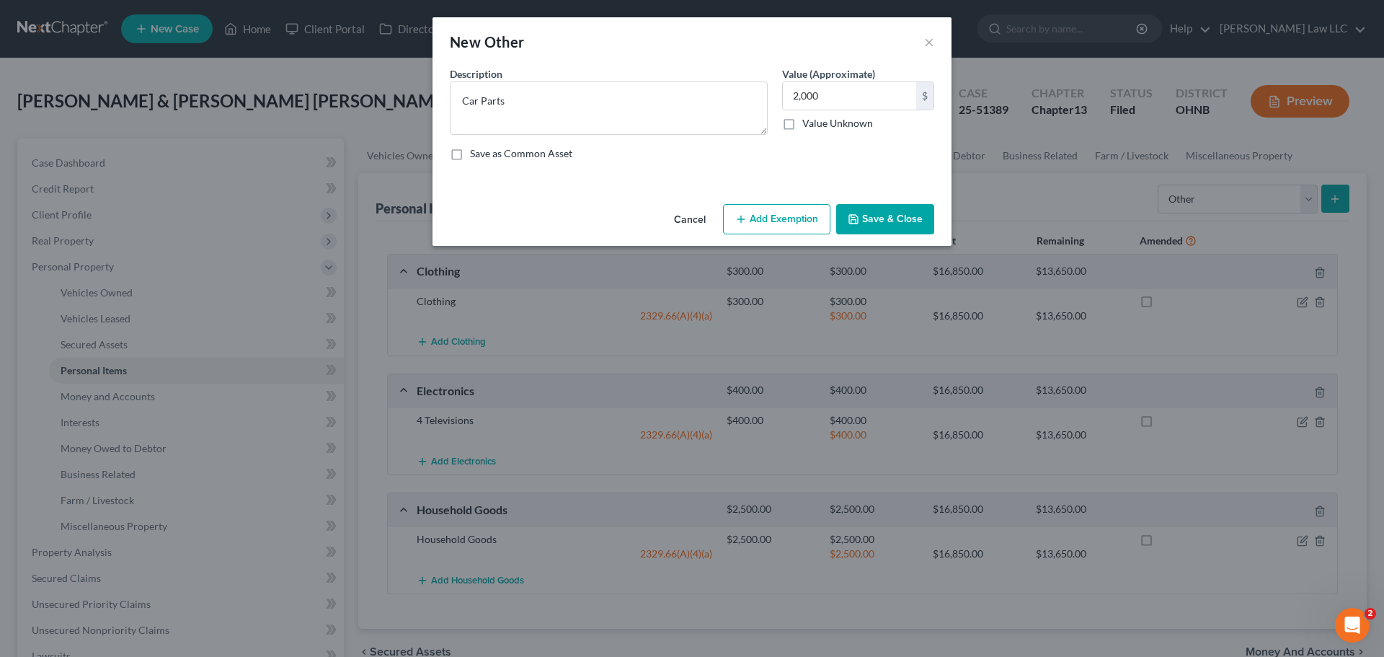
select select "2"
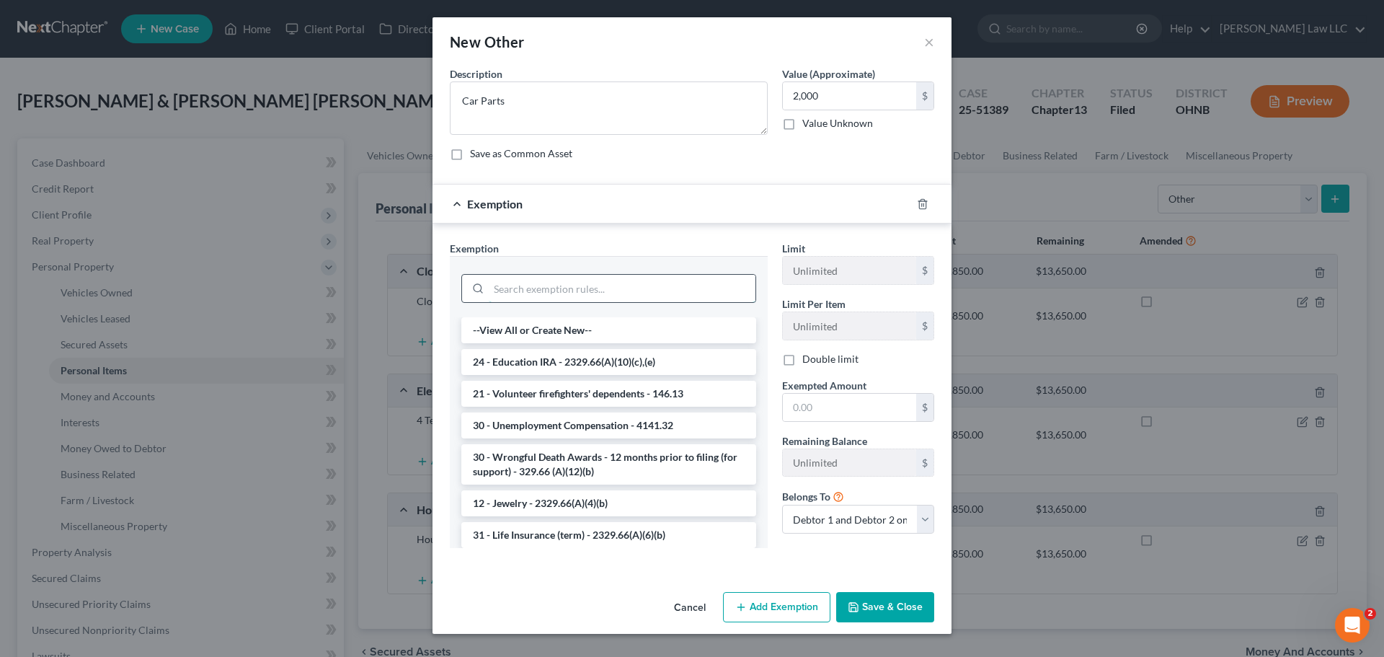
click at [559, 286] on input "search" at bounding box center [622, 288] width 267 height 27
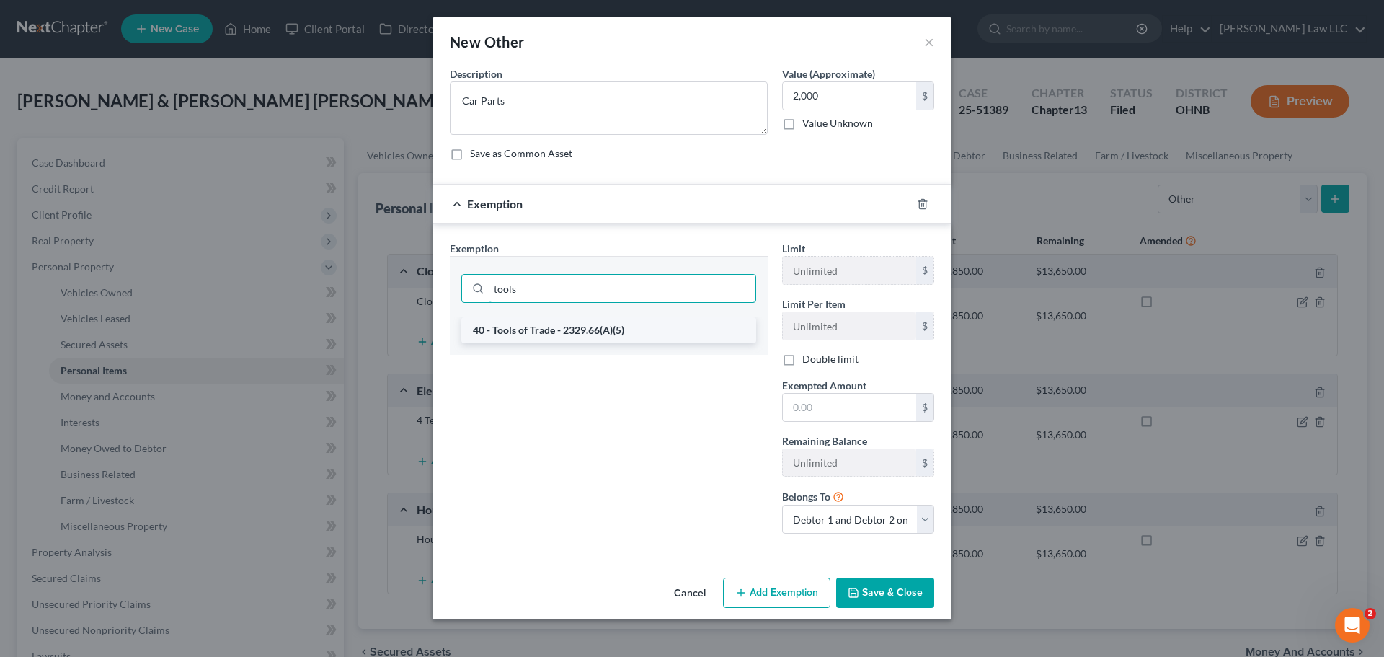
type input "tools"
click at [565, 328] on li "40 - Tools of Trade - 2329.66(A)(5)" at bounding box center [608, 330] width 295 height 26
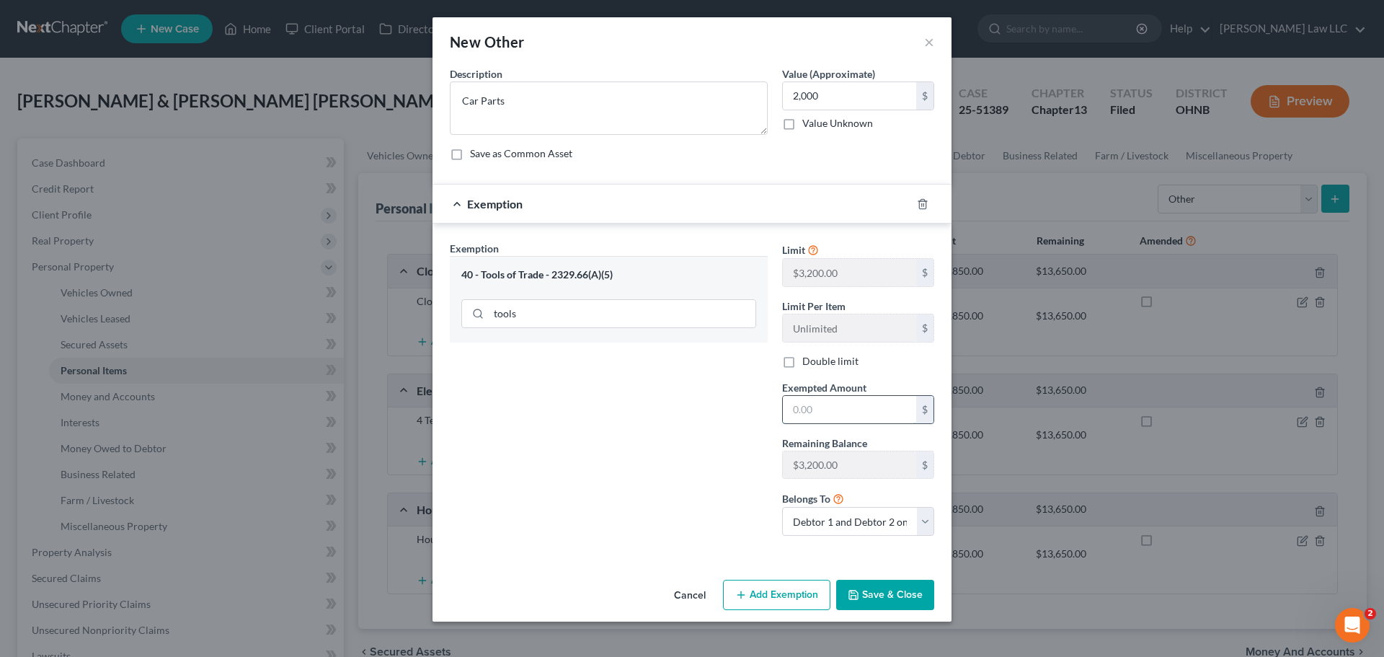
click at [837, 406] on input "text" at bounding box center [849, 409] width 133 height 27
type input "2,000"
click at [649, 507] on div "Exemption Set must be selected for CA. Exemption * 40 - Tools of Trade - 2329.6…" at bounding box center [608, 394] width 332 height 306
click at [903, 595] on button "Save & Close" at bounding box center [885, 594] width 98 height 30
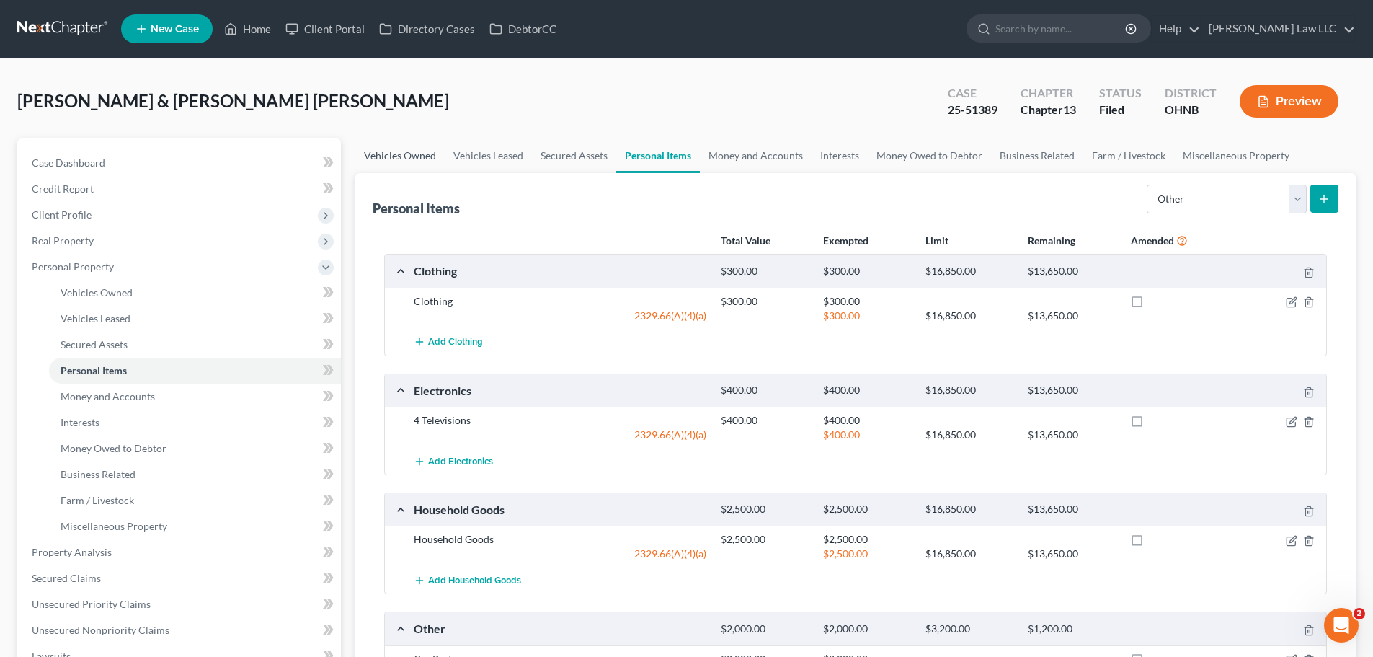
click at [417, 166] on link "Vehicles Owned" at bounding box center [399, 155] width 89 height 35
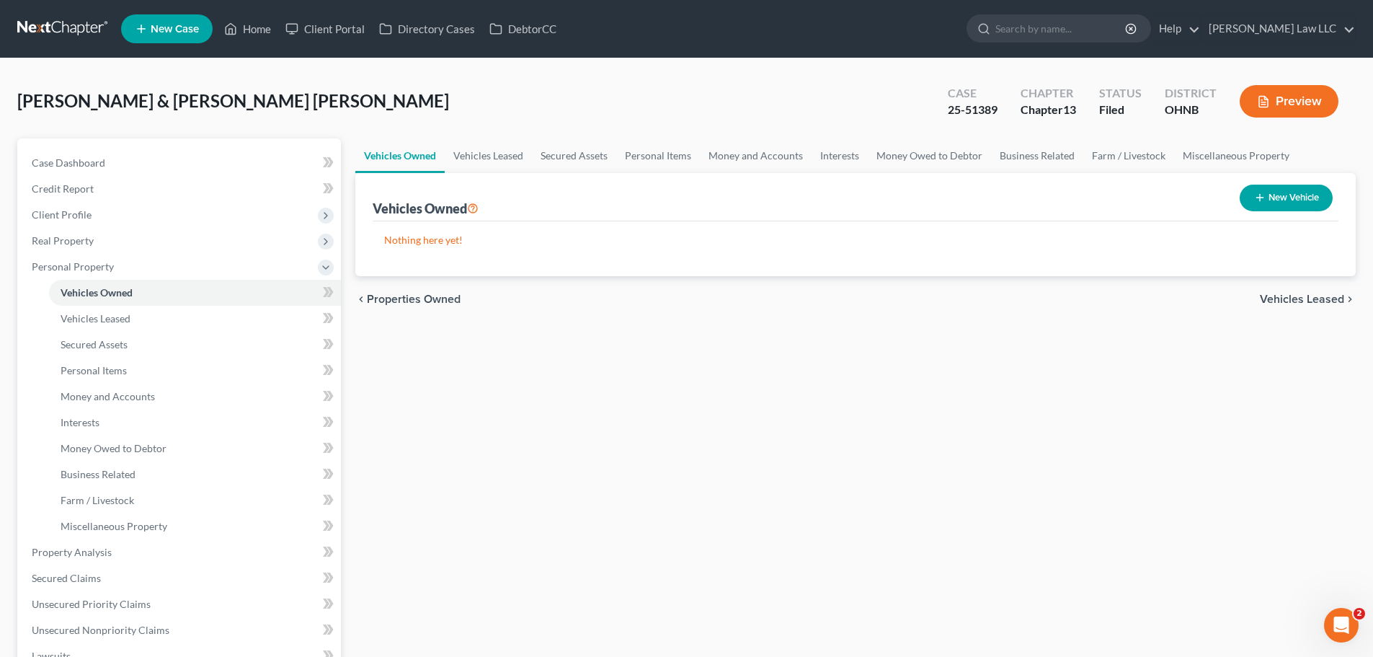
click at [1304, 197] on button "New Vehicle" at bounding box center [1286, 197] width 93 height 27
select select "0"
select select "2"
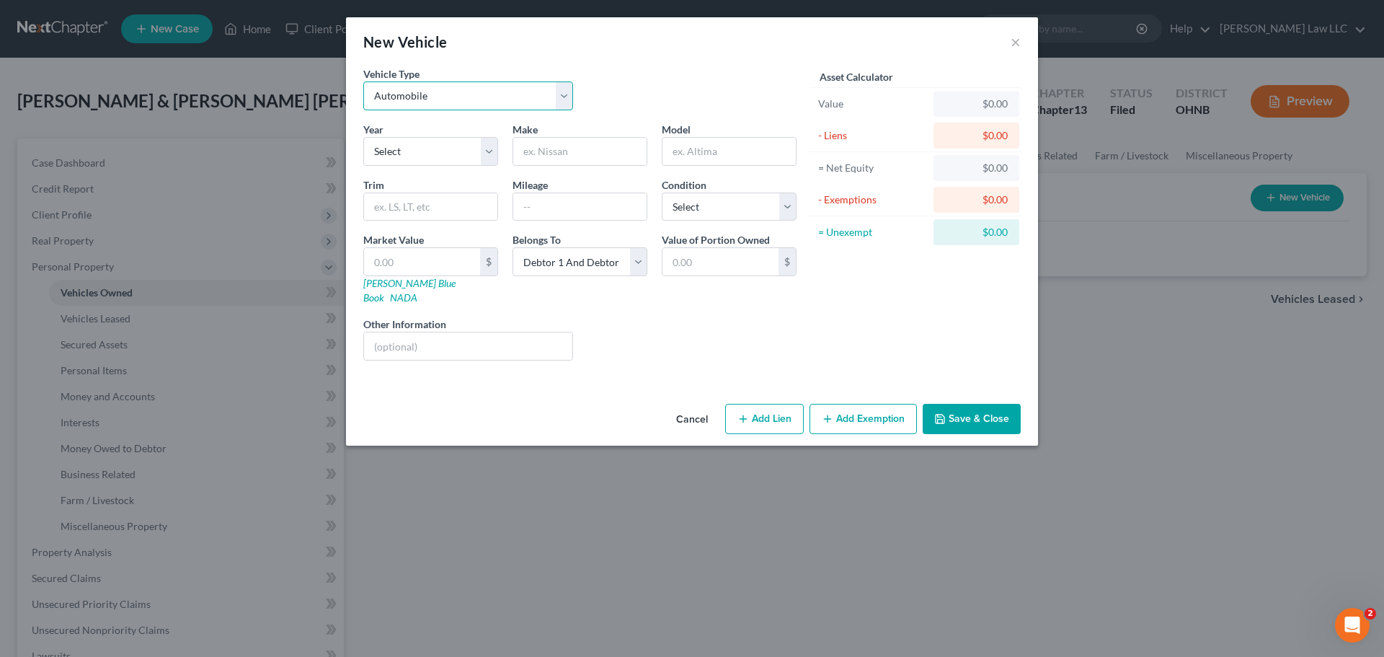
click at [471, 100] on select "Select Automobile Truck Trailer Watercraft Aircraft Motor Home Atv Other Vehicle" at bounding box center [468, 95] width 210 height 29
select select "2"
click at [363, 81] on select "Select Automobile Truck Trailer Watercraft Aircraft Motor Home Atv Other Vehicle" at bounding box center [468, 95] width 210 height 29
click at [446, 159] on select "Select 2026 2025 2024 2023 2022 2021 2020 2019 2018 2017 2016 2015 2014 2013 20…" at bounding box center [430, 151] width 135 height 29
click at [683, 61] on div "New Vehicle ×" at bounding box center [692, 41] width 692 height 49
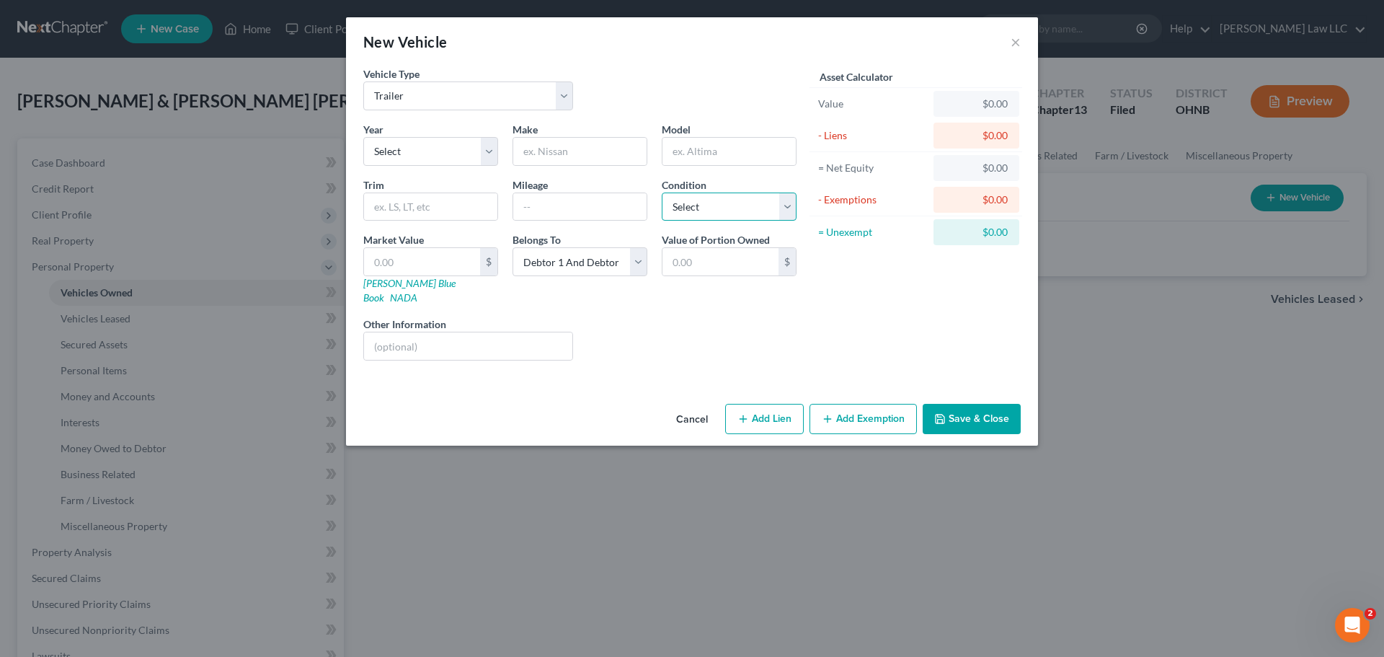
drag, startPoint x: 703, startPoint y: 207, endPoint x: 705, endPoint y: 218, distance: 11.0
click at [703, 207] on select "Select Excellent Very Good Good Fair Poor" at bounding box center [729, 206] width 135 height 29
click at [662, 192] on select "Select Excellent Very Good Good Fair Poor" at bounding box center [729, 206] width 135 height 29
click at [707, 218] on select "Select Excellent Very Good Good Fair Poor" at bounding box center [729, 206] width 135 height 29
select select "3"
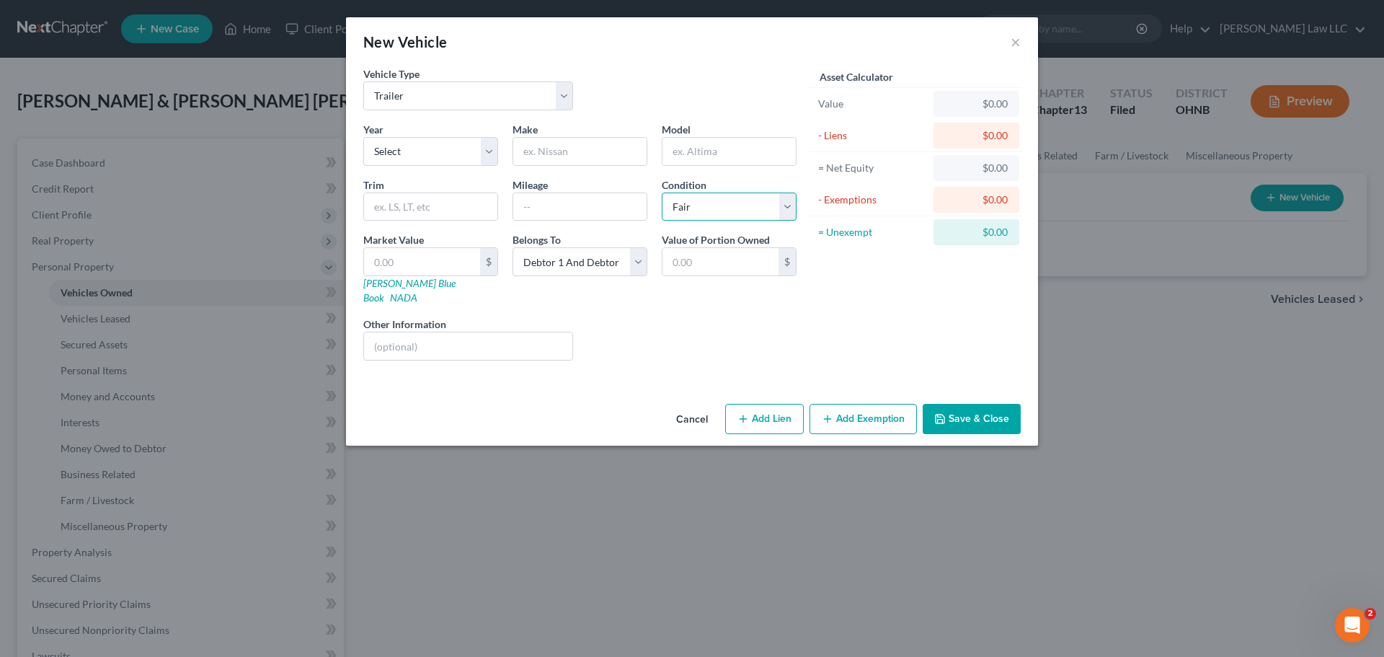
click at [662, 192] on select "Select Excellent Very Good Good Fair Poor" at bounding box center [729, 206] width 135 height 29
click at [629, 338] on div "Liens Select" at bounding box center [692, 338] width 224 height 44
click at [448, 270] on input "text" at bounding box center [422, 261] width 116 height 27
type input "3"
type input "3.00"
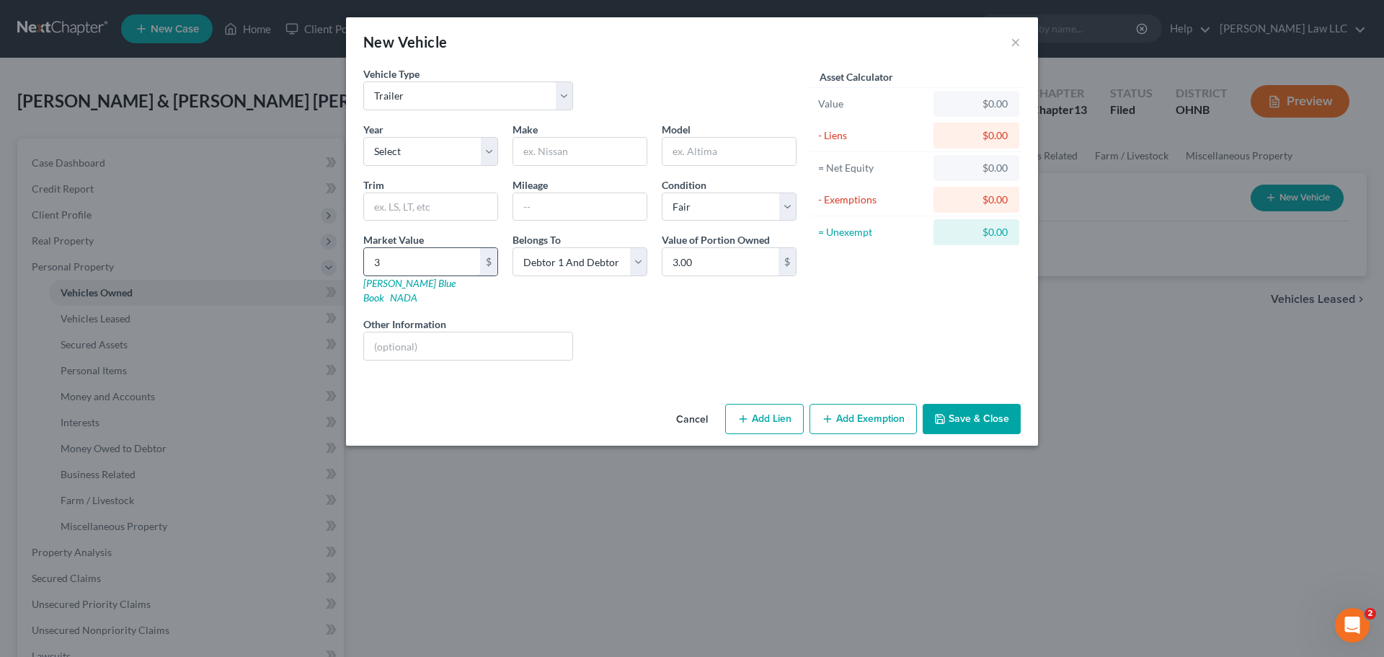
type input "30"
type input "30.00"
type input "300"
type input "300.00"
type input "3000"
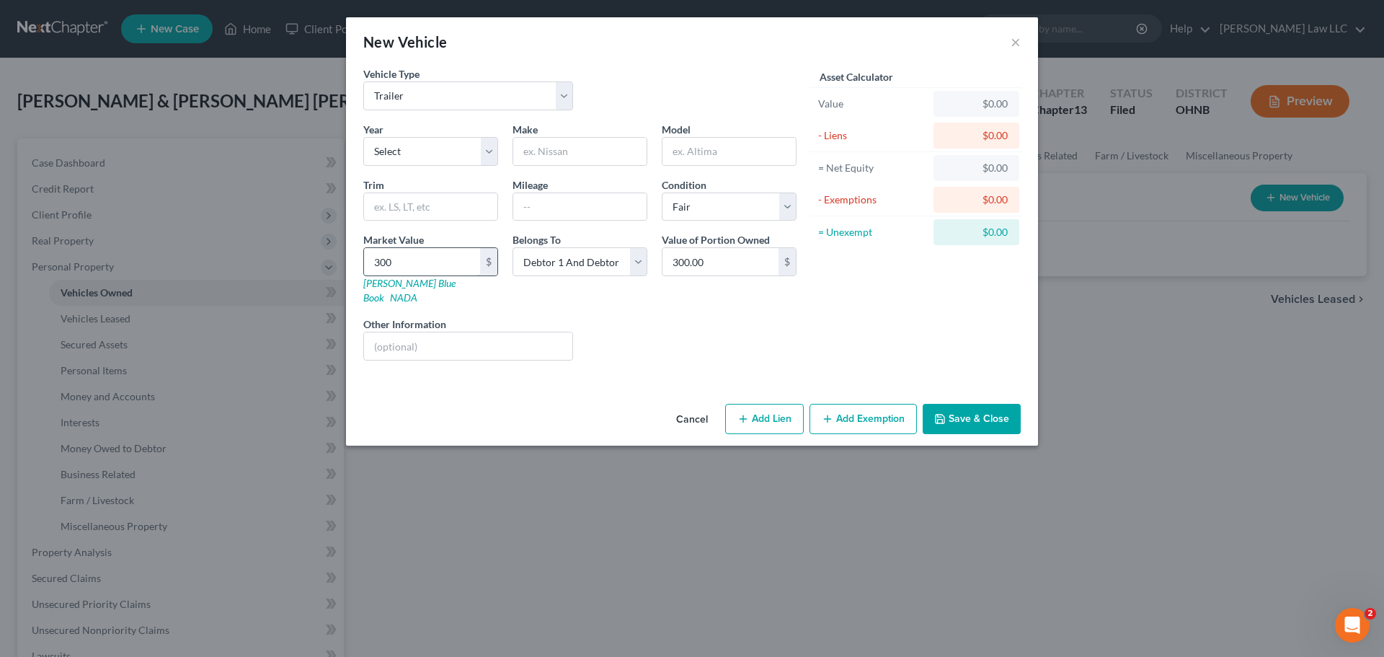
type input "3,000.00"
type input "3,000"
click at [434, 150] on select "Select 2026 2025 2024 2023 2022 2021 2020 2019 2018 2017 2016 2015 2014 2013 20…" at bounding box center [430, 151] width 135 height 29
click at [638, 138] on input "text" at bounding box center [579, 151] width 133 height 27
drag, startPoint x: 699, startPoint y: 96, endPoint x: 803, endPoint y: 249, distance: 184.7
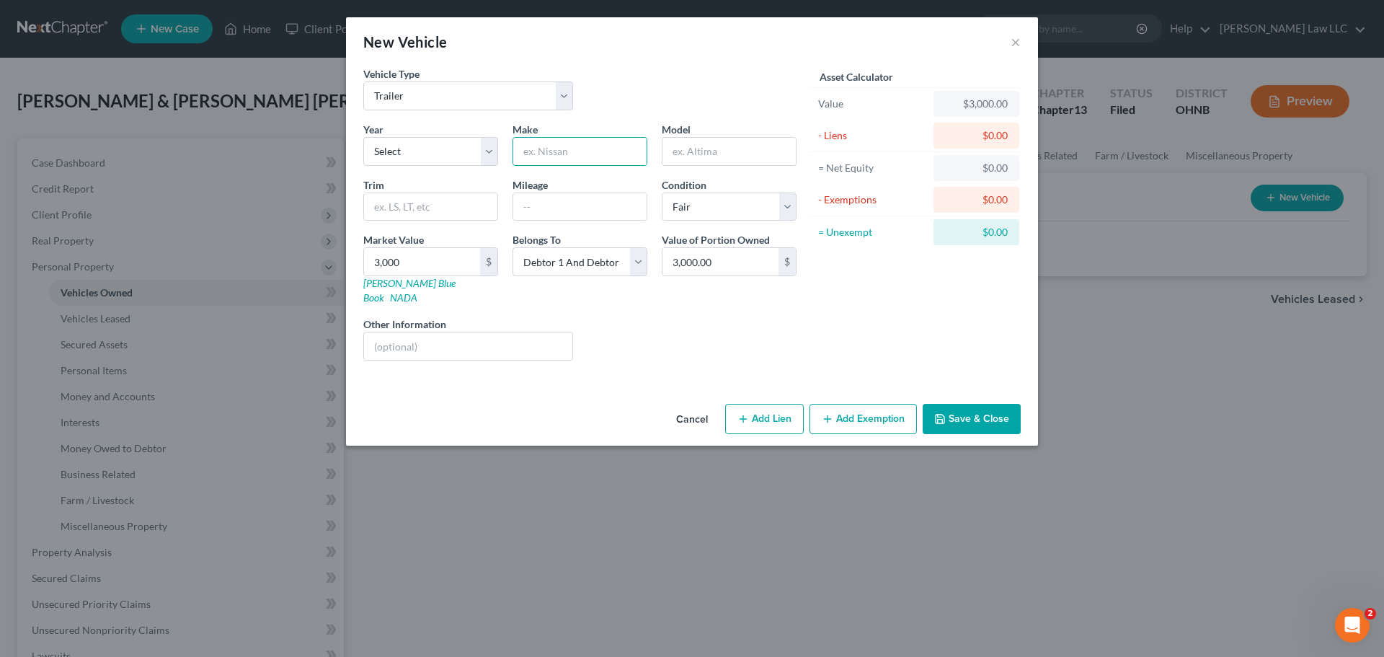
click at [699, 95] on div "Vehicle Type Select Automobile Truck Trailer Watercraft Aircraft Motor Home Atv…" at bounding box center [580, 93] width 448 height 55
click at [982, 404] on button "Save & Close" at bounding box center [971, 419] width 98 height 30
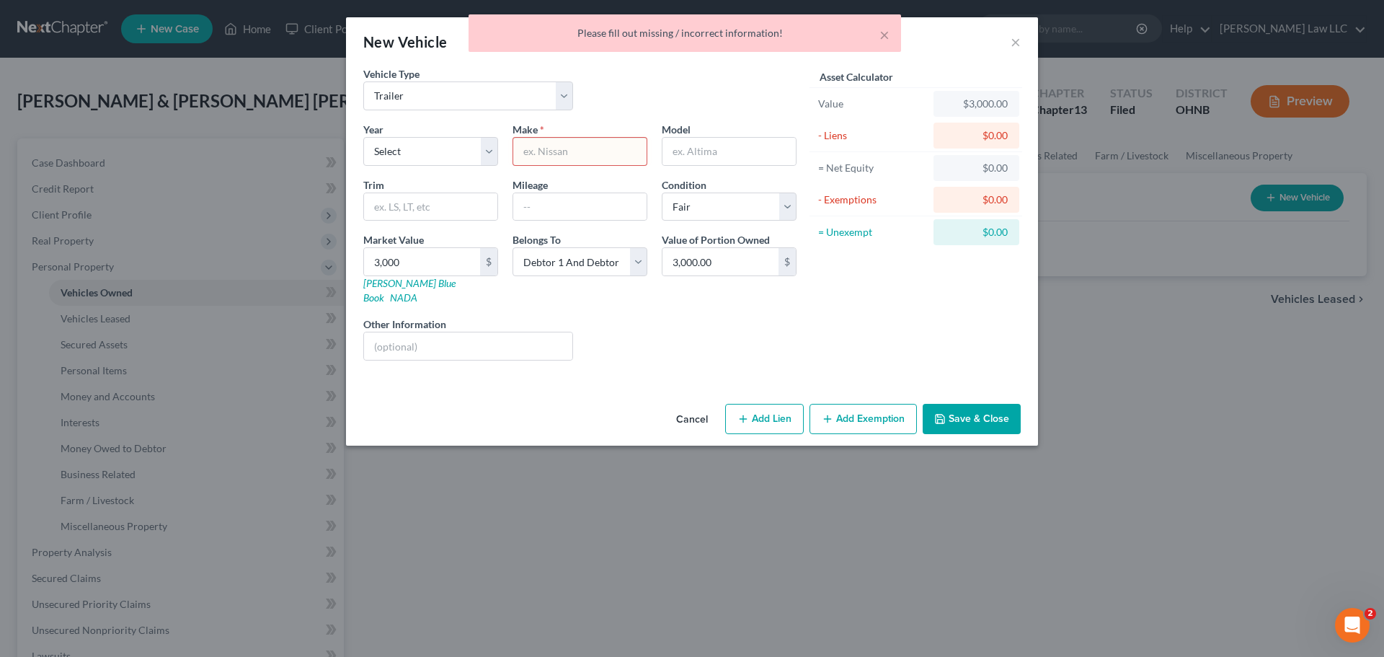
click at [552, 142] on input "text" at bounding box center [579, 151] width 133 height 27
type input "Trailer"
click at [696, 144] on input "text" at bounding box center [728, 151] width 133 height 27
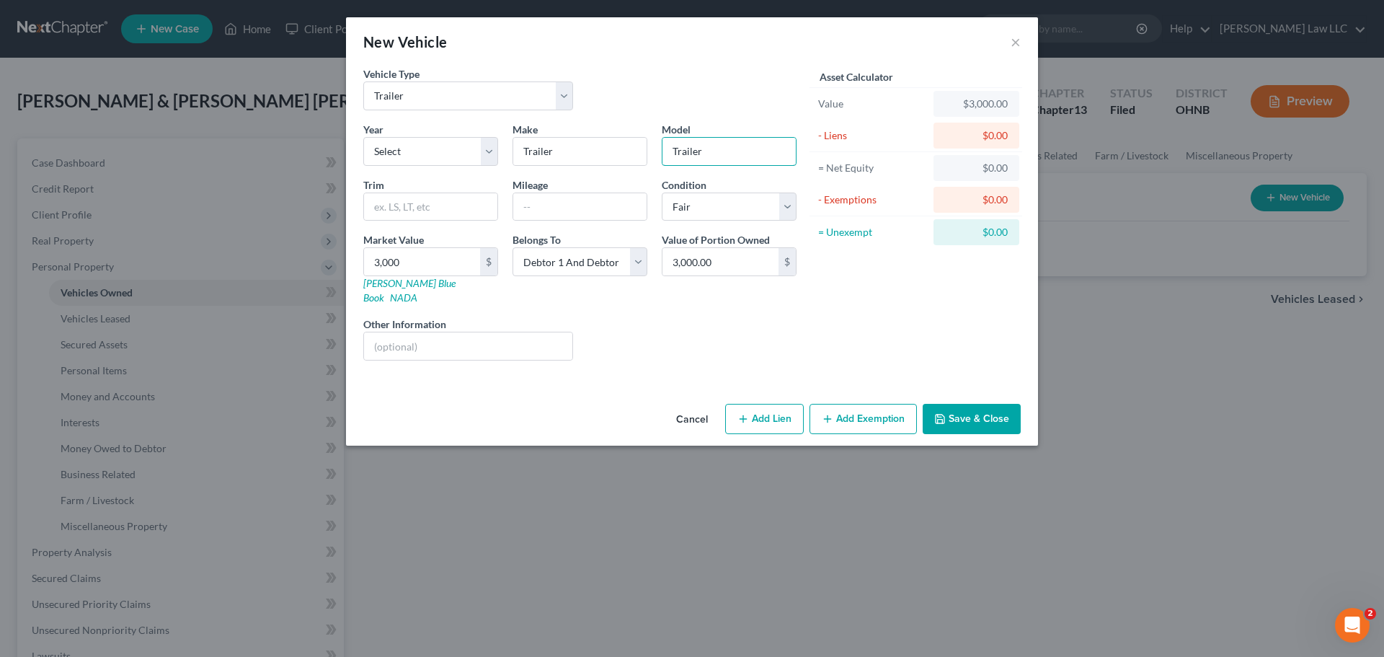
type input "Trailer"
click at [856, 301] on div "Asset Calculator Value $3,000.00 - Liens $0.00 = Net Equity $0.00 - Exemptions …" at bounding box center [916, 219] width 224 height 306
click at [976, 409] on button "Save & Close" at bounding box center [971, 419] width 98 height 30
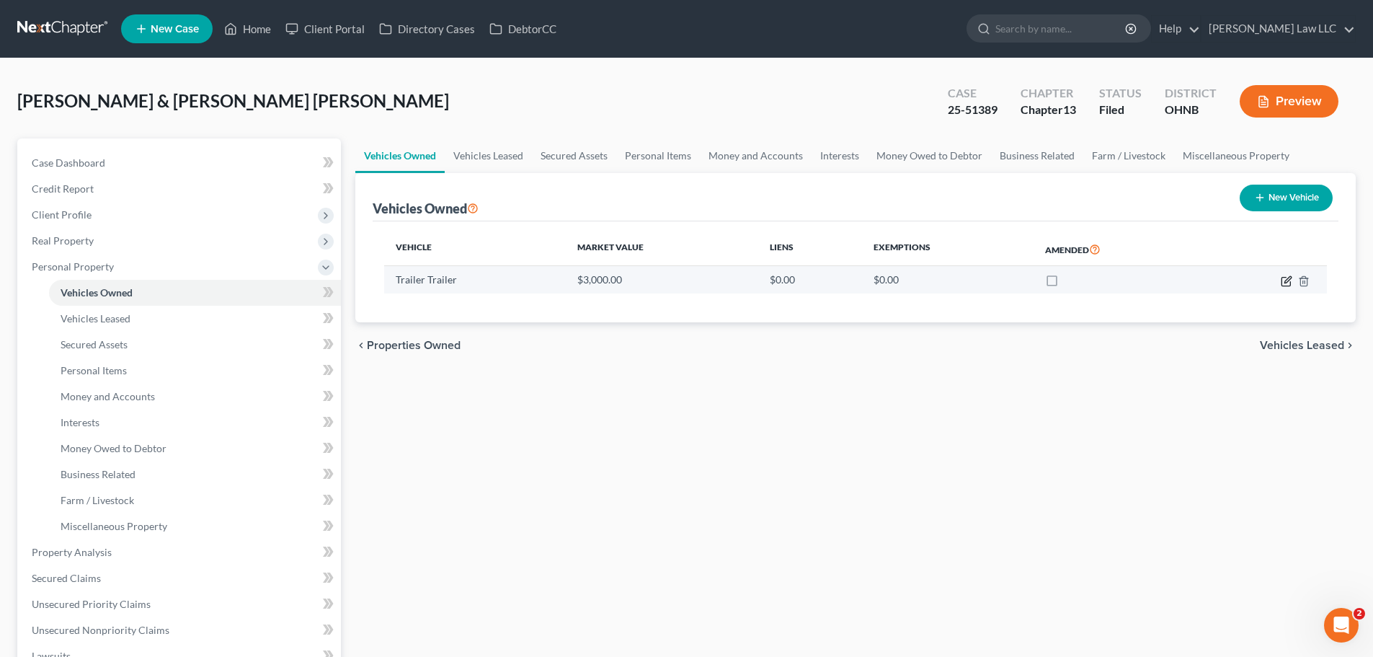
click at [1285, 283] on icon "button" at bounding box center [1287, 281] width 12 height 12
select select "2"
select select "3"
select select "2"
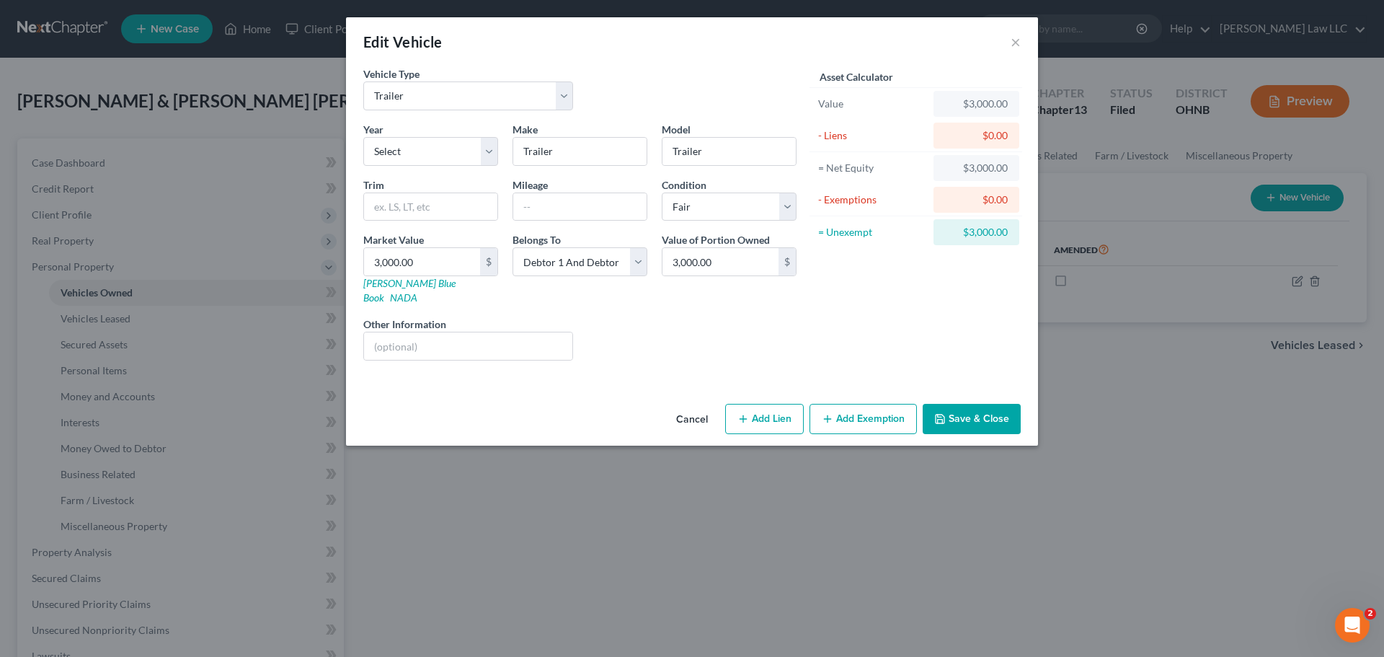
click at [842, 405] on button "Add Exemption" at bounding box center [862, 419] width 107 height 30
select select "2"
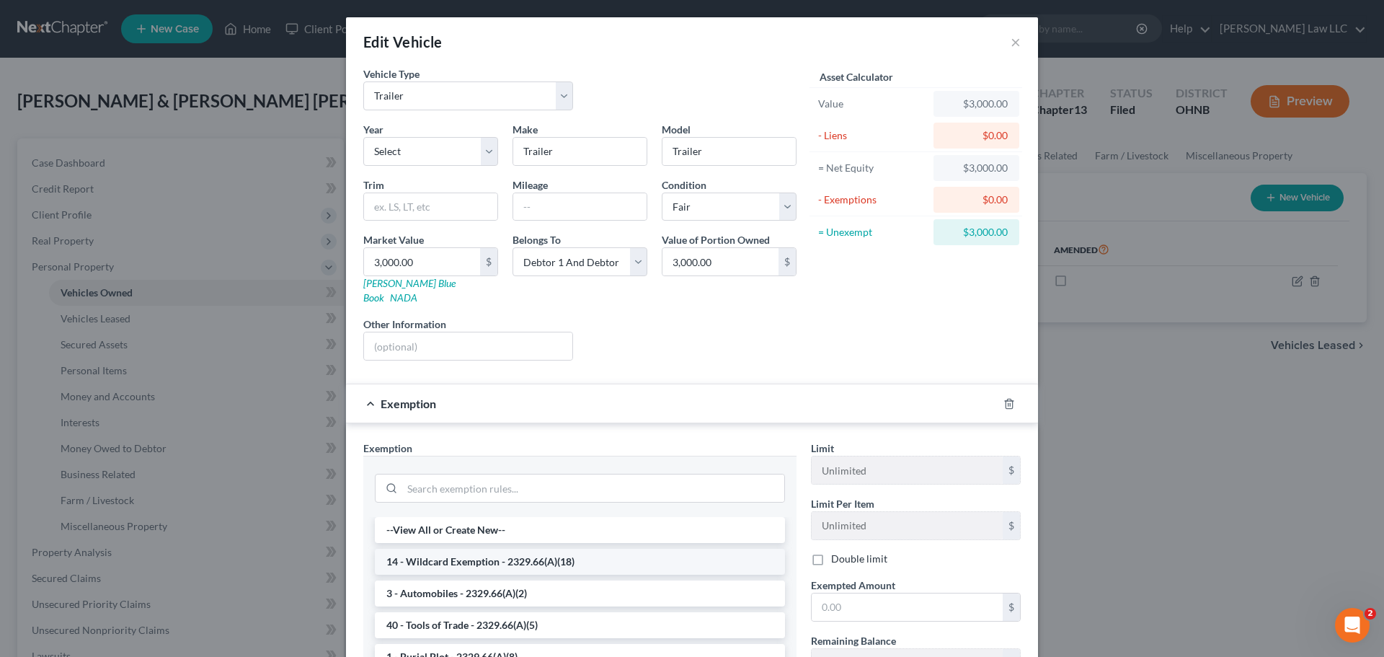
click at [477, 548] on li "14 - Wildcard Exemption - 2329.66(A)(18)" at bounding box center [580, 561] width 410 height 26
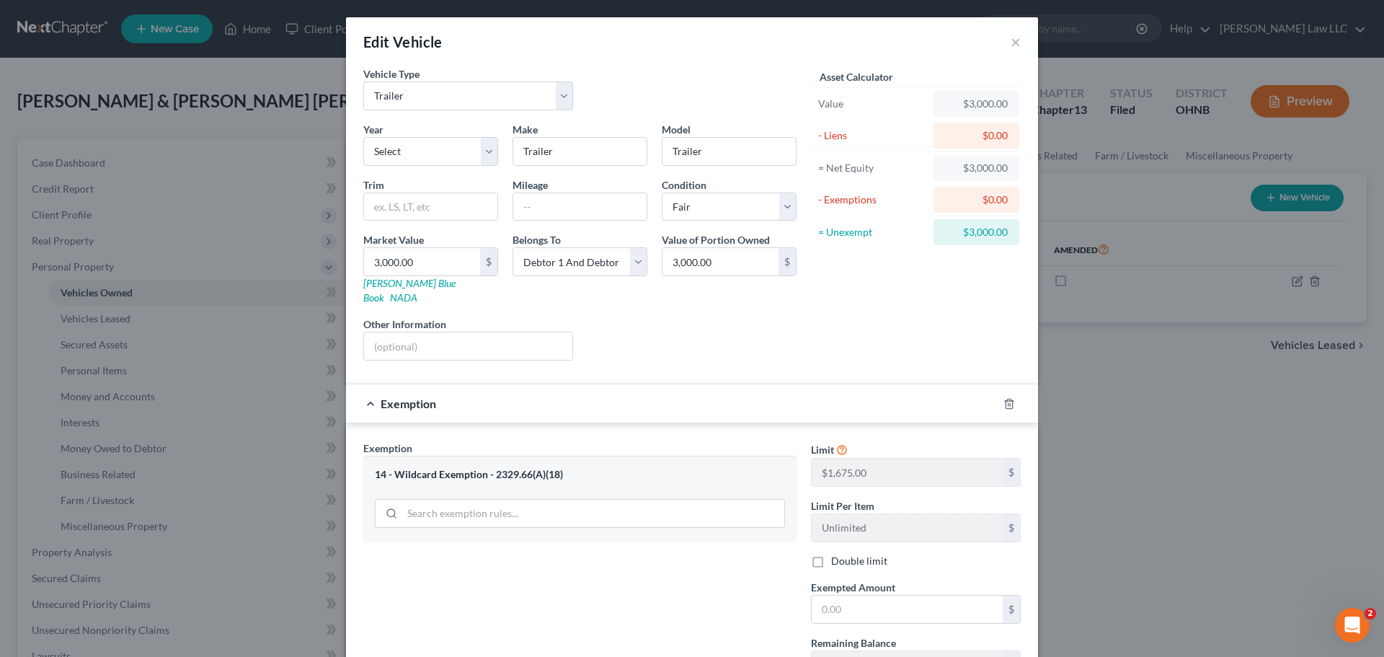
scroll to position [72, 0]
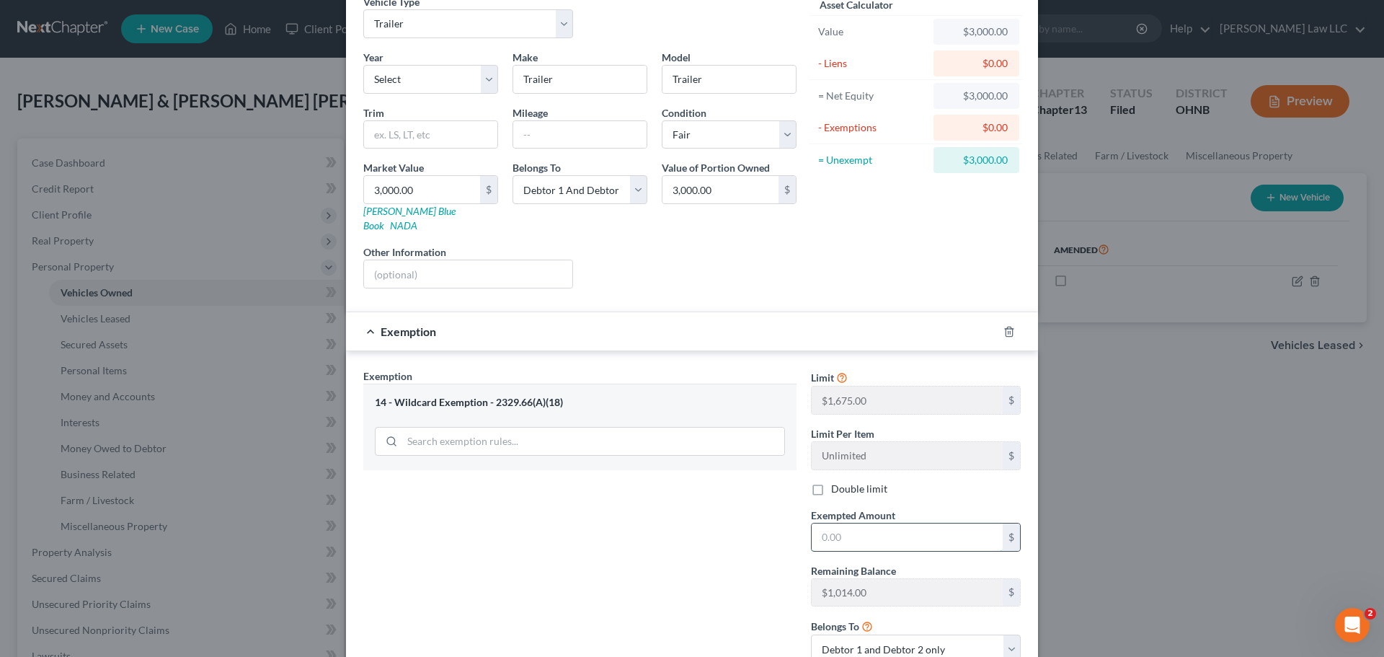
click at [847, 523] on input "text" at bounding box center [906, 536] width 191 height 27
type input "1,014"
click at [630, 542] on div "Exemption Set must be selected for CA. Exemption * 14 - Wildcard Exemption - 23…" at bounding box center [580, 521] width 448 height 306
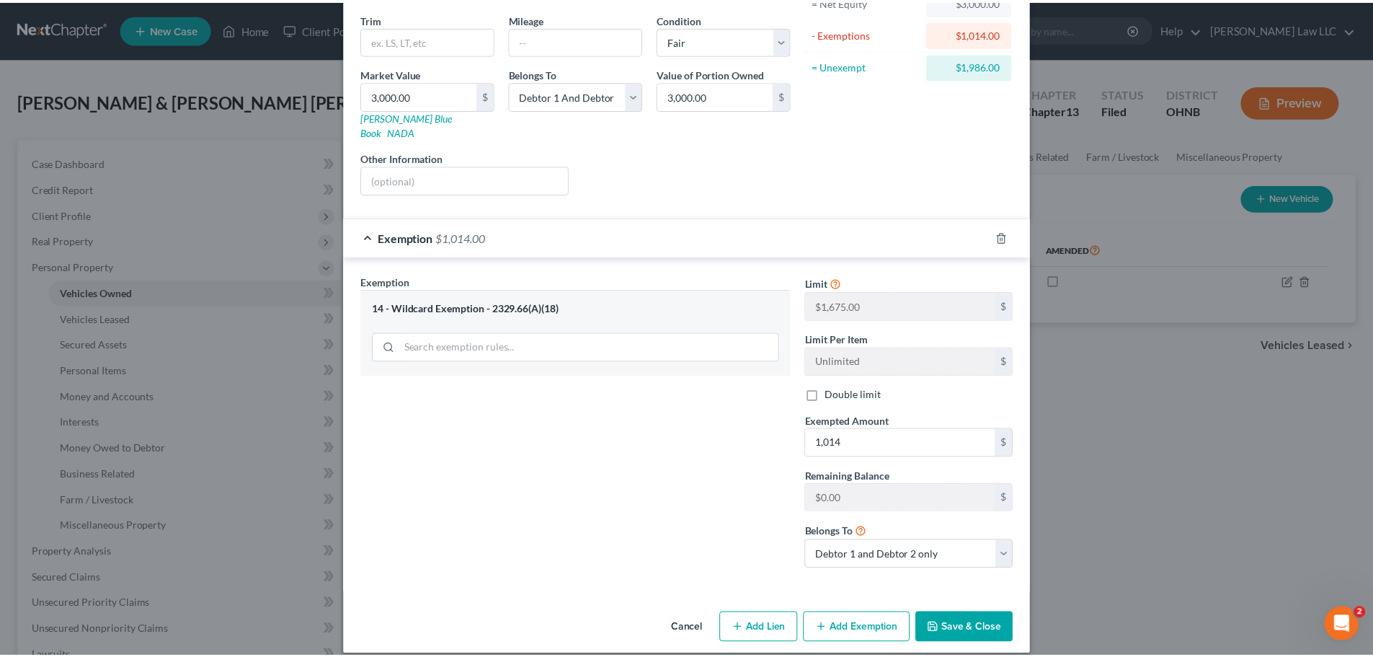
scroll to position [167, 0]
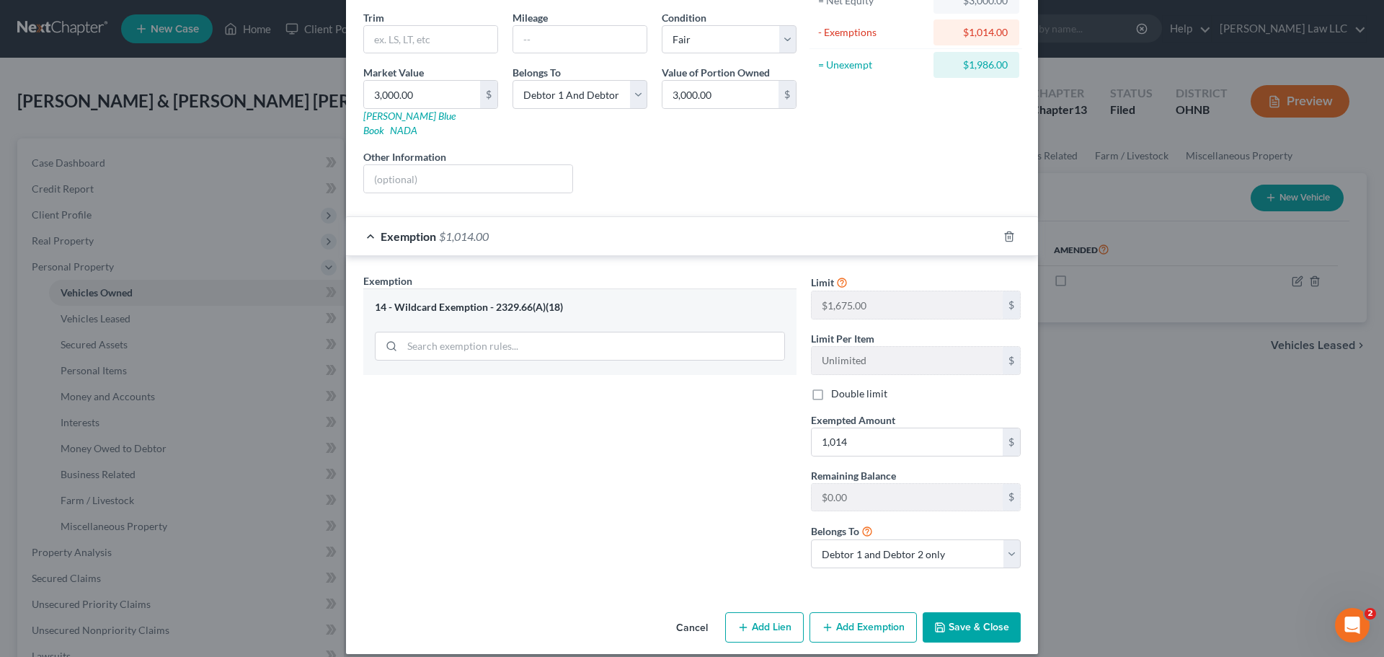
click at [977, 613] on button "Save & Close" at bounding box center [971, 627] width 98 height 30
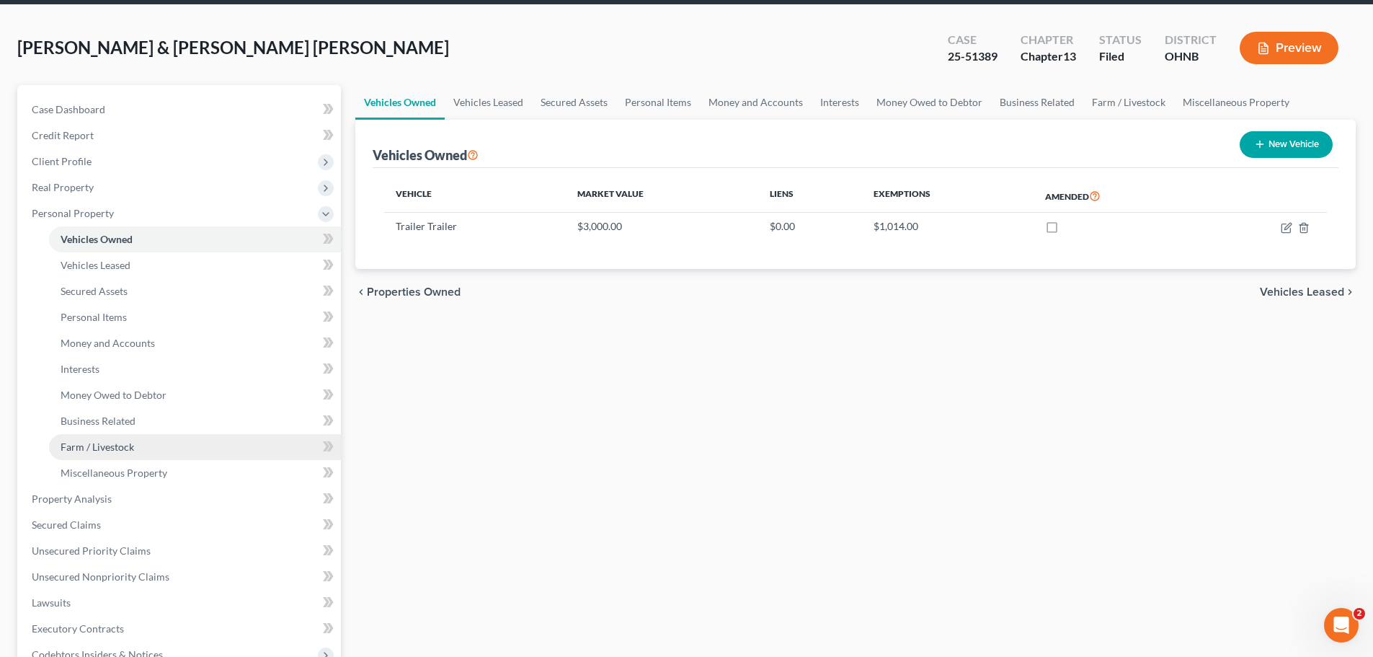
scroll to position [144, 0]
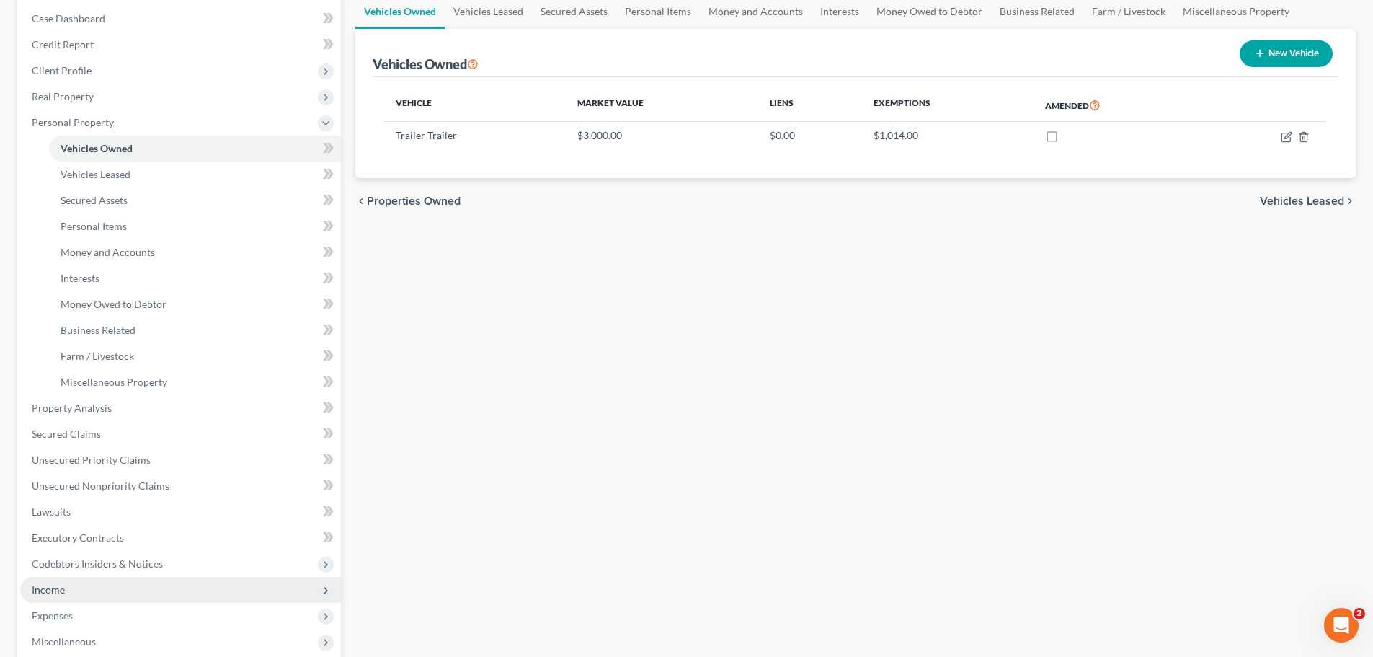
click at [69, 595] on span "Income" at bounding box center [180, 590] width 321 height 26
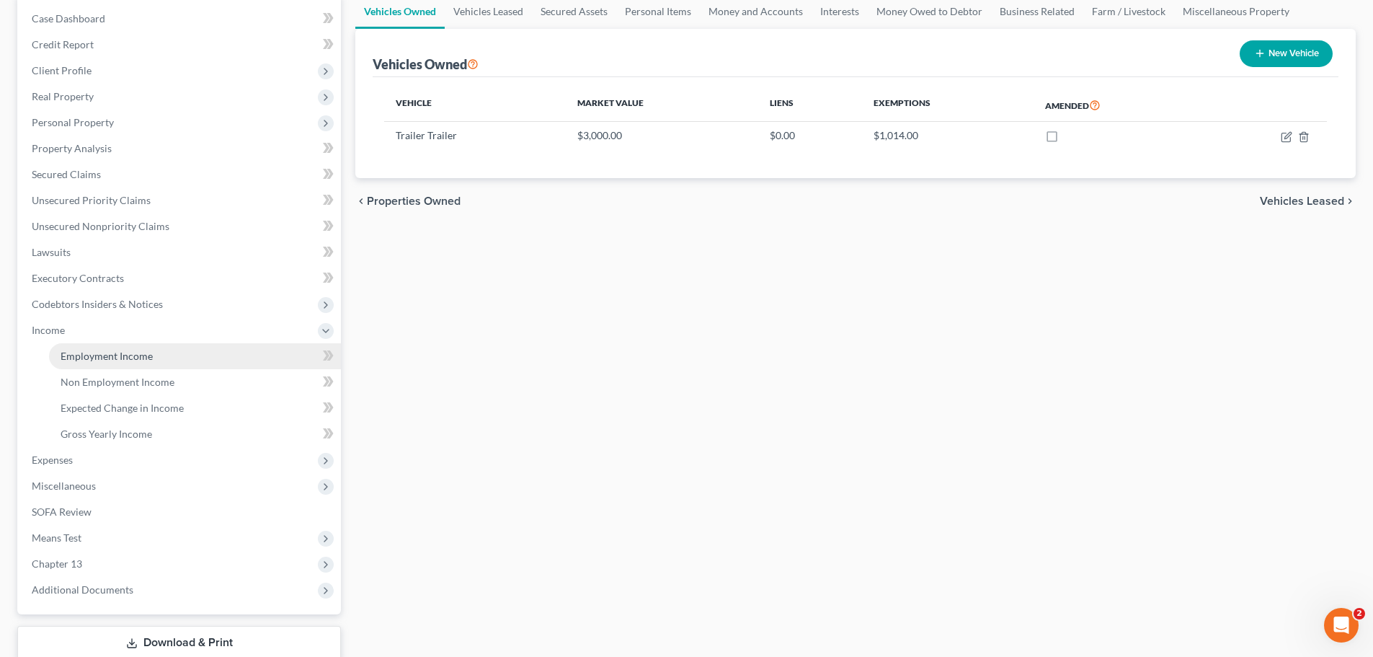
click at [102, 360] on span "Employment Income" at bounding box center [107, 356] width 92 height 12
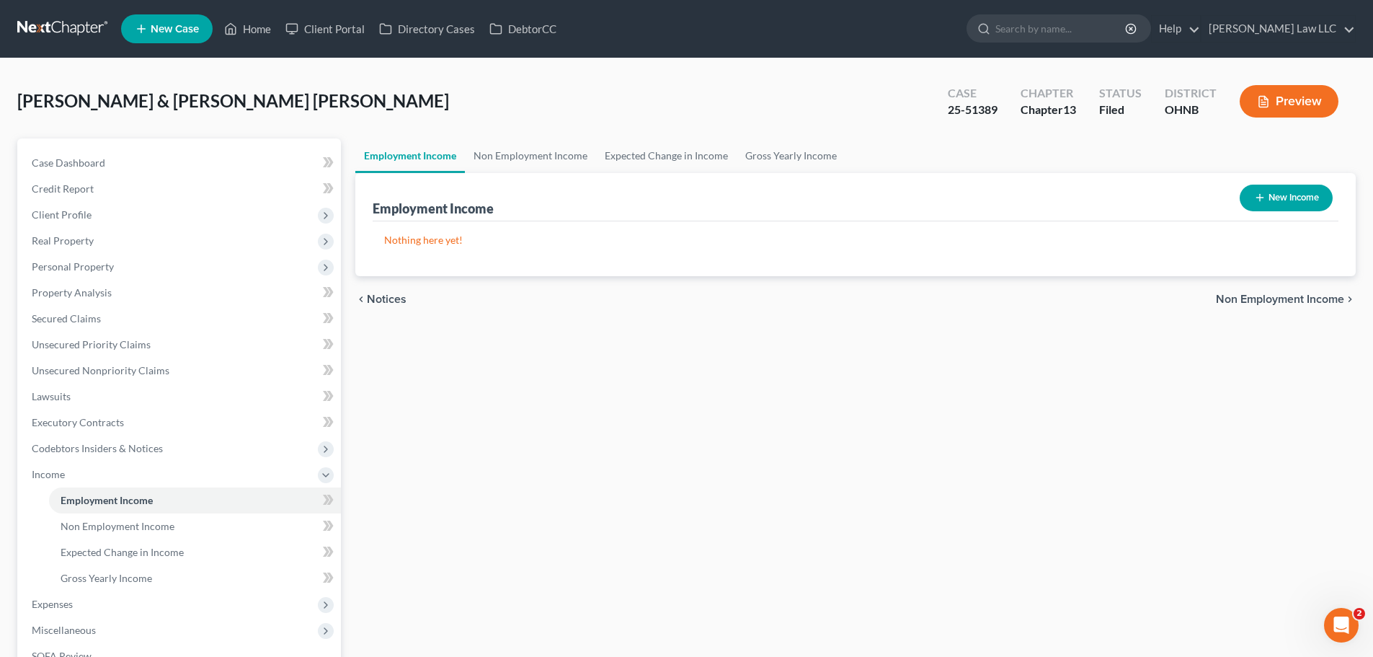
click at [1281, 213] on div "New Income" at bounding box center [1286, 198] width 104 height 38
click at [1281, 200] on button "New Income" at bounding box center [1286, 197] width 93 height 27
select select "0"
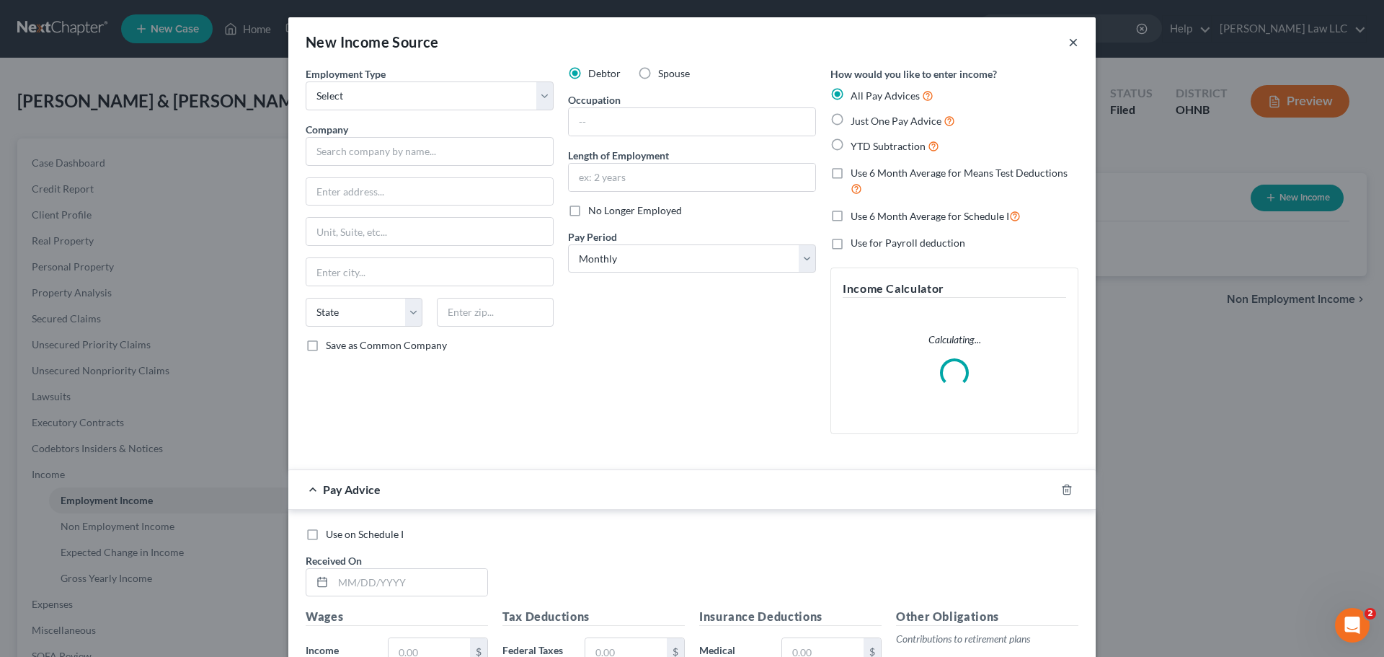
click at [1069, 45] on button "×" at bounding box center [1073, 41] width 10 height 17
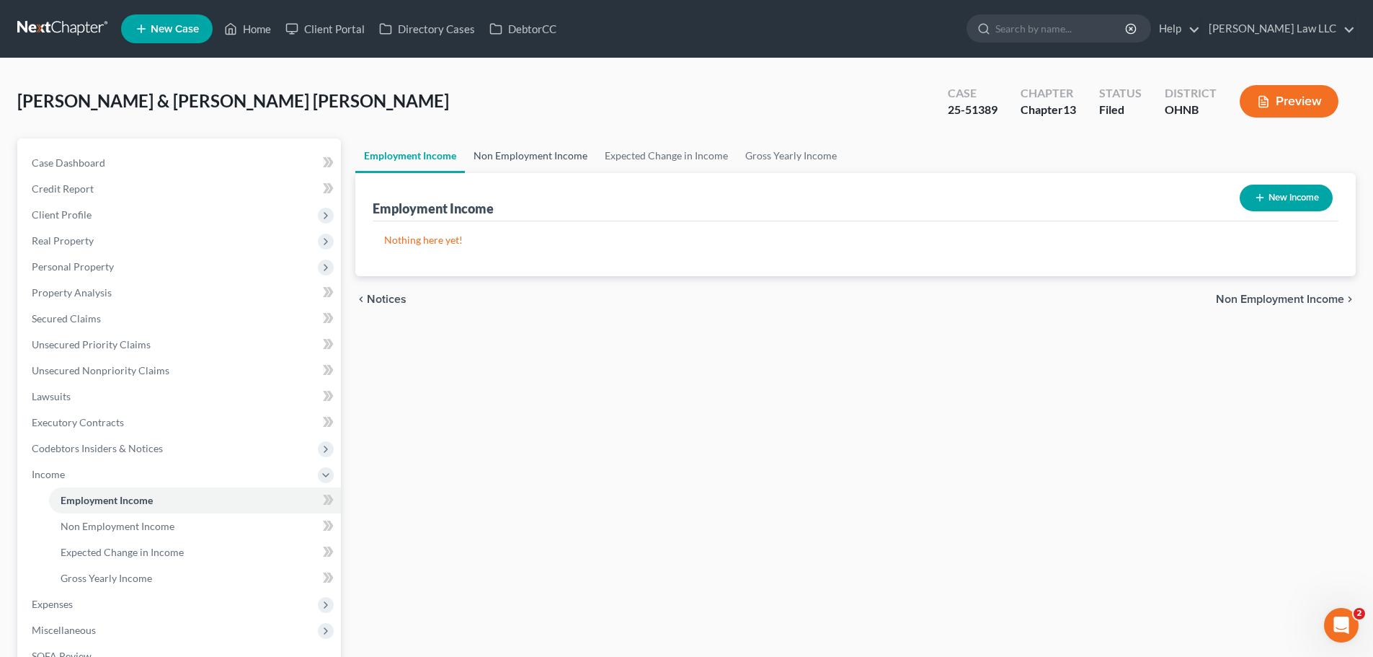
click at [531, 159] on link "Non Employment Income" at bounding box center [530, 155] width 131 height 35
